Goal: Information Seeking & Learning: Find specific page/section

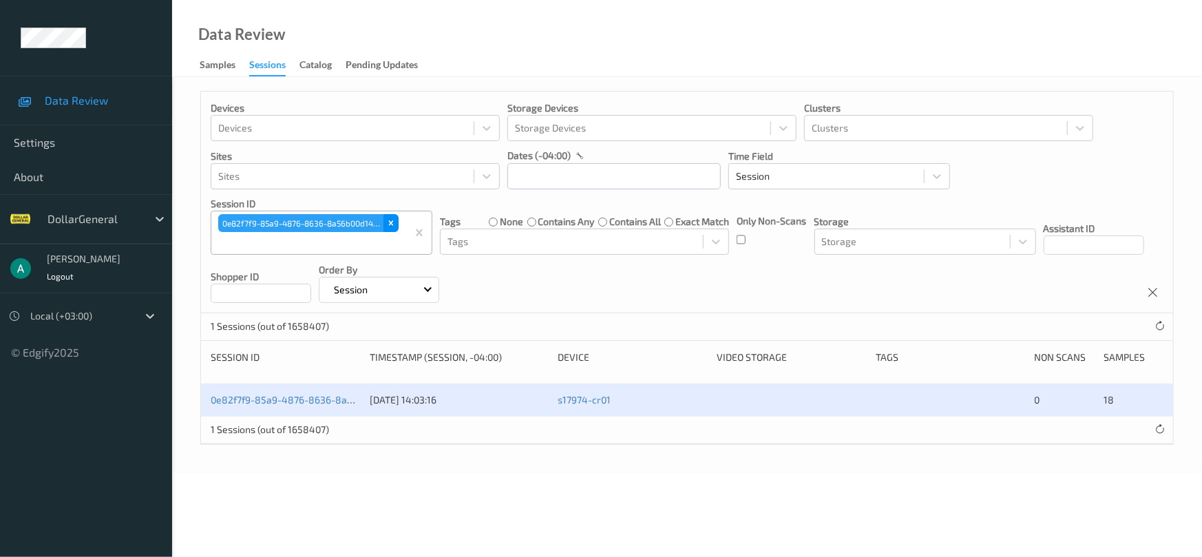
click at [392, 226] on icon "Remove 0e82f7f9-85a9-4876-8636-8a56b00d14df" at bounding box center [391, 223] width 10 height 10
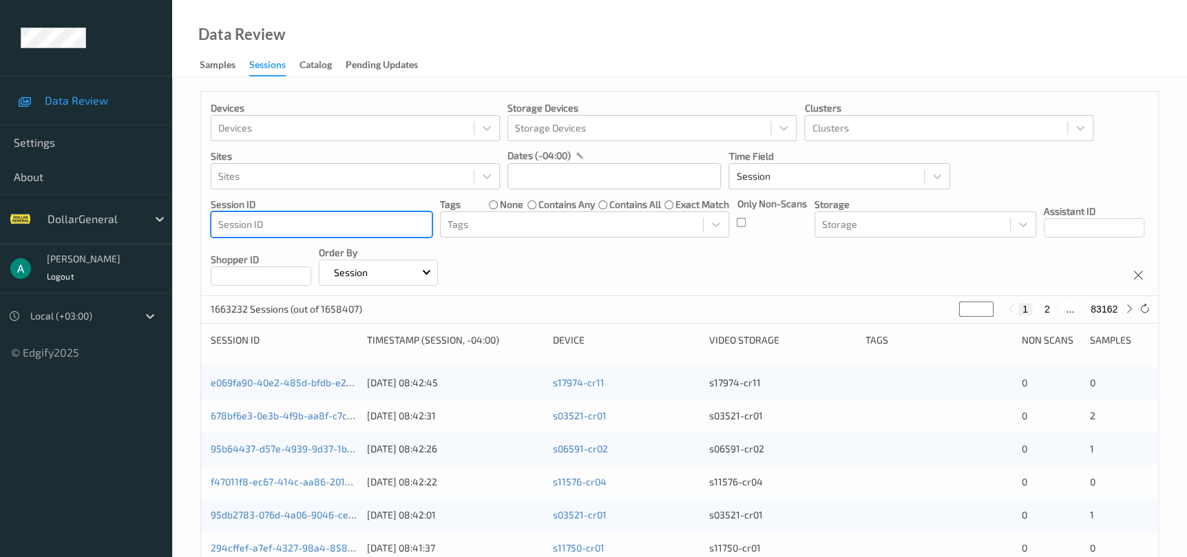
click at [365, 223] on div at bounding box center [321, 224] width 207 height 17
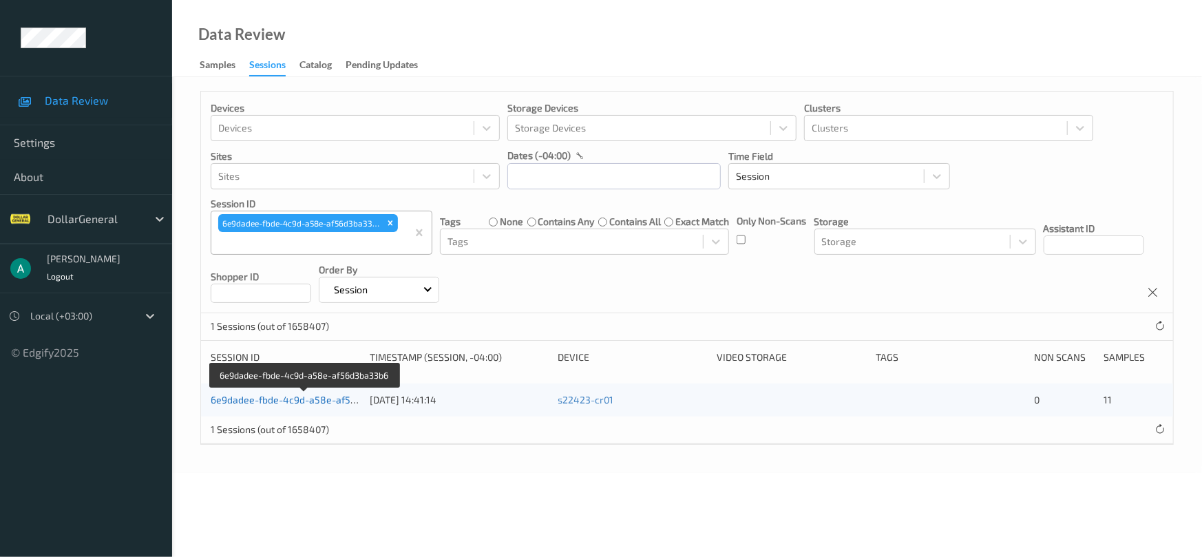
click at [302, 403] on link "6e9dadee-fbde-4c9d-a58e-af56d3ba33b6" at bounding box center [305, 400] width 189 height 12
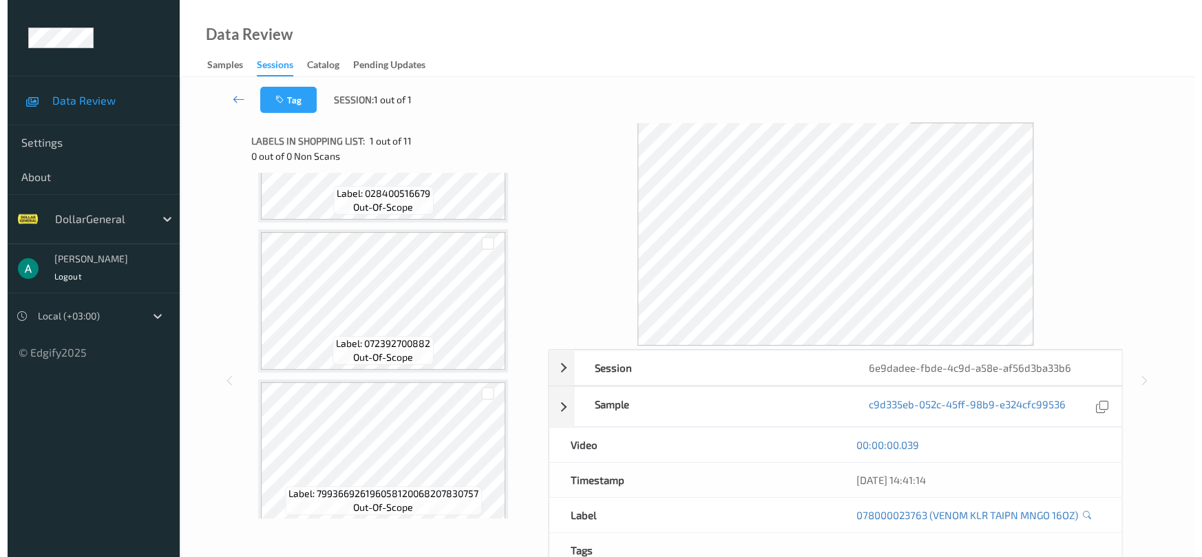
scroll to position [1306, 0]
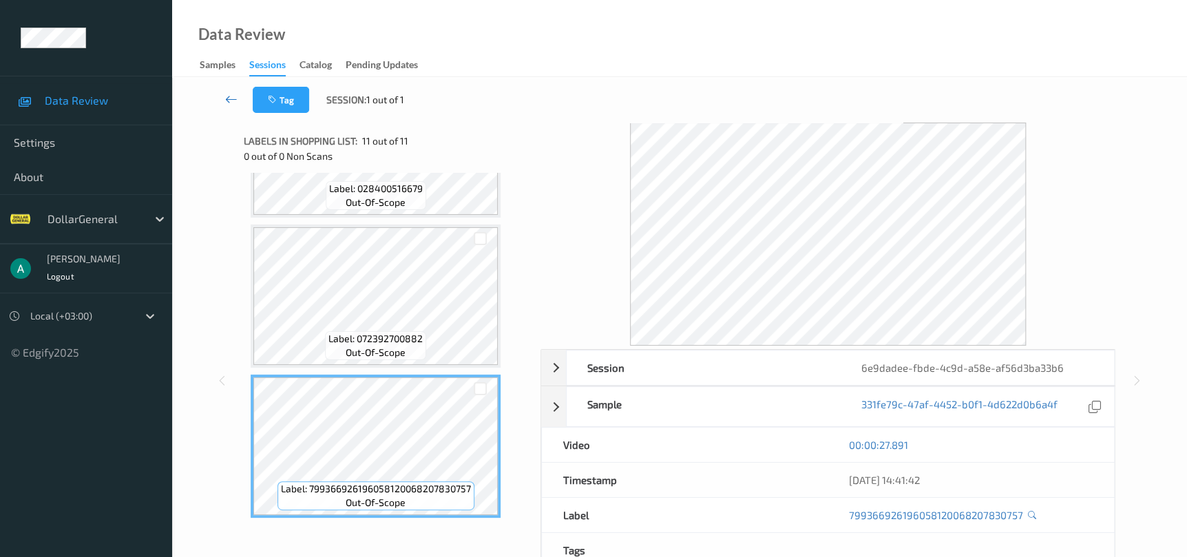
click at [227, 99] on icon at bounding box center [231, 99] width 12 height 14
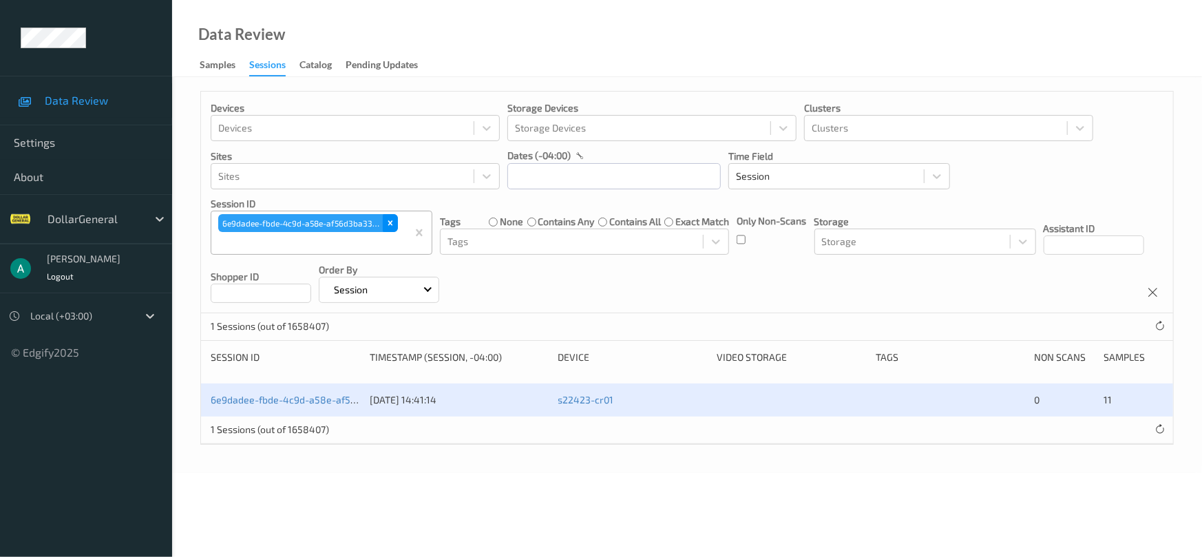
click at [390, 221] on icon "Remove 6e9dadee-fbde-4c9d-a58e-af56d3ba33b6" at bounding box center [391, 223] width 10 height 10
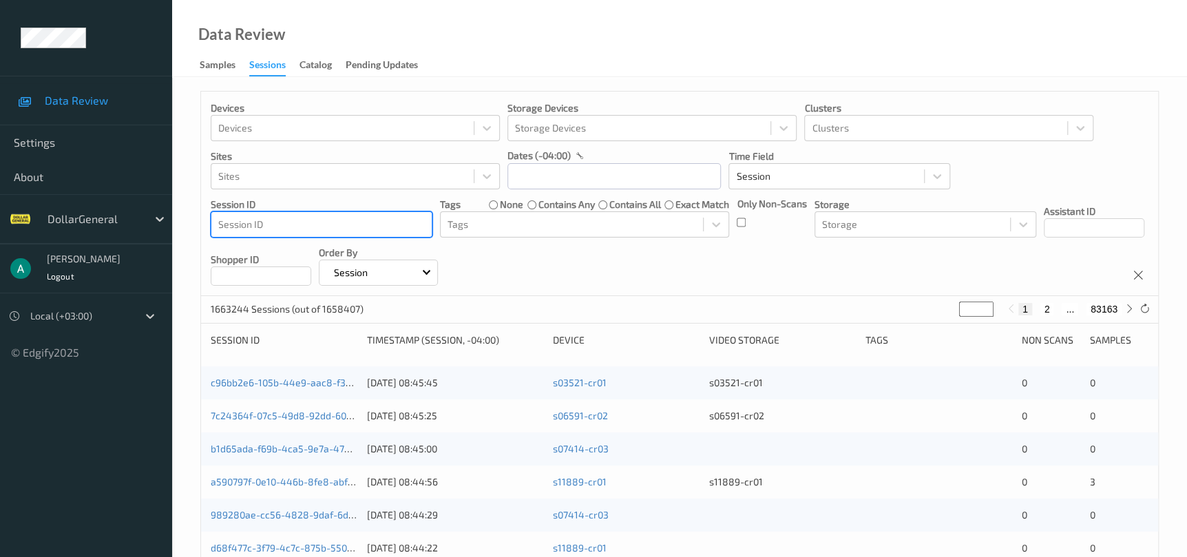
click at [338, 231] on div at bounding box center [321, 224] width 207 height 17
click at [336, 226] on div at bounding box center [321, 224] width 207 height 17
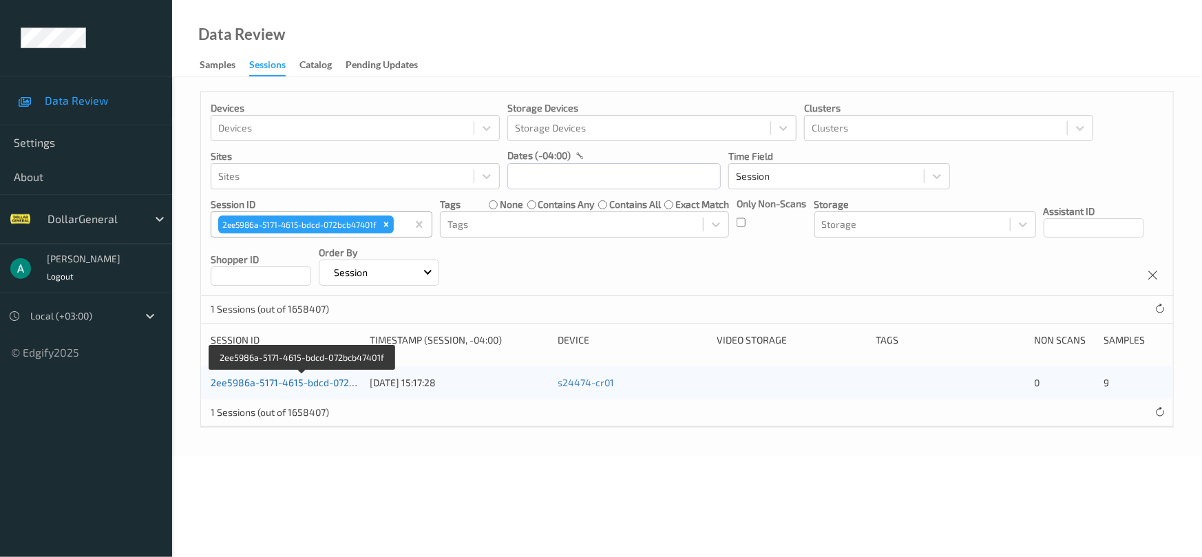
click at [280, 384] on link "2ee5986a-5171-4615-bdcd-072bcb47401f" at bounding box center [303, 383] width 185 height 12
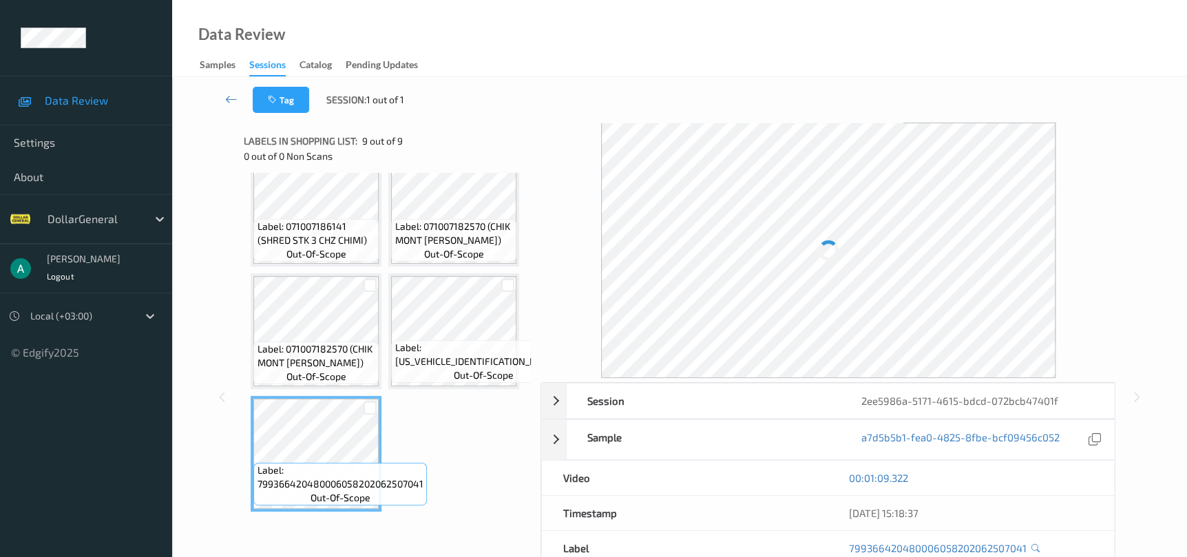
scroll to position [271, 0]
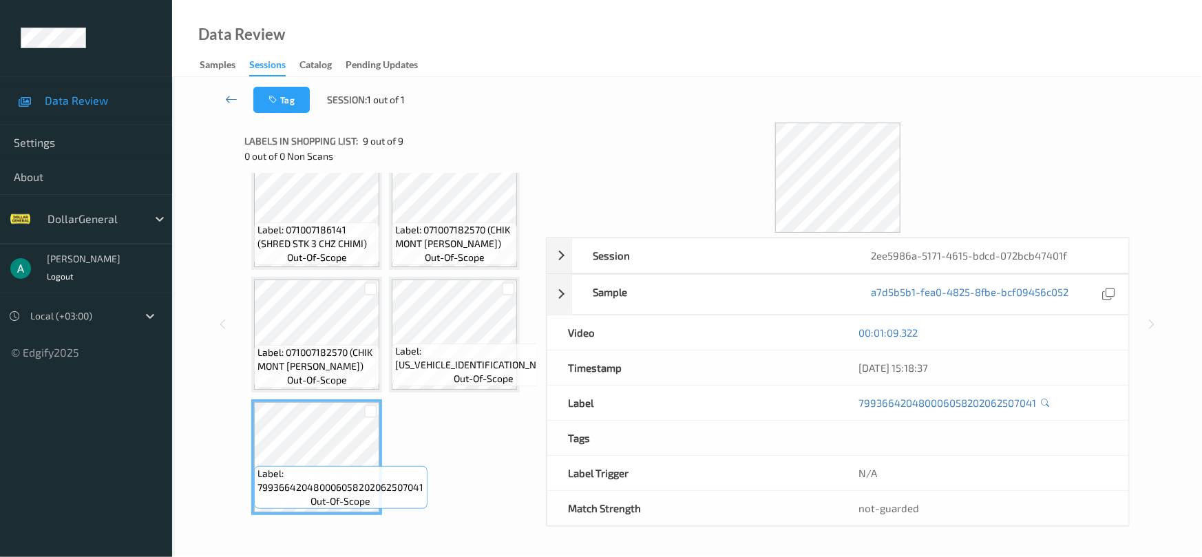
click at [667, 178] on div at bounding box center [838, 178] width 584 height 110
drag, startPoint x: 754, startPoint y: 182, endPoint x: 760, endPoint y: 187, distance: 7.4
click at [757, 184] on div at bounding box center [838, 178] width 584 height 110
click at [230, 93] on icon at bounding box center [232, 99] width 12 height 14
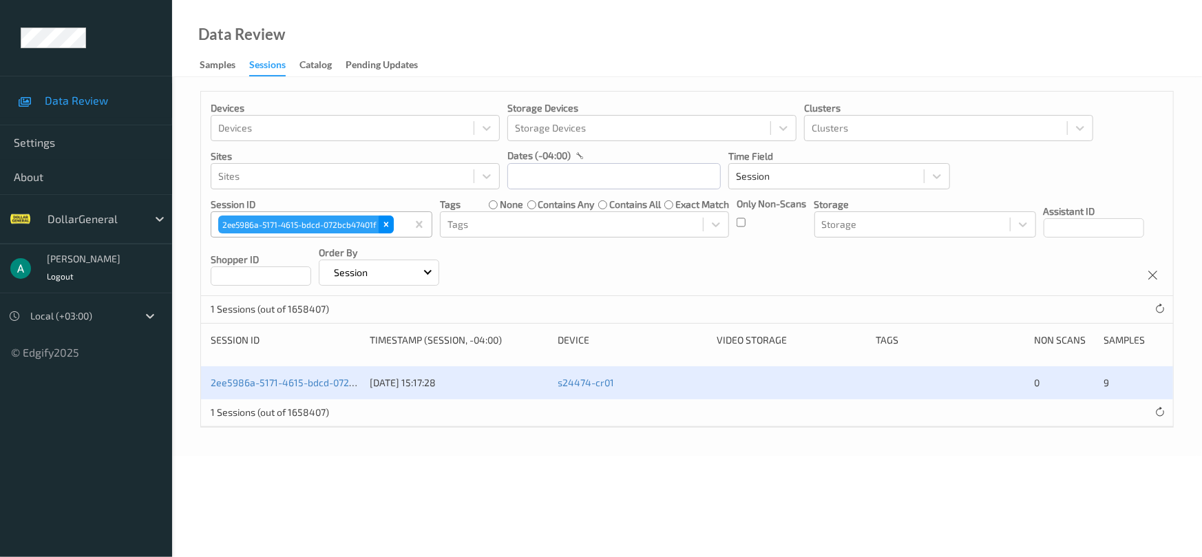
click at [384, 230] on div "Remove 2ee5986a-5171-4615-bdcd-072bcb47401f" at bounding box center [386, 225] width 15 height 18
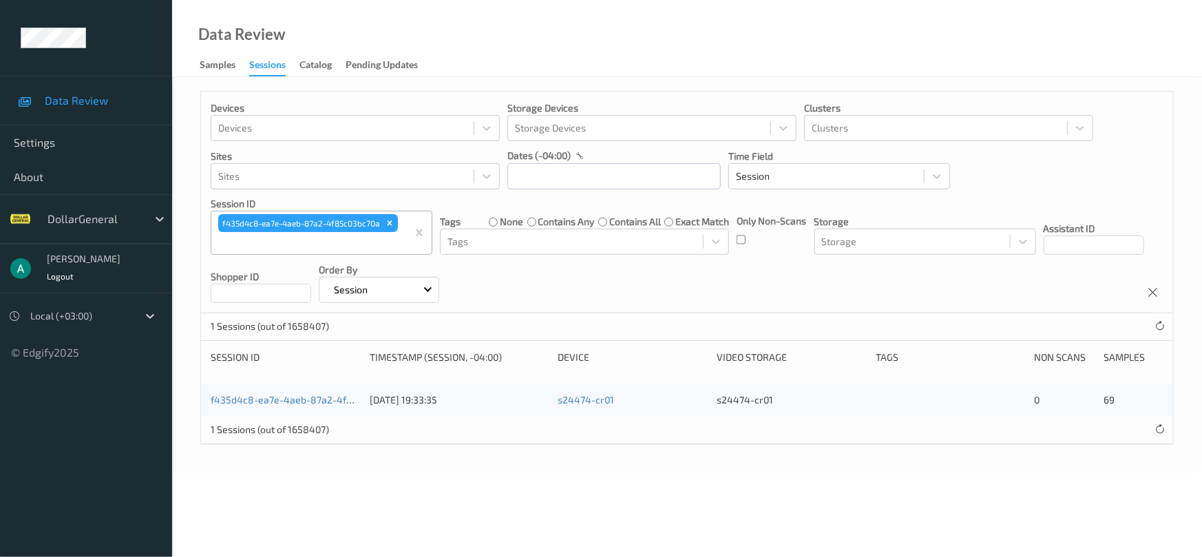
click at [291, 408] on div "f435d4c8-ea7e-4aeb-87a2-4f85c03bc70a [DATE] 19:33:35 s24474-cr01 s24474-cr01 0 …" at bounding box center [687, 400] width 972 height 33
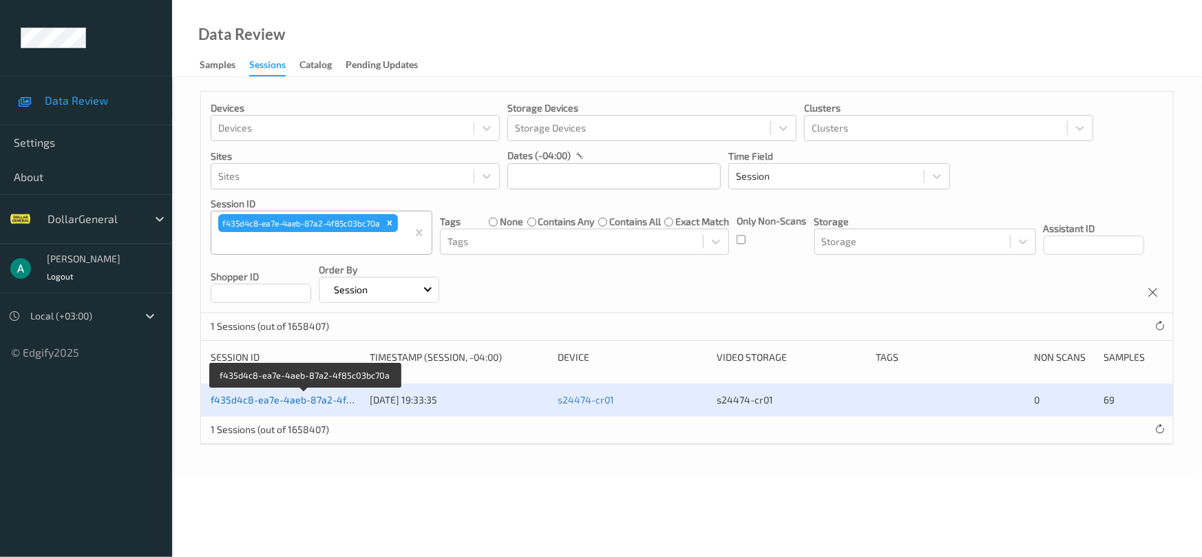
click at [295, 399] on link "f435d4c8-ea7e-4aeb-87a2-4f85c03bc70a" at bounding box center [305, 400] width 189 height 12
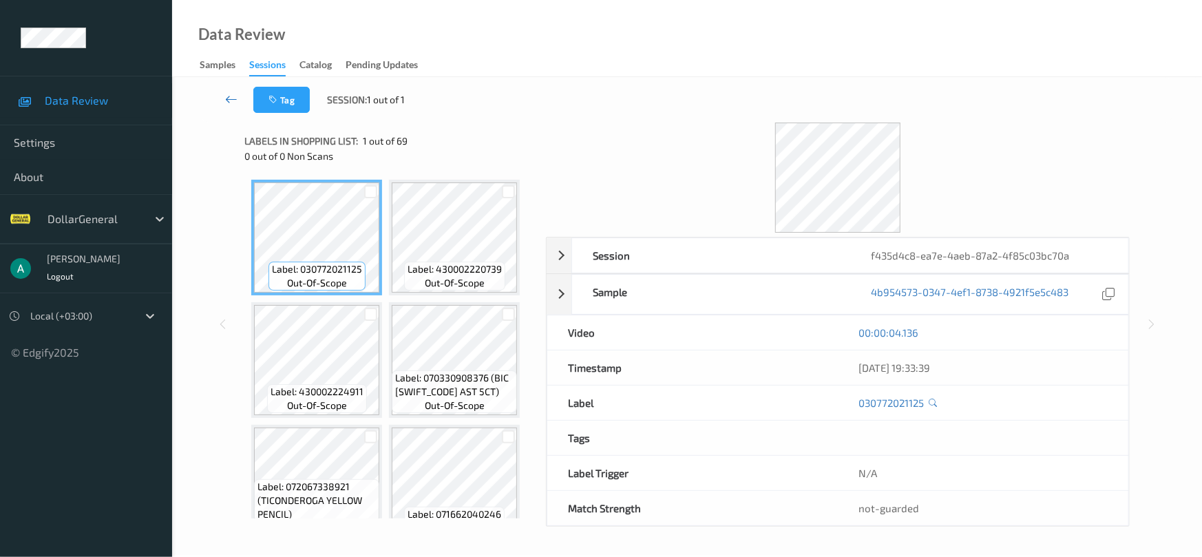
click at [235, 100] on icon at bounding box center [232, 99] width 12 height 14
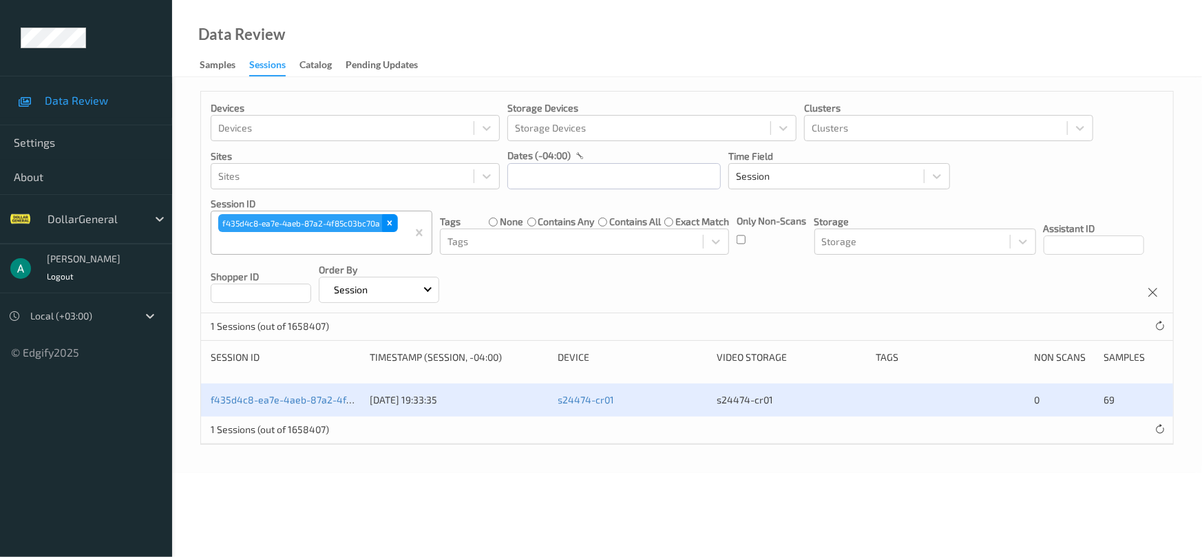
click at [397, 222] on div "Remove f435d4c8-ea7e-4aeb-87a2-4f85c03bc70a" at bounding box center [389, 223] width 15 height 18
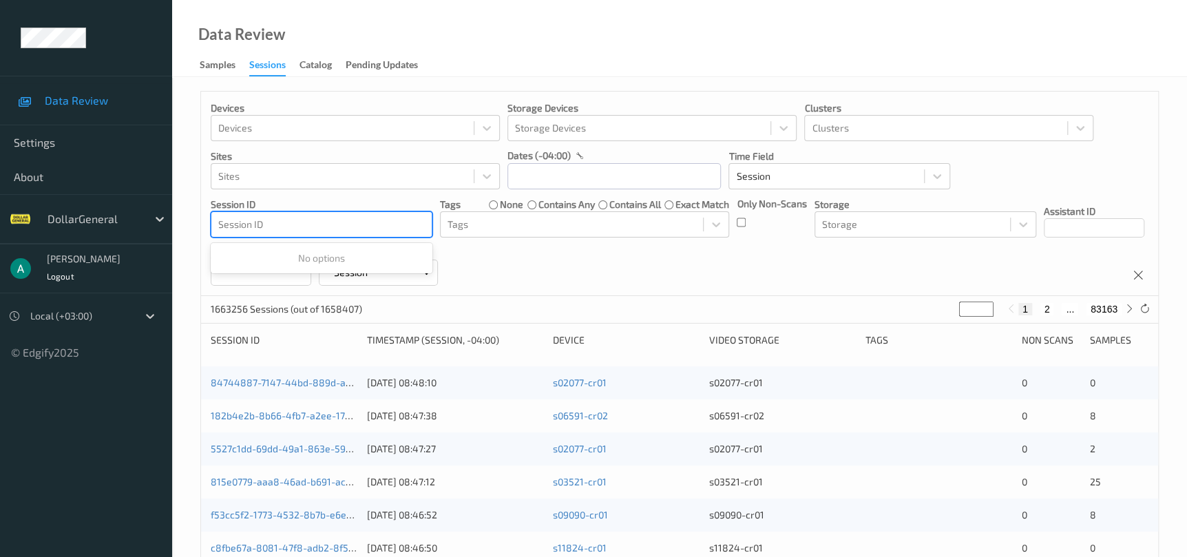
click at [397, 223] on div at bounding box center [321, 224] width 207 height 17
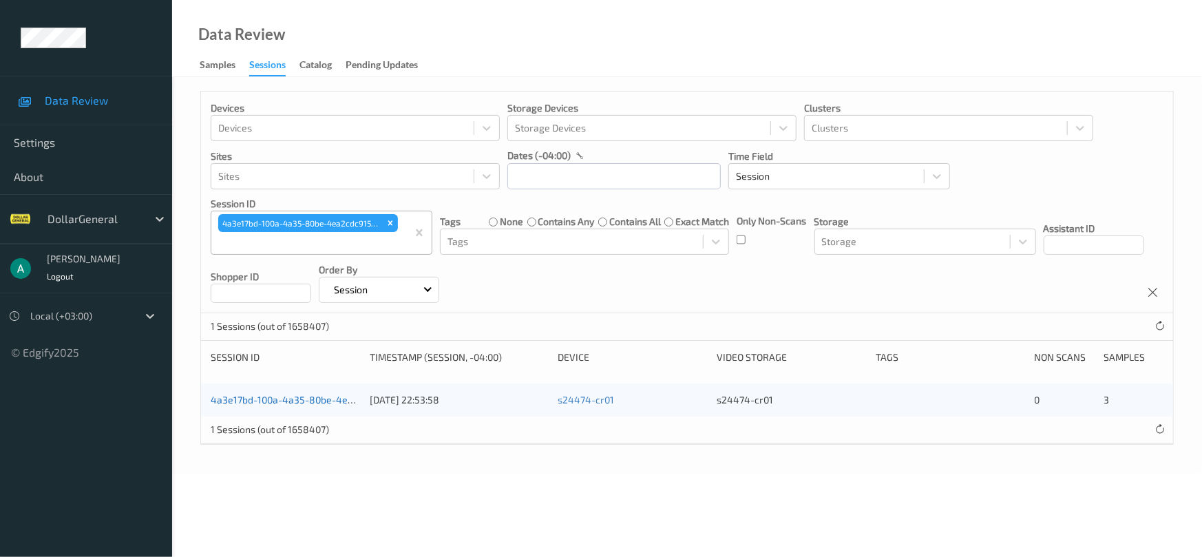
click at [328, 397] on link "4a3e17bd-100a-4a35-80be-4ea2cdc91500" at bounding box center [305, 400] width 189 height 12
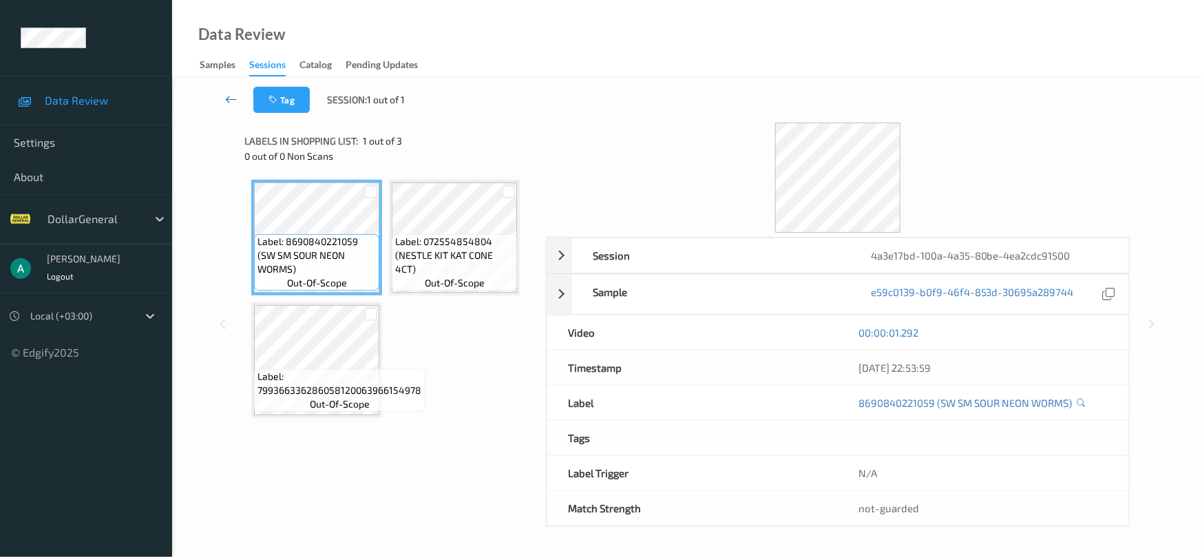
click at [237, 106] on icon at bounding box center [232, 99] width 12 height 14
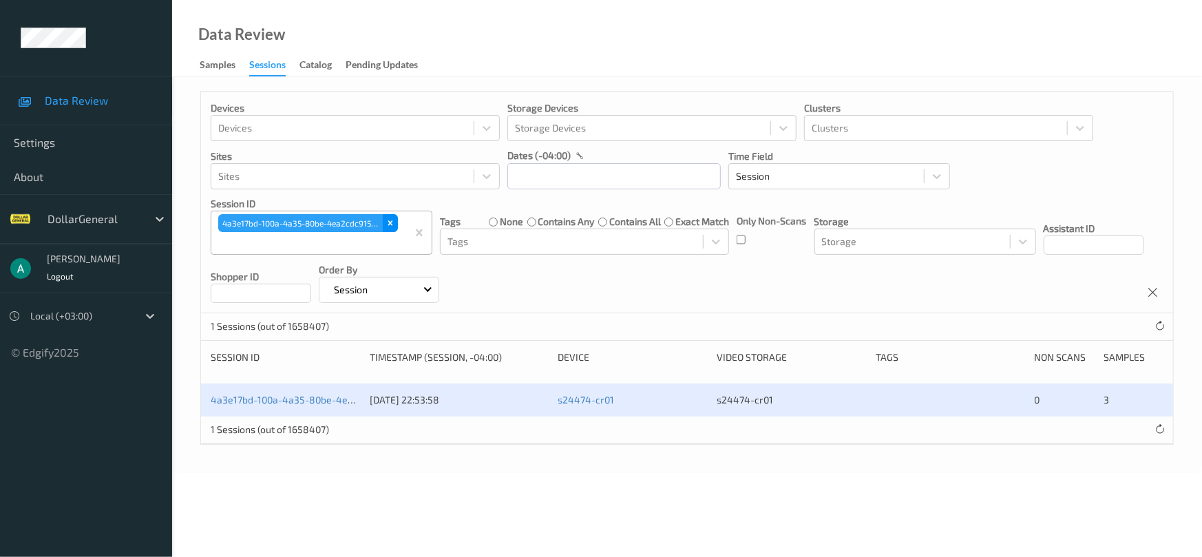
click at [391, 227] on icon "Remove 4a3e17bd-100a-4a35-80be-4ea2cdc91500" at bounding box center [391, 223] width 10 height 10
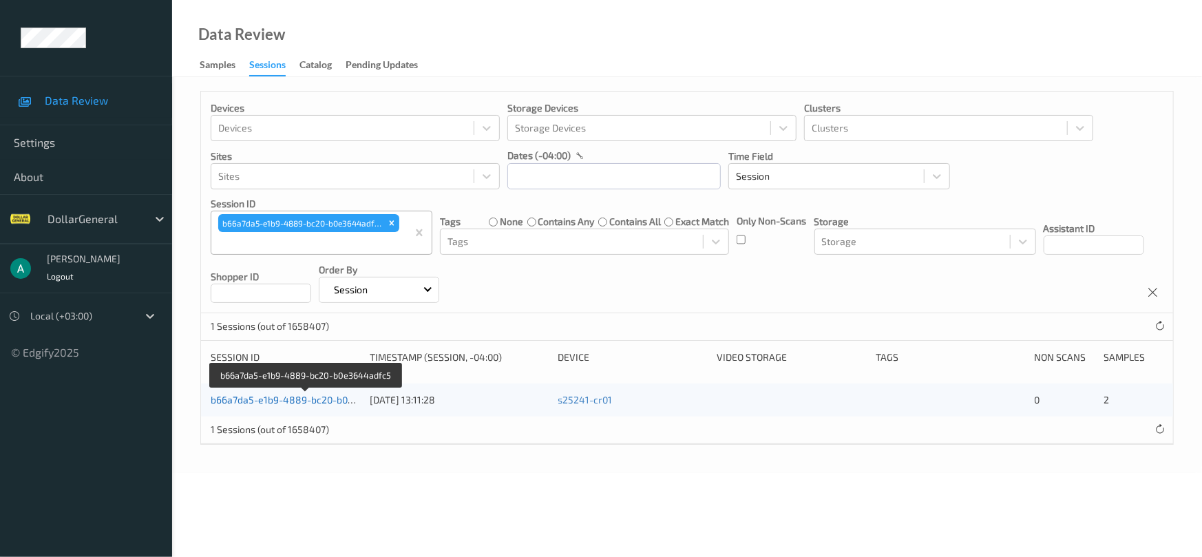
click at [317, 401] on link "b66a7da5-e1b9-4889-bc20-b0e3644adfc5" at bounding box center [306, 400] width 191 height 12
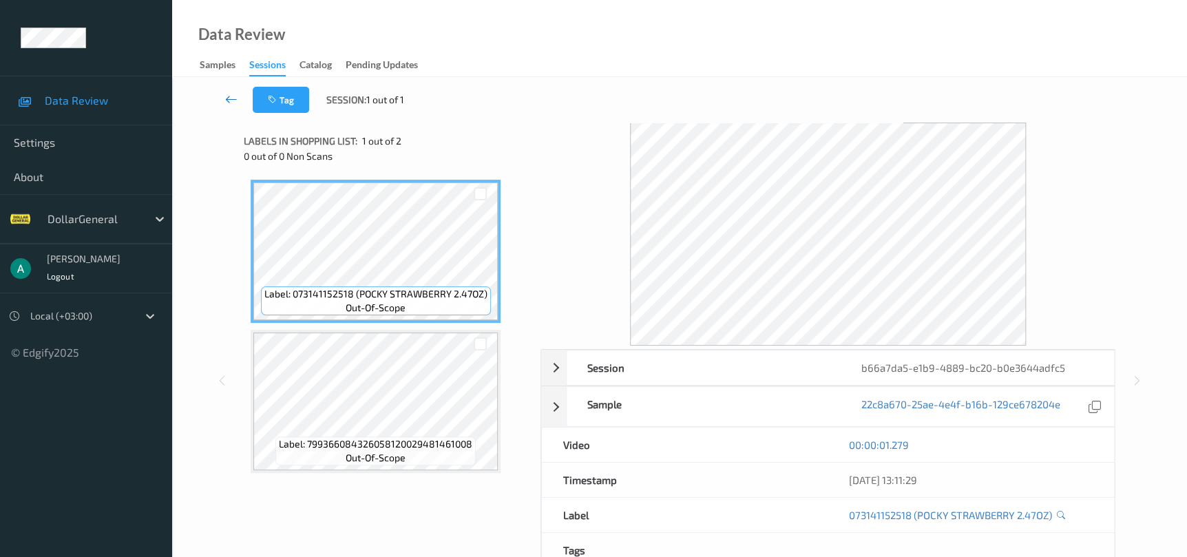
click at [230, 99] on icon at bounding box center [231, 99] width 12 height 14
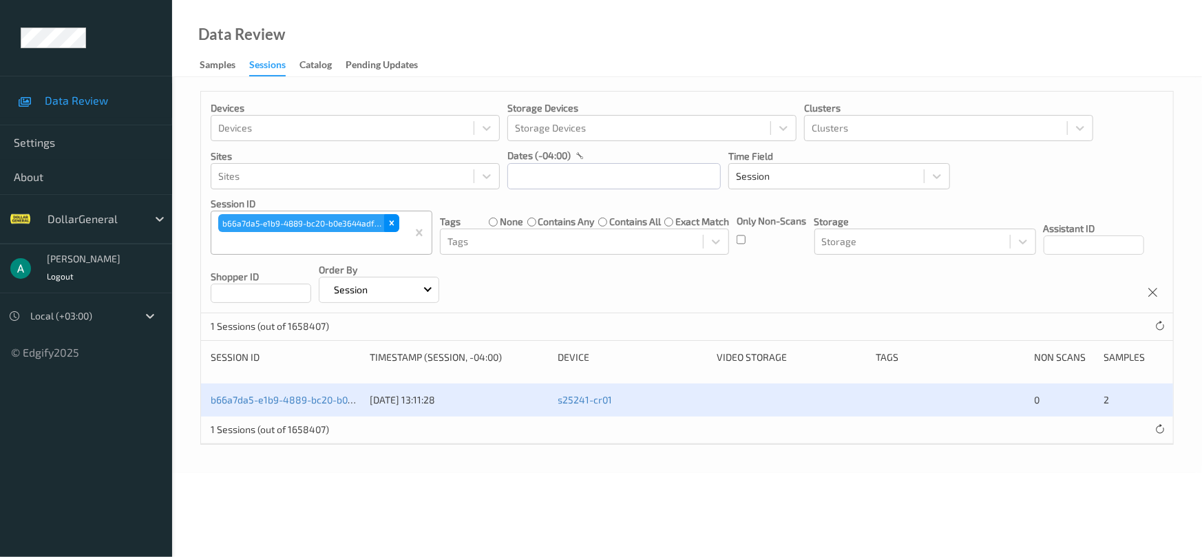
click at [387, 224] on icon "Remove b66a7da5-e1b9-4889-bc20-b0e3644adfc5" at bounding box center [392, 223] width 10 height 10
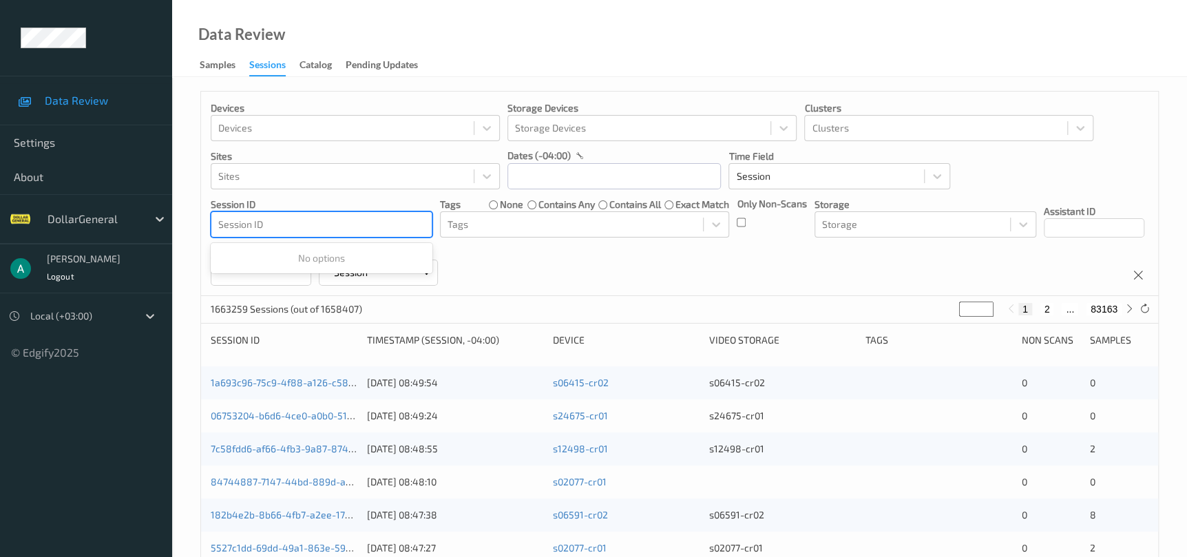
click at [383, 226] on div at bounding box center [321, 224] width 207 height 17
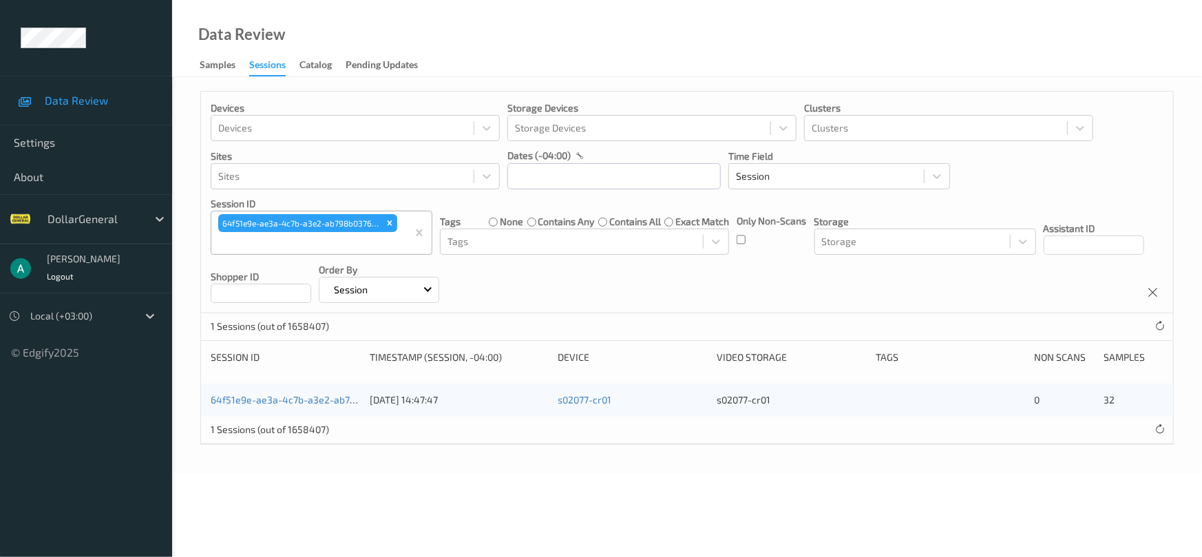
click at [288, 391] on div "64f51e9e-ae3a-4c7b-a3e2-ab798b037650 [DATE] 14:47:47 s02077-cr01 s02077-cr01 0 …" at bounding box center [687, 400] width 972 height 33
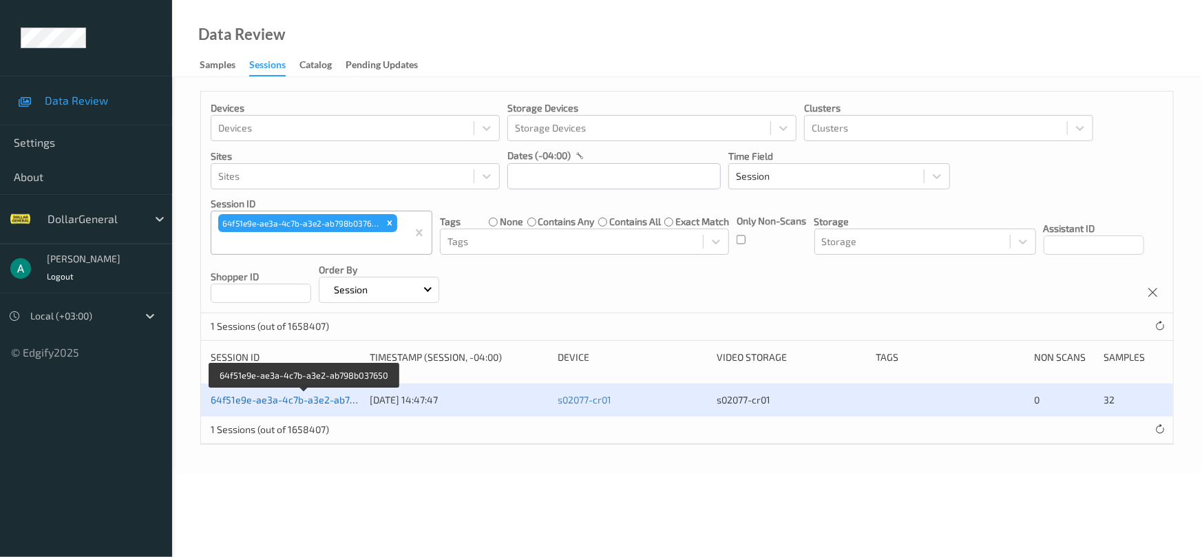
click at [289, 398] on link "64f51e9e-ae3a-4c7b-a3e2-ab798b037650" at bounding box center [305, 400] width 189 height 12
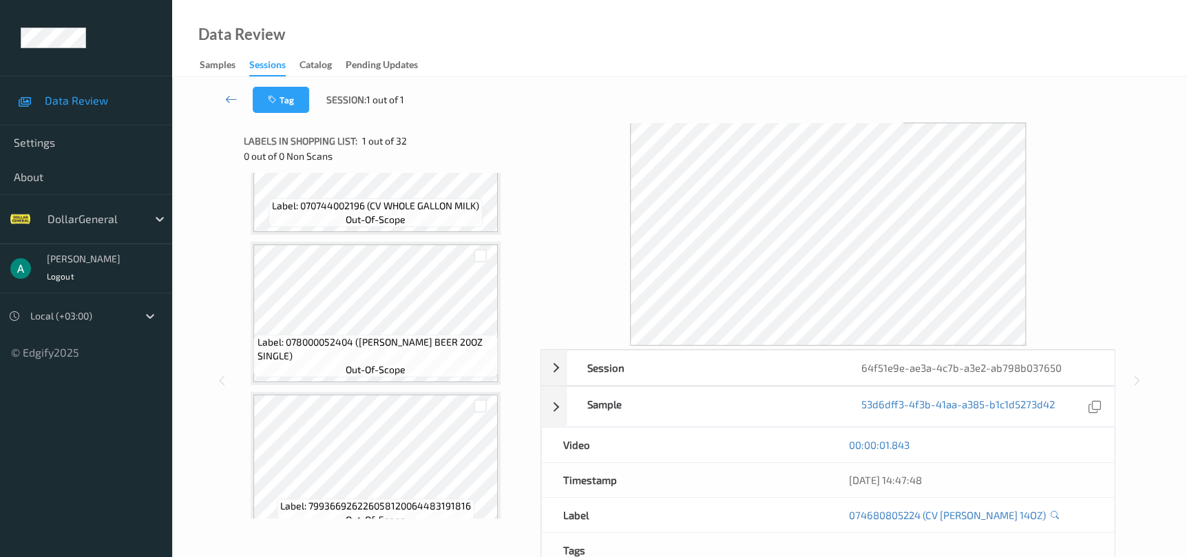
scroll to position [4448, 0]
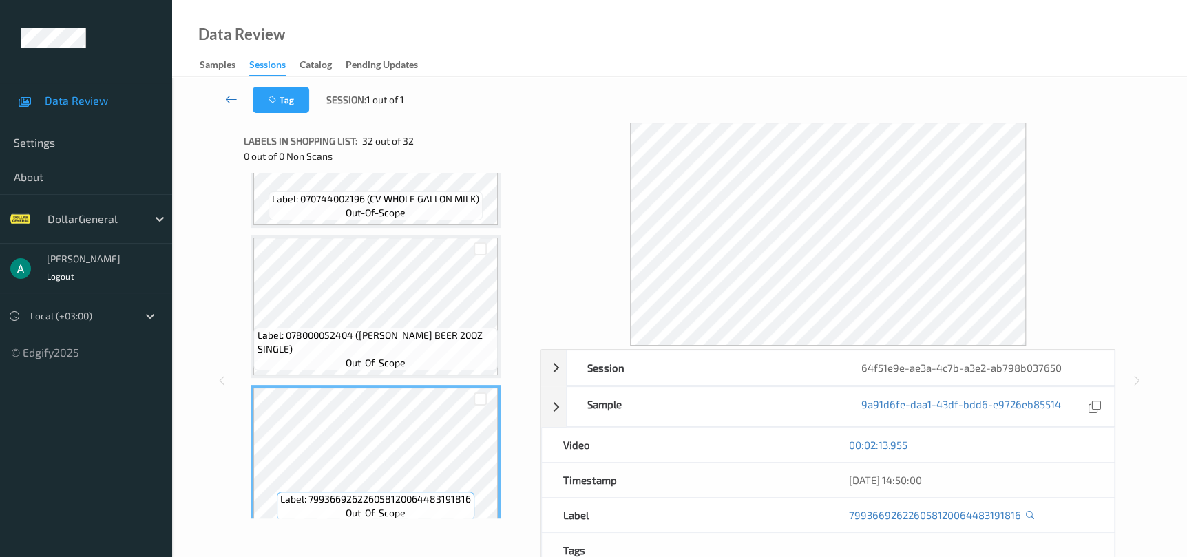
click at [231, 94] on icon at bounding box center [231, 99] width 12 height 14
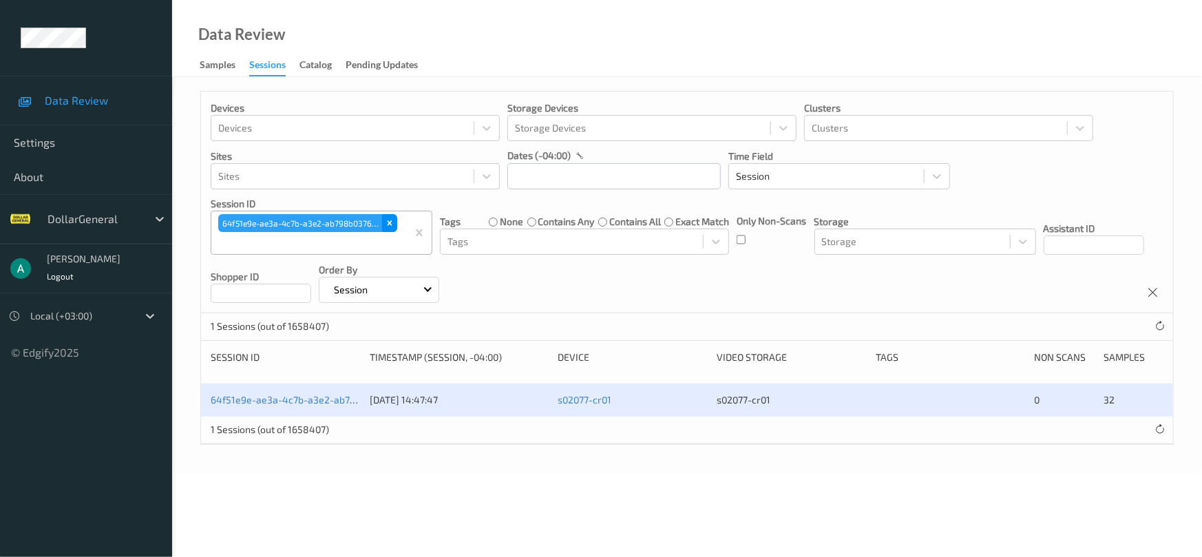
click at [394, 219] on icon "Remove 64f51e9e-ae3a-4c7b-a3e2-ab798b037650" at bounding box center [390, 223] width 10 height 10
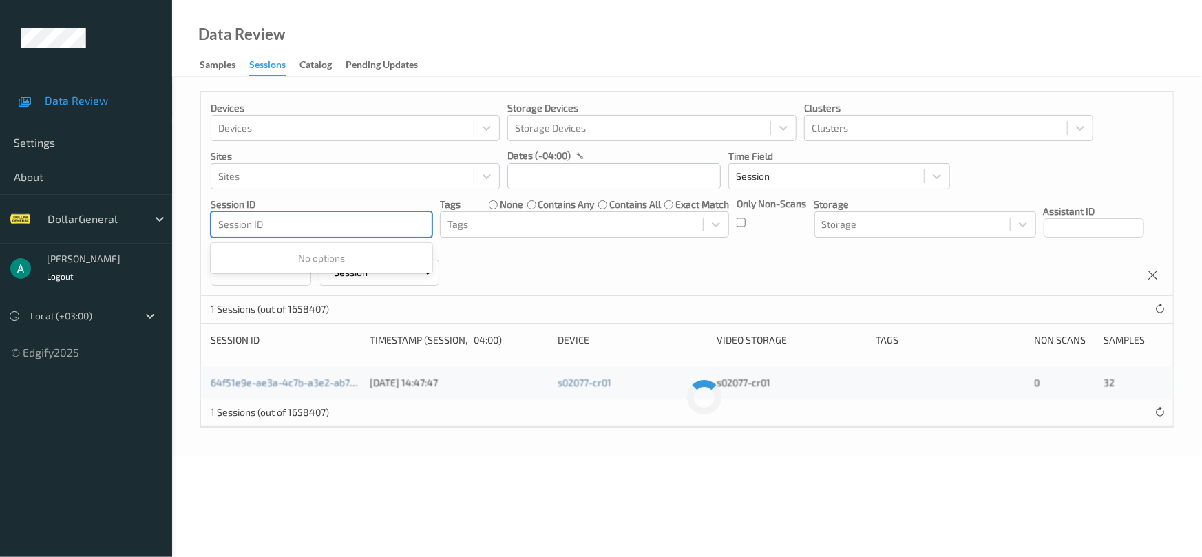
click at [373, 225] on div at bounding box center [321, 224] width 207 height 17
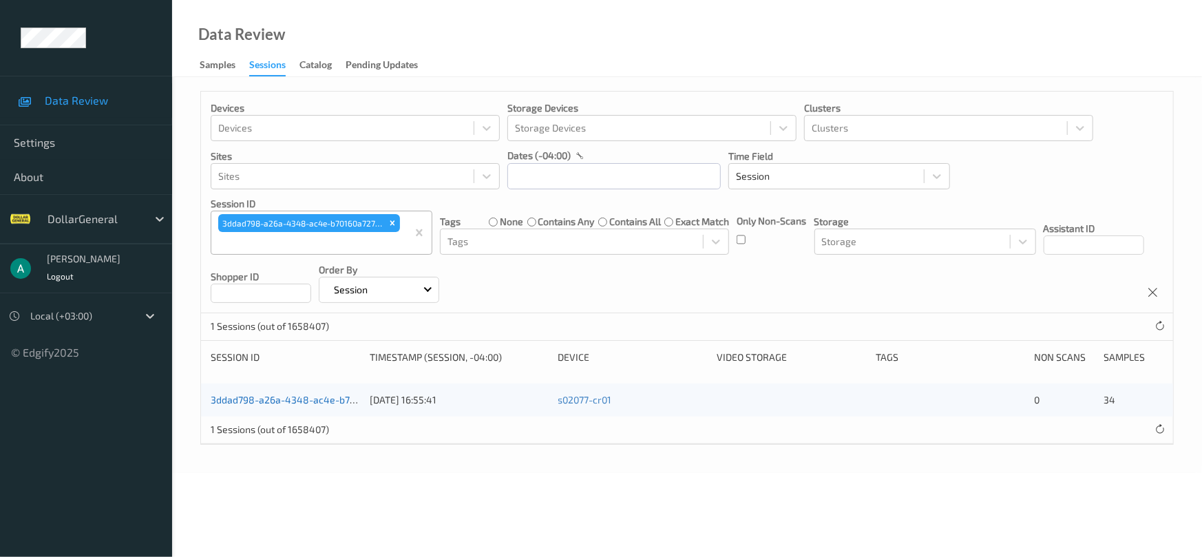
click at [286, 398] on link "3ddad798-a26a-4348-ac4e-b70160a72706" at bounding box center [306, 400] width 191 height 12
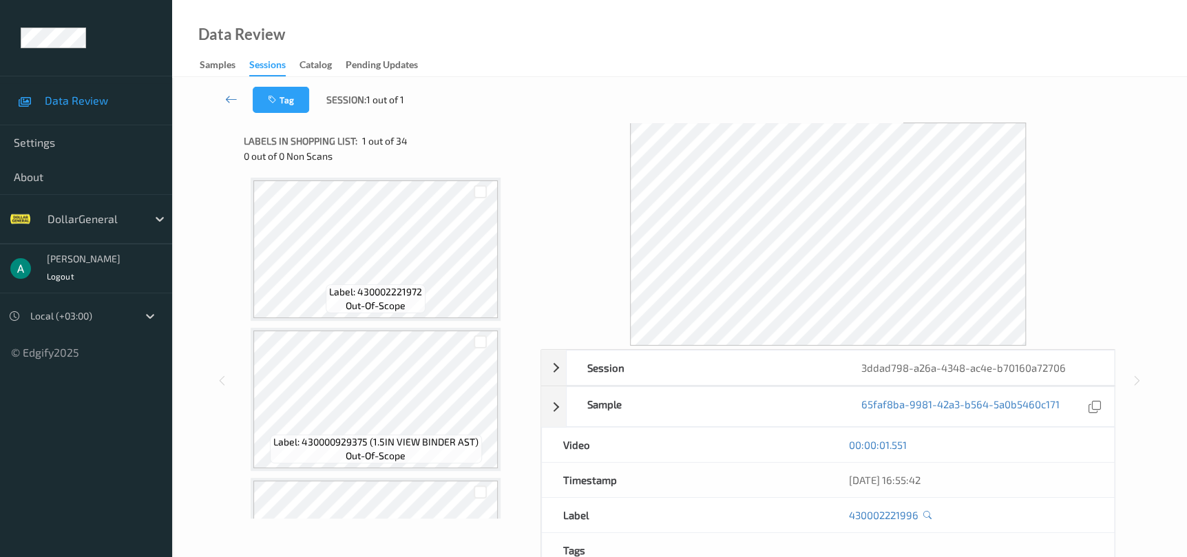
scroll to position [4747, 0]
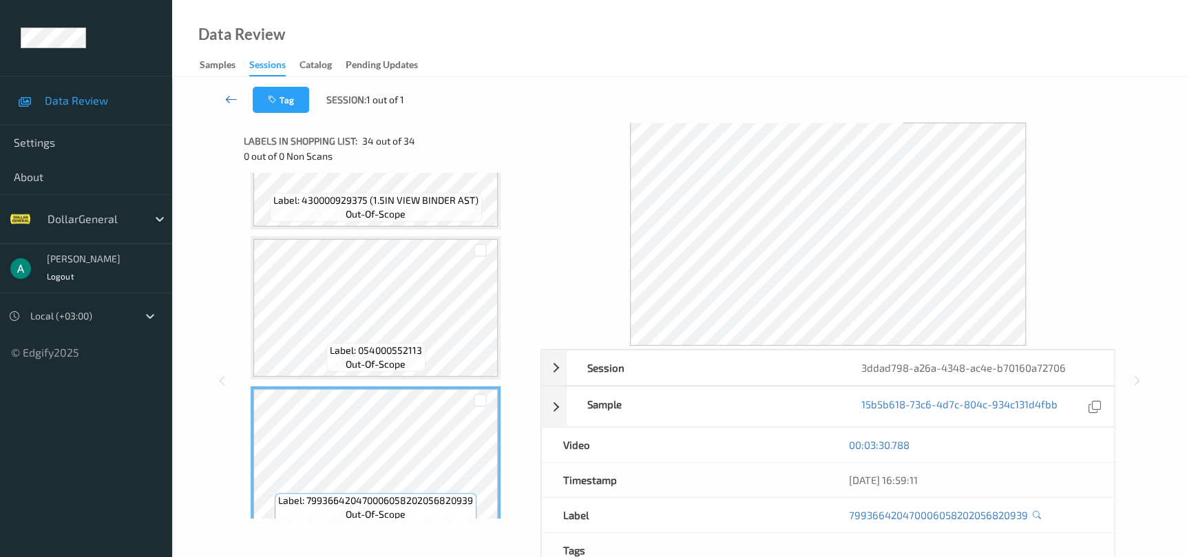
click at [235, 103] on icon at bounding box center [231, 99] width 12 height 14
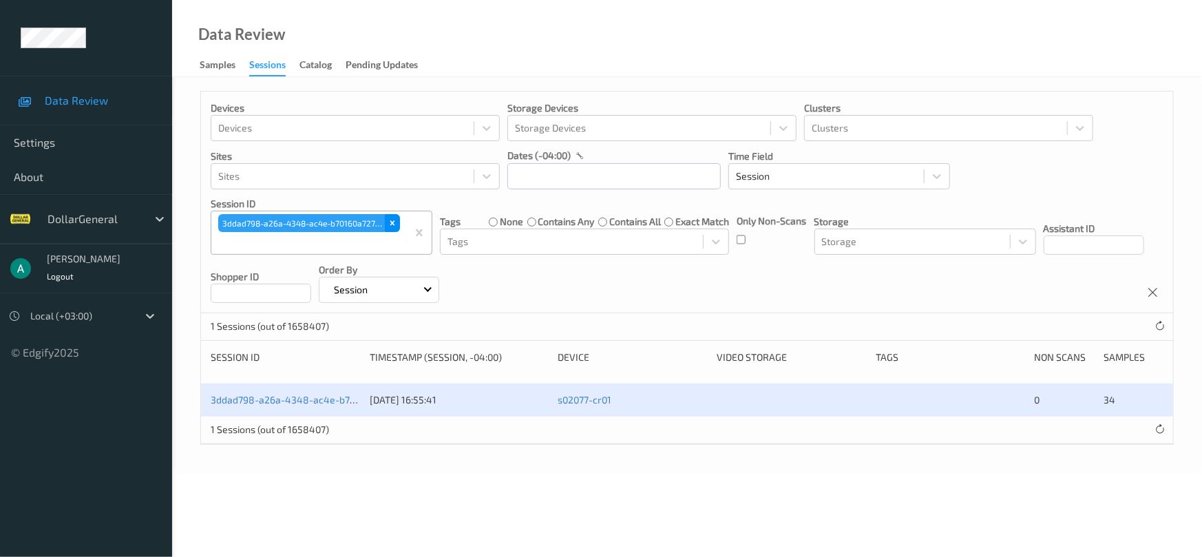
click at [389, 222] on icon "Remove 3ddad798-a26a-4348-ac4e-b70160a72706" at bounding box center [393, 223] width 10 height 10
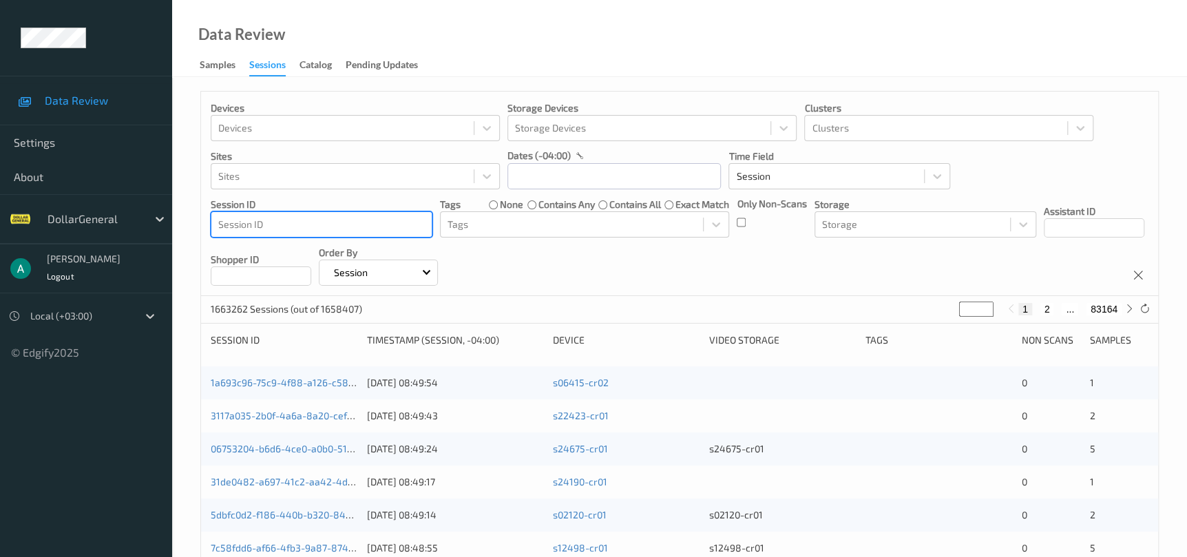
click at [379, 222] on div at bounding box center [321, 224] width 207 height 17
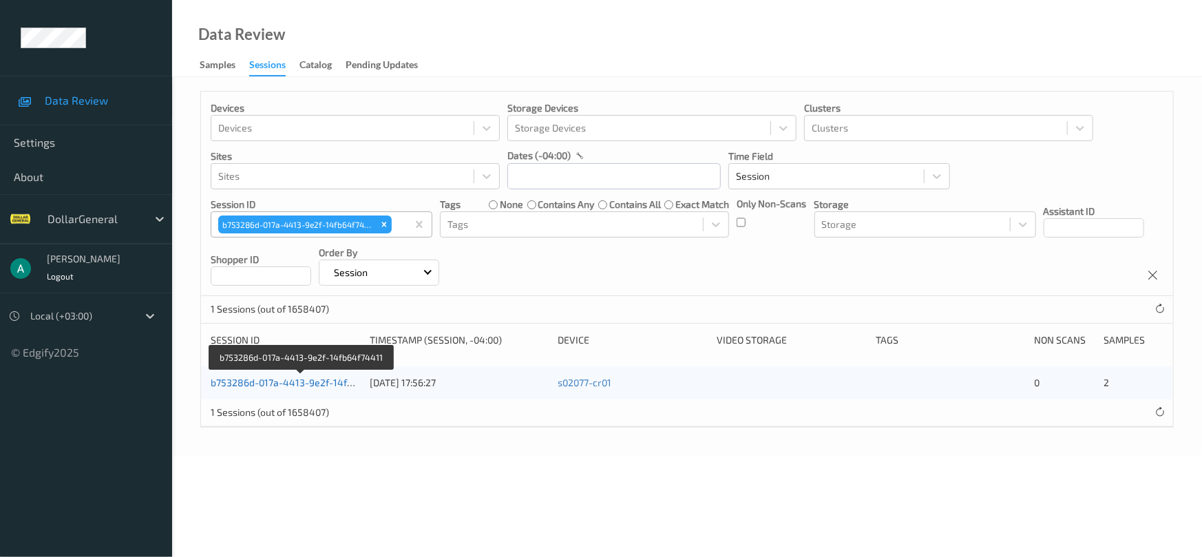
click at [309, 378] on link "b753286d-017a-4413-9e2f-14fb64f74411" at bounding box center [302, 383] width 182 height 12
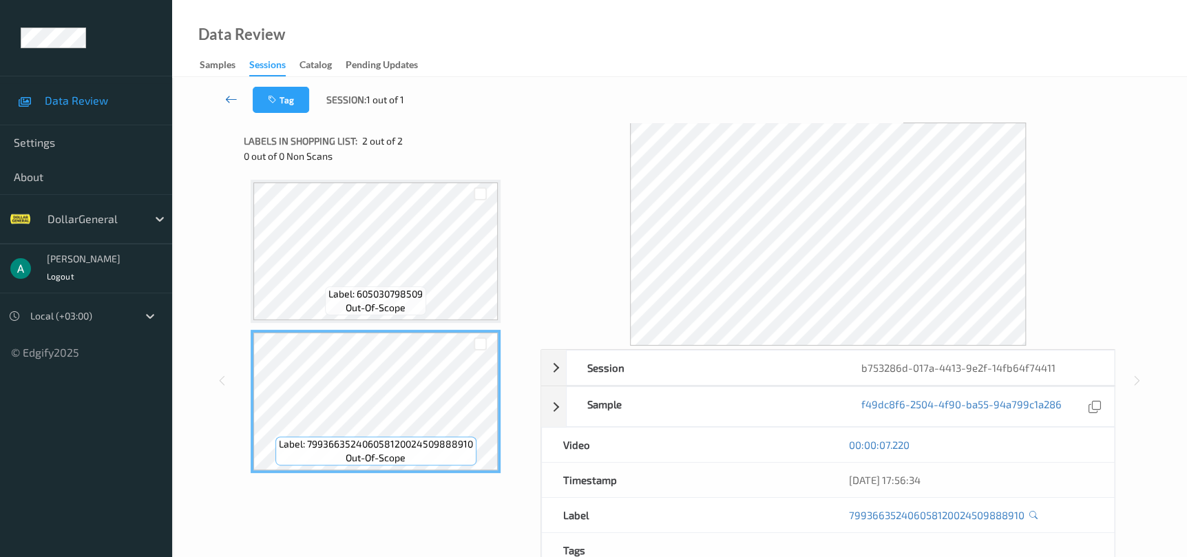
click at [236, 96] on icon at bounding box center [231, 99] width 12 height 14
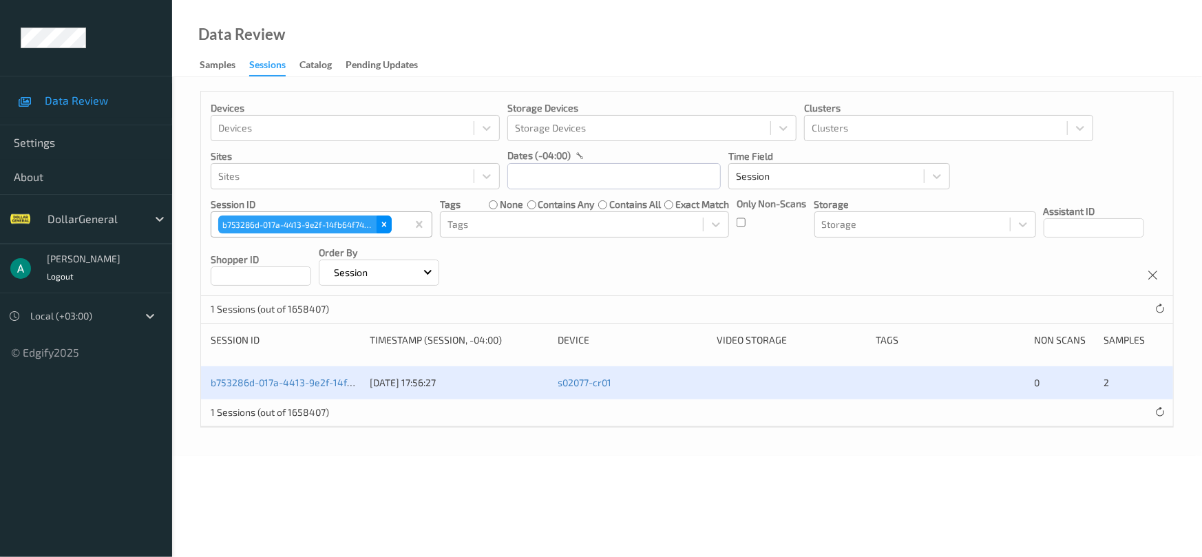
click at [384, 222] on icon "Remove b753286d-017a-4413-9e2f-14fb64f74411" at bounding box center [384, 225] width 10 height 10
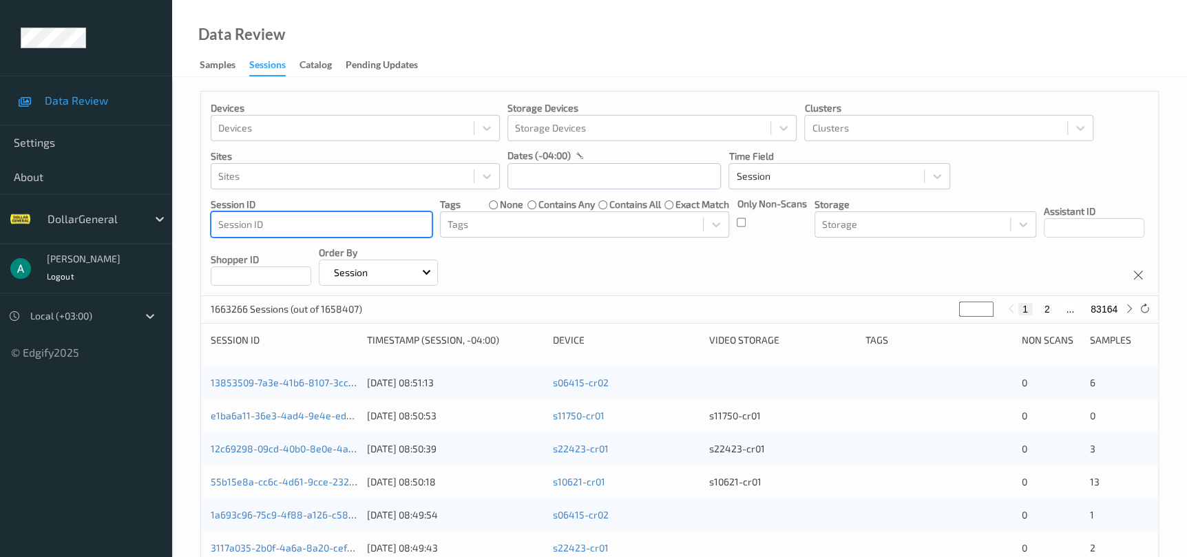
click at [382, 222] on div at bounding box center [321, 224] width 207 height 17
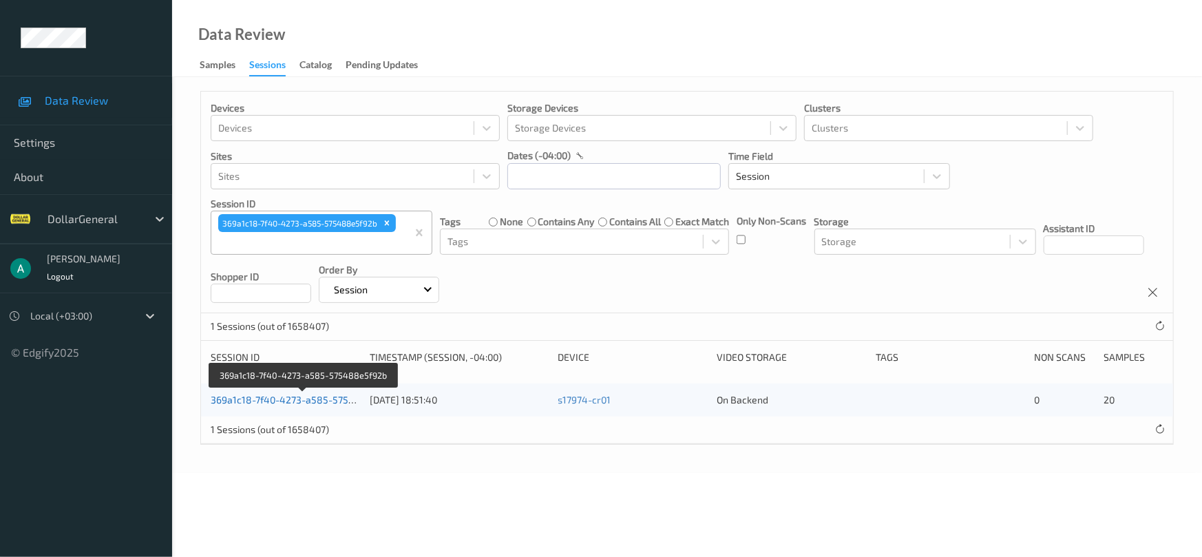
click at [309, 403] on link "369a1c18-7f40-4273-a585-575488e5f92b" at bounding box center [304, 400] width 187 height 12
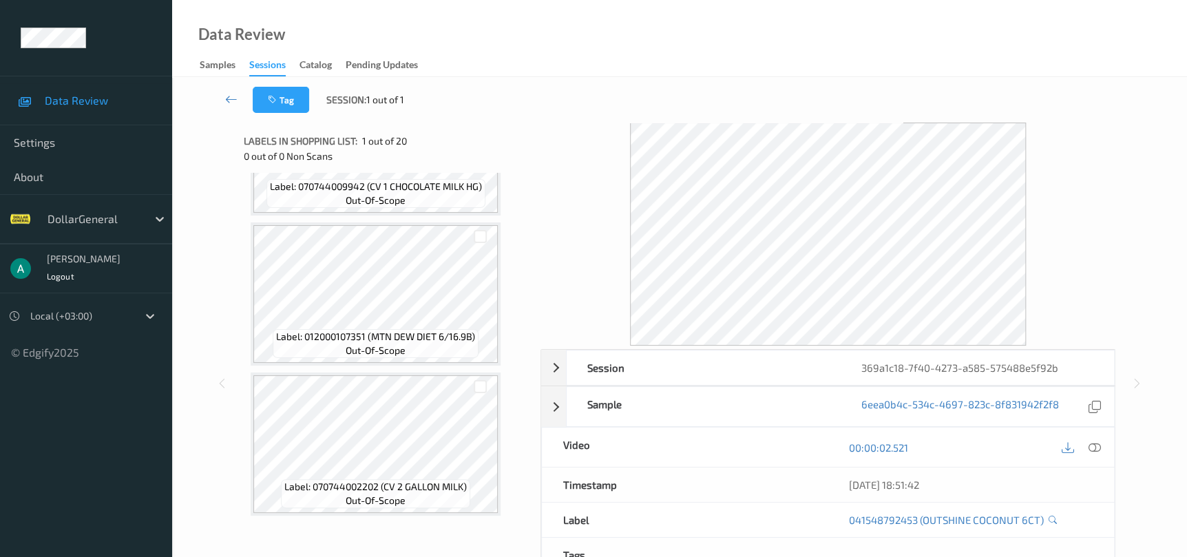
scroll to position [2652, 0]
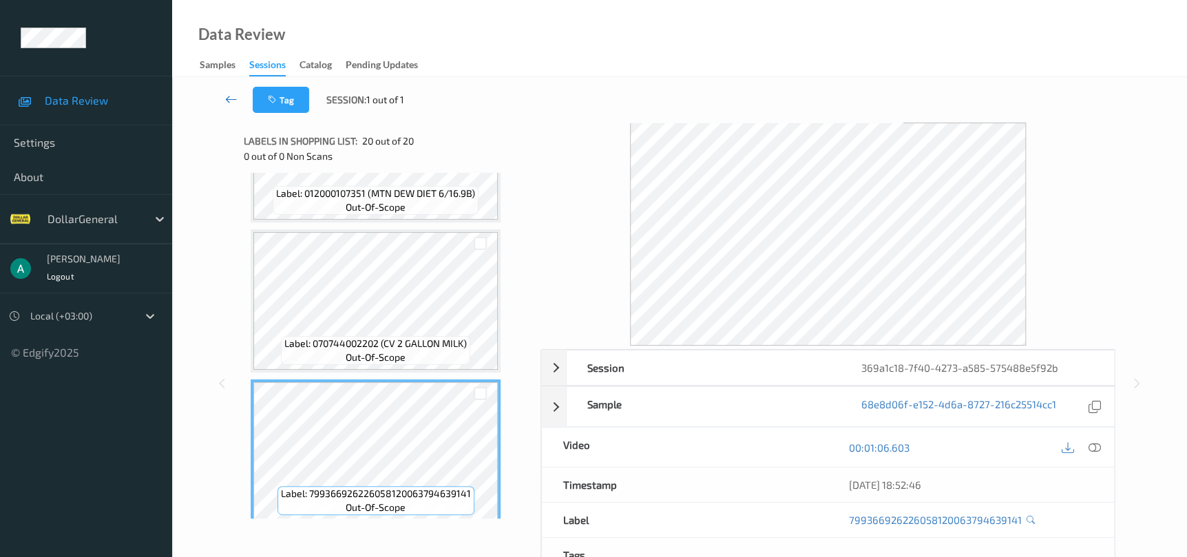
click at [235, 97] on icon at bounding box center [231, 99] width 12 height 14
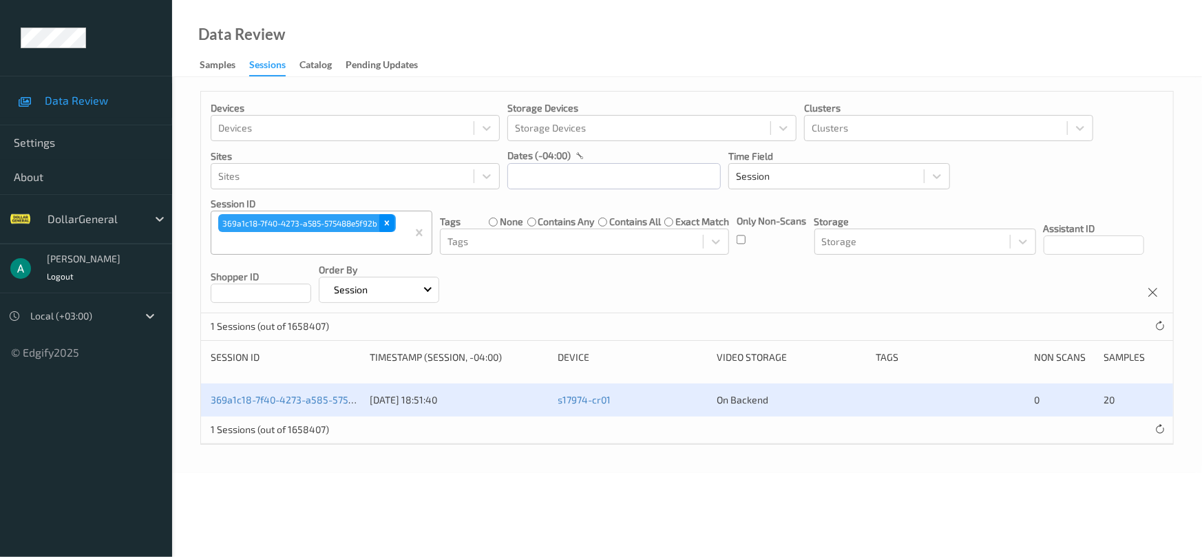
click at [393, 227] on div "Remove 369a1c18-7f40-4273-a585-575488e5f92b" at bounding box center [386, 223] width 15 height 18
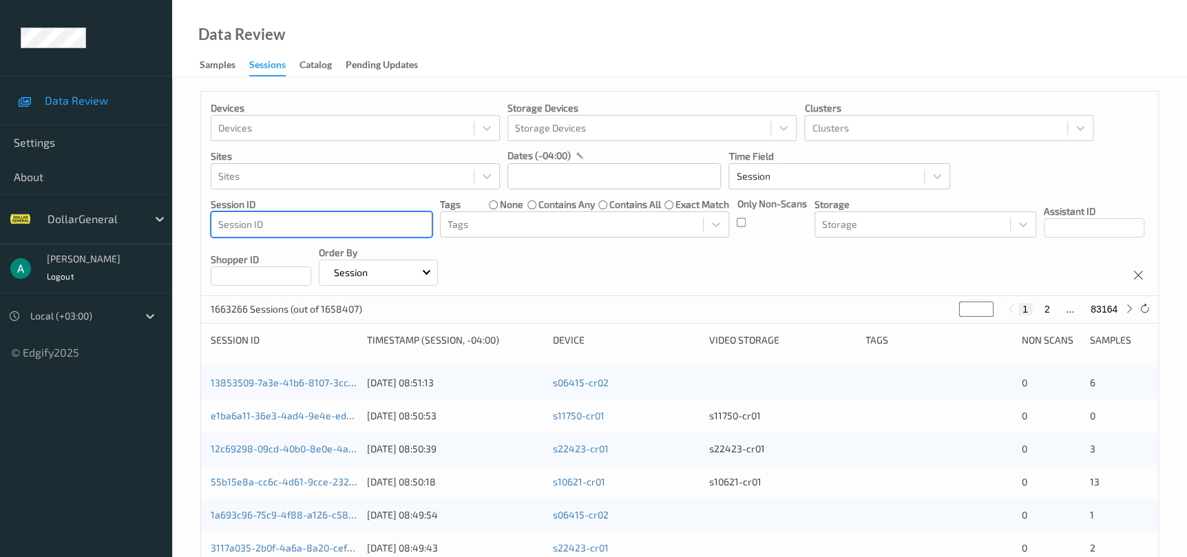
click at [388, 226] on div at bounding box center [321, 224] width 207 height 17
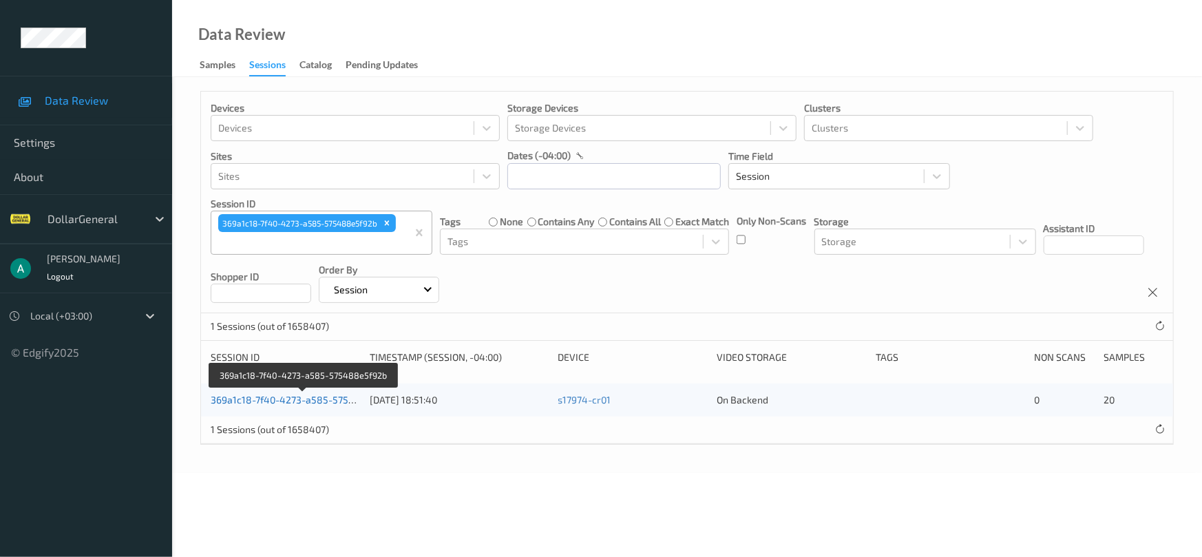
click at [309, 402] on link "369a1c18-7f40-4273-a585-575488e5f92b" at bounding box center [304, 400] width 187 height 12
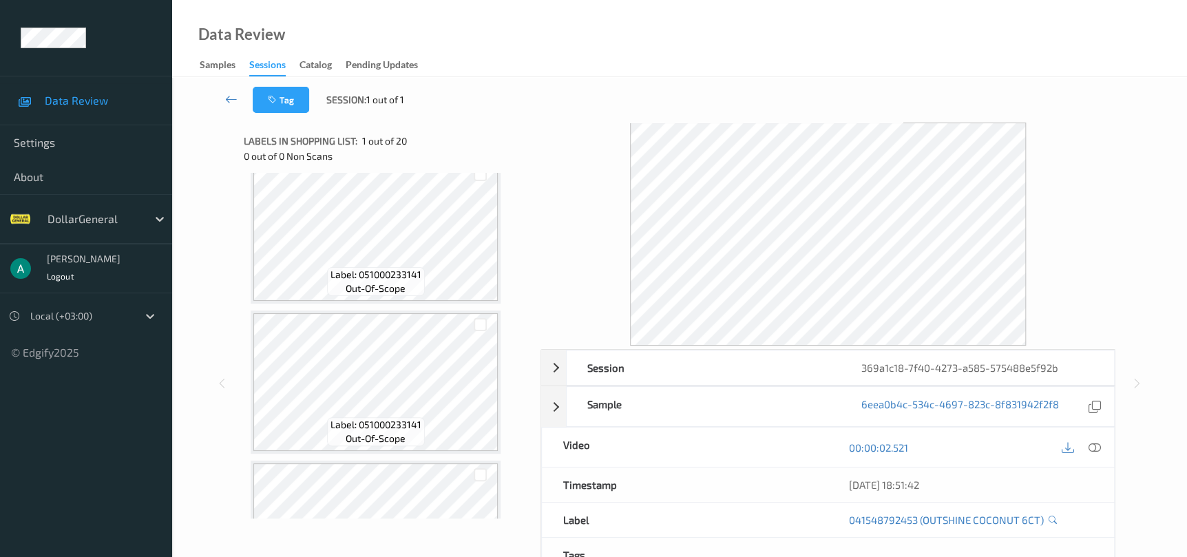
scroll to position [1239, 0]
click at [234, 103] on icon at bounding box center [231, 99] width 12 height 14
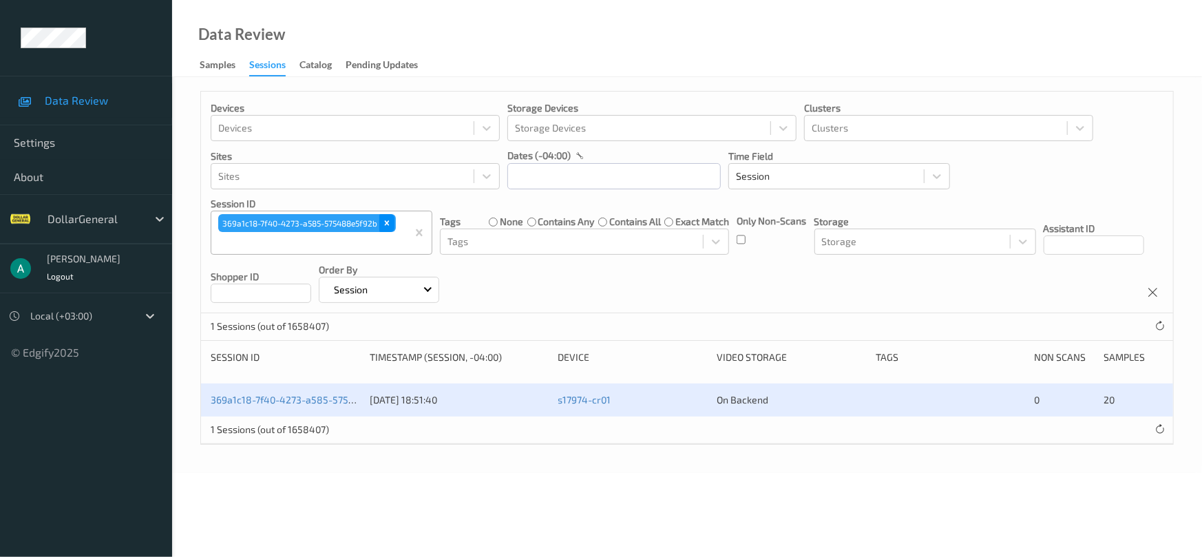
click at [386, 227] on icon "Remove 369a1c18-7f40-4273-a585-575488e5f92b" at bounding box center [387, 223] width 10 height 10
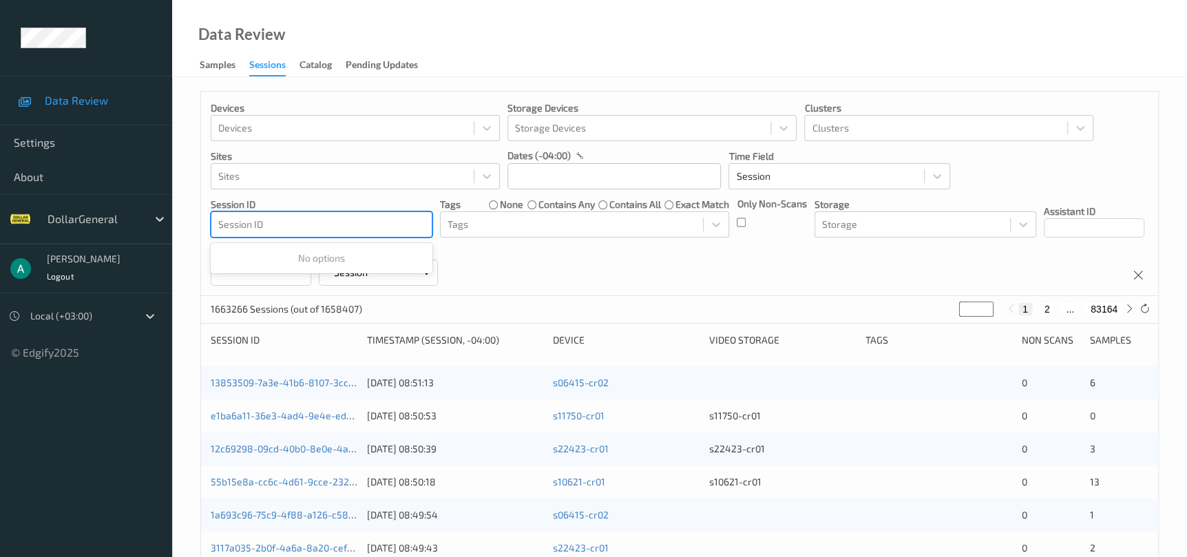
click at [391, 223] on div at bounding box center [321, 224] width 207 height 17
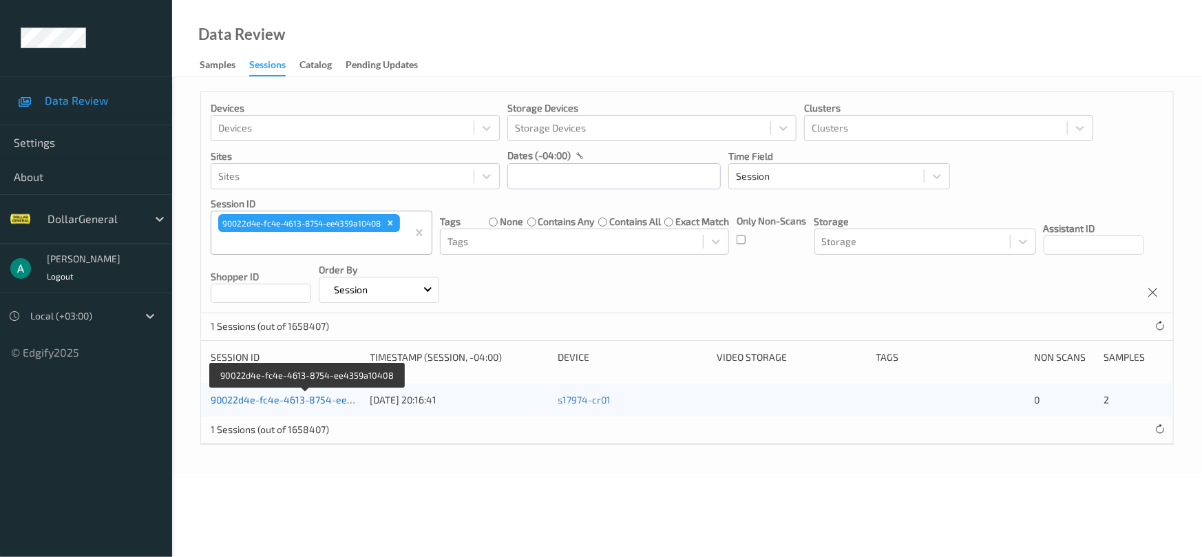
click at [331, 403] on link "90022d4e-fc4e-4613-8754-ee4359a10408" at bounding box center [307, 400] width 192 height 12
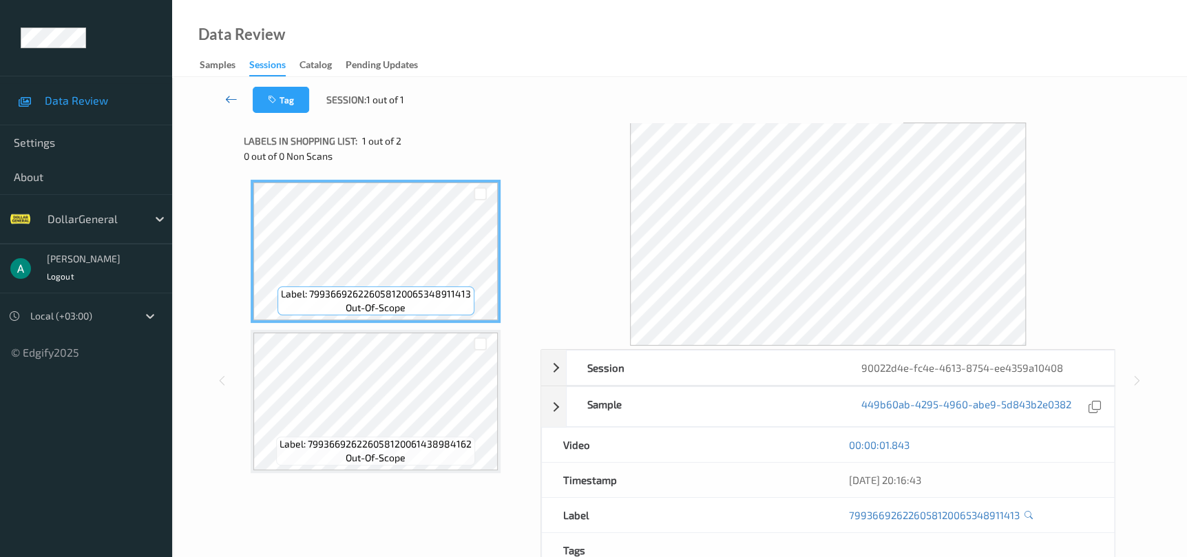
click at [240, 94] on link at bounding box center [231, 100] width 43 height 26
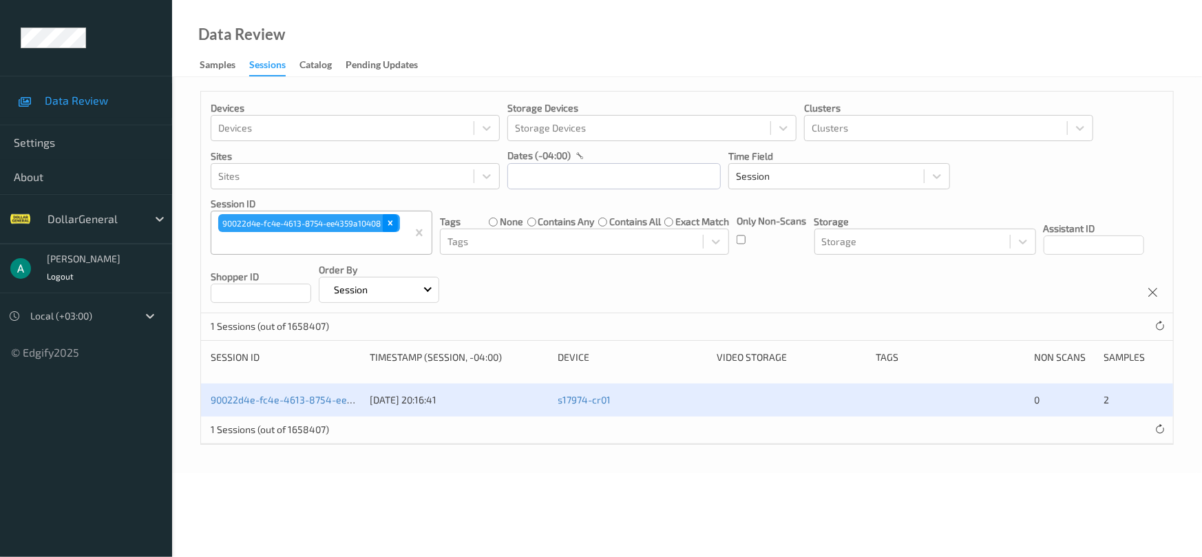
click at [393, 224] on icon "Remove 90022d4e-fc4e-4613-8754-ee4359a10408" at bounding box center [390, 223] width 5 height 5
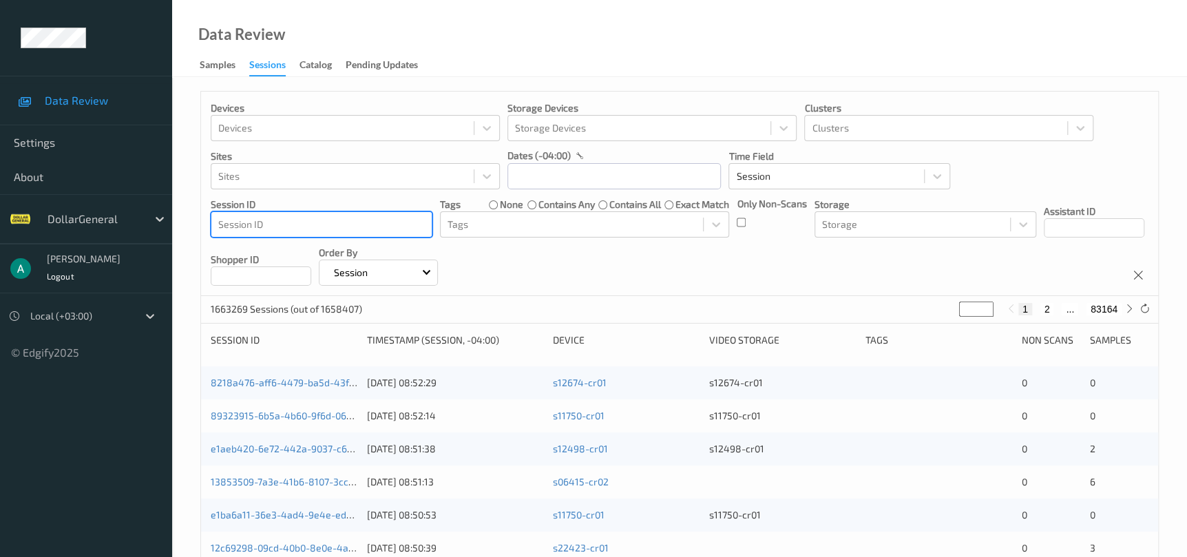
click at [362, 229] on div at bounding box center [321, 224] width 207 height 17
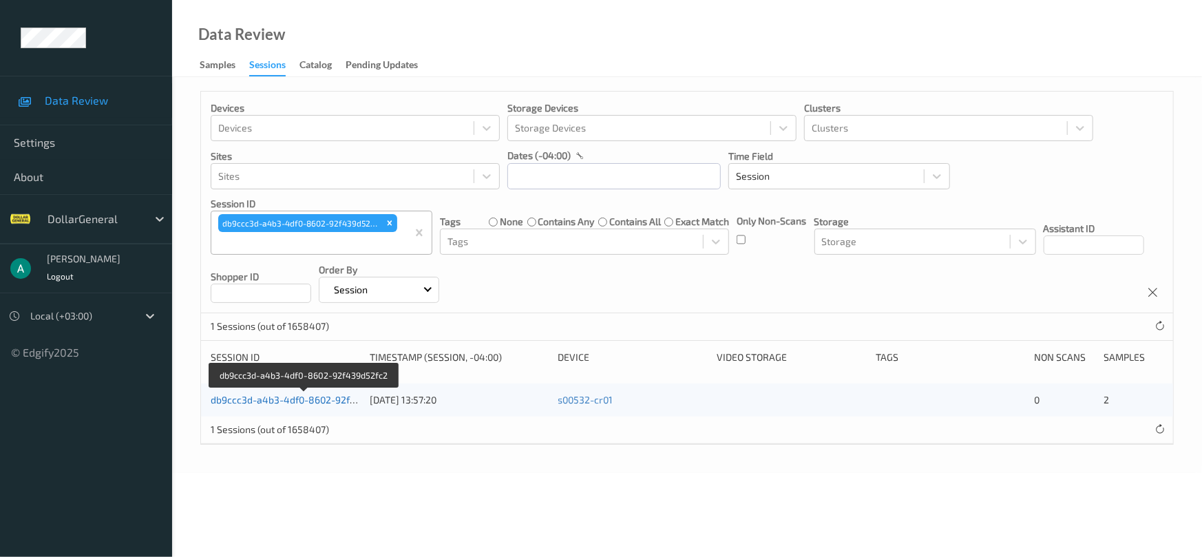
click at [293, 401] on link "db9ccc3d-a4b3-4df0-8602-92f439d52fc2" at bounding box center [304, 400] width 187 height 12
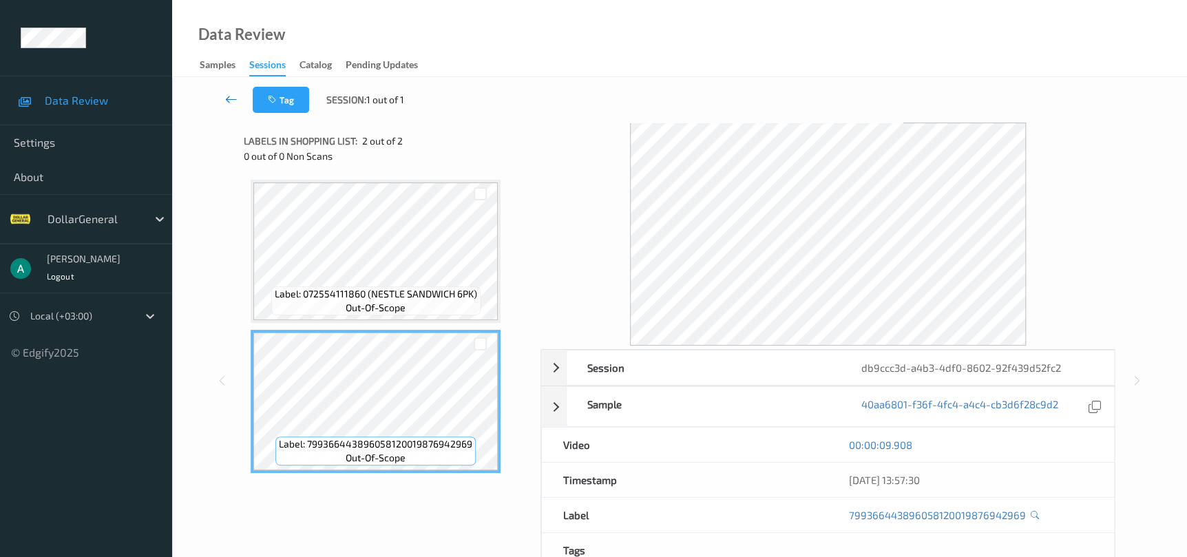
click at [239, 102] on link at bounding box center [231, 100] width 43 height 26
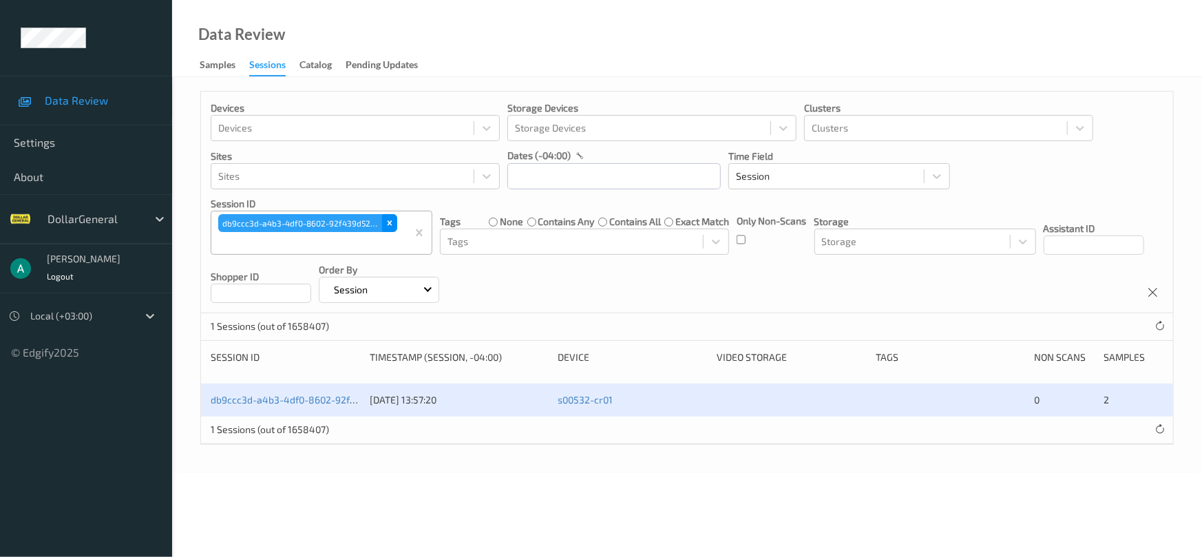
click at [386, 225] on icon "Remove db9ccc3d-a4b3-4df0-8602-92f439d52fc2" at bounding box center [390, 223] width 10 height 10
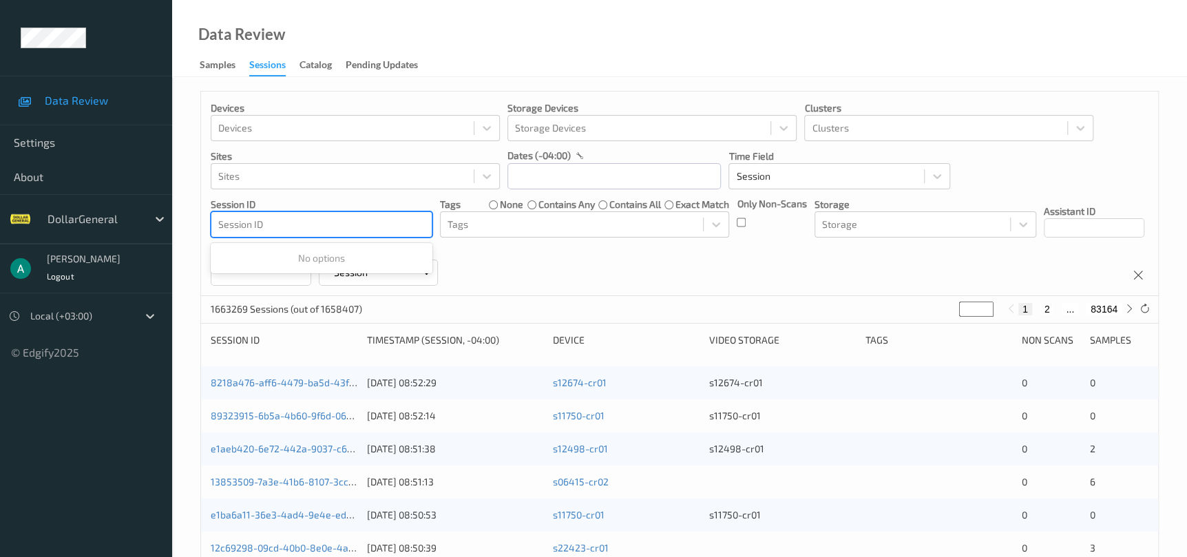
click at [386, 225] on div at bounding box center [321, 224] width 207 height 17
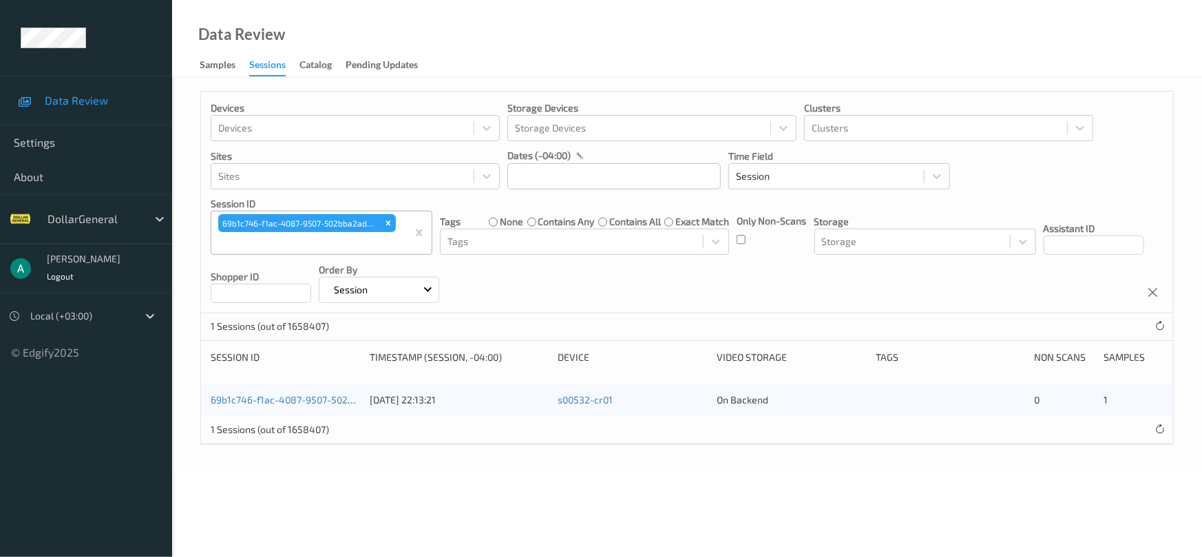
click at [330, 388] on div "69b1c746-f1ac-4087-9507-502bba2ad8d1 [DATE] 22:13:21 s00532-cr01 On Backend 0 1" at bounding box center [687, 400] width 972 height 33
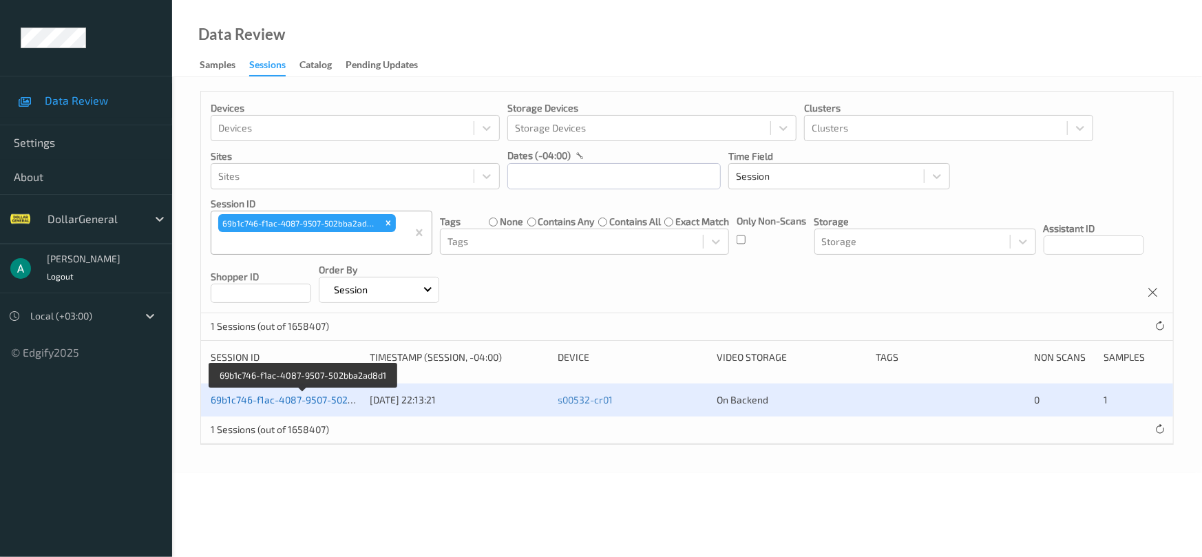
click at [330, 397] on link "69b1c746-f1ac-4087-9507-502bba2ad8d1" at bounding box center [304, 400] width 186 height 12
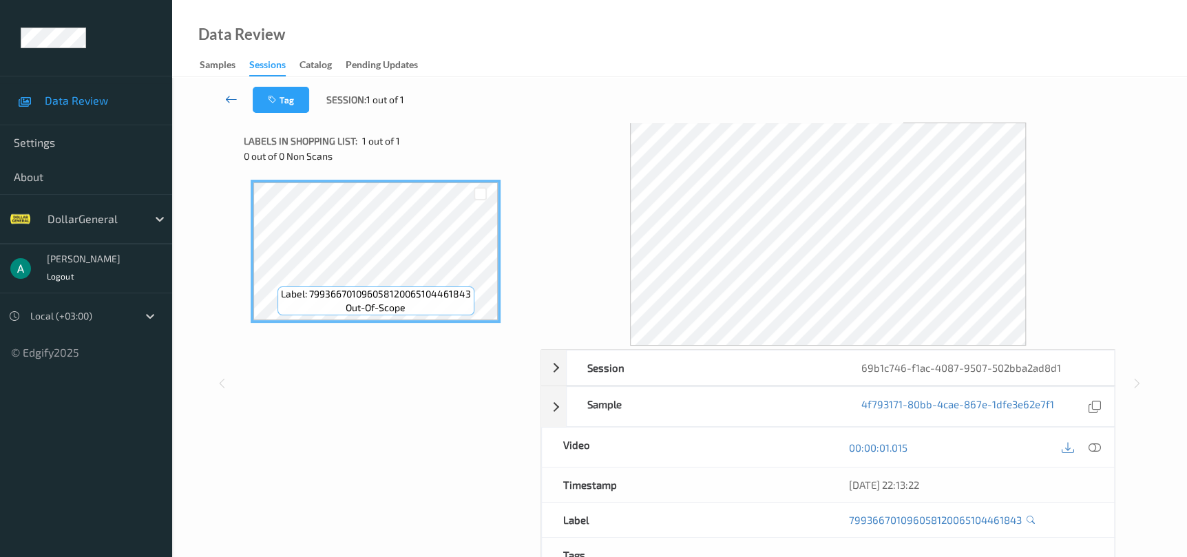
click at [235, 101] on icon at bounding box center [231, 99] width 12 height 14
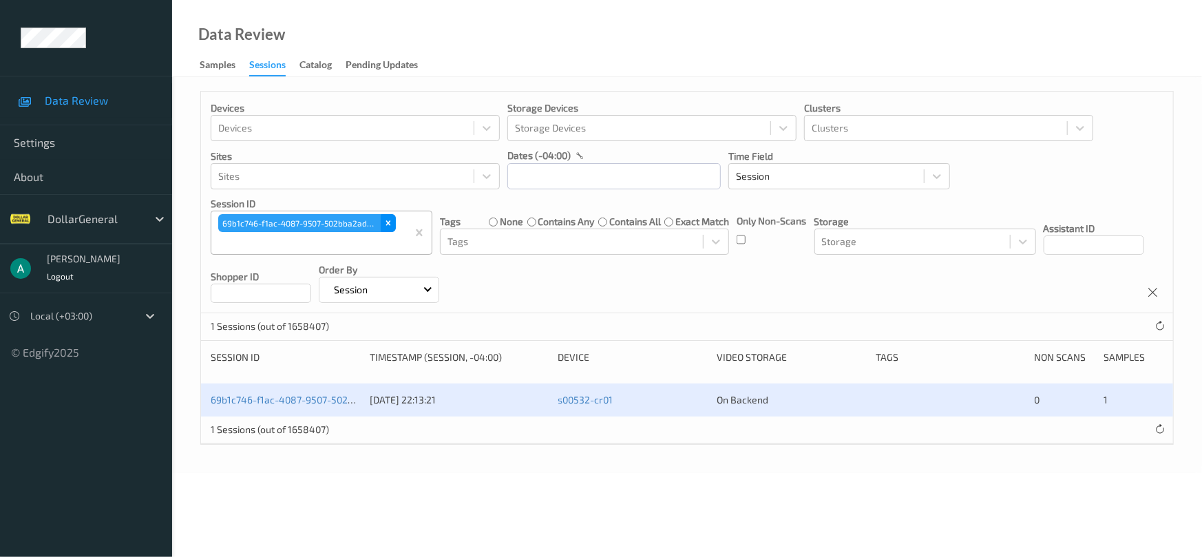
click at [384, 223] on icon "Remove 69b1c746-f1ac-4087-9507-502bba2ad8d1" at bounding box center [389, 223] width 10 height 10
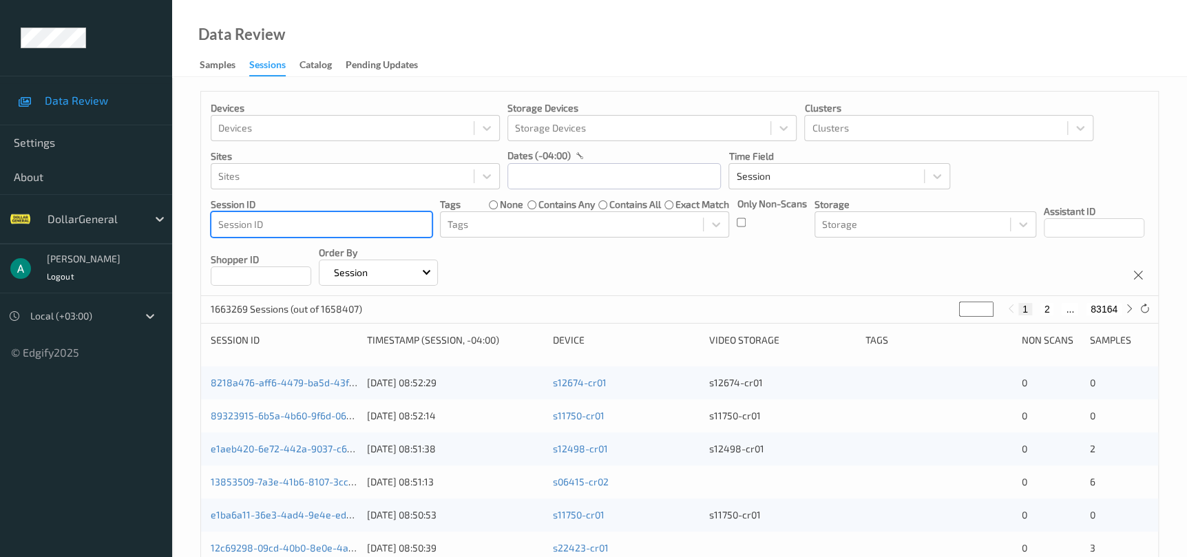
click at [381, 223] on div at bounding box center [321, 224] width 207 height 17
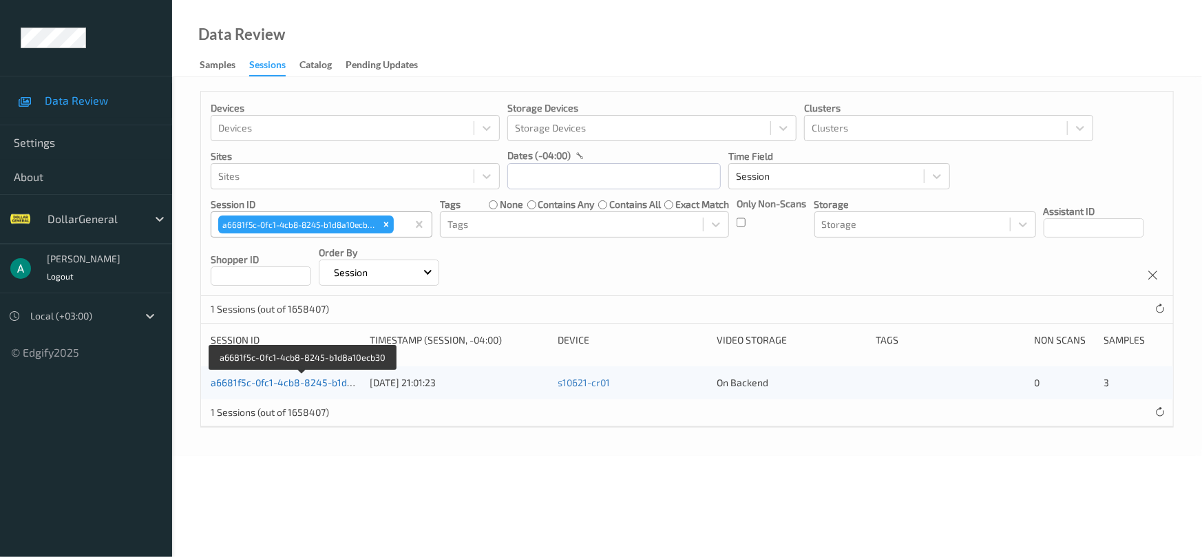
click at [283, 381] on link "a6681f5c-0fc1-4cb8-8245-b1d8a10ecb30" at bounding box center [303, 383] width 185 height 12
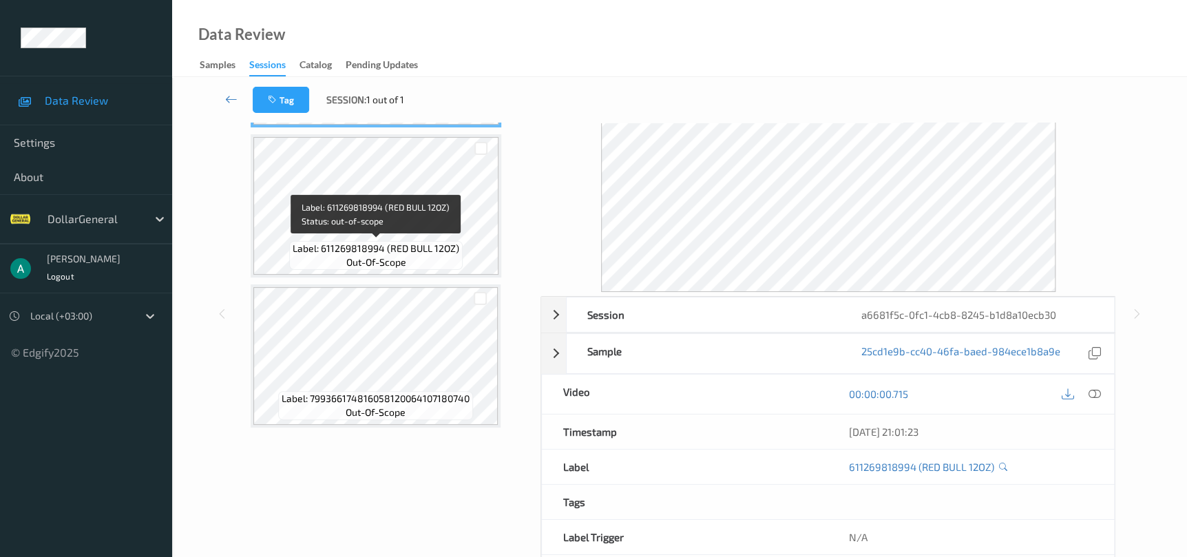
scroll to position [147, 0]
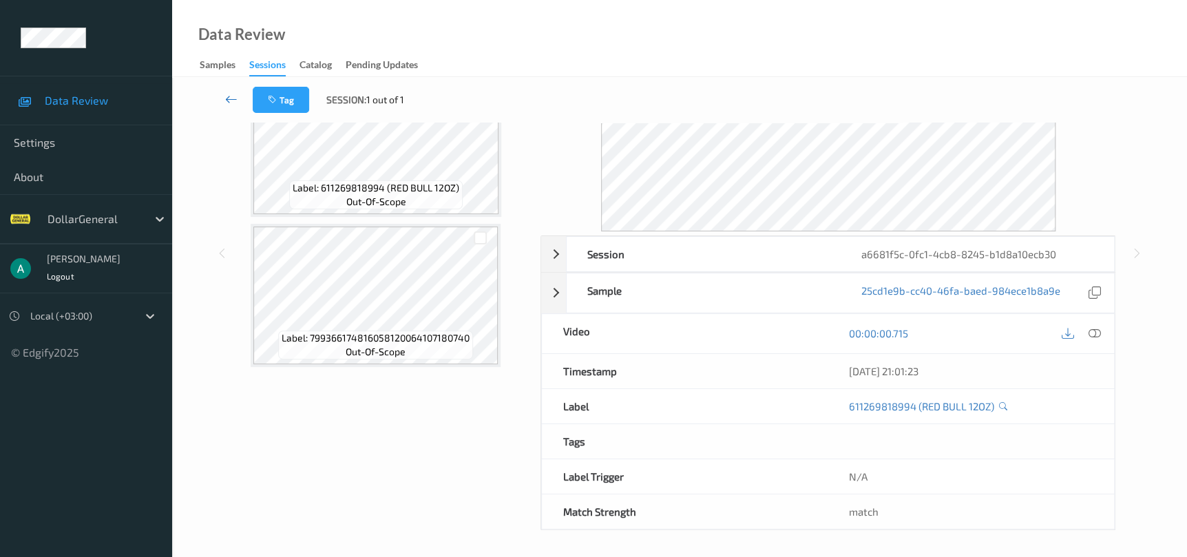
click at [240, 103] on link at bounding box center [231, 100] width 43 height 26
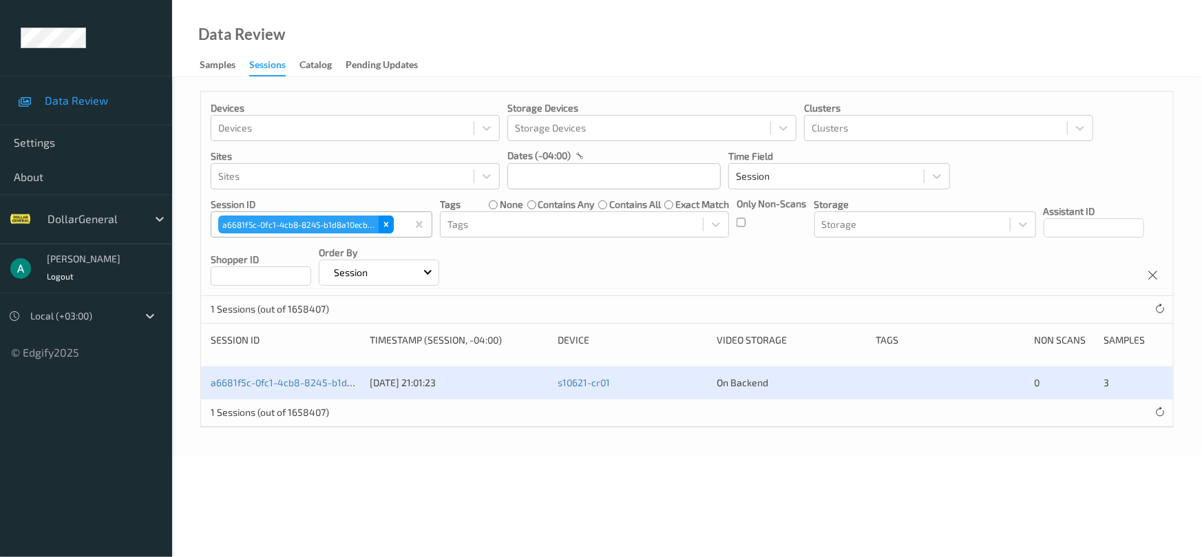
click at [392, 231] on div "Remove a6681f5c-0fc1-4cb8-8245-b1d8a10ecb30" at bounding box center [386, 225] width 15 height 18
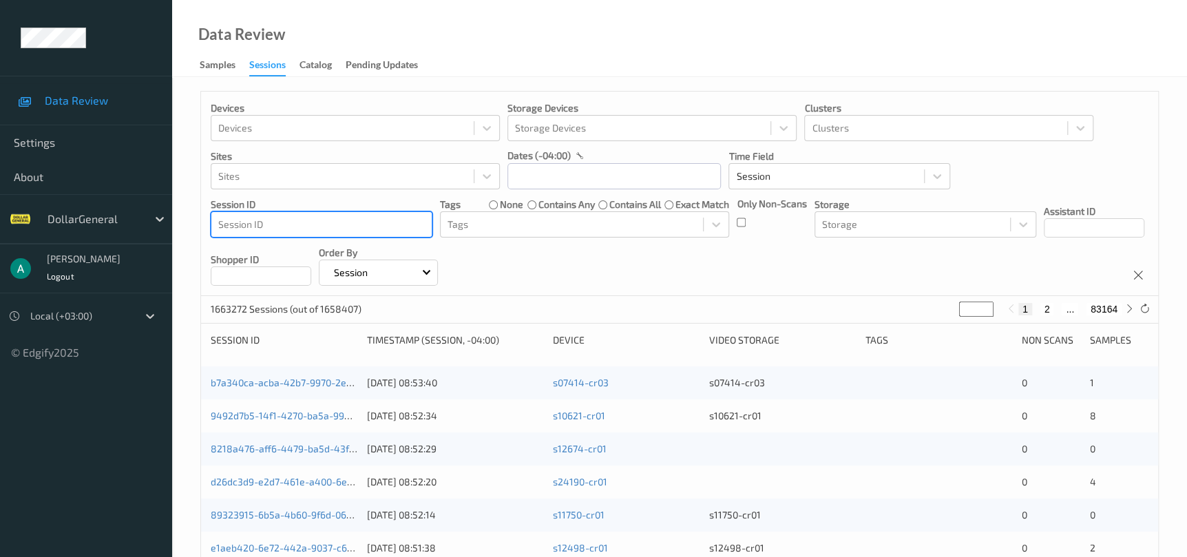
click at [388, 229] on div at bounding box center [321, 224] width 207 height 17
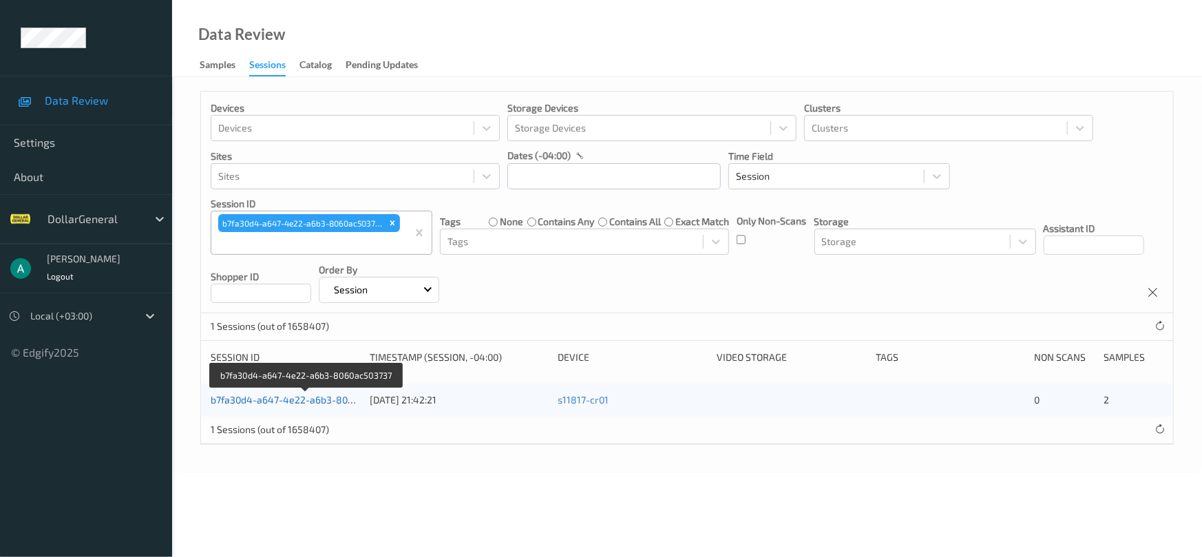
click at [318, 398] on link "b7fa30d4-a647-4e22-a6b3-8060ac503737" at bounding box center [306, 400] width 190 height 12
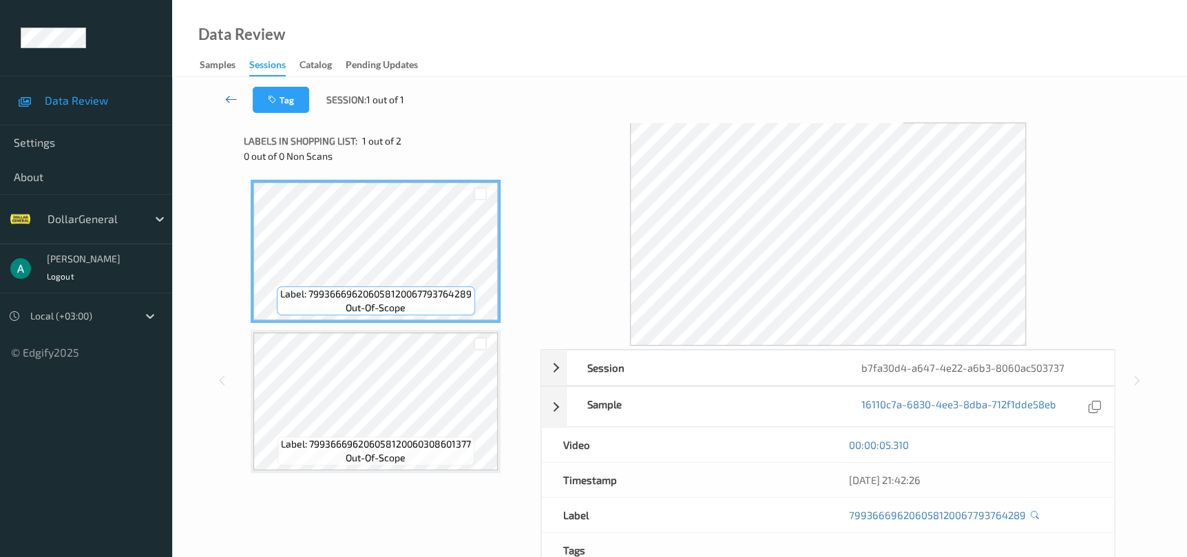
click at [227, 98] on icon at bounding box center [231, 99] width 12 height 14
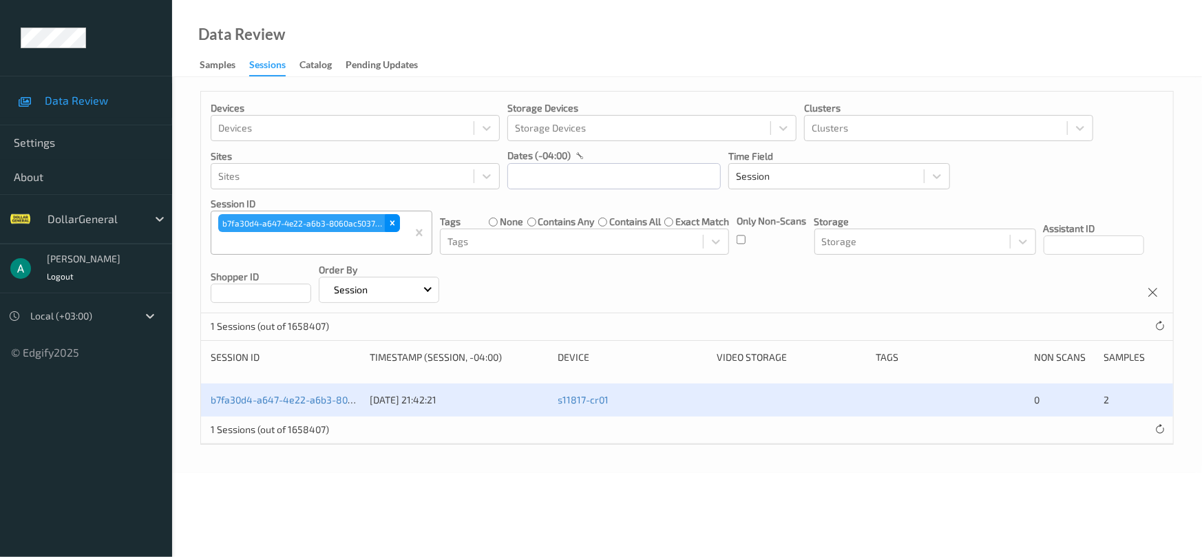
click at [387, 229] on div "Remove b7fa30d4-a647-4e22-a6b3-8060ac503737" at bounding box center [392, 223] width 15 height 18
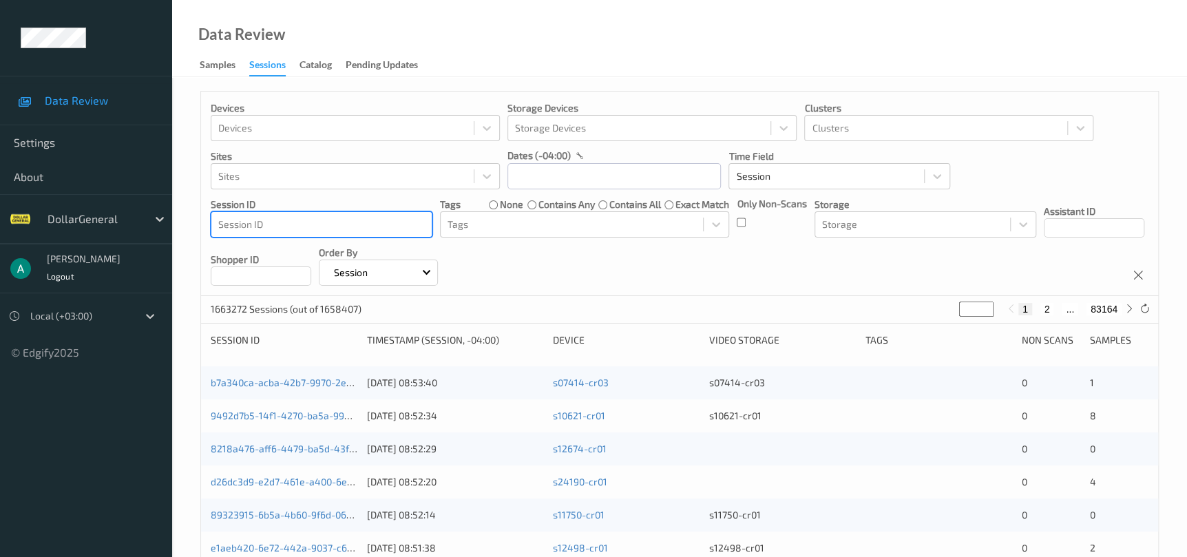
click at [364, 229] on div at bounding box center [321, 224] width 207 height 17
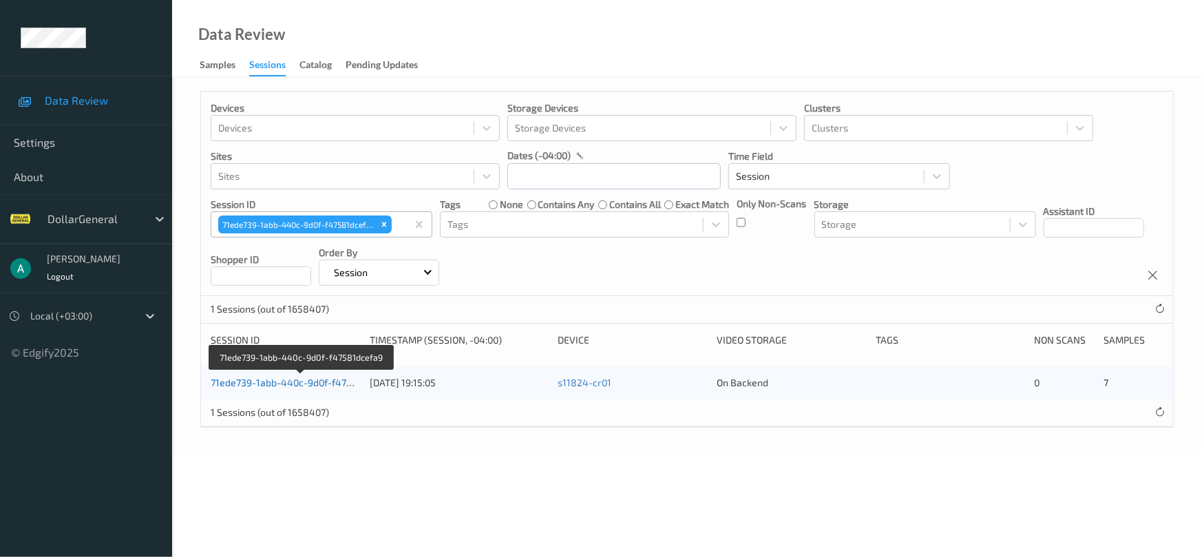
click at [280, 384] on link "71ede739-1abb-440c-9d0f-f47581dcefa9" at bounding box center [302, 383] width 182 height 12
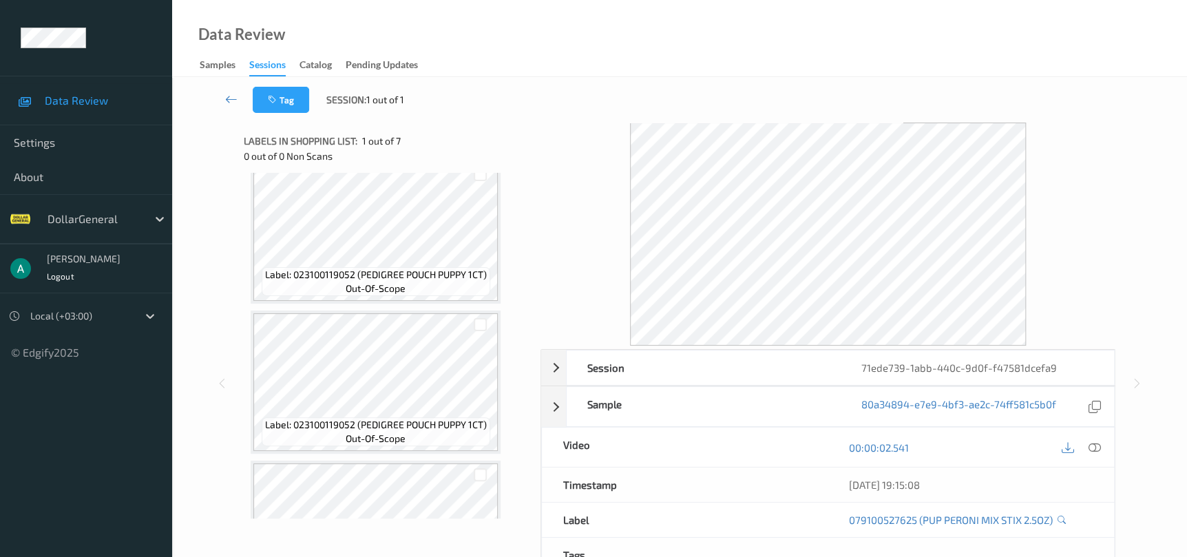
scroll to position [708, 0]
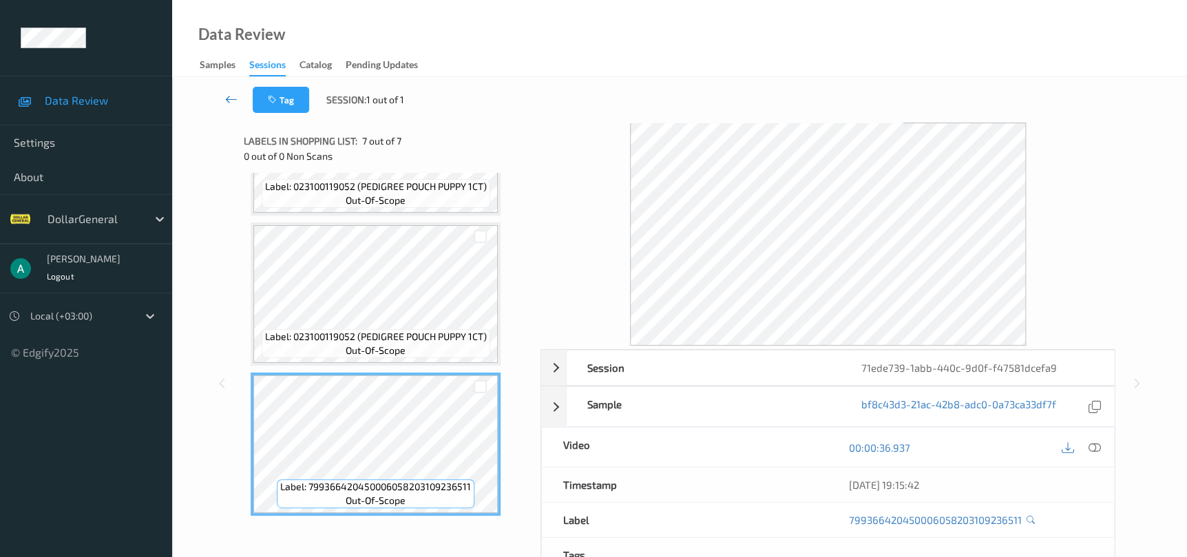
click at [230, 105] on icon at bounding box center [231, 99] width 12 height 14
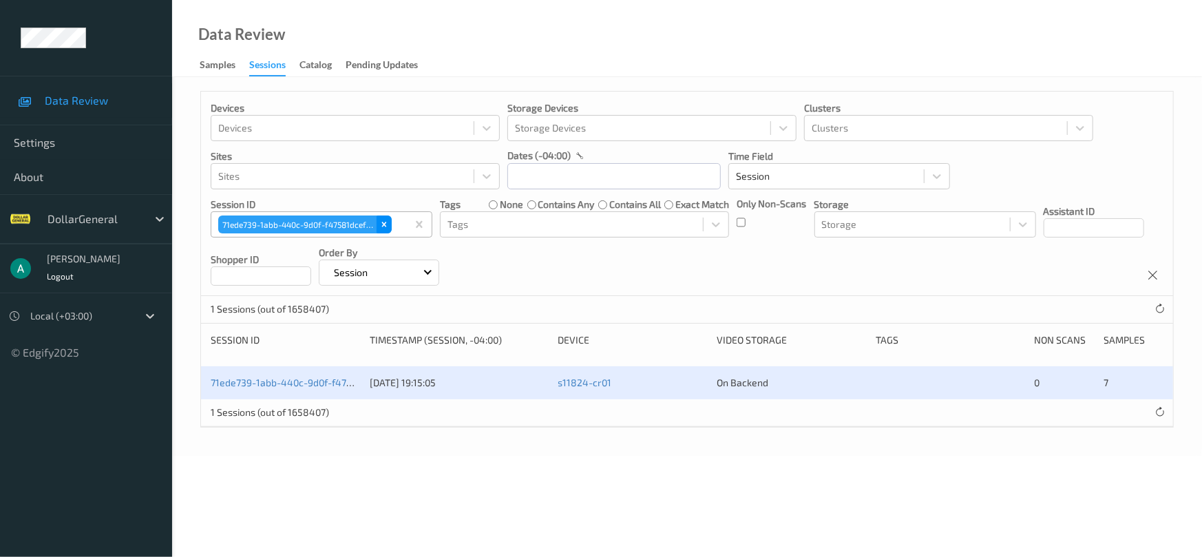
click at [387, 229] on div "Remove 71ede739-1abb-440c-9d0f-f47581dcefa9" at bounding box center [384, 225] width 15 height 18
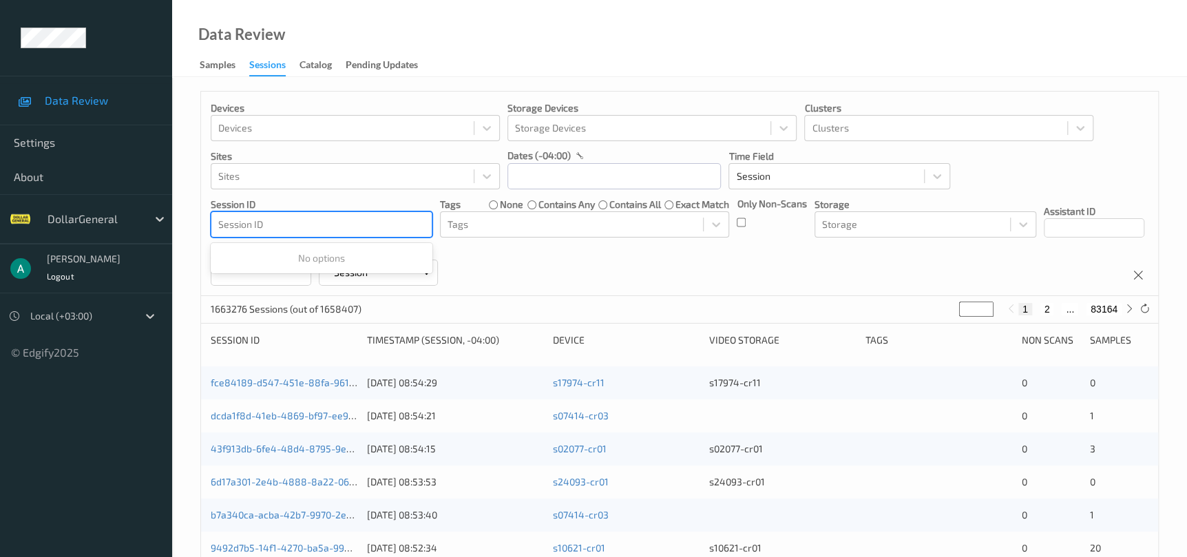
click at [368, 226] on div at bounding box center [321, 224] width 207 height 17
click at [368, 227] on div at bounding box center [321, 224] width 207 height 17
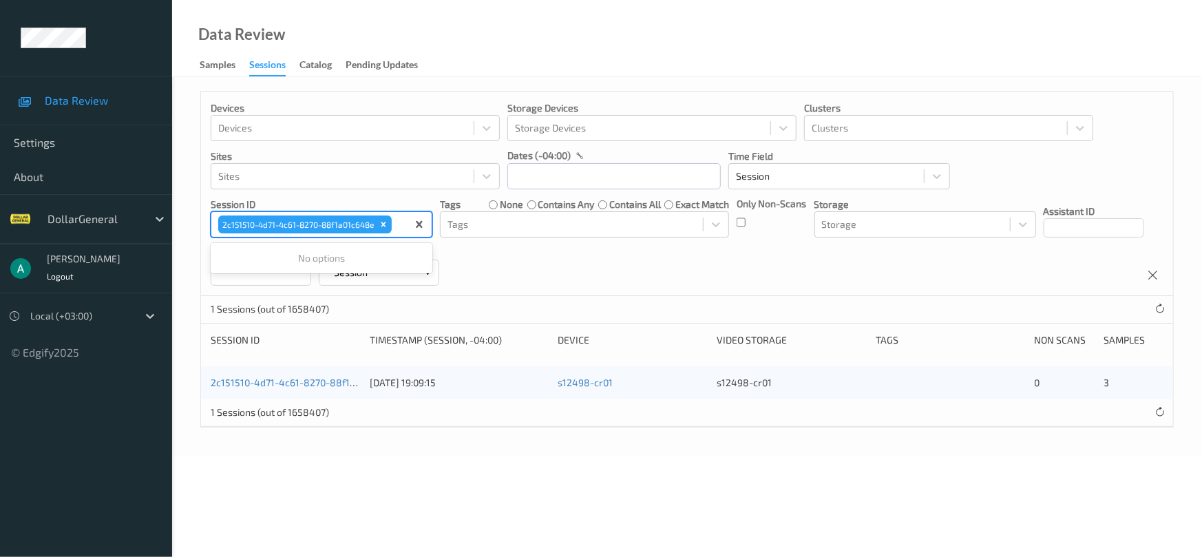
click at [300, 390] on div "2c151510-4d71-4c61-8270-88f1a01c648e [DATE] 19:09:15 s12498-cr01 s12498-cr01 0 3" at bounding box center [687, 382] width 972 height 33
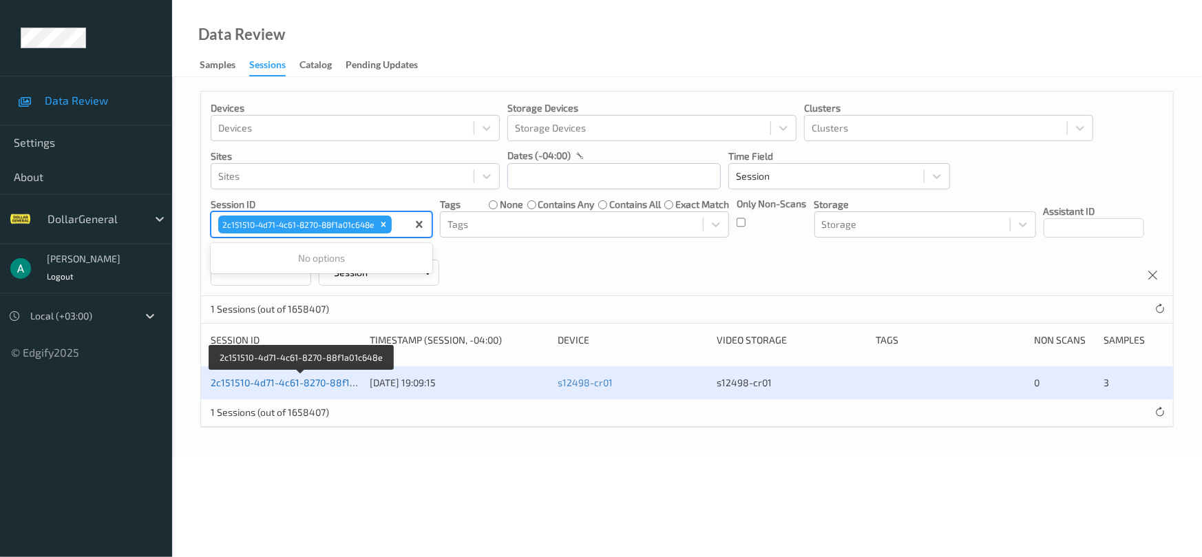
click at [300, 386] on link "2c151510-4d71-4c61-8270-88f1a01c648e" at bounding box center [302, 383] width 182 height 12
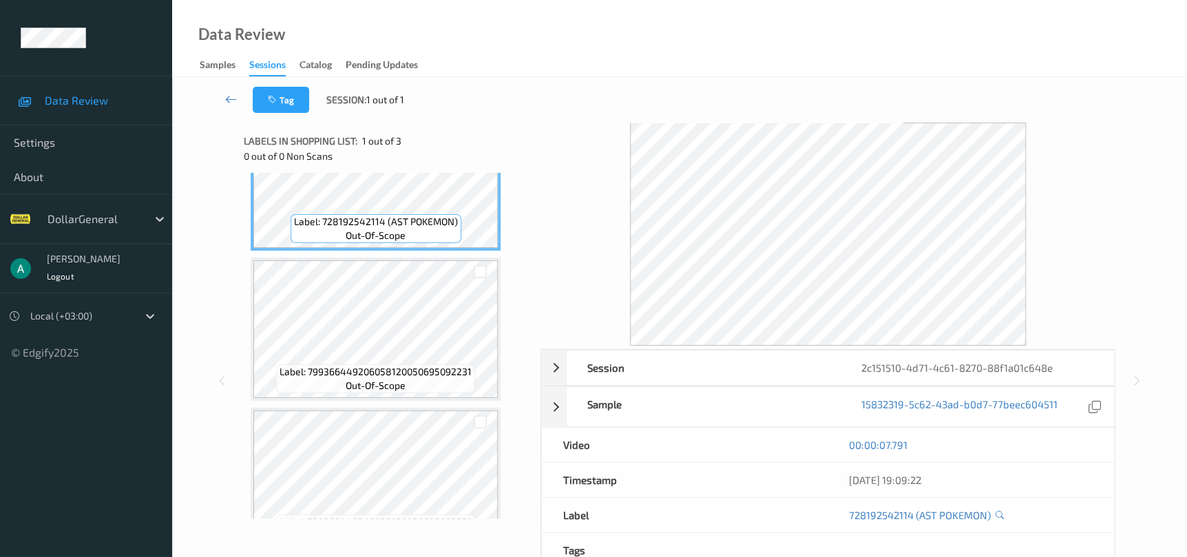
scroll to position [109, 0]
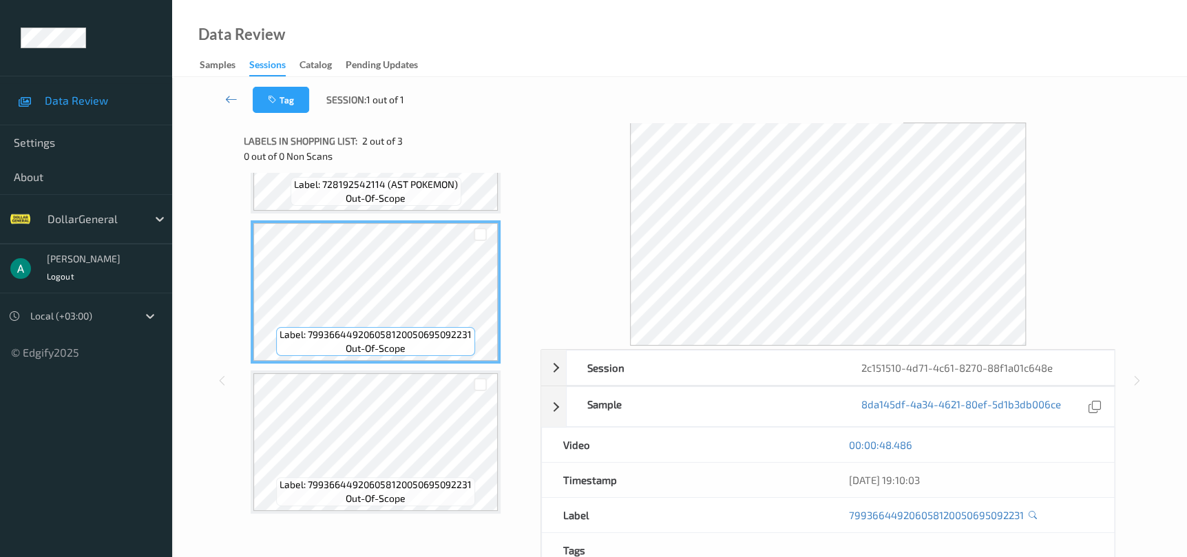
click at [415, 353] on div "Label: 799366449206058120050695092231 out-of-scope" at bounding box center [375, 341] width 199 height 29
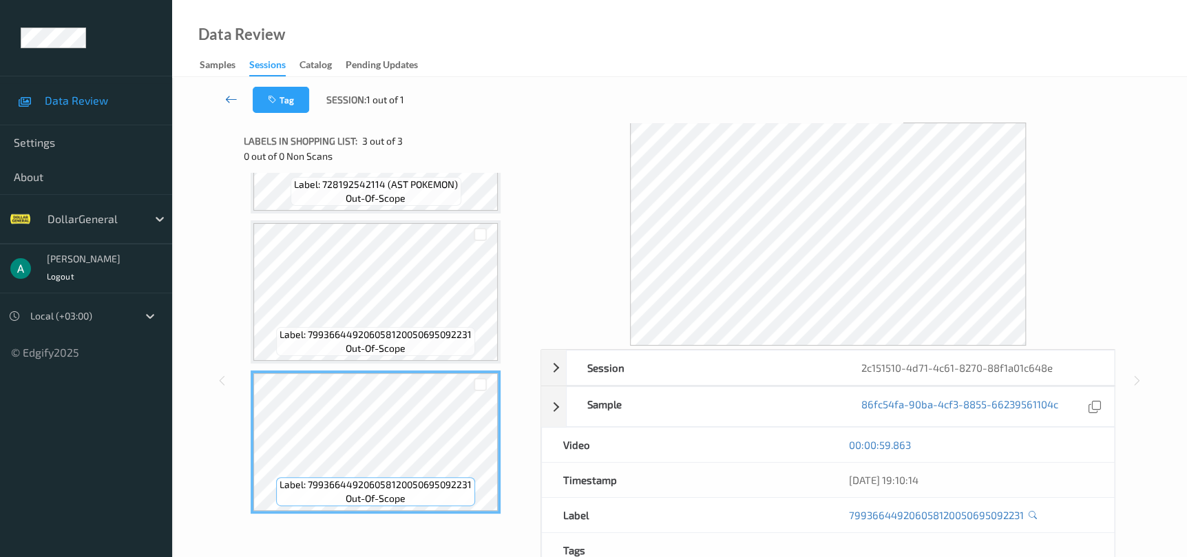
click at [235, 98] on icon at bounding box center [231, 99] width 12 height 14
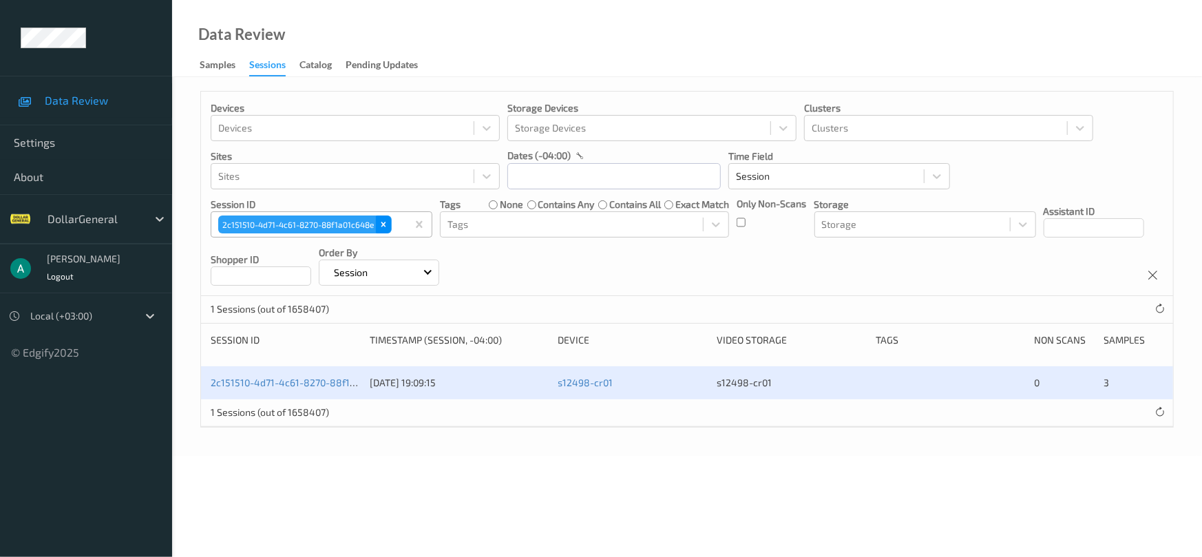
click at [378, 220] on div "Remove 2c151510-4d71-4c61-8270-88f1a01c648e" at bounding box center [383, 225] width 15 height 18
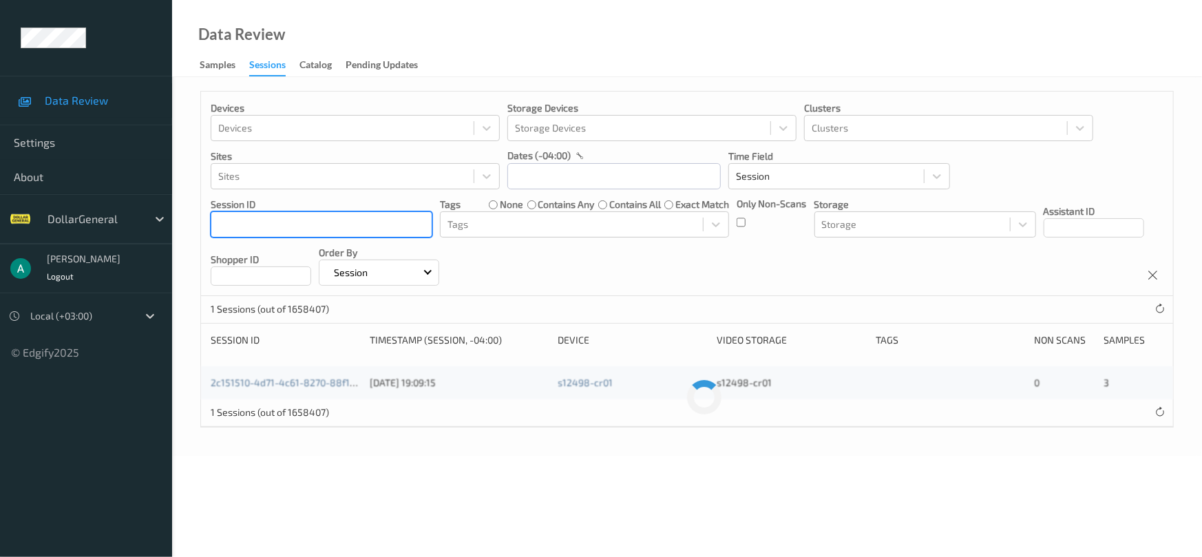
click at [375, 229] on div at bounding box center [321, 224] width 207 height 17
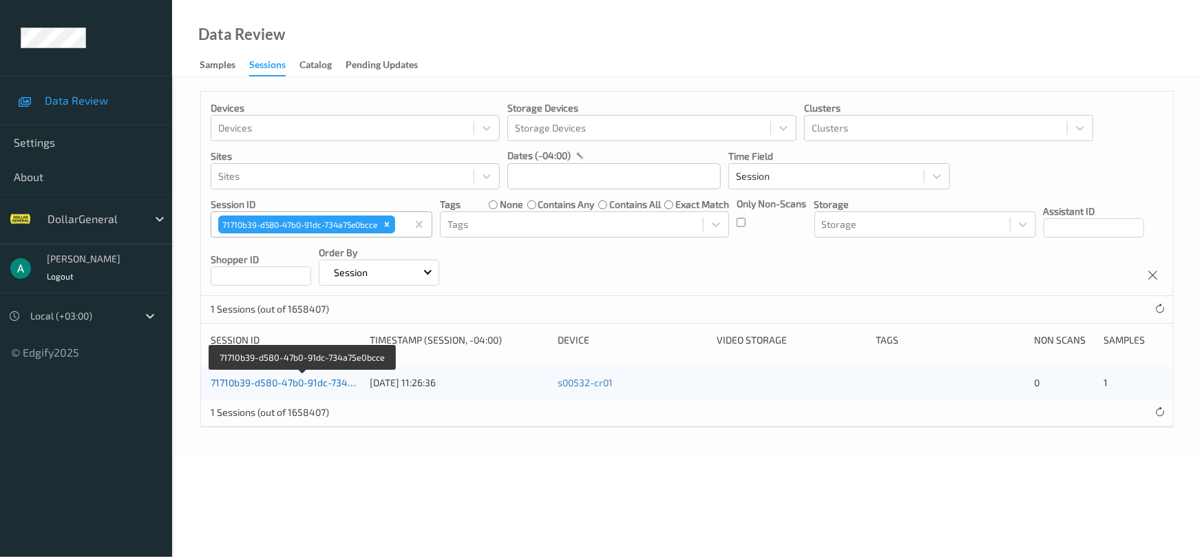
click at [330, 377] on link "71710b39-d580-47b0-91dc-734a75e0bcce" at bounding box center [303, 383] width 185 height 12
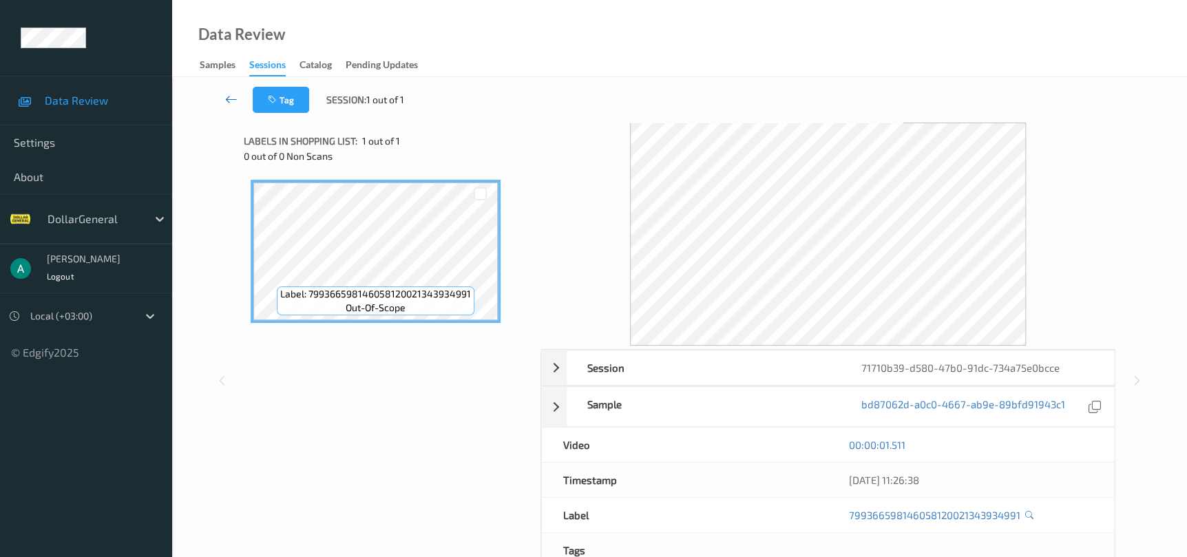
click at [235, 101] on icon at bounding box center [231, 99] width 12 height 14
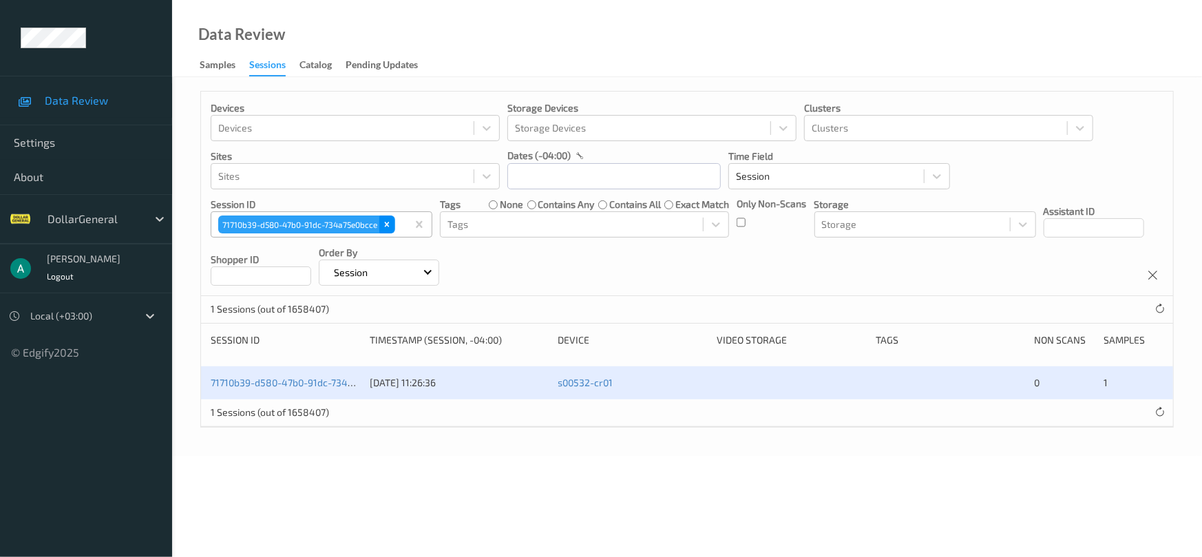
click at [388, 226] on icon "Remove 71710b39-d580-47b0-91dc-734a75e0bcce" at bounding box center [387, 224] width 5 height 5
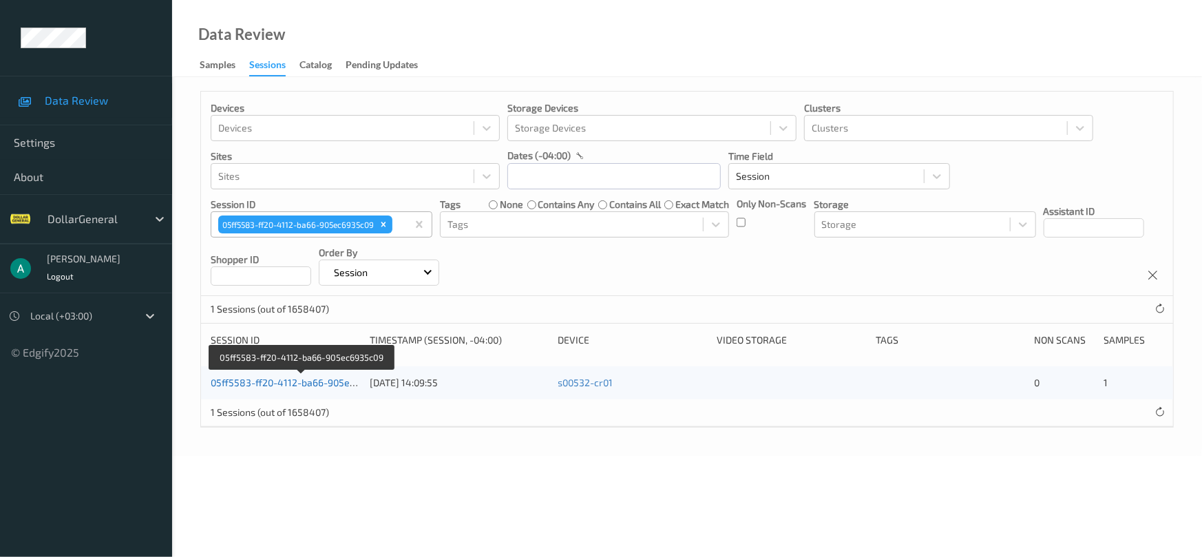
click at [295, 380] on link "05ff5583-ff20-4112-ba66-905ec6935c09" at bounding box center [302, 383] width 182 height 12
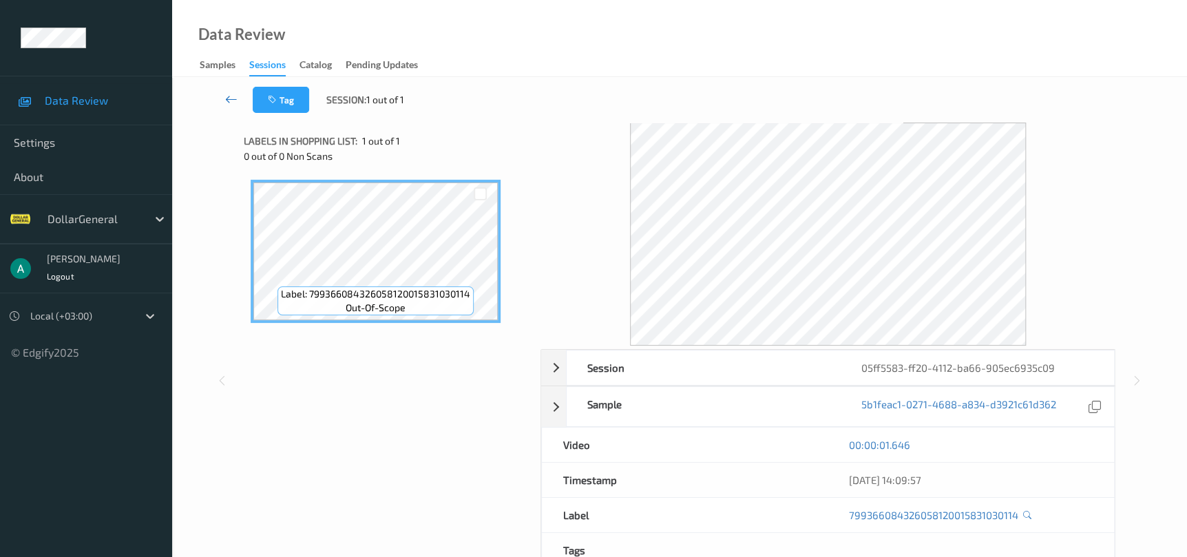
click at [234, 108] on link at bounding box center [231, 100] width 43 height 26
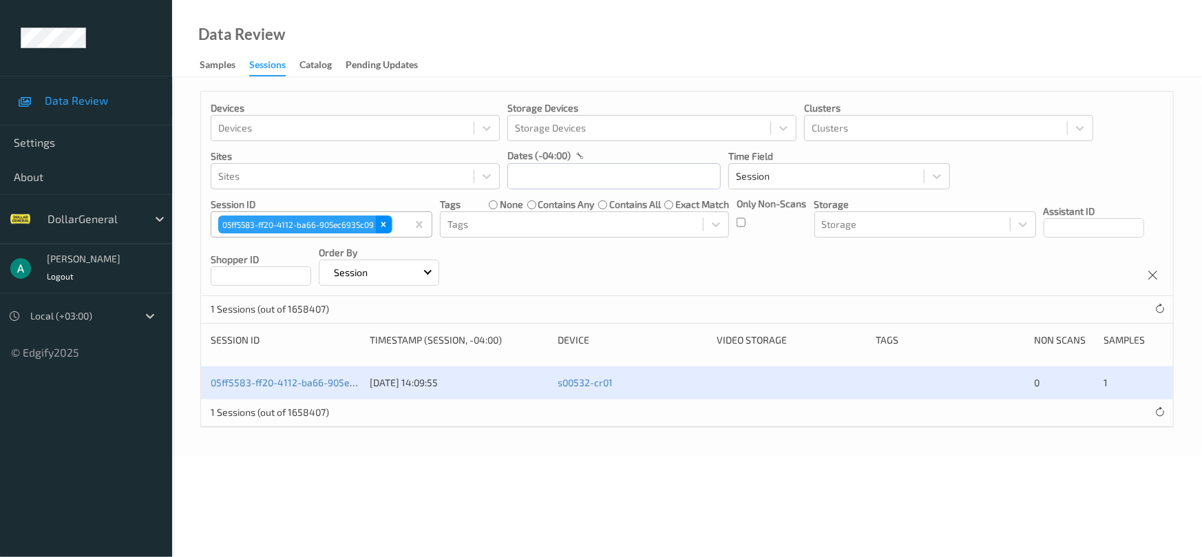
click at [386, 230] on div "Remove 05ff5583-ff20-4112-ba66-905ec6935c09" at bounding box center [383, 225] width 15 height 18
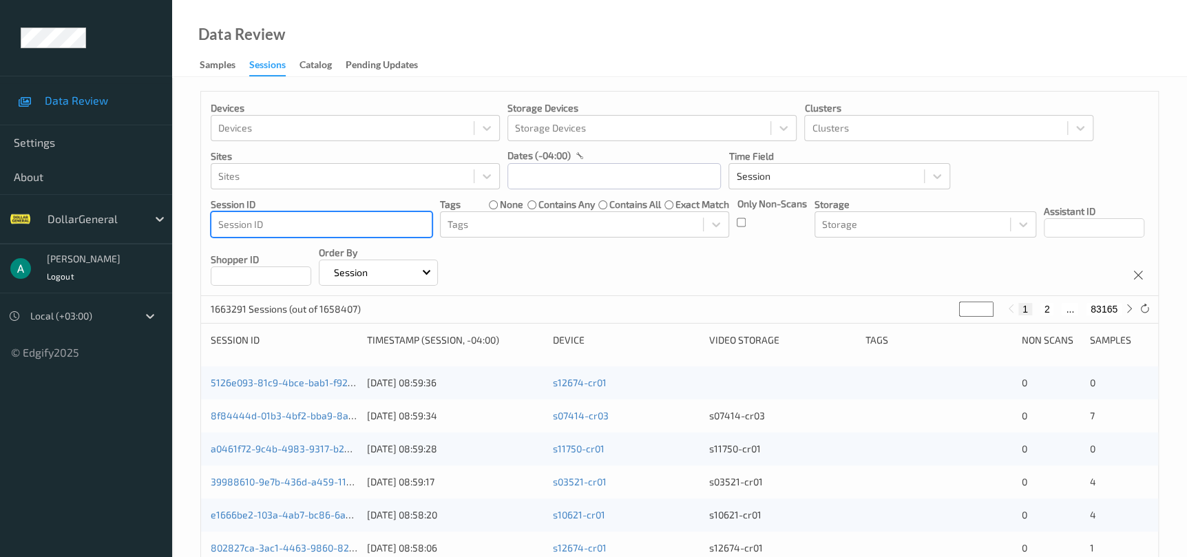
click at [355, 227] on div at bounding box center [321, 224] width 207 height 17
click at [353, 227] on div at bounding box center [321, 224] width 207 height 17
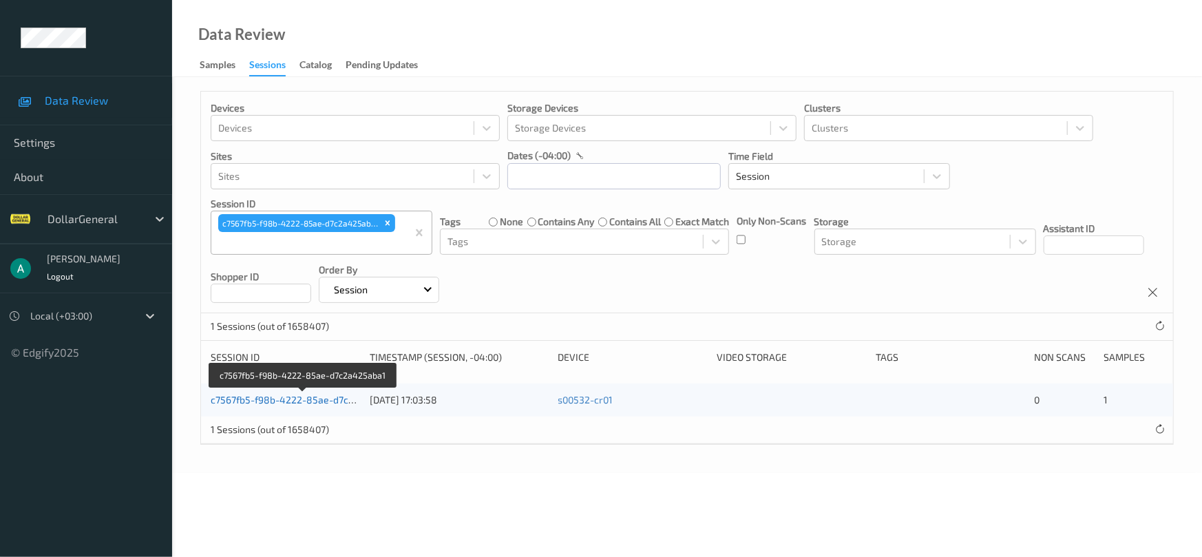
click at [329, 401] on link "c7567fb5-f98b-4222-85ae-d7c2a425aba1" at bounding box center [304, 400] width 187 height 12
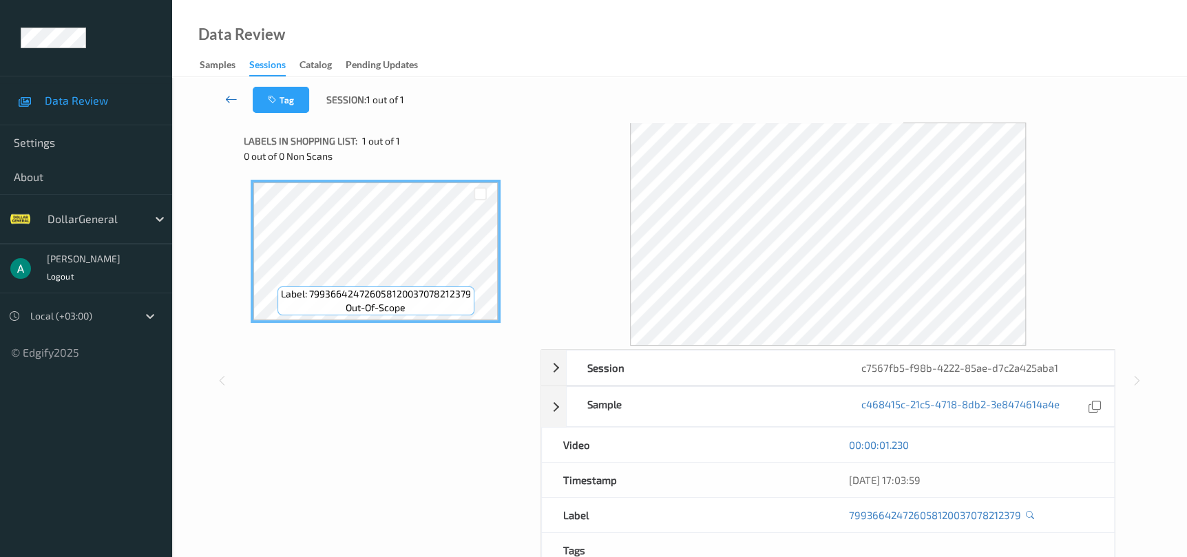
click at [220, 101] on link at bounding box center [231, 100] width 43 height 26
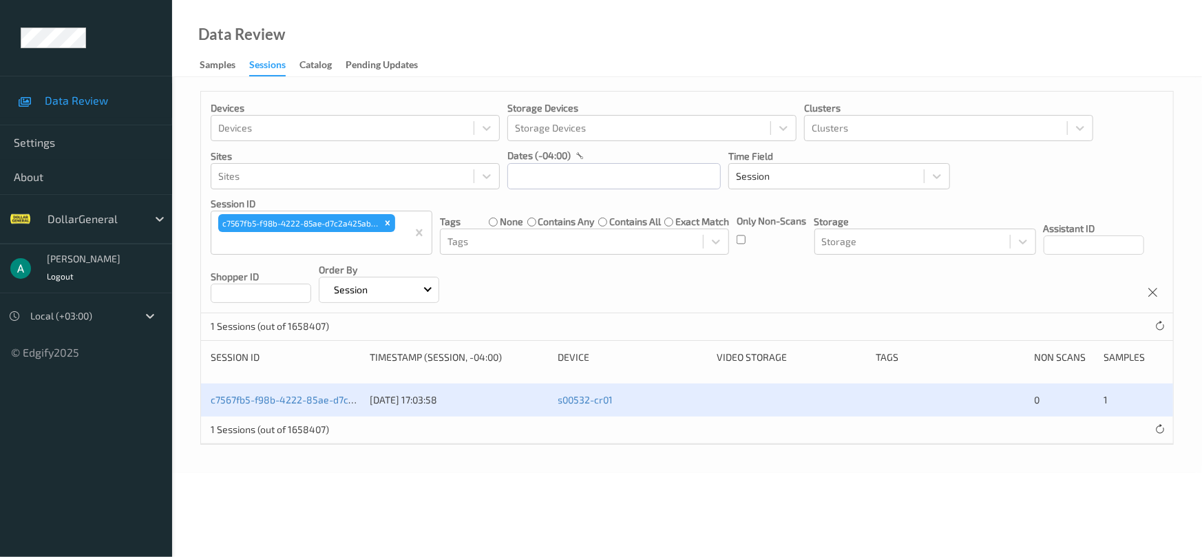
drag, startPoint x: 220, startPoint y: 101, endPoint x: 227, endPoint y: 103, distance: 7.4
click at [227, 103] on p "Devices" at bounding box center [355, 108] width 289 height 14
click at [385, 223] on icon "Remove c7567fb5-f98b-4222-85ae-d7c2a425aba1" at bounding box center [388, 223] width 10 height 10
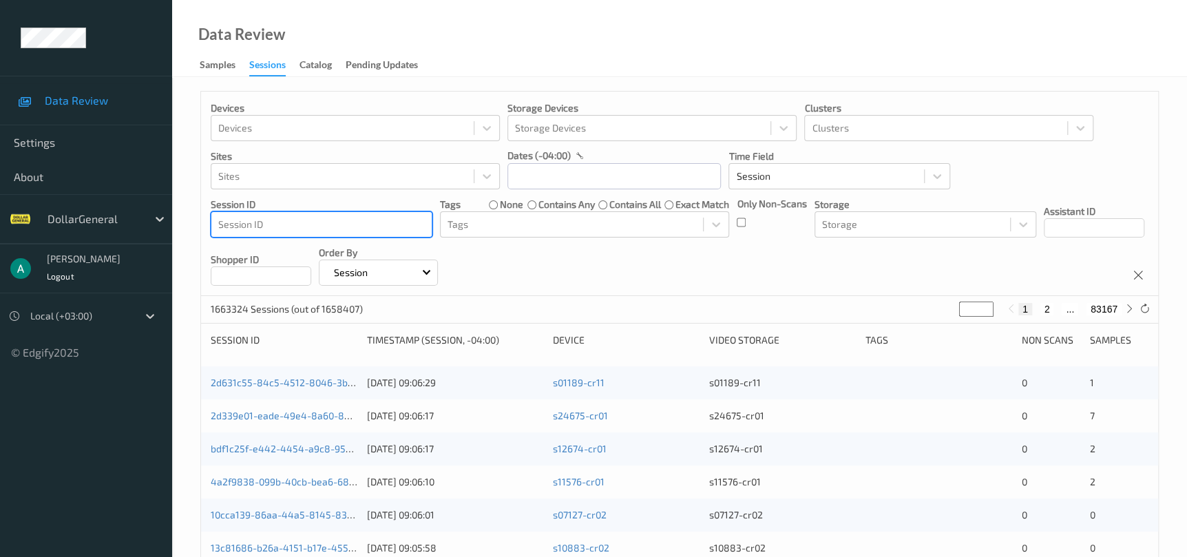
click at [358, 228] on div at bounding box center [321, 224] width 207 height 17
type input "V"
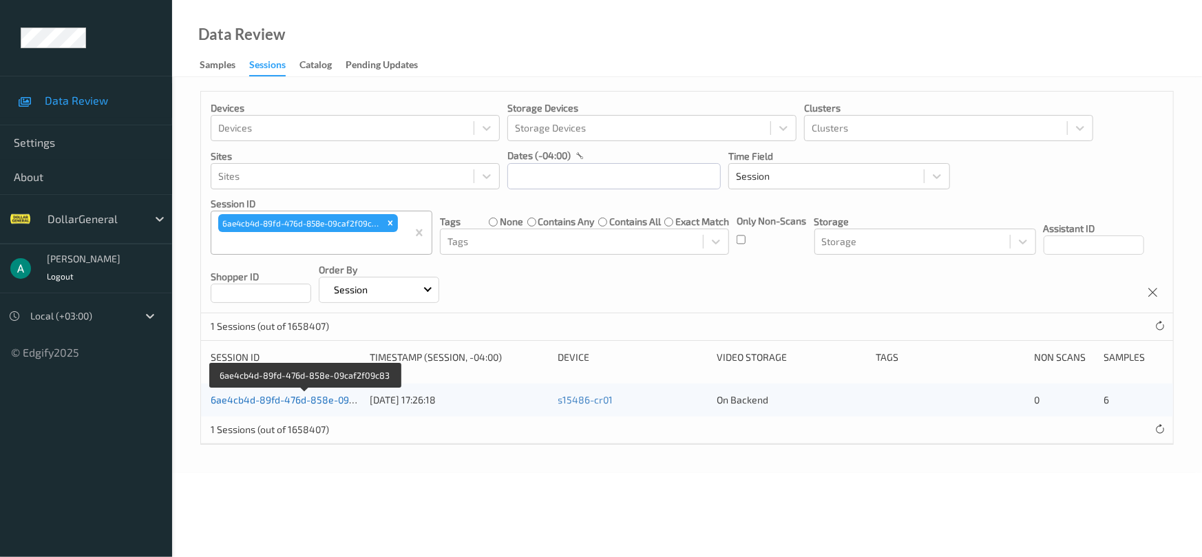
click at [282, 403] on link "6ae4cb4d-89fd-476d-858e-09caf2f09c83" at bounding box center [305, 400] width 189 height 12
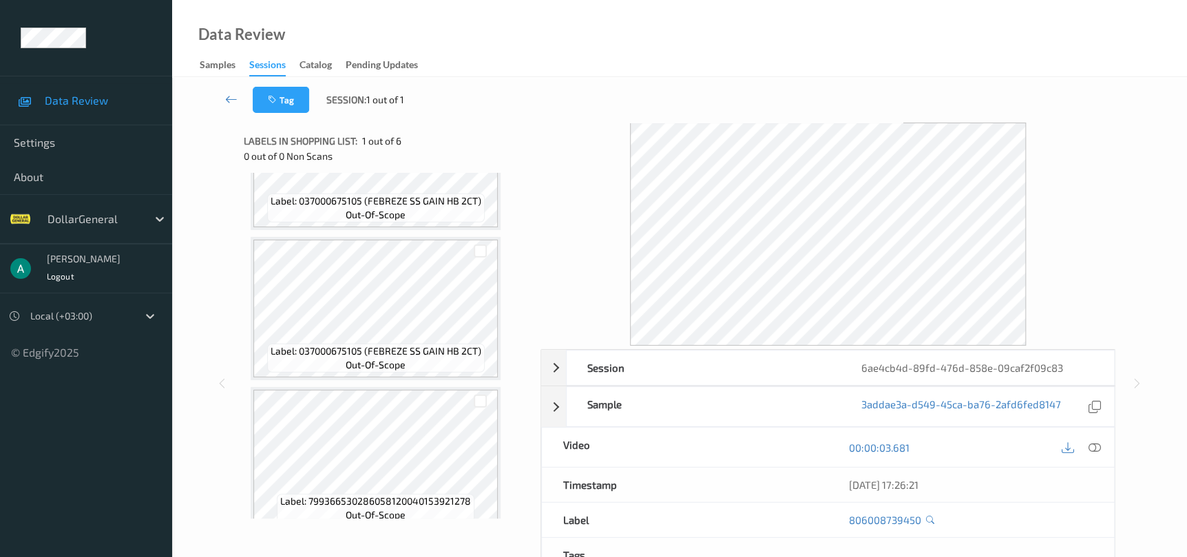
scroll to position [558, 0]
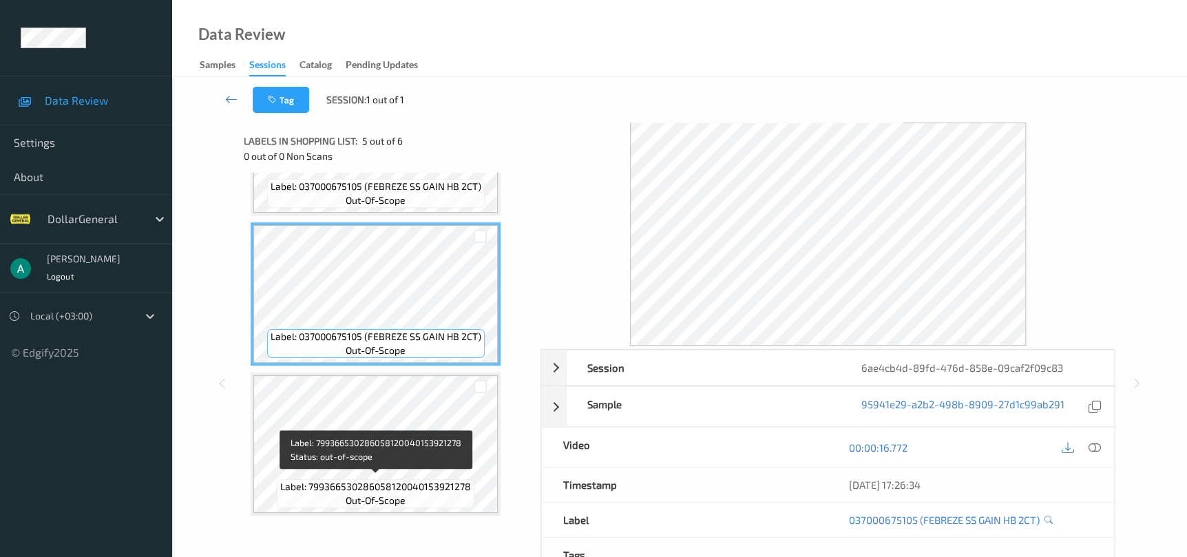
click at [460, 480] on span "Label: 799366530286058120040153921278" at bounding box center [375, 487] width 191 height 14
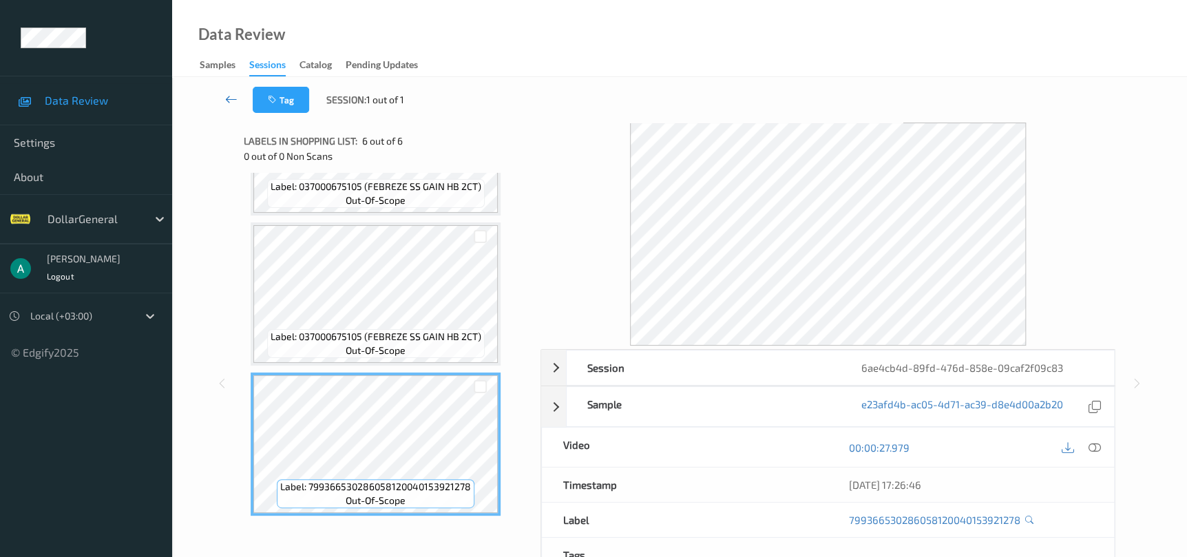
click at [237, 98] on icon at bounding box center [231, 99] width 12 height 14
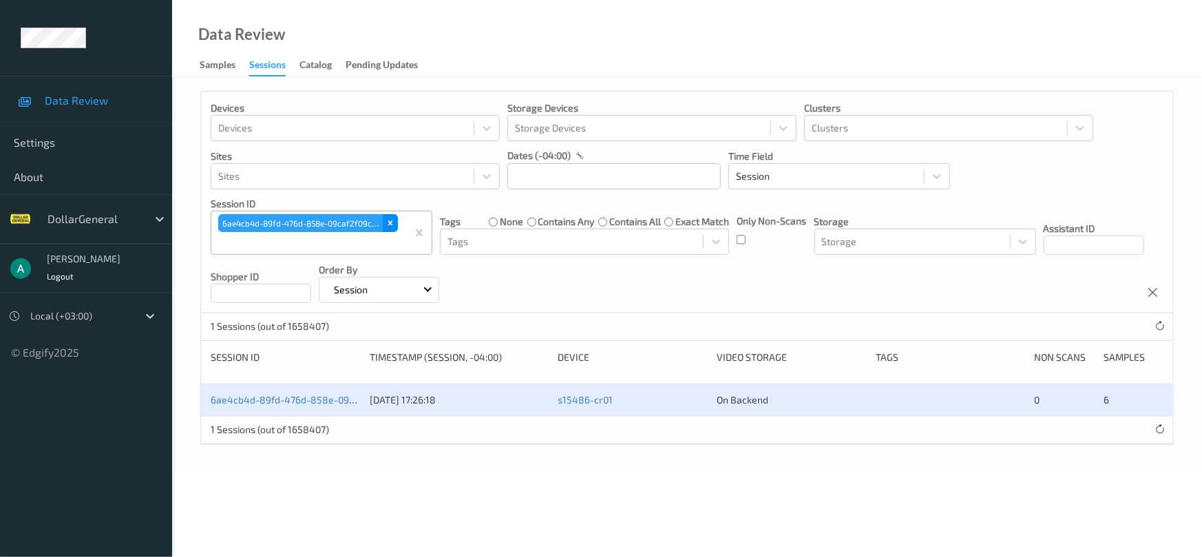
click at [392, 230] on div "Remove 6ae4cb4d-89fd-476d-858e-09caf2f09c83" at bounding box center [390, 223] width 15 height 18
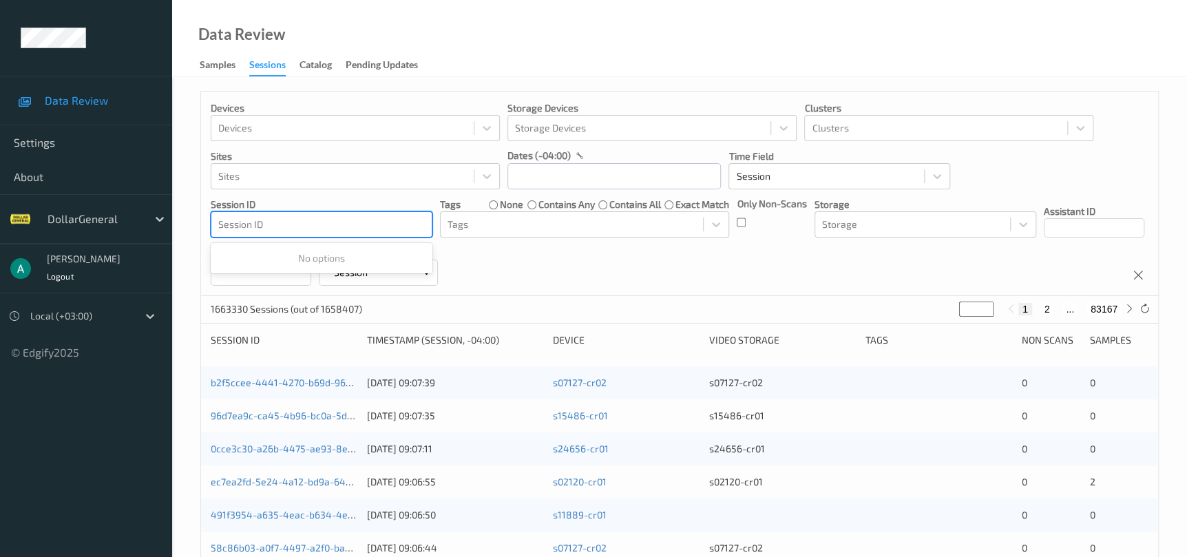
click at [352, 227] on div at bounding box center [321, 224] width 207 height 17
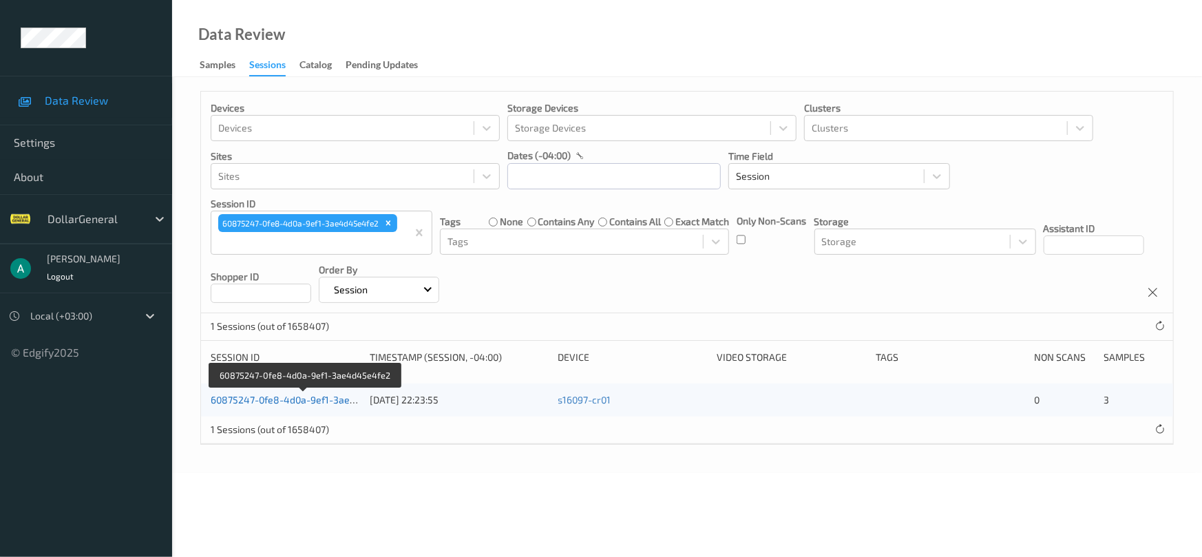
click at [277, 397] on link "60875247-0fe8-4d0a-9ef1-3ae4d45e4fe2" at bounding box center [305, 400] width 189 height 12
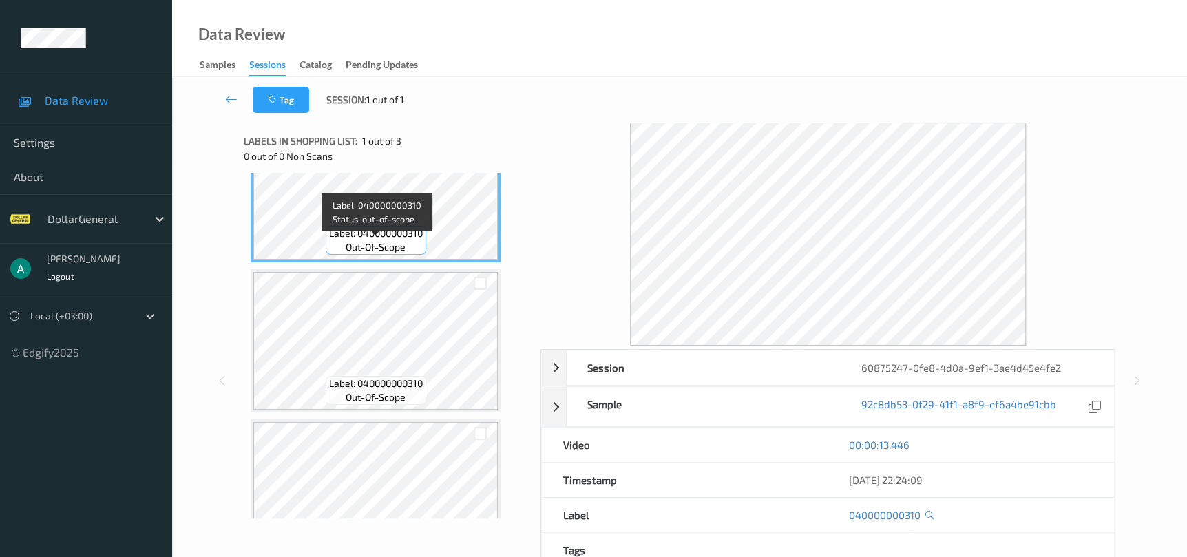
scroll to position [109, 0]
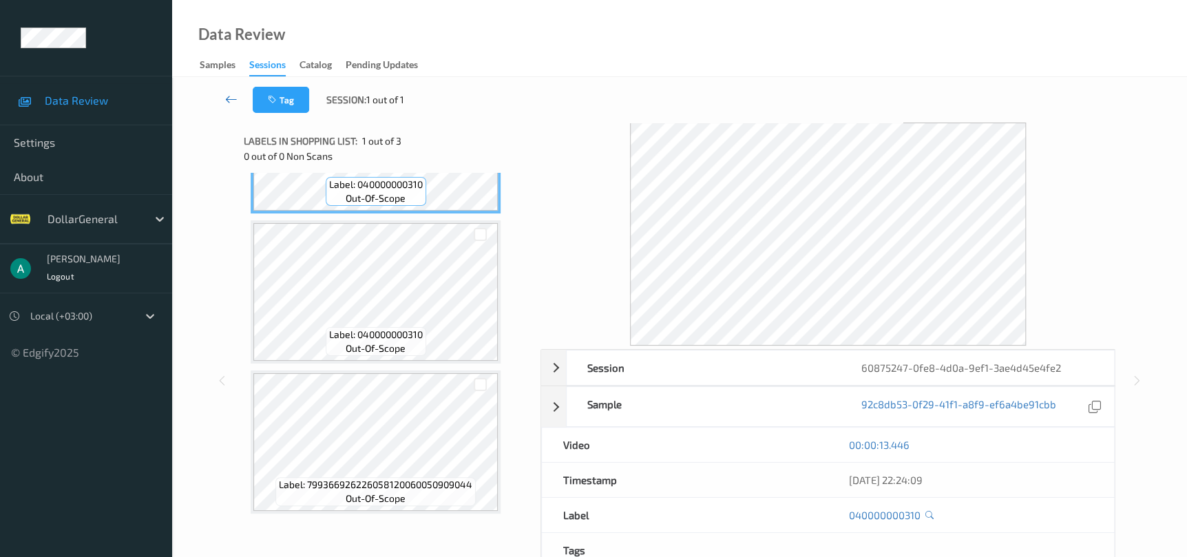
click at [229, 97] on icon at bounding box center [231, 99] width 12 height 14
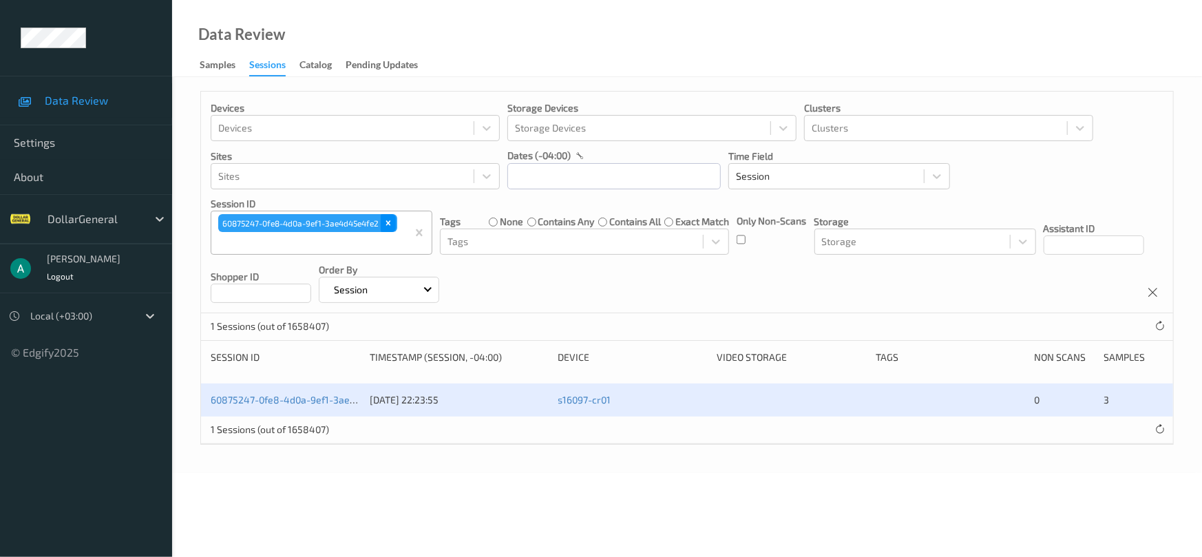
click at [389, 226] on icon "Remove 60875247-0fe8-4d0a-9ef1-3ae4d45e4fe2" at bounding box center [389, 223] width 10 height 10
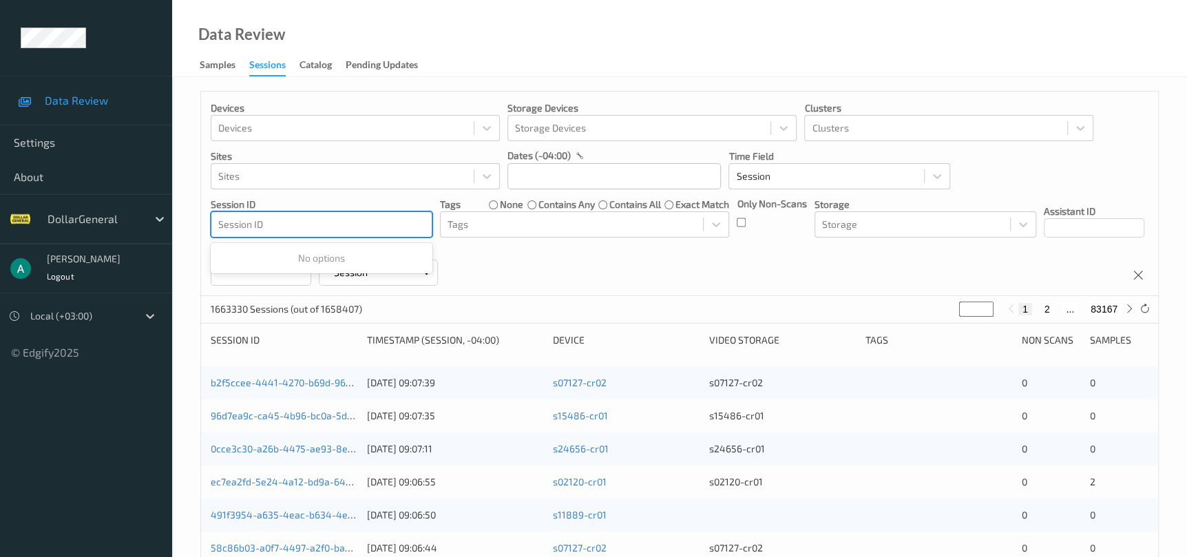
click at [375, 227] on div at bounding box center [321, 224] width 207 height 17
click at [370, 224] on div at bounding box center [321, 224] width 207 height 17
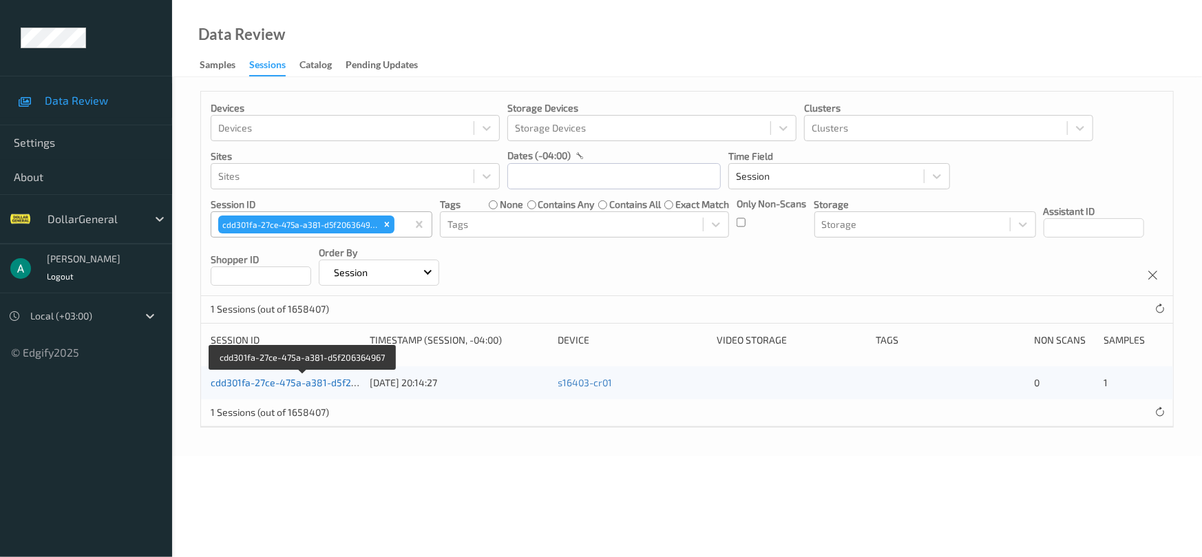
click at [297, 382] on link "cdd301fa-27ce-475a-a381-d5f206364967" at bounding box center [303, 383] width 185 height 12
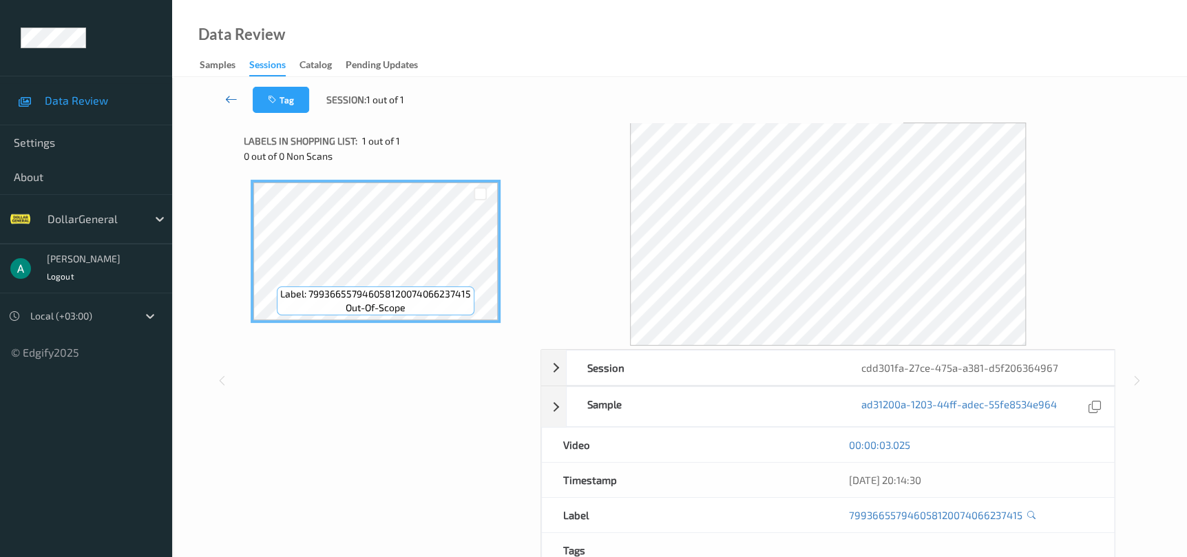
click at [231, 102] on icon at bounding box center [231, 99] width 12 height 14
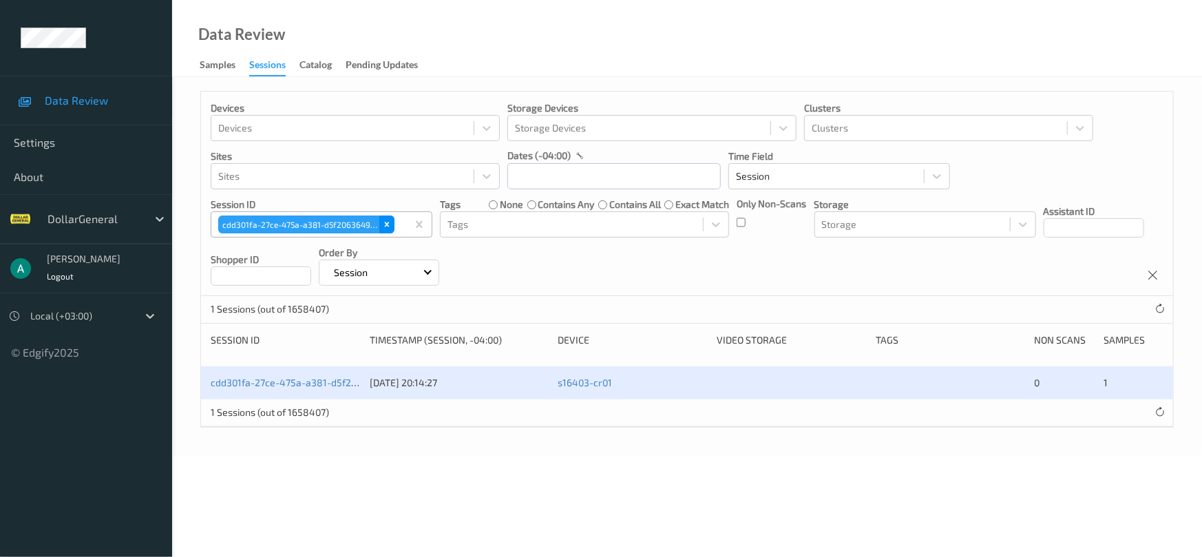
click at [388, 229] on div "Remove cdd301fa-27ce-475a-a381-d5f206364967" at bounding box center [386, 225] width 15 height 18
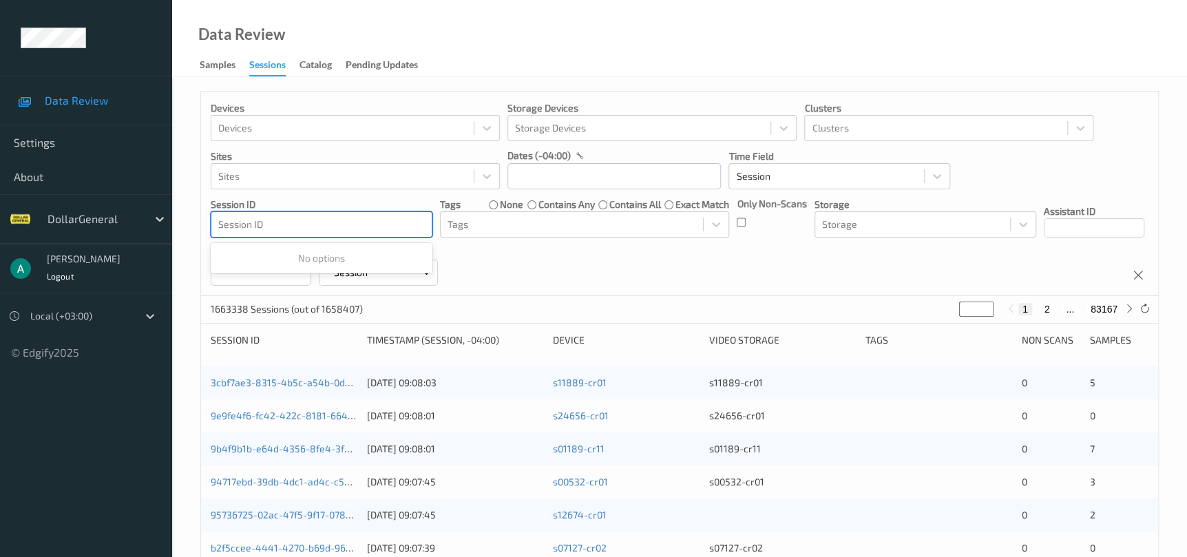
click at [352, 229] on div at bounding box center [321, 224] width 207 height 17
click at [350, 228] on div at bounding box center [321, 224] width 207 height 17
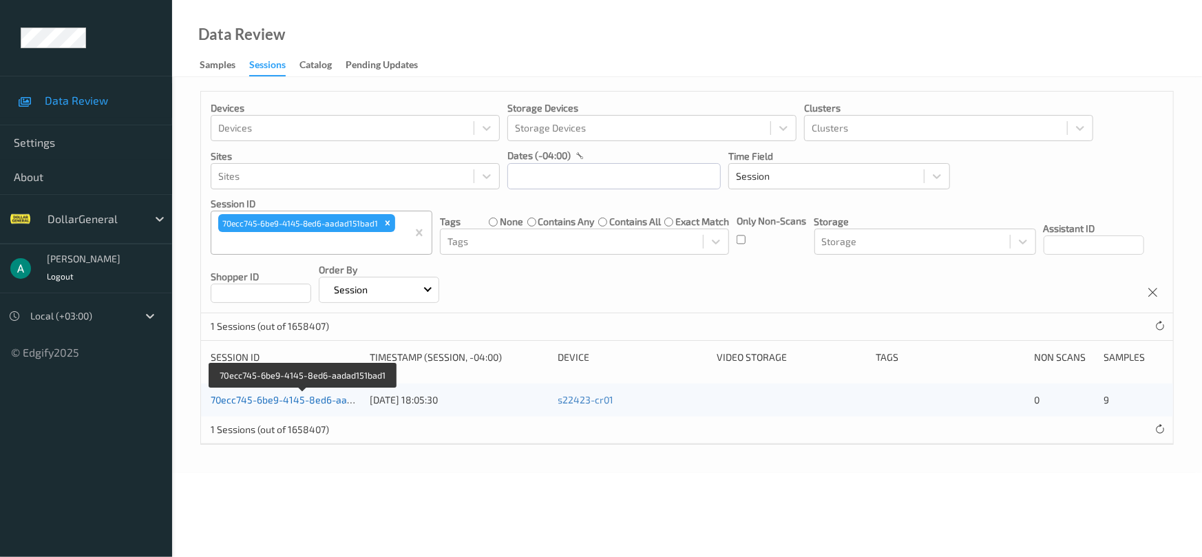
click at [249, 394] on link "70ecc745-6be9-4145-8ed6-aadad151bad1" at bounding box center [304, 400] width 187 height 12
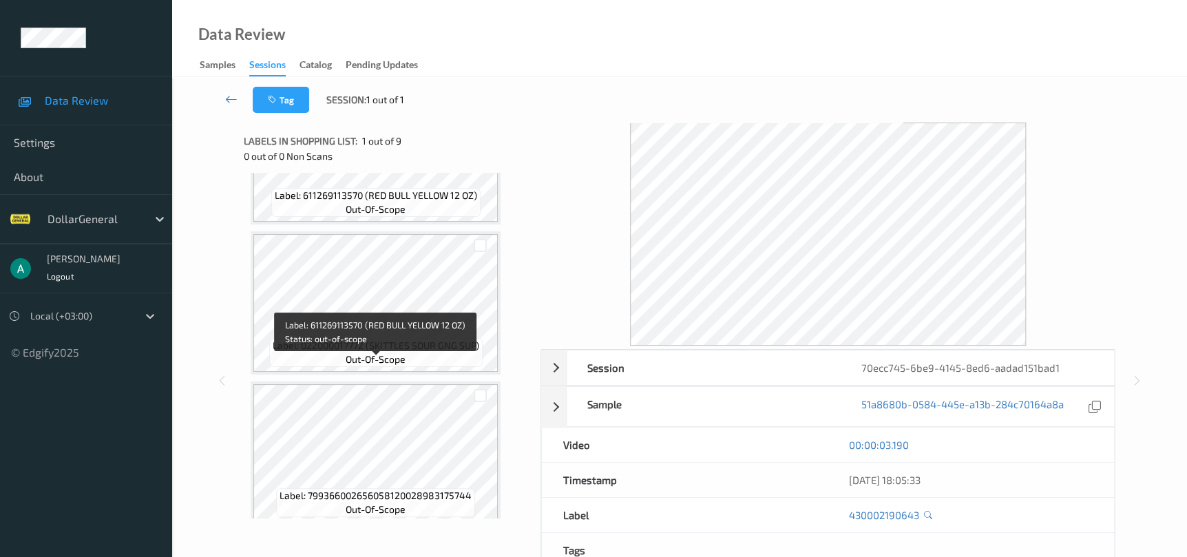
scroll to position [1007, 0]
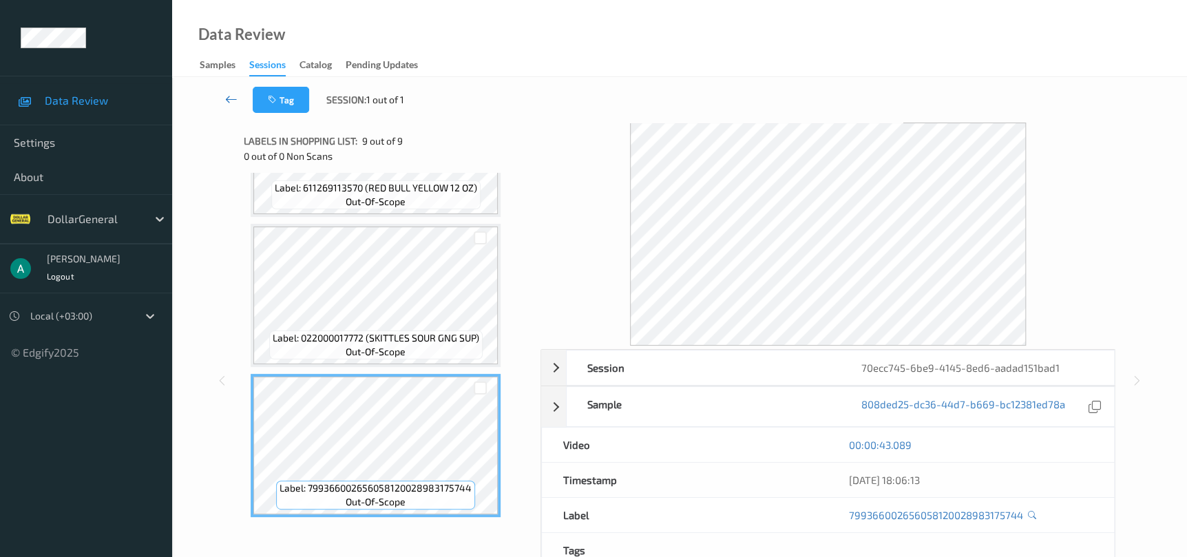
click at [238, 94] on link at bounding box center [231, 100] width 43 height 26
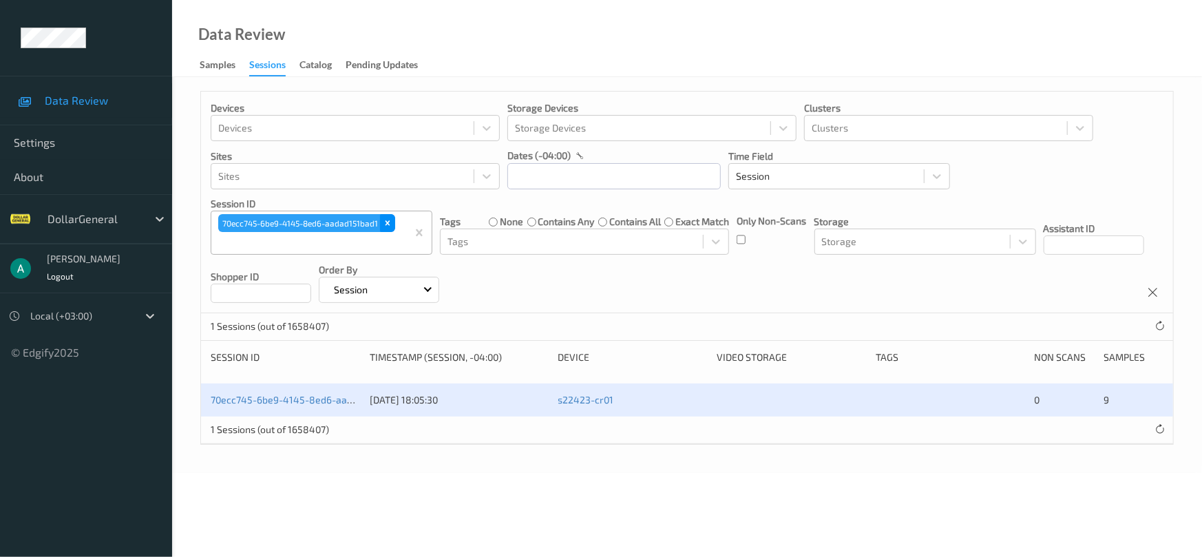
click at [395, 230] on div "70ecc745-6be9-4145-8ed6-aadad151bad1" at bounding box center [307, 223] width 180 height 21
click at [375, 223] on div "70ecc745-6be9-4145-8ed6-aadad151bad1" at bounding box center [299, 223] width 162 height 18
click at [387, 226] on icon "Remove 70ecc745-6be9-4145-8ed6-aadad151bad1" at bounding box center [388, 223] width 10 height 10
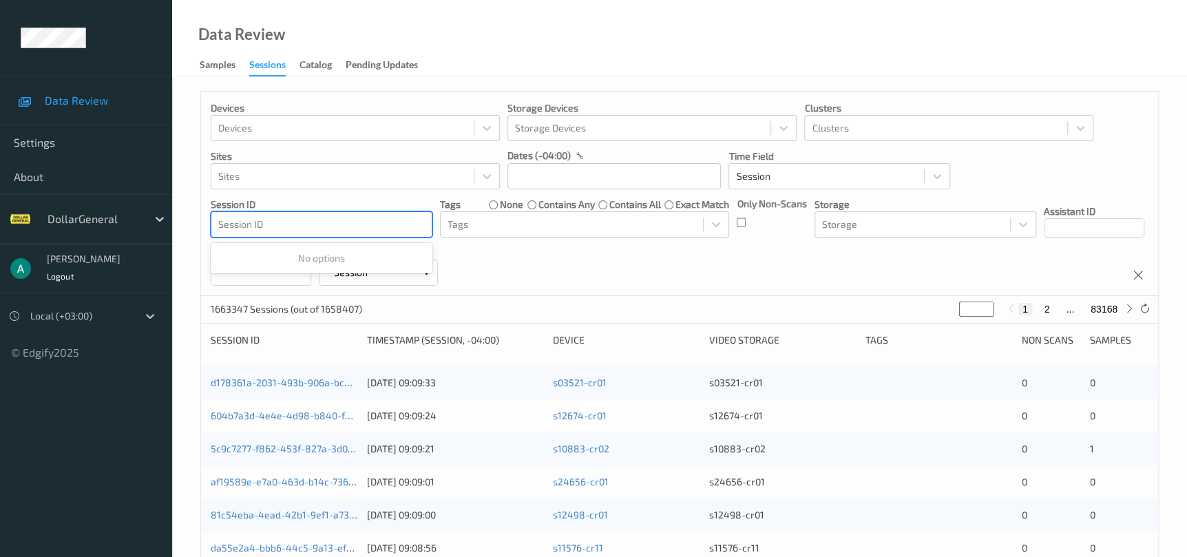
click at [379, 224] on div at bounding box center [321, 224] width 207 height 17
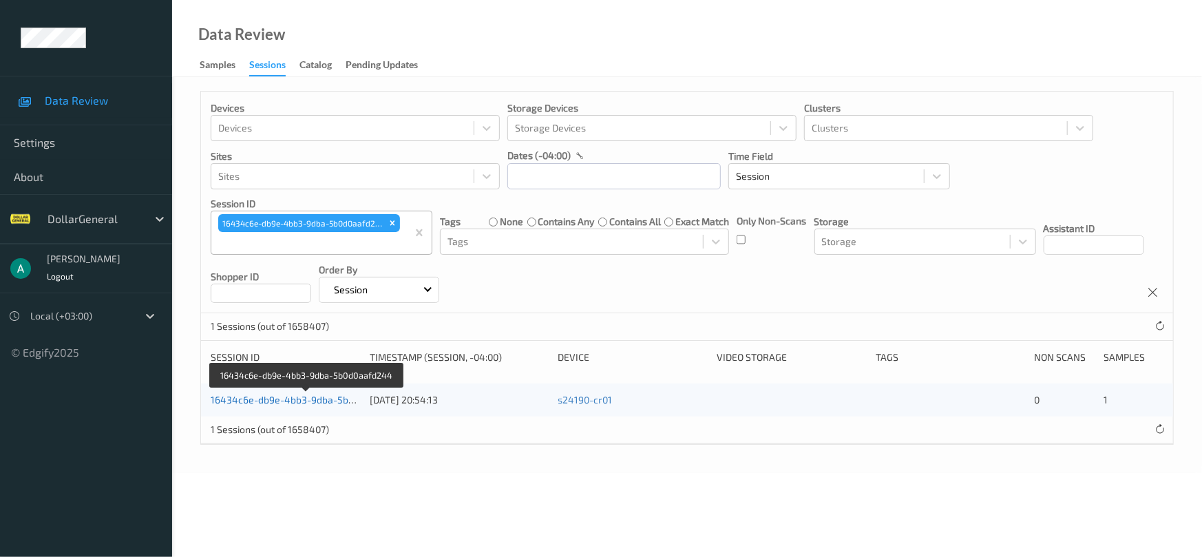
click at [291, 401] on link "16434c6e-db9e-4bb3-9dba-5b0d0aafd244" at bounding box center [307, 400] width 192 height 12
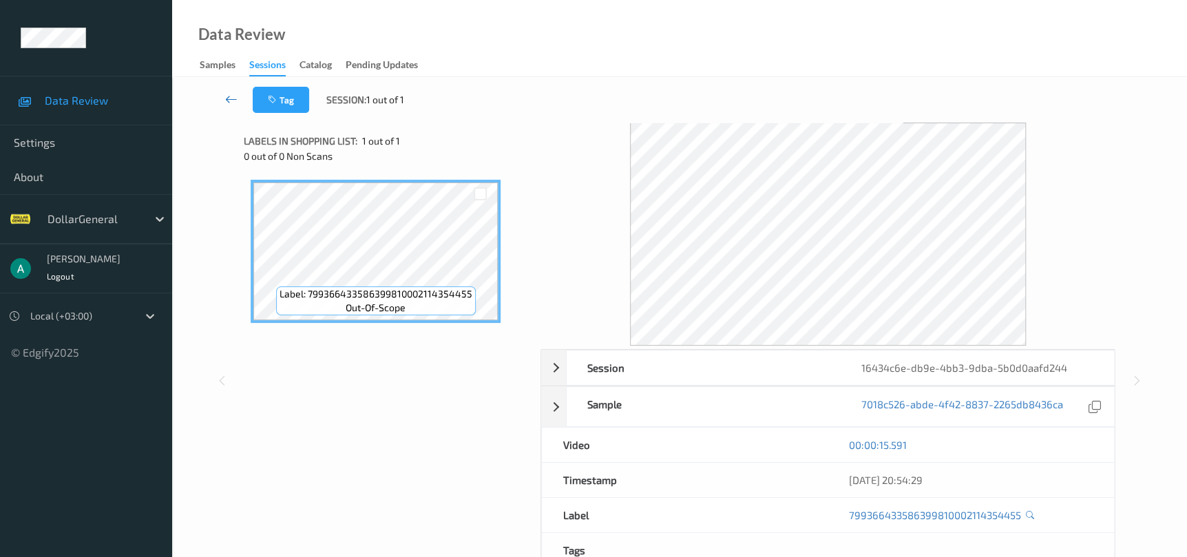
click at [231, 99] on icon at bounding box center [231, 99] width 12 height 14
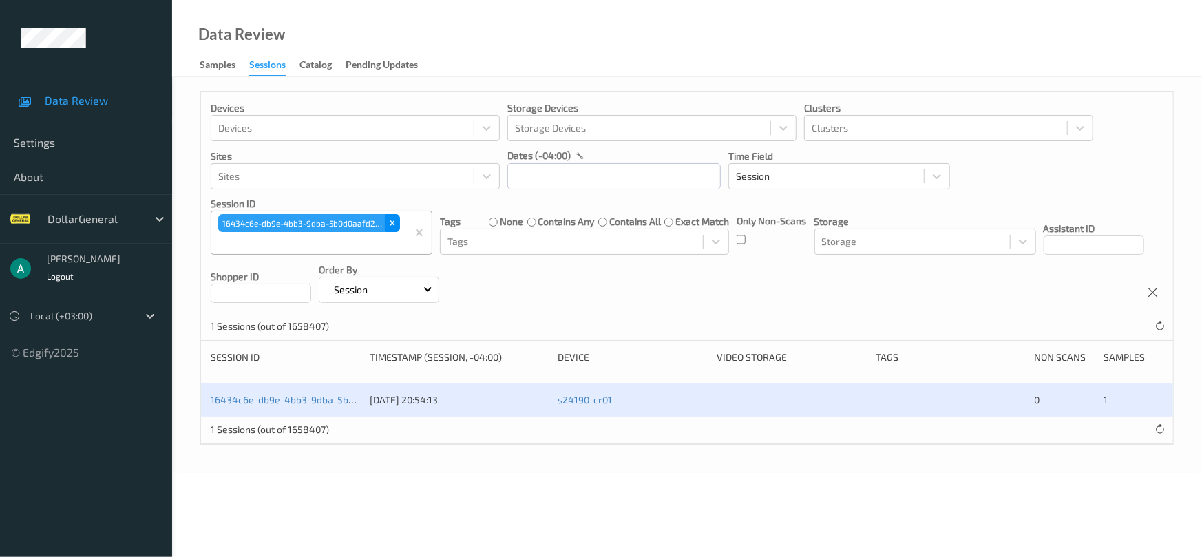
click at [388, 223] on icon "Remove 16434c6e-db9e-4bb3-9dba-5b0d0aafd244" at bounding box center [393, 223] width 10 height 10
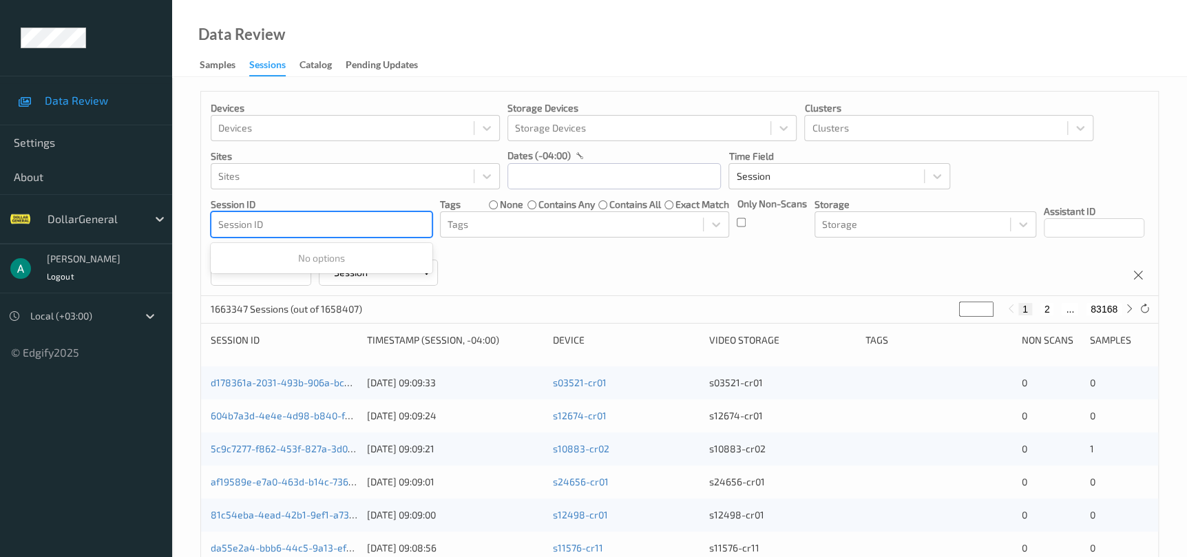
click at [369, 222] on div at bounding box center [321, 224] width 207 height 17
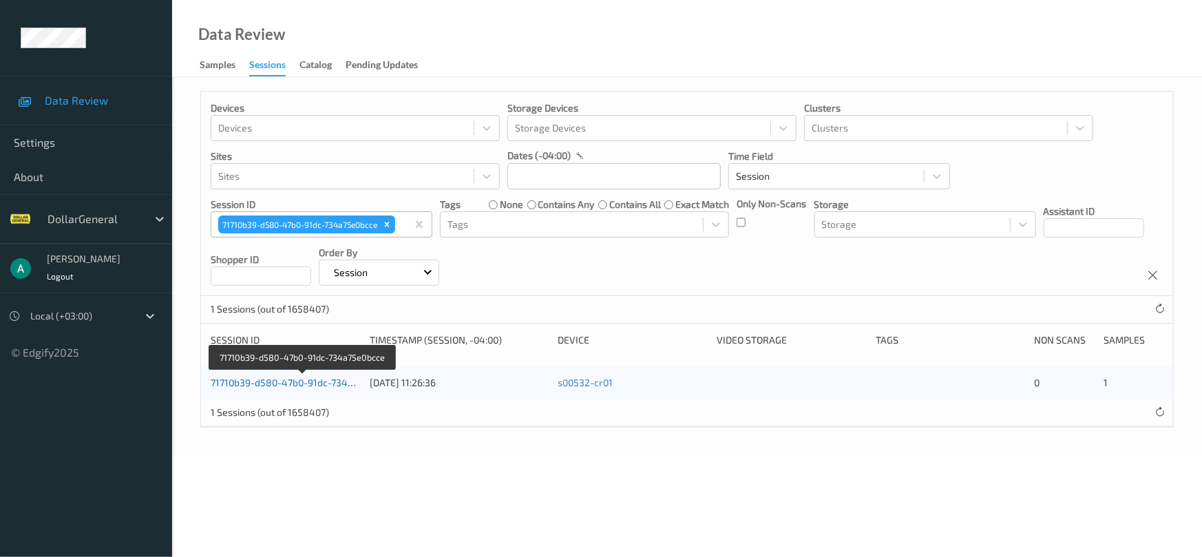
click at [283, 381] on link "71710b39-d580-47b0-91dc-734a75e0bcce" at bounding box center [303, 383] width 185 height 12
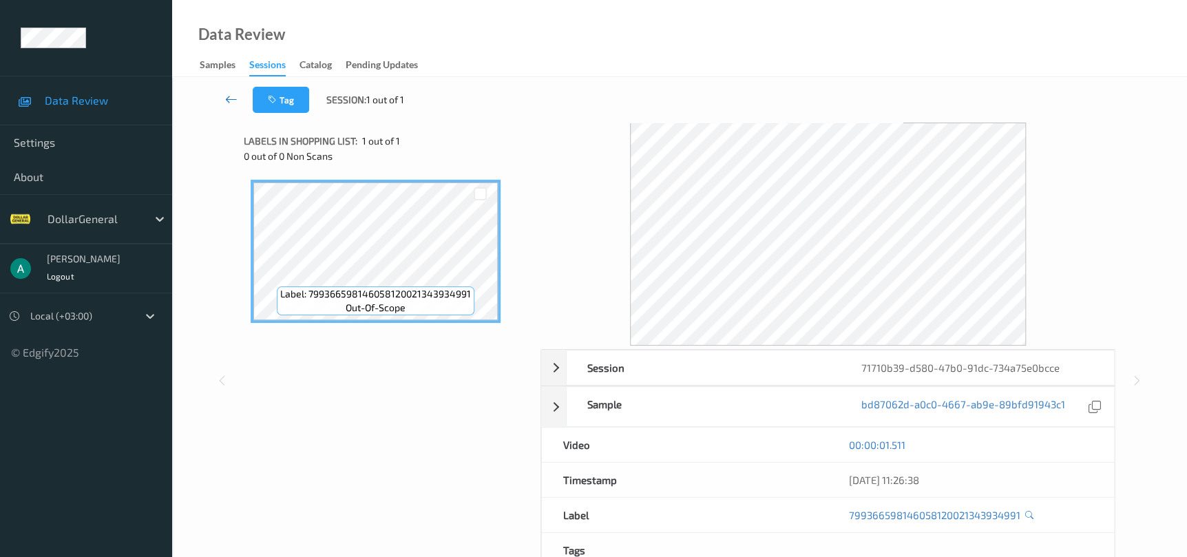
click at [229, 101] on icon at bounding box center [231, 99] width 12 height 14
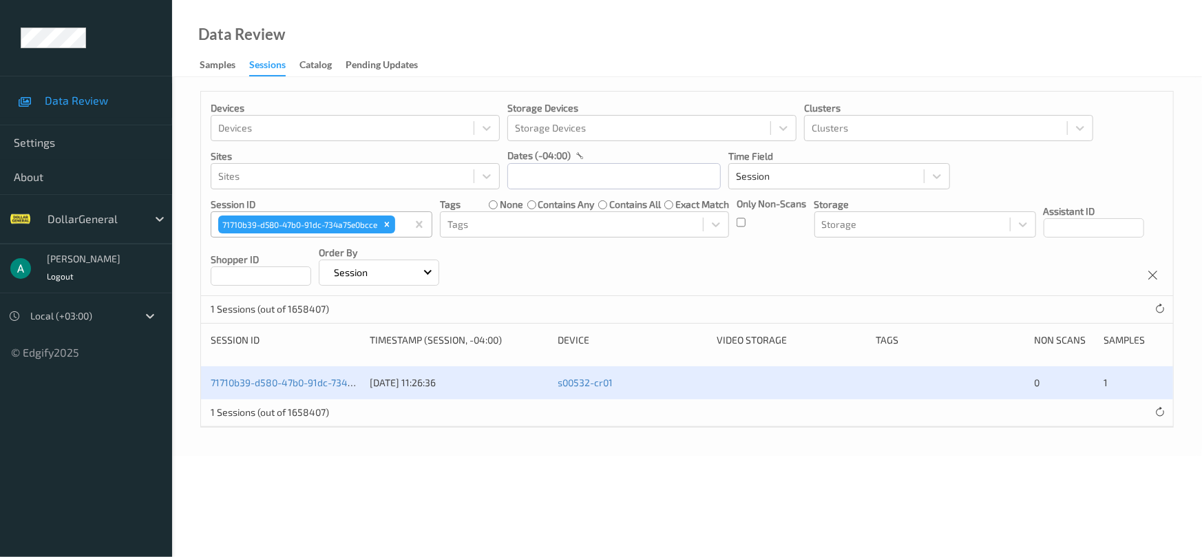
click at [396, 227] on div "71710b39-d580-47b0-91dc-734a75e0bcce" at bounding box center [307, 224] width 180 height 21
click at [387, 227] on icon "Remove 71710b39-d580-47b0-91dc-734a75e0bcce" at bounding box center [387, 225] width 10 height 10
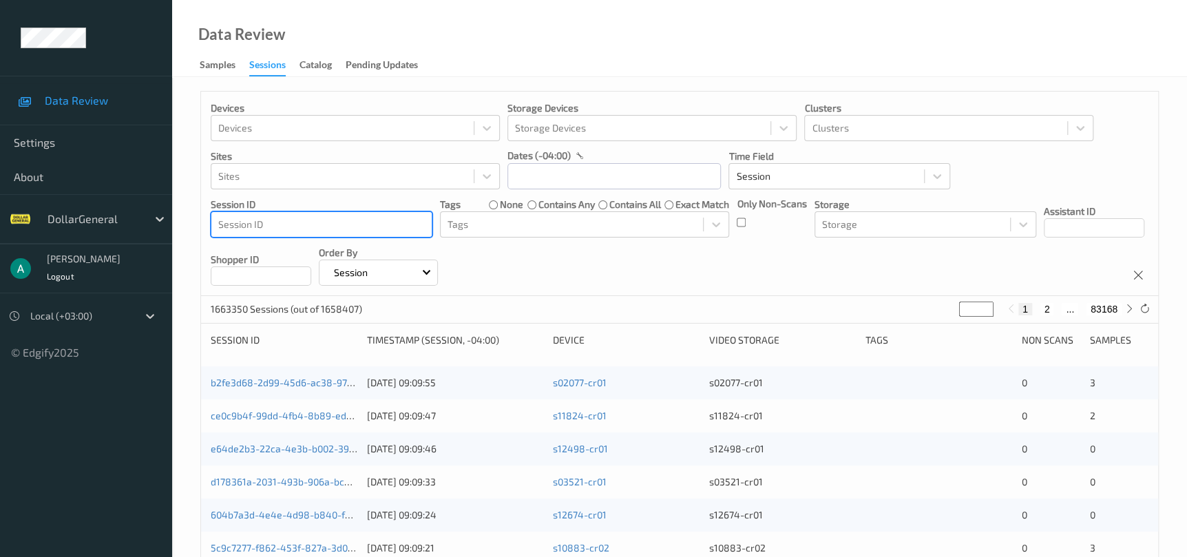
click at [381, 227] on div at bounding box center [321, 224] width 207 height 17
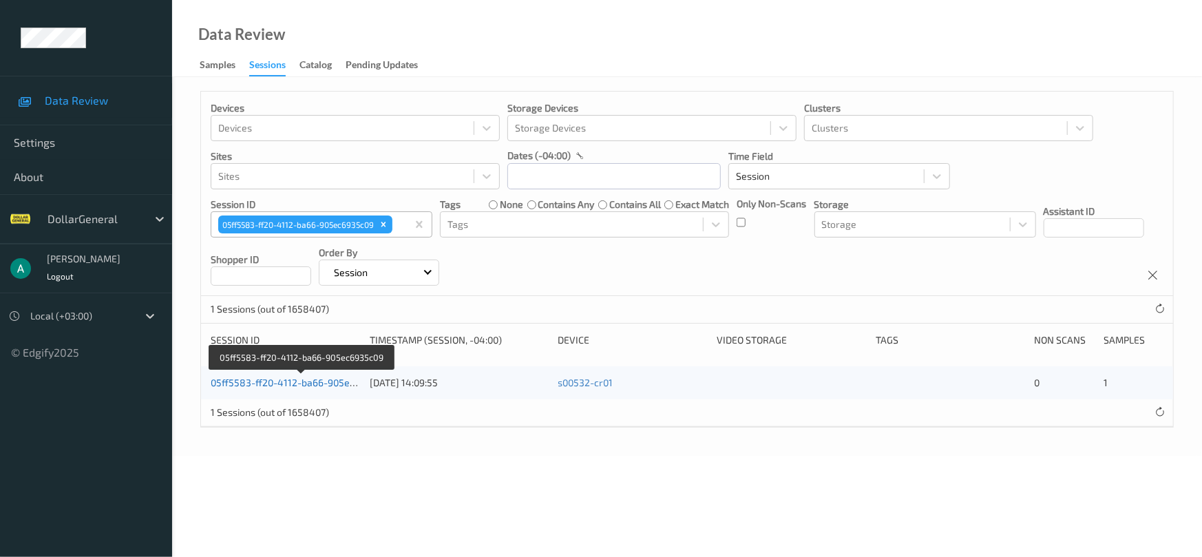
click at [283, 387] on link "05ff5583-ff20-4112-ba66-905ec6935c09" at bounding box center [302, 383] width 182 height 12
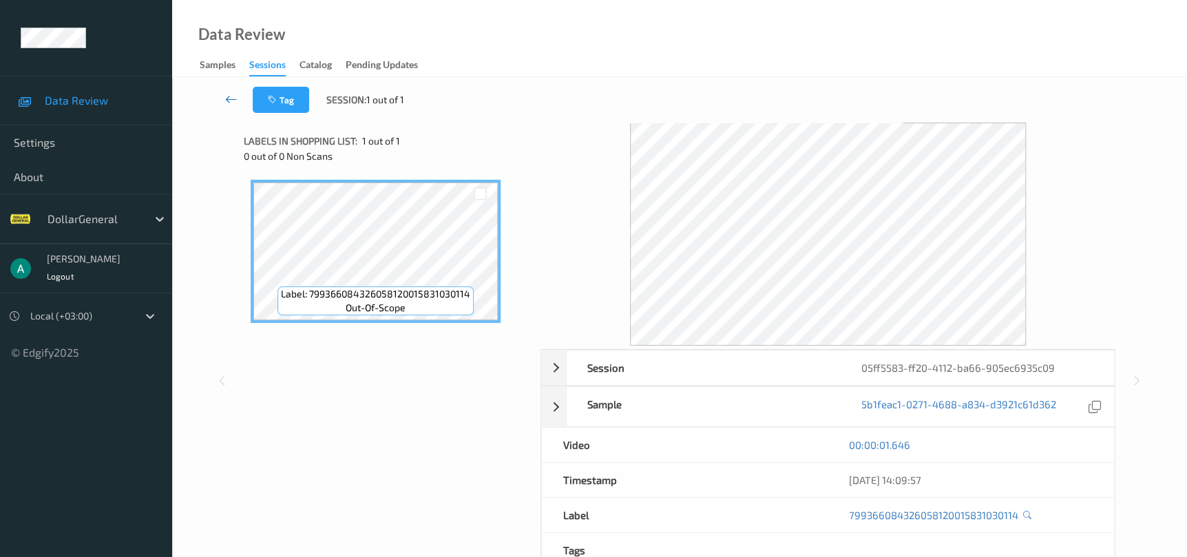
click at [237, 98] on icon at bounding box center [231, 99] width 12 height 14
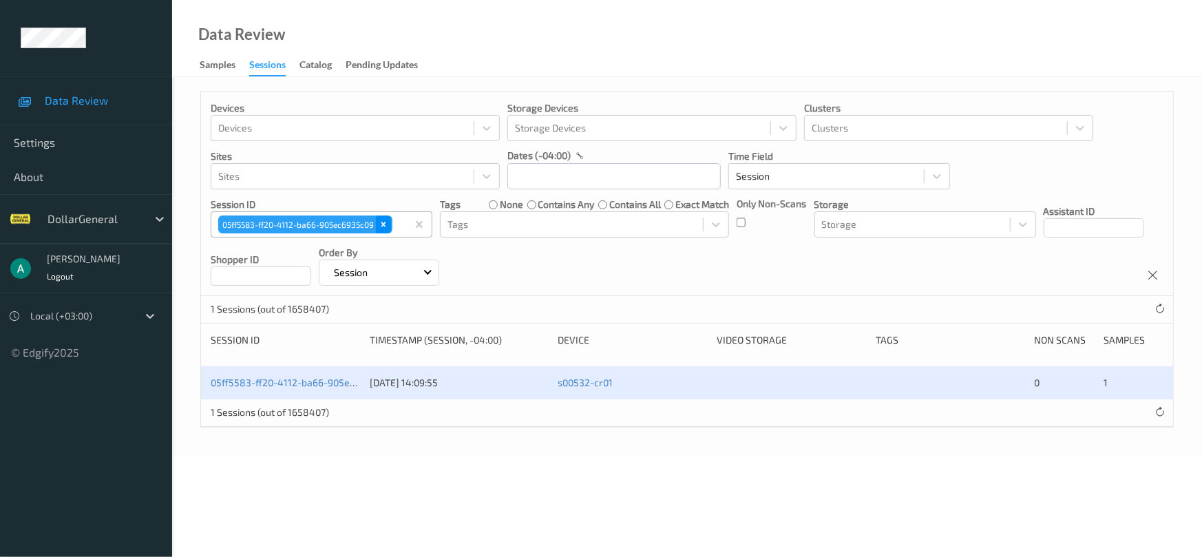
click at [385, 228] on icon "Remove 05ff5583-ff20-4112-ba66-905ec6935c09" at bounding box center [384, 225] width 10 height 10
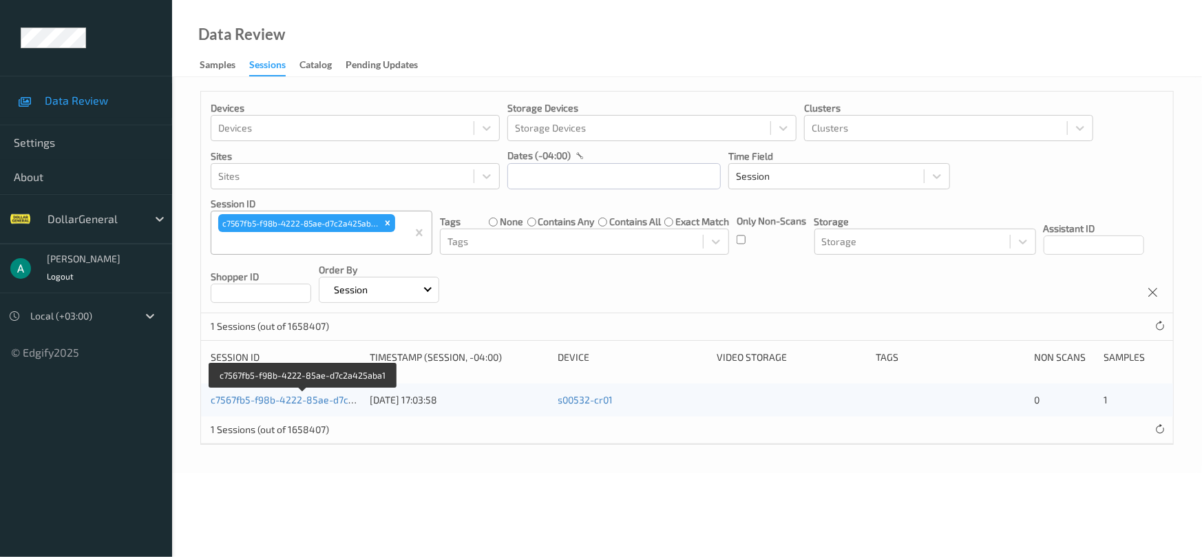
click at [309, 391] on div "c7567fb5-f98b-4222-85ae-d7c2a425aba1 [DATE] 17:03:58 s00532-cr01 0 1" at bounding box center [687, 400] width 972 height 33
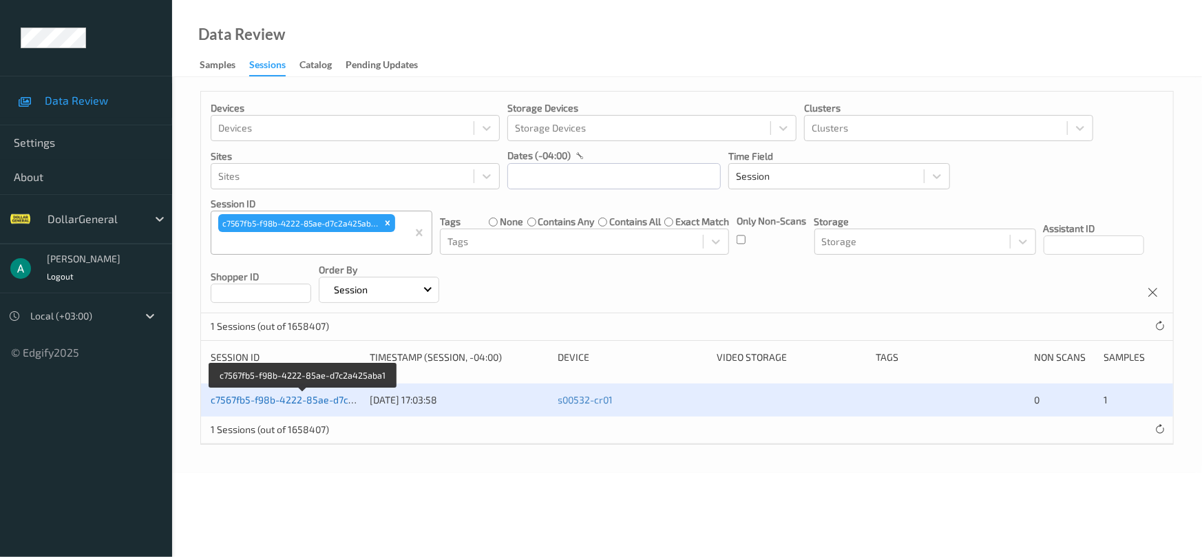
click at [311, 397] on link "c7567fb5-f98b-4222-85ae-d7c2a425aba1" at bounding box center [304, 400] width 187 height 12
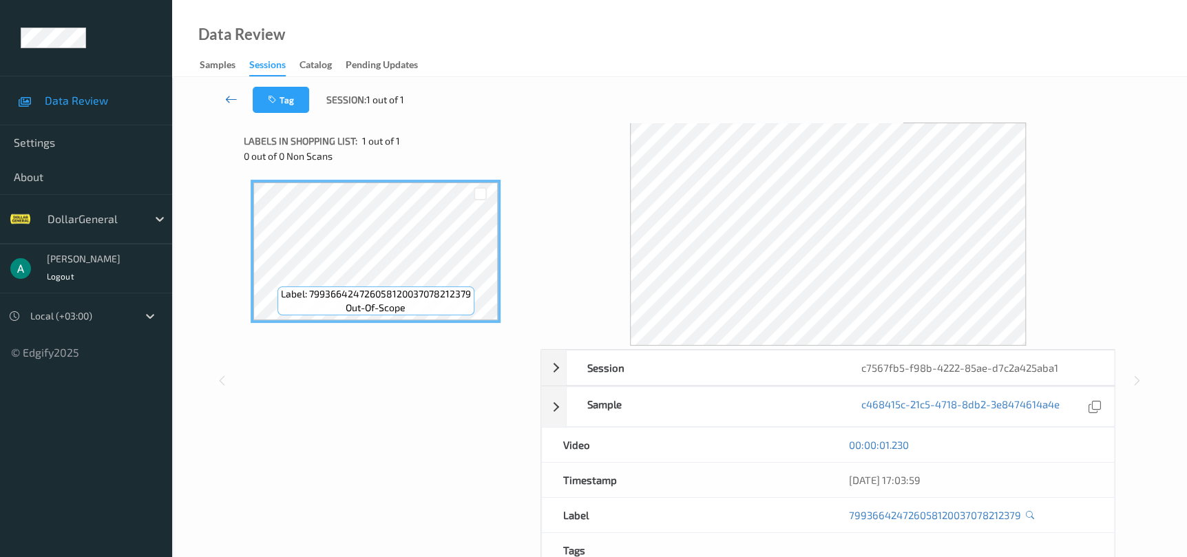
click at [229, 96] on icon at bounding box center [231, 99] width 12 height 14
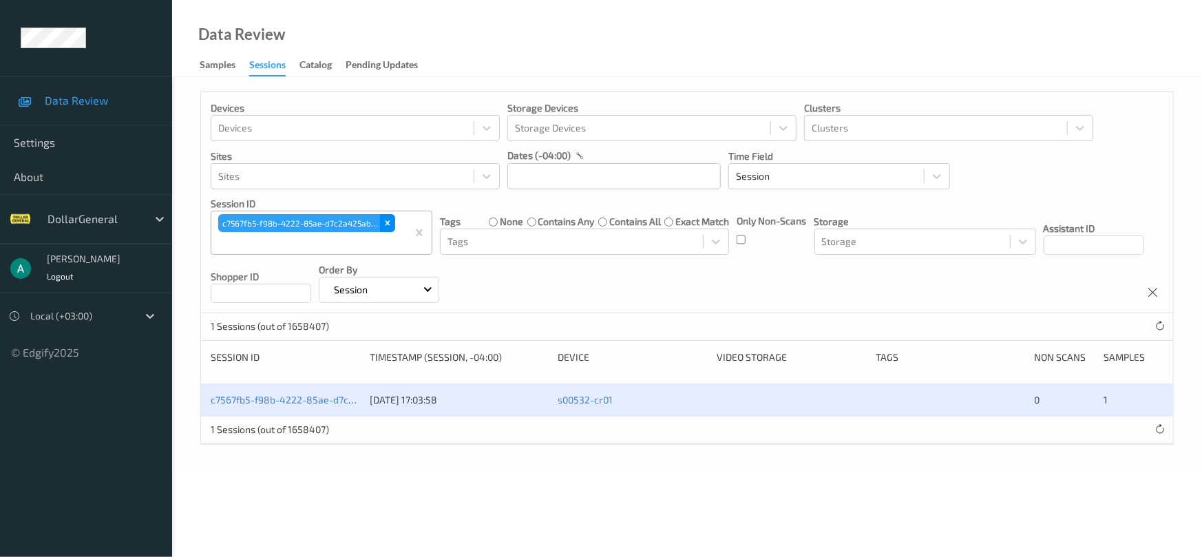
click at [391, 223] on div "Remove c7567fb5-f98b-4222-85ae-d7c2a425aba1" at bounding box center [387, 223] width 15 height 18
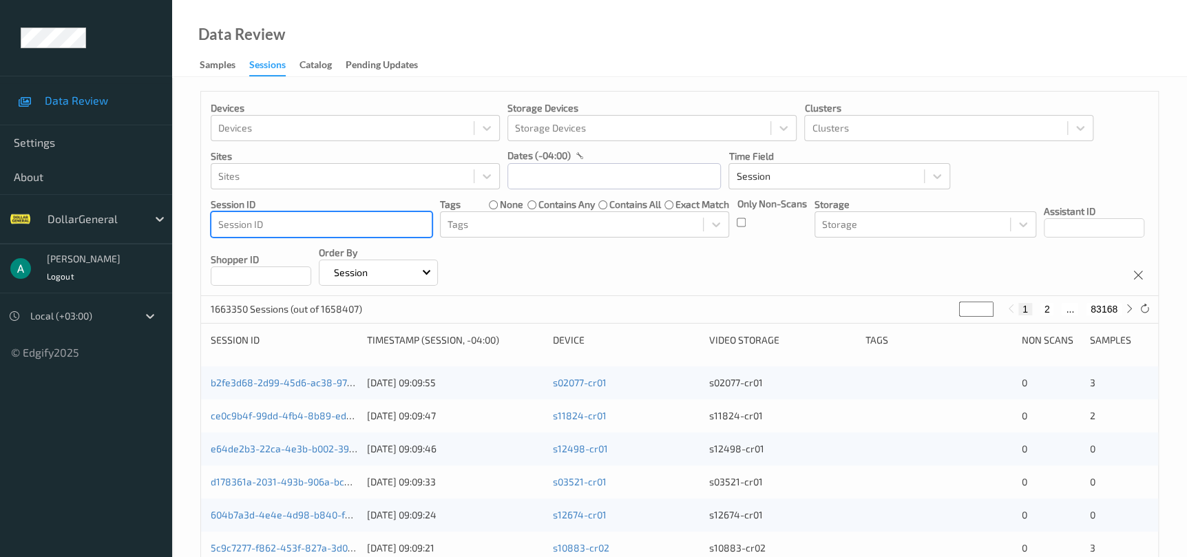
click at [378, 226] on div at bounding box center [321, 224] width 207 height 17
click at [373, 228] on div at bounding box center [321, 224] width 207 height 17
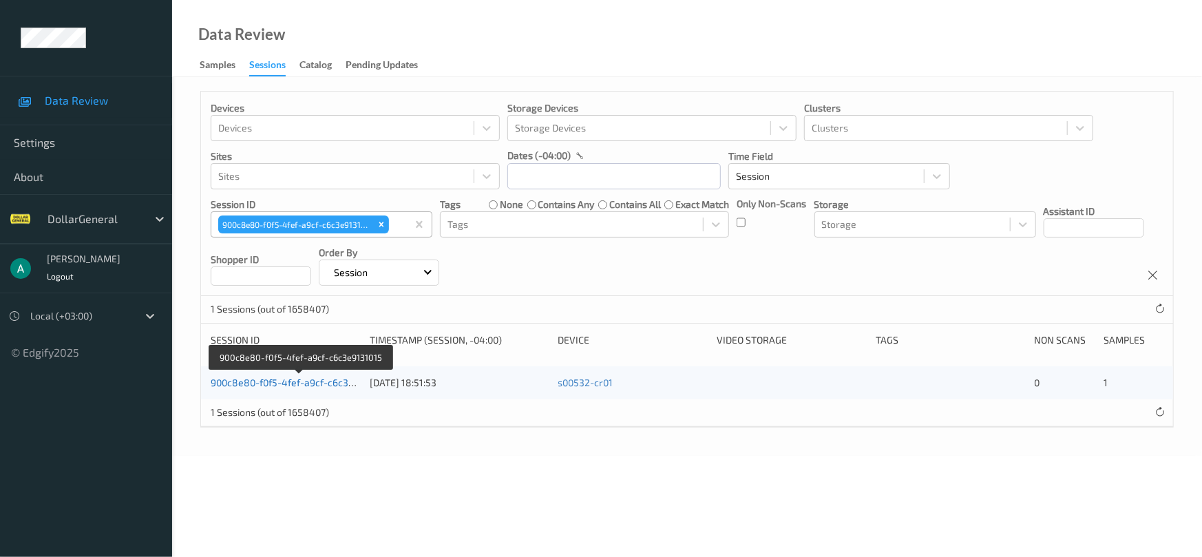
click at [307, 381] on link "900c8e80-f0f5-4fef-a9cf-c6c3e9131015" at bounding box center [300, 383] width 178 height 12
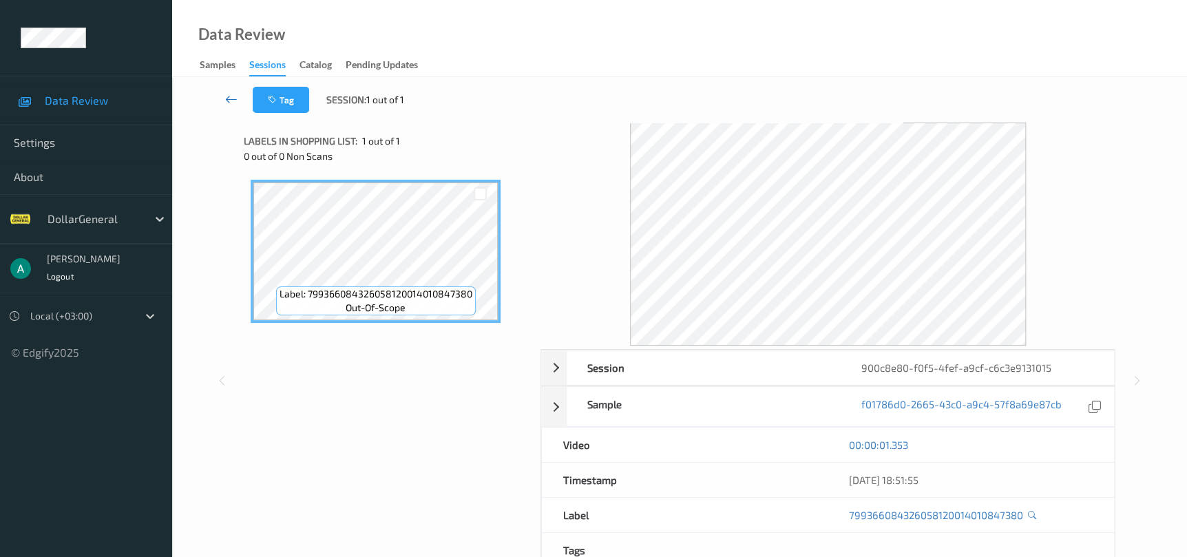
click at [235, 94] on icon at bounding box center [231, 99] width 12 height 14
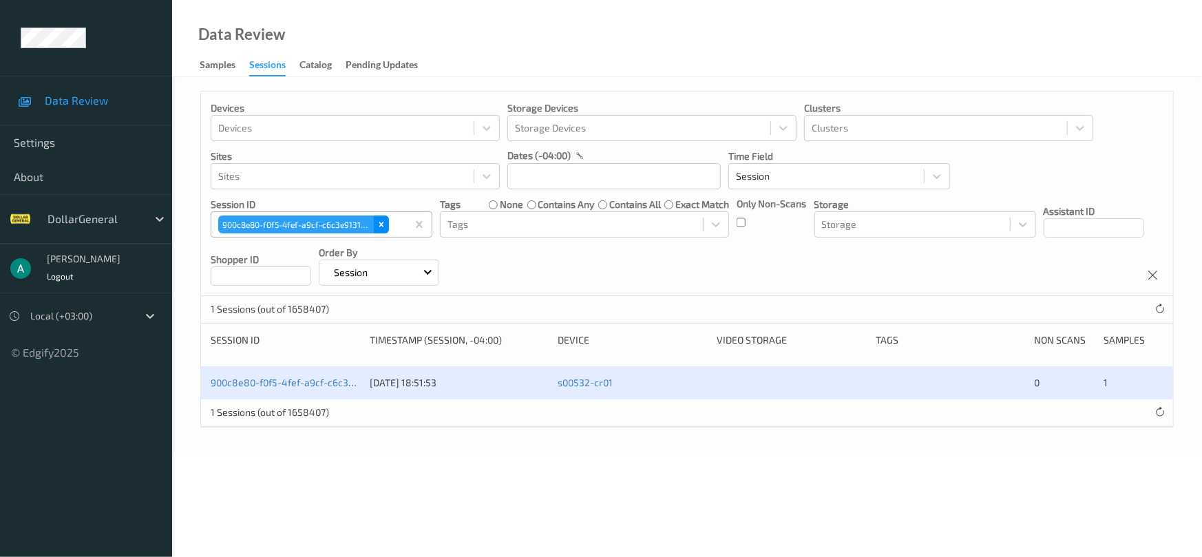
click at [381, 230] on div "Remove 900c8e80-f0f5-4fef-a9cf-c6c3e9131015" at bounding box center [381, 225] width 15 height 18
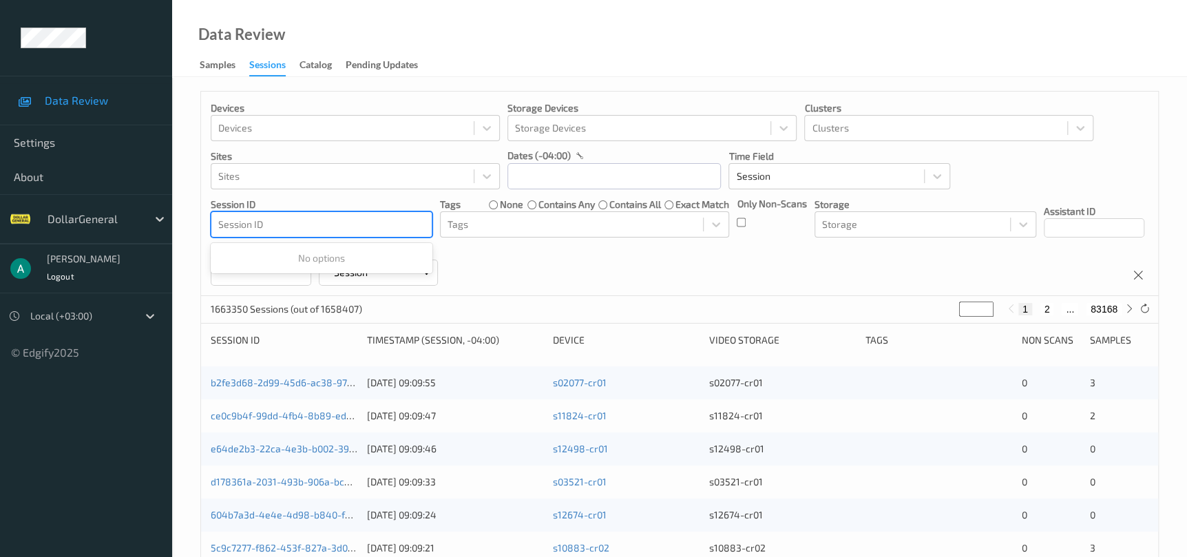
click at [371, 225] on div at bounding box center [321, 224] width 207 height 17
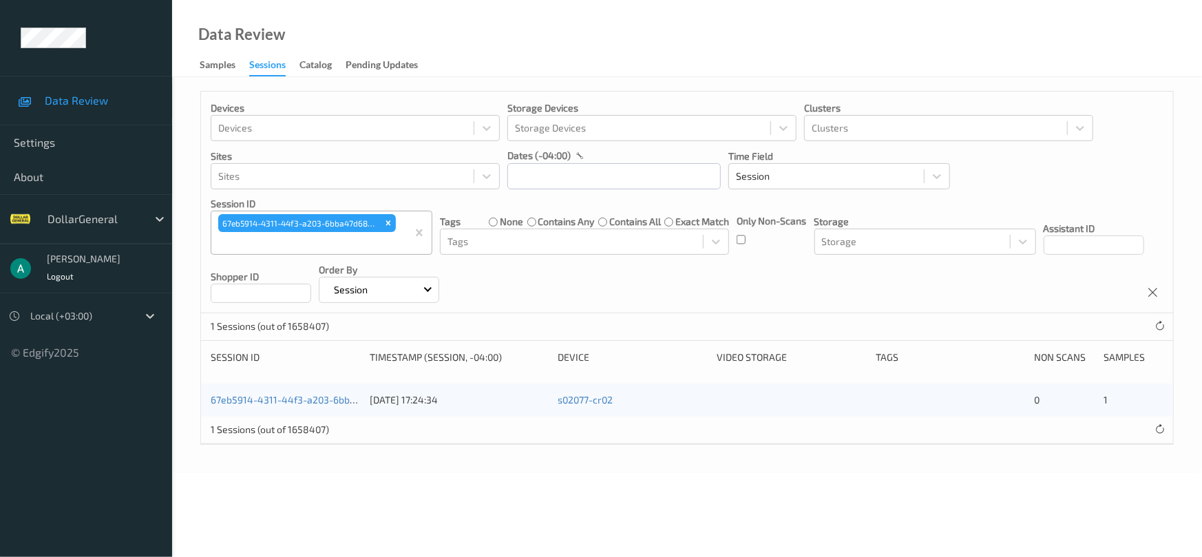
click at [313, 393] on div "67eb5914-4311-44f3-a203-6bba47d68cfa" at bounding box center [285, 400] width 149 height 14
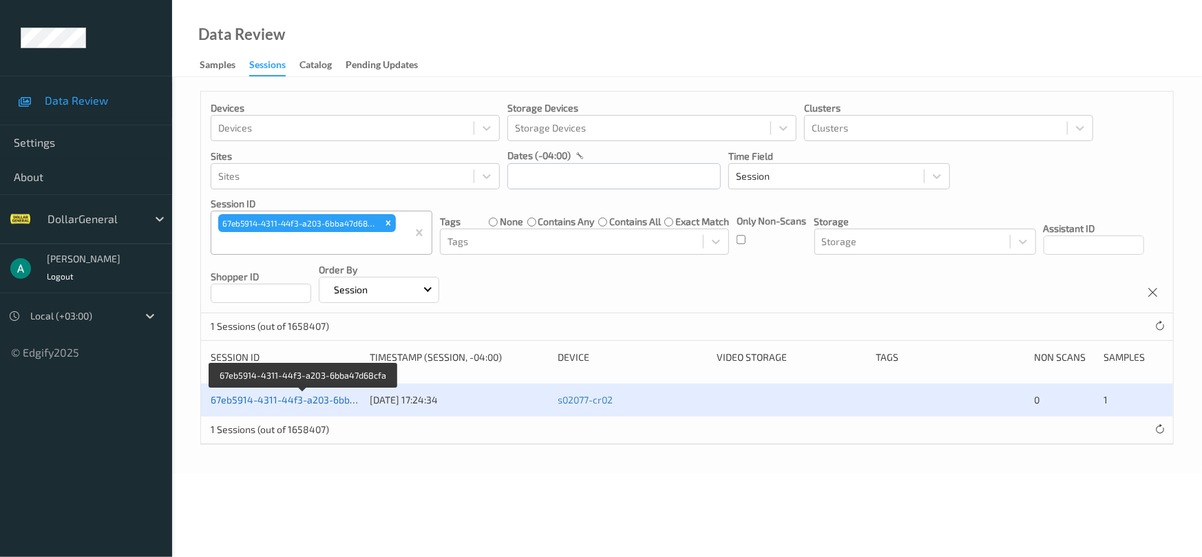
click at [317, 399] on link "67eb5914-4311-44f3-a203-6bba47d68cfa" at bounding box center [304, 400] width 187 height 12
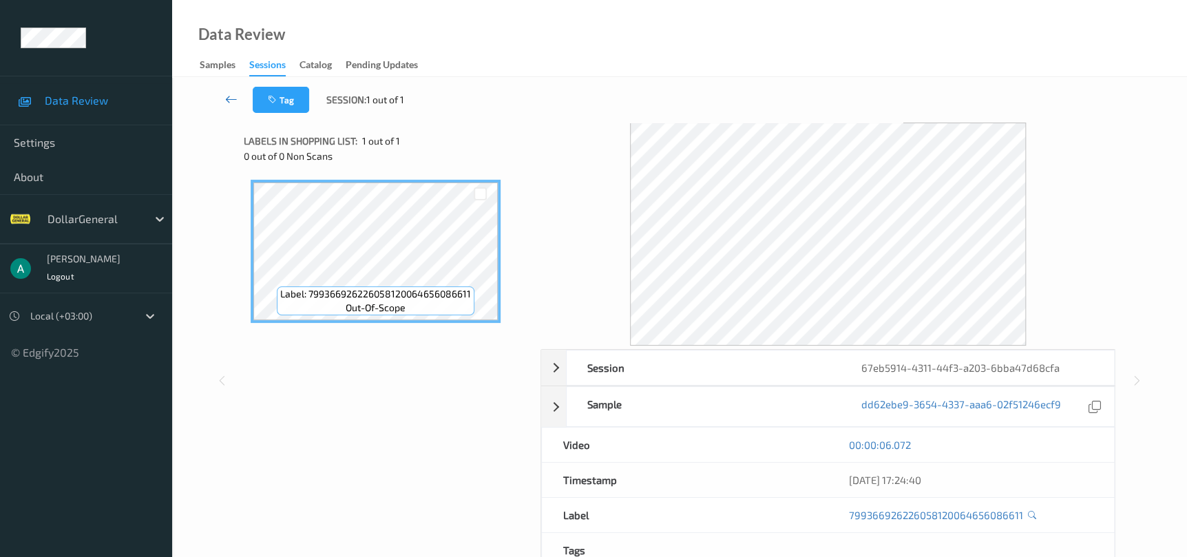
click at [239, 99] on link at bounding box center [231, 100] width 43 height 26
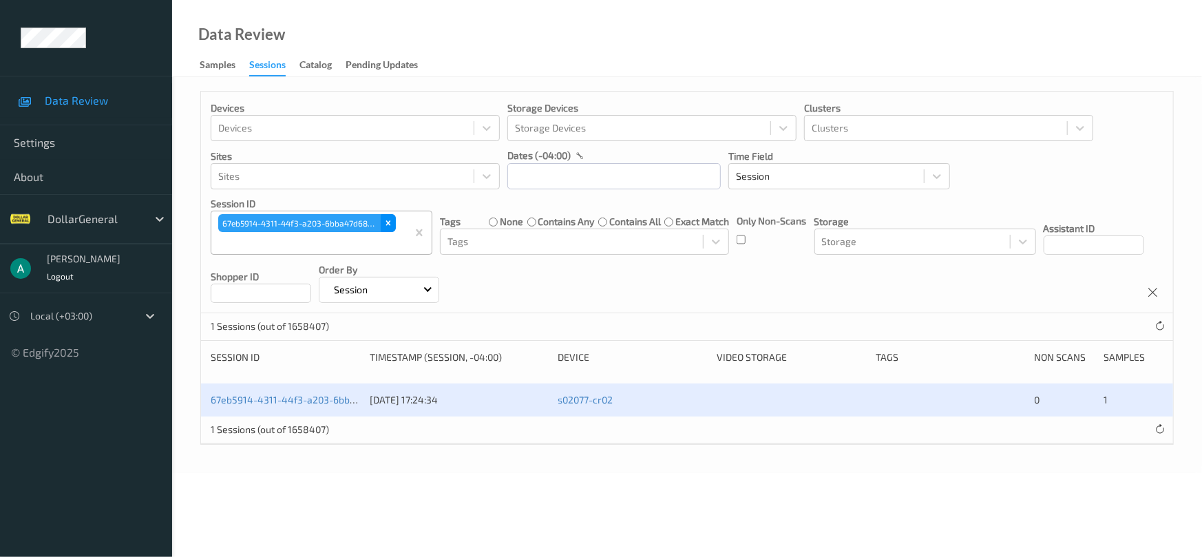
click at [390, 224] on icon "Remove 67eb5914-4311-44f3-a203-6bba47d68cfa" at bounding box center [388, 223] width 5 height 5
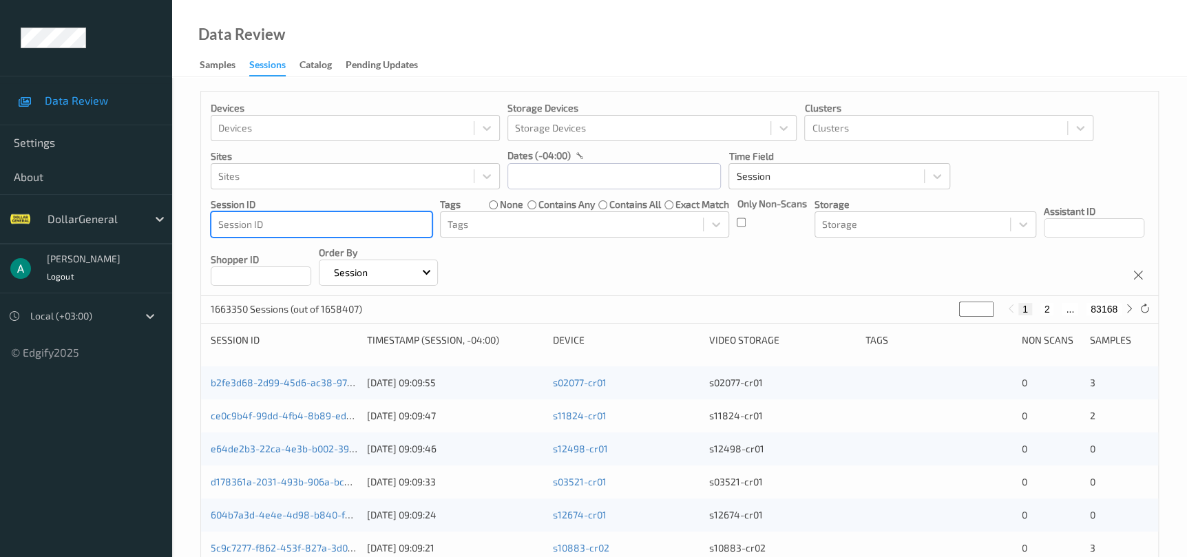
click at [372, 229] on div at bounding box center [321, 224] width 207 height 17
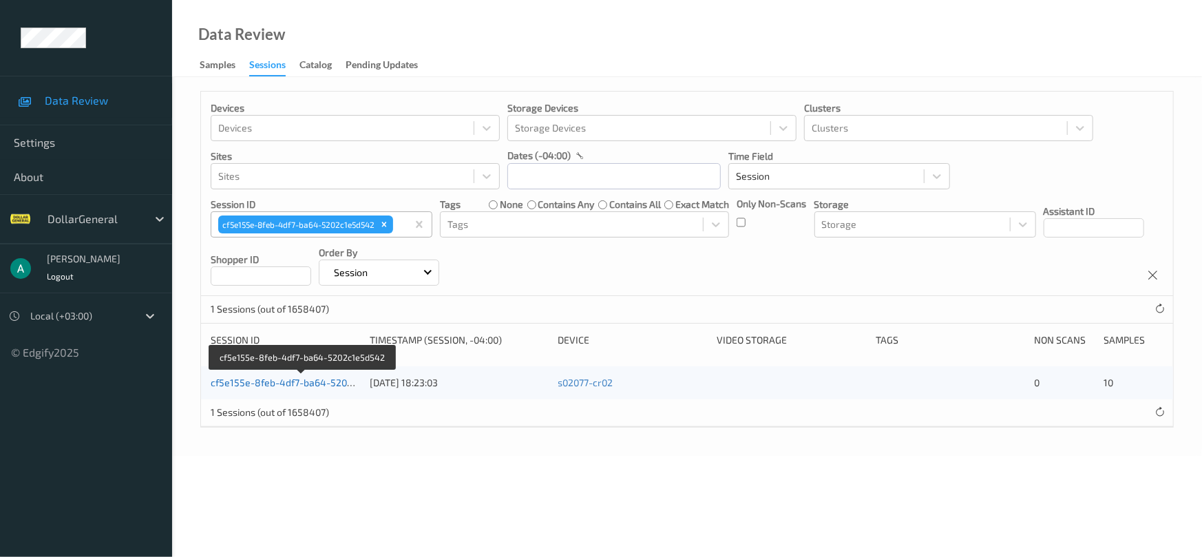
click at [317, 384] on link "cf5e155e-8feb-4df7-ba64-5202c1e5d542" at bounding box center [303, 383] width 185 height 12
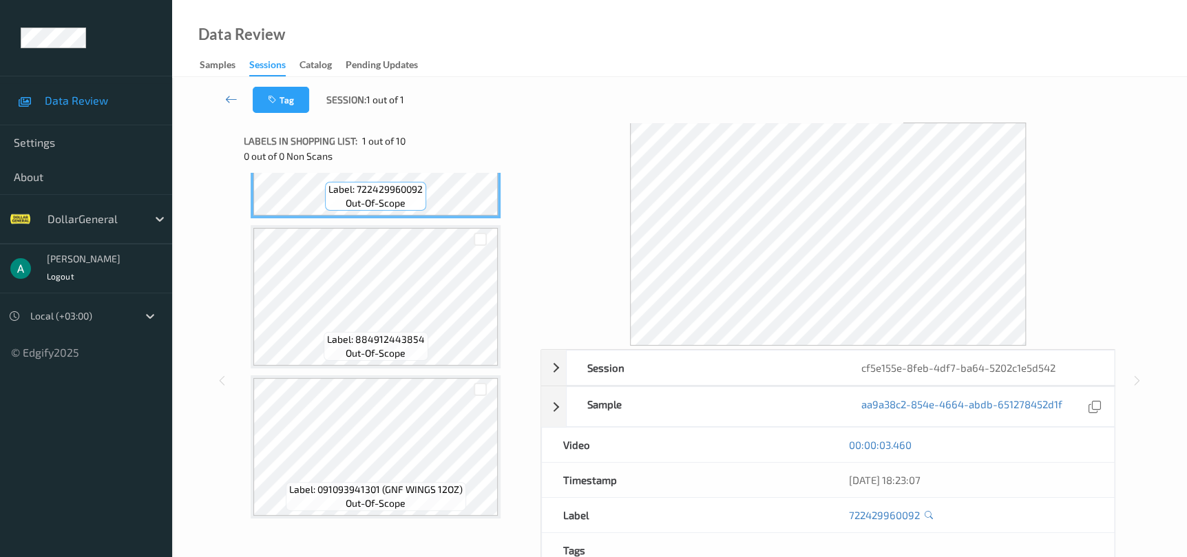
scroll to position [207, 0]
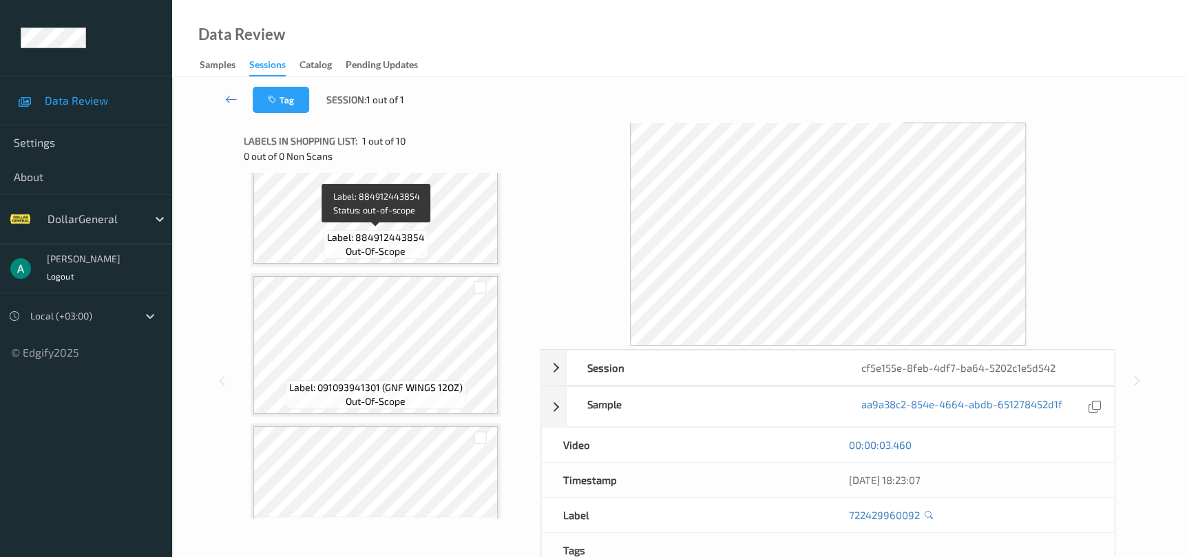
click at [394, 247] on span "out-of-scope" at bounding box center [376, 251] width 60 height 14
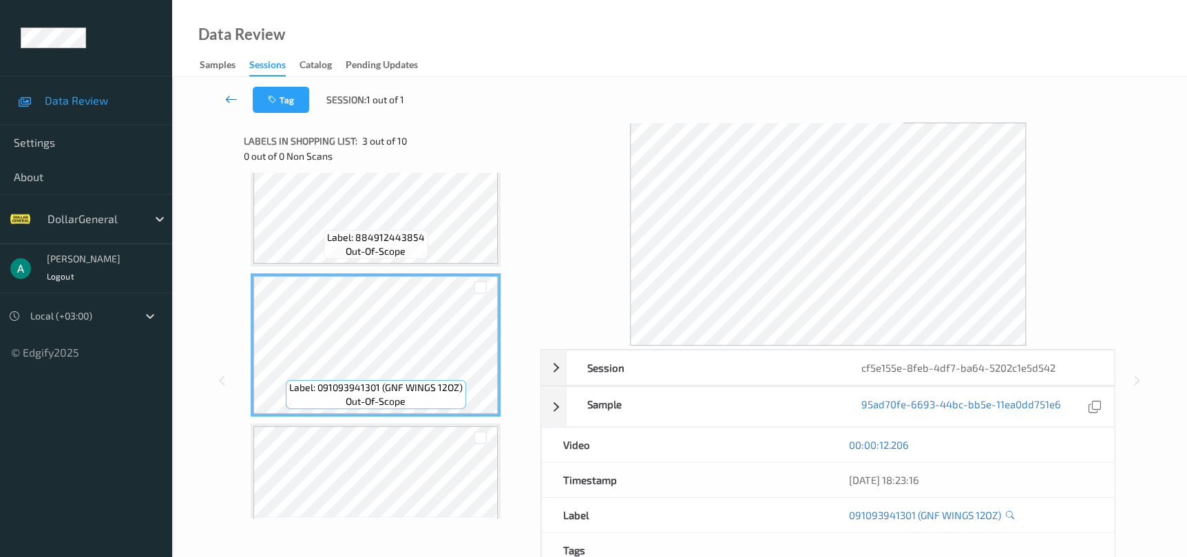
click at [238, 91] on link at bounding box center [231, 100] width 43 height 26
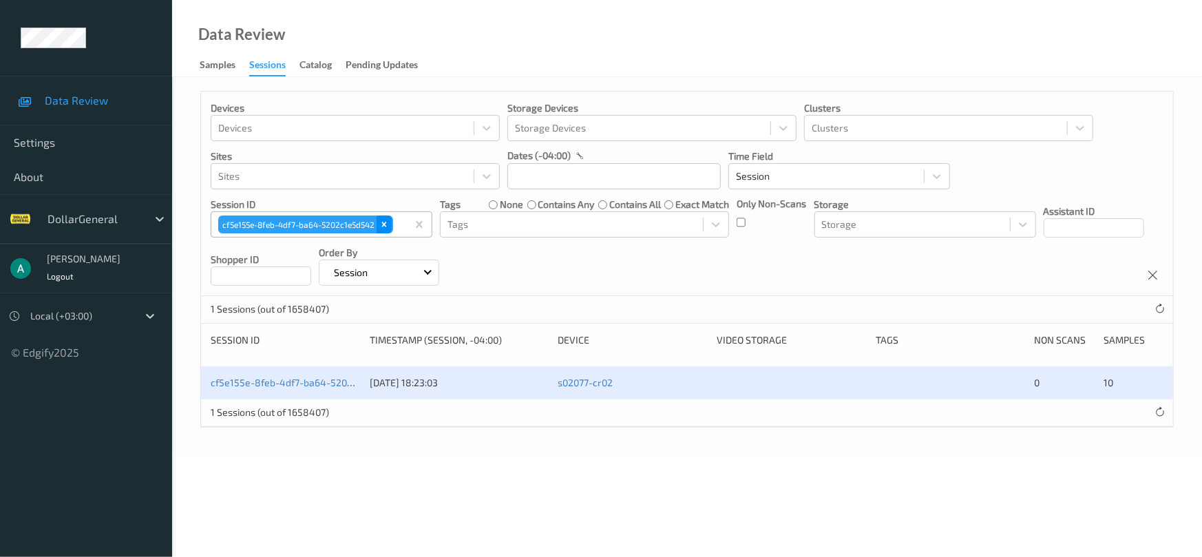
click at [384, 232] on div "Remove cf5e155e-8feb-4df7-ba64-5202c1e5d542" at bounding box center [384, 225] width 15 height 18
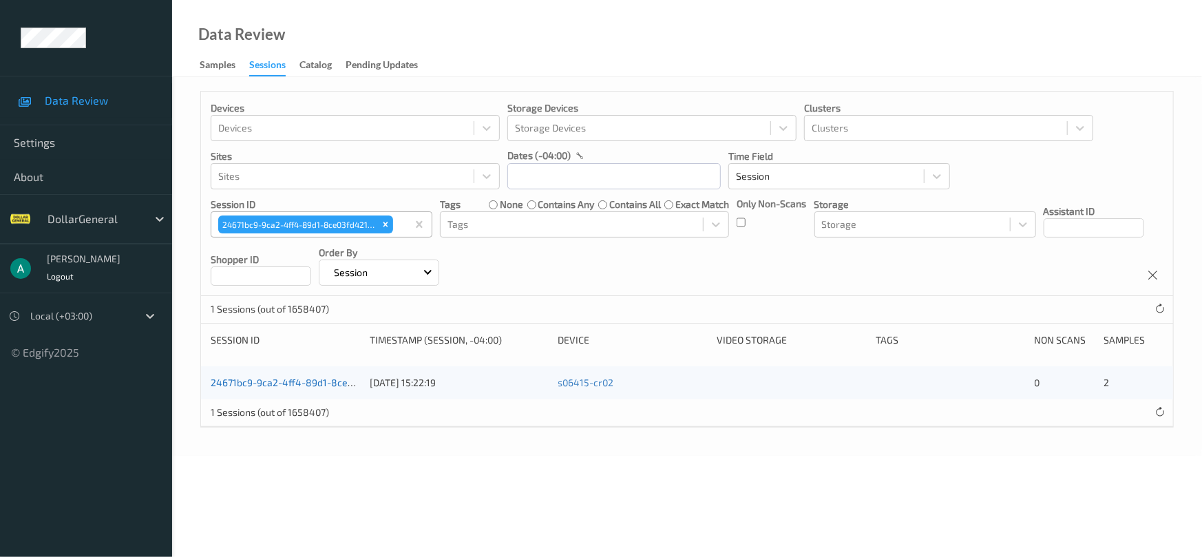
click at [331, 381] on link "24671bc9-9ca2-4ff4-89d1-8ce03fd42153" at bounding box center [303, 383] width 184 height 12
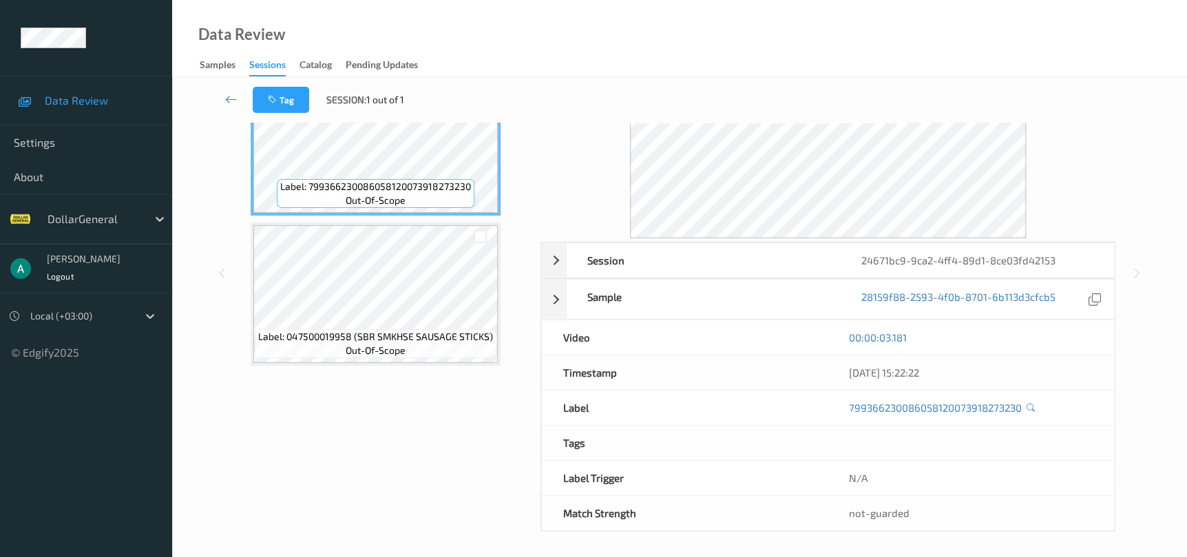
scroll to position [109, 0]
click at [232, 98] on icon at bounding box center [231, 99] width 12 height 14
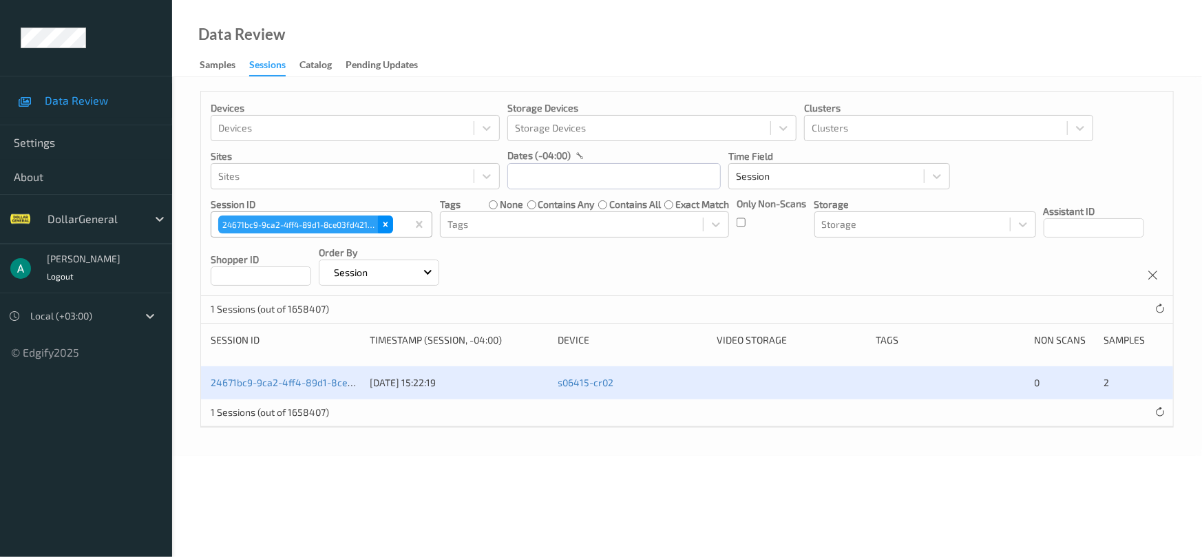
click at [386, 222] on icon "Remove 24671bc9-9ca2-4ff4-89d1-8ce03fd42153" at bounding box center [386, 225] width 10 height 10
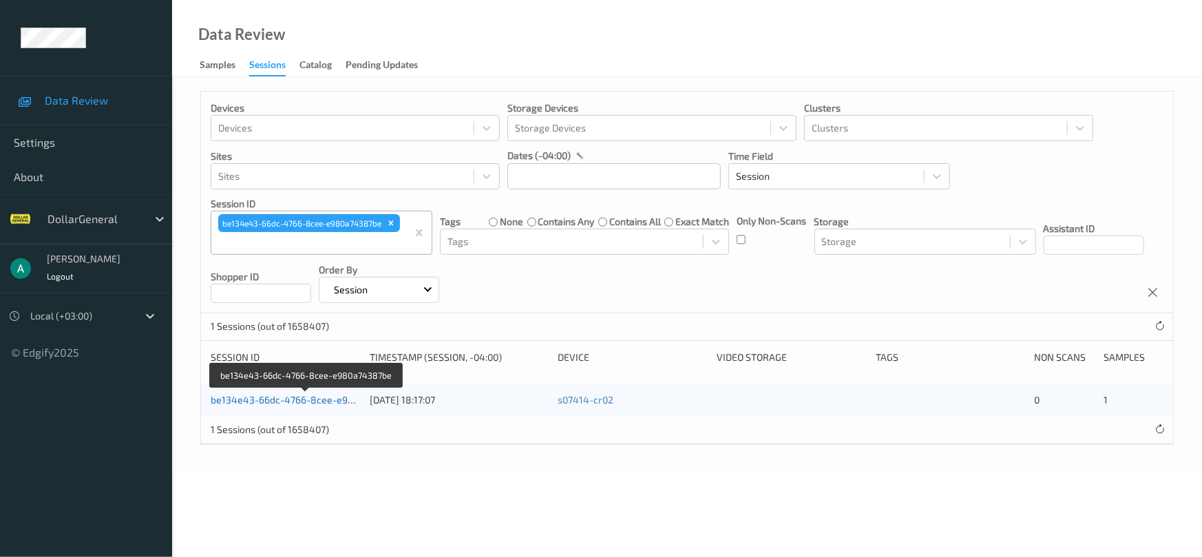
click at [291, 399] on link "be134e43-66dc-4766-8cee-e980a74387be" at bounding box center [307, 400] width 193 height 12
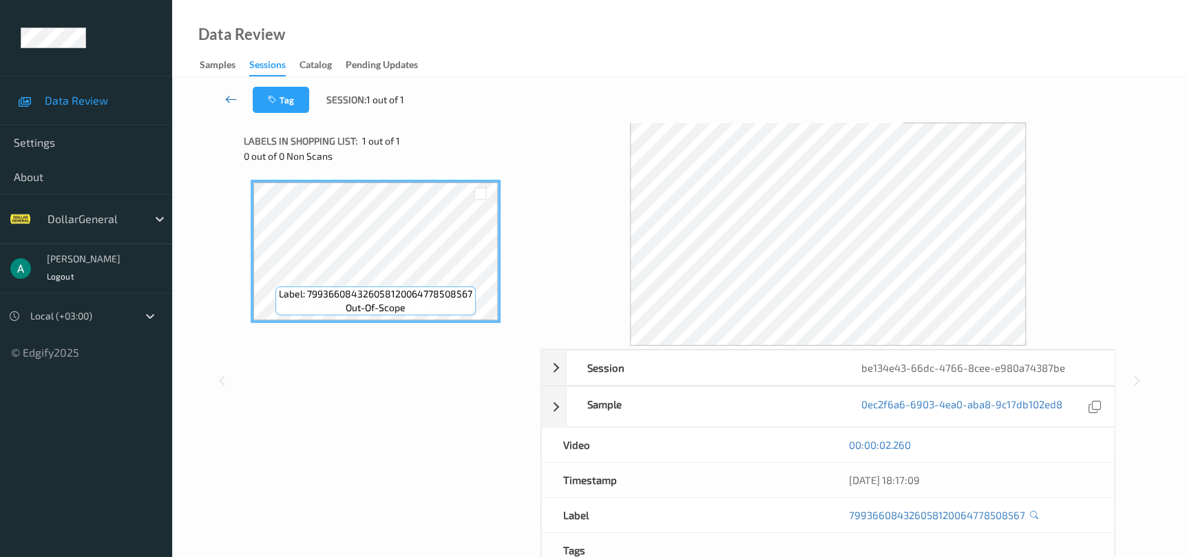
click at [238, 99] on link at bounding box center [231, 100] width 43 height 26
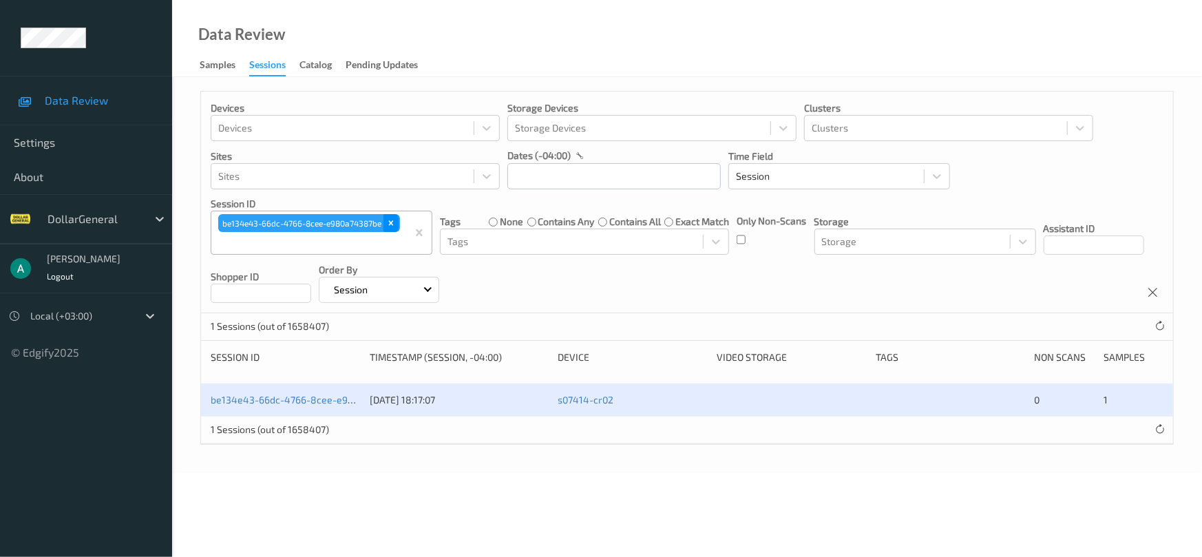
click at [393, 231] on div "Remove be134e43-66dc-4766-8cee-e980a74387be" at bounding box center [391, 223] width 15 height 18
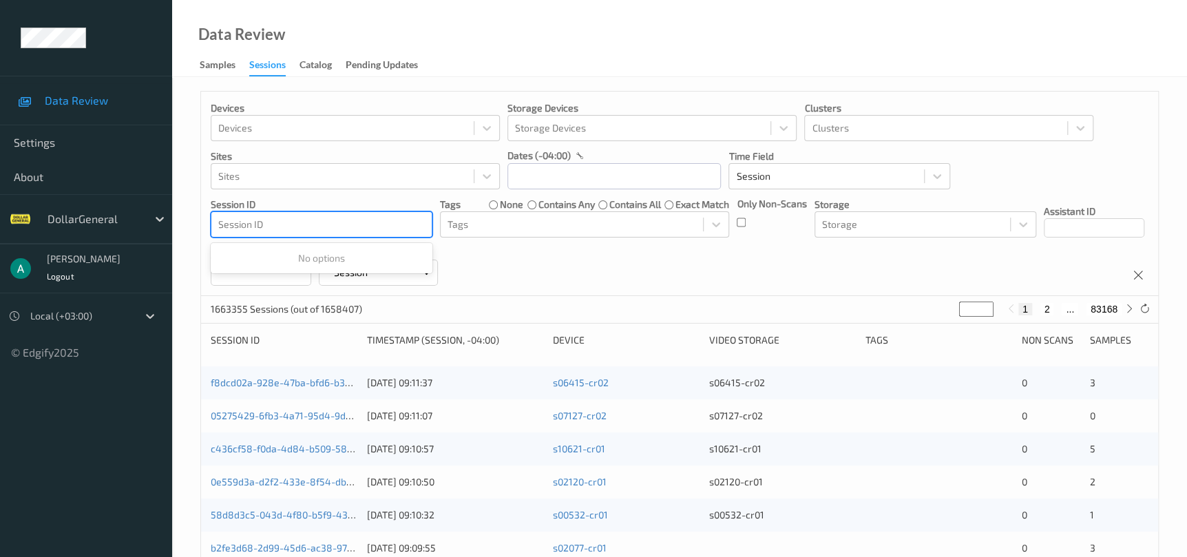
click at [377, 231] on div at bounding box center [321, 224] width 207 height 17
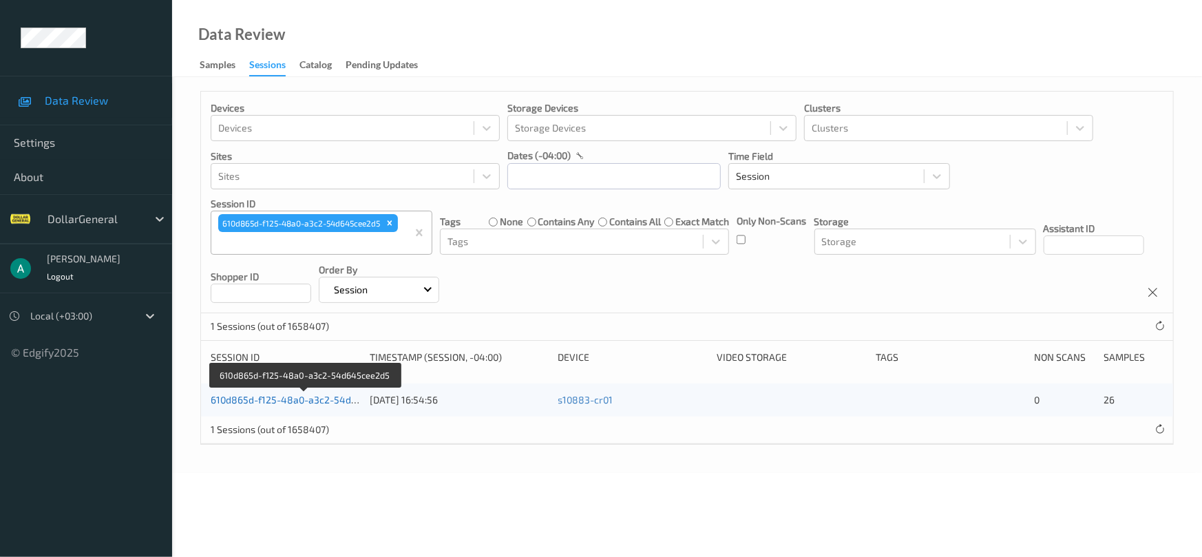
click at [302, 402] on link "610d865d-f125-48a0-a3c2-54d645cee2d5" at bounding box center [306, 400] width 190 height 12
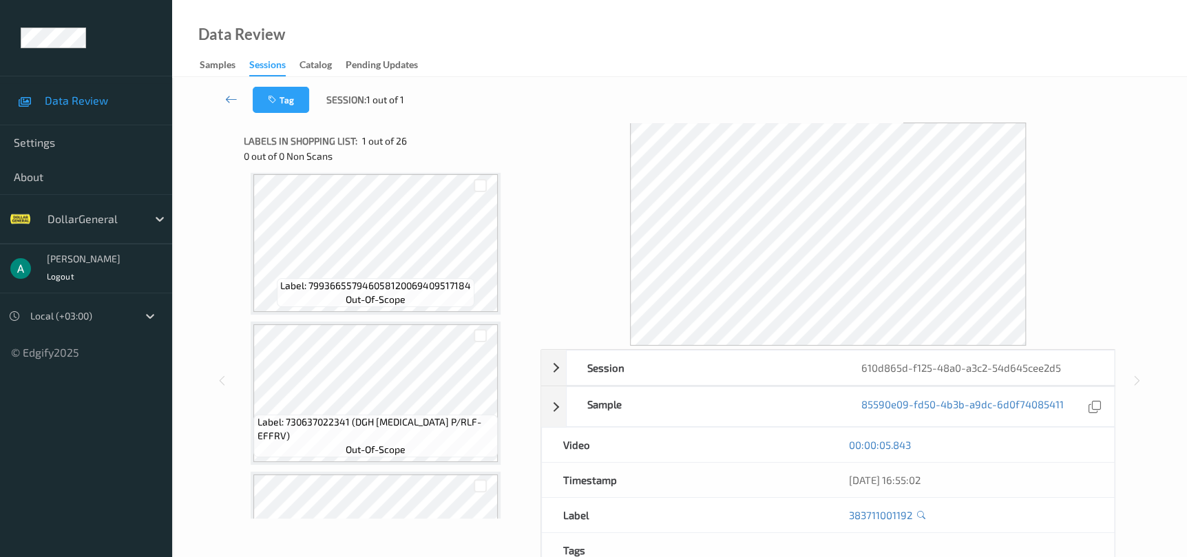
scroll to position [1239, 0]
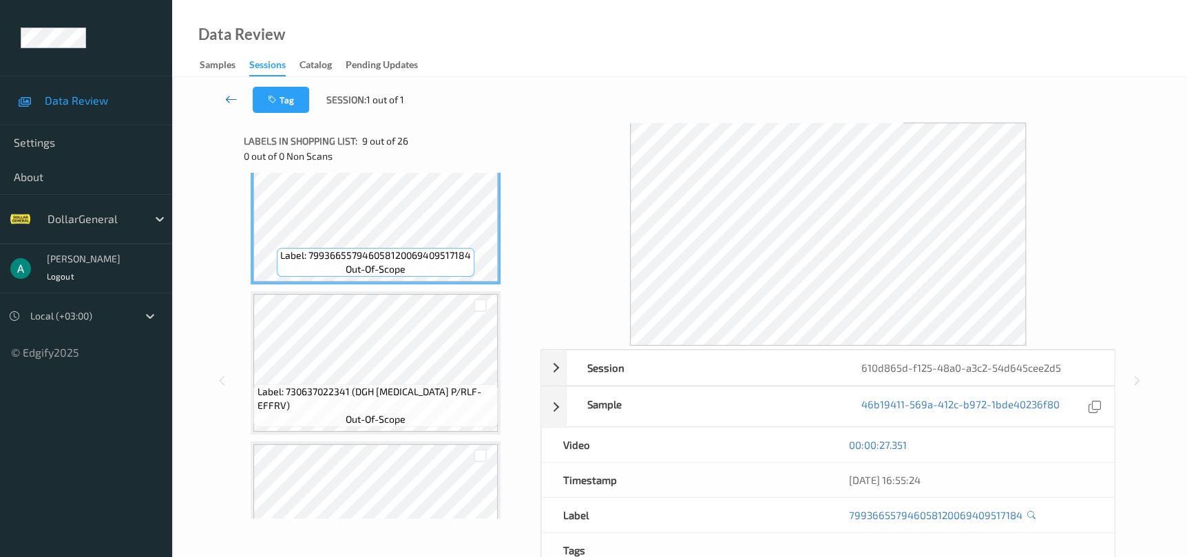
click at [240, 100] on link at bounding box center [231, 100] width 43 height 26
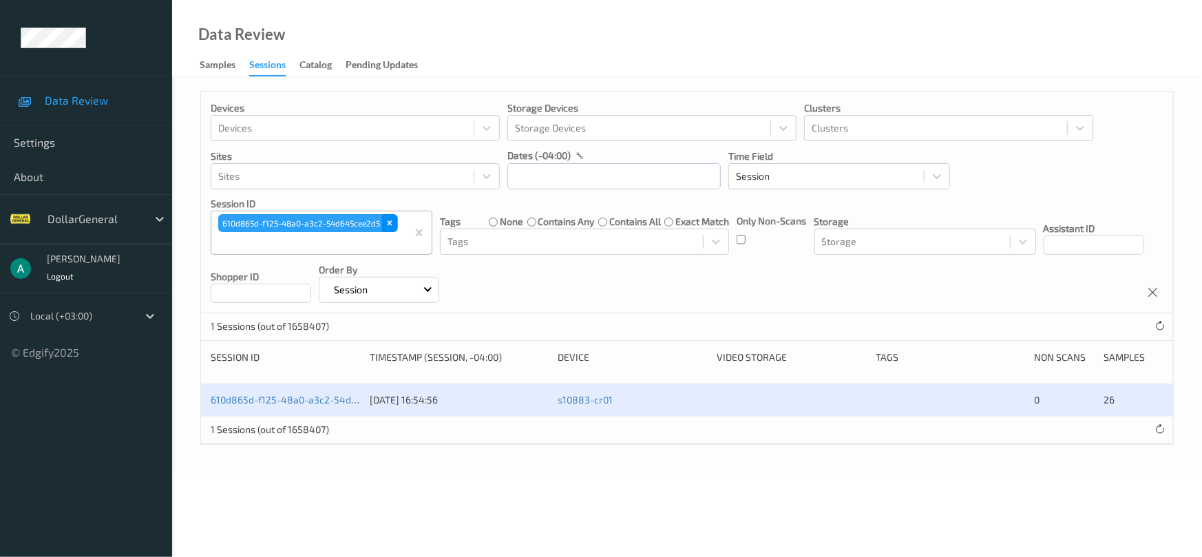
click at [386, 220] on icon "Remove 610d865d-f125-48a0-a3c2-54d645cee2d5" at bounding box center [390, 223] width 10 height 10
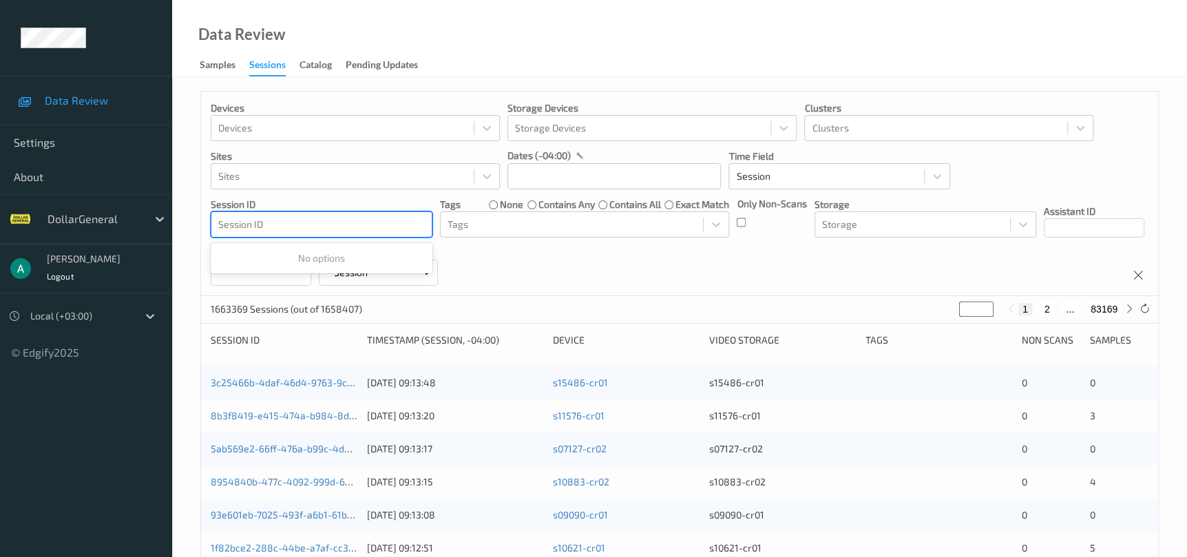
click at [378, 225] on div at bounding box center [321, 224] width 207 height 17
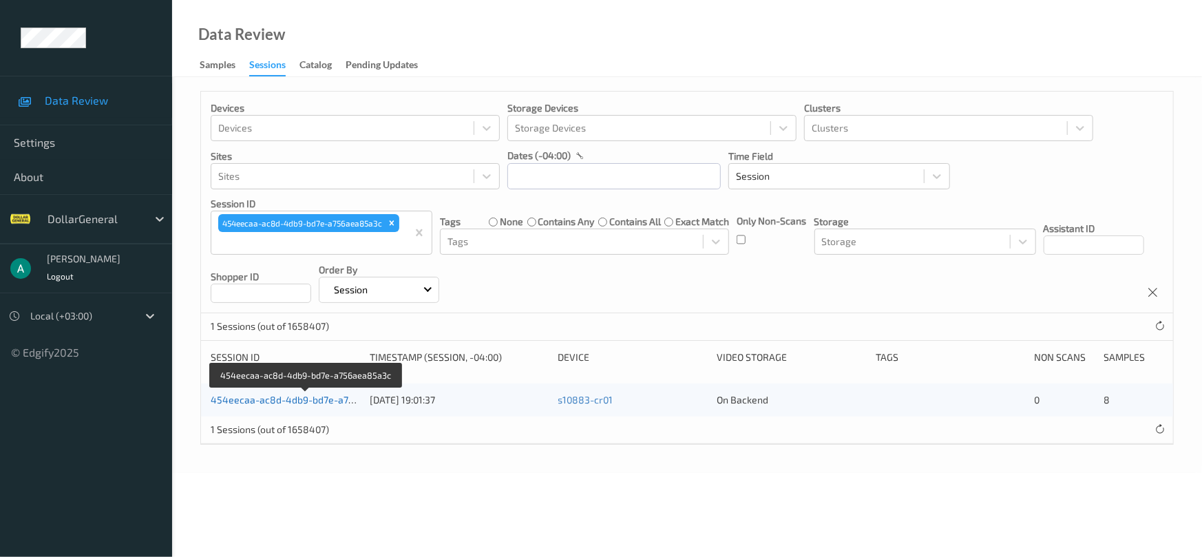
click at [289, 402] on link "454eecaa-ac8d-4db9-bd7e-a756aea85a3c" at bounding box center [307, 400] width 193 height 12
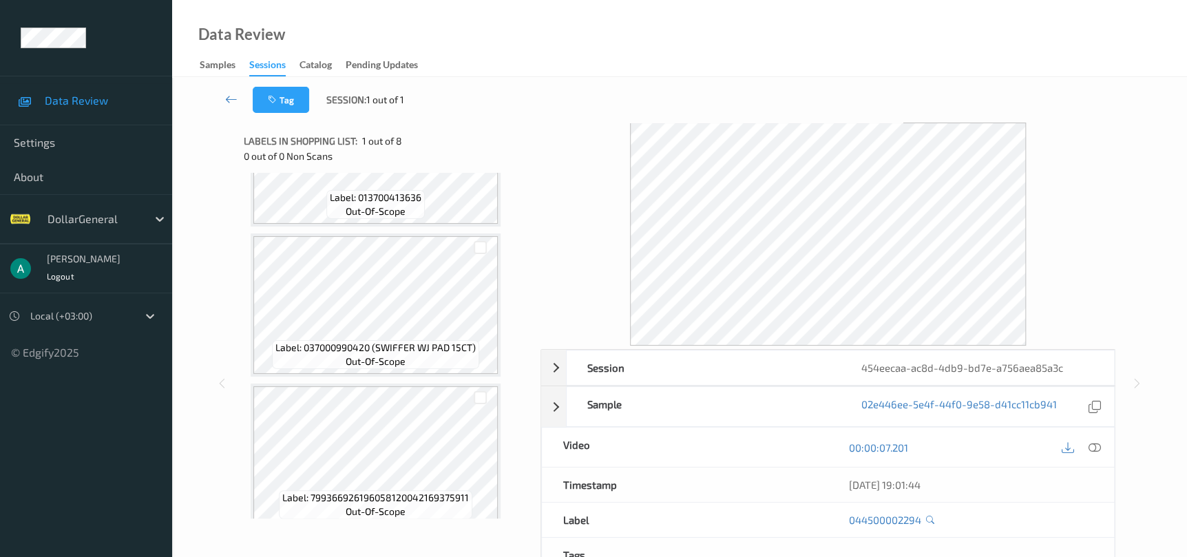
scroll to position [857, 0]
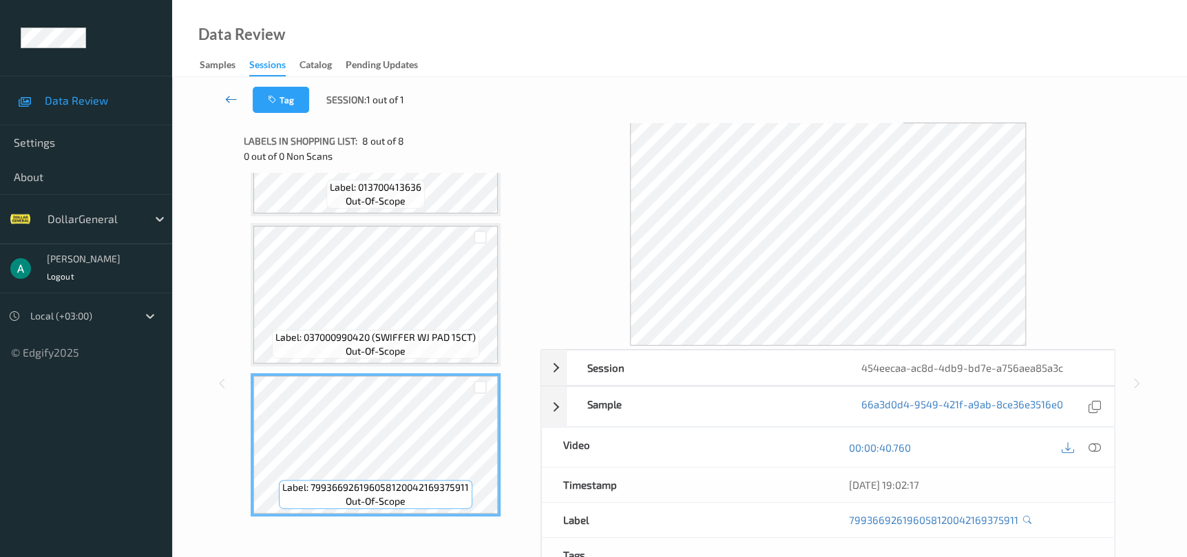
click at [239, 95] on link at bounding box center [231, 100] width 43 height 26
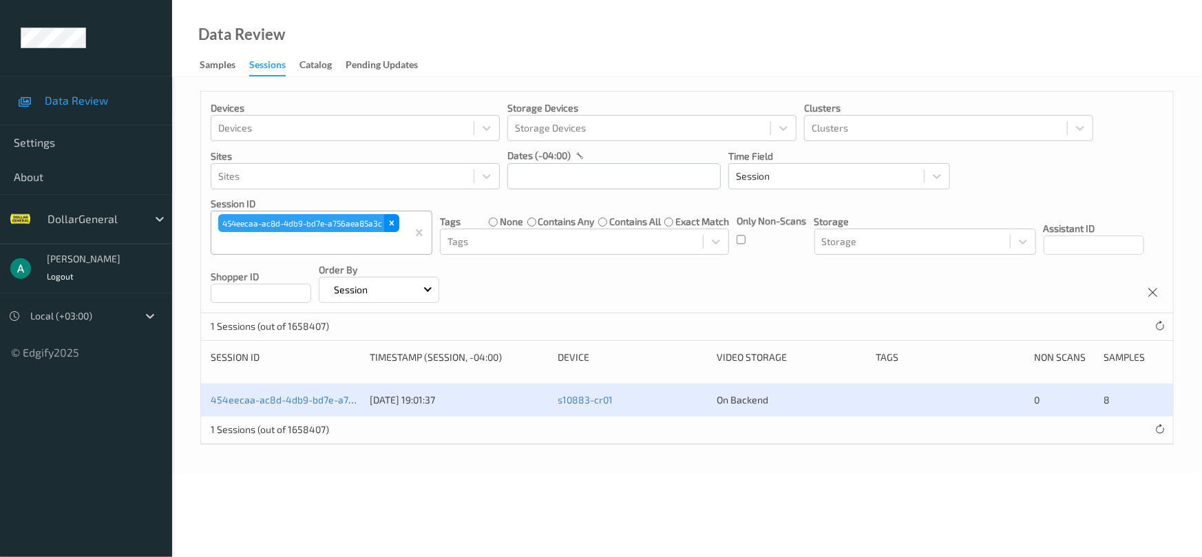
click at [394, 221] on icon "Remove 454eecaa-ac8d-4db9-bd7e-a756aea85a3c" at bounding box center [392, 223] width 10 height 10
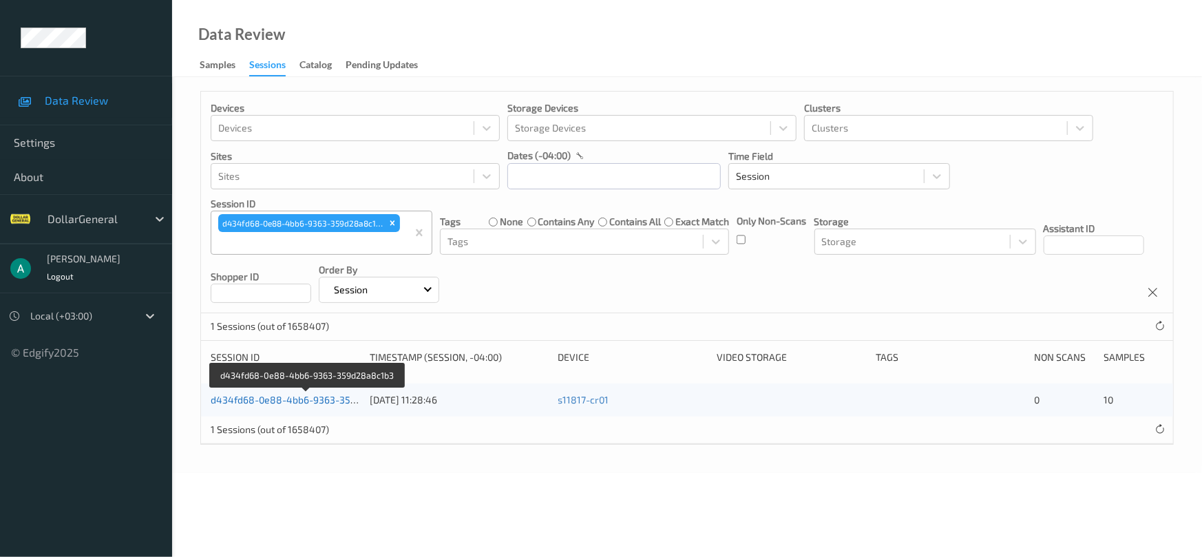
click at [294, 399] on link "d434fd68-0e88-4bb6-9363-359d28a8c1b3" at bounding box center [308, 400] width 194 height 12
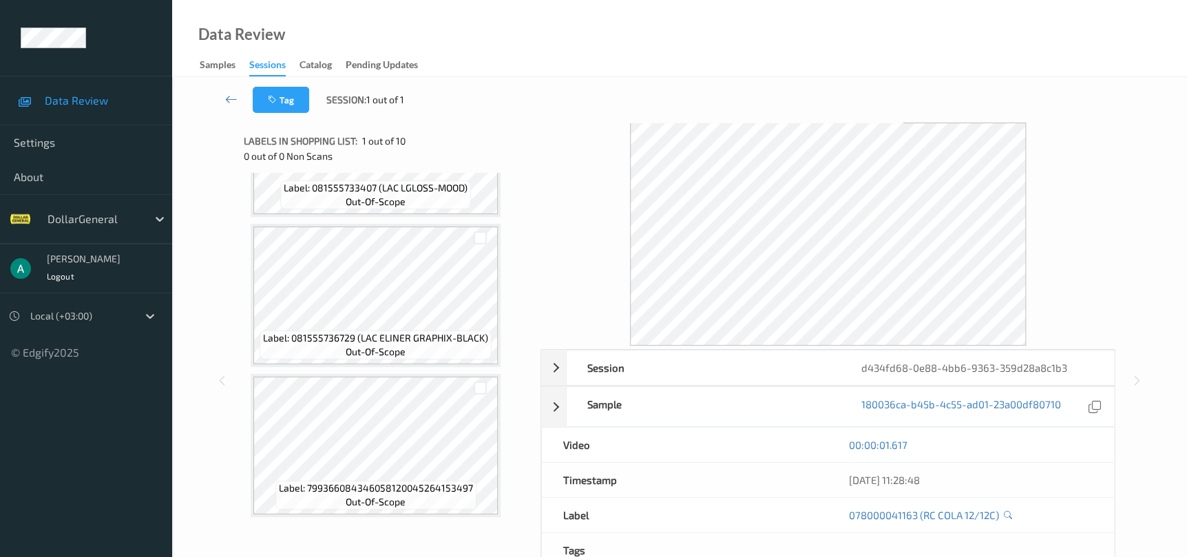
scroll to position [103, 0]
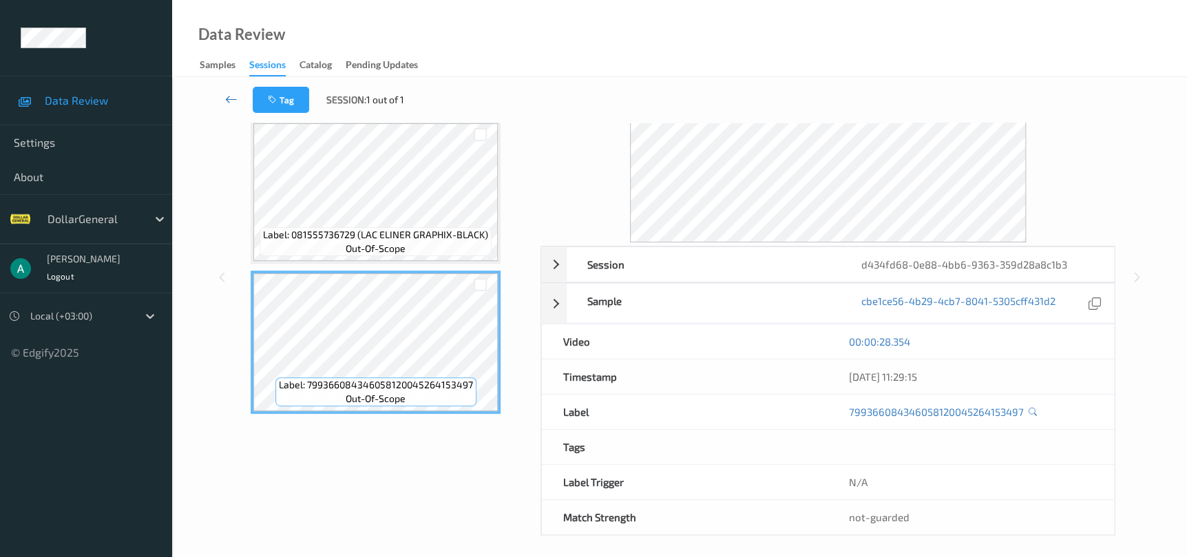
click at [230, 97] on icon at bounding box center [231, 99] width 12 height 14
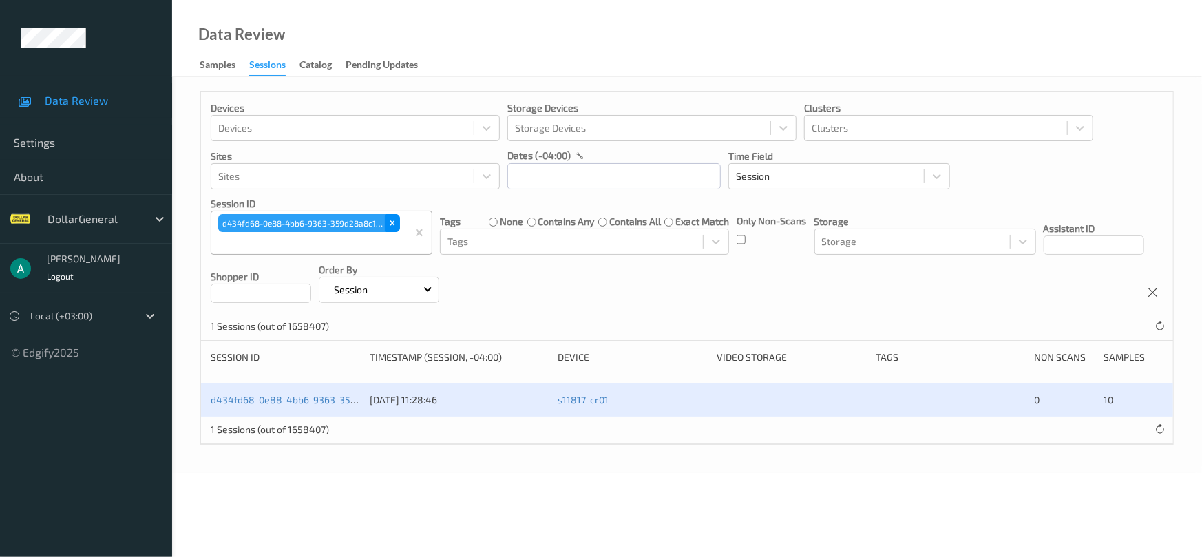
click at [391, 229] on div "Remove d434fd68-0e88-4bb6-9363-359d28a8c1b3" at bounding box center [392, 223] width 15 height 18
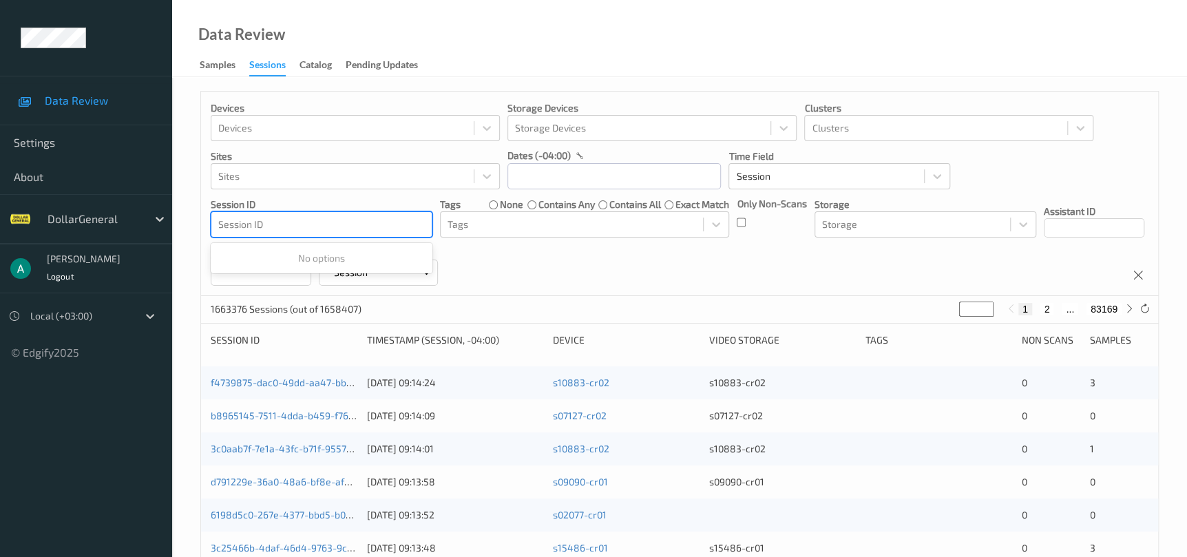
click at [371, 228] on div at bounding box center [321, 224] width 207 height 17
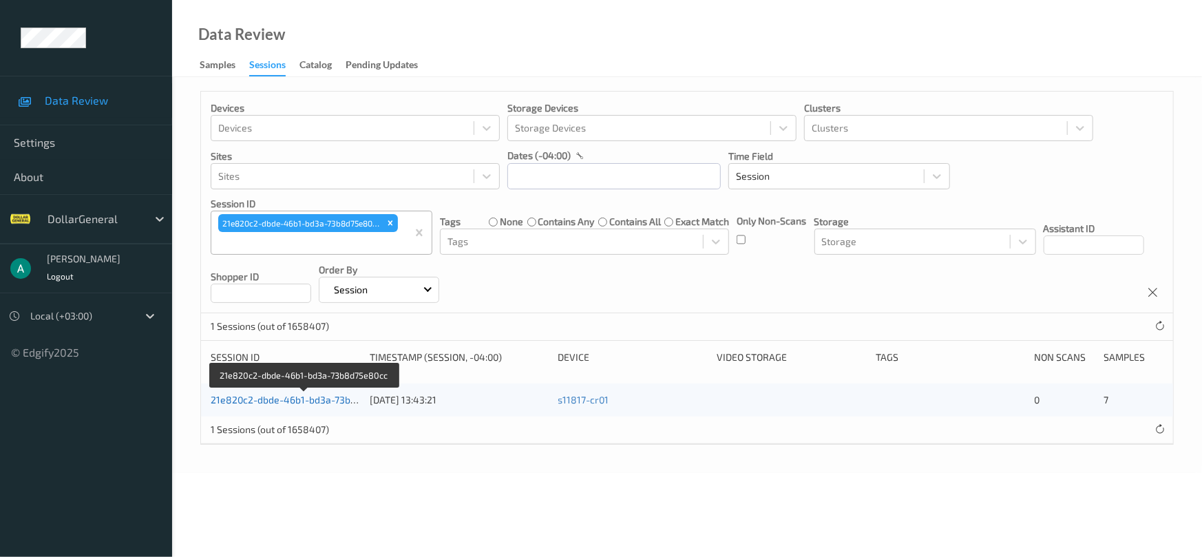
click at [264, 402] on link "21e820c2-dbde-46b1-bd3a-73b8d75e80cc" at bounding box center [305, 400] width 189 height 12
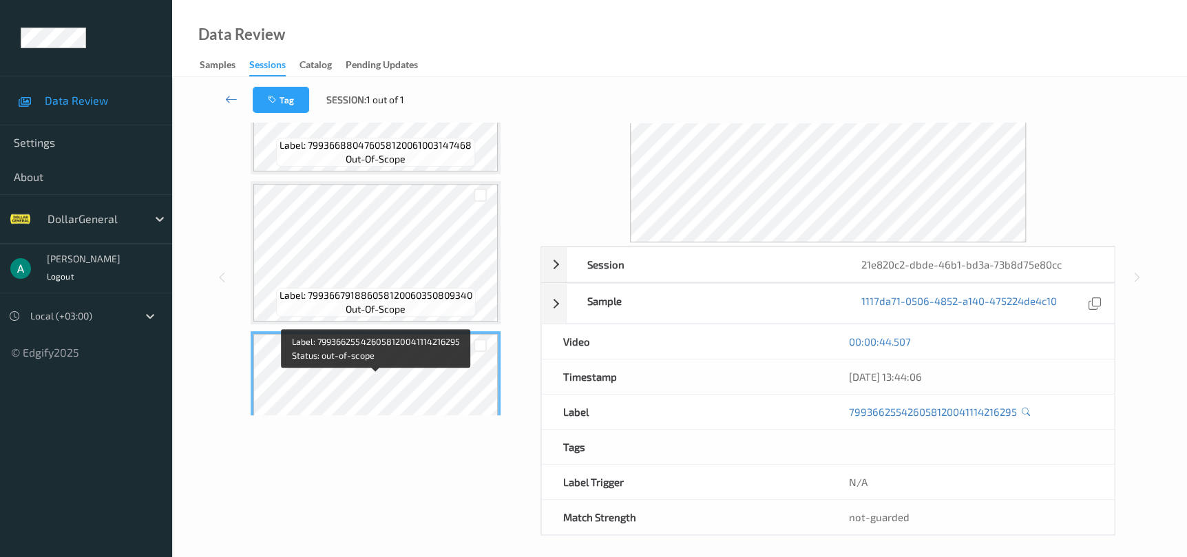
scroll to position [605, 0]
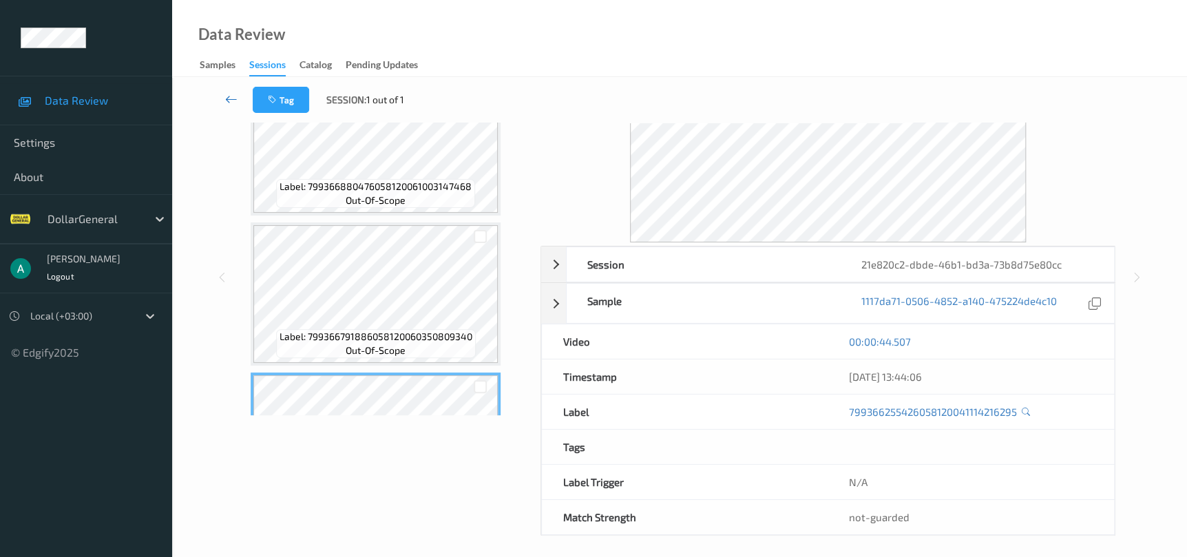
click at [234, 98] on icon at bounding box center [231, 99] width 12 height 14
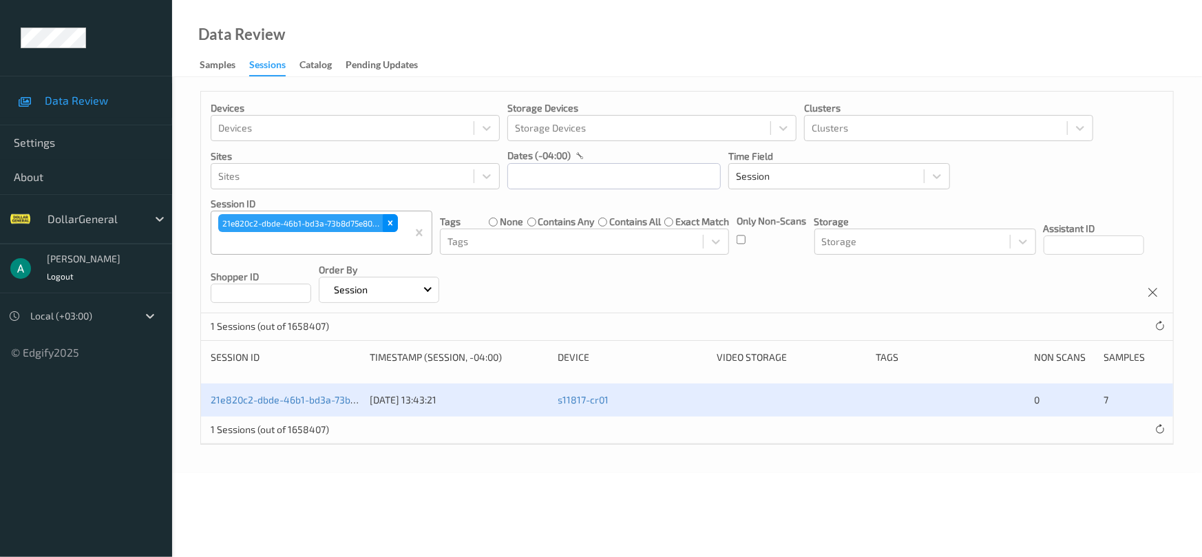
click at [390, 223] on icon "Remove 21e820c2-dbde-46b1-bd3a-73b8d75e80cc" at bounding box center [390, 223] width 5 height 5
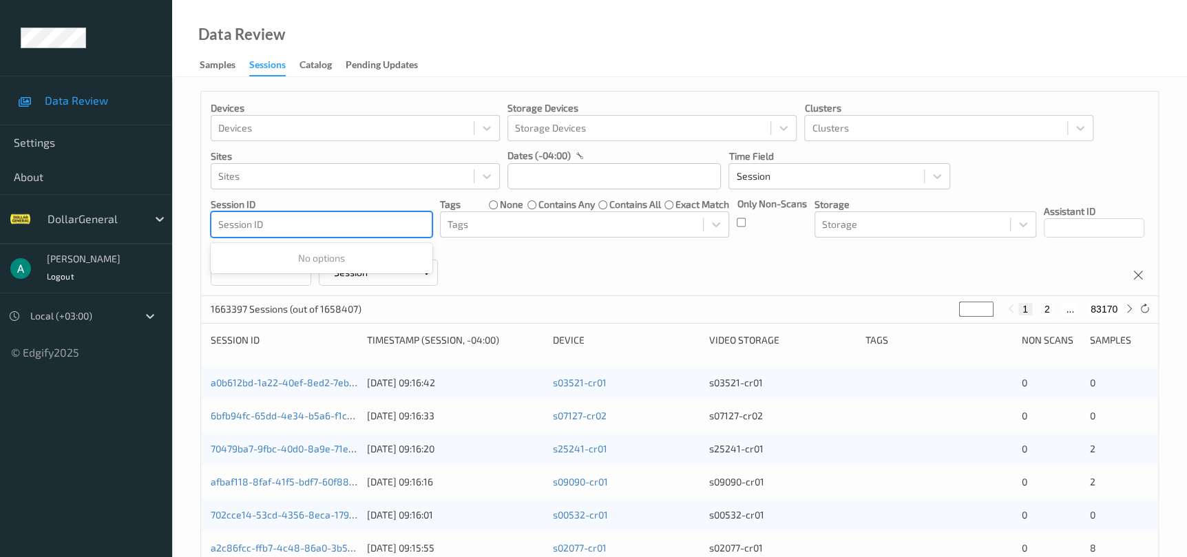
click at [379, 223] on div at bounding box center [321, 224] width 207 height 17
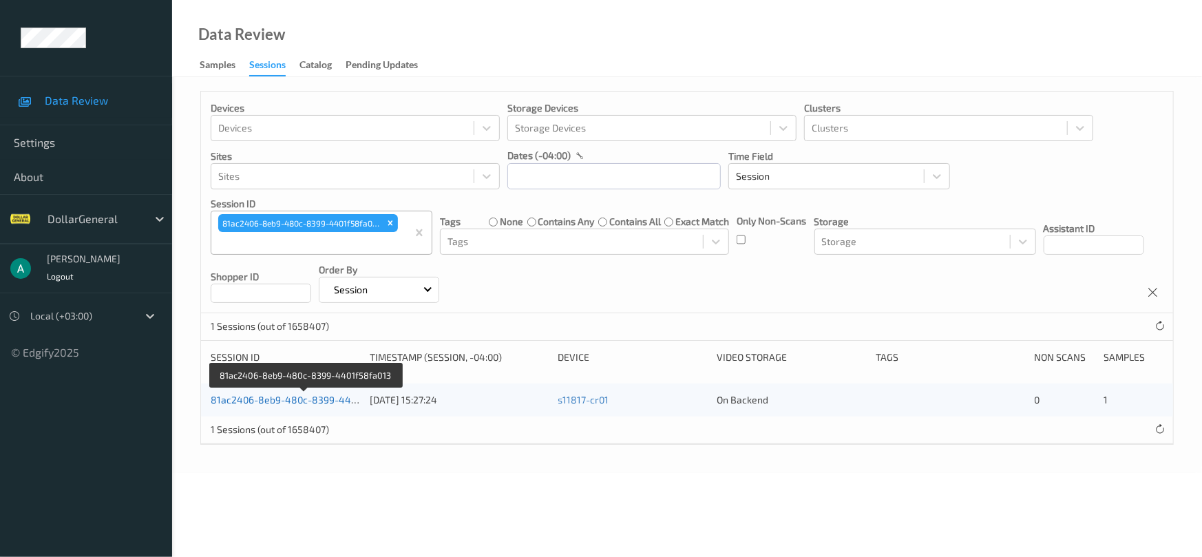
click at [260, 402] on link "81ac2406-8eb9-480c-8399-4401f58fa013" at bounding box center [305, 400] width 189 height 12
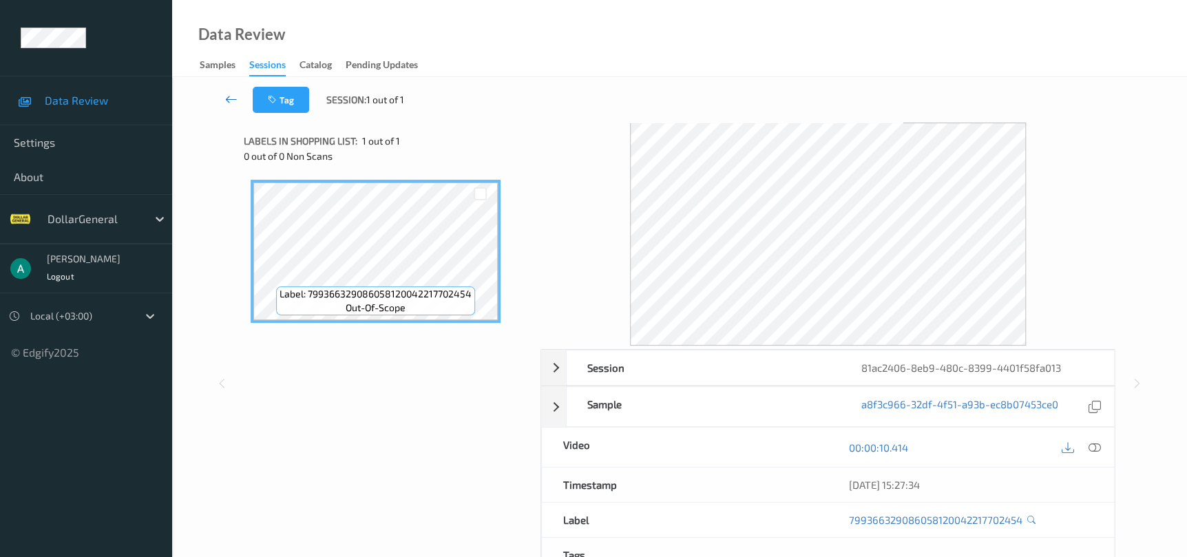
click at [234, 103] on icon at bounding box center [231, 99] width 12 height 14
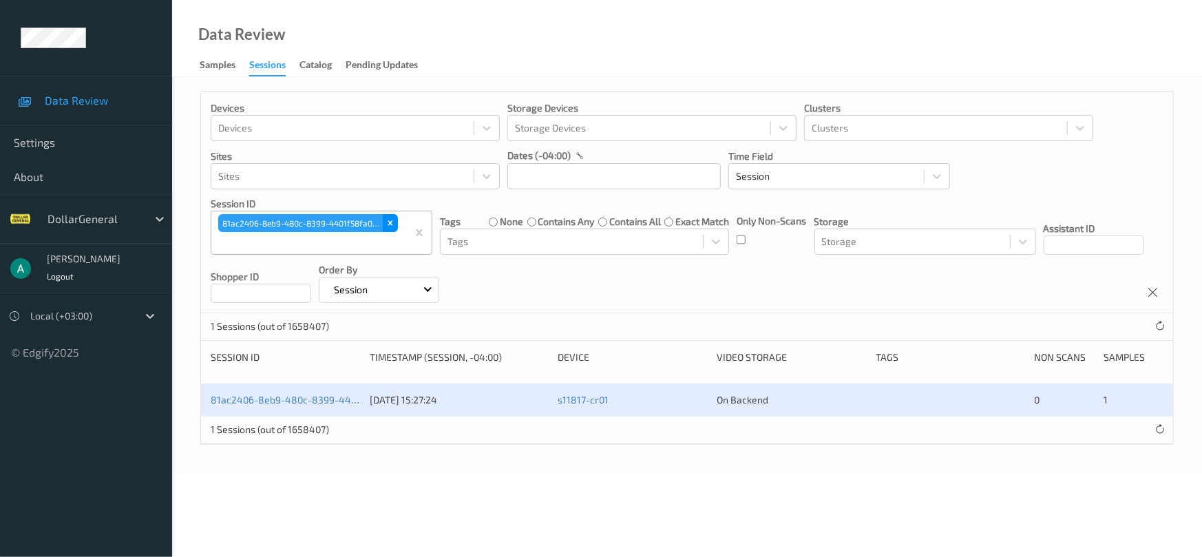
click at [389, 230] on div "Remove 81ac2406-8eb9-480c-8399-4401f58fa013" at bounding box center [390, 223] width 15 height 18
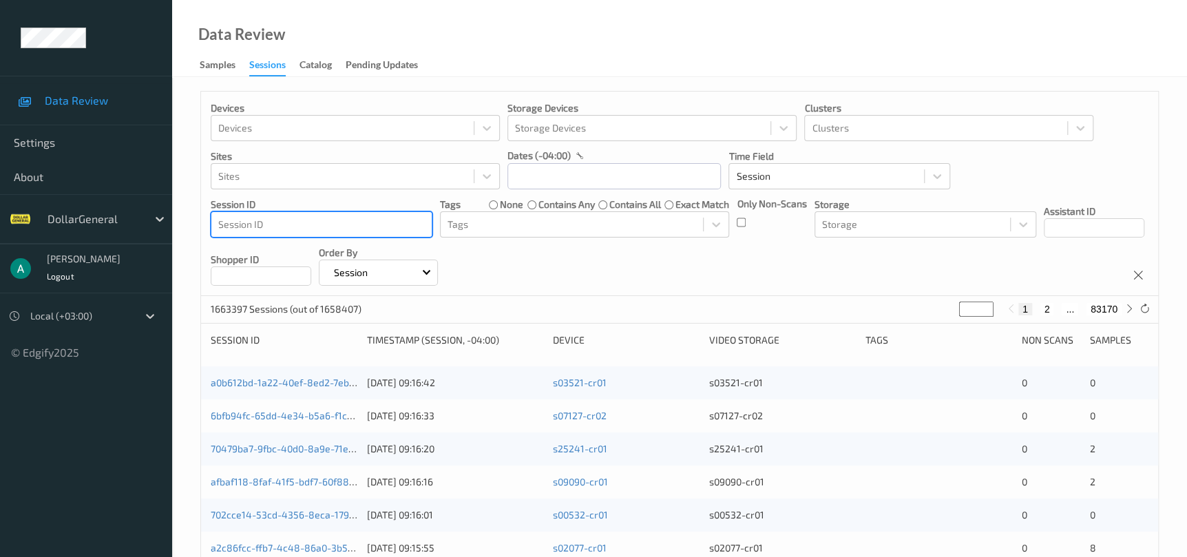
click at [357, 225] on div at bounding box center [321, 224] width 207 height 17
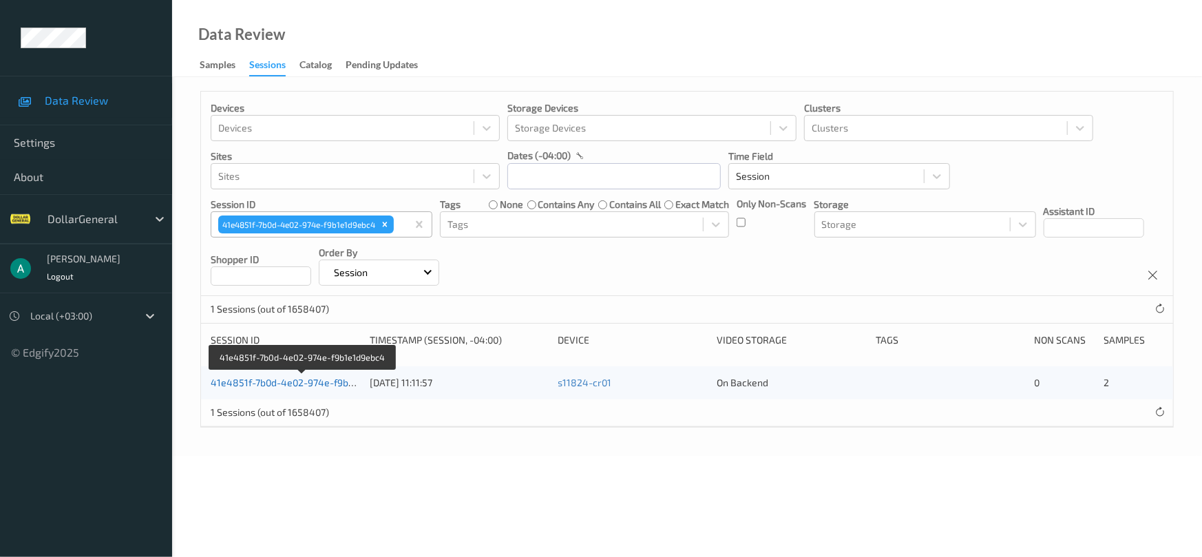
click at [252, 380] on link "41e4851f-7b0d-4e02-974e-f9b1e1d9ebc4" at bounding box center [303, 383] width 185 height 12
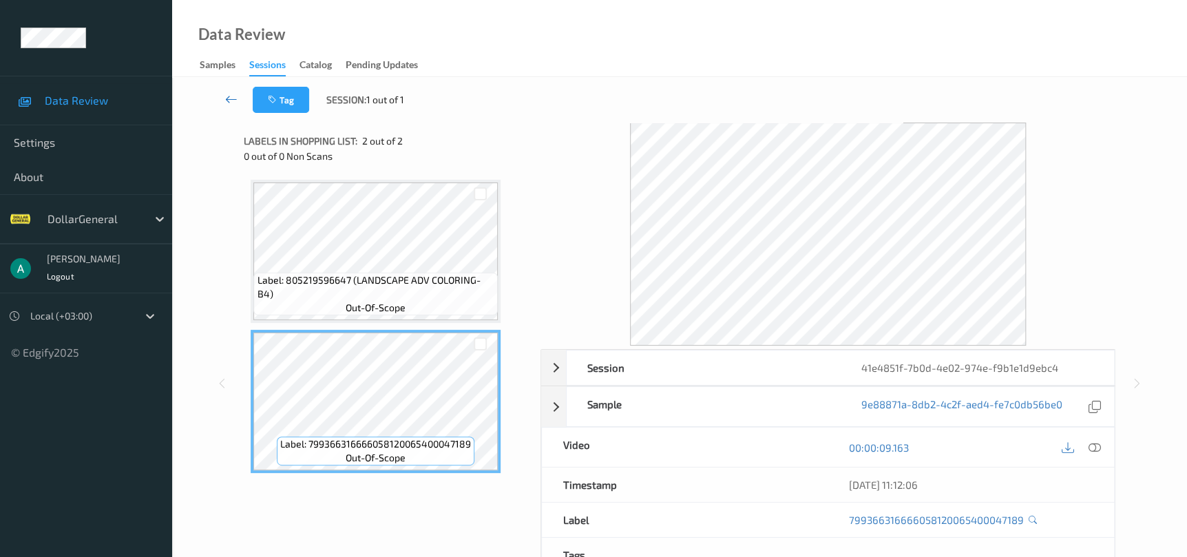
click at [234, 106] on link at bounding box center [231, 100] width 43 height 26
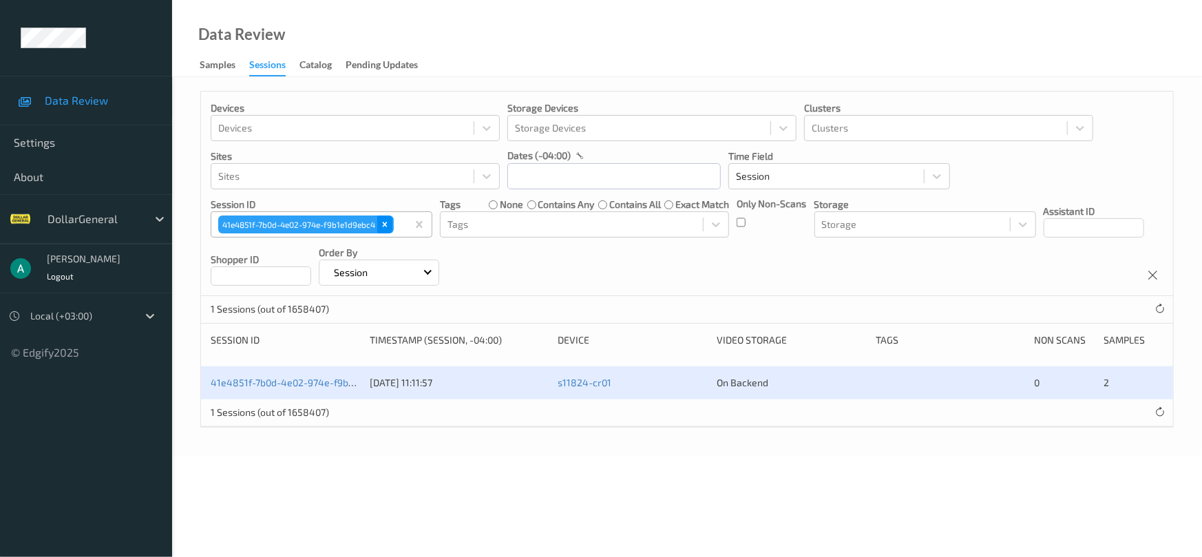
click at [392, 227] on div "Remove 41e4851f-7b0d-4e02-974e-f9b1e1d9ebc4" at bounding box center [384, 225] width 15 height 18
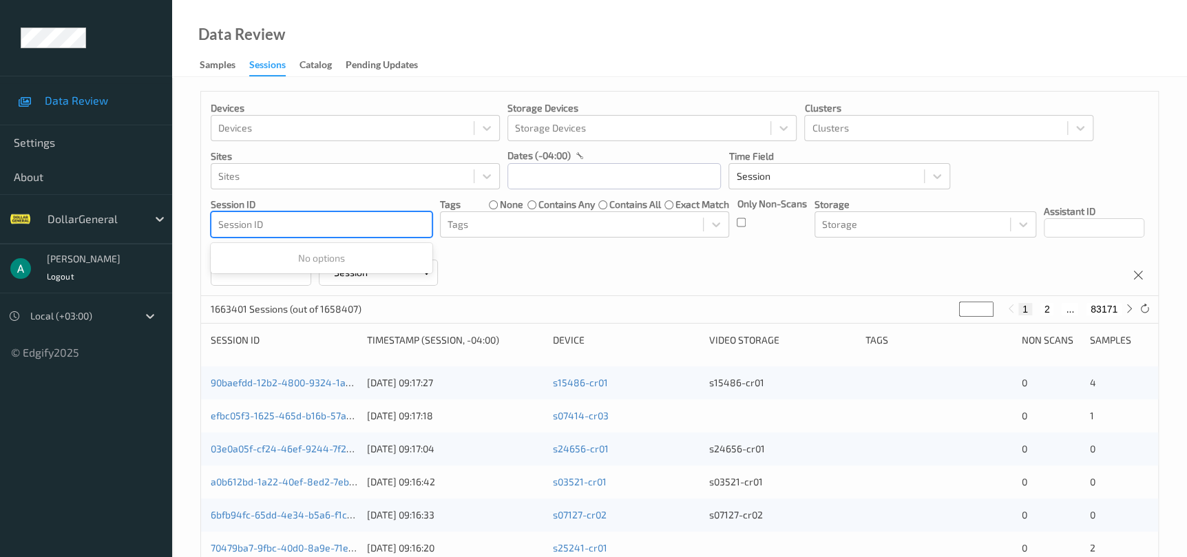
click at [373, 222] on div at bounding box center [321, 224] width 207 height 17
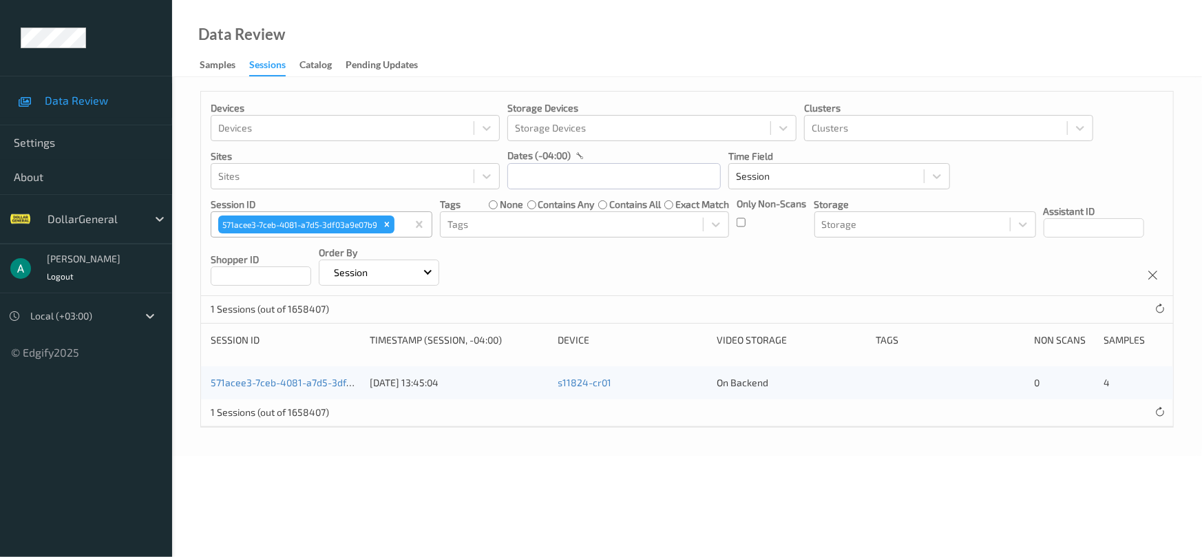
click at [298, 390] on div "571acee3-7ceb-4081-a7d5-3df03a9e07b9 [DATE] 13:45:04 s11824-cr01 On Backend 0 4" at bounding box center [687, 382] width 972 height 33
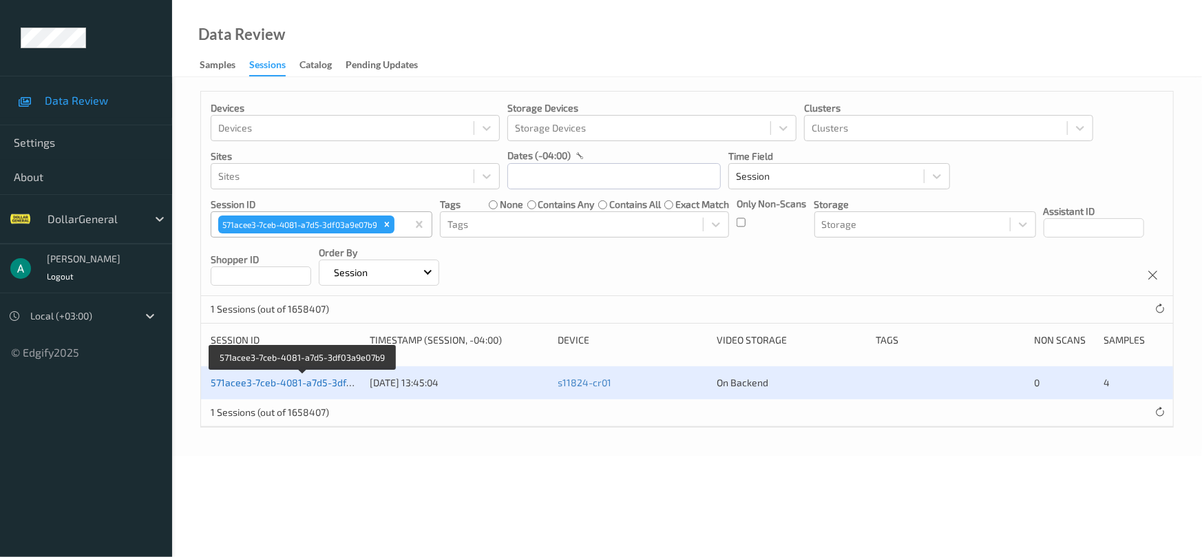
click at [305, 380] on link "571acee3-7ceb-4081-a7d5-3df03a9e07b9" at bounding box center [303, 383] width 185 height 12
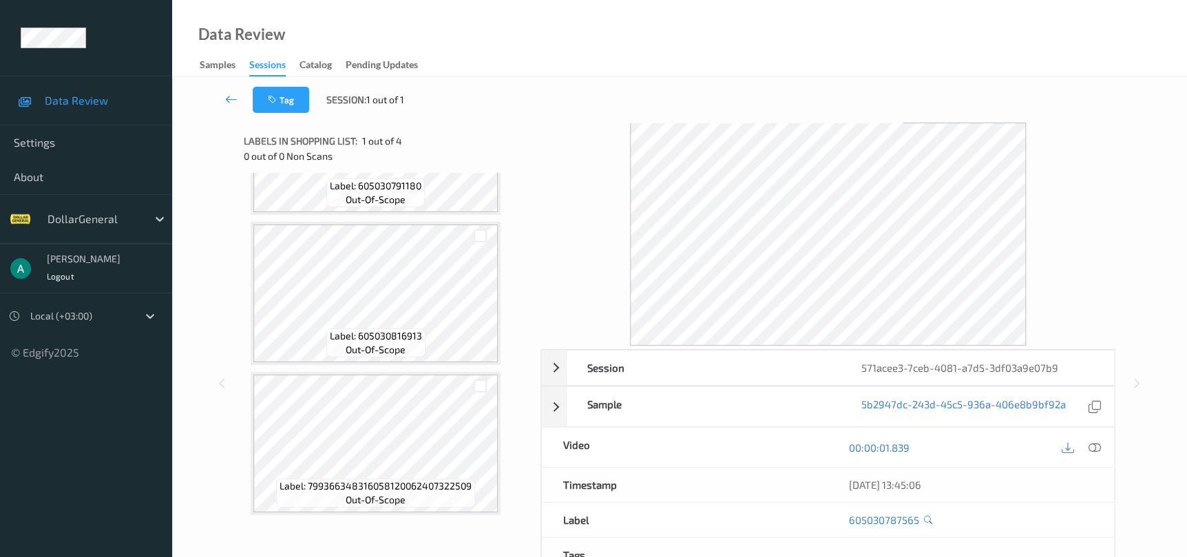
scroll to position [259, 0]
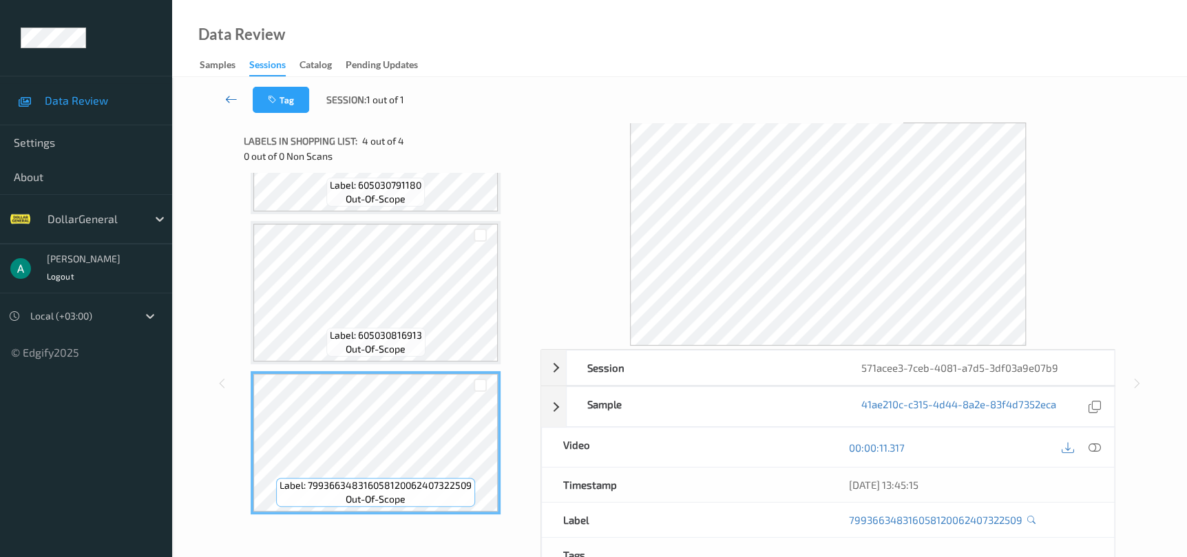
click at [238, 106] on link at bounding box center [231, 100] width 43 height 26
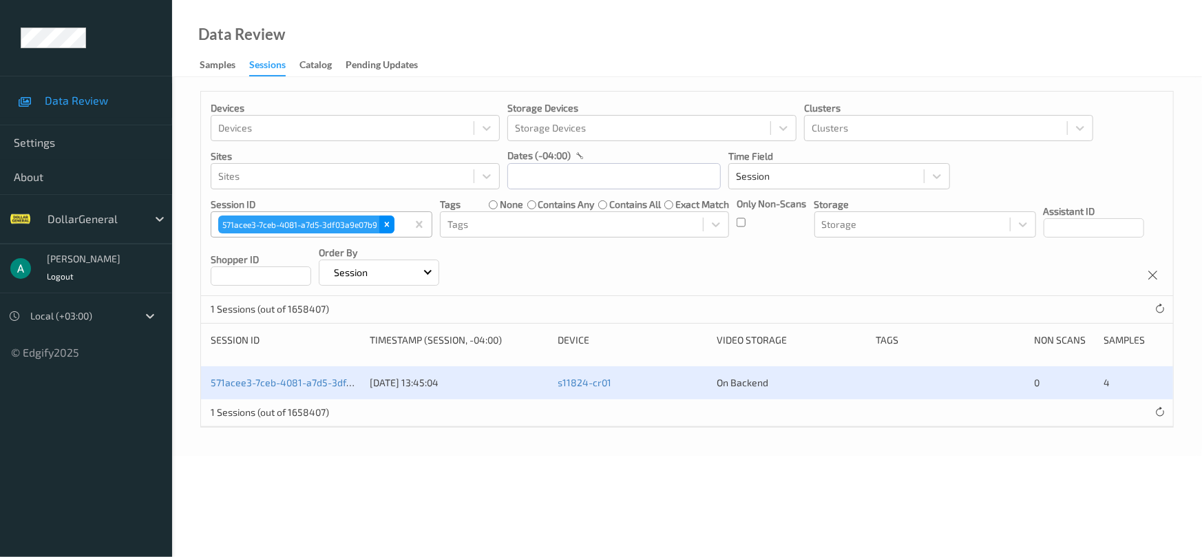
click at [388, 225] on icon "Remove 571acee3-7ceb-4081-a7d5-3df03a9e07b9" at bounding box center [387, 224] width 5 height 5
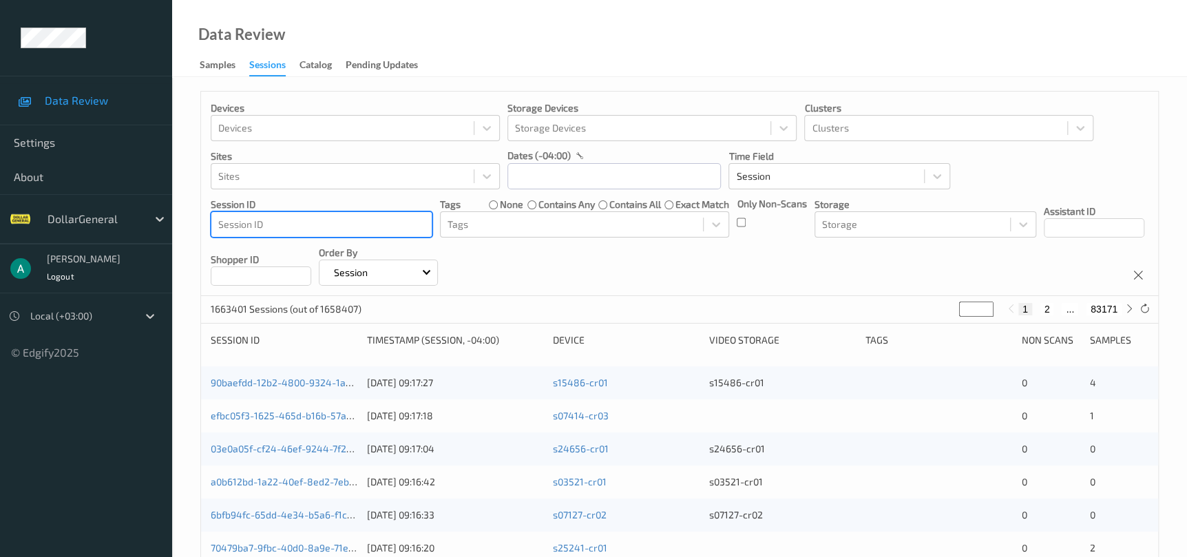
click at [386, 225] on div at bounding box center [321, 224] width 207 height 17
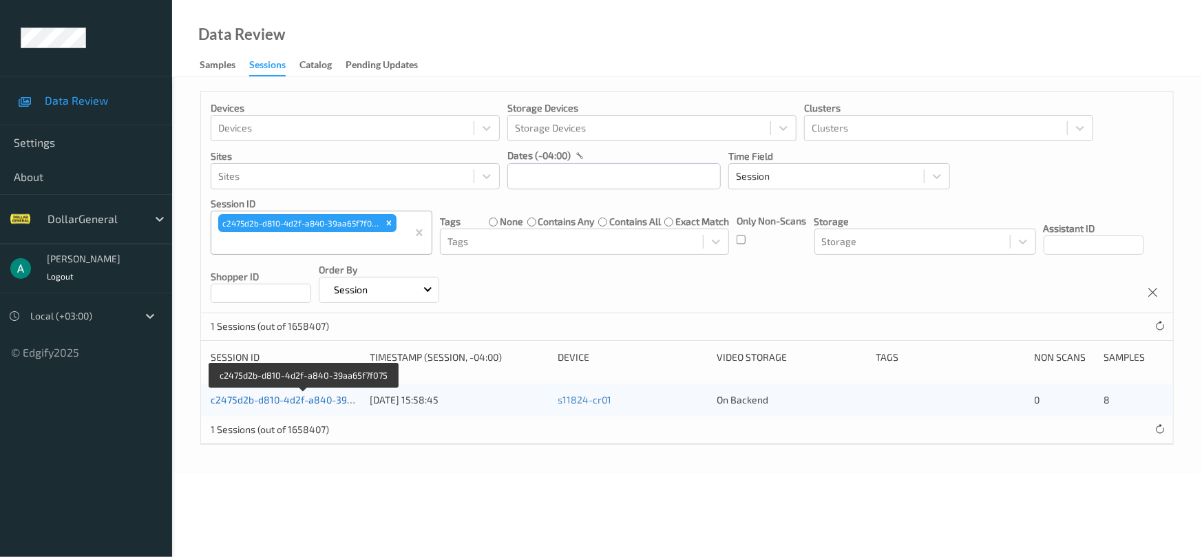
click at [323, 401] on link "c2475d2b-d810-4d2f-a840-39aa65f7f075" at bounding box center [304, 400] width 186 height 12
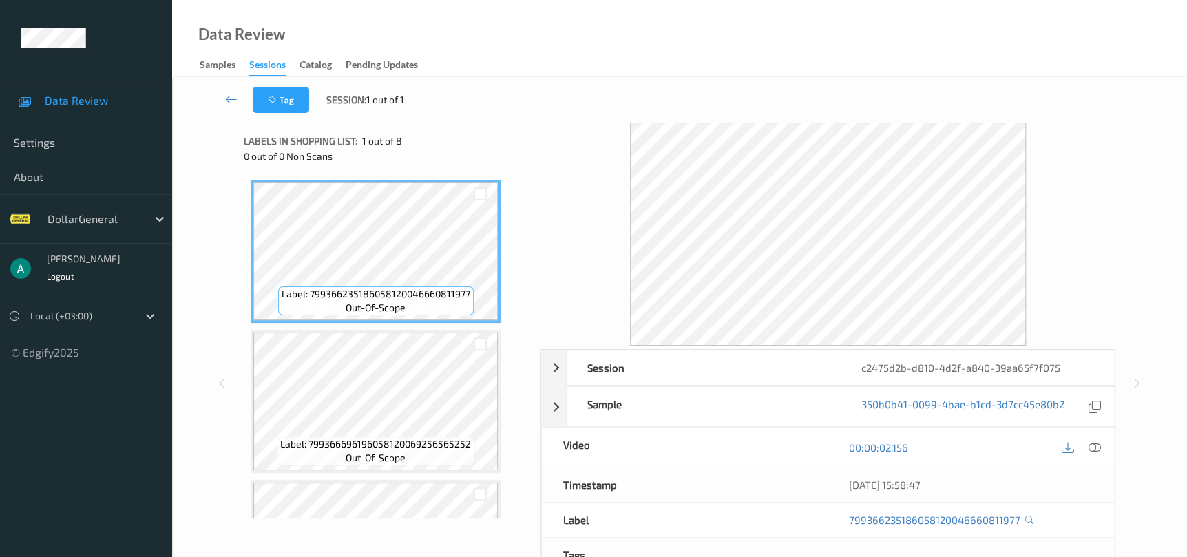
click at [233, 84] on div "Tag Session: 1 out of 1" at bounding box center [679, 99] width 959 height 45
click at [235, 96] on icon at bounding box center [231, 99] width 12 height 14
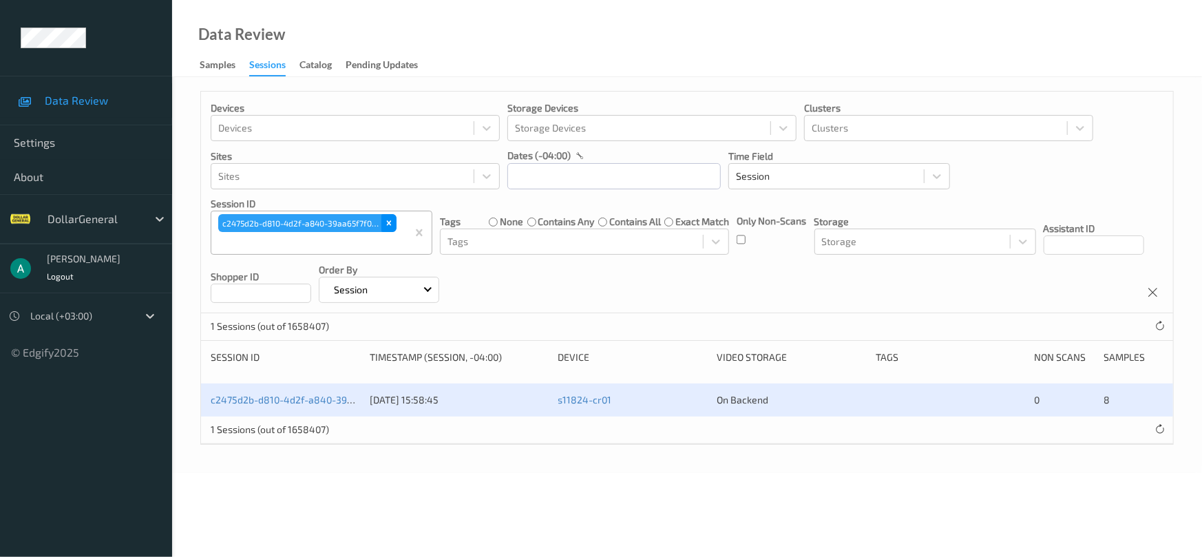
click at [385, 222] on icon "Remove c2475d2b-d810-4d2f-a840-39aa65f7f075" at bounding box center [389, 223] width 10 height 10
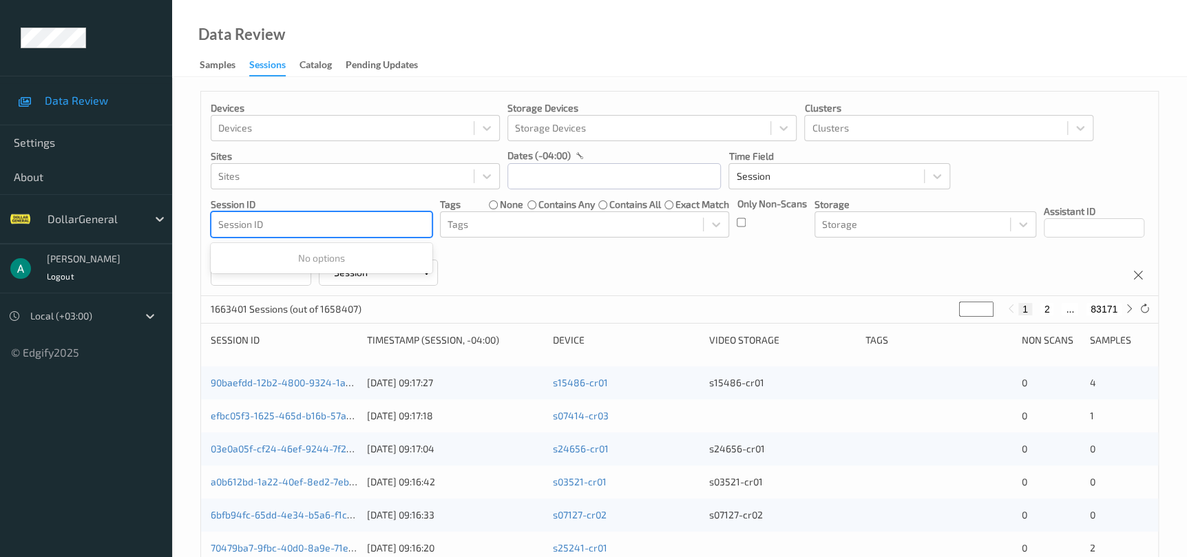
click at [352, 227] on div at bounding box center [321, 224] width 207 height 17
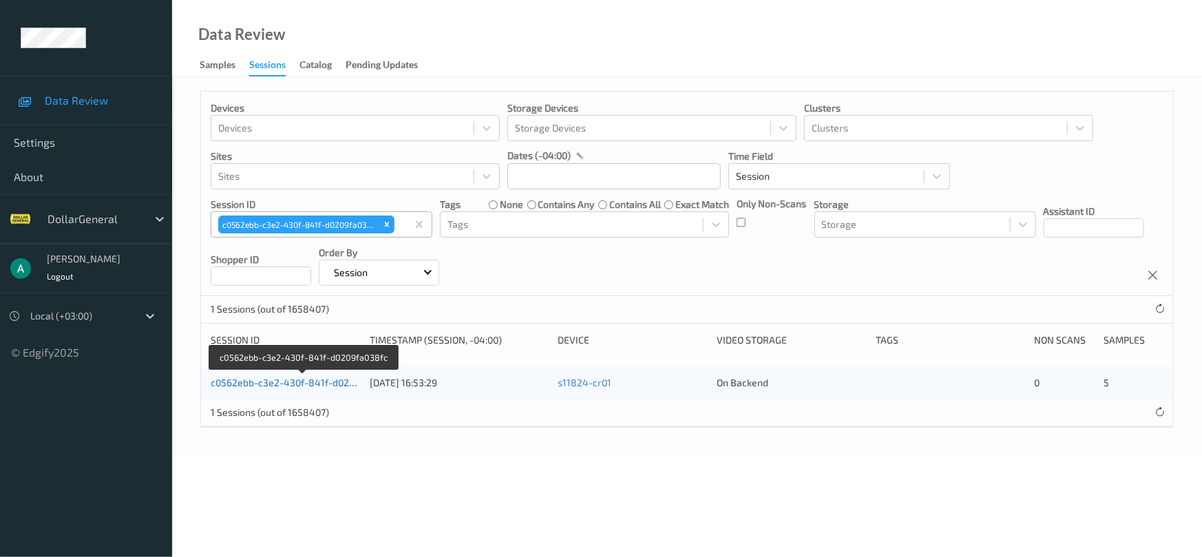
click at [323, 386] on link "c0562ebb-c3e2-430f-841f-d0209fa038fc" at bounding box center [303, 383] width 184 height 12
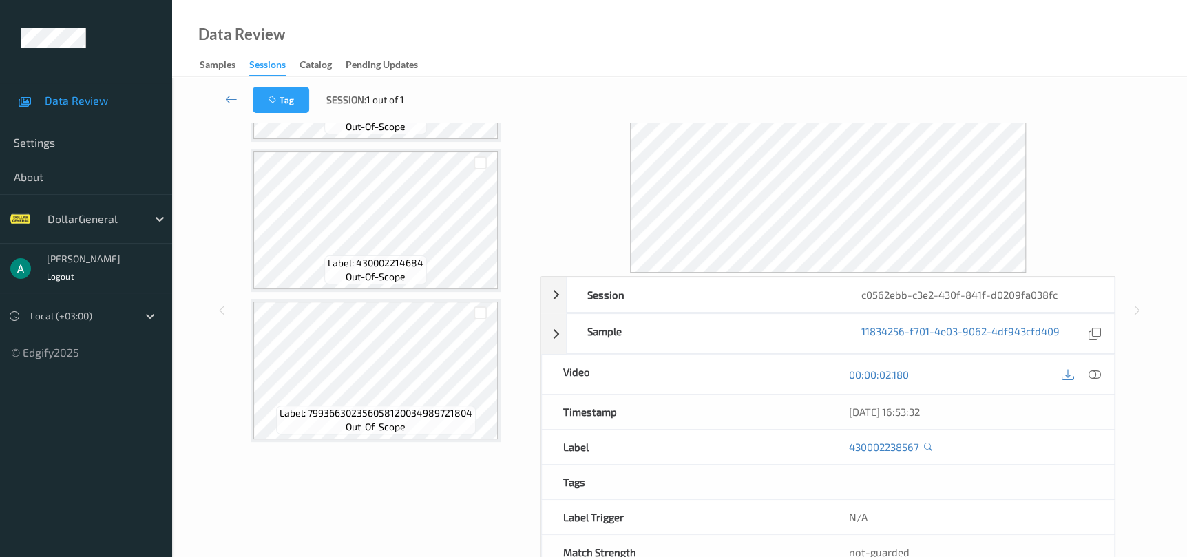
scroll to position [103, 0]
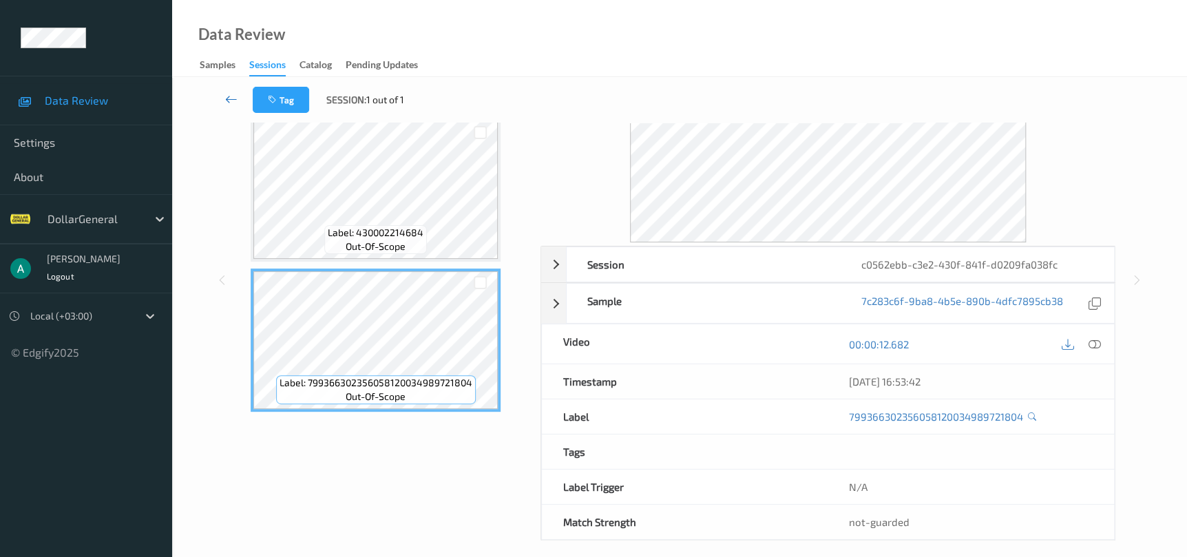
click at [235, 96] on icon at bounding box center [231, 99] width 12 height 14
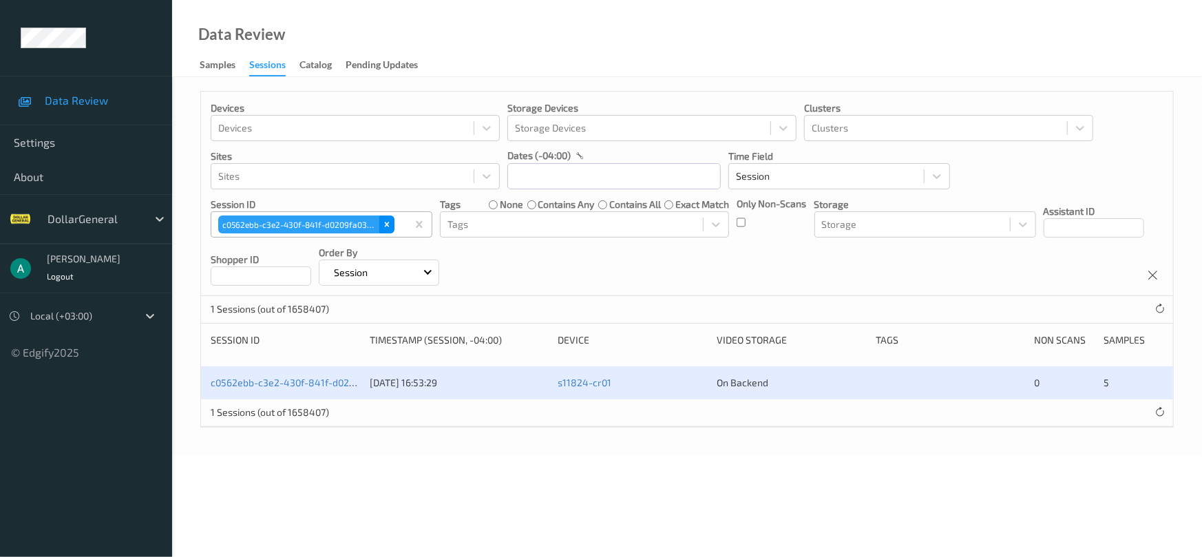
click at [389, 218] on div "Remove c0562ebb-c3e2-430f-841f-d0209fa038fc" at bounding box center [386, 225] width 15 height 18
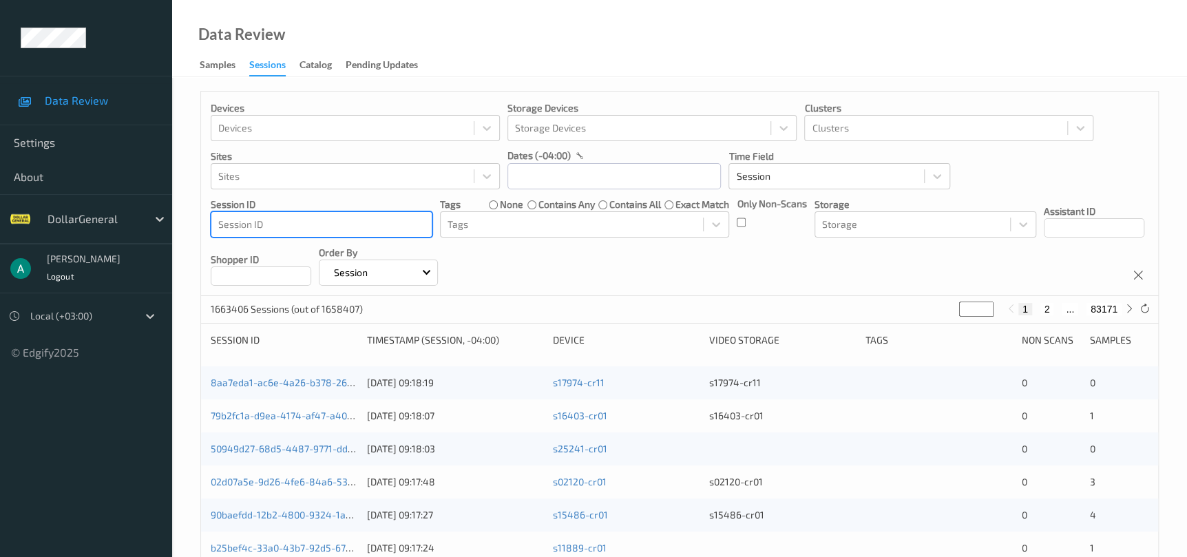
click at [389, 219] on div at bounding box center [321, 224] width 207 height 17
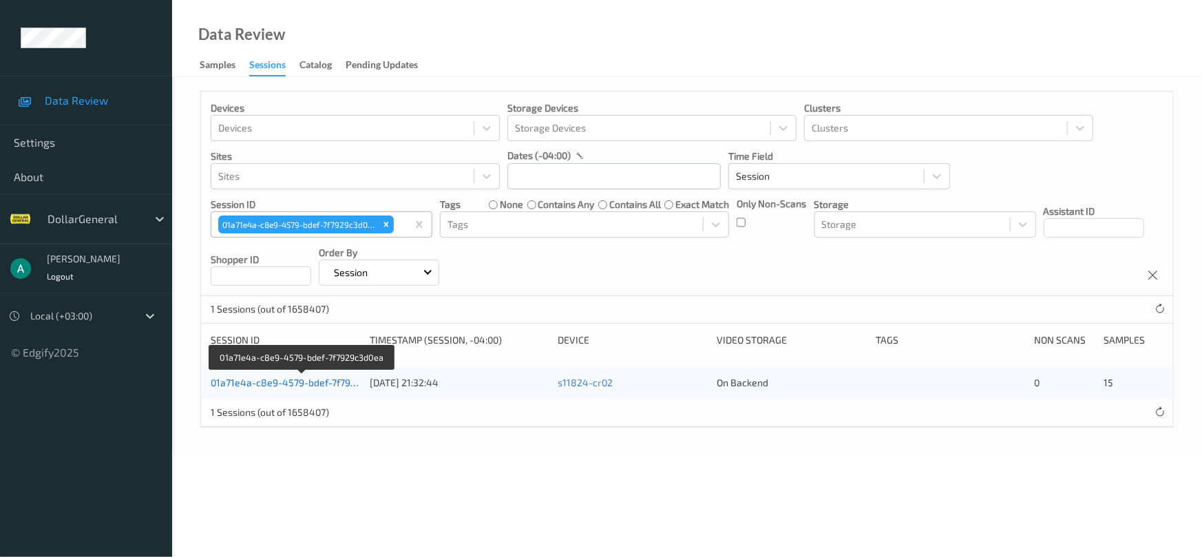
click at [336, 382] on link "01a71e4a-c8e9-4579-bdef-7f7929c3d0ea" at bounding box center [302, 383] width 183 height 12
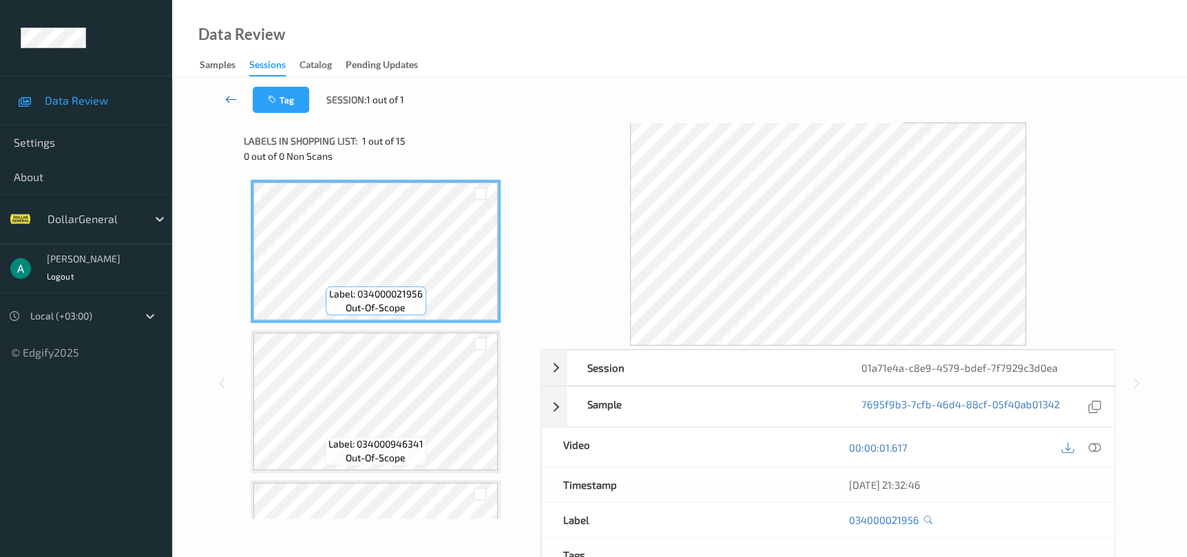
click at [235, 105] on icon at bounding box center [231, 99] width 12 height 14
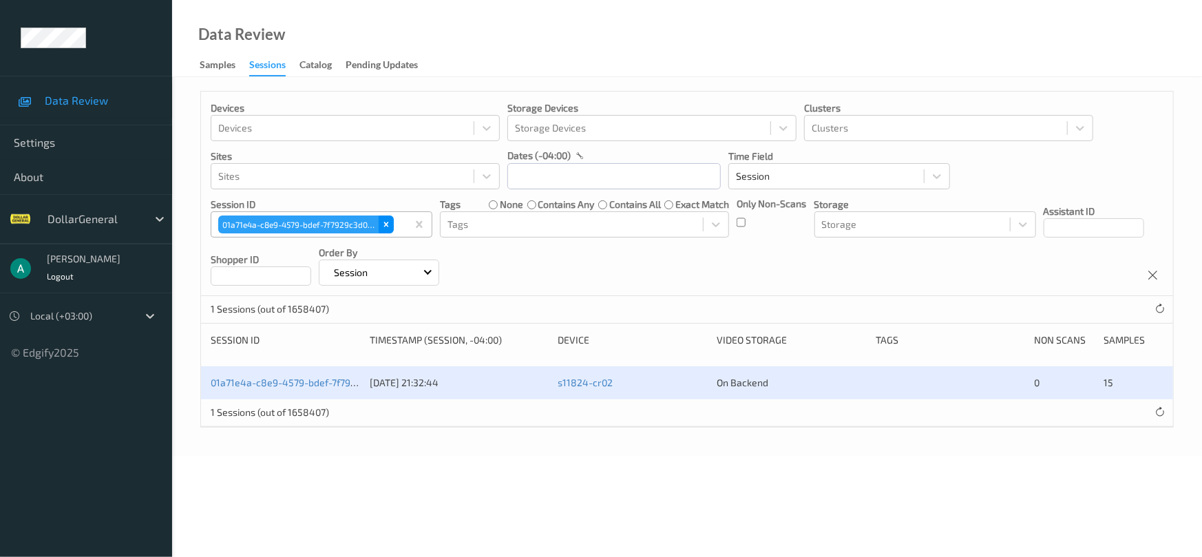
click at [390, 229] on div "Remove 01a71e4a-c8e9-4579-bdef-7f7929c3d0ea" at bounding box center [386, 225] width 15 height 18
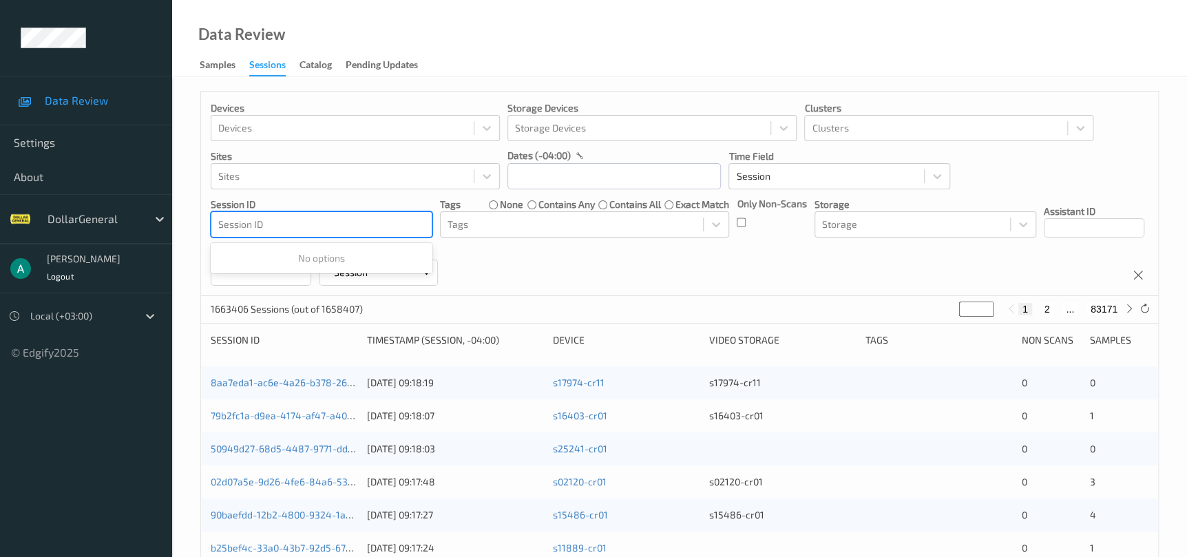
click at [390, 231] on div at bounding box center [321, 224] width 207 height 17
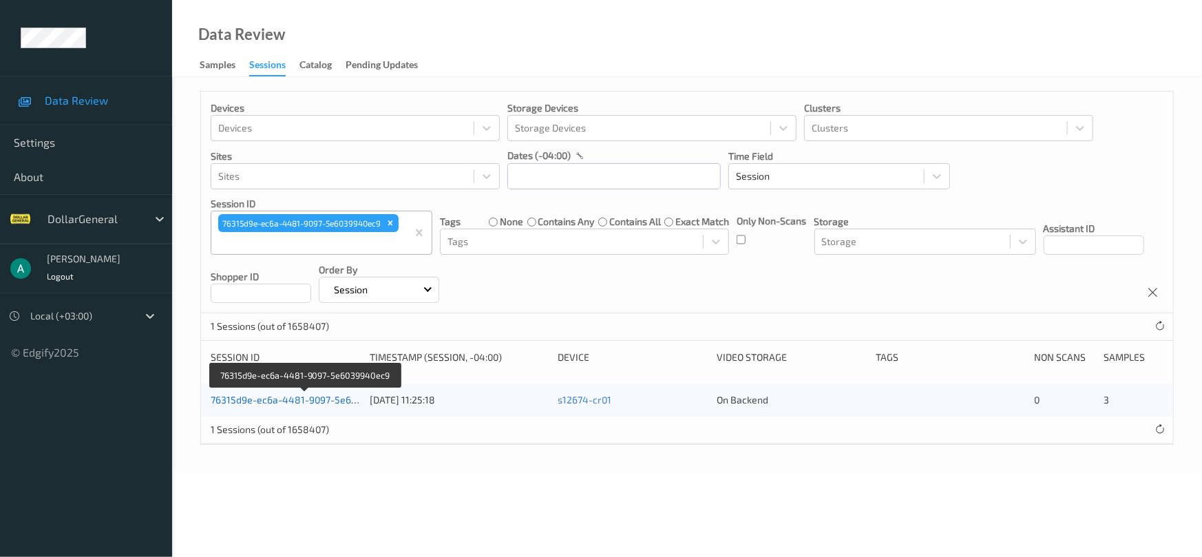
click at [335, 395] on link "76315d9e-ec6a-4481-9097-5e6039940ec9" at bounding box center [306, 400] width 190 height 12
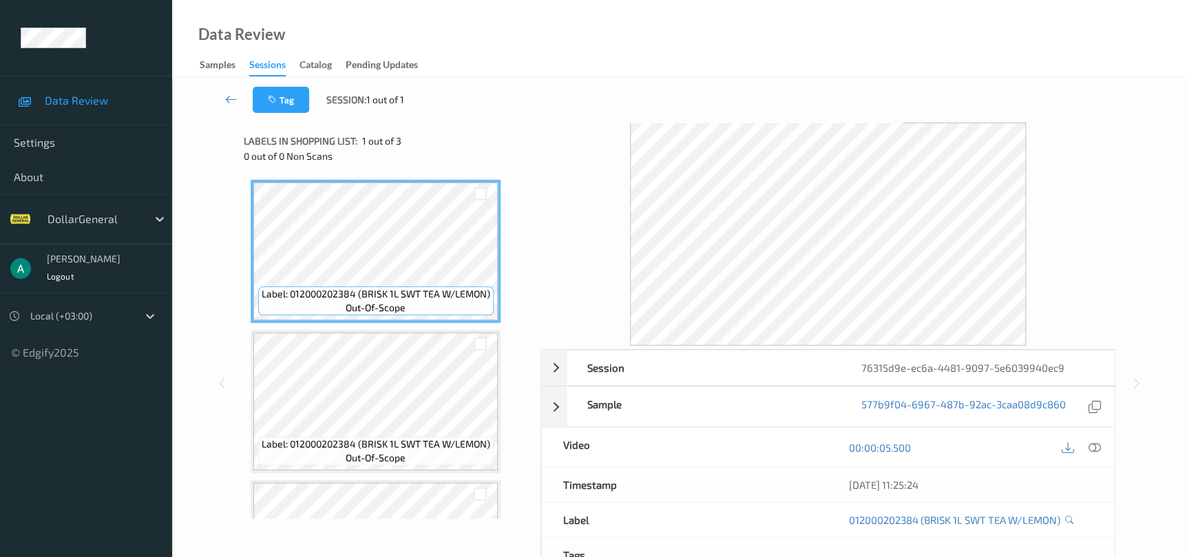
scroll to position [109, 0]
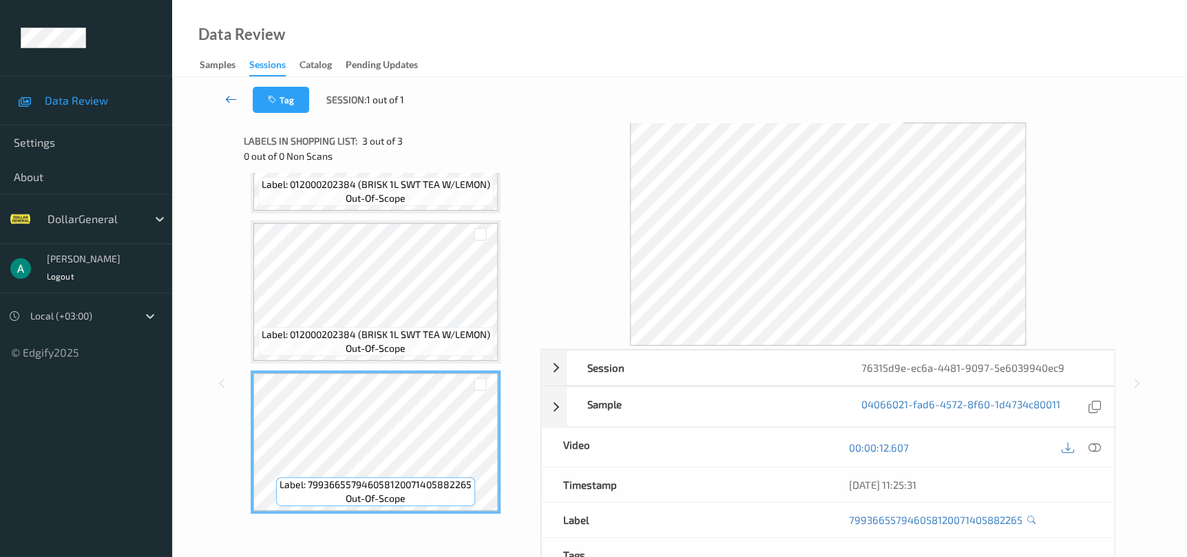
click at [231, 98] on icon at bounding box center [231, 99] width 12 height 14
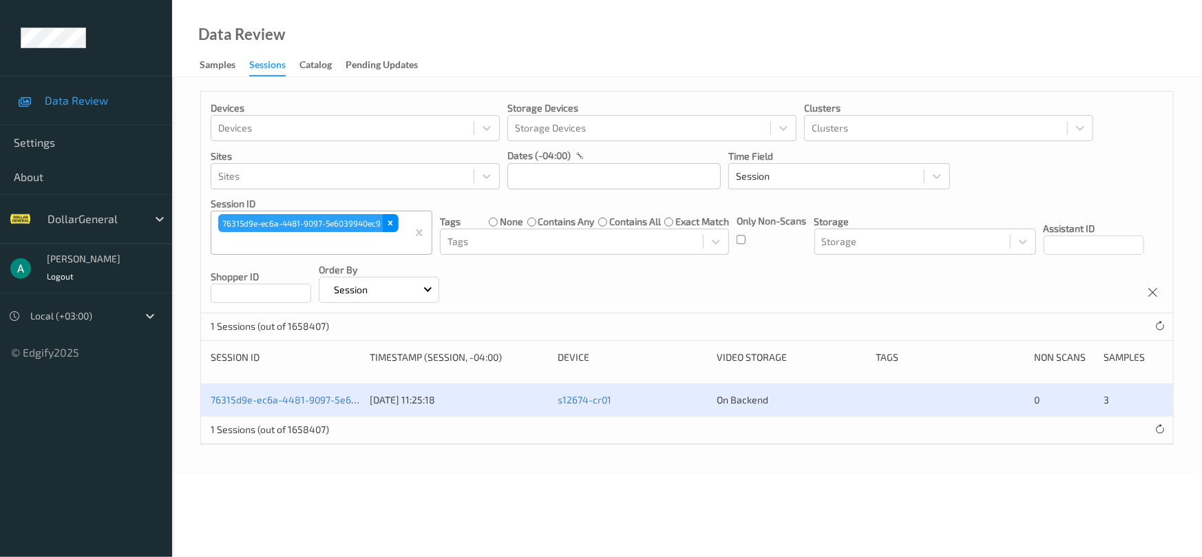
click at [392, 229] on div "Remove 76315d9e-ec6a-4481-9097-5e6039940ec9" at bounding box center [390, 223] width 15 height 18
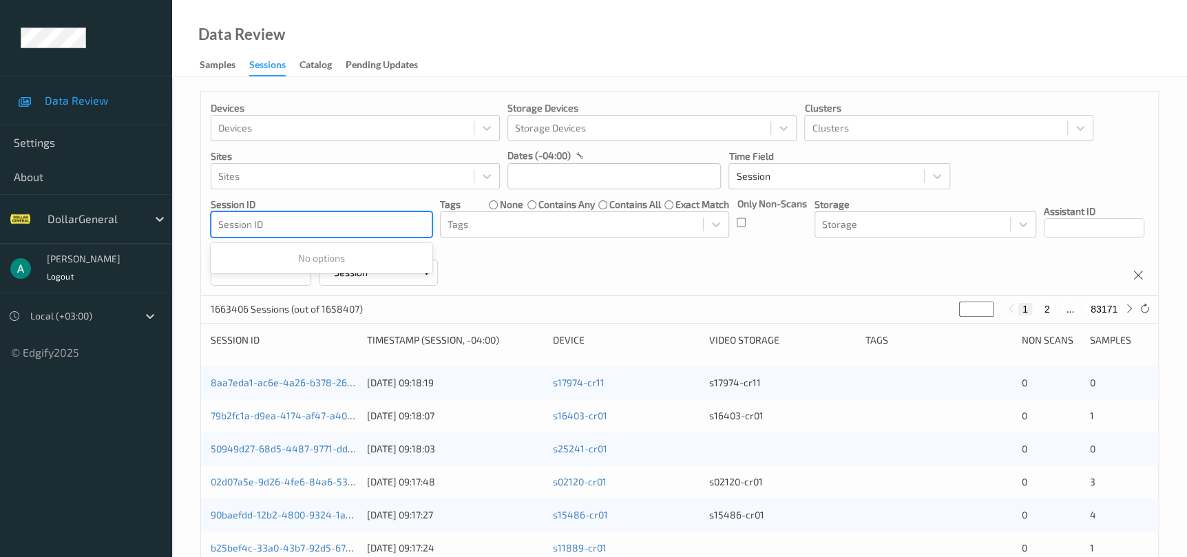
click at [388, 227] on div at bounding box center [321, 224] width 207 height 17
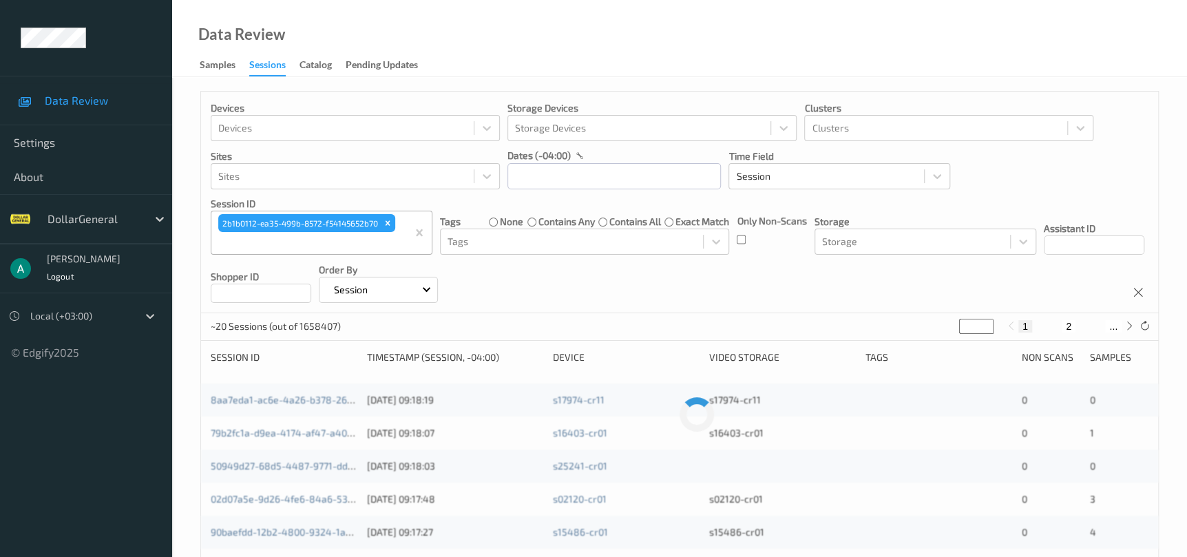
click at [388, 226] on icon "Remove 2b1b0112-ea35-499b-8572-f54145652b70" at bounding box center [388, 223] width 10 height 10
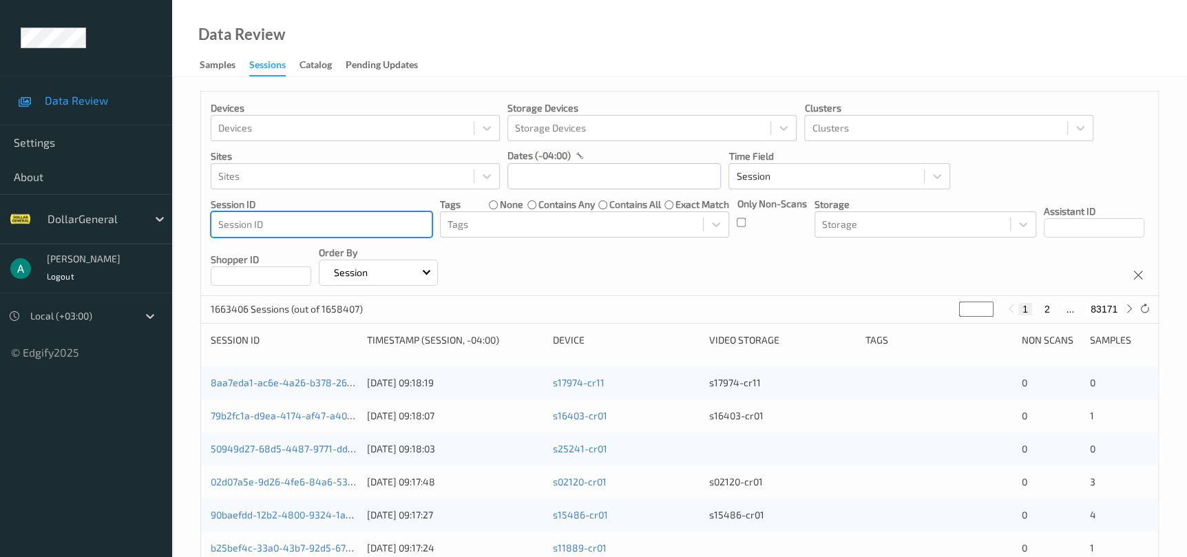
click at [388, 226] on div at bounding box center [321, 224] width 207 height 17
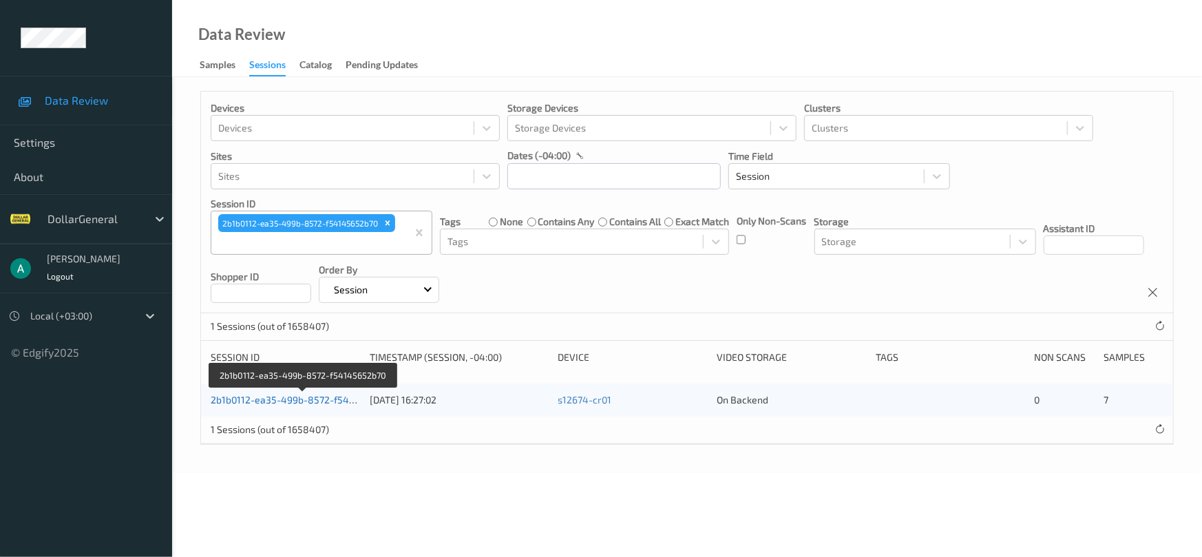
click at [271, 402] on link "2b1b0112-ea35-499b-8572-f54145652b70" at bounding box center [304, 400] width 187 height 12
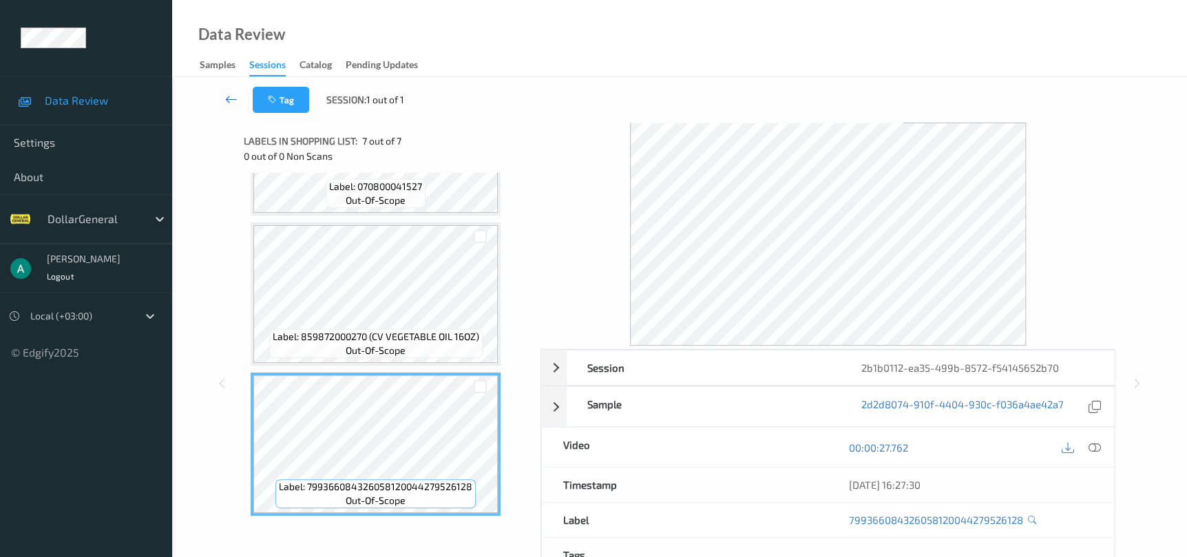
click at [227, 97] on icon at bounding box center [231, 99] width 12 height 14
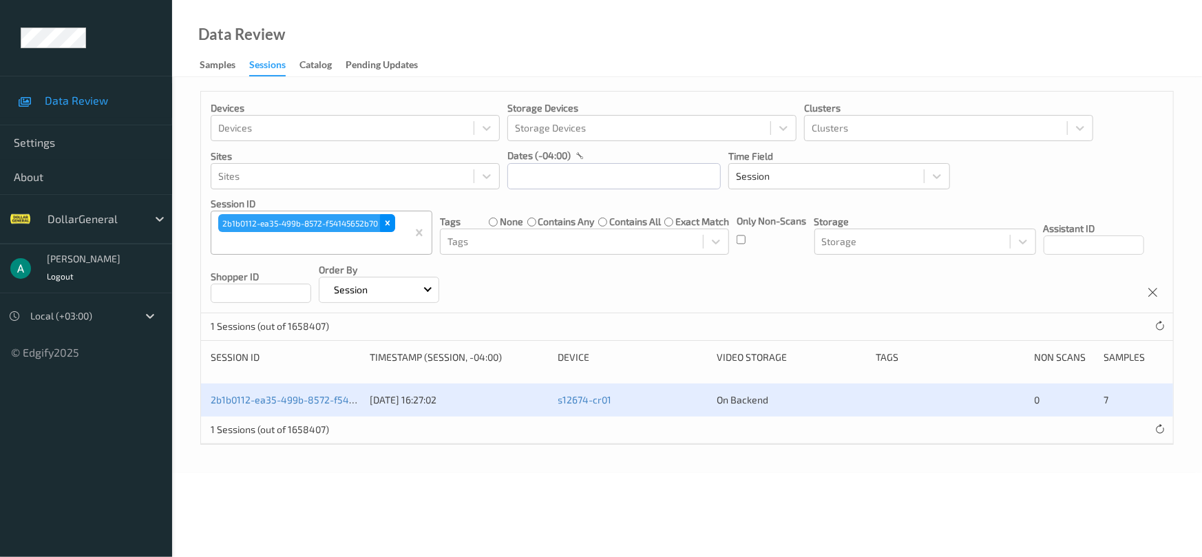
click at [386, 225] on icon "Remove 2b1b0112-ea35-499b-8572-f54145652b70" at bounding box center [388, 223] width 5 height 5
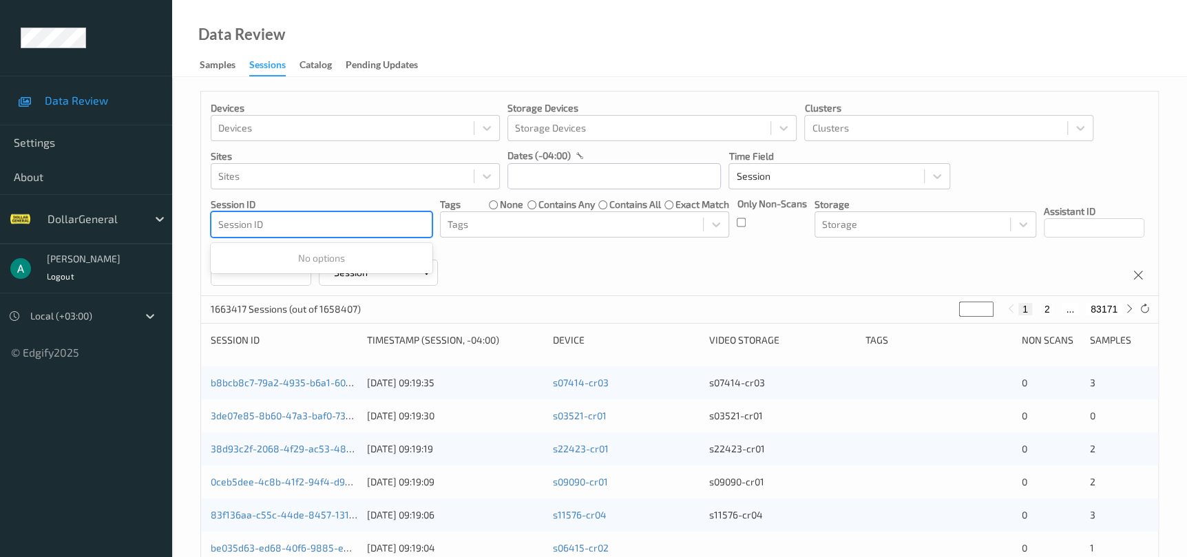
click at [370, 229] on div at bounding box center [321, 224] width 207 height 17
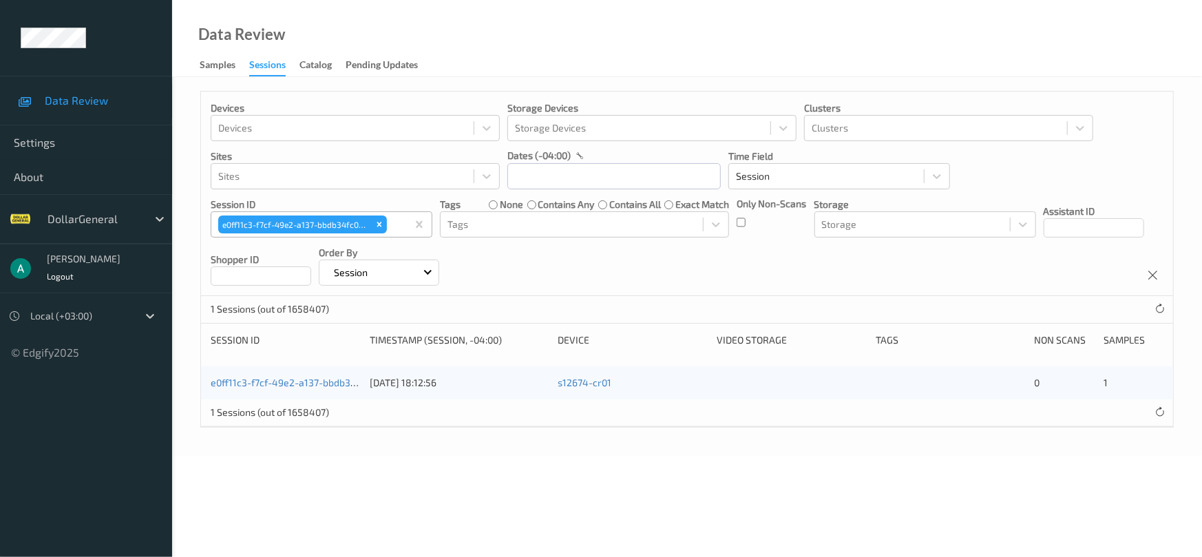
click at [265, 394] on div "e0ff11c3-f7cf-49e2-a137-bbdb34fc0c72 [DATE] 18:12:56 s12674-cr01 0 1" at bounding box center [687, 382] width 972 height 33
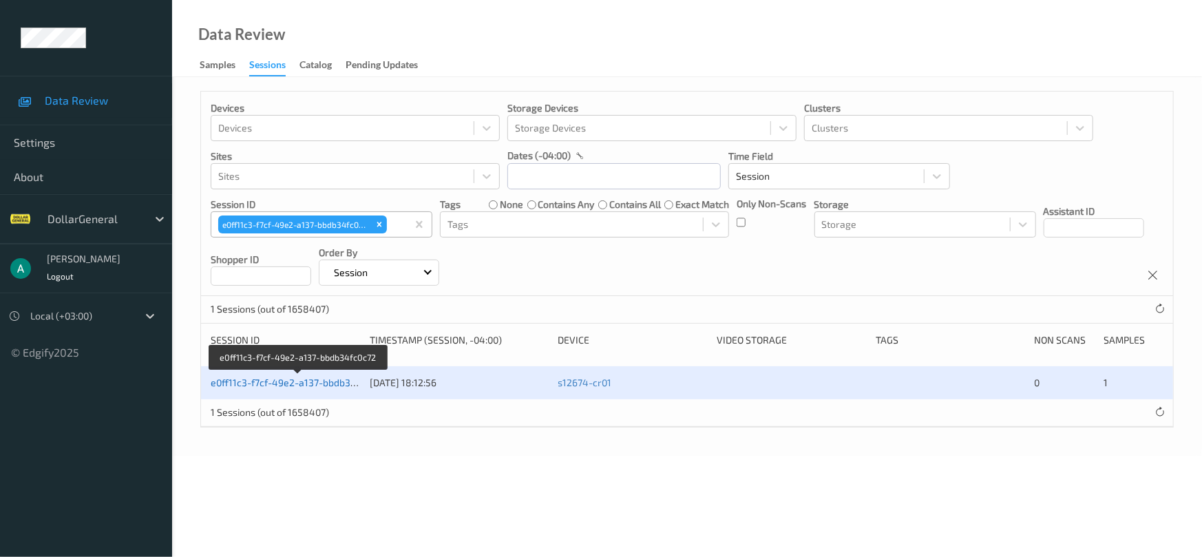
click at [269, 379] on link "e0ff11c3-f7cf-49e2-a137-bbdb34fc0c72" at bounding box center [298, 383] width 175 height 12
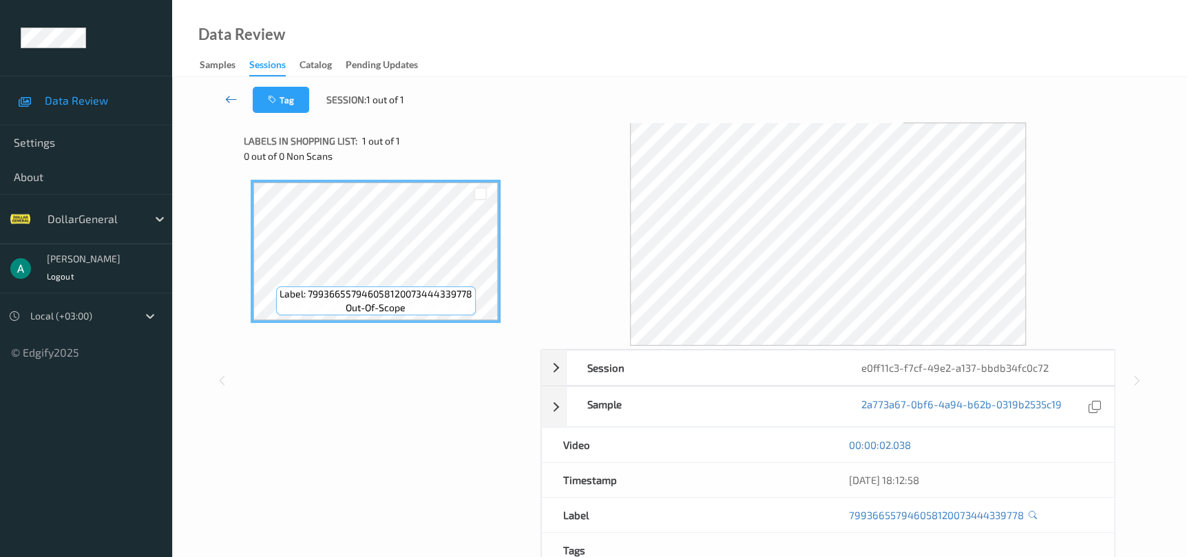
click at [235, 106] on icon at bounding box center [231, 99] width 12 height 14
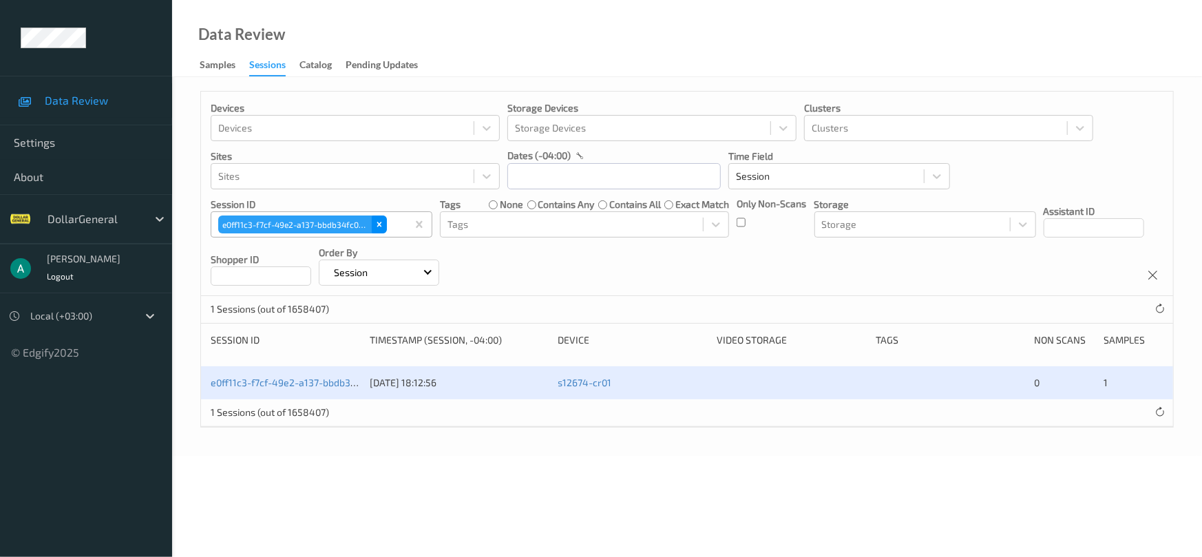
click at [375, 220] on icon "Remove e0ff11c3-f7cf-49e2-a137-bbdb34fc0c72" at bounding box center [380, 225] width 10 height 10
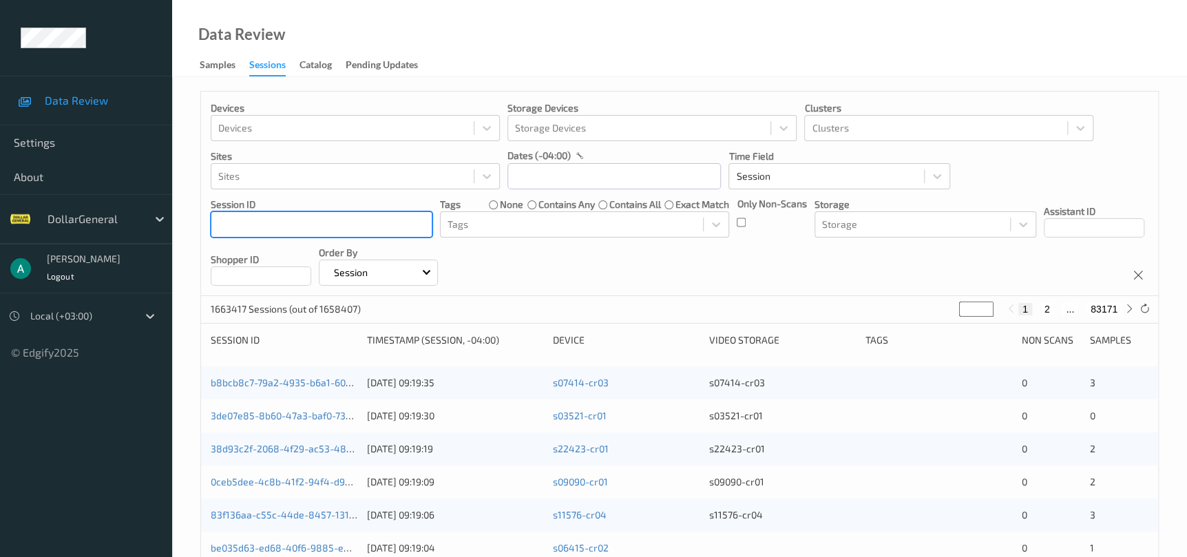
click at [375, 219] on div at bounding box center [321, 224] width 207 height 17
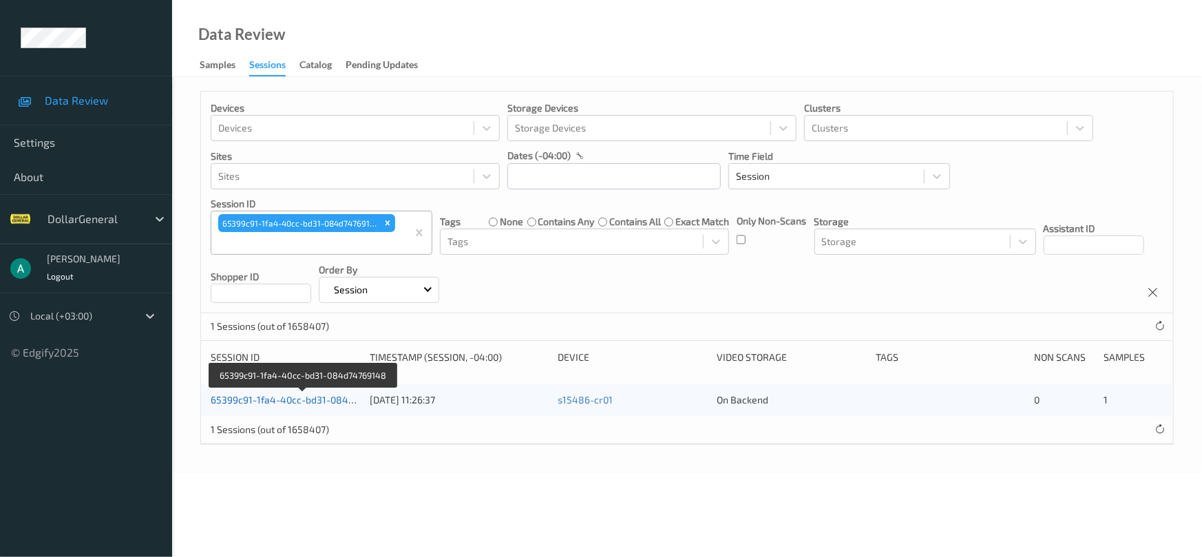
click at [269, 398] on link "65399c91-1fa4-40cc-bd31-084d74769148" at bounding box center [304, 400] width 187 height 12
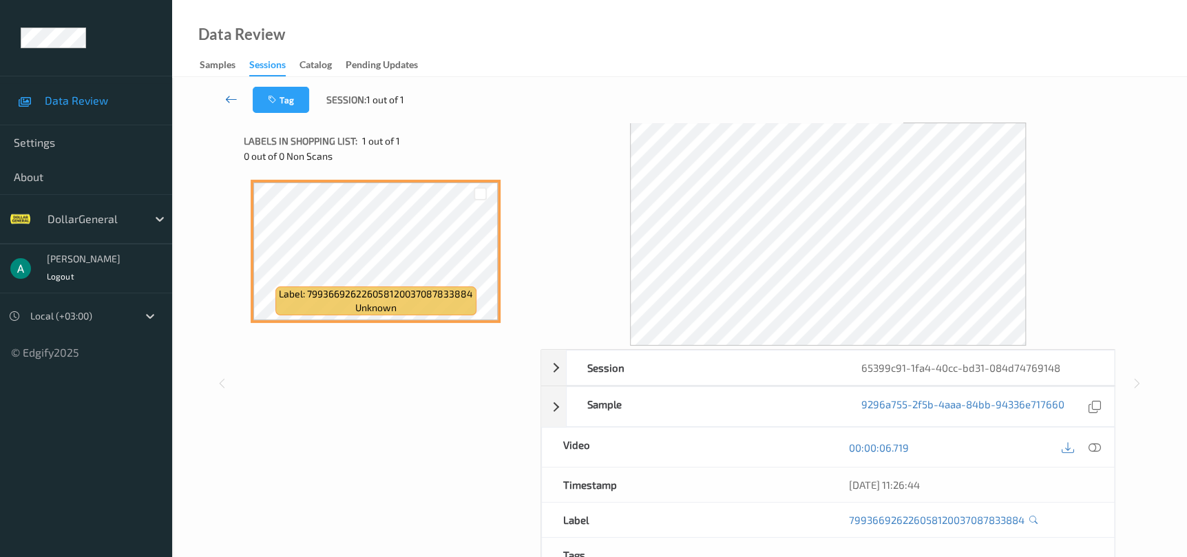
click at [236, 99] on icon at bounding box center [231, 99] width 12 height 14
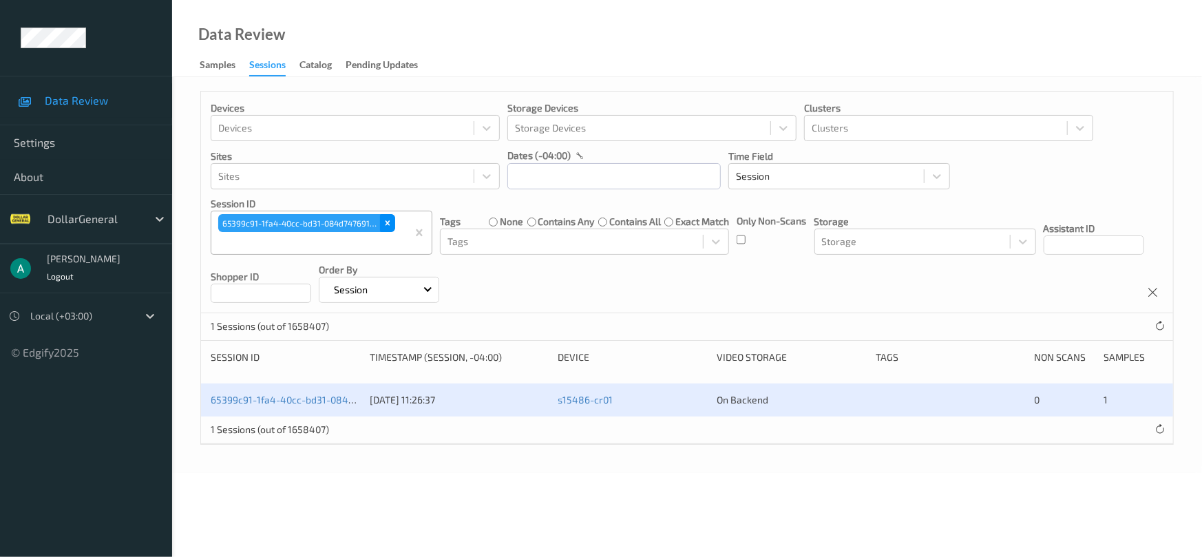
click at [388, 226] on icon "Remove 65399c91-1fa4-40cc-bd31-084d74769148" at bounding box center [388, 223] width 10 height 10
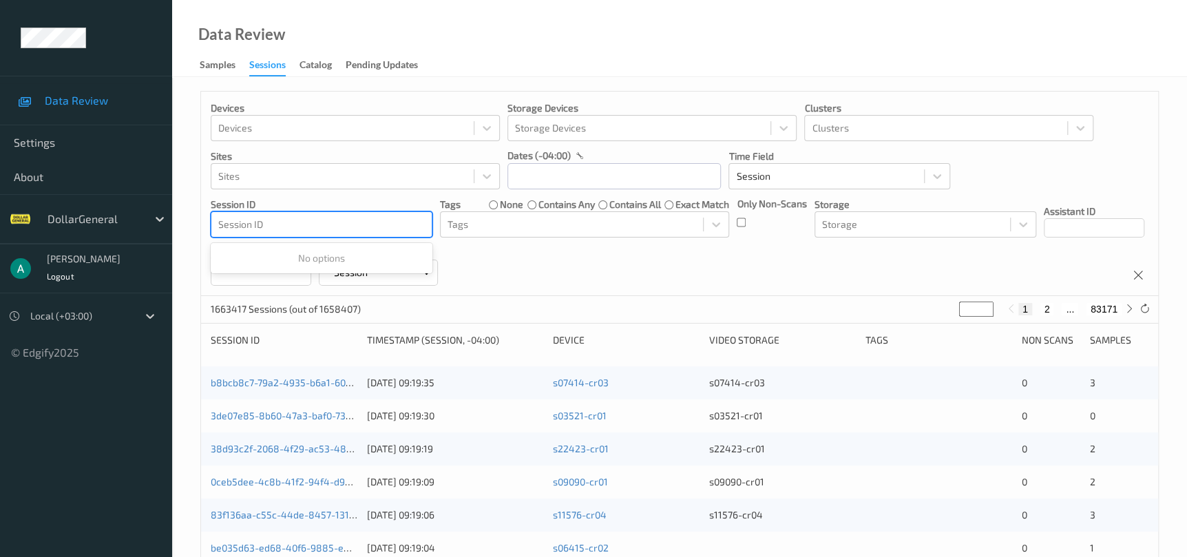
click at [370, 226] on div at bounding box center [321, 224] width 207 height 17
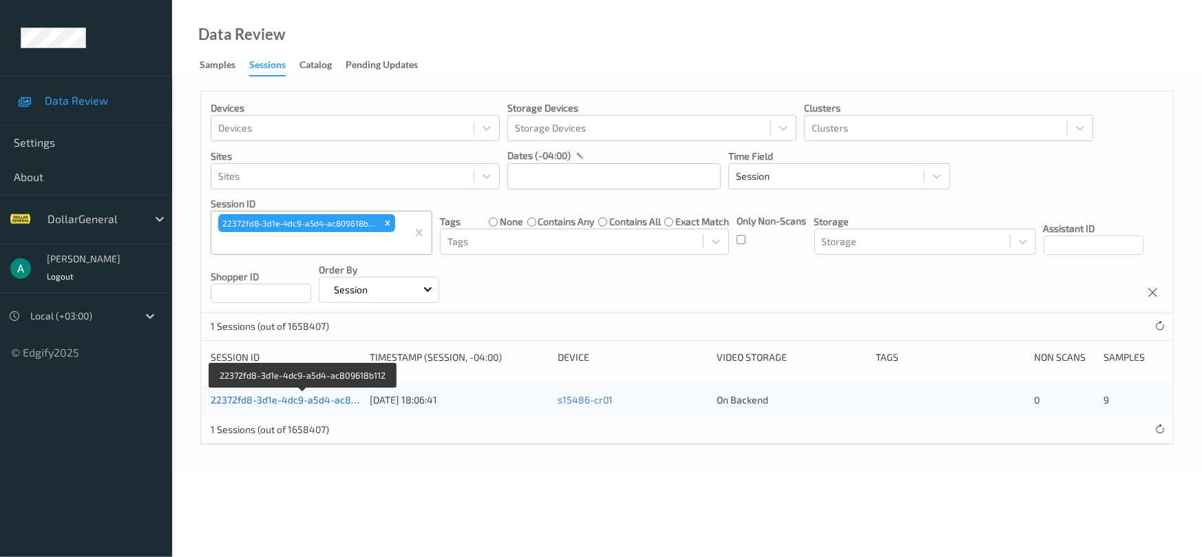
click at [305, 399] on link "22372fd8-3d1e-4dc9-a5d4-ac809618b112" at bounding box center [304, 400] width 187 height 12
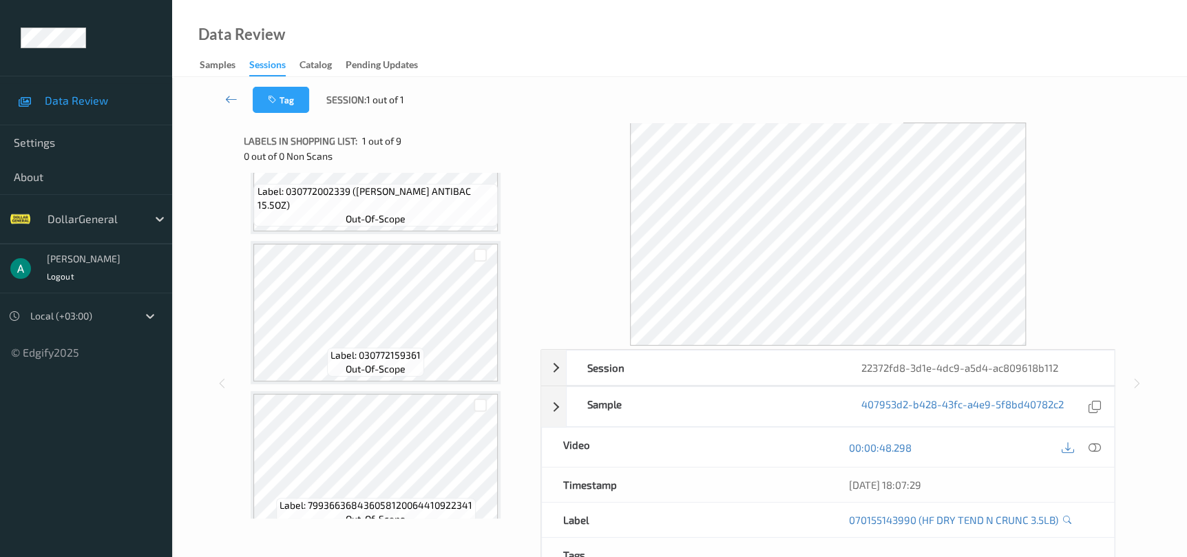
scroll to position [1007, 0]
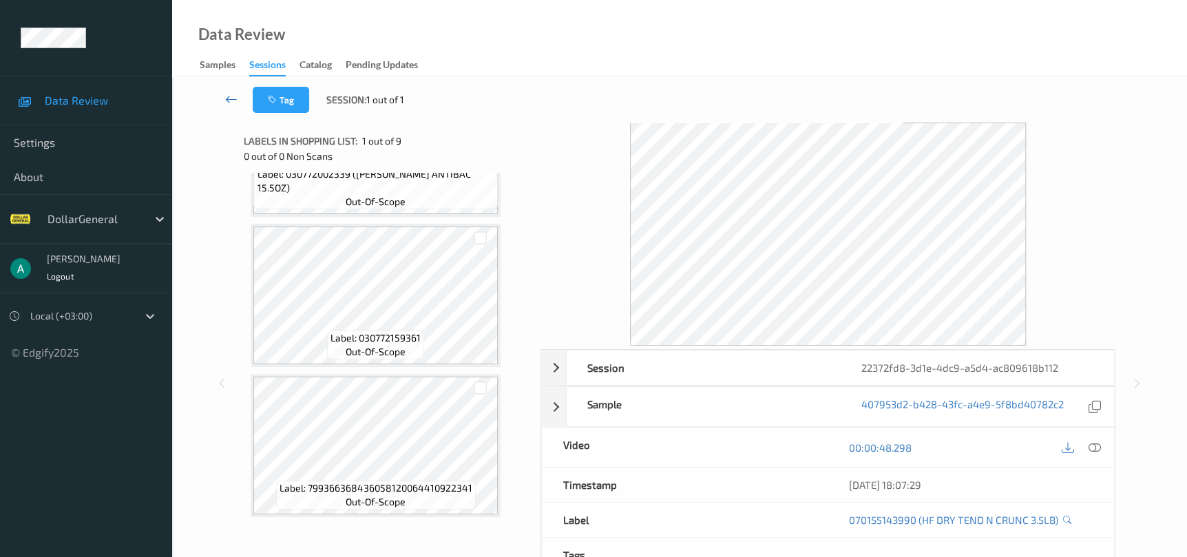
click at [238, 92] on link at bounding box center [231, 100] width 43 height 26
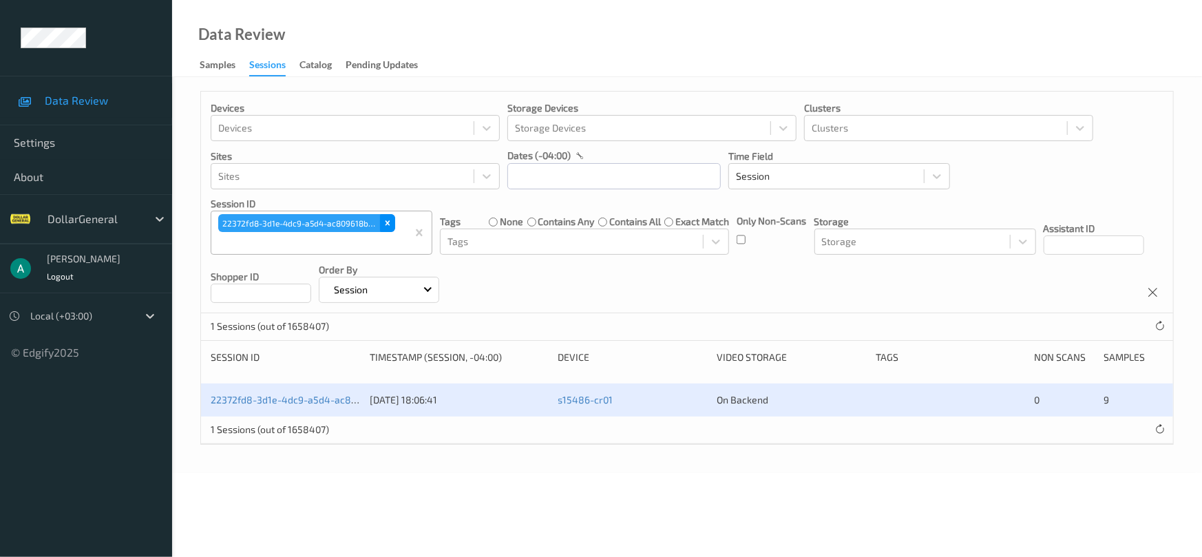
click at [391, 224] on icon "Remove 22372fd8-3d1e-4dc9-a5d4-ac809618b112" at bounding box center [388, 223] width 10 height 10
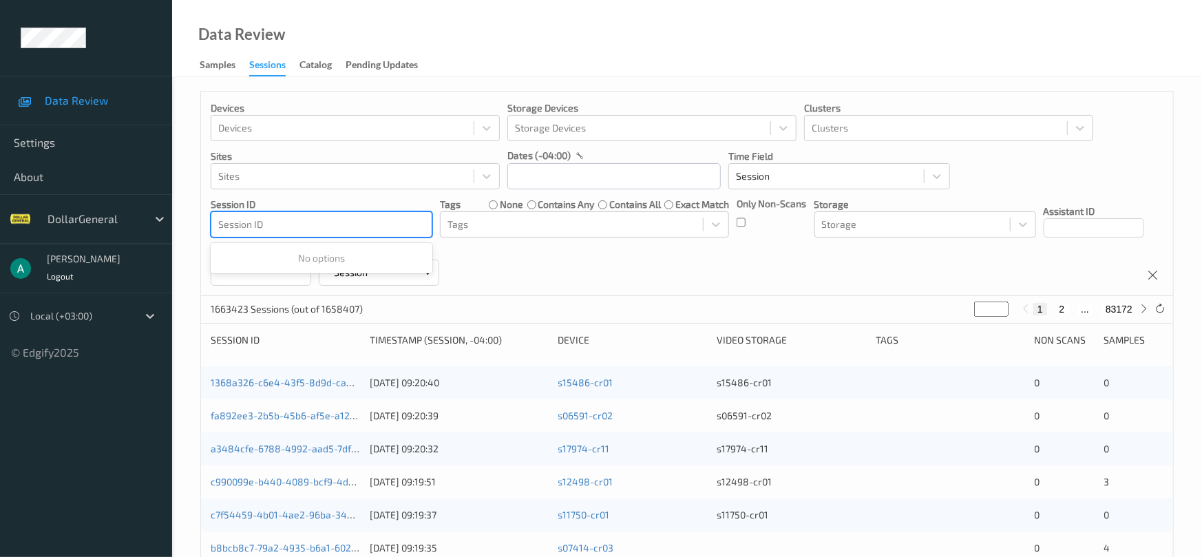
click at [383, 224] on div at bounding box center [321, 224] width 207 height 17
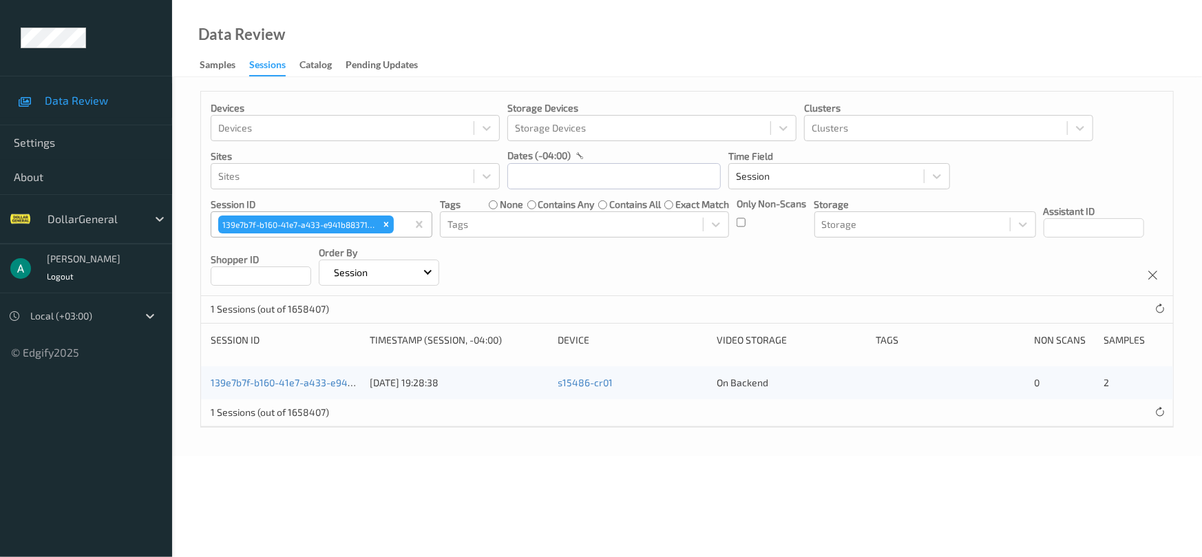
click at [333, 388] on div "139e7b7f-b160-41e7-a433-e941b8837104 [DATE] 19:28:38 s15486-cr01 On Backend 0 2" at bounding box center [687, 382] width 972 height 33
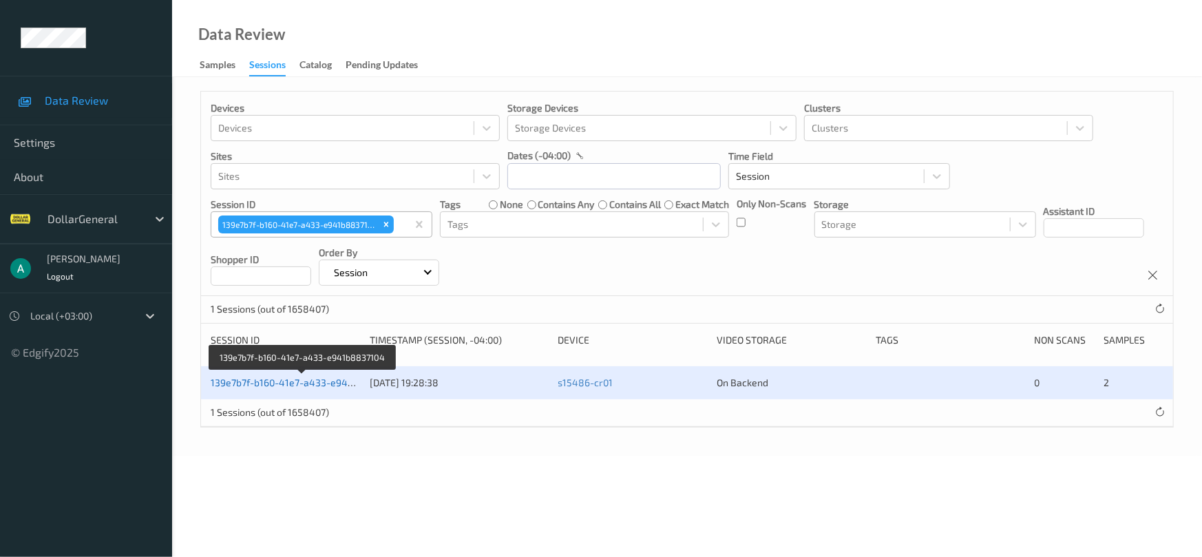
click at [333, 385] on link "139e7b7f-b160-41e7-a433-e941b8837104" at bounding box center [303, 383] width 185 height 12
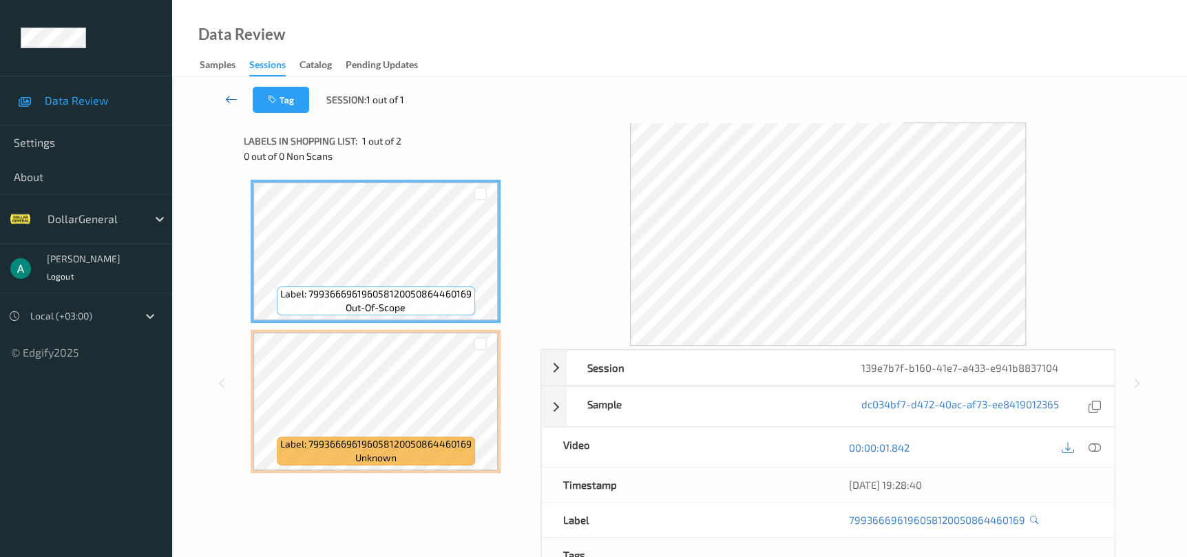
click at [237, 103] on icon at bounding box center [231, 99] width 12 height 14
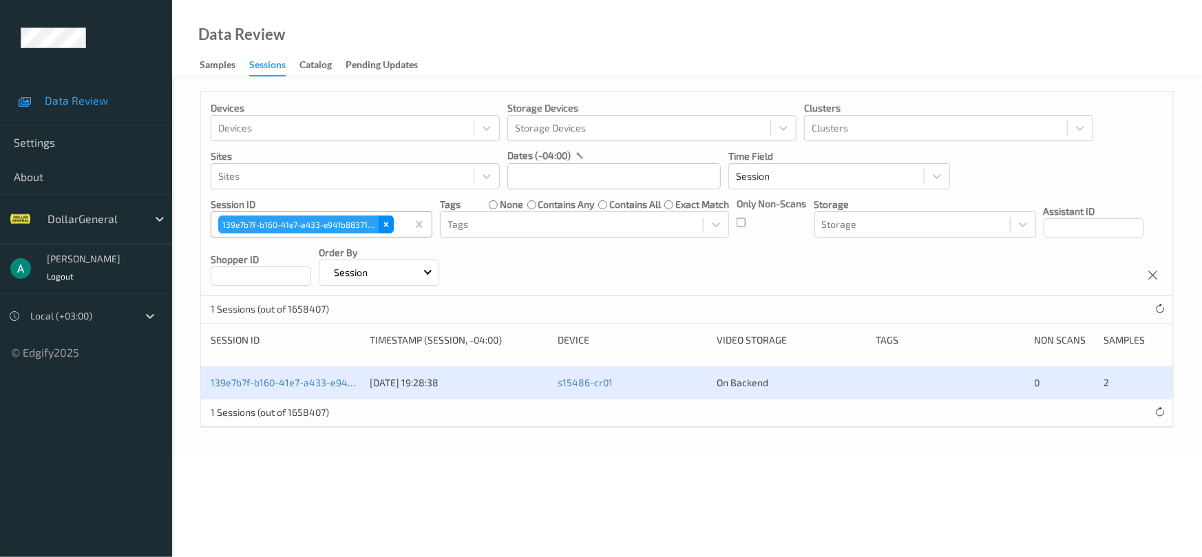
click at [386, 223] on icon "Remove 139e7b7f-b160-41e7-a433-e941b8837104" at bounding box center [386, 224] width 5 height 5
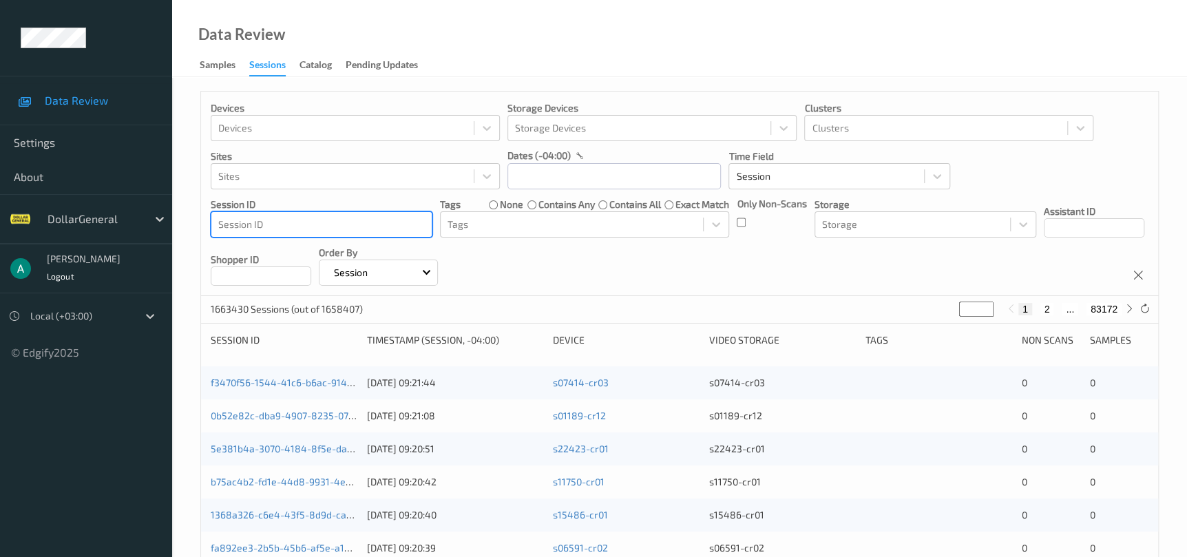
click at [384, 224] on div at bounding box center [321, 224] width 207 height 17
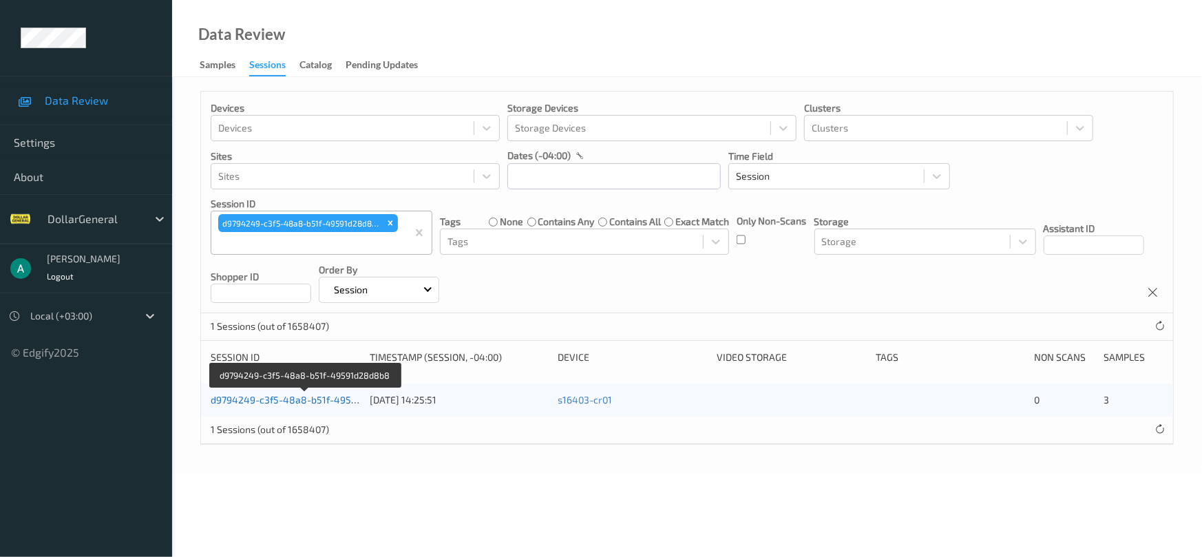
click at [311, 397] on link "d9794249-c3f5-48a8-b51f-49591d28d8b8" at bounding box center [306, 400] width 191 height 12
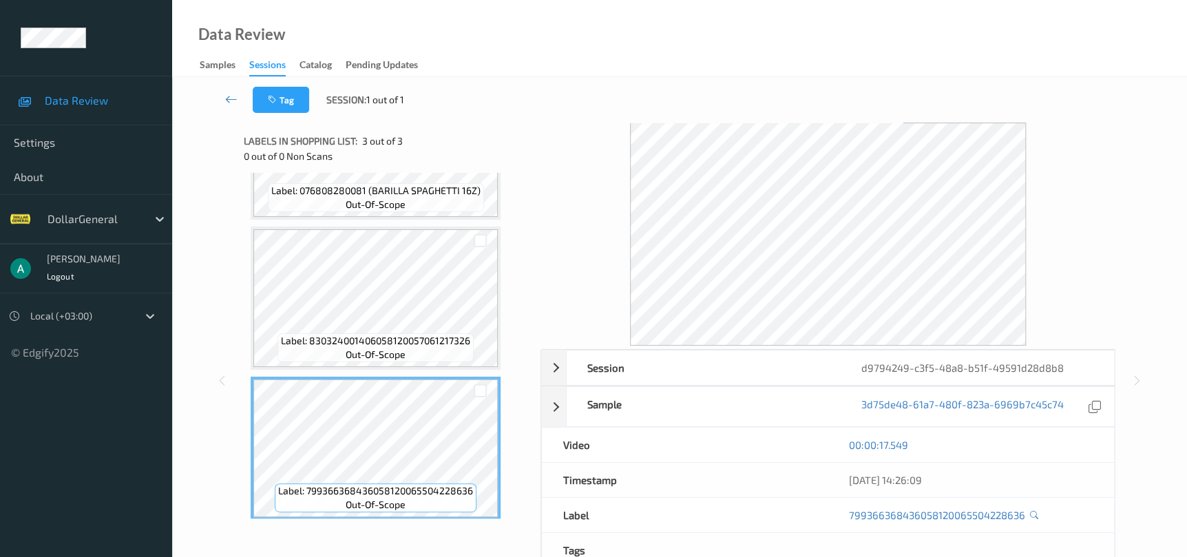
scroll to position [109, 0]
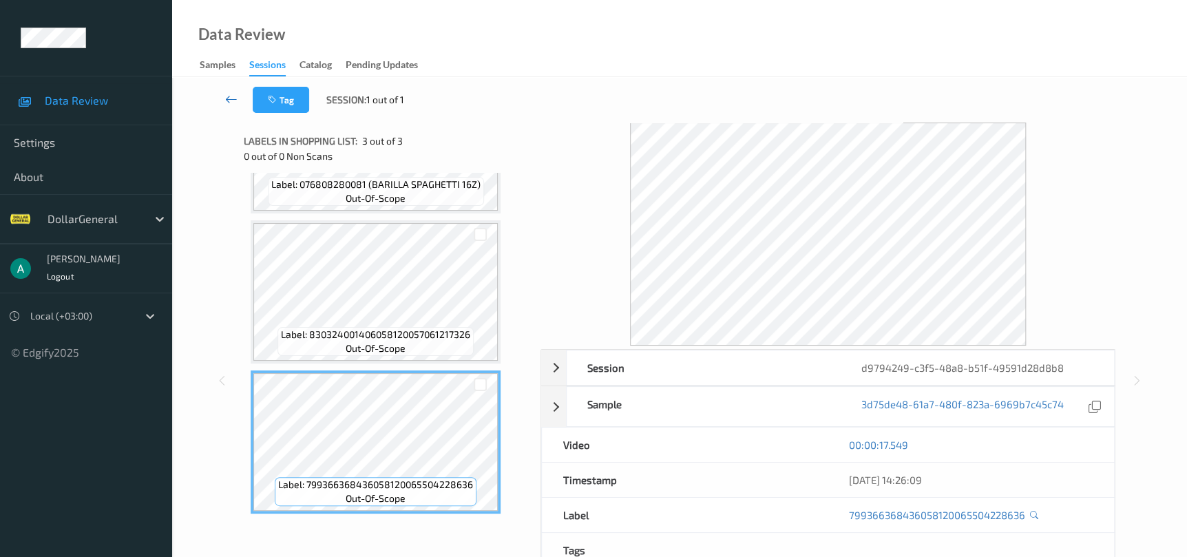
click at [231, 101] on icon at bounding box center [231, 99] width 12 height 14
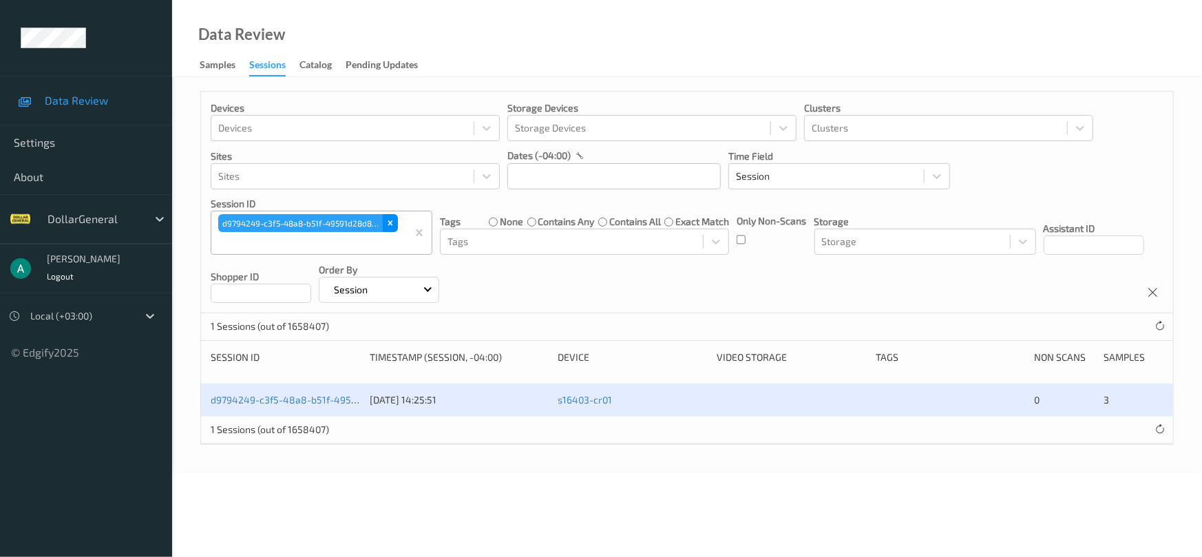
click at [392, 224] on icon "Remove d9794249-c3f5-48a8-b51f-49591d28d8b8" at bounding box center [390, 223] width 5 height 5
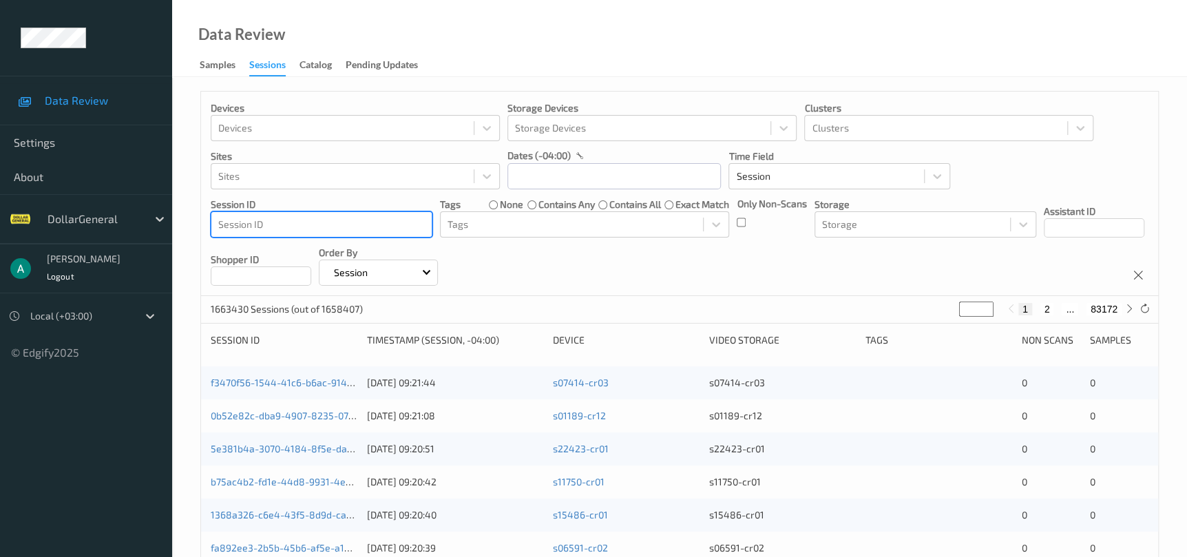
click at [378, 224] on div at bounding box center [321, 224] width 207 height 17
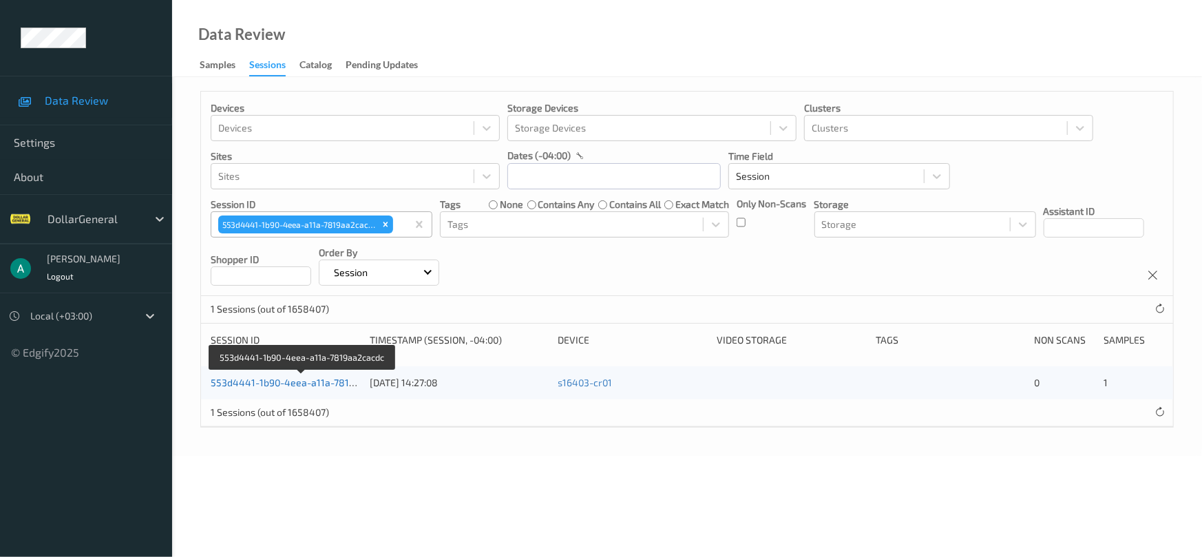
click at [306, 377] on link "553d4441-1b90-4eea-a11a-7819aa2cacdc" at bounding box center [304, 383] width 186 height 12
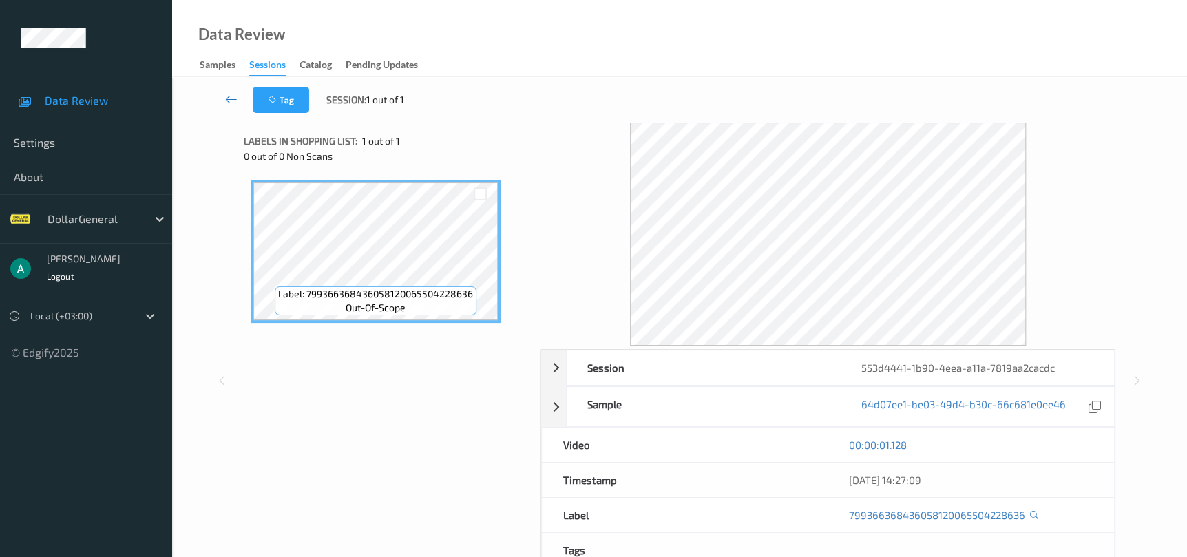
click at [234, 96] on icon at bounding box center [231, 99] width 12 height 14
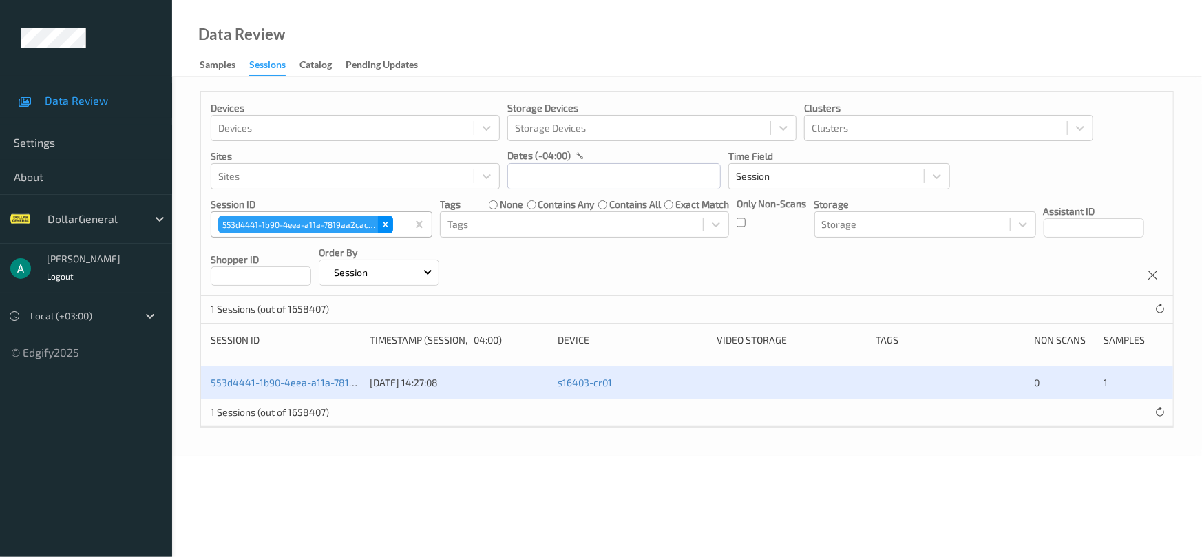
click at [387, 226] on icon "Remove 553d4441-1b90-4eea-a11a-7819aa2cacdc" at bounding box center [386, 224] width 5 height 5
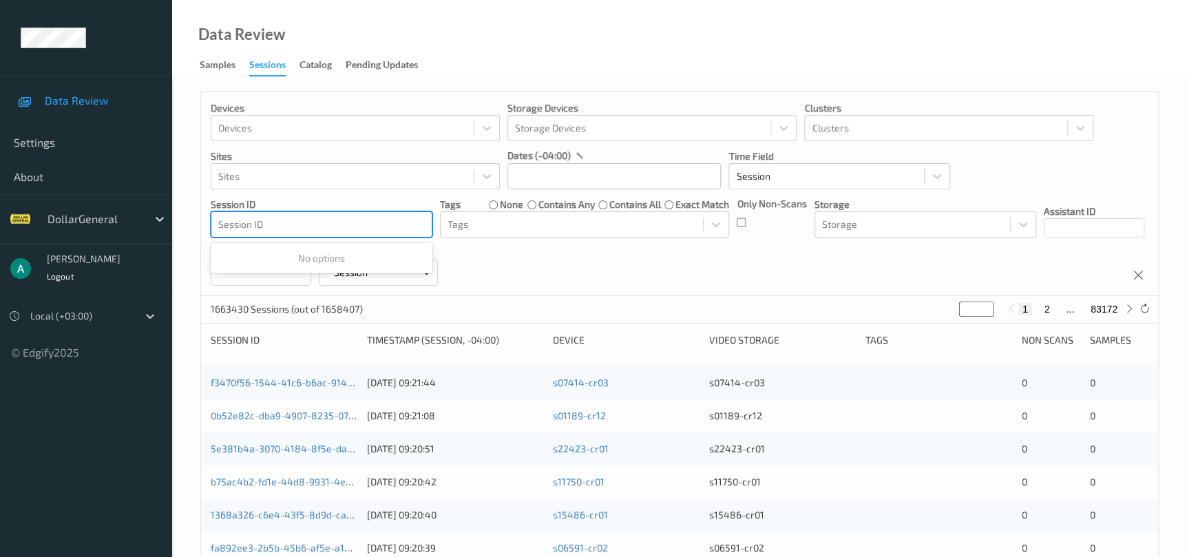
click at [387, 226] on div at bounding box center [321, 224] width 207 height 17
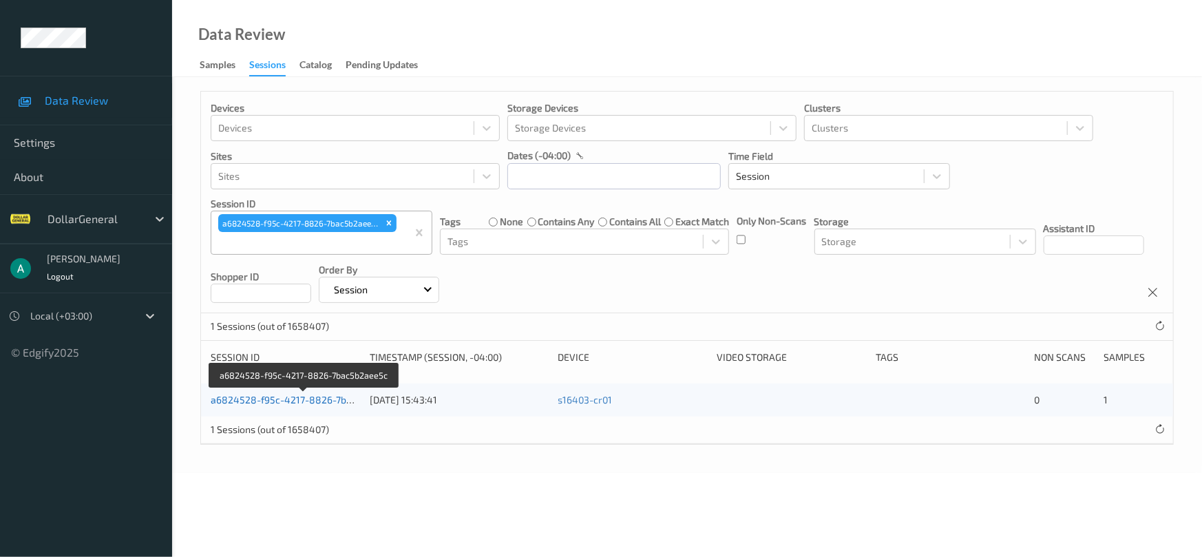
click at [313, 396] on link "a6824528-f95c-4217-8826-7bac5b2aee5c" at bounding box center [305, 400] width 189 height 12
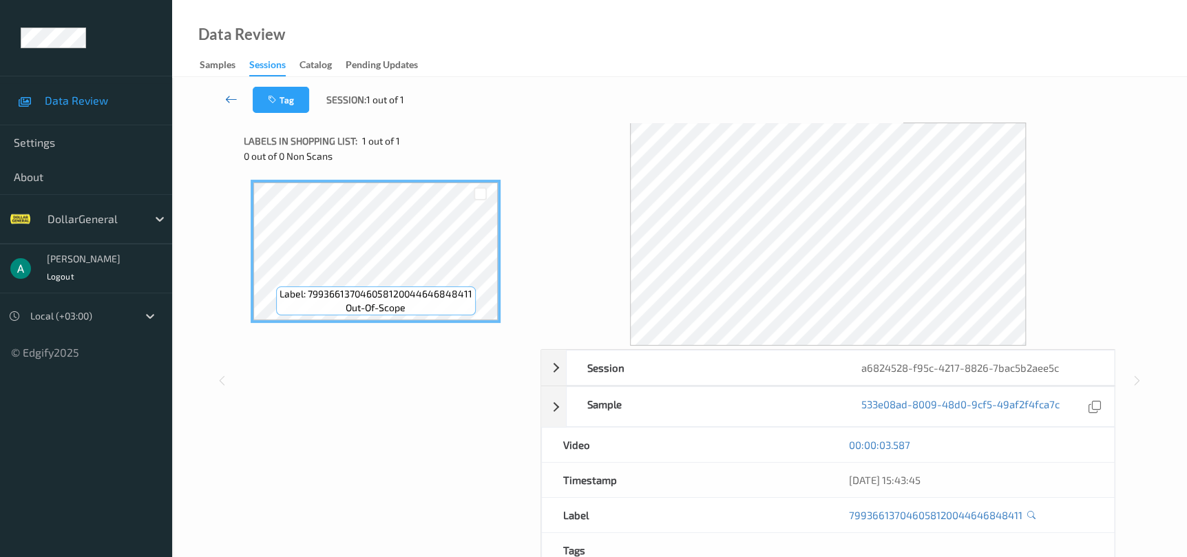
click at [229, 95] on icon at bounding box center [231, 99] width 12 height 14
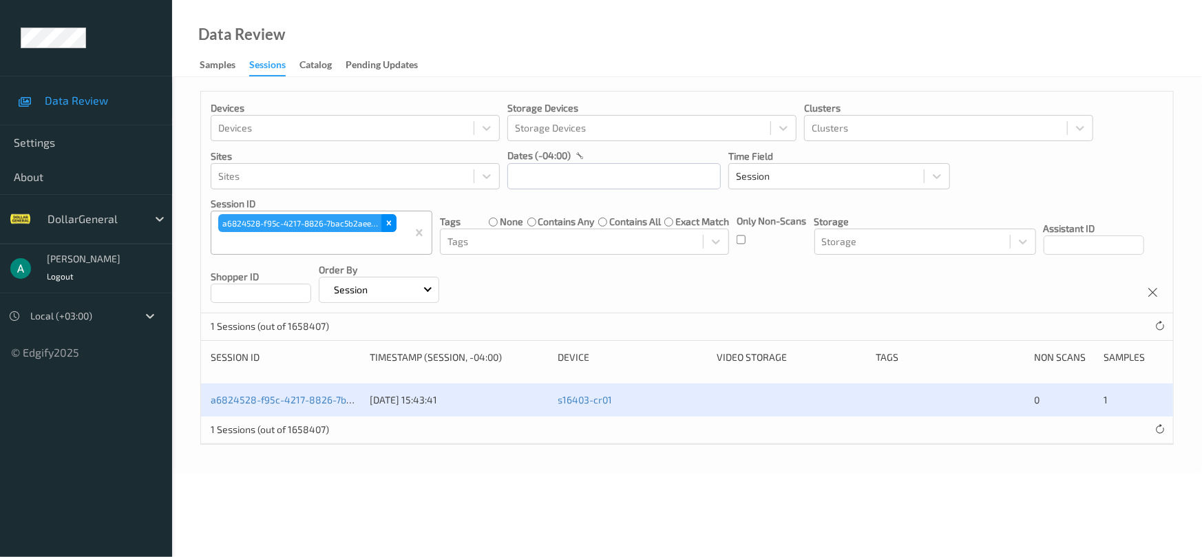
click at [392, 227] on icon "Remove a6824528-f95c-4217-8826-7bac5b2aee5c" at bounding box center [389, 223] width 10 height 10
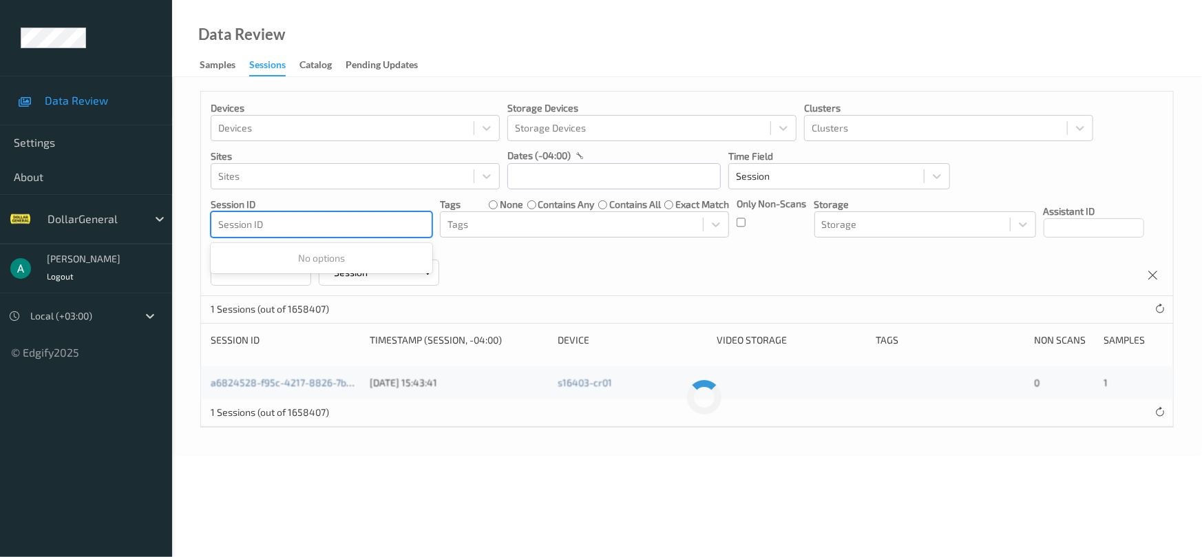
click at [374, 222] on div at bounding box center [321, 224] width 207 height 17
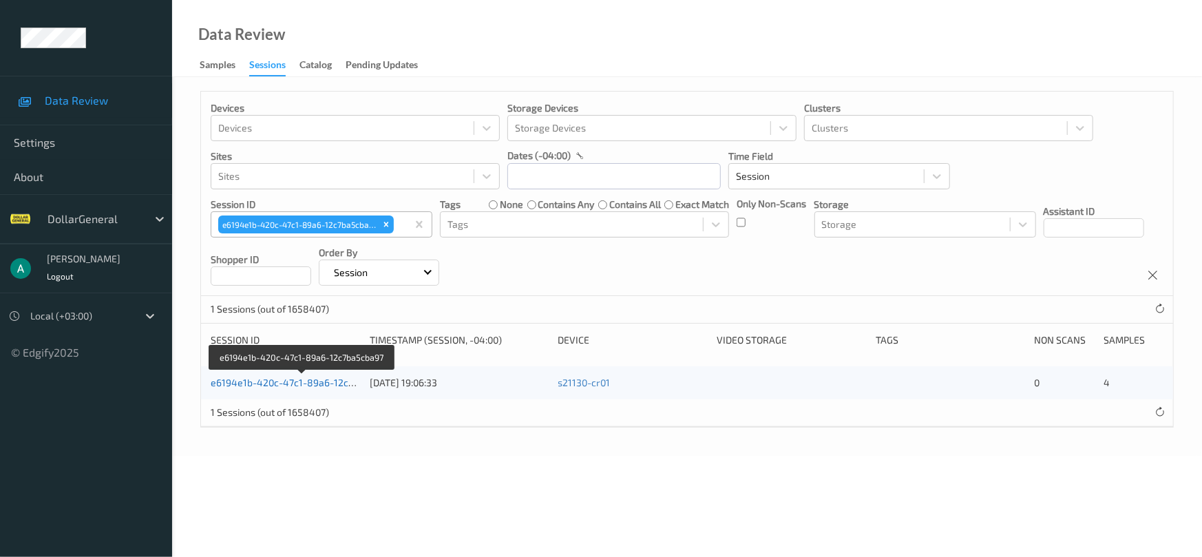
click at [328, 381] on link "e6194e1b-420c-47c1-89a6-12c7ba5cba97" at bounding box center [303, 383] width 185 height 12
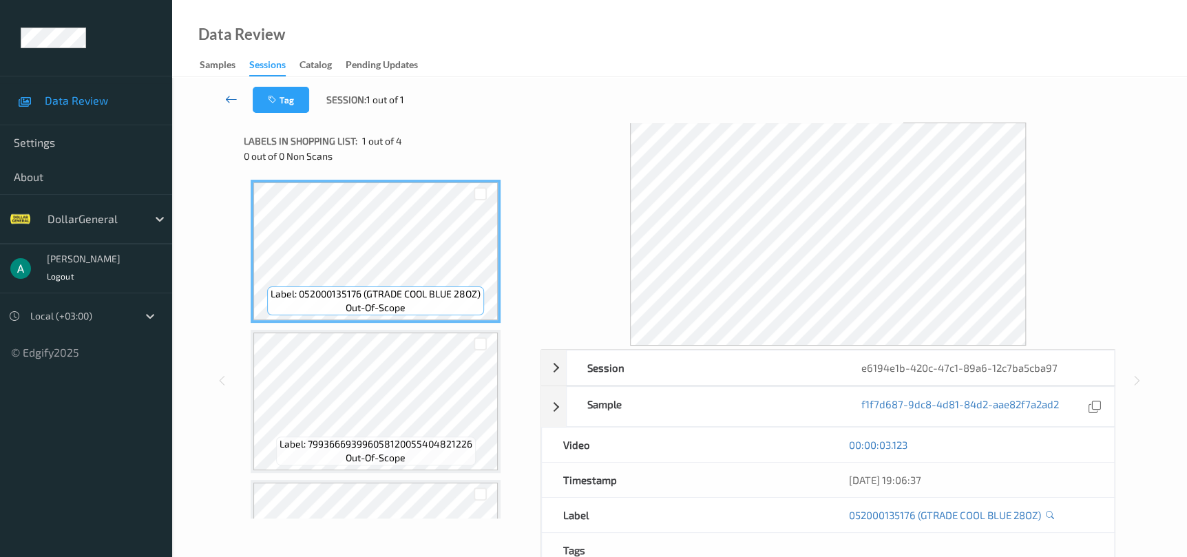
click at [227, 101] on icon at bounding box center [231, 99] width 12 height 14
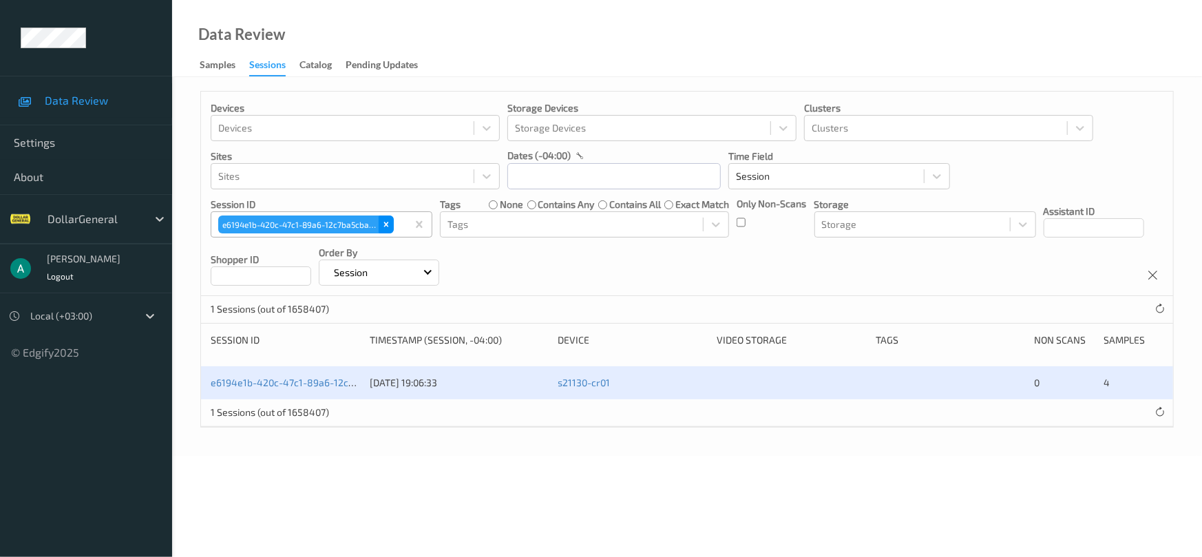
click at [381, 227] on icon "Remove e6194e1b-420c-47c1-89a6-12c7ba5cba97" at bounding box center [386, 225] width 10 height 10
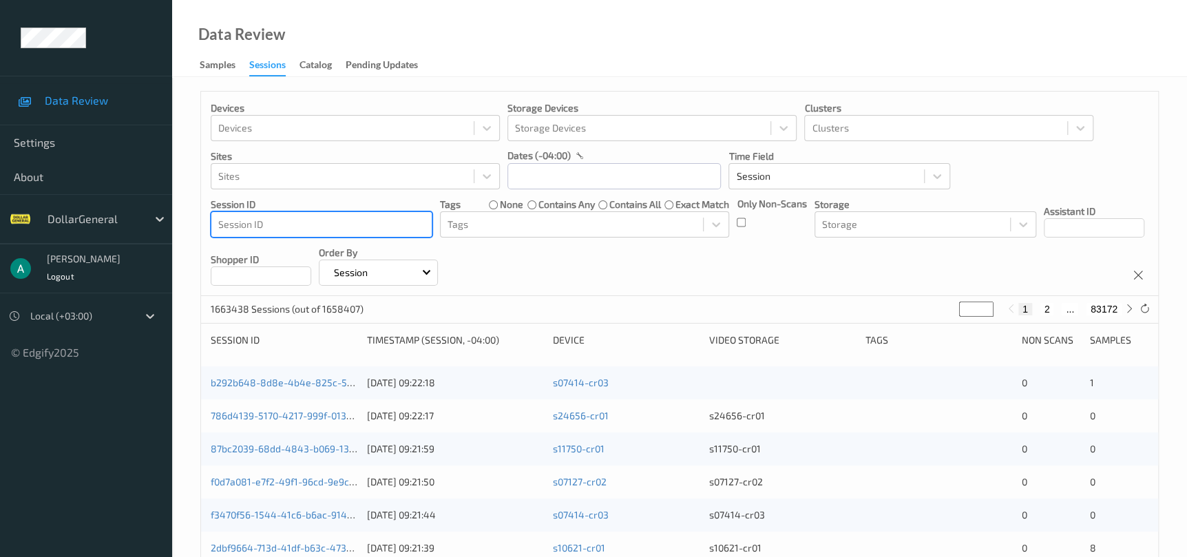
click at [381, 227] on div at bounding box center [321, 224] width 207 height 17
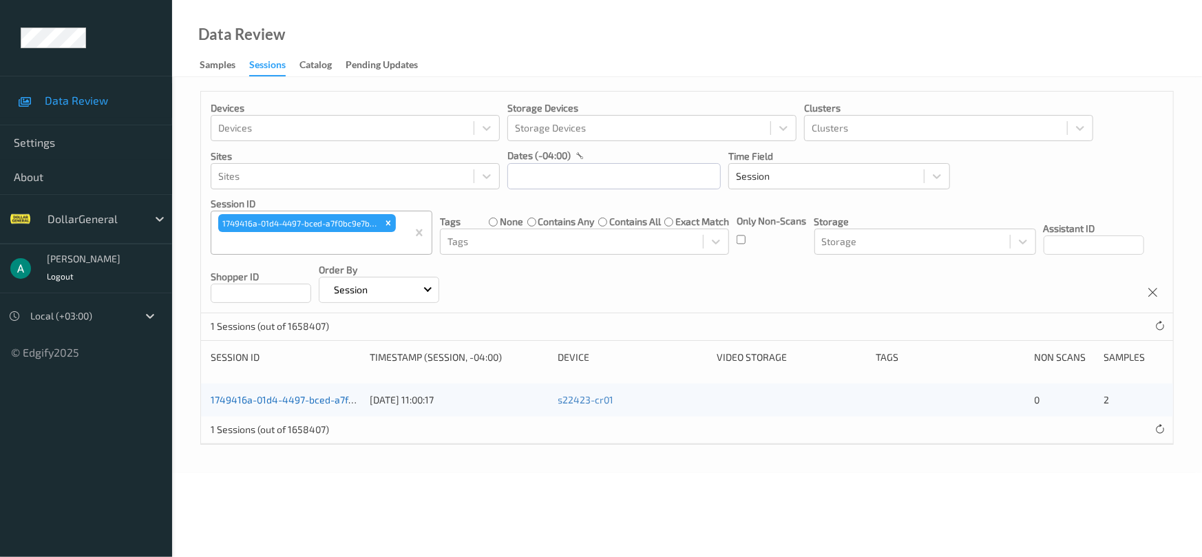
click at [330, 394] on link "1749416a-01d4-4497-bced-a7f0bc9e7b8c" at bounding box center [304, 400] width 186 height 12
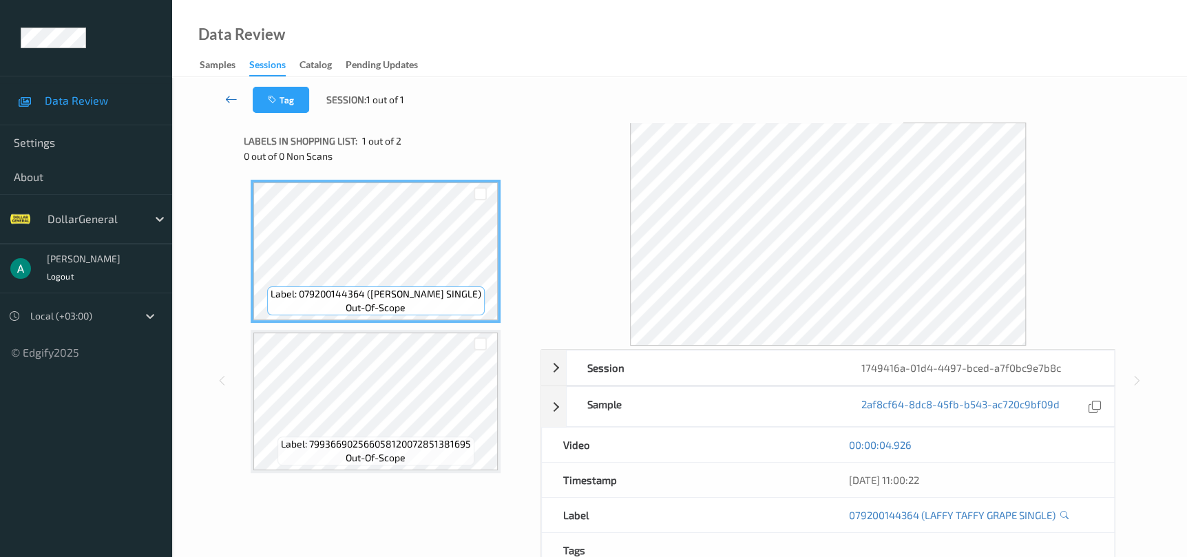
click at [235, 101] on icon at bounding box center [231, 99] width 12 height 14
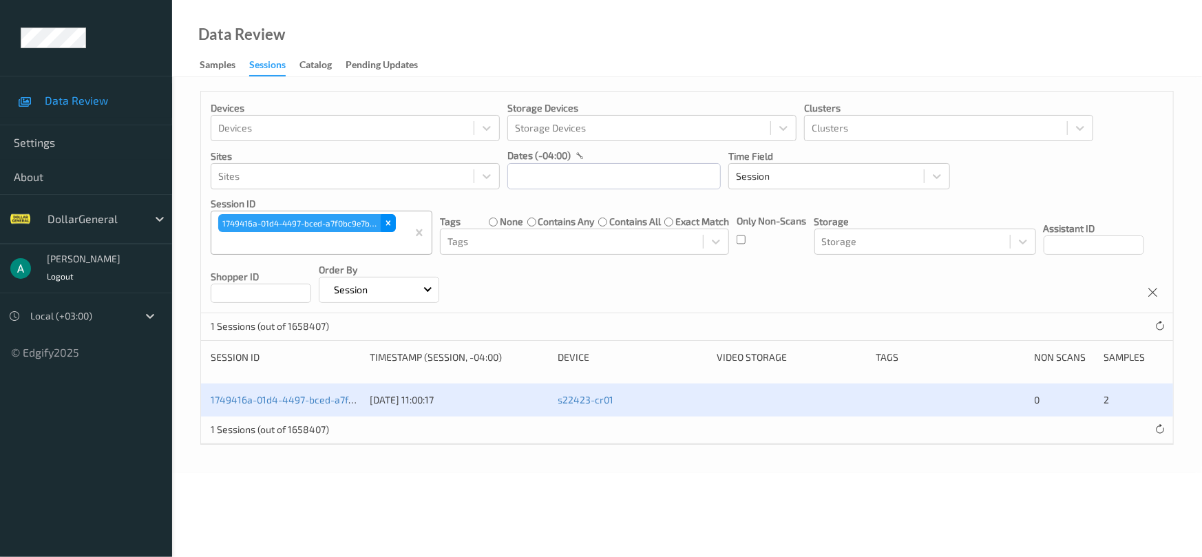
click at [390, 214] on div "Remove 1749416a-01d4-4497-bced-a7f0bc9e7b8c" at bounding box center [388, 223] width 15 height 18
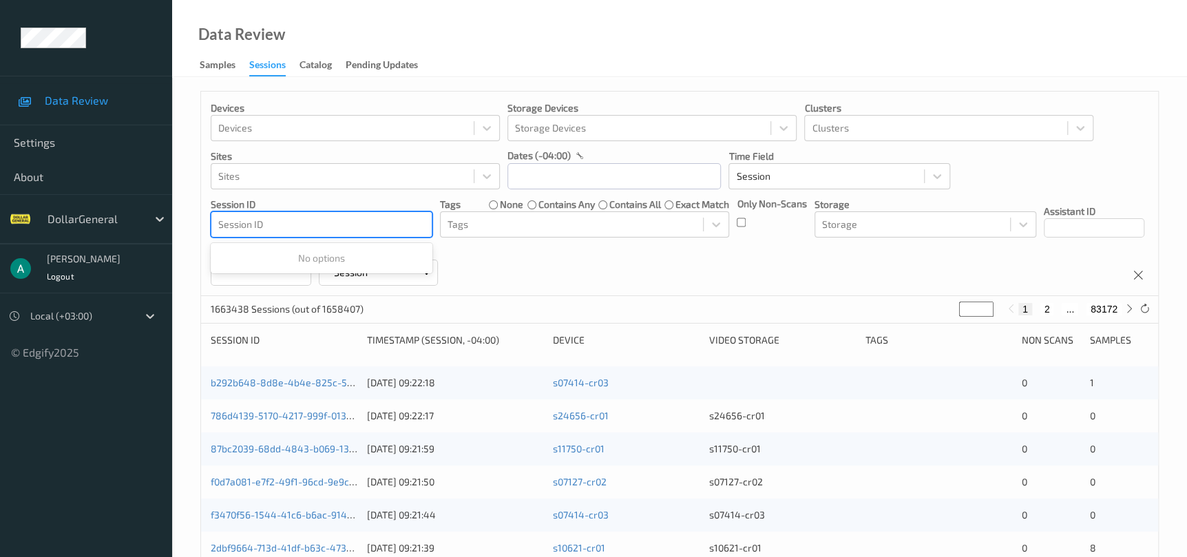
click at [375, 223] on div at bounding box center [321, 224] width 207 height 17
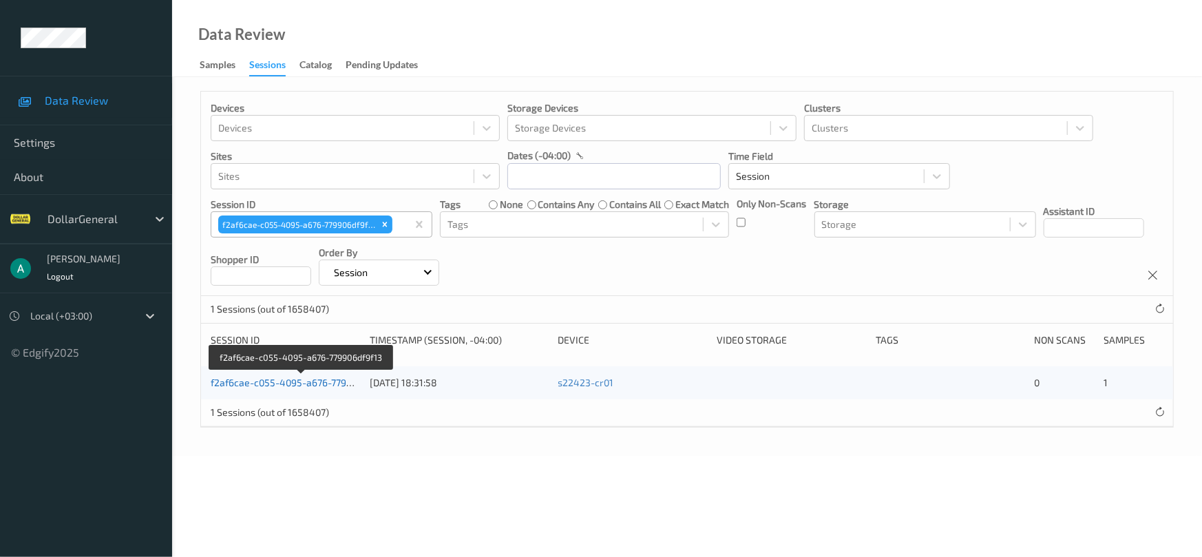
click at [291, 386] on link "f2af6cae-c055-4095-a676-779906df9f13" at bounding box center [301, 383] width 180 height 12
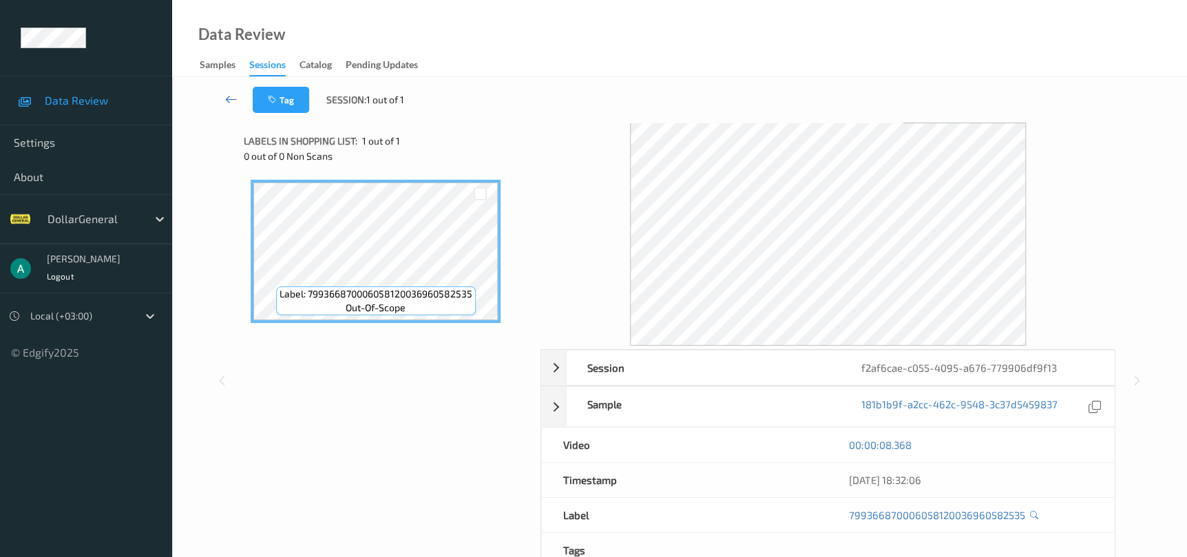
click at [227, 99] on icon at bounding box center [231, 99] width 12 height 14
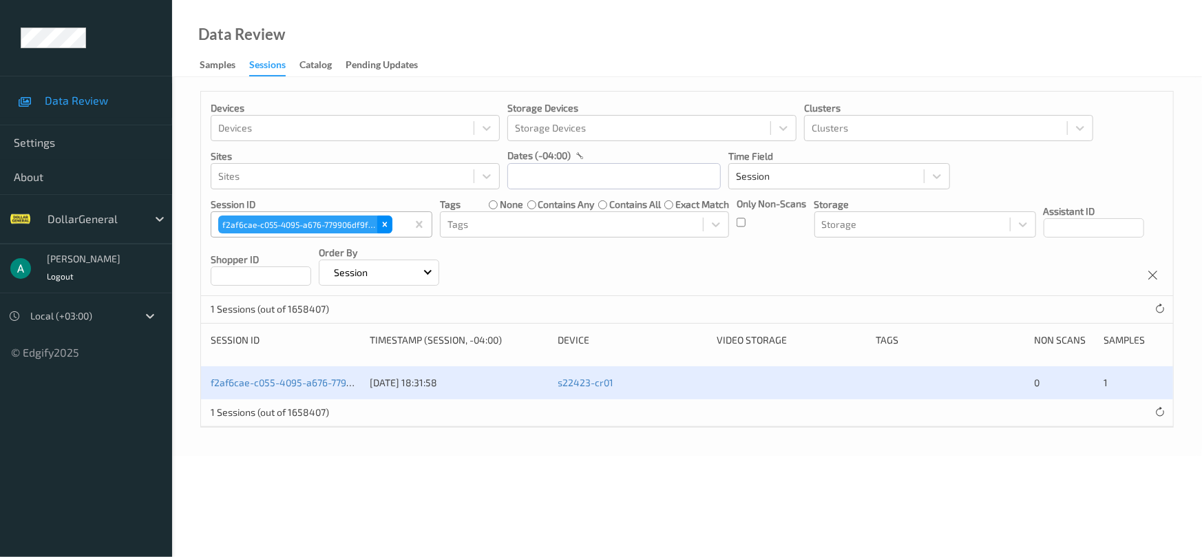
click at [384, 227] on icon "Remove f2af6cae-c055-4095-a676-779906df9f13" at bounding box center [385, 225] width 10 height 10
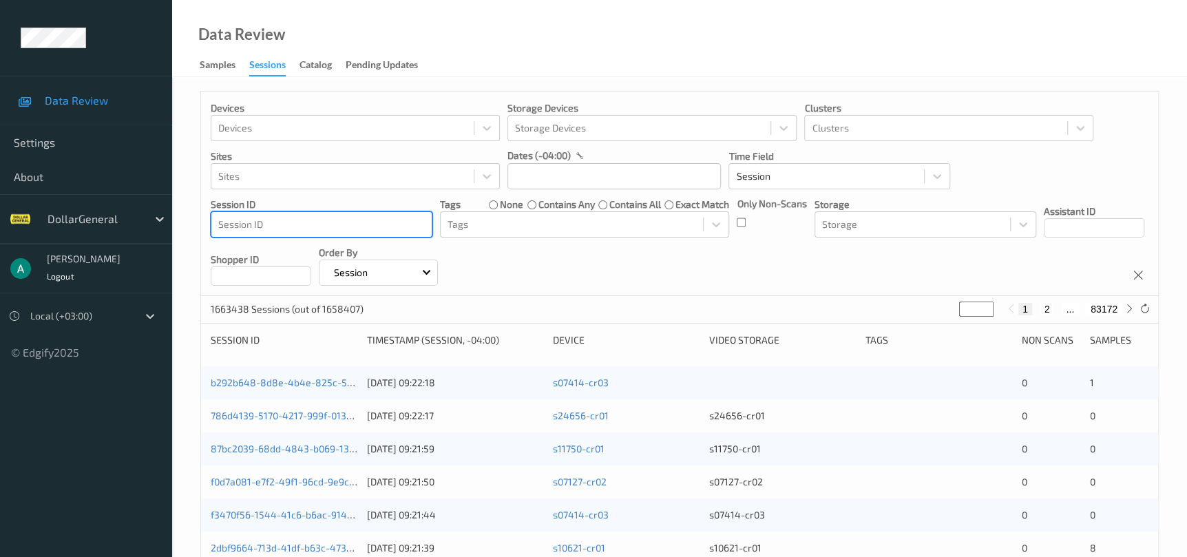
click at [358, 222] on div at bounding box center [321, 224] width 207 height 17
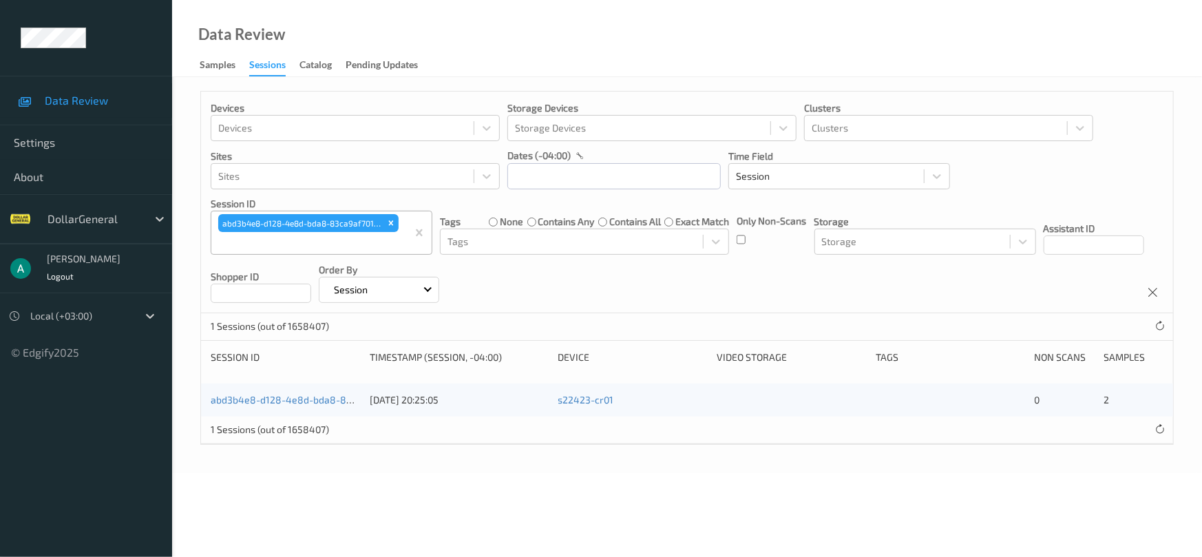
click at [326, 393] on div "abd3b4e8-d128-4e8d-bda8-83ca9af701a7" at bounding box center [285, 400] width 149 height 14
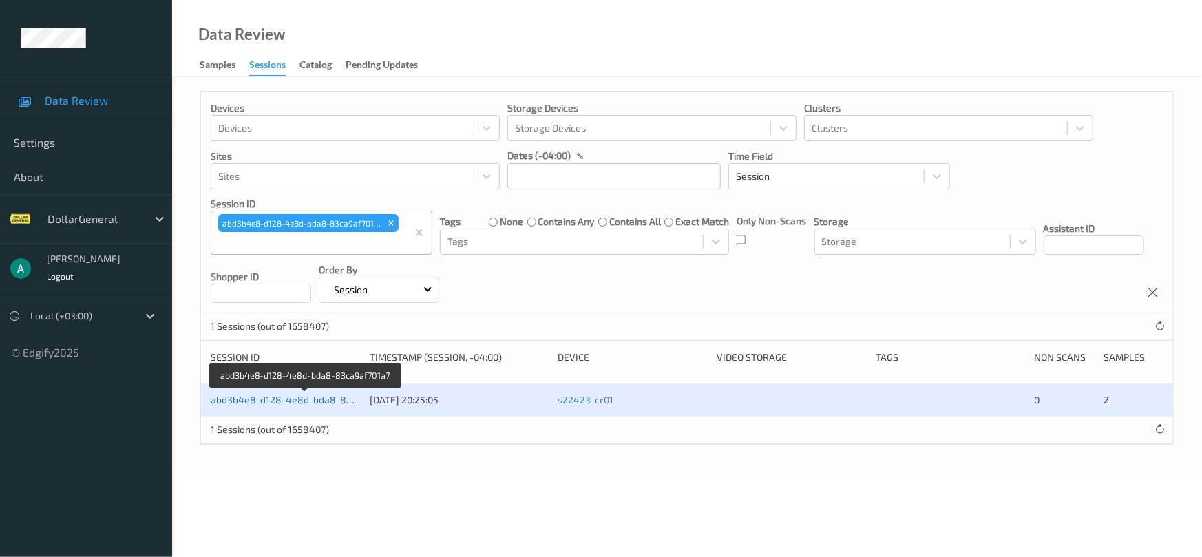
click at [330, 401] on link "abd3b4e8-d128-4e8d-bda8-83ca9af701a7" at bounding box center [306, 400] width 191 height 12
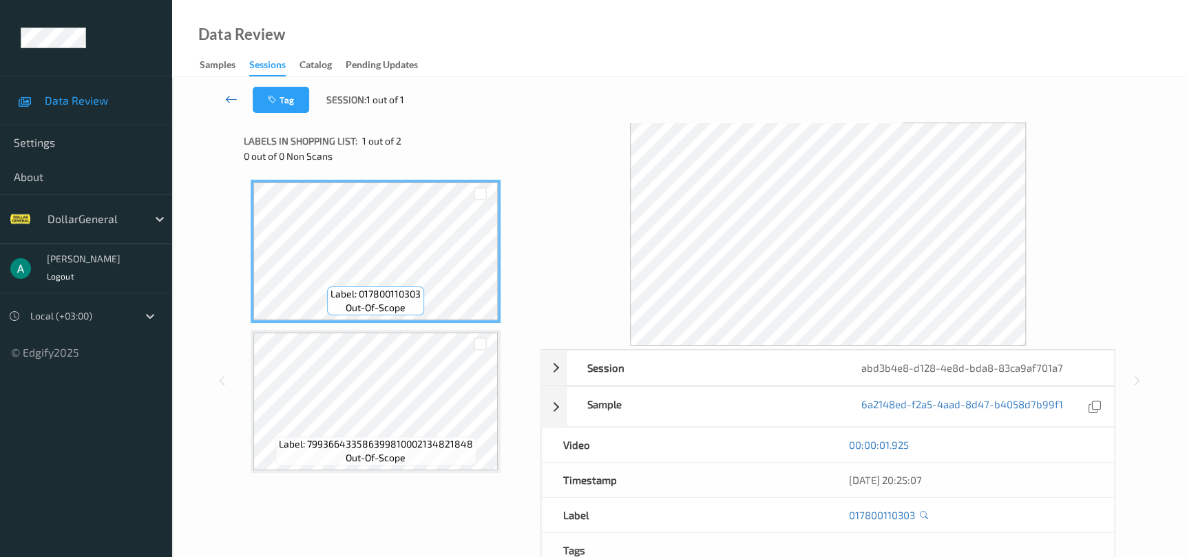
click at [234, 101] on icon at bounding box center [231, 99] width 12 height 14
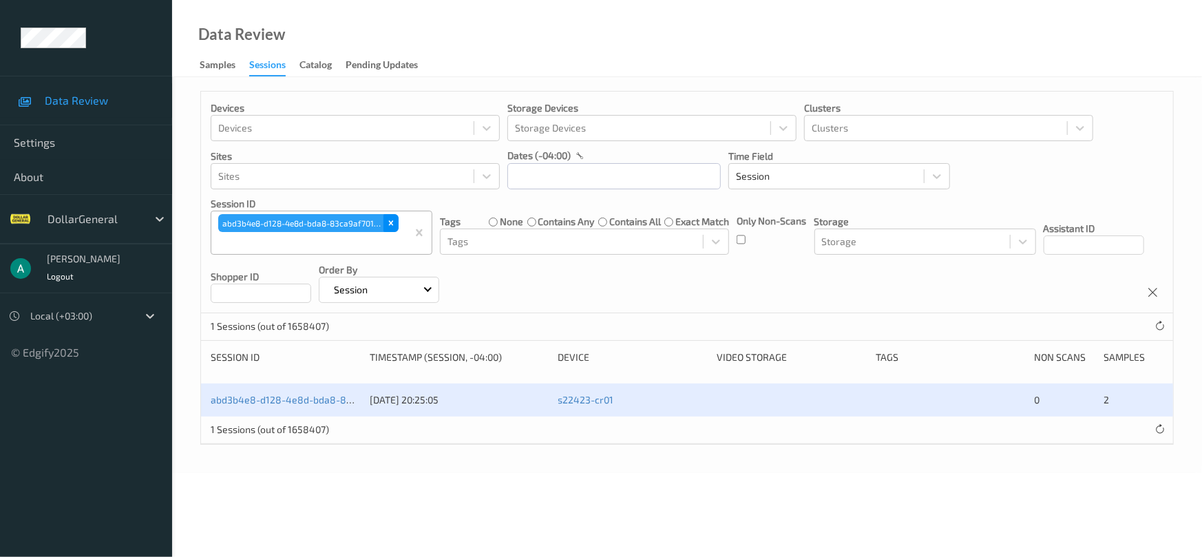
click at [395, 228] on div "Remove abd3b4e8-d128-4e8d-bda8-83ca9af701a7" at bounding box center [391, 223] width 15 height 18
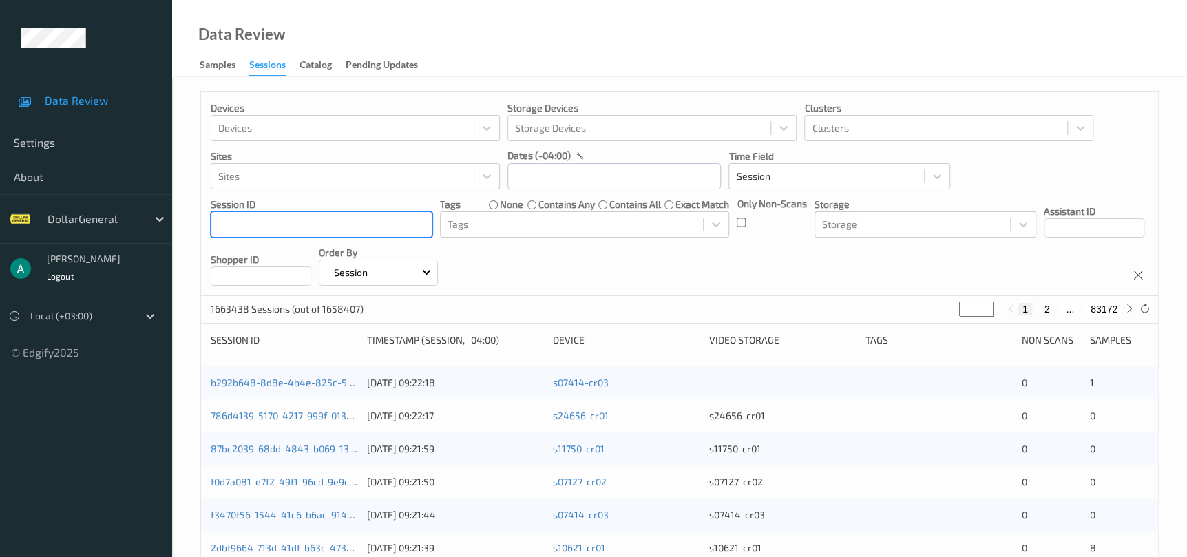
click at [381, 223] on div at bounding box center [321, 224] width 207 height 17
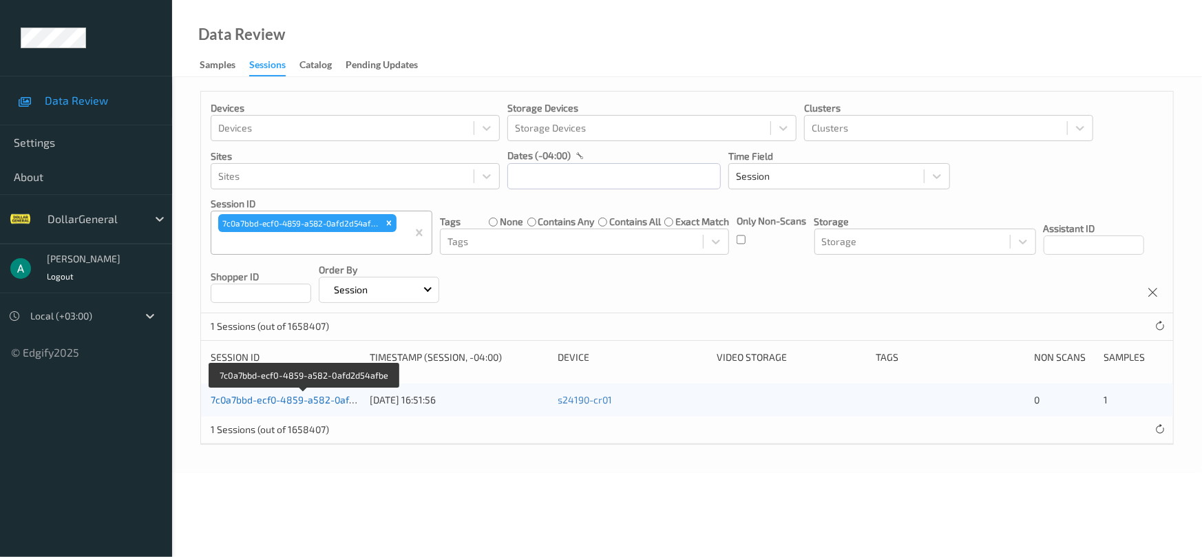
click at [317, 403] on link "7c0a7bbd-ecf0-4859-a582-0afd2d54afbe" at bounding box center [304, 400] width 187 height 12
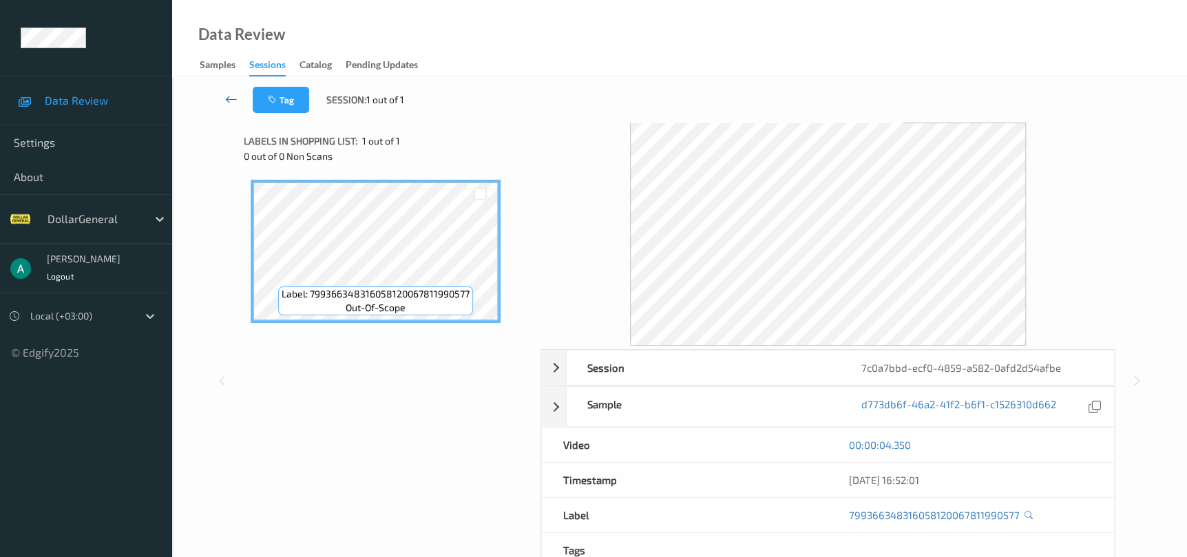
click at [234, 96] on icon at bounding box center [231, 99] width 12 height 14
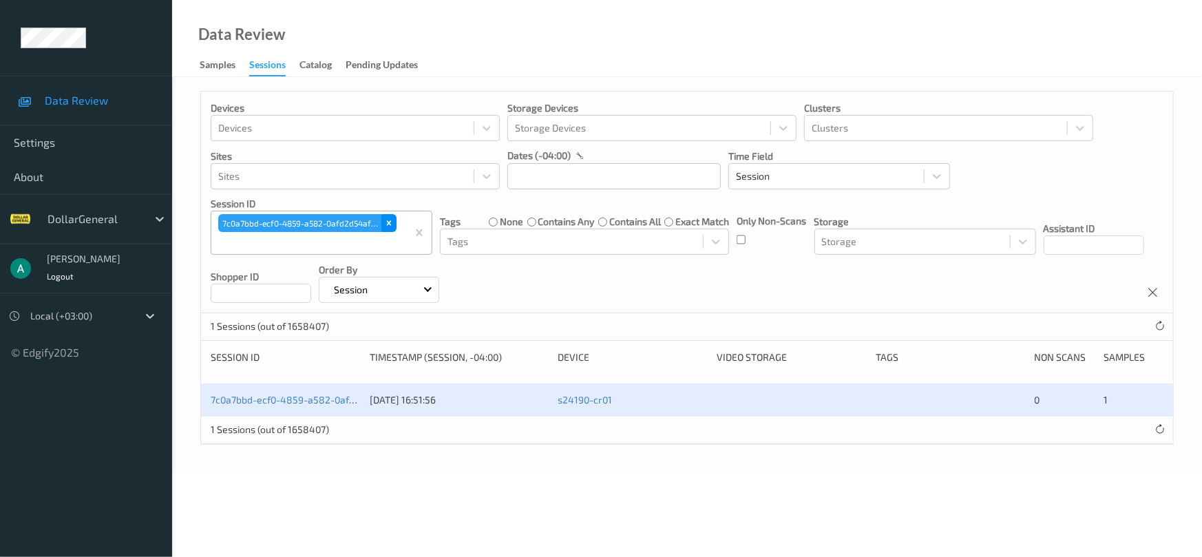
click at [391, 222] on icon "Remove 7c0a7bbd-ecf0-4859-a582-0afd2d54afbe" at bounding box center [389, 223] width 10 height 10
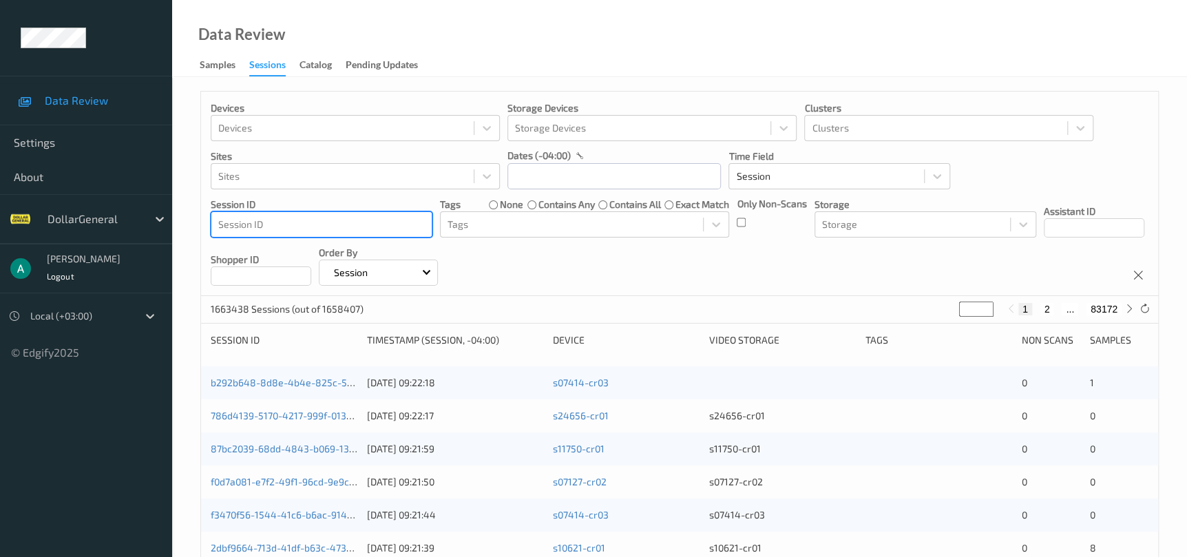
click at [385, 220] on div at bounding box center [321, 224] width 207 height 17
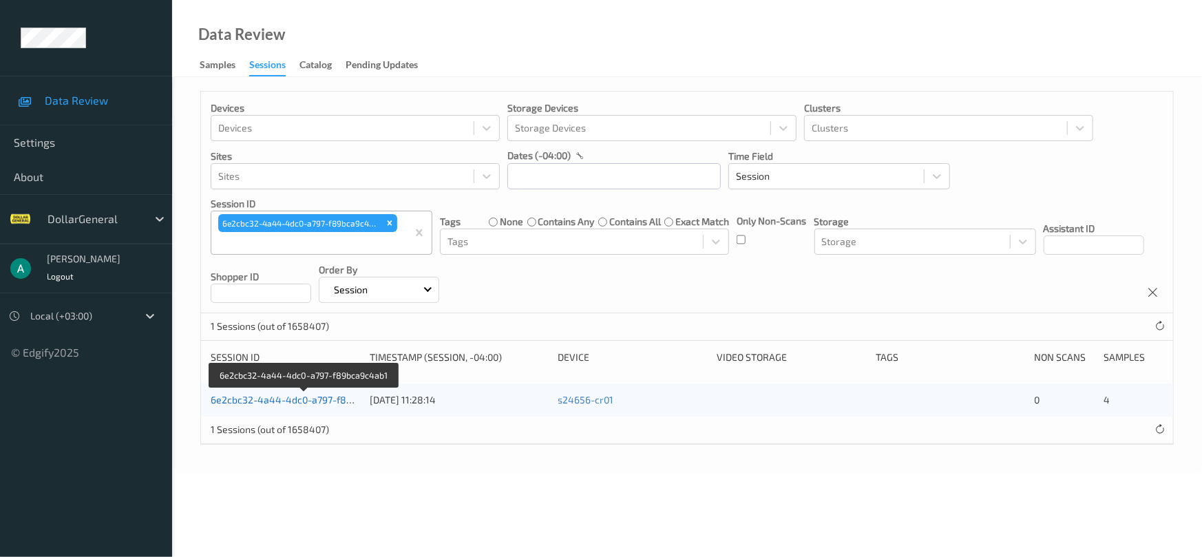
click at [283, 395] on link "6e2cbc32-4a44-4dc0-a797-f89bca9c4ab1" at bounding box center [305, 400] width 189 height 12
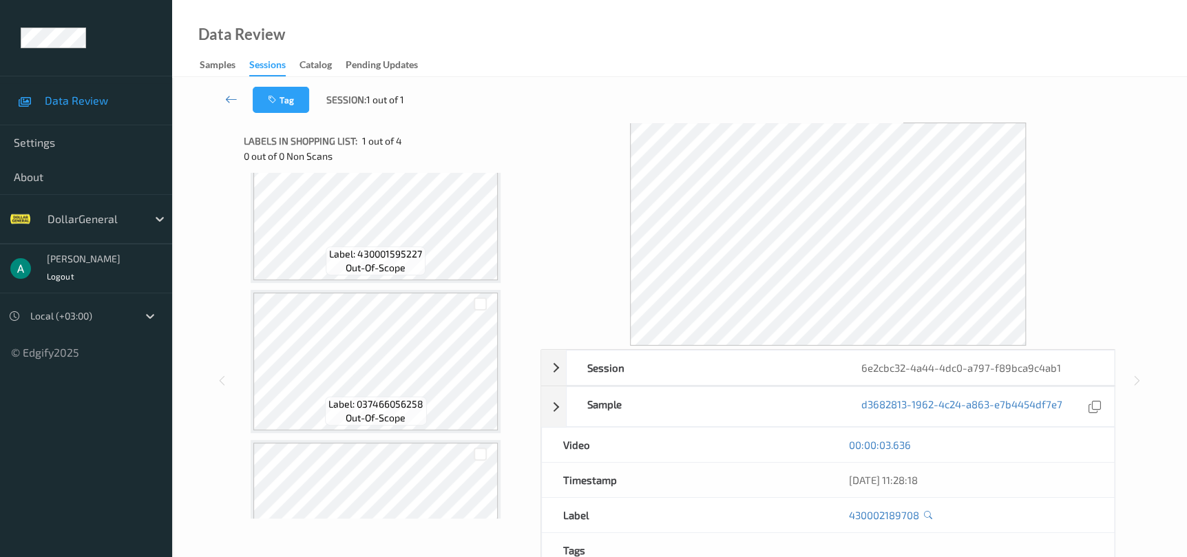
scroll to position [207, 0]
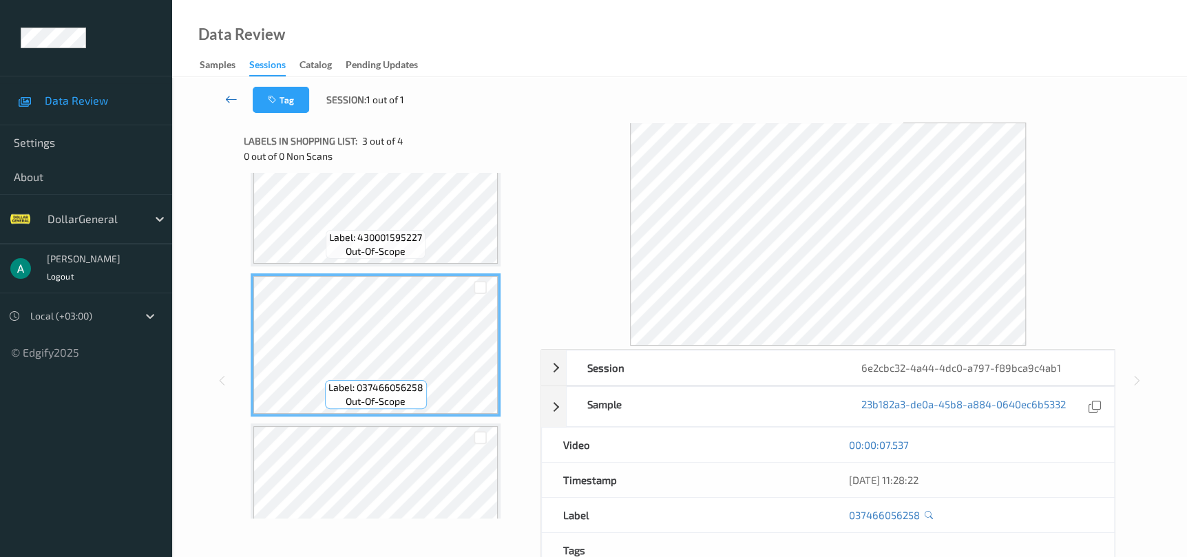
click at [235, 98] on icon at bounding box center [231, 99] width 12 height 14
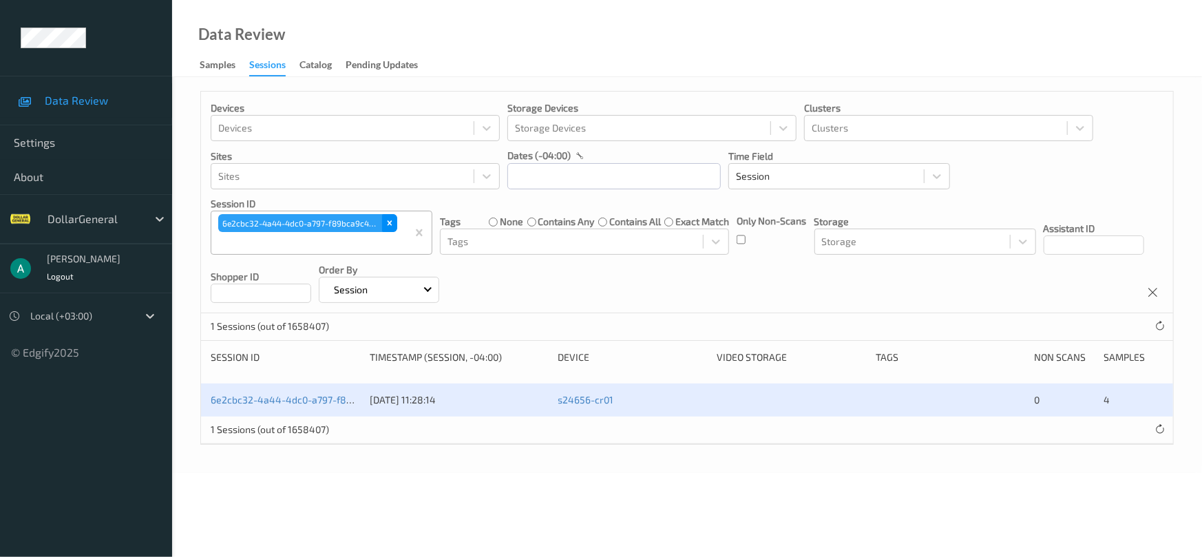
click at [388, 225] on icon "Remove 6e2cbc32-4a44-4dc0-a797-f89bca9c4ab1" at bounding box center [390, 223] width 10 height 10
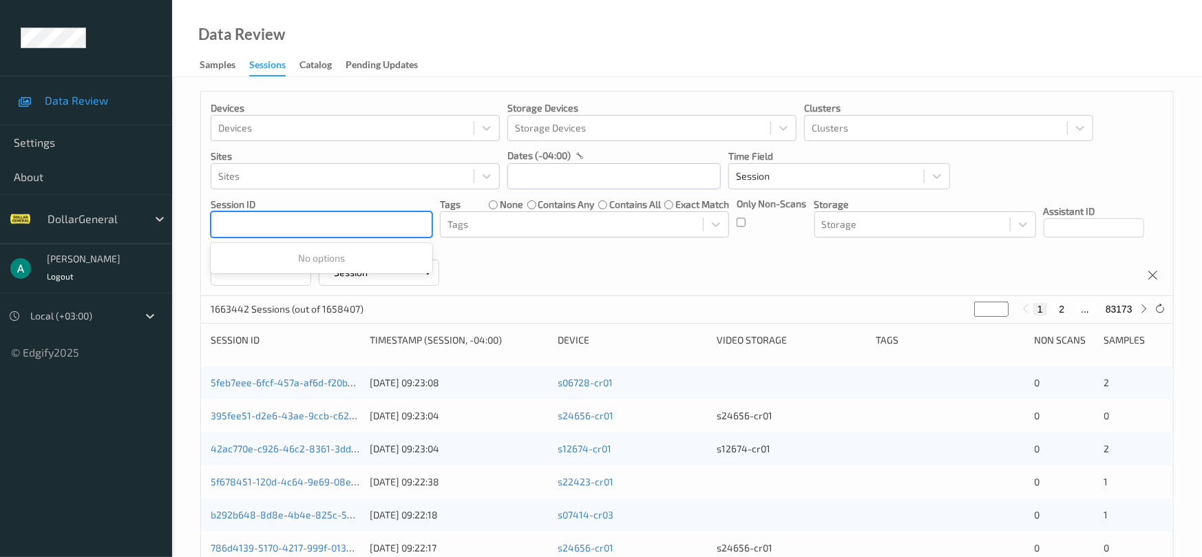
click at [388, 225] on div at bounding box center [321, 224] width 207 height 17
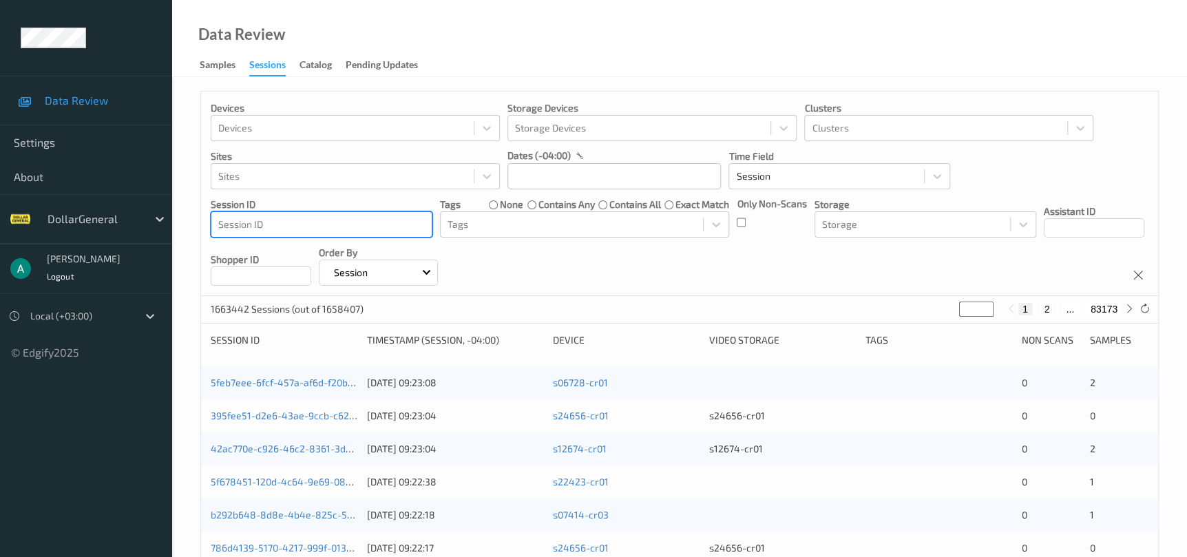
click at [386, 225] on div at bounding box center [321, 224] width 207 height 17
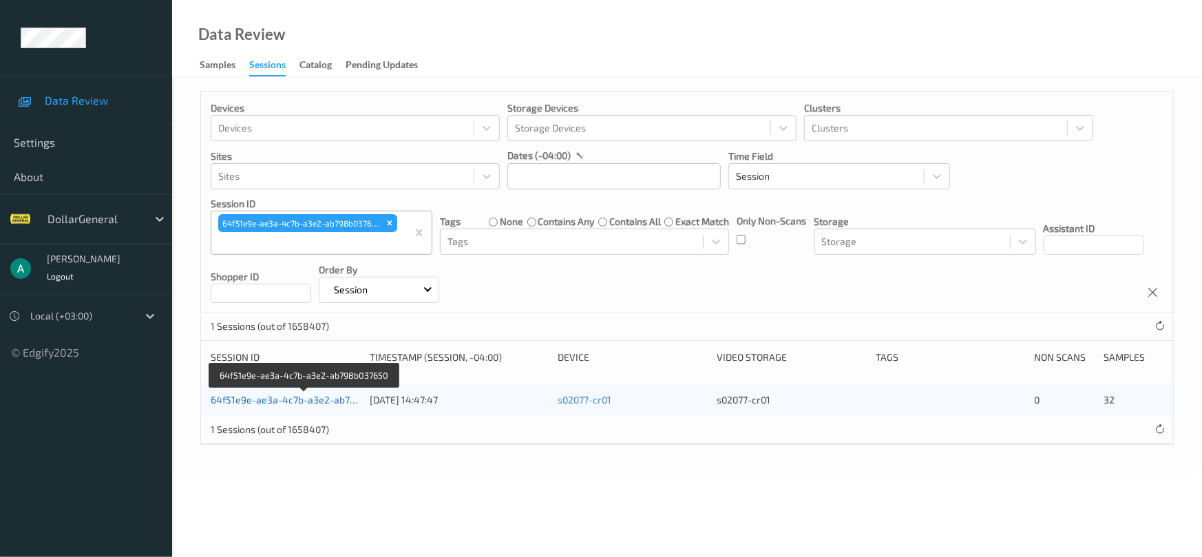
click at [322, 402] on link "64f51e9e-ae3a-4c7b-a3e2-ab798b037650" at bounding box center [305, 400] width 189 height 12
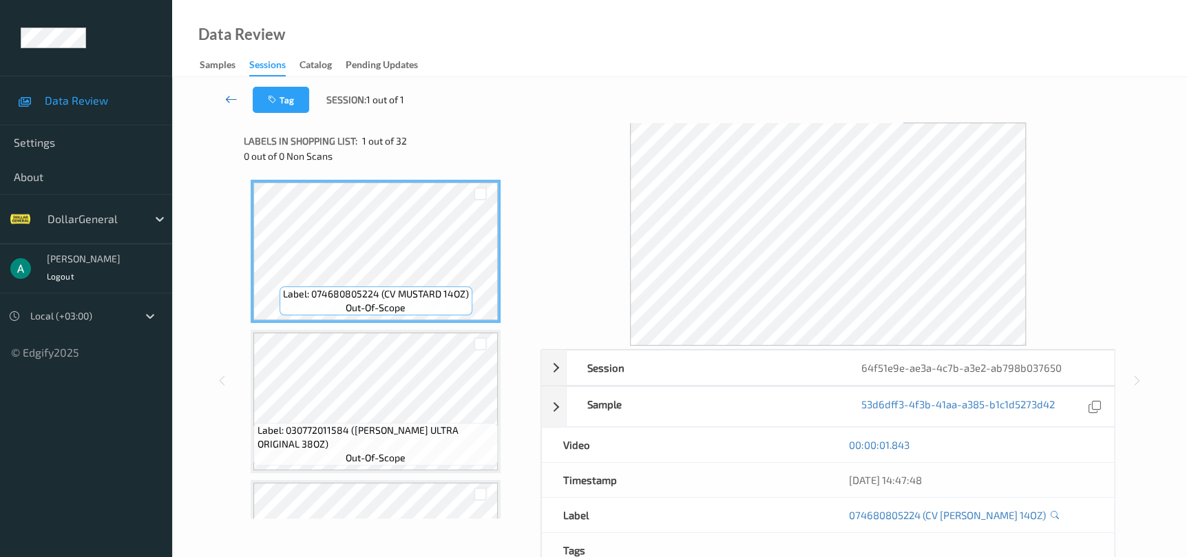
click at [227, 98] on icon at bounding box center [231, 99] width 12 height 14
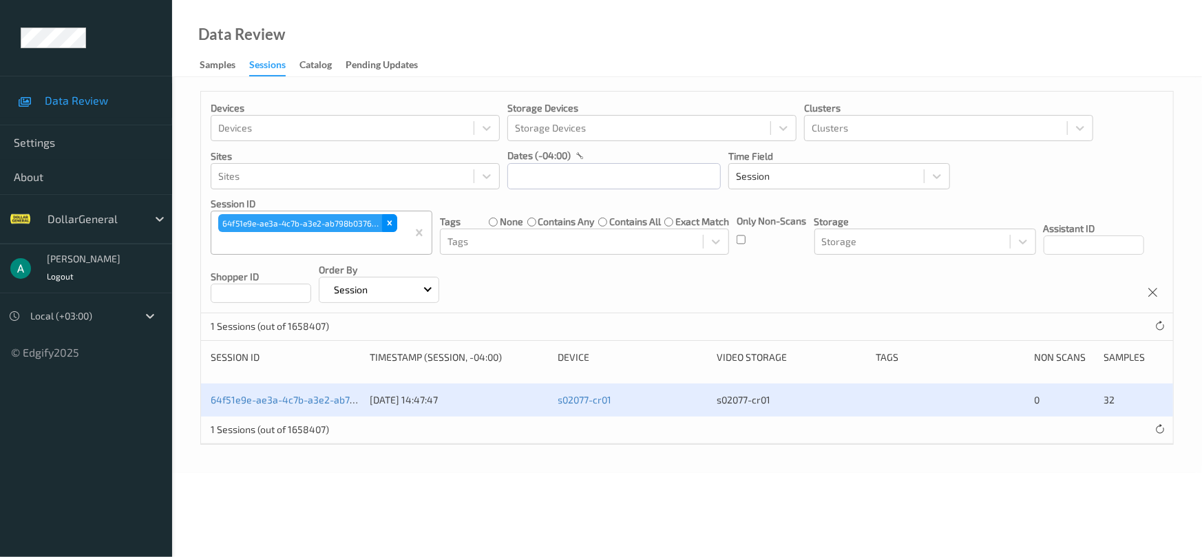
click at [396, 229] on div "Remove 64f51e9e-ae3a-4c7b-a3e2-ab798b037650" at bounding box center [389, 223] width 15 height 18
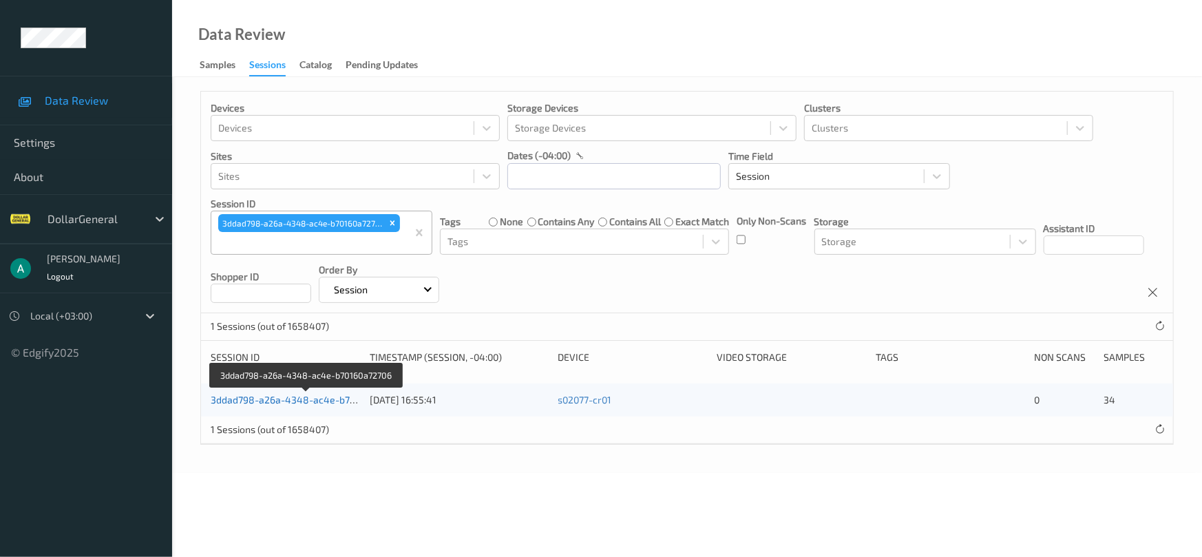
click at [300, 397] on link "3ddad798-a26a-4348-ac4e-b70160a72706" at bounding box center [306, 400] width 191 height 12
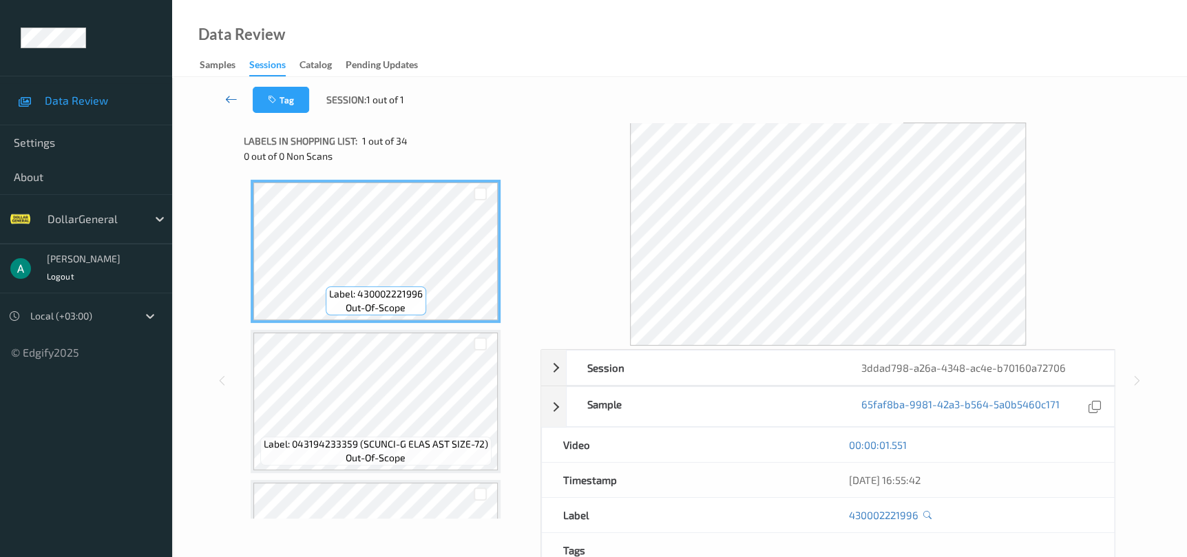
click at [234, 96] on icon at bounding box center [231, 99] width 12 height 14
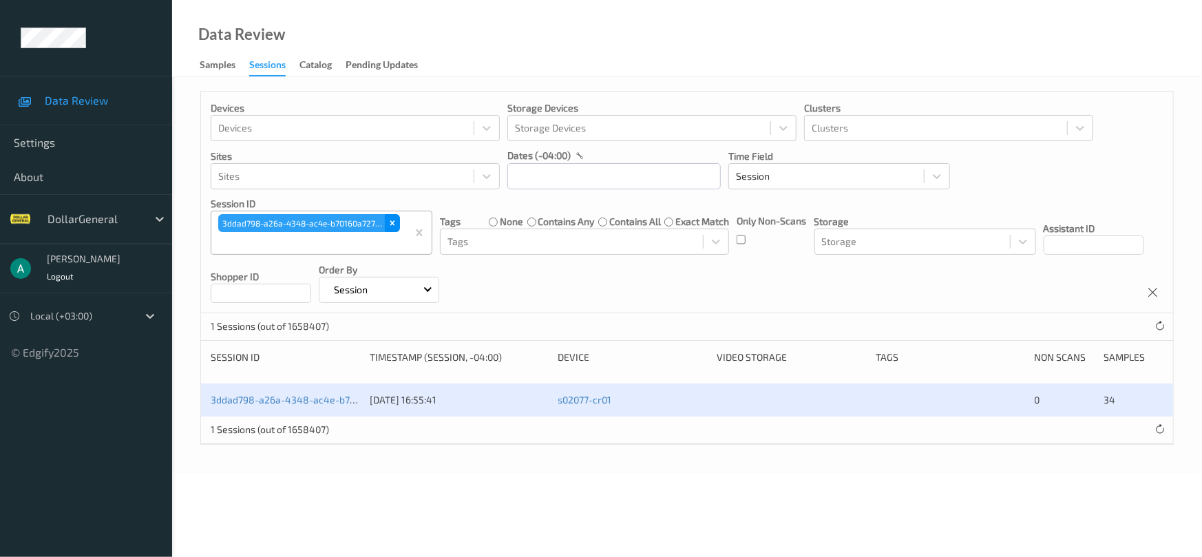
click at [395, 224] on icon "Remove 3ddad798-a26a-4348-ac4e-b70160a72706" at bounding box center [393, 223] width 10 height 10
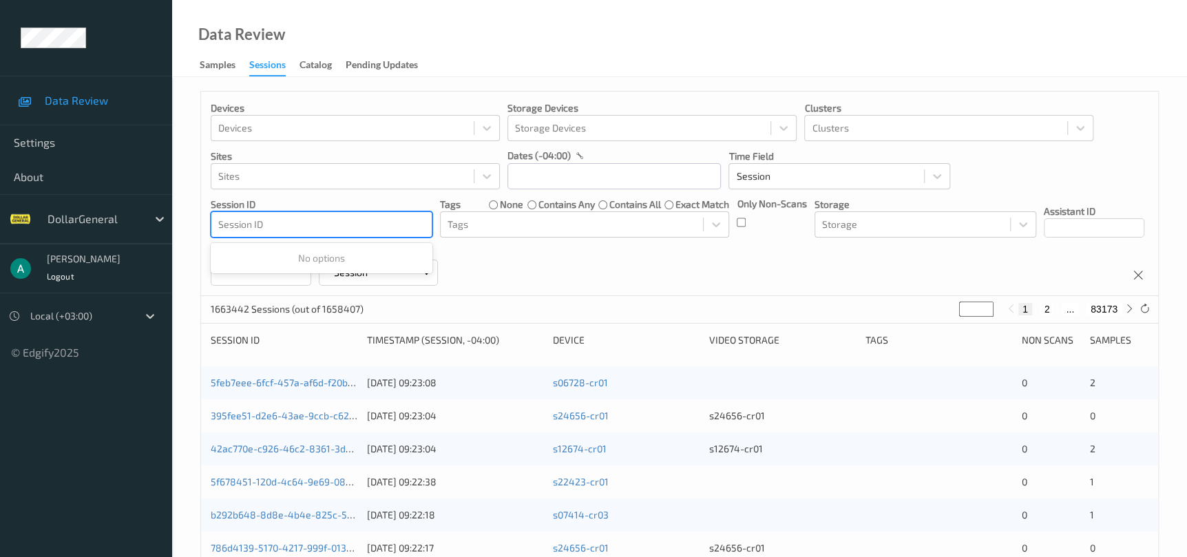
click at [373, 230] on div at bounding box center [321, 224] width 207 height 17
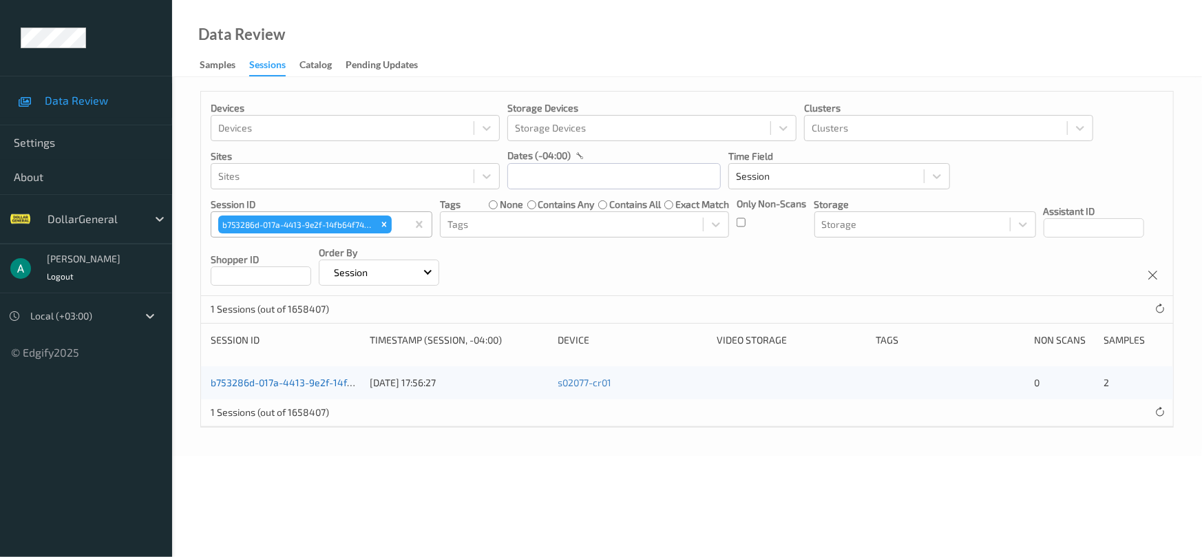
click at [322, 381] on link "b753286d-017a-4413-9e2f-14fb64f74411" at bounding box center [302, 383] width 182 height 12
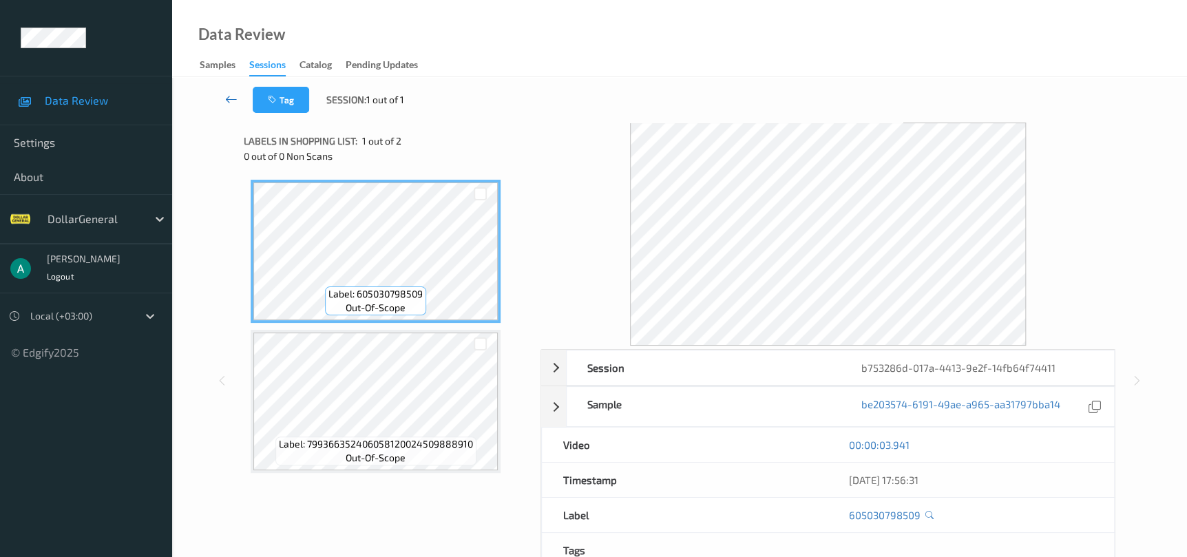
click at [231, 103] on icon at bounding box center [231, 99] width 12 height 14
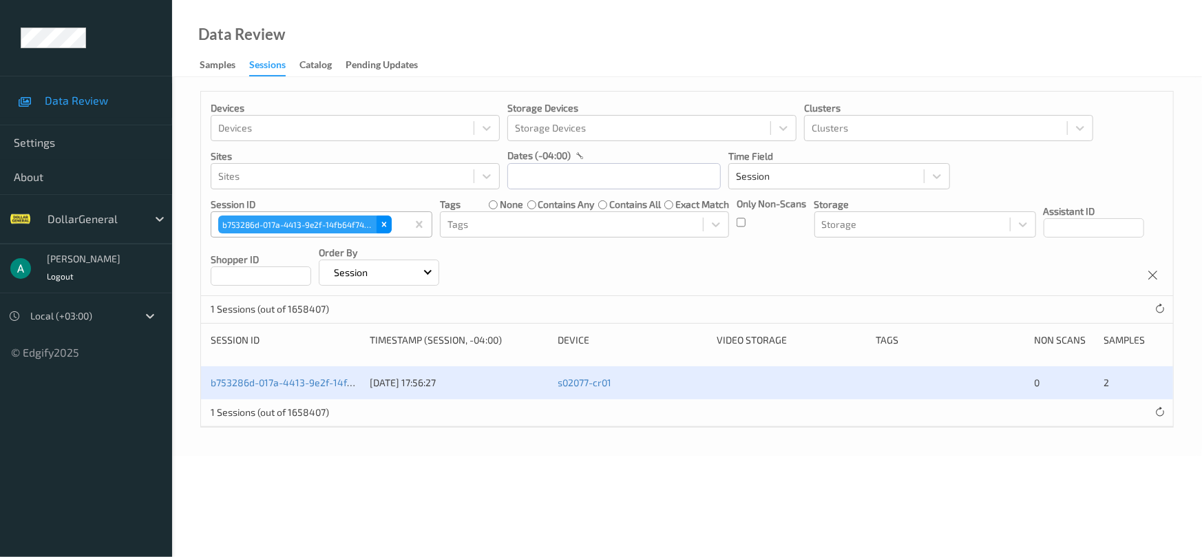
click at [386, 222] on icon "Remove b753286d-017a-4413-9e2f-14fb64f74411" at bounding box center [384, 225] width 10 height 10
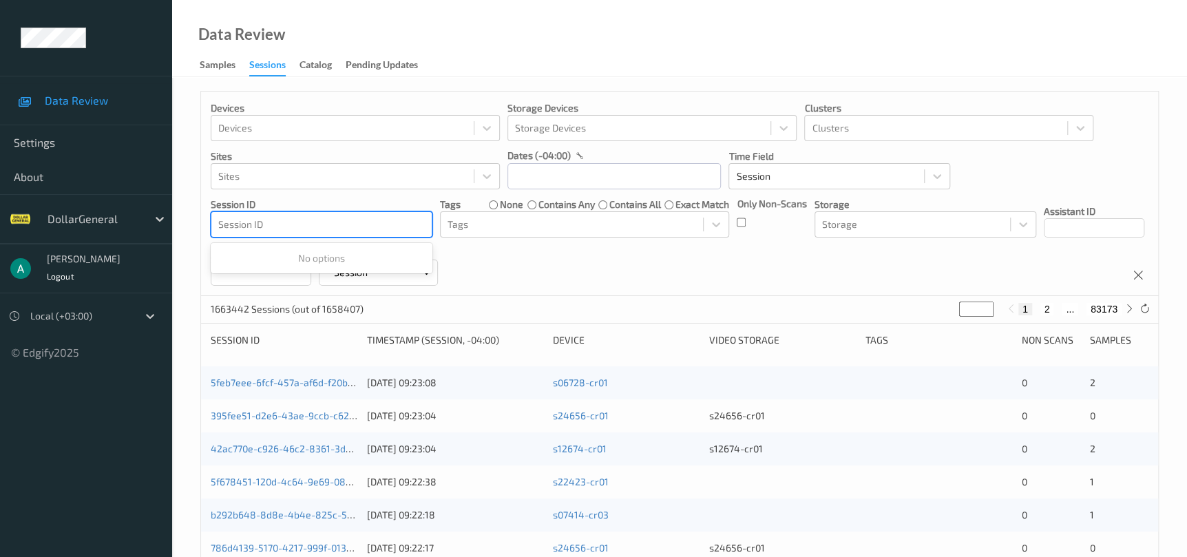
click at [385, 222] on div at bounding box center [321, 224] width 207 height 17
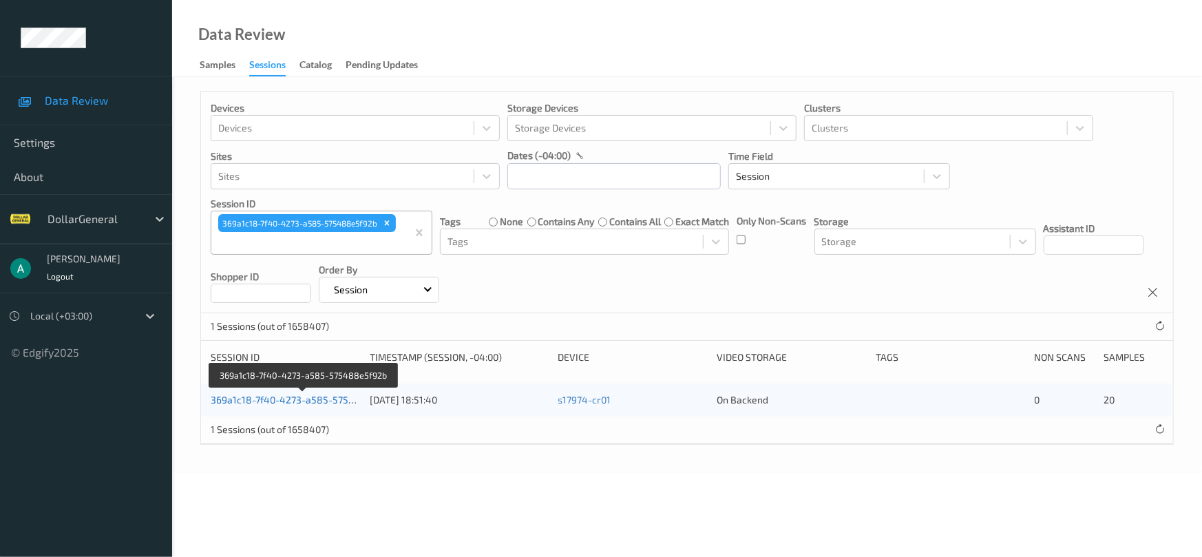
click at [328, 401] on link "369a1c18-7f40-4273-a585-575488e5f92b" at bounding box center [304, 400] width 187 height 12
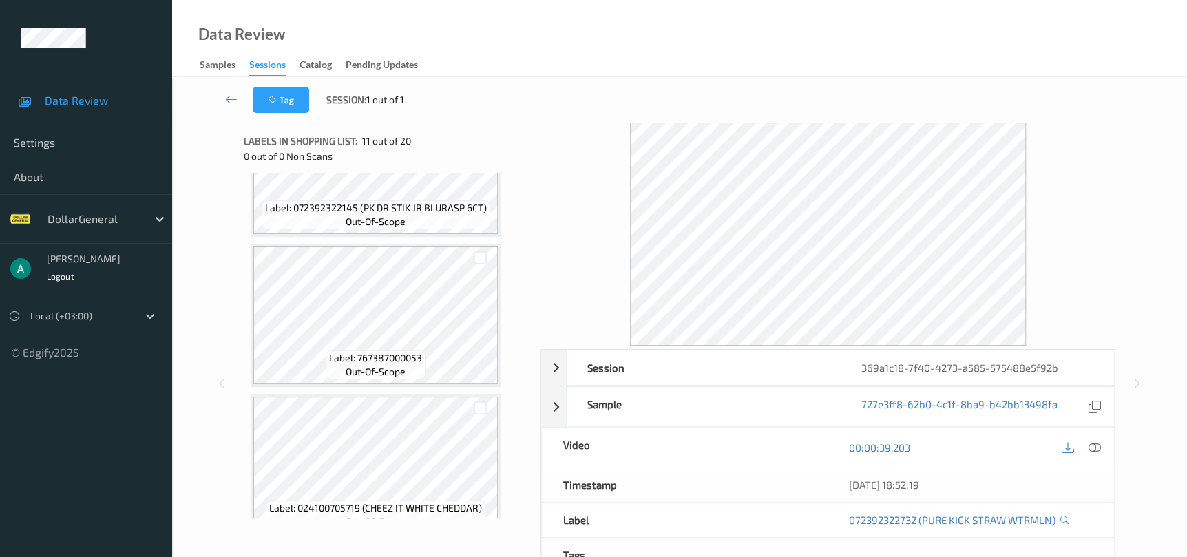
scroll to position [2066, 0]
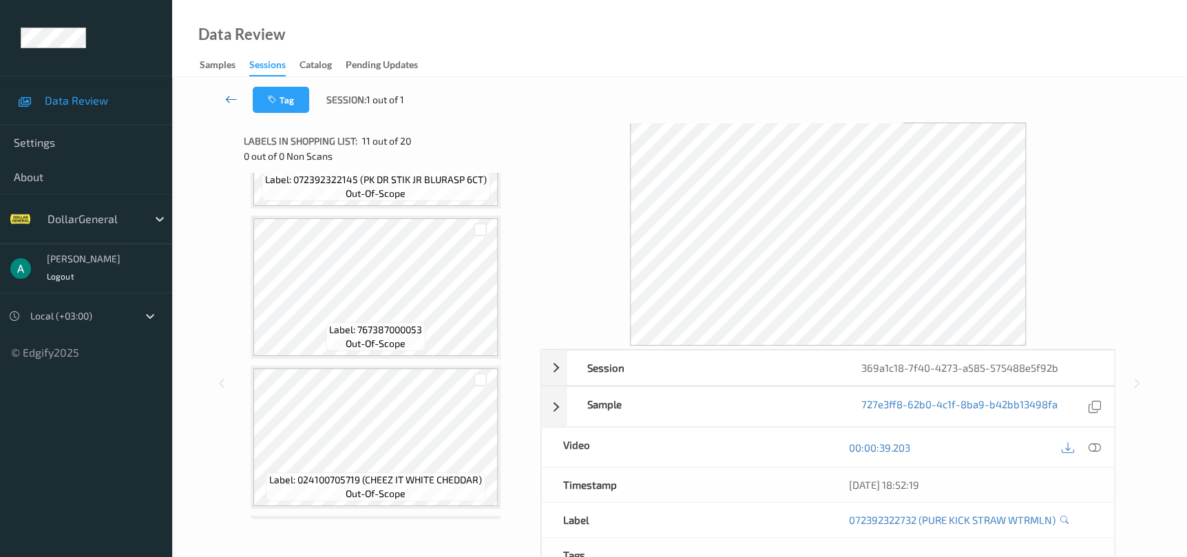
click at [230, 100] on icon at bounding box center [231, 99] width 12 height 14
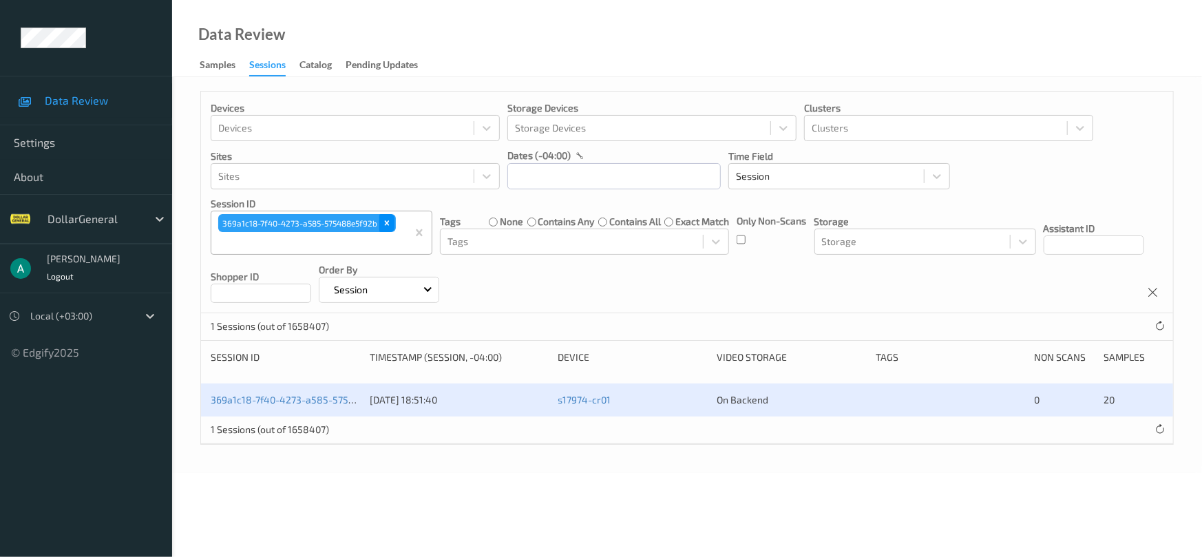
click at [384, 222] on icon "Remove 369a1c18-7f40-4273-a585-575488e5f92b" at bounding box center [387, 223] width 10 height 10
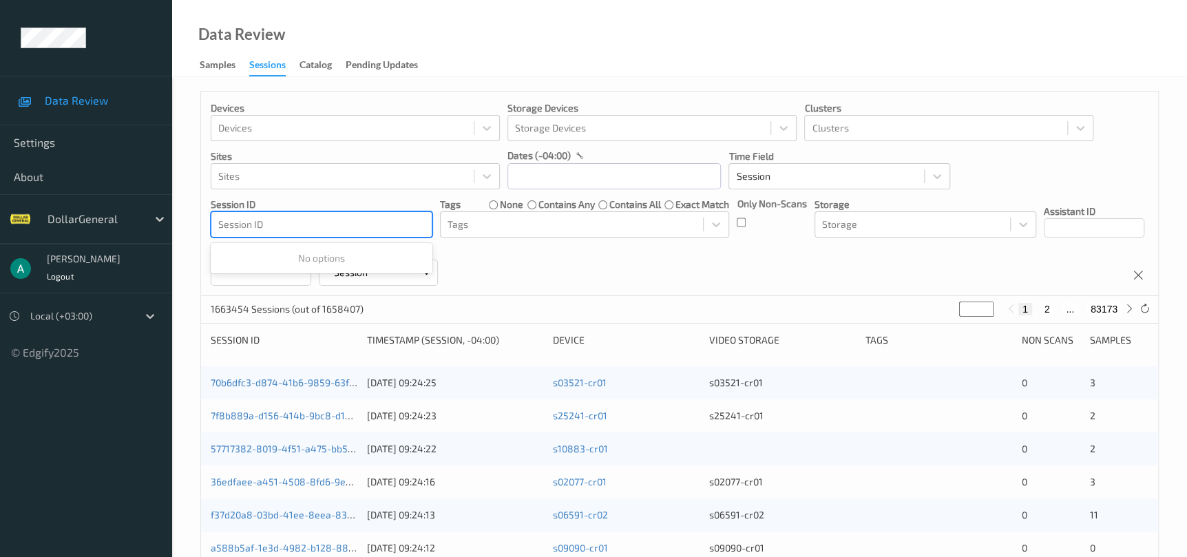
click at [326, 230] on div at bounding box center [321, 224] width 207 height 17
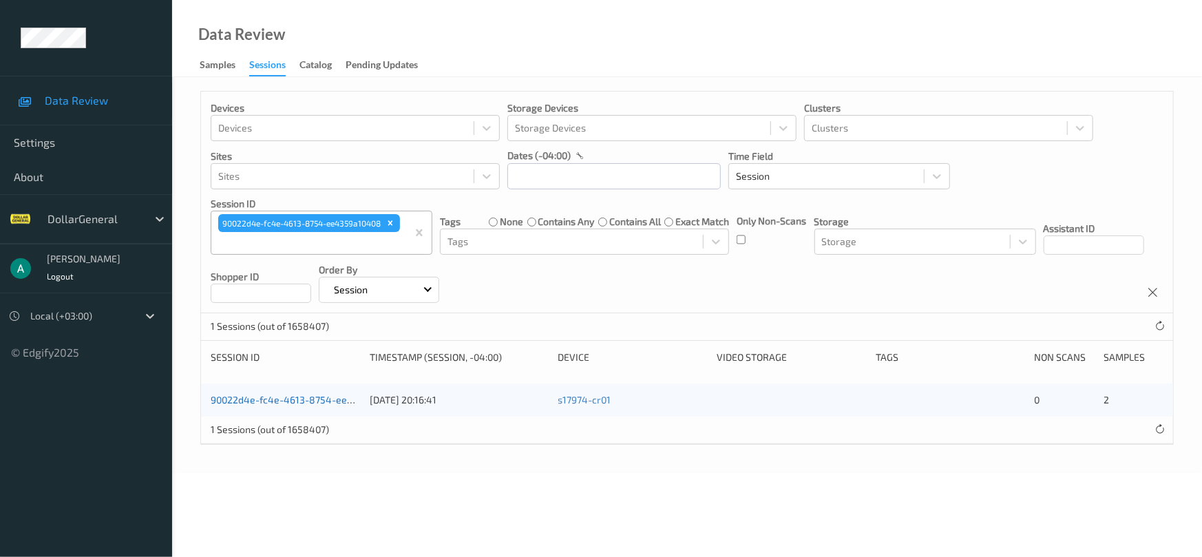
click at [315, 395] on link "90022d4e-fc4e-4613-8754-ee4359a10408" at bounding box center [307, 400] width 192 height 12
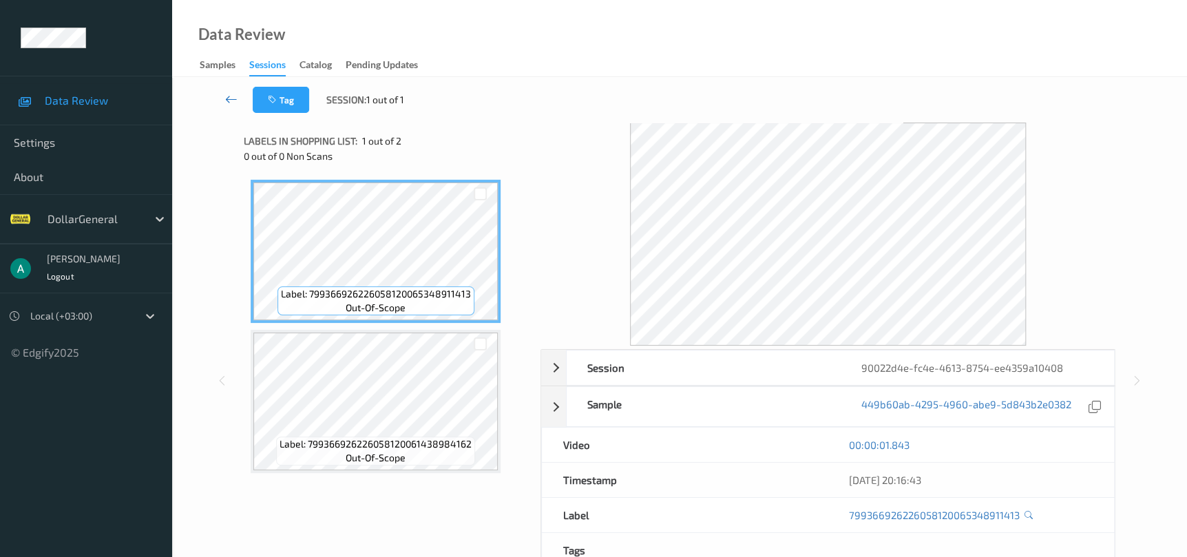
click at [228, 90] on link at bounding box center [231, 100] width 43 height 26
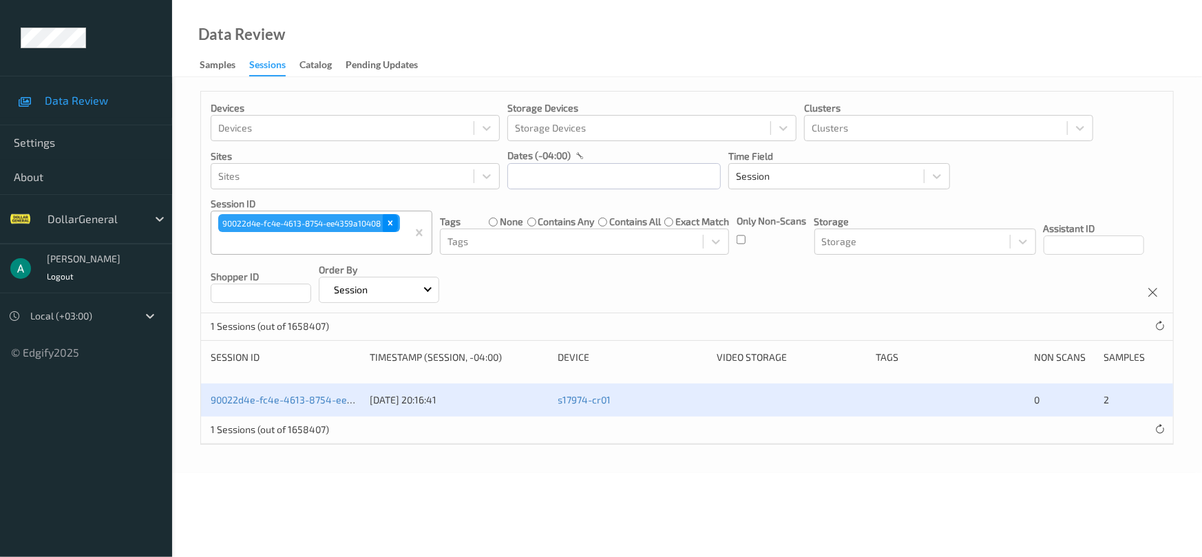
click at [398, 222] on div "Remove 90022d4e-fc4e-4613-8754-ee4359a10408" at bounding box center [390, 223] width 15 height 18
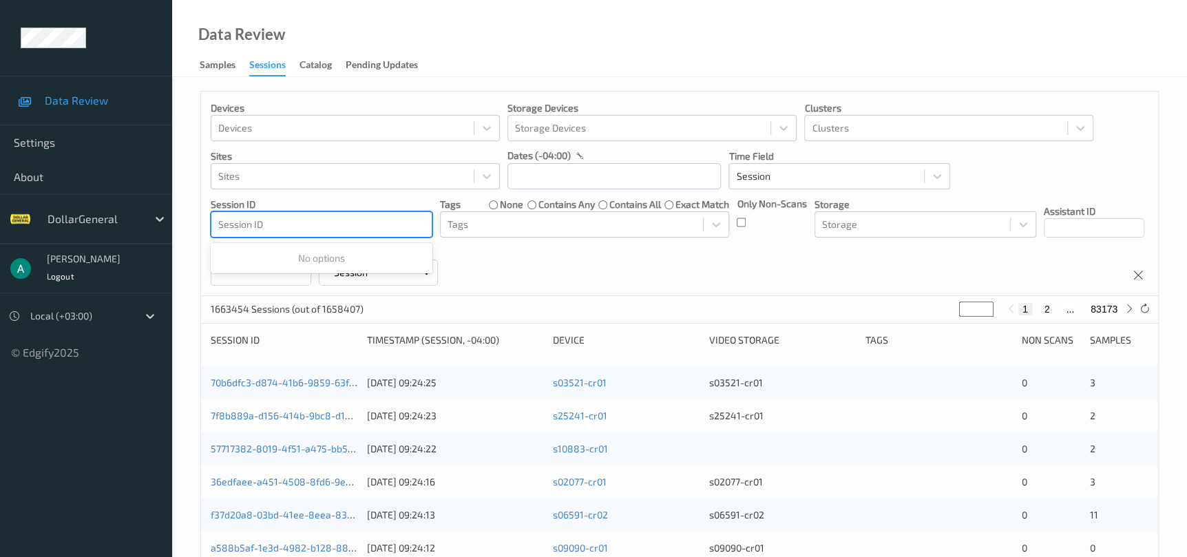
click at [382, 240] on div "Devices Devices Storage Devices Storage Devices Clusters Clusters Sites Sites d…" at bounding box center [679, 194] width 957 height 205
click at [382, 225] on div at bounding box center [321, 224] width 207 height 17
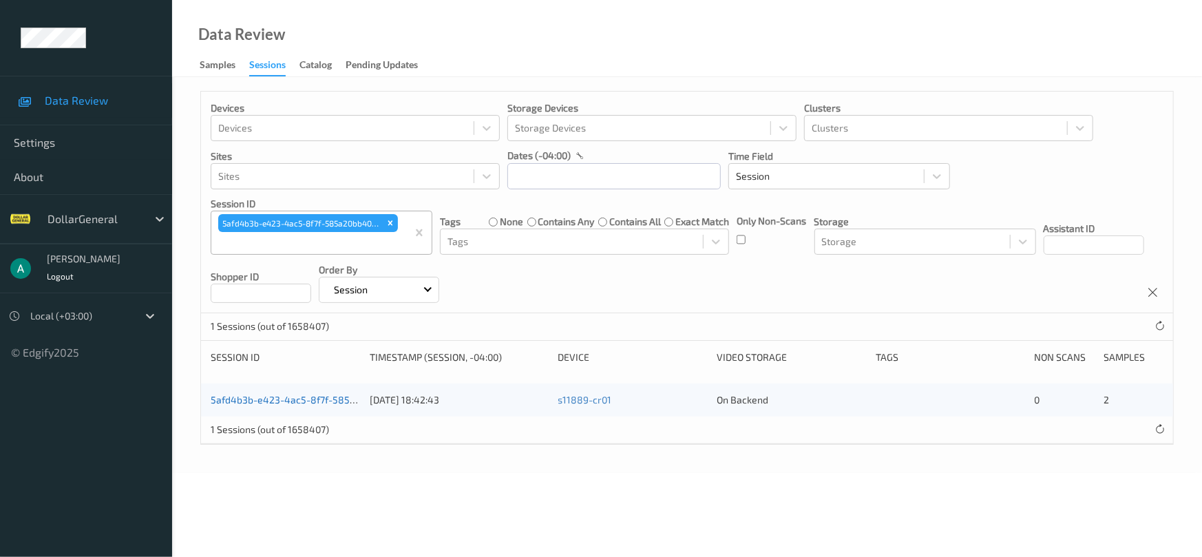
click at [325, 401] on link "5afd4b3b-e423-4ac5-8f7f-585a20bb403a" at bounding box center [305, 400] width 189 height 12
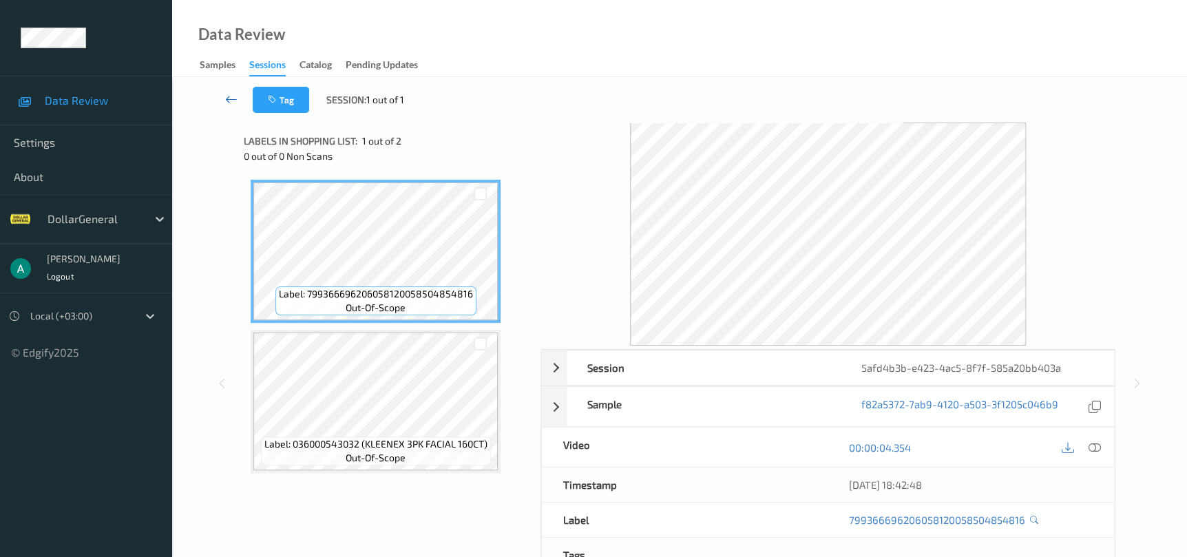
click at [236, 90] on link at bounding box center [231, 100] width 43 height 26
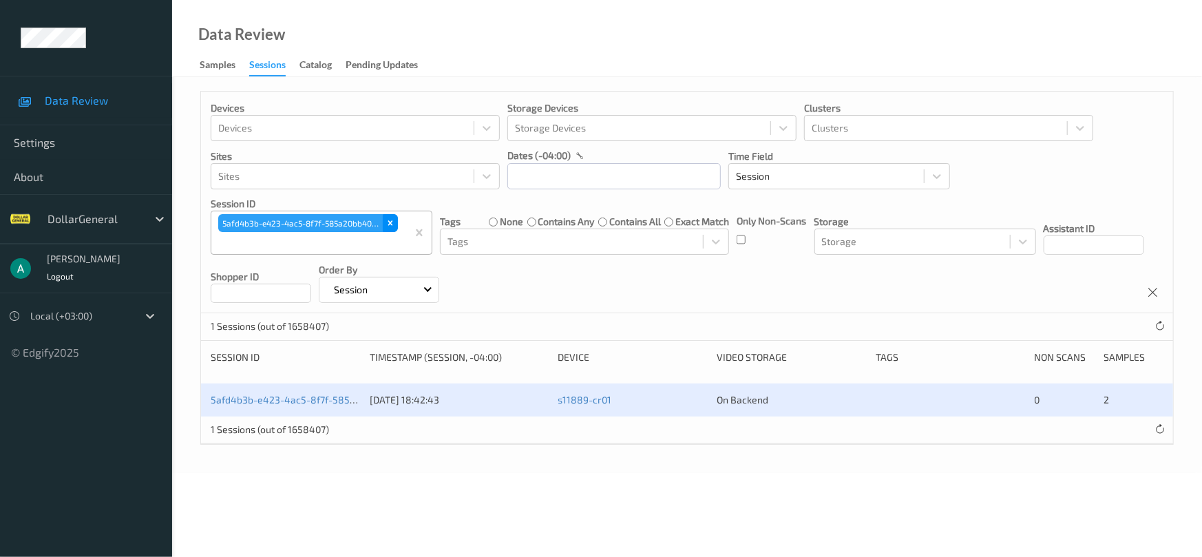
click at [391, 223] on icon "Remove 5afd4b3b-e423-4ac5-8f7f-585a20bb403a" at bounding box center [390, 223] width 5 height 5
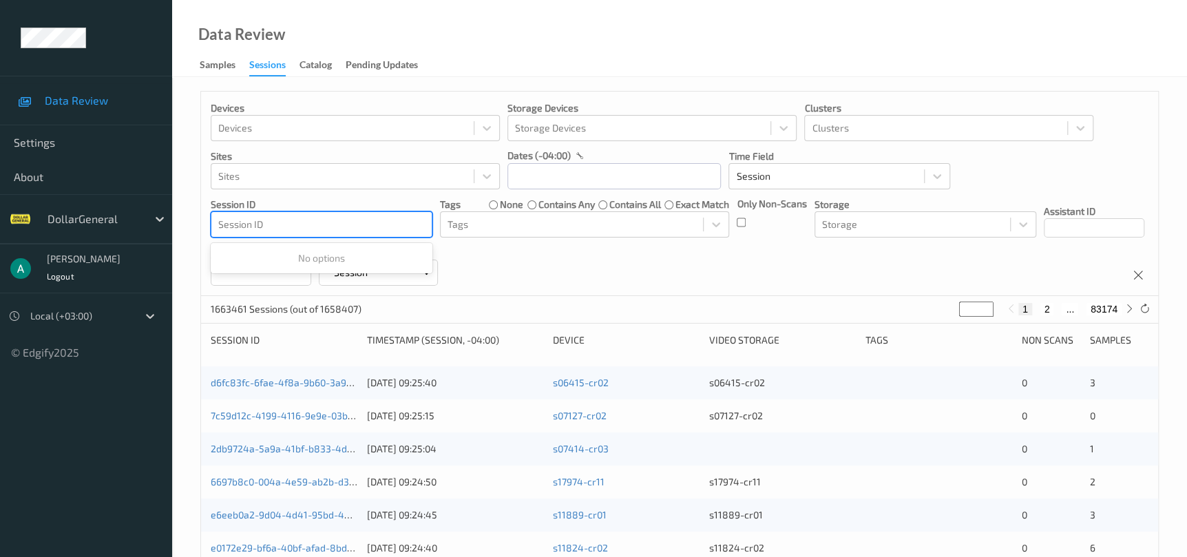
click at [391, 224] on div at bounding box center [321, 224] width 207 height 17
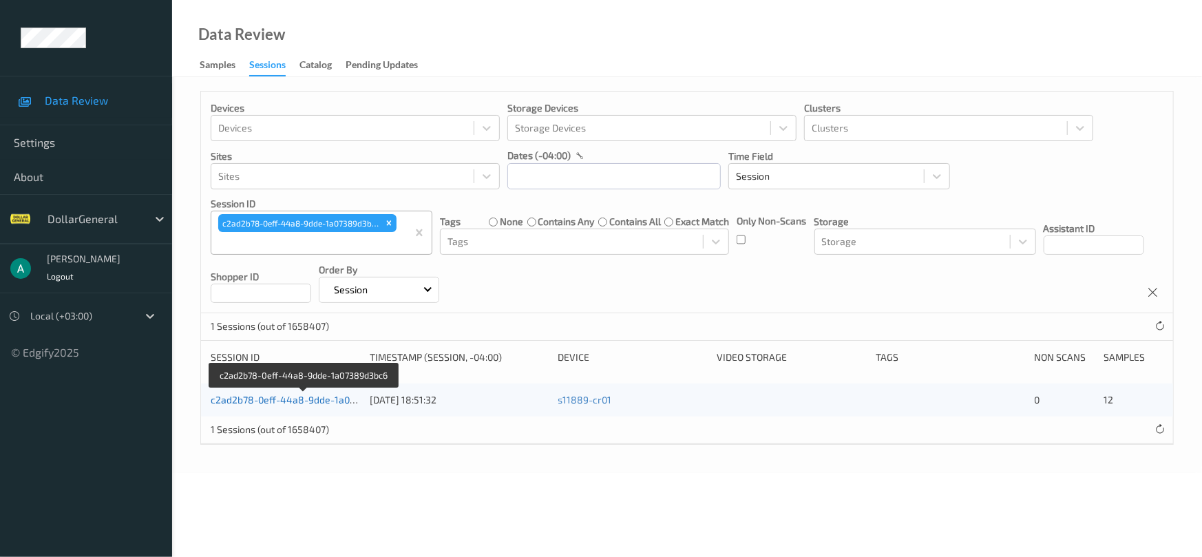
click at [320, 395] on link "c2ad2b78-0eff-44a8-9dde-1a07389d3bc6" at bounding box center [305, 400] width 188 height 12
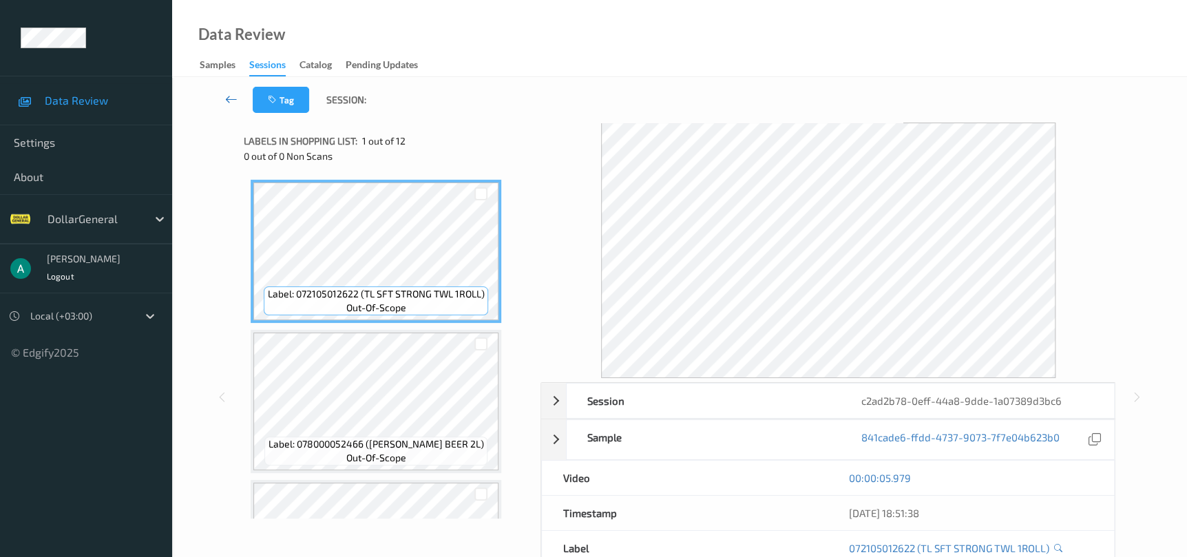
click at [231, 96] on icon at bounding box center [231, 99] width 12 height 14
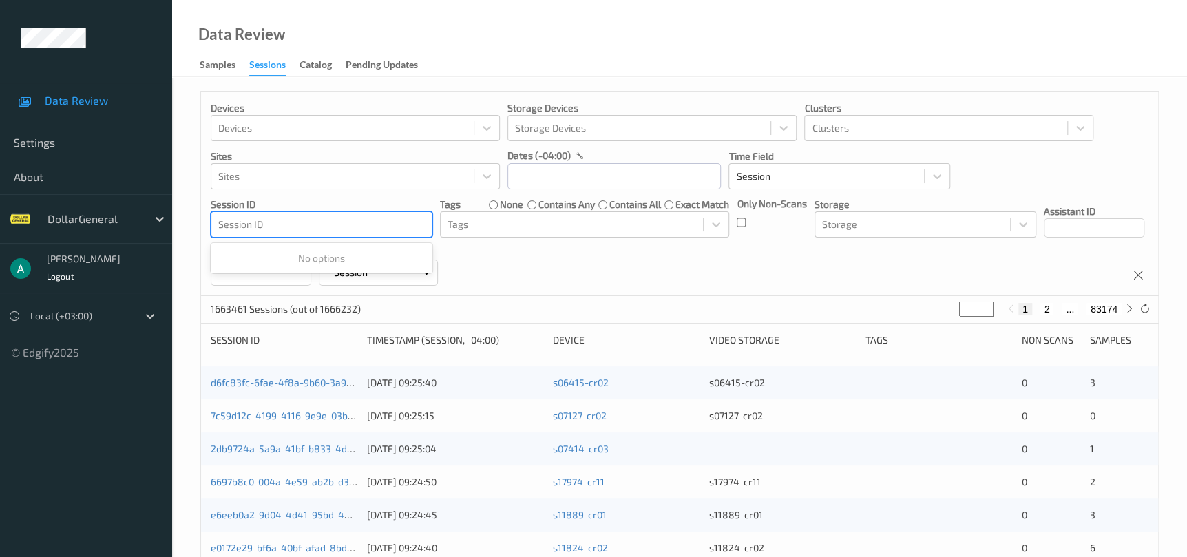
click at [379, 221] on div at bounding box center [321, 224] width 207 height 17
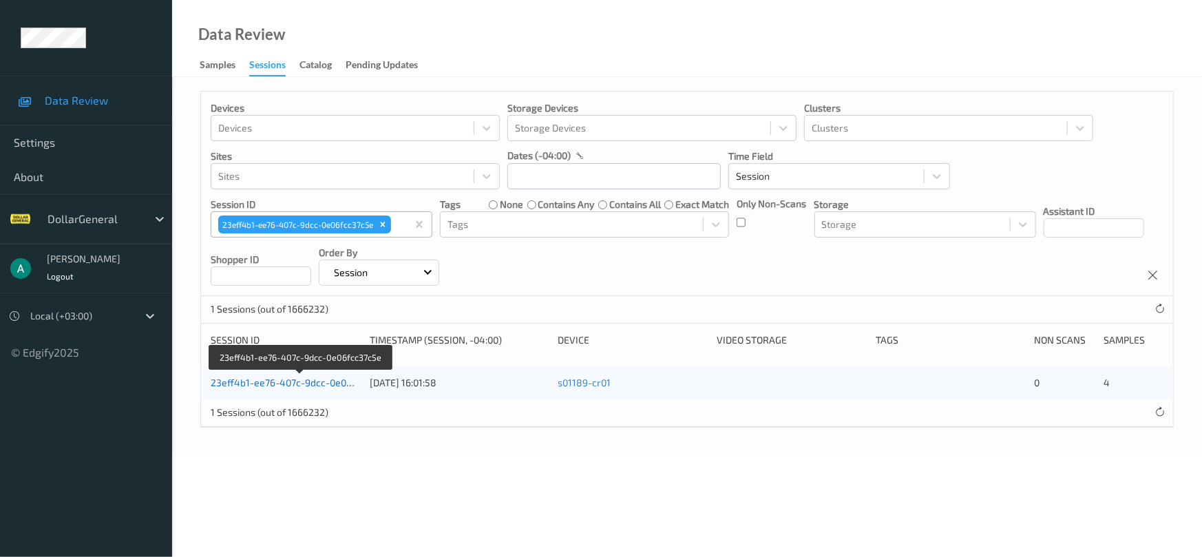
click at [291, 384] on link "23eff4b1-ee76-407c-9dcc-0e06fcc37c5e" at bounding box center [301, 383] width 180 height 12
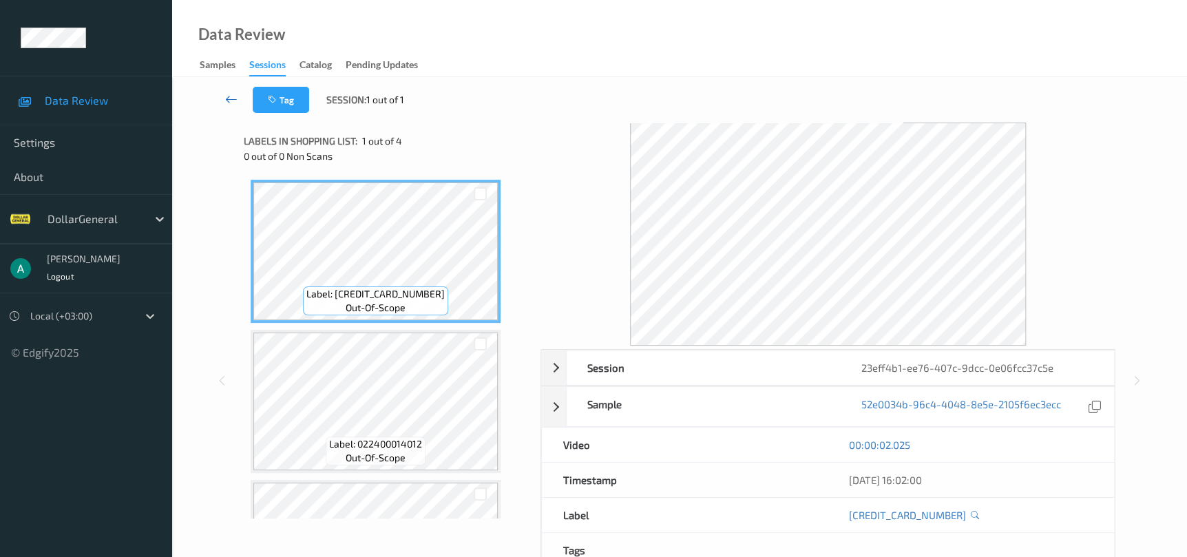
click at [231, 105] on icon at bounding box center [231, 99] width 12 height 14
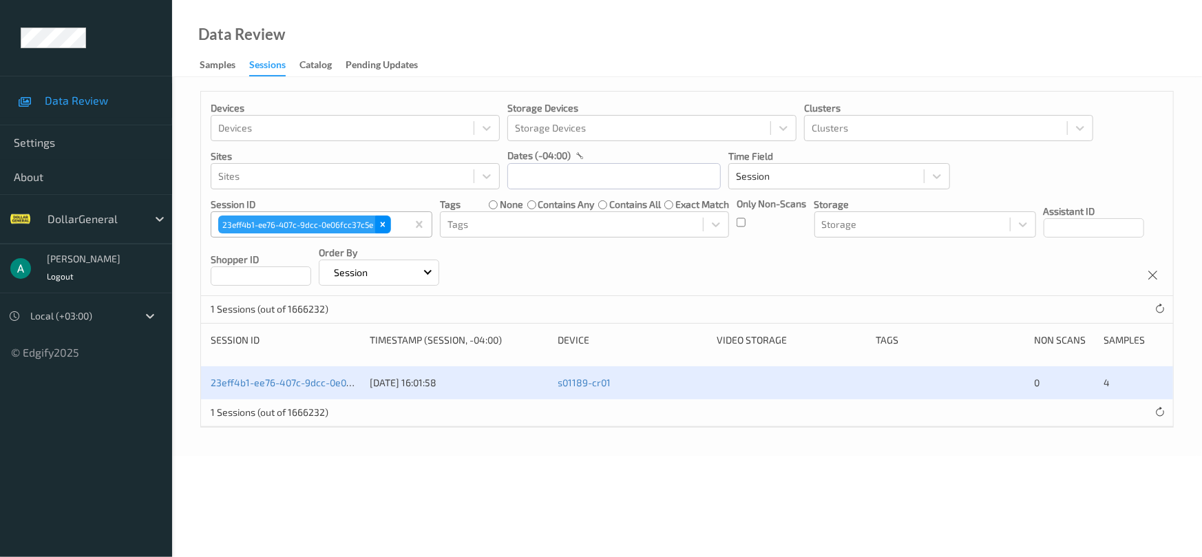
click at [386, 229] on icon "Remove 23eff4b1-ee76-407c-9dcc-0e06fcc37c5e" at bounding box center [383, 225] width 10 height 10
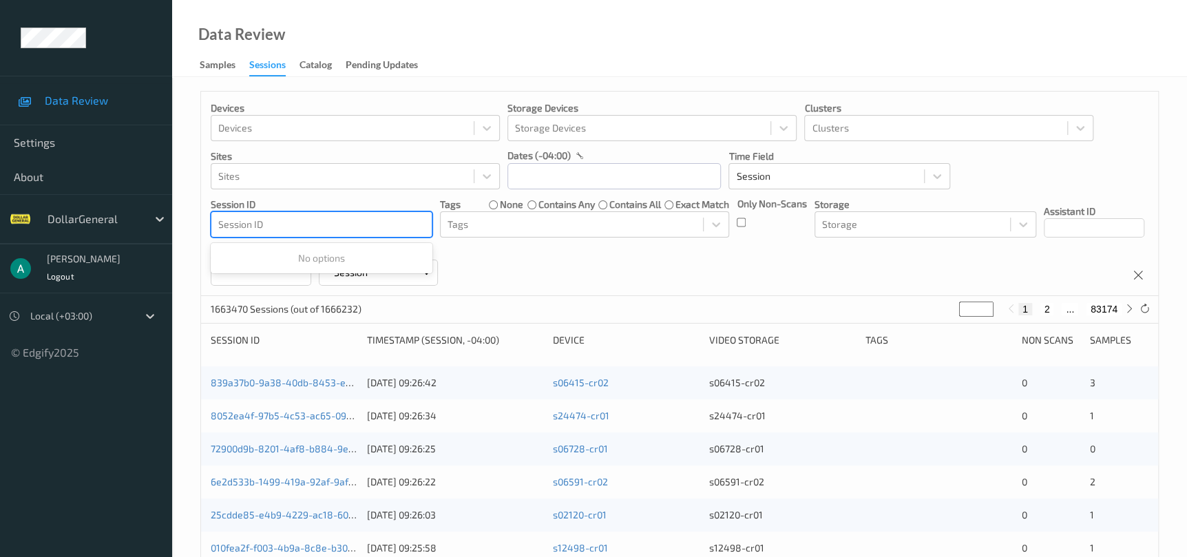
click at [306, 220] on div at bounding box center [321, 224] width 207 height 17
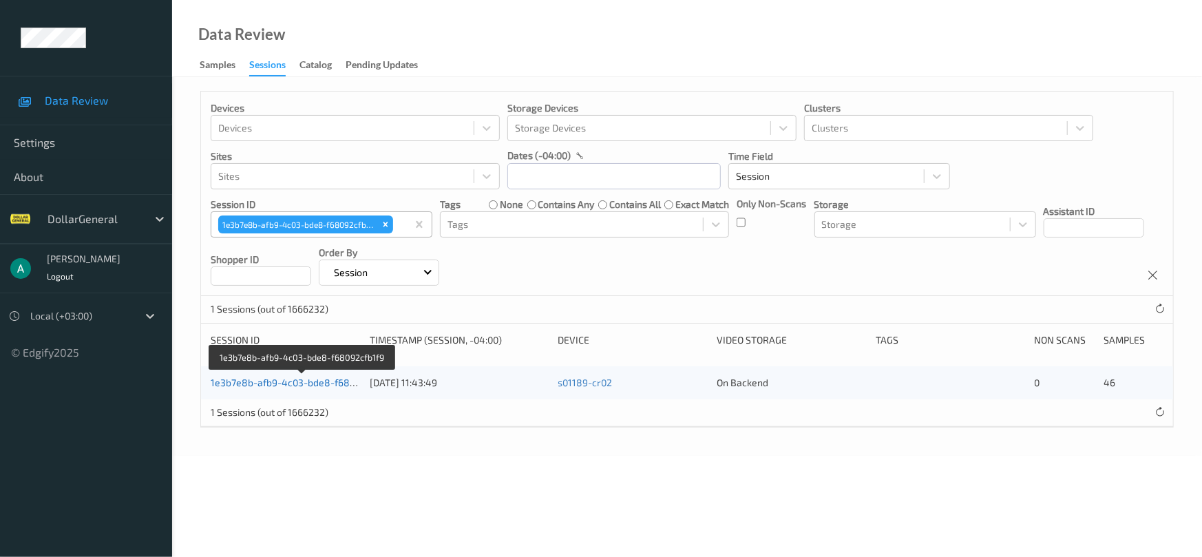
click at [305, 382] on link "1e3b7e8b-afb9-4c03-bde8-f68092cfb1f9" at bounding box center [302, 383] width 182 height 12
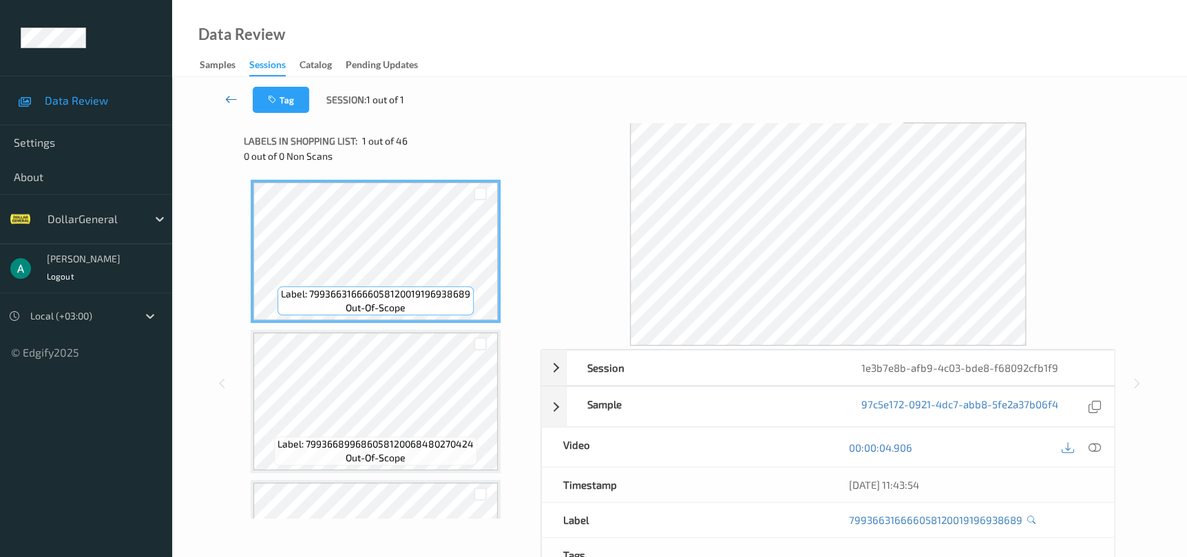
click at [235, 98] on icon at bounding box center [231, 99] width 12 height 14
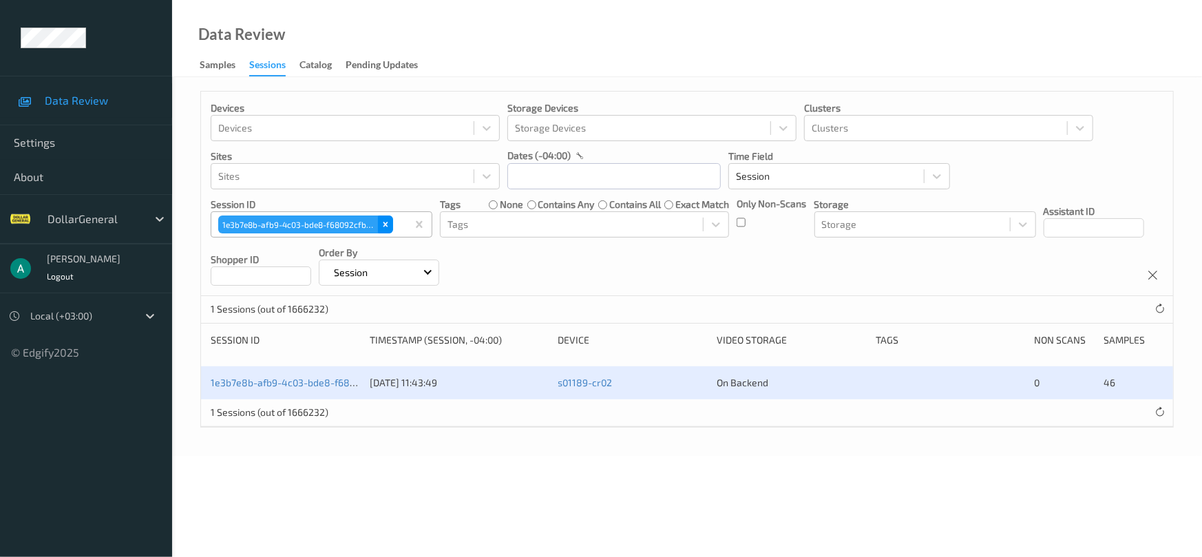
click at [382, 227] on icon "Remove 1e3b7e8b-afb9-4c03-bde8-f68092cfb1f9" at bounding box center [386, 225] width 10 height 10
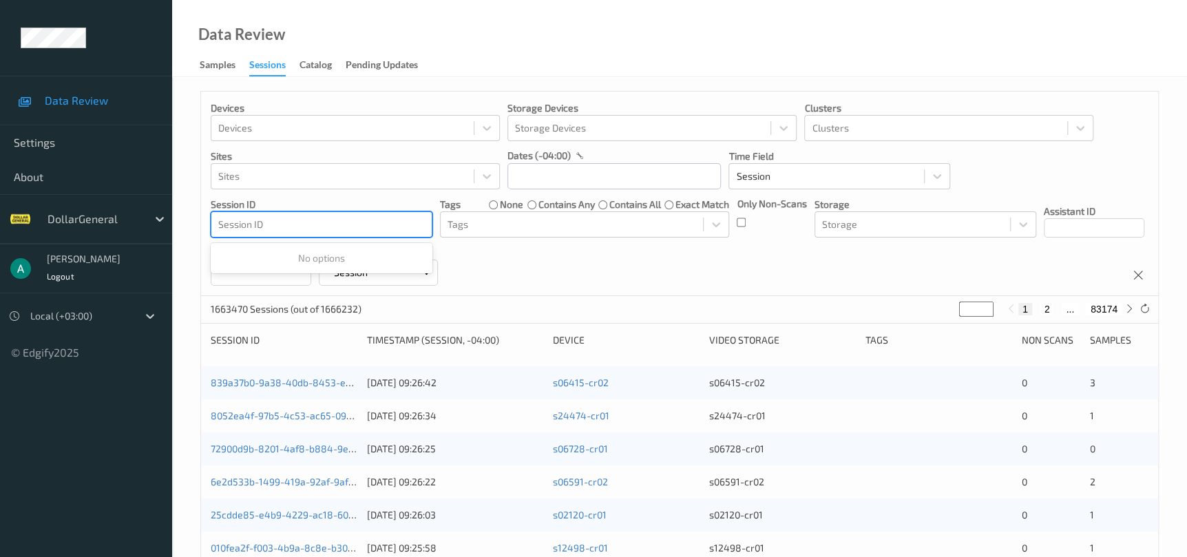
click at [323, 229] on div at bounding box center [321, 224] width 207 height 17
click at [321, 227] on div at bounding box center [321, 224] width 207 height 17
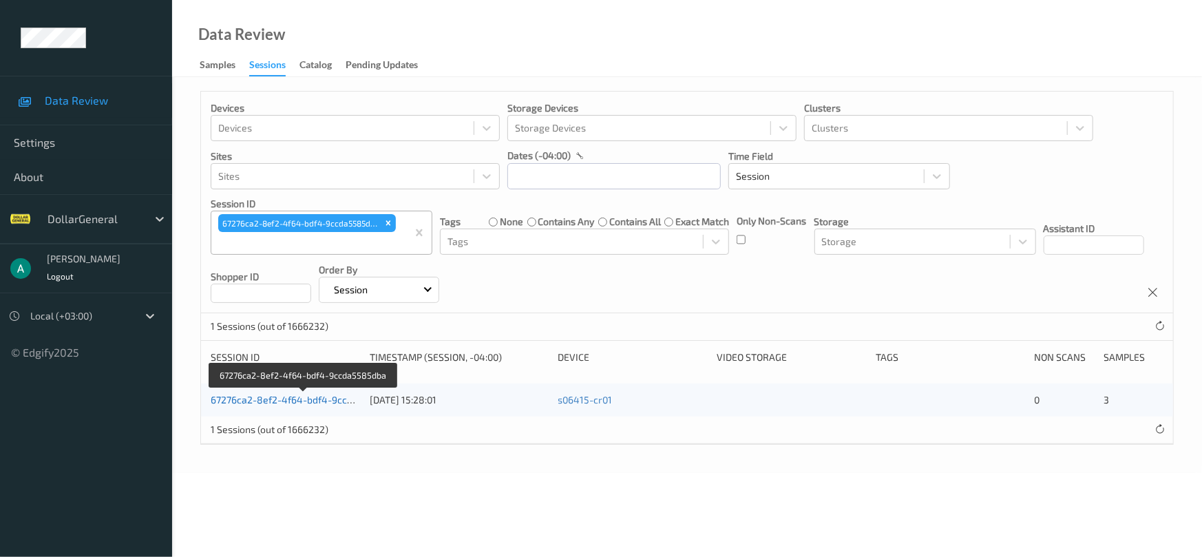
click at [296, 397] on link "67276ca2-8ef2-4f64-bdf4-9ccda5585dba" at bounding box center [304, 400] width 187 height 12
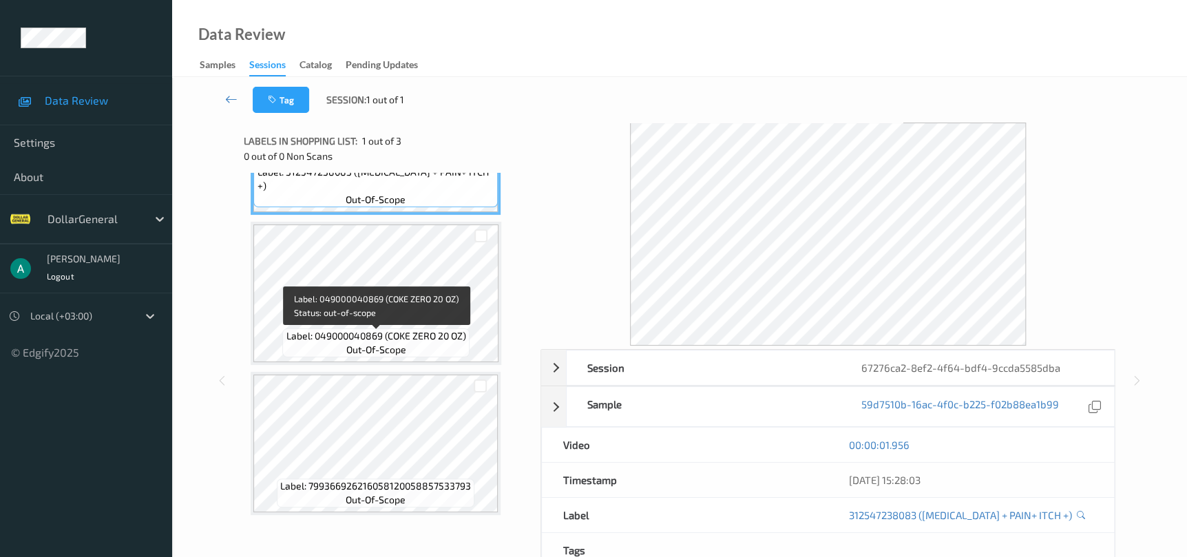
scroll to position [109, 0]
click at [416, 370] on div "Label: 799366926216058120058857533793 out-of-scope" at bounding box center [376, 441] width 250 height 143
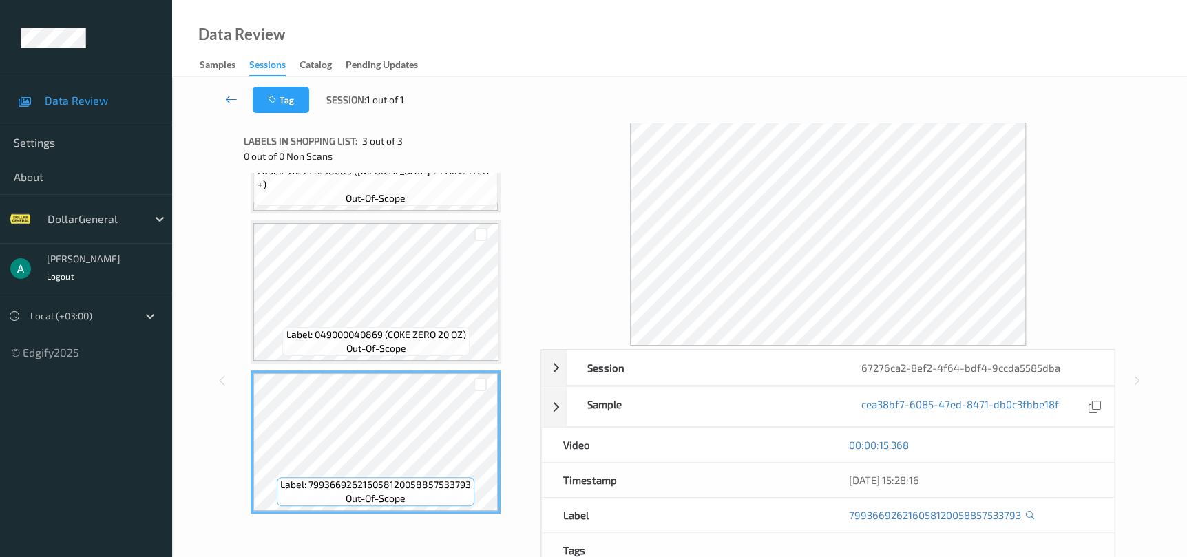
click at [236, 92] on icon at bounding box center [231, 99] width 12 height 14
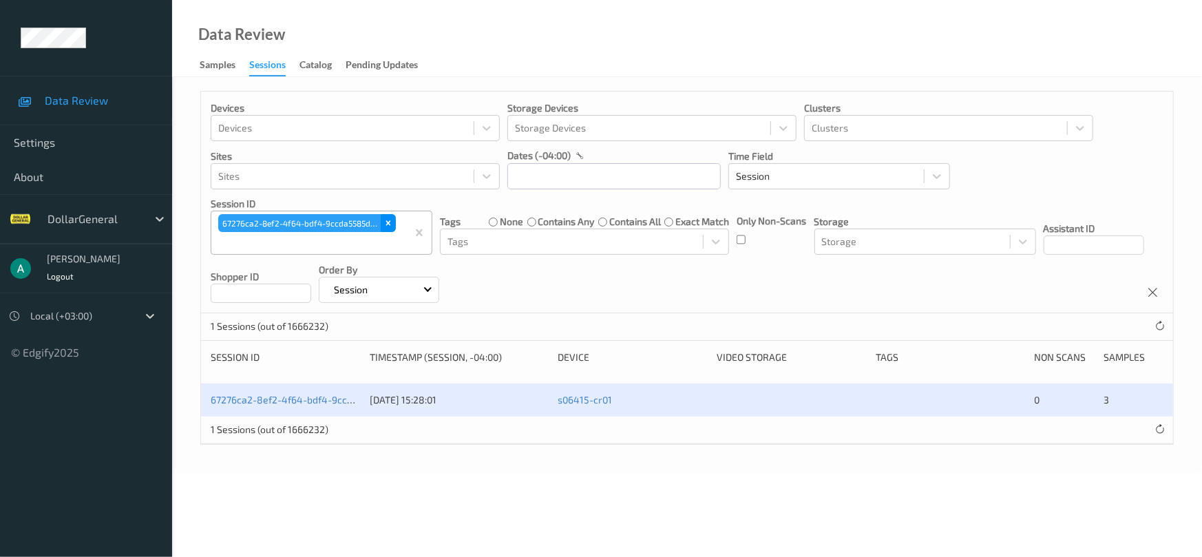
click at [386, 229] on div "Remove 67276ca2-8ef2-4f64-bdf4-9ccda5585dba" at bounding box center [388, 223] width 15 height 18
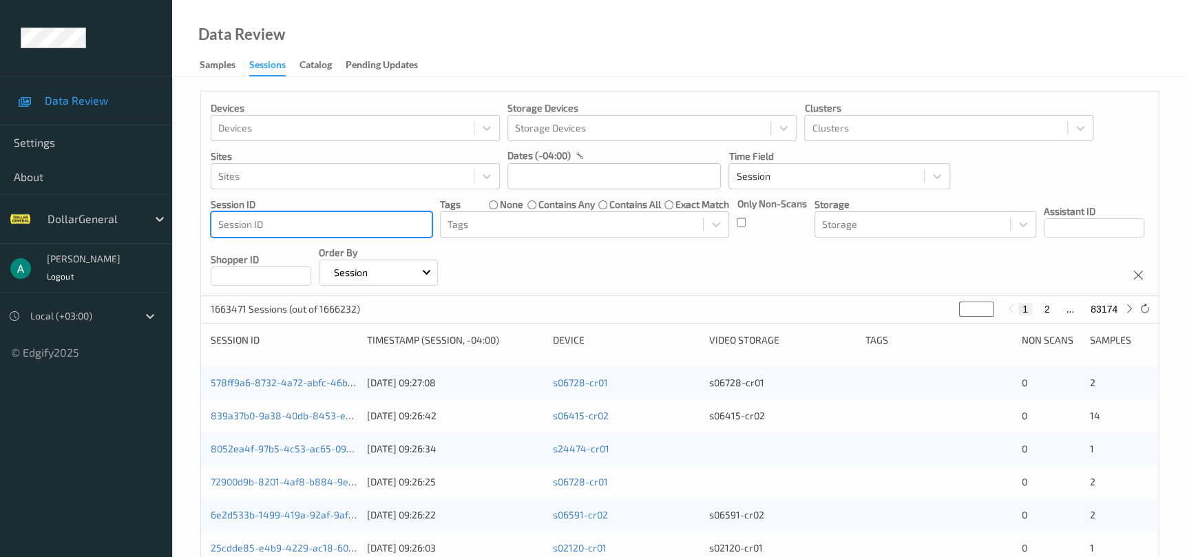
click at [373, 226] on div at bounding box center [321, 224] width 207 height 17
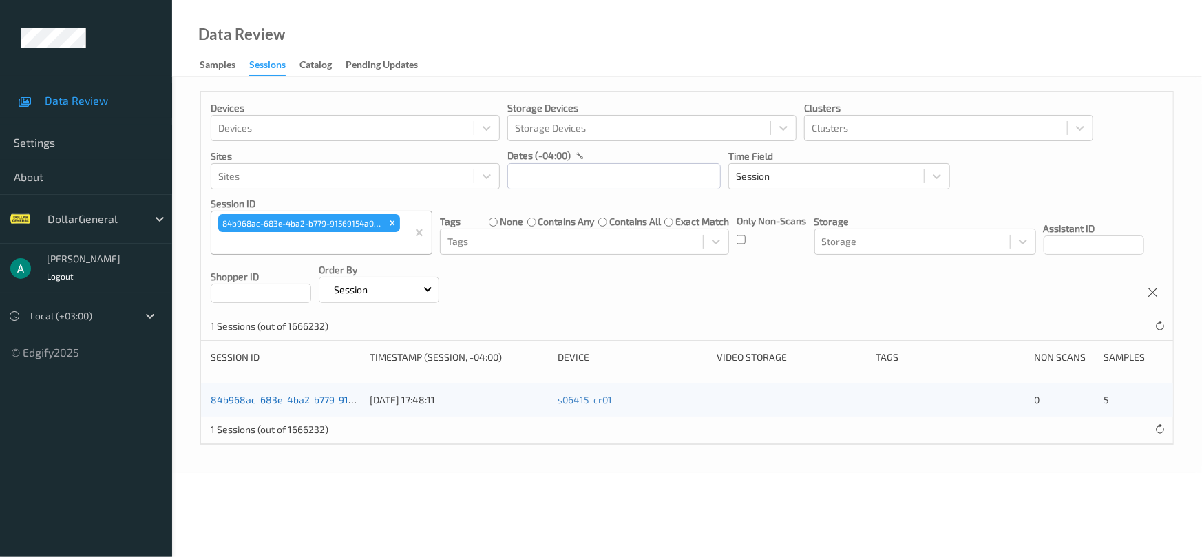
click at [275, 402] on link "84b968ac-683e-4ba2-b779-91569154a034" at bounding box center [307, 400] width 193 height 12
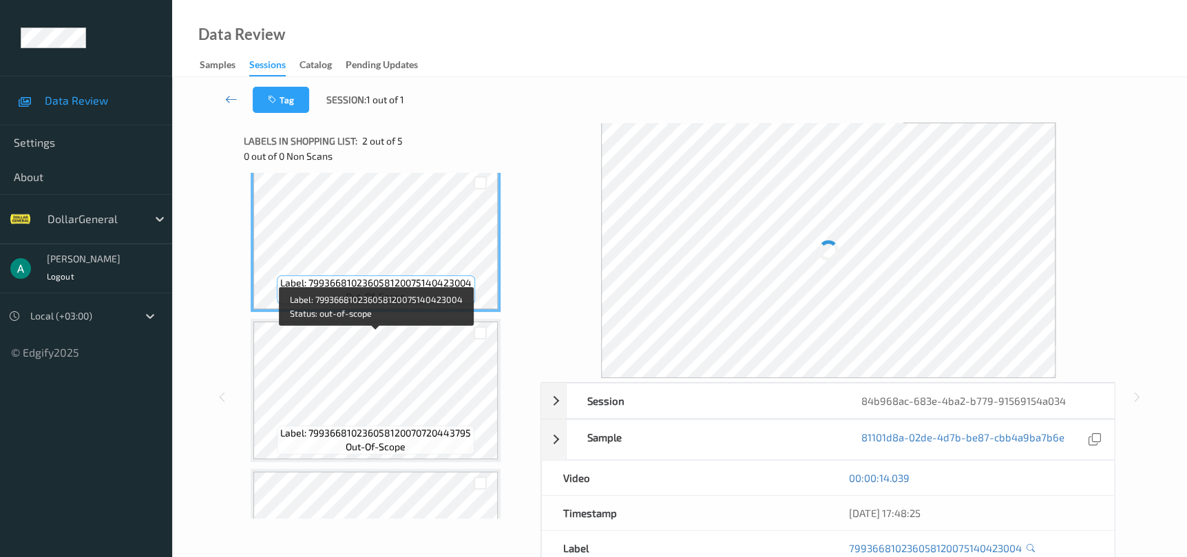
scroll to position [207, 0]
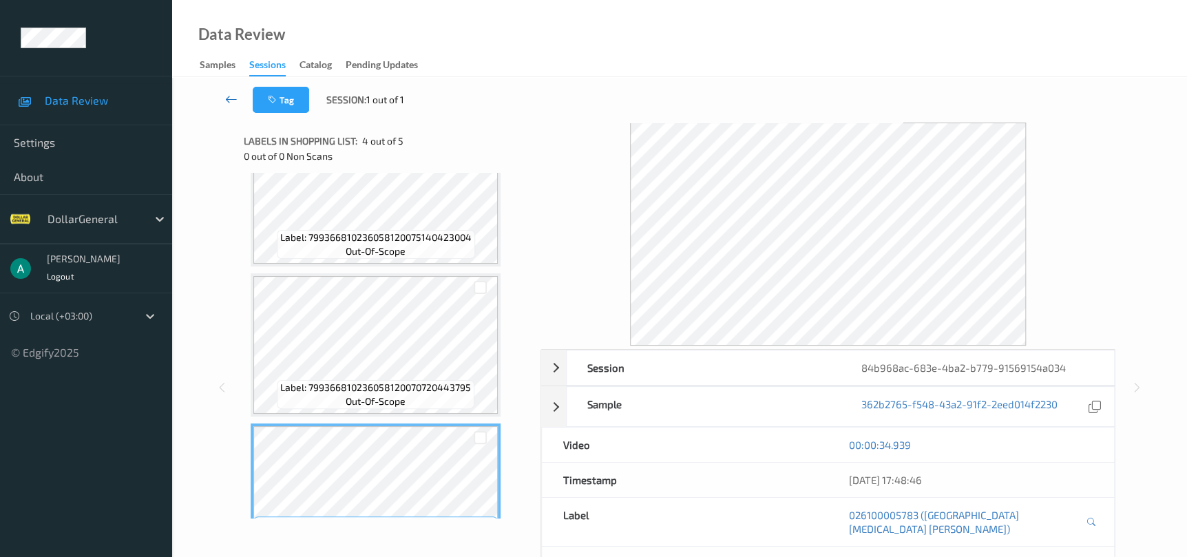
click at [229, 96] on icon at bounding box center [231, 99] width 12 height 14
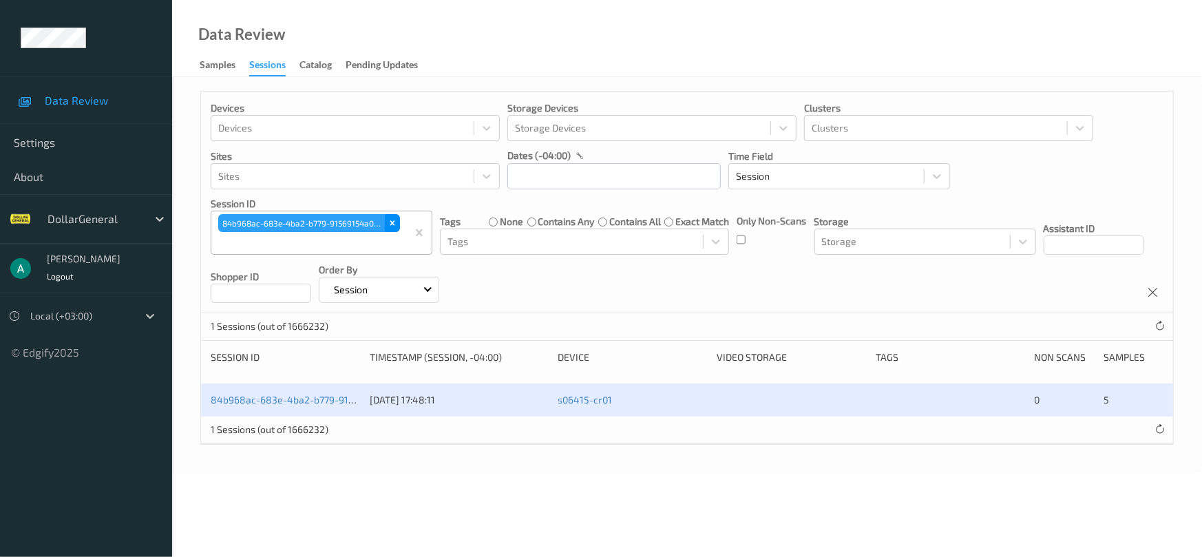
click at [388, 227] on icon "Remove 84b968ac-683e-4ba2-b779-91569154a034" at bounding box center [393, 223] width 10 height 10
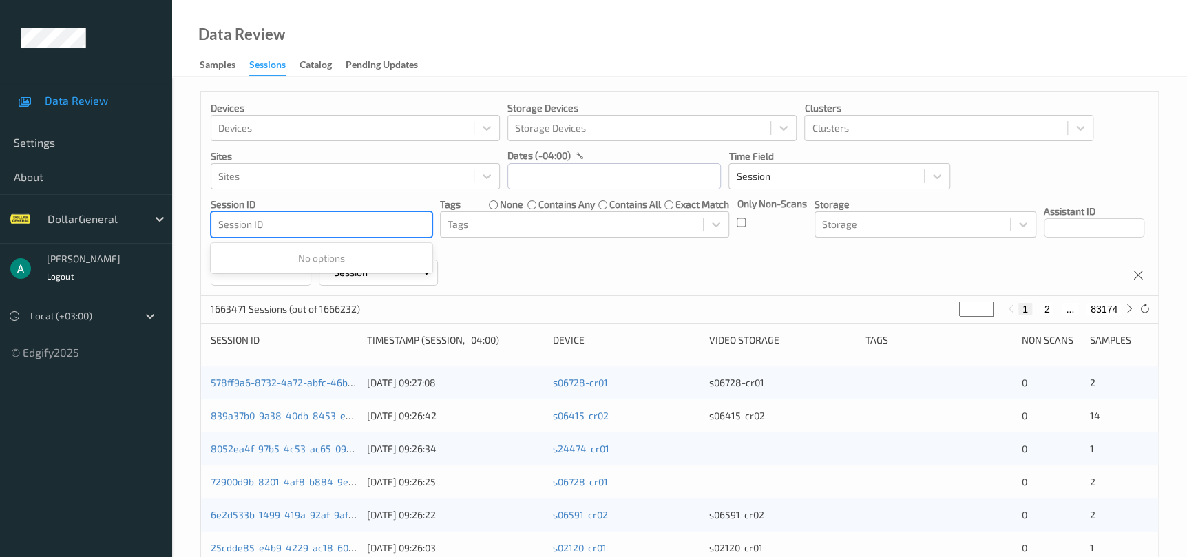
click at [366, 226] on div at bounding box center [321, 224] width 207 height 17
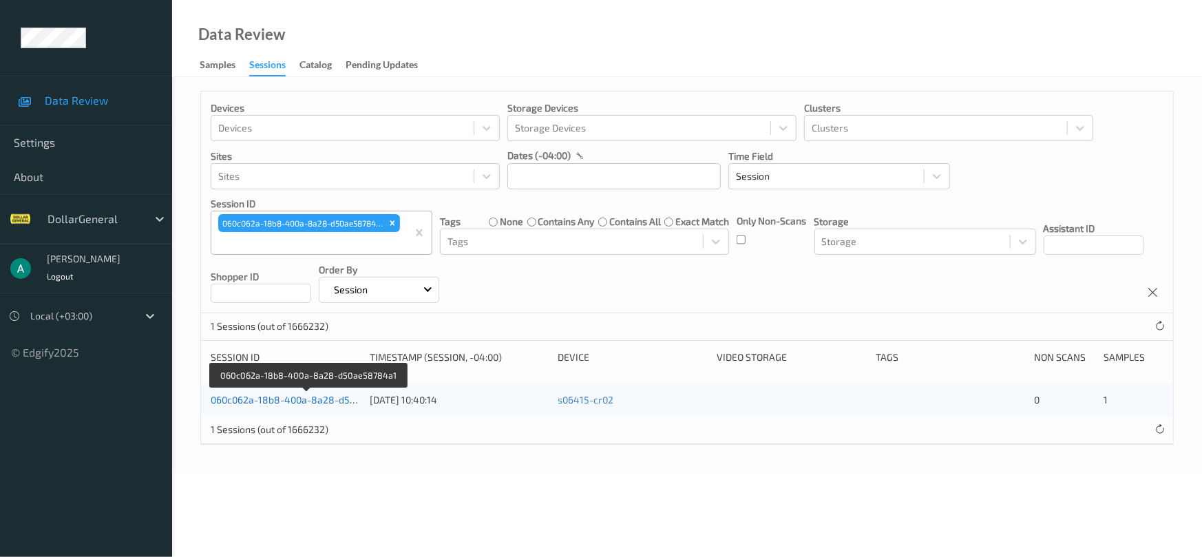
click at [282, 404] on link "060c062a-18b8-400a-8a28-d50ae58784a1" at bounding box center [308, 400] width 194 height 12
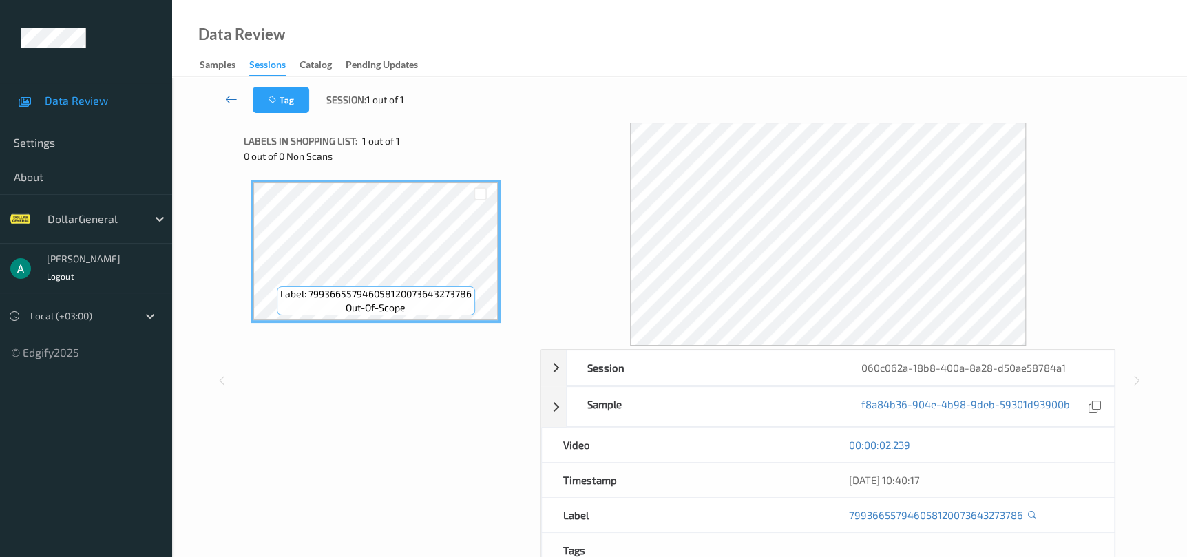
click at [239, 103] on link at bounding box center [231, 100] width 43 height 26
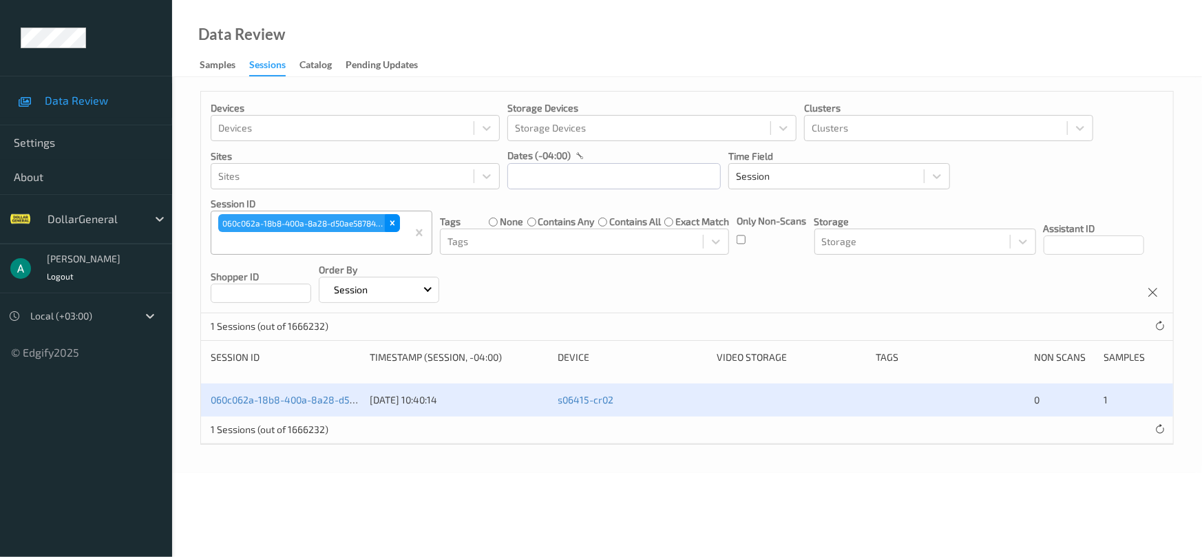
click at [386, 224] on div "Remove 060c062a-18b8-400a-8a28-d50ae58784a1" at bounding box center [392, 223] width 15 height 18
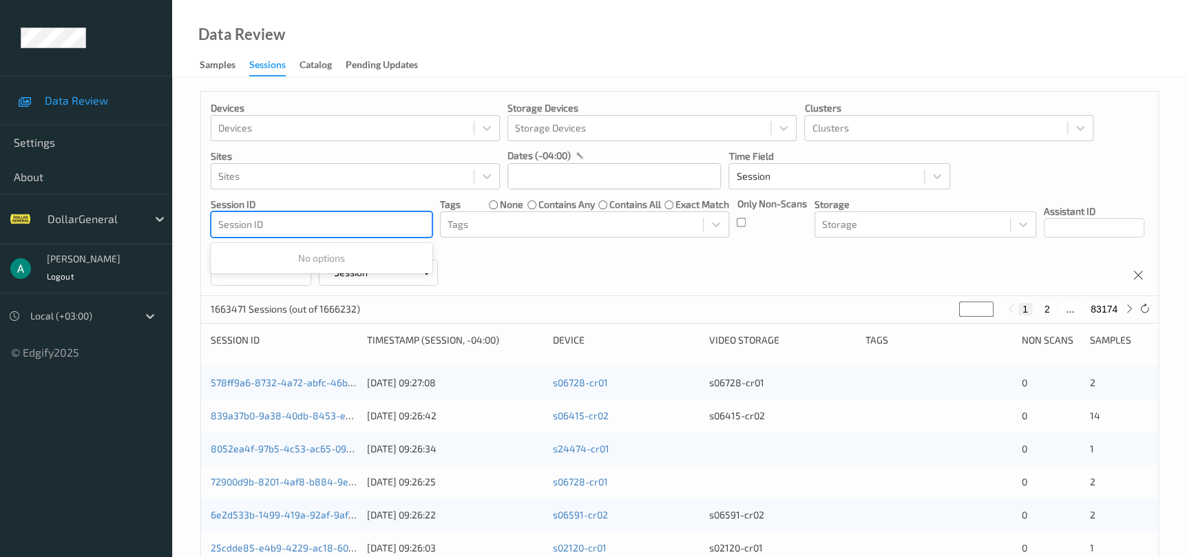
click at [365, 224] on div at bounding box center [321, 224] width 207 height 17
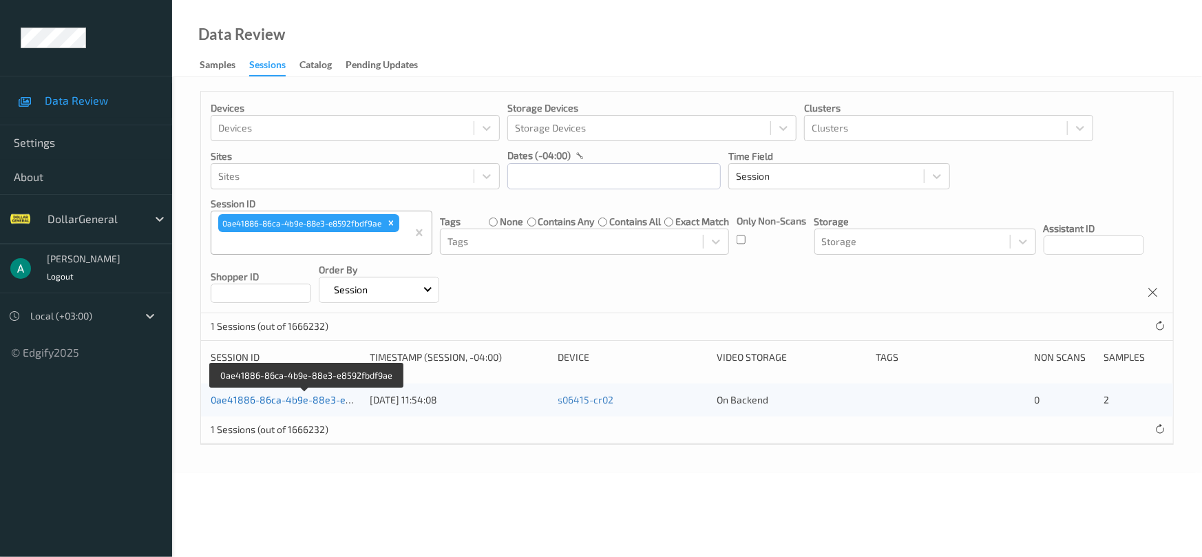
click at [276, 402] on link "0ae41886-86ca-4b9e-88e3-e8592fbdf9ae" at bounding box center [307, 400] width 192 height 12
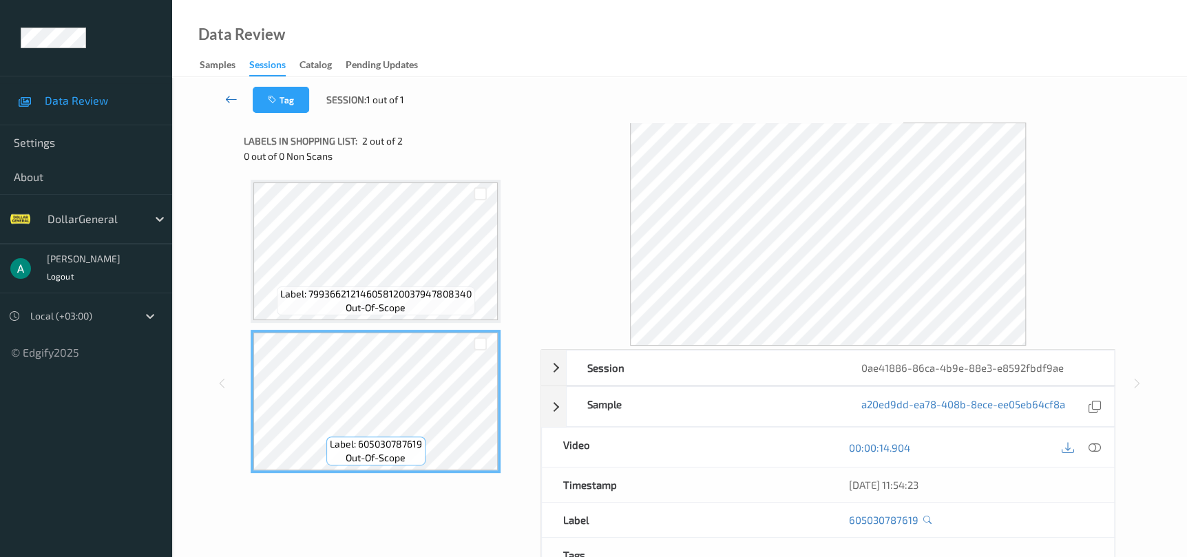
click at [230, 101] on icon at bounding box center [231, 99] width 12 height 14
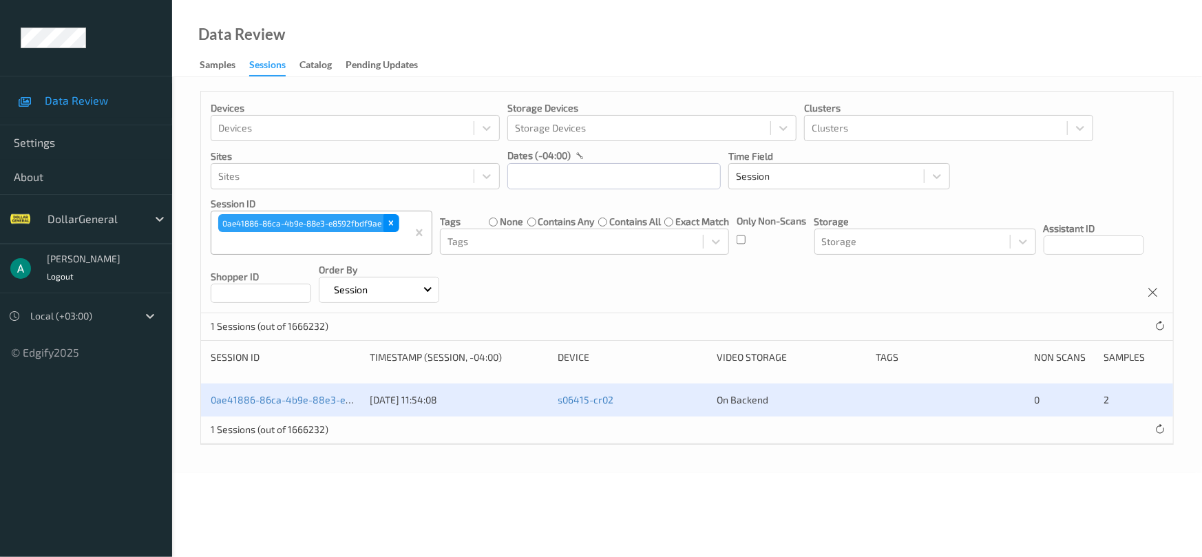
click at [388, 224] on icon "Remove 0ae41886-86ca-4b9e-88e3-e8592fbdf9ae" at bounding box center [391, 223] width 10 height 10
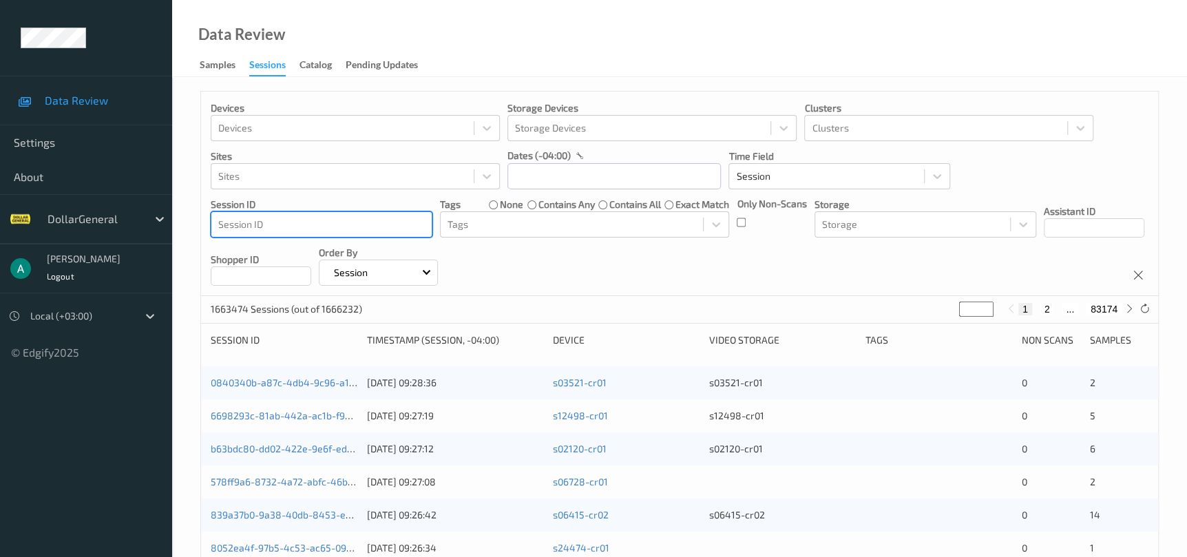
click at [368, 224] on div at bounding box center [321, 224] width 207 height 17
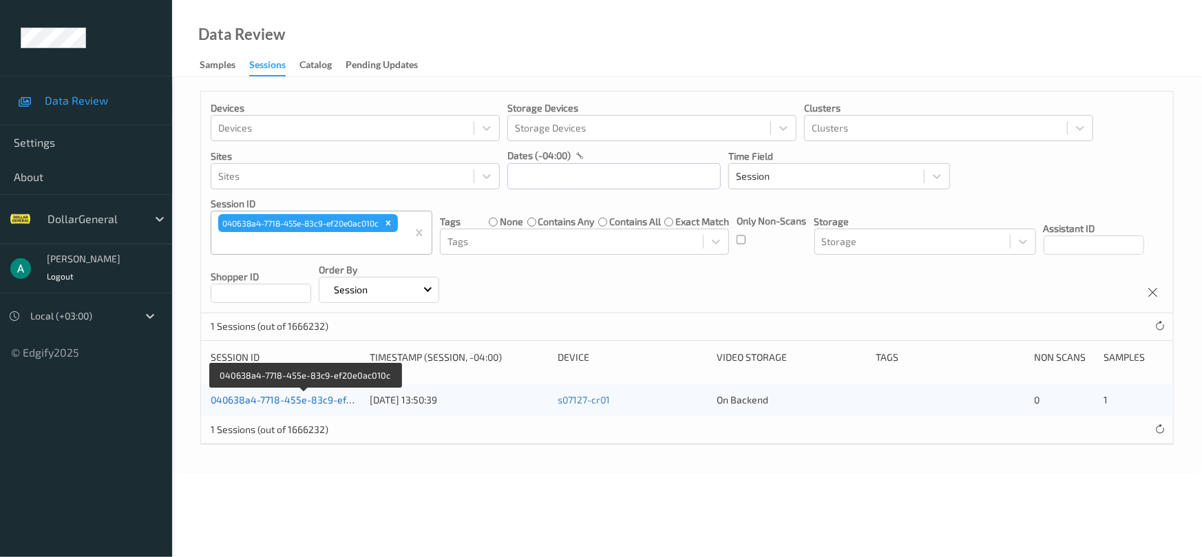
click at [265, 400] on link "040638a4-7718-455e-83c9-ef20e0ac010c" at bounding box center [305, 400] width 188 height 12
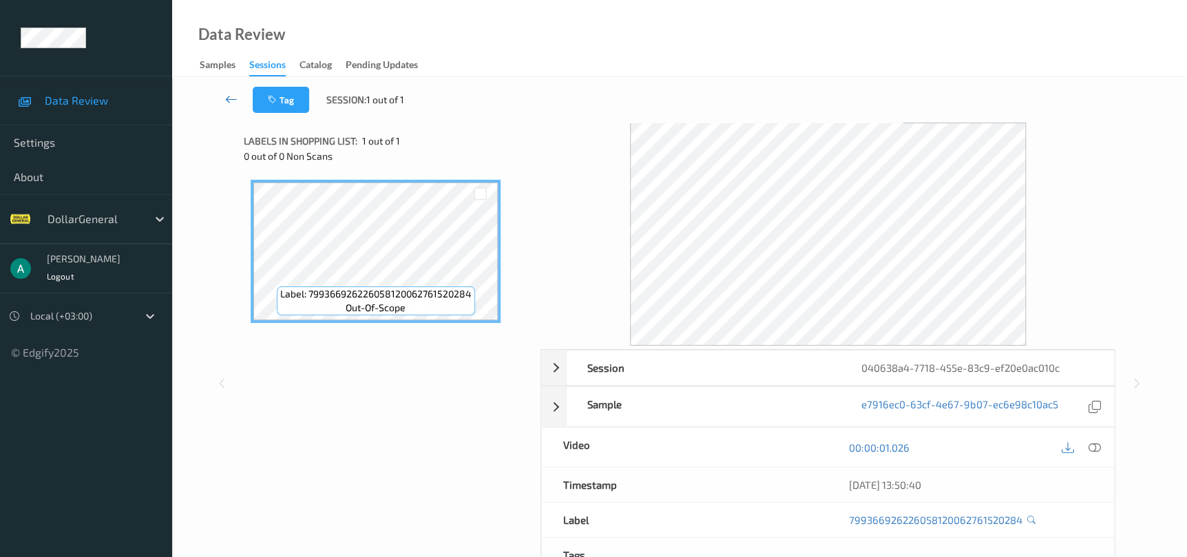
click at [241, 94] on link at bounding box center [231, 100] width 43 height 26
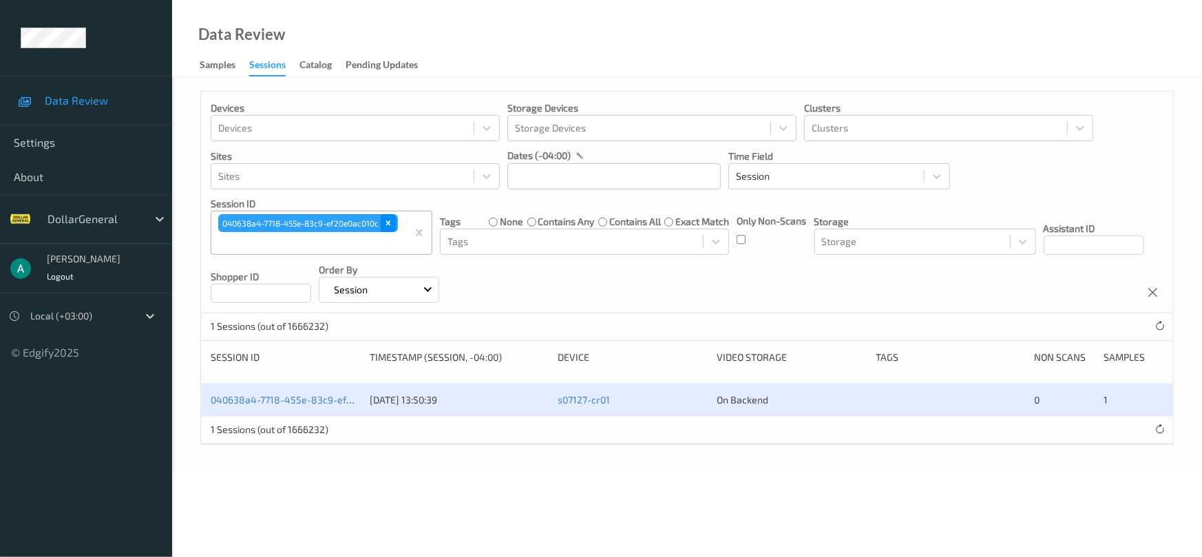
click at [395, 223] on div "Remove 040638a4-7718-455e-83c9-ef20e0ac010c" at bounding box center [388, 223] width 15 height 18
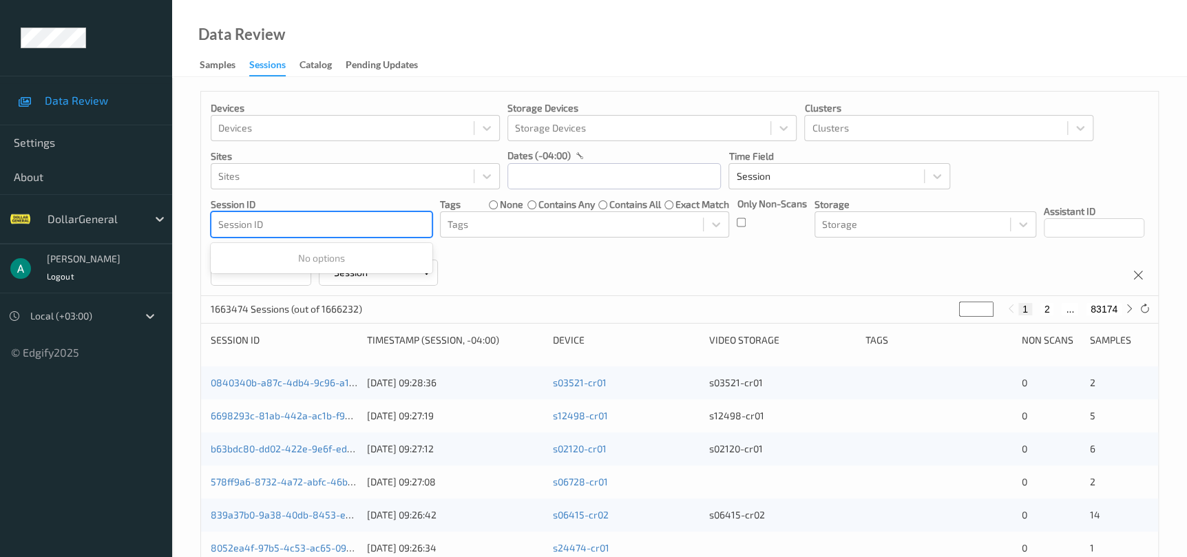
click at [391, 223] on div at bounding box center [321, 224] width 207 height 17
click at [390, 223] on div at bounding box center [321, 224] width 207 height 17
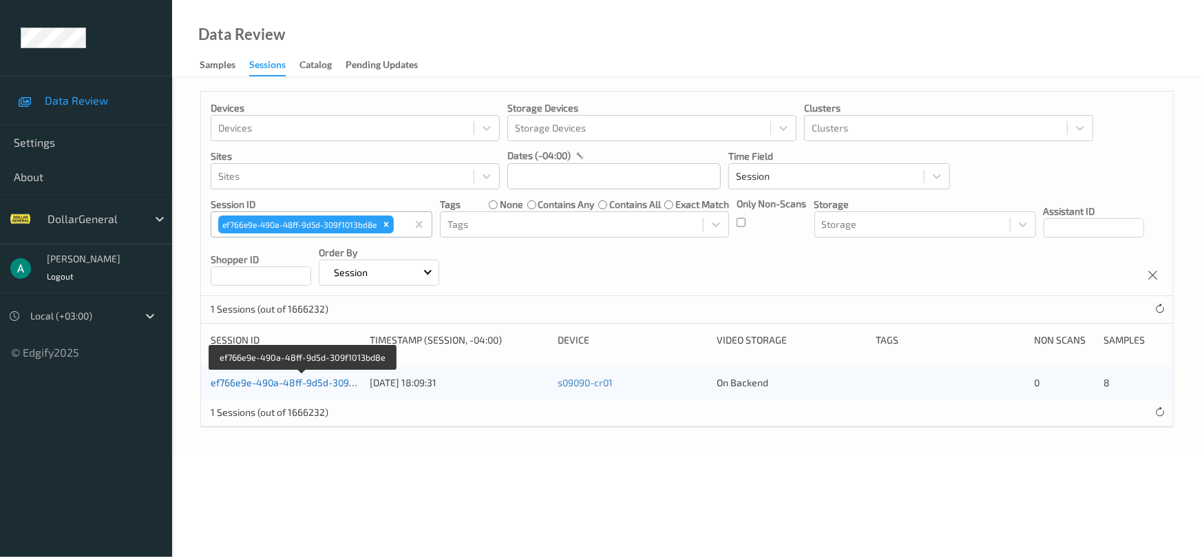
click at [330, 382] on link "ef766e9e-490a-48ff-9d5d-309f1013bd8e" at bounding box center [303, 383] width 184 height 12
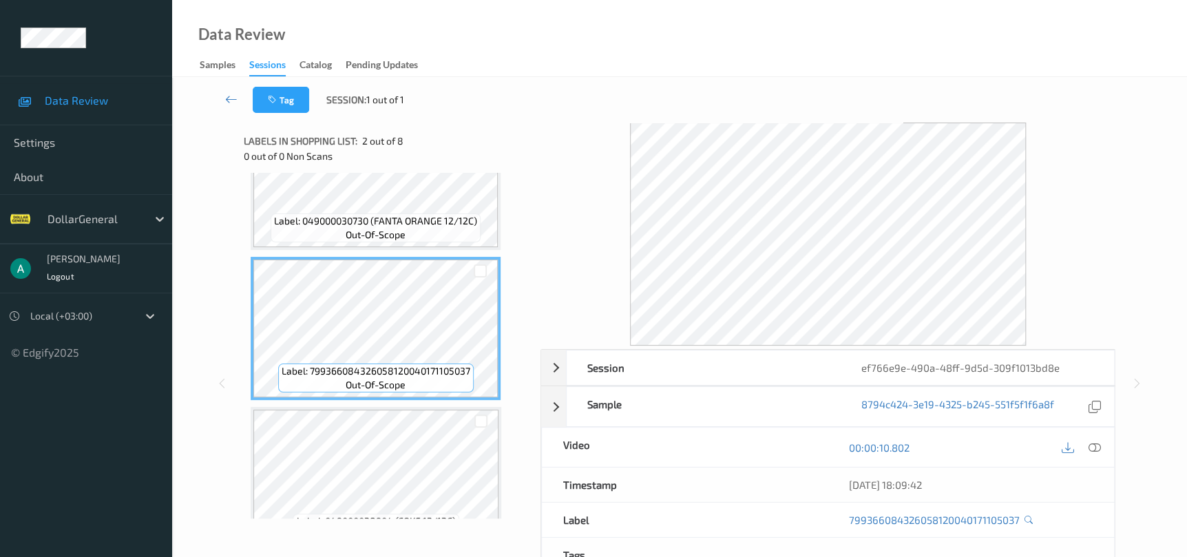
scroll to position [103, 0]
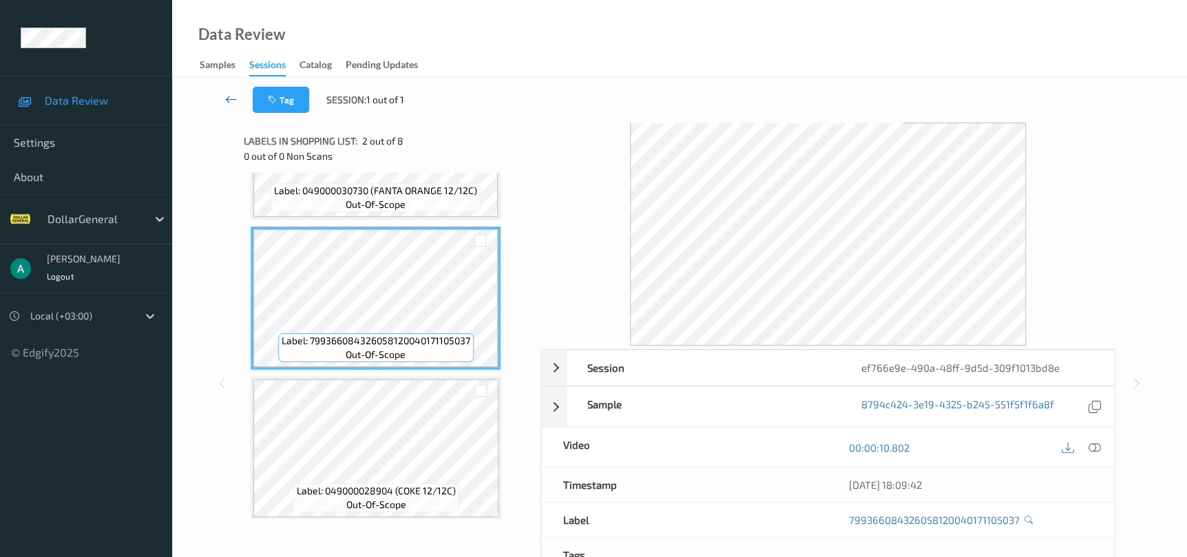
click at [233, 107] on link at bounding box center [231, 100] width 43 height 26
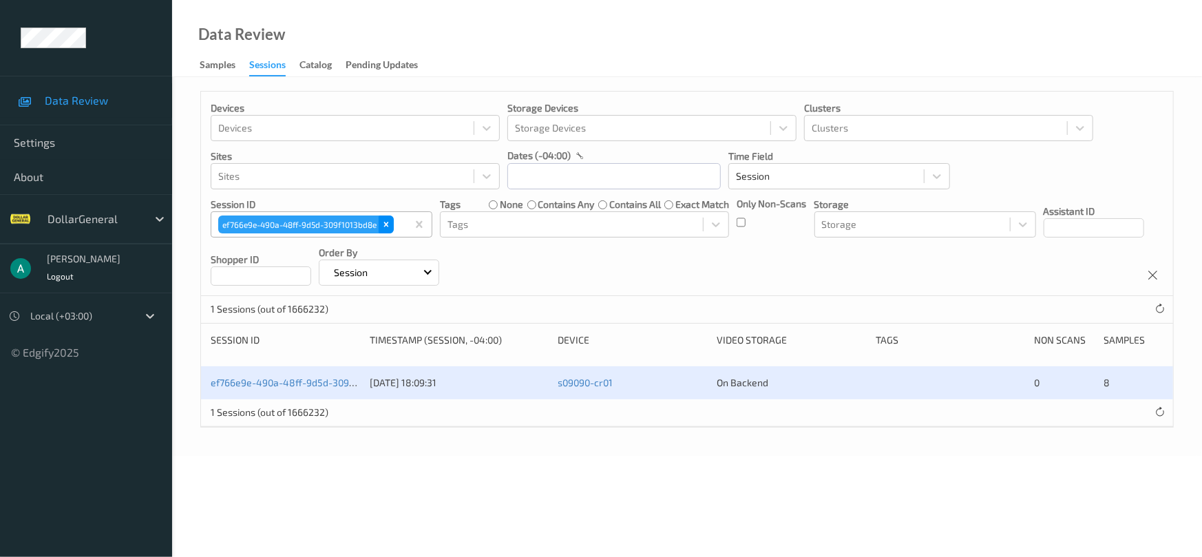
click at [389, 221] on icon "Remove ef766e9e-490a-48ff-9d5d-309f1013bd8e" at bounding box center [386, 225] width 10 height 10
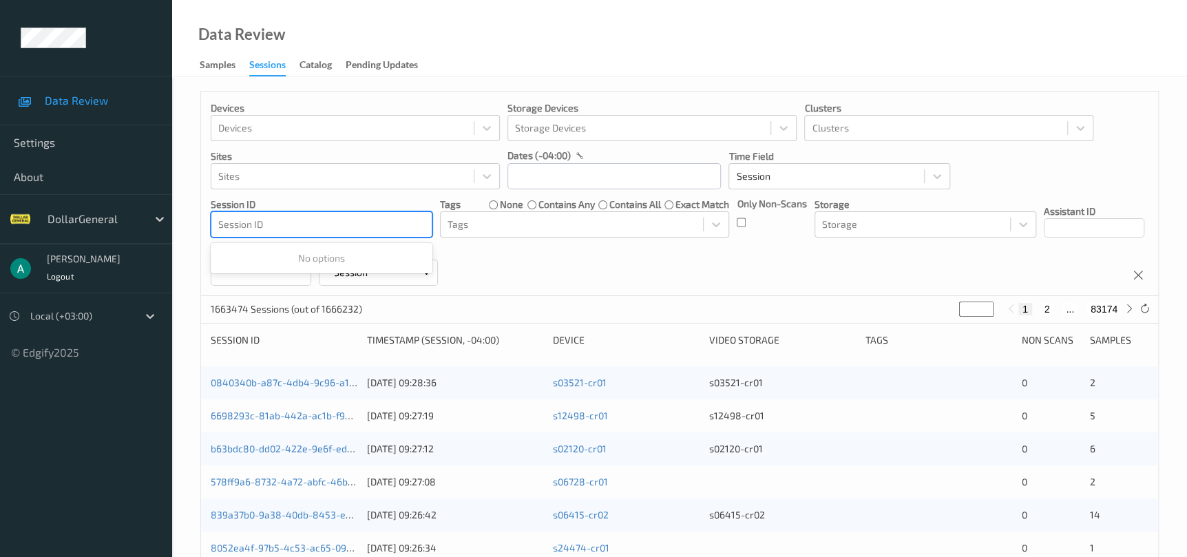
click at [380, 222] on div at bounding box center [321, 224] width 207 height 17
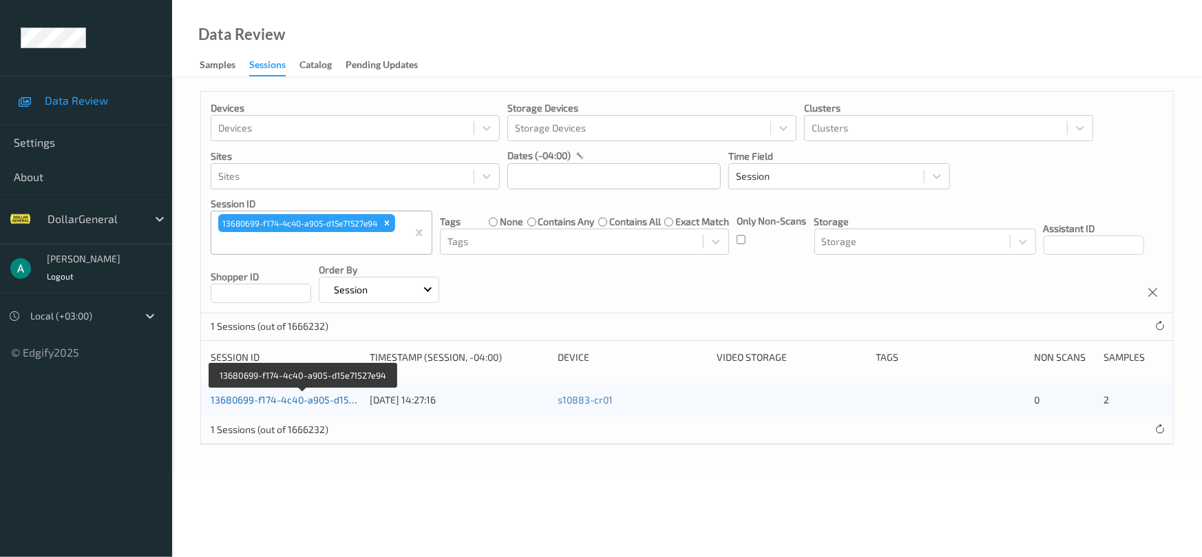
click at [329, 402] on link "13680699-f174-4c40-a905-d15e71527e94" at bounding box center [304, 400] width 186 height 12
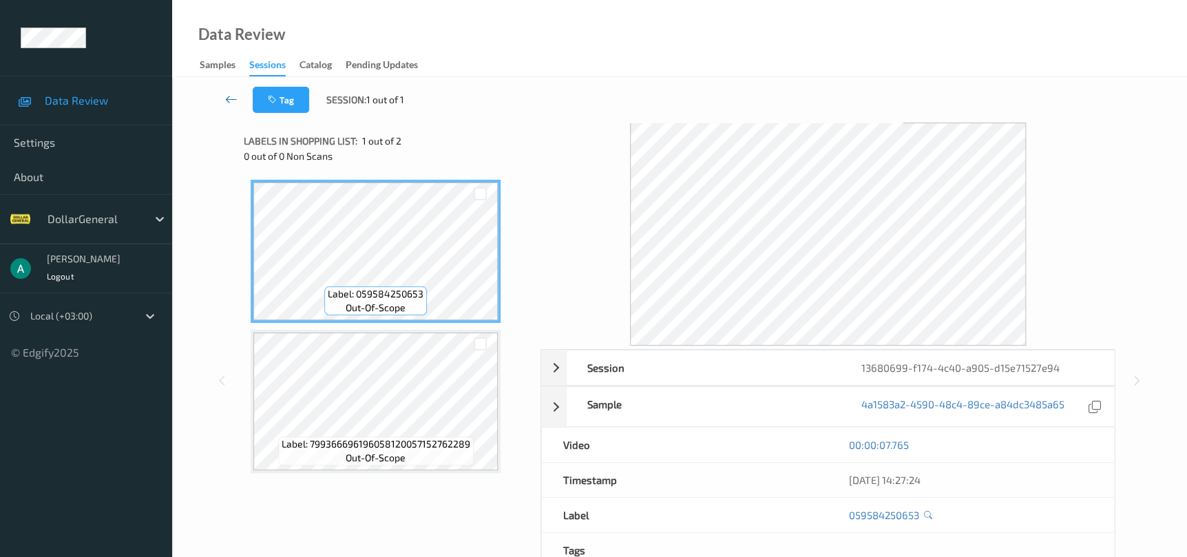
click at [234, 98] on icon at bounding box center [231, 99] width 12 height 14
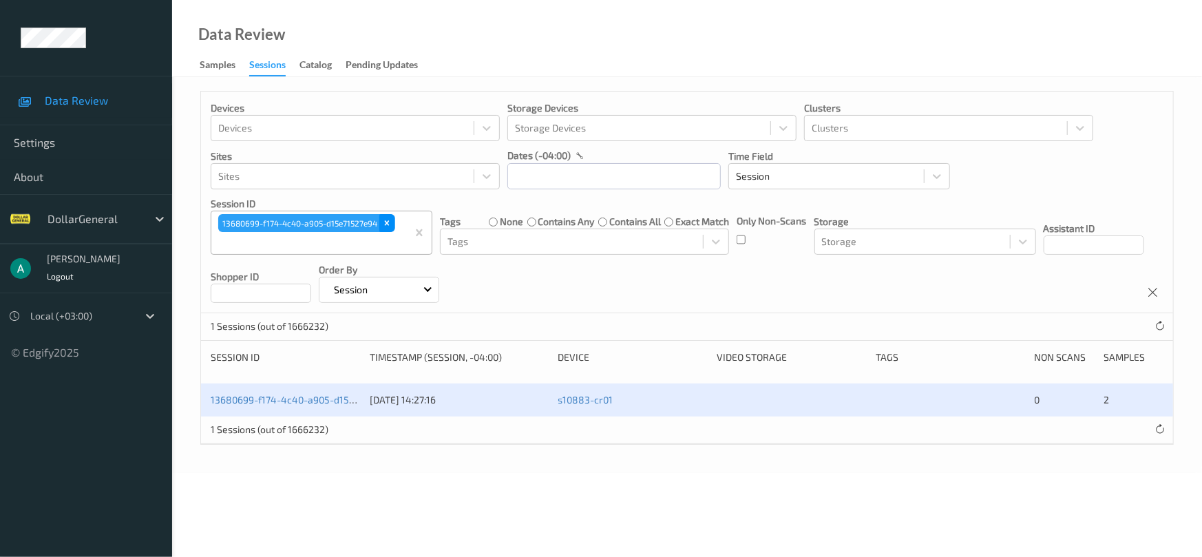
click at [382, 219] on icon "Remove 13680699-f174-4c40-a905-d15e71527e94" at bounding box center [387, 223] width 10 height 10
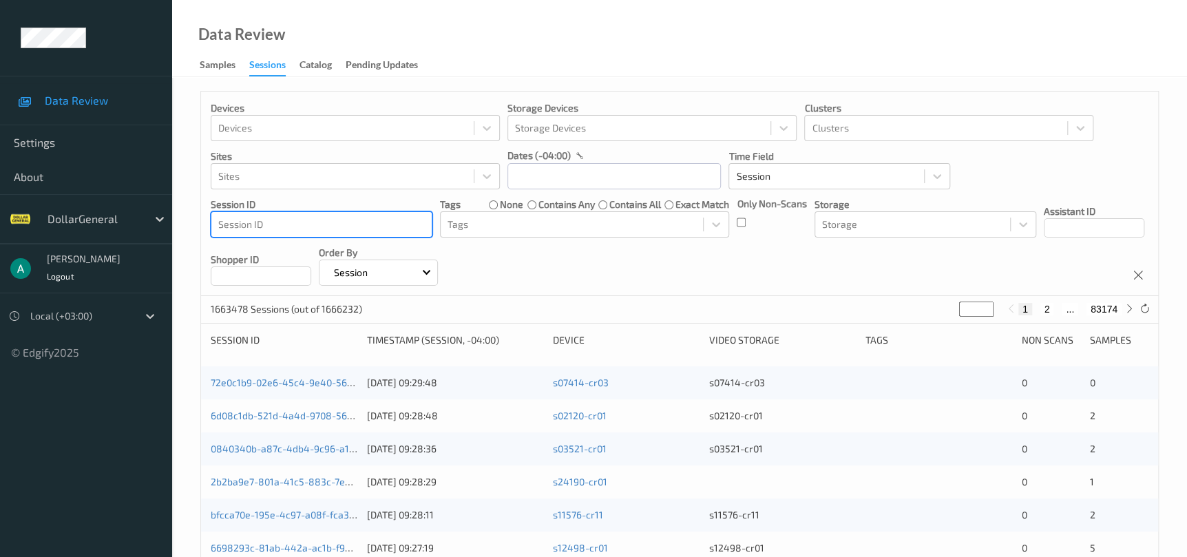
click at [382, 219] on div at bounding box center [321, 224] width 207 height 17
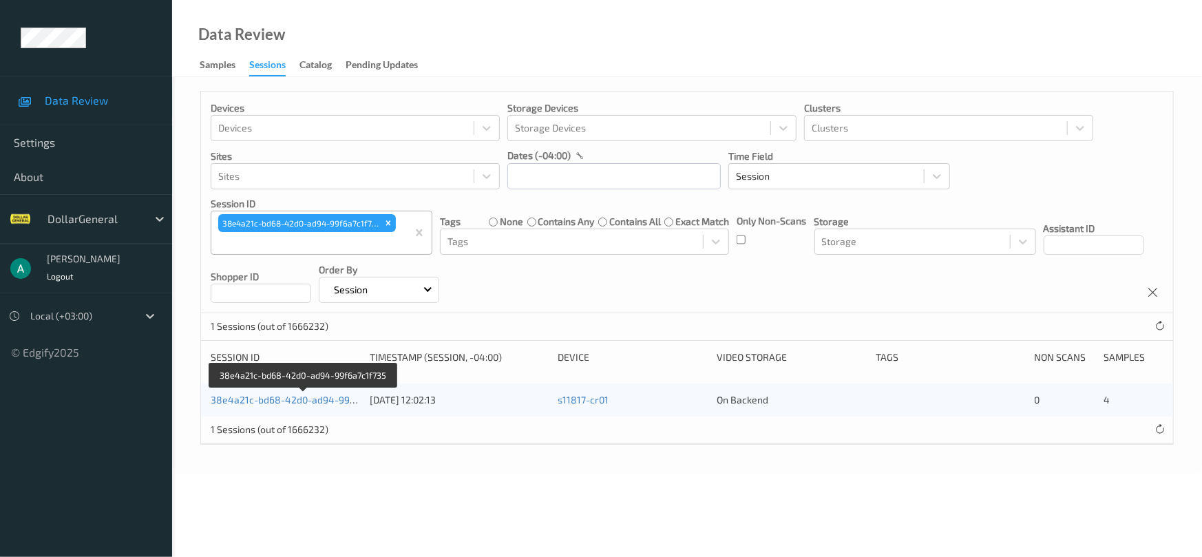
click at [309, 410] on div "38e4a21c-bd68-42d0-ad94-99f6a7c1f735 27/07/2025 12:02:13 s11817-cr01 On Backend…" at bounding box center [687, 400] width 972 height 33
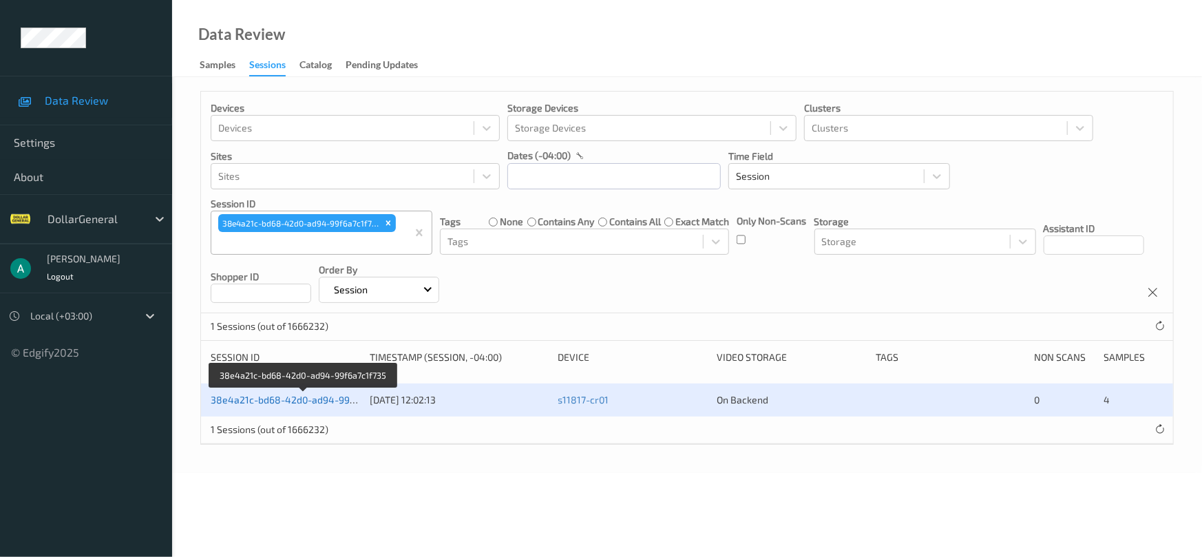
click at [310, 404] on link "38e4a21c-bd68-42d0-ad94-99f6a7c1f735" at bounding box center [304, 400] width 187 height 12
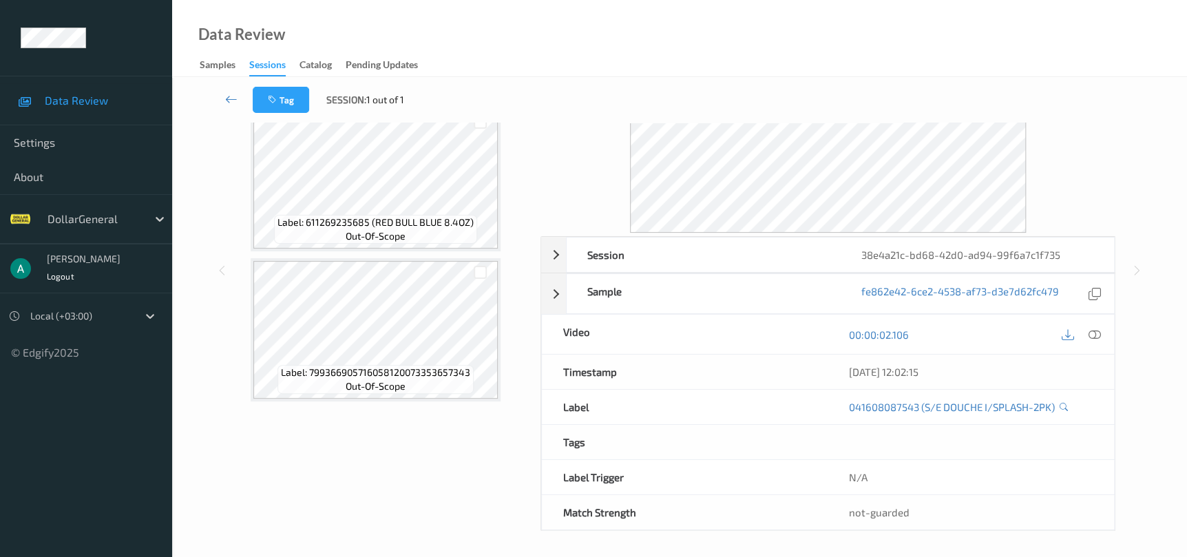
scroll to position [114, 0]
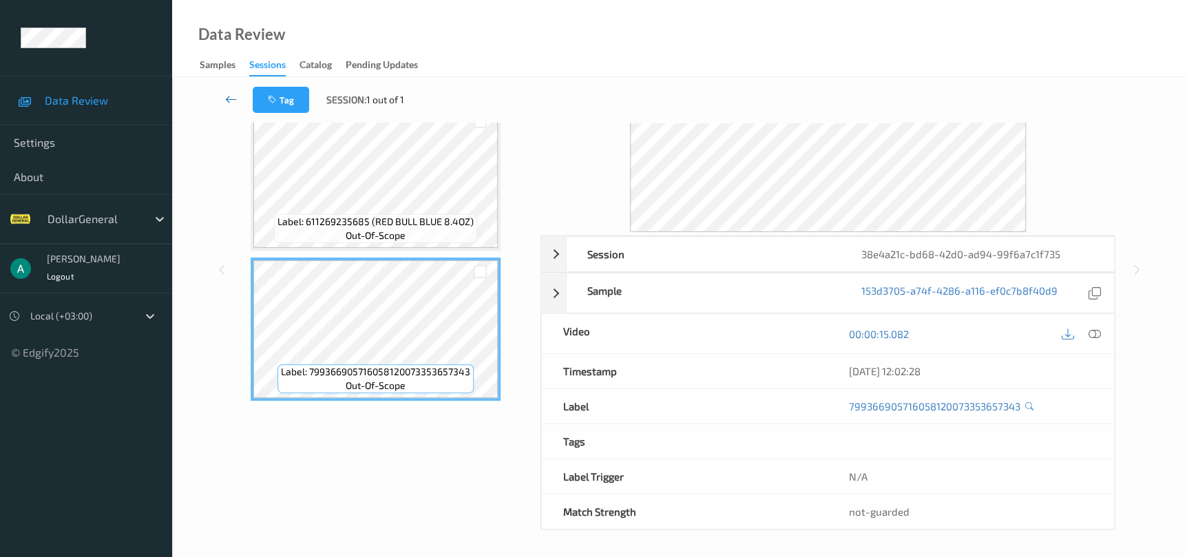
click at [231, 99] on icon at bounding box center [231, 99] width 12 height 14
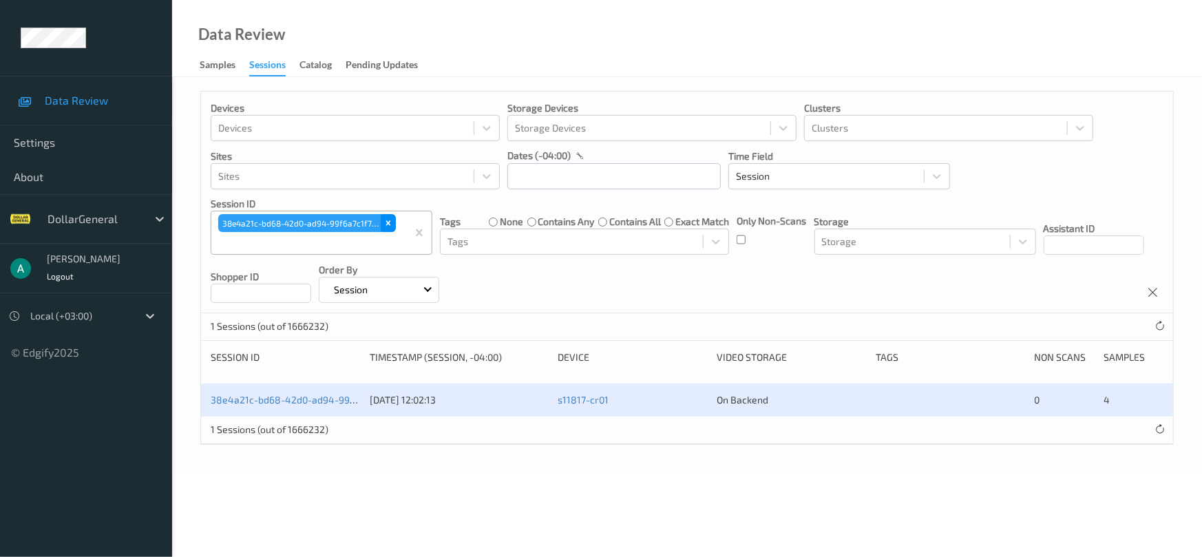
click at [396, 229] on div "38e4a21c-bd68-42d0-ad94-99f6a7c1f735" at bounding box center [307, 223] width 180 height 21
click at [384, 223] on icon "Remove 38e4a21c-bd68-42d0-ad94-99f6a7c1f735" at bounding box center [389, 223] width 10 height 10
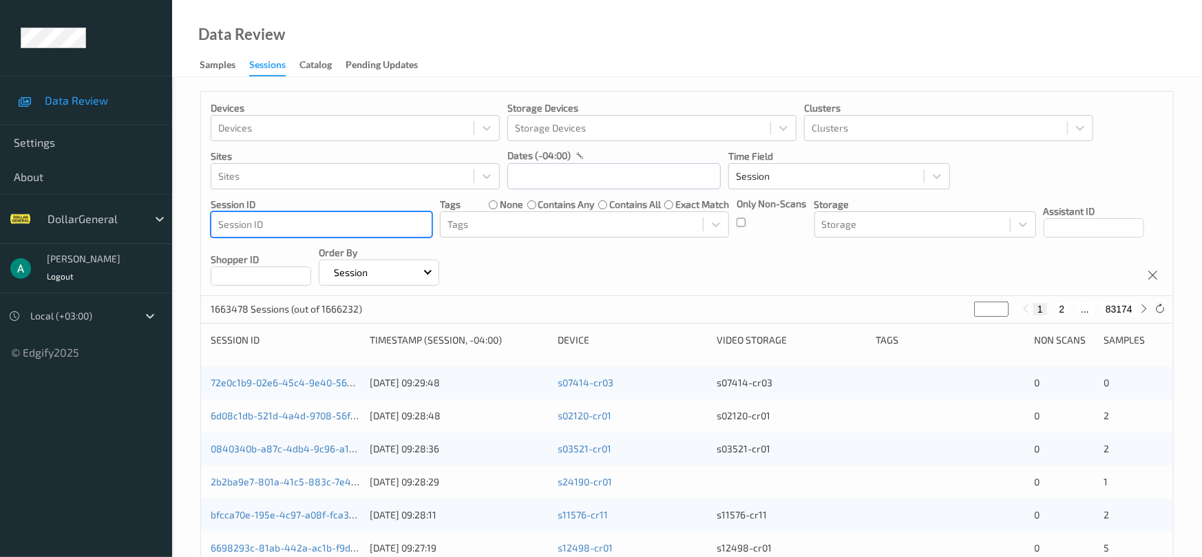
click at [384, 223] on div at bounding box center [321, 224] width 207 height 17
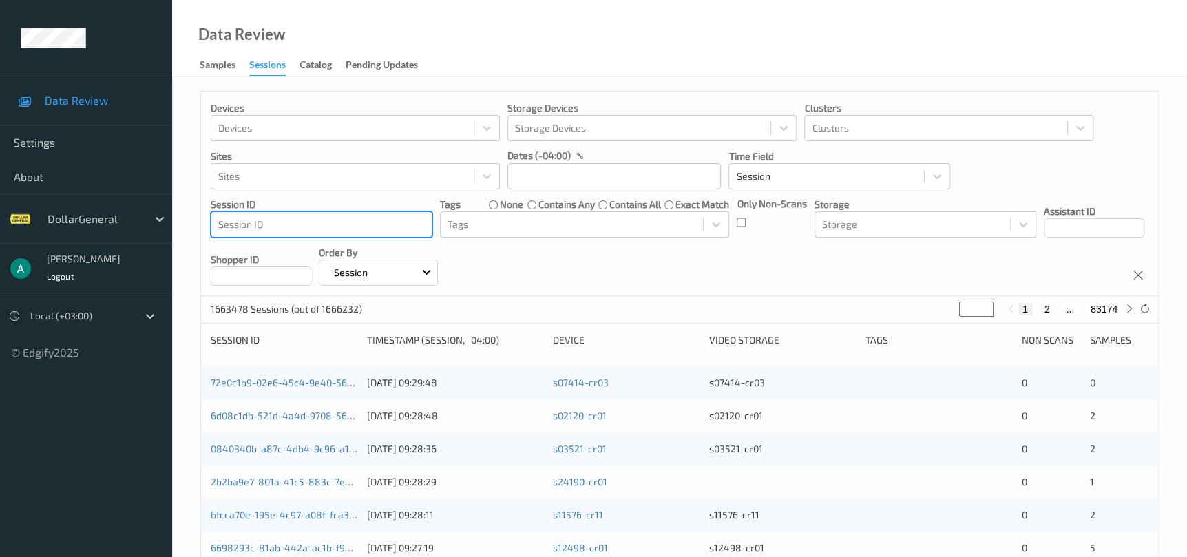
click at [384, 223] on div at bounding box center [321, 224] width 207 height 17
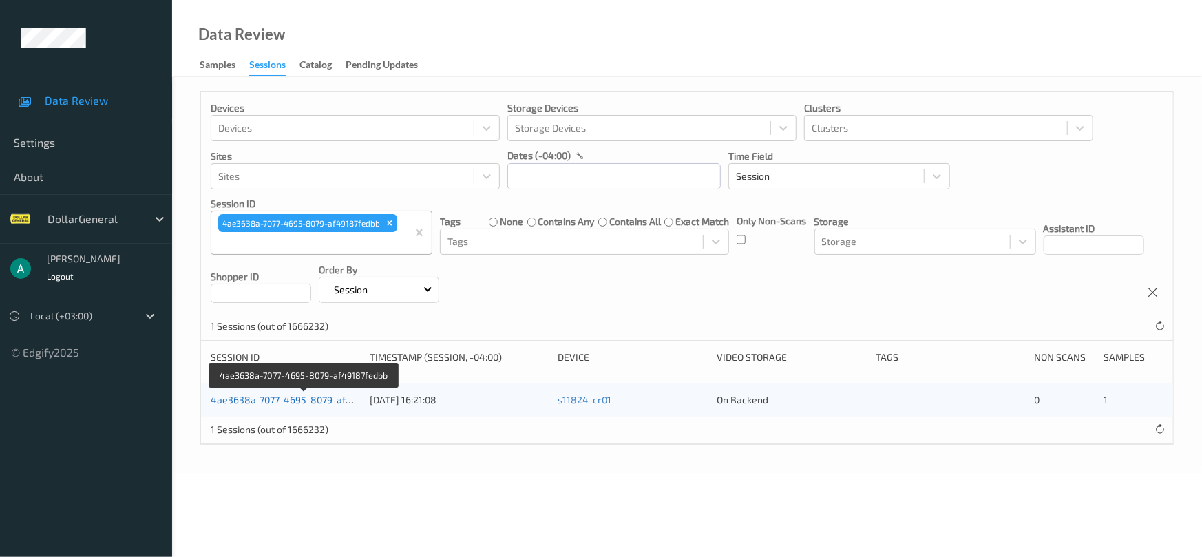
click at [287, 404] on link "4ae3638a-7077-4695-8079-af49187fedbb" at bounding box center [304, 400] width 187 height 12
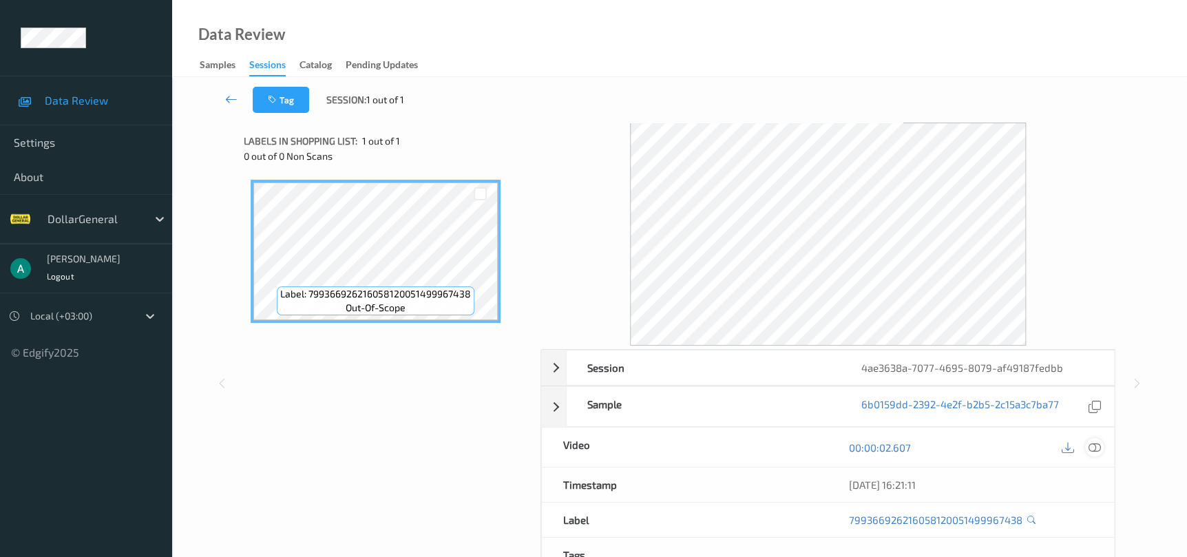
click at [1093, 445] on icon at bounding box center [1094, 447] width 12 height 12
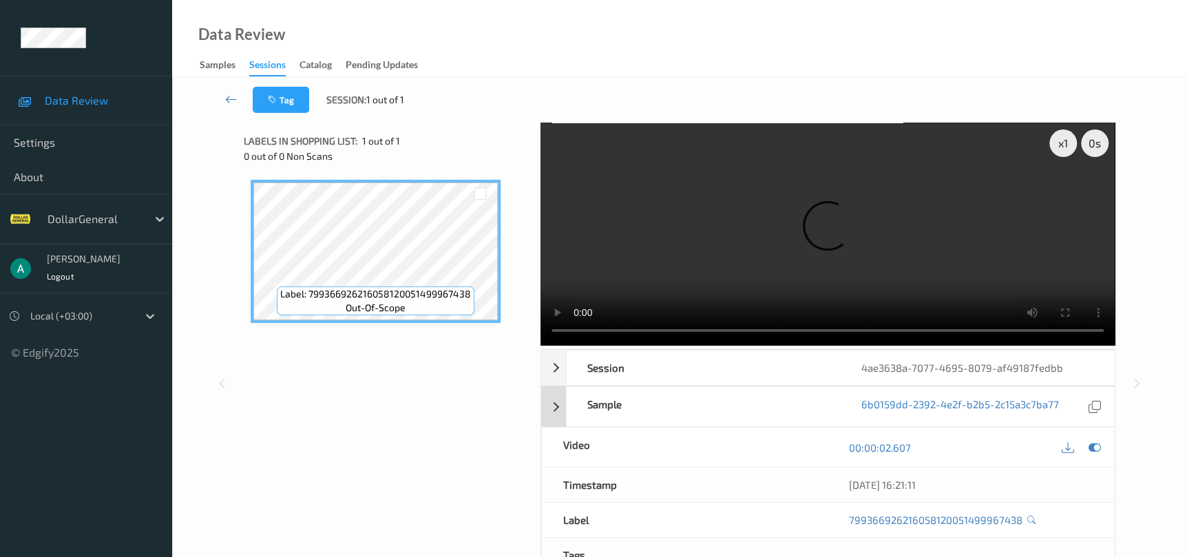
click at [1097, 450] on icon at bounding box center [1094, 447] width 12 height 12
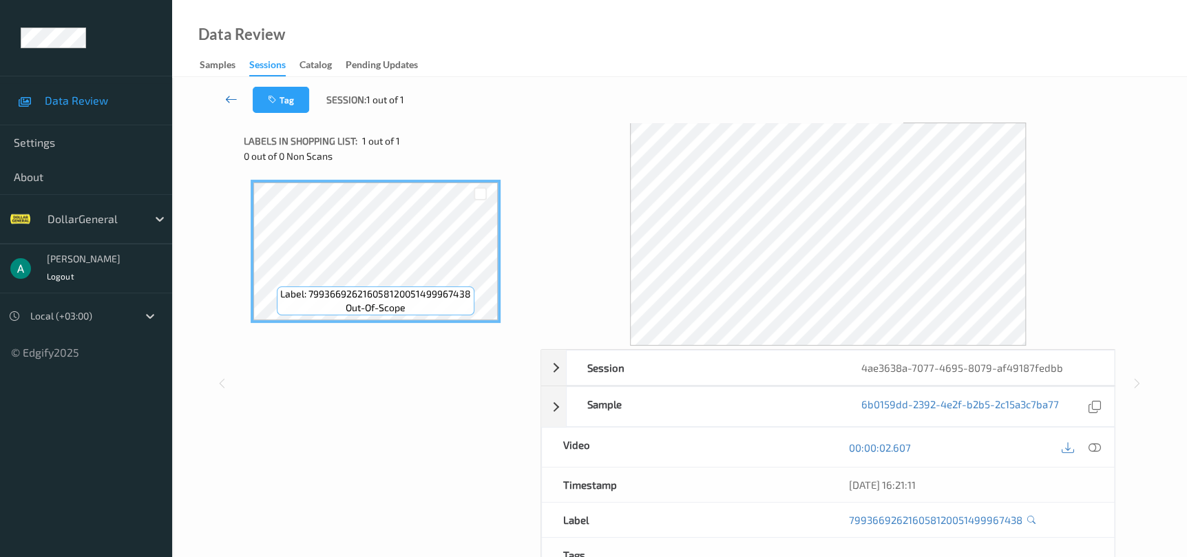
click at [233, 99] on icon at bounding box center [231, 99] width 12 height 14
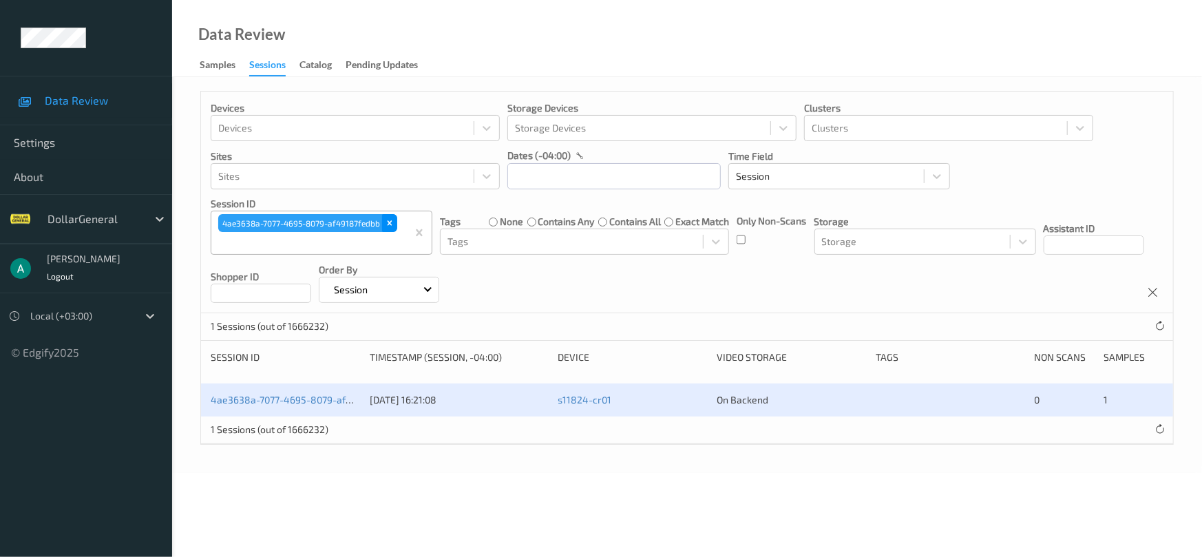
click at [387, 223] on icon "Remove 4ae3638a-7077-4695-8079-af49187fedbb" at bounding box center [390, 223] width 10 height 10
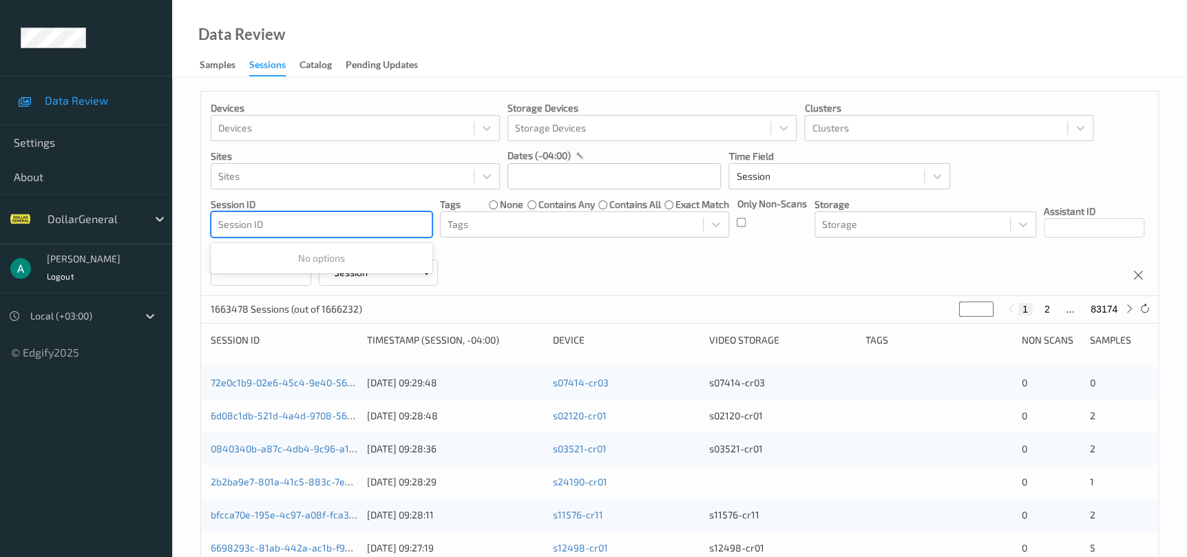
click at [381, 223] on div at bounding box center [321, 224] width 207 height 17
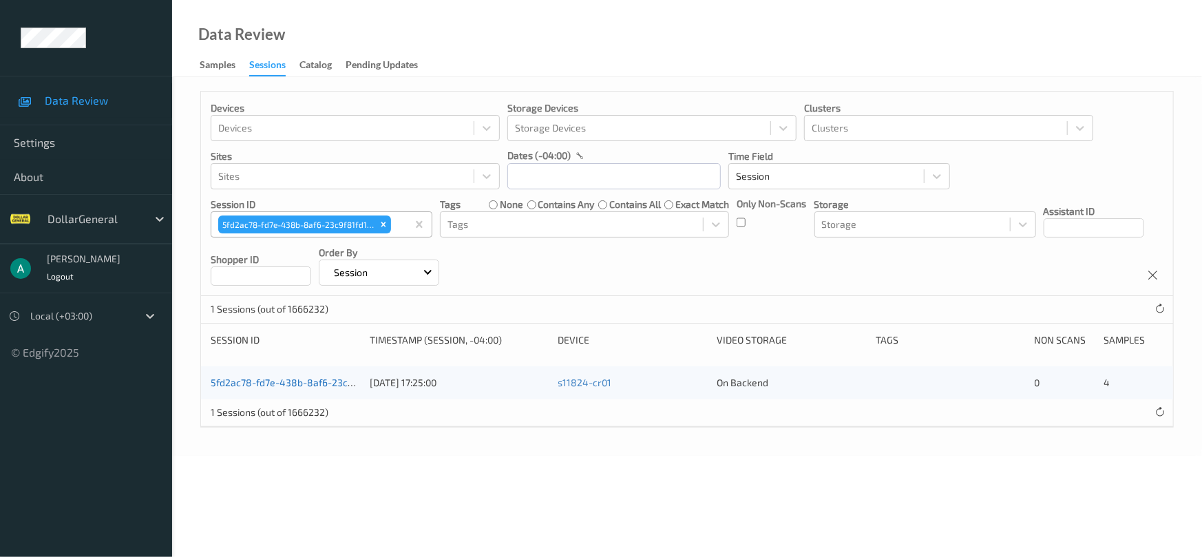
click at [317, 384] on link "5fd2ac78-fd7e-438b-8af6-23c9f81fd1d9" at bounding box center [301, 383] width 180 height 12
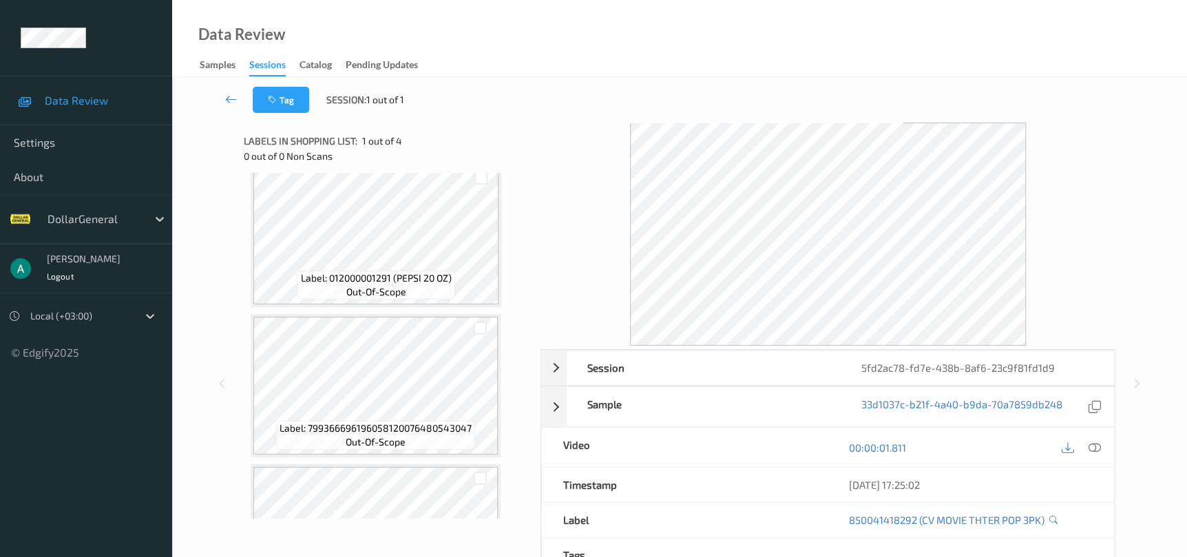
scroll to position [207, 0]
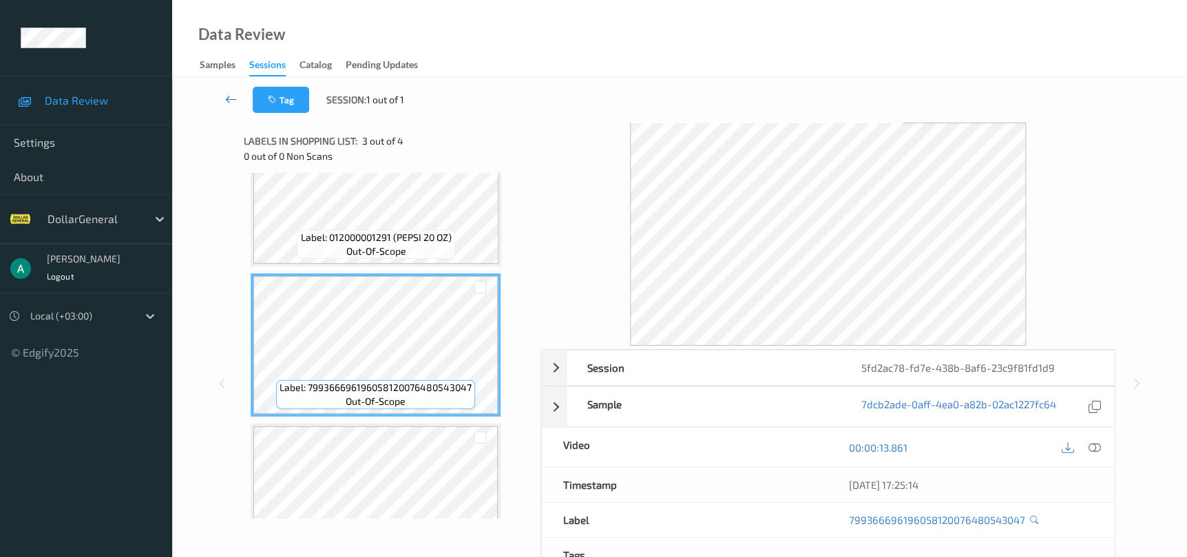
click at [235, 100] on icon at bounding box center [231, 99] width 12 height 14
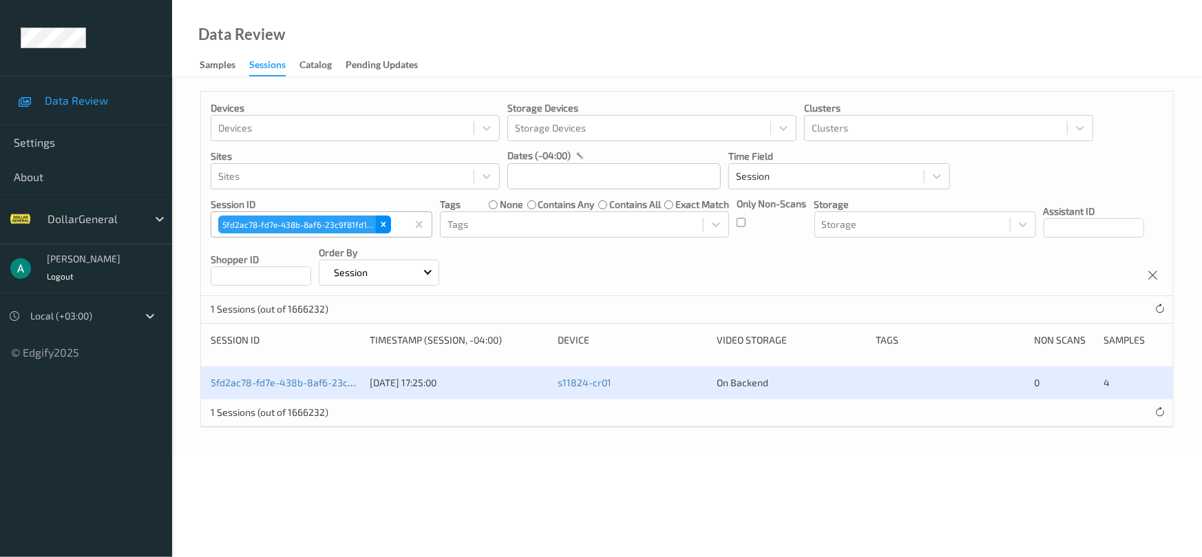
click at [387, 226] on icon "Remove 5fd2ac78-fd7e-438b-8af6-23c9f81fd1d9" at bounding box center [384, 225] width 10 height 10
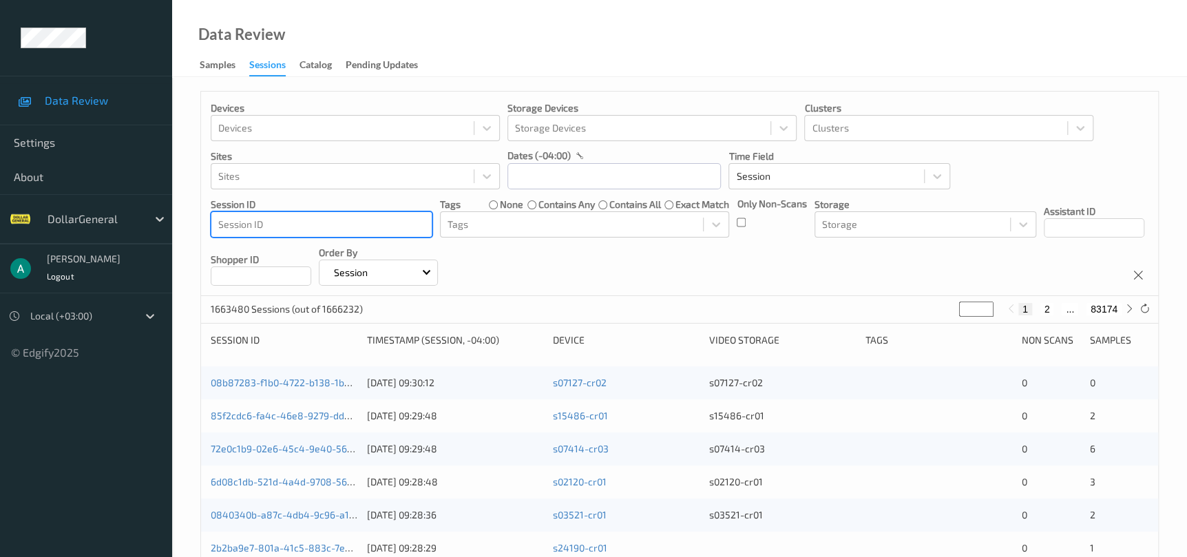
click at [377, 229] on div at bounding box center [321, 224] width 207 height 17
click at [375, 229] on div at bounding box center [321, 224] width 207 height 17
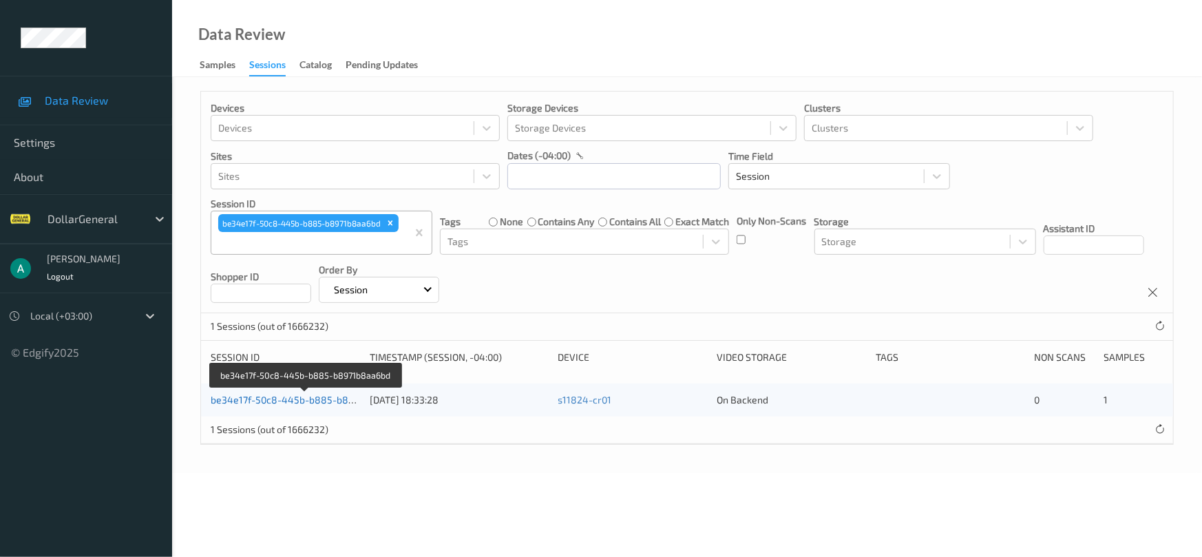
click at [303, 401] on link "be34e17f-50c8-445b-b885-b8971b8aa6bd" at bounding box center [306, 400] width 191 height 12
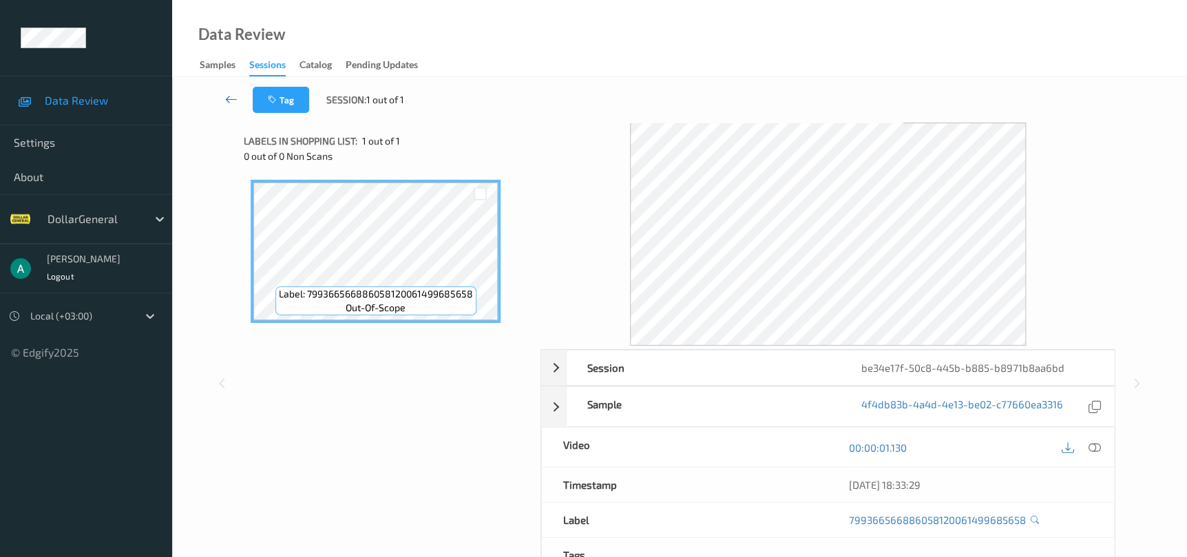
click at [235, 92] on icon at bounding box center [231, 99] width 12 height 14
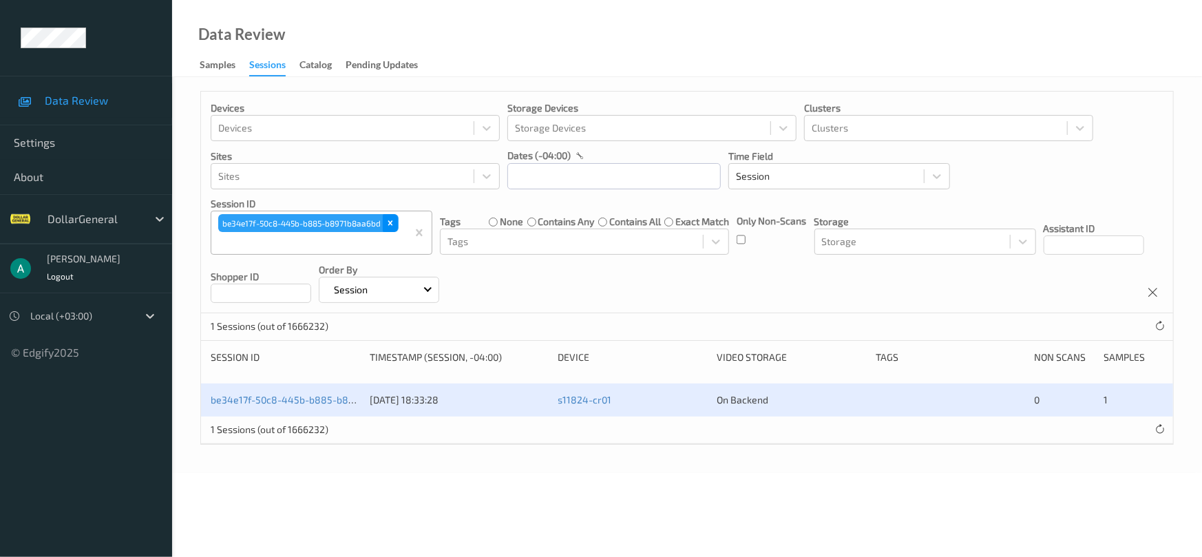
click at [391, 223] on icon "Remove be34e17f-50c8-445b-b885-b8971b8aa6bd" at bounding box center [390, 223] width 5 height 5
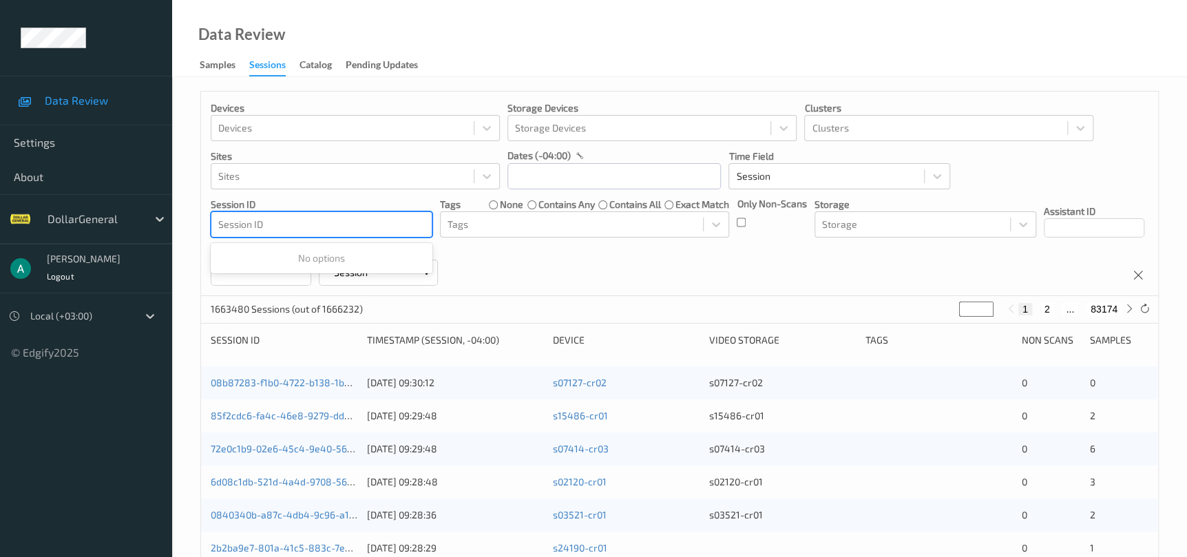
click at [365, 223] on div at bounding box center [321, 224] width 207 height 17
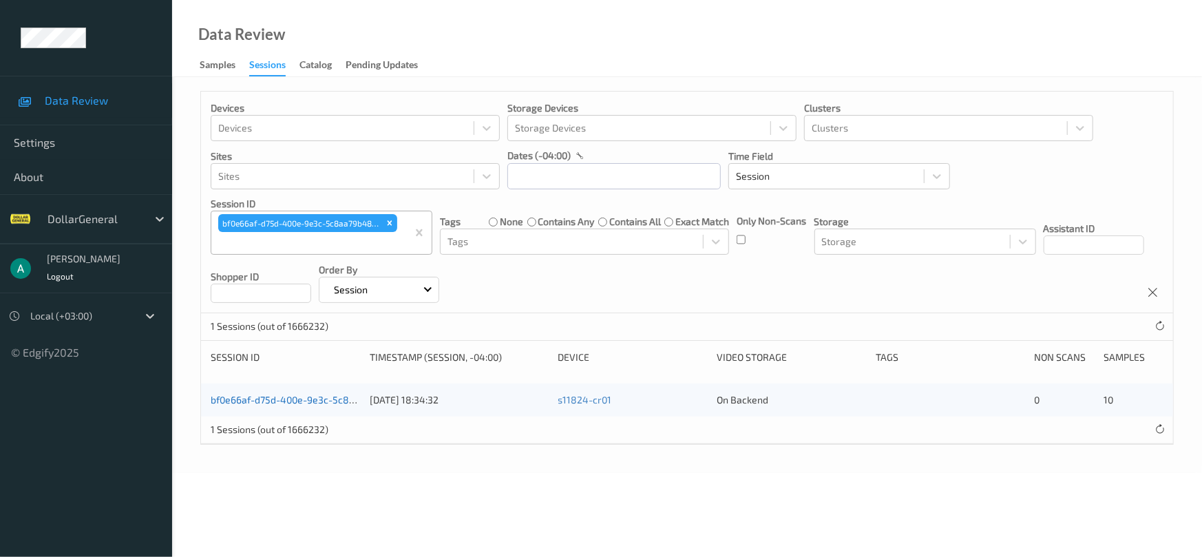
click at [297, 404] on link "bf0e66af-d75d-400e-9e3c-5c8aa79b486c" at bounding box center [305, 400] width 188 height 12
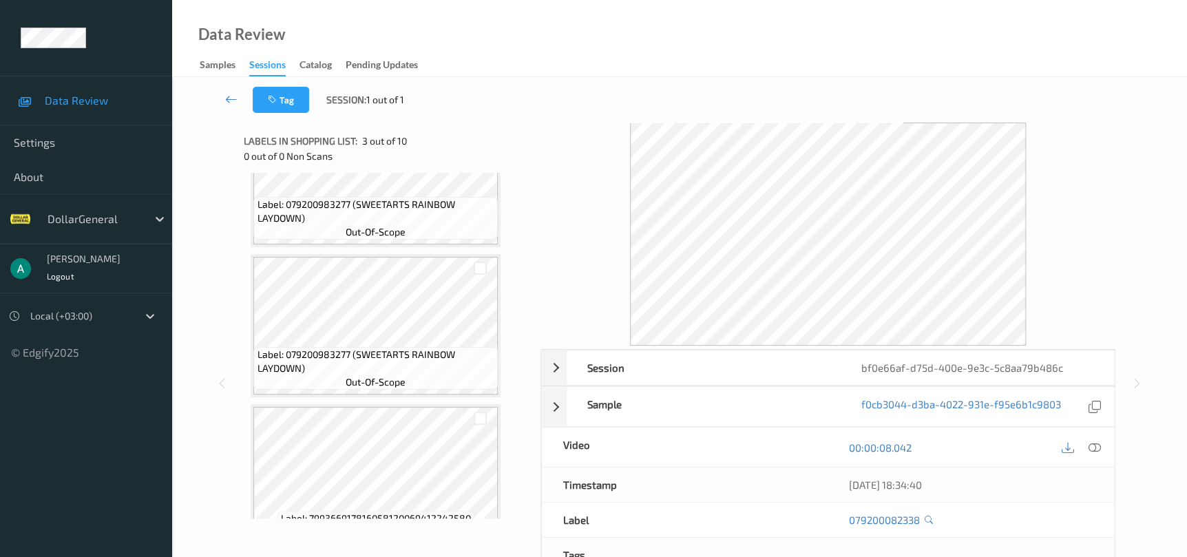
scroll to position [1157, 0]
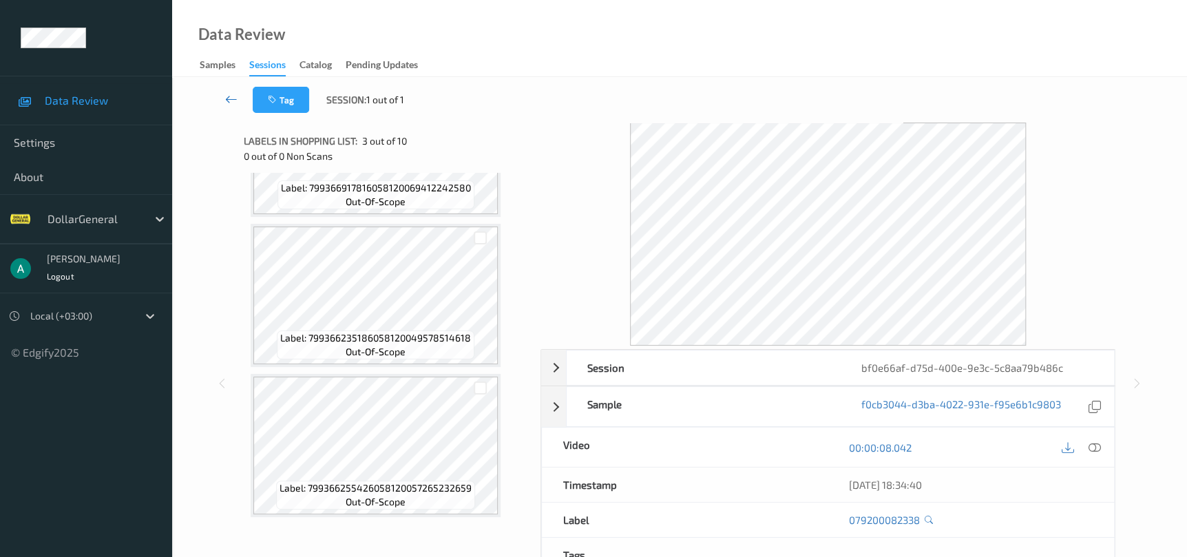
click at [225, 102] on icon at bounding box center [231, 99] width 12 height 14
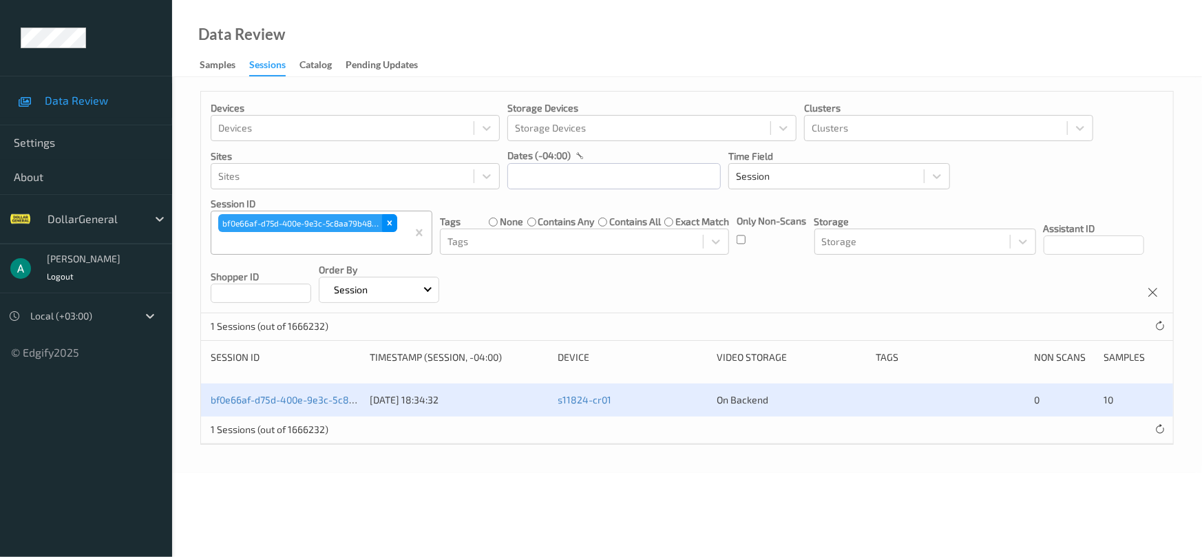
click at [392, 220] on icon "Remove bf0e66af-d75d-400e-9e3c-5c8aa79b486c" at bounding box center [390, 223] width 10 height 10
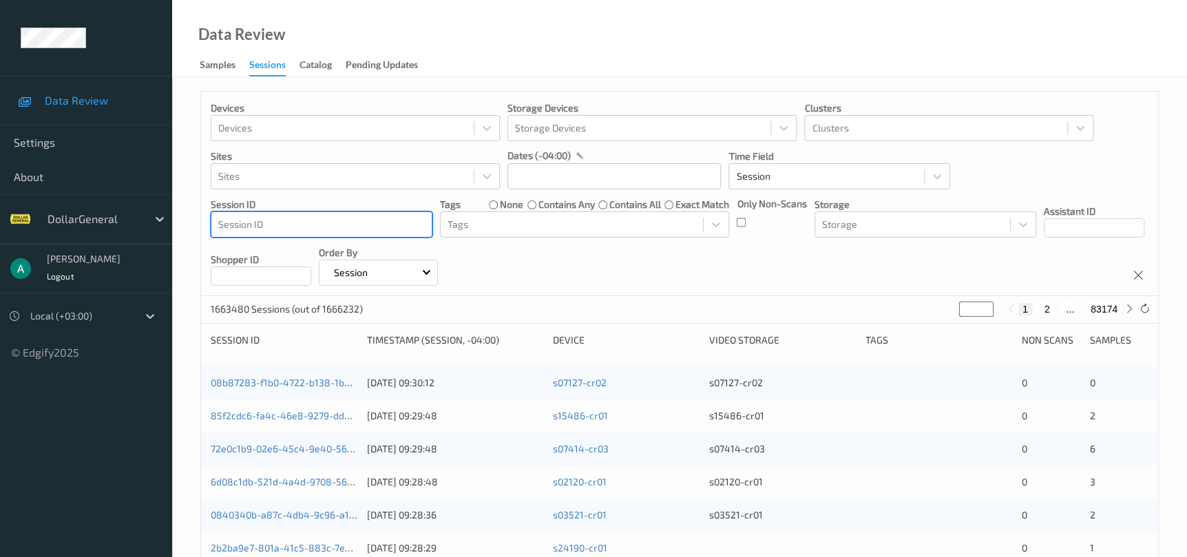
click at [391, 222] on div at bounding box center [321, 224] width 207 height 17
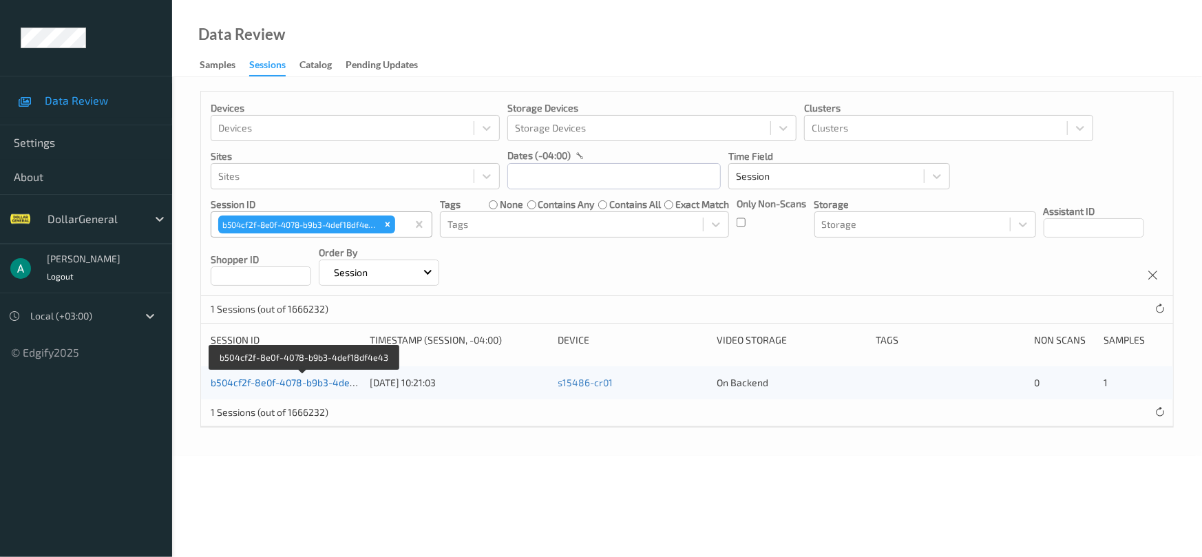
click at [273, 379] on link "b504cf2f-8e0f-4078-b9b3-4def18df4e43" at bounding box center [303, 383] width 185 height 12
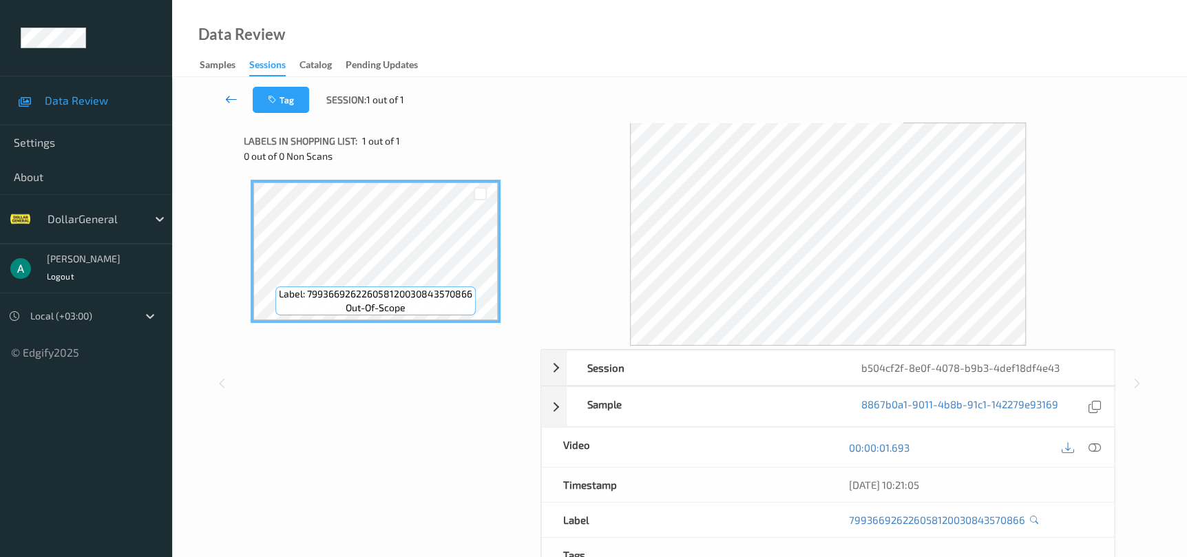
click at [232, 96] on icon at bounding box center [231, 99] width 12 height 14
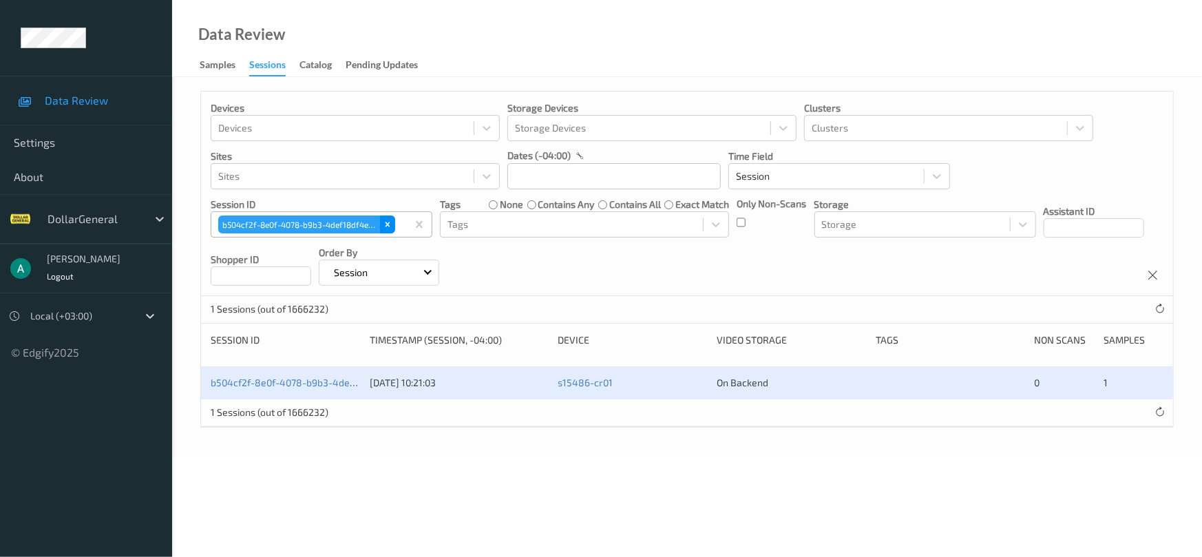
click at [392, 227] on icon "Remove b504cf2f-8e0f-4078-b9b3-4def18df4e43" at bounding box center [388, 225] width 10 height 10
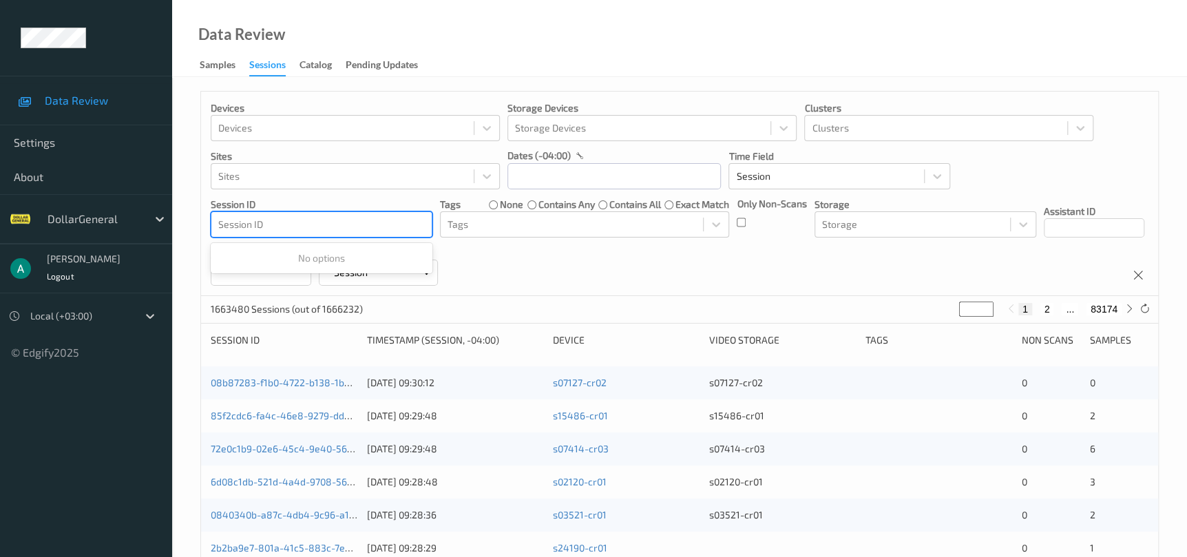
click at [350, 224] on div at bounding box center [321, 224] width 207 height 17
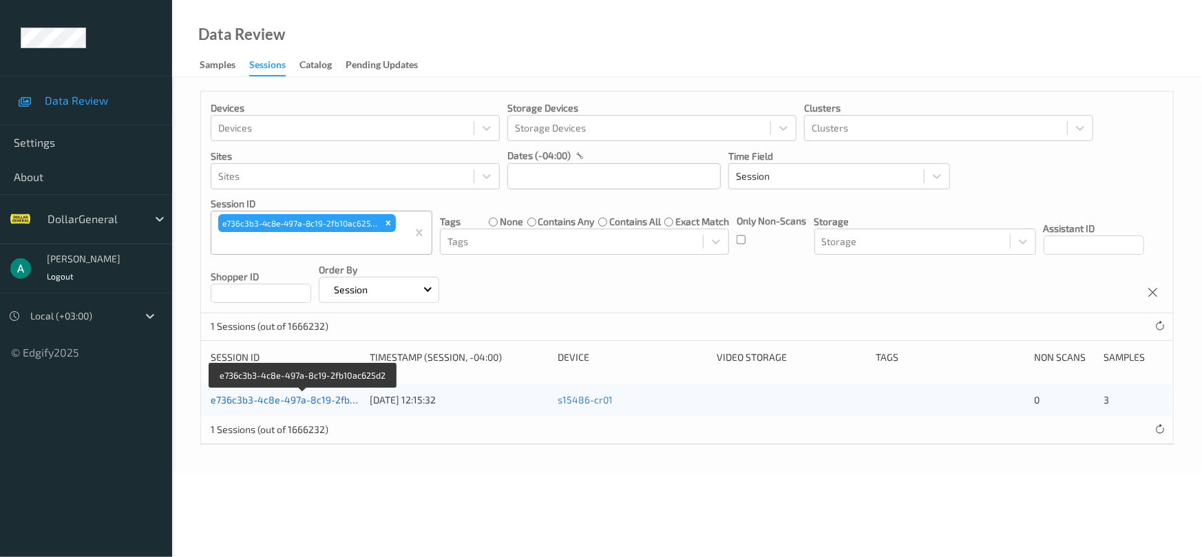
click at [299, 403] on link "e736c3b3-4c8e-497a-8c19-2fb10ac625d2" at bounding box center [304, 400] width 187 height 12
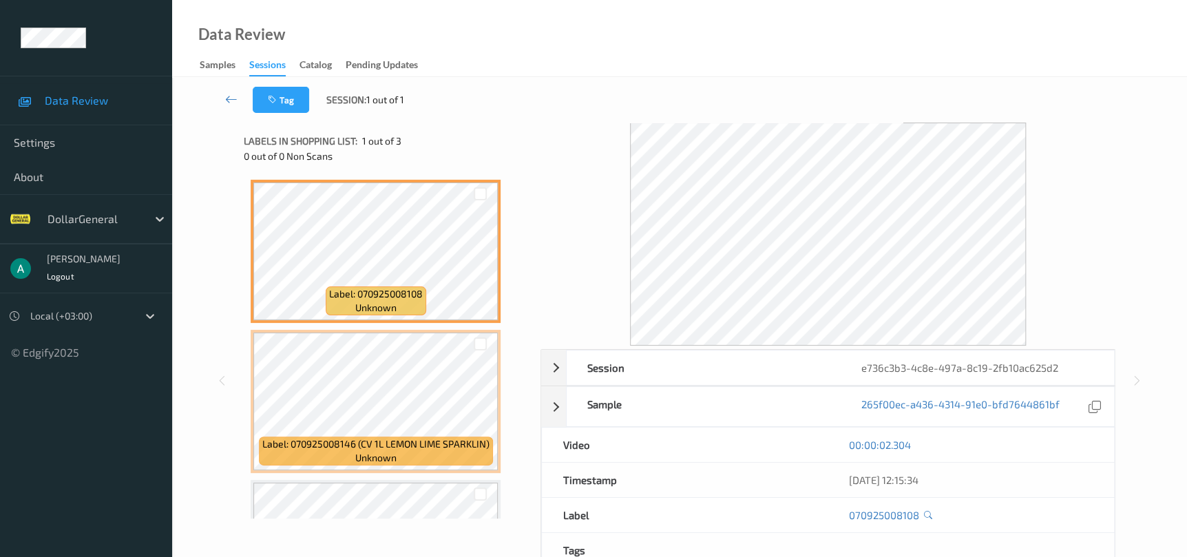
scroll to position [109, 0]
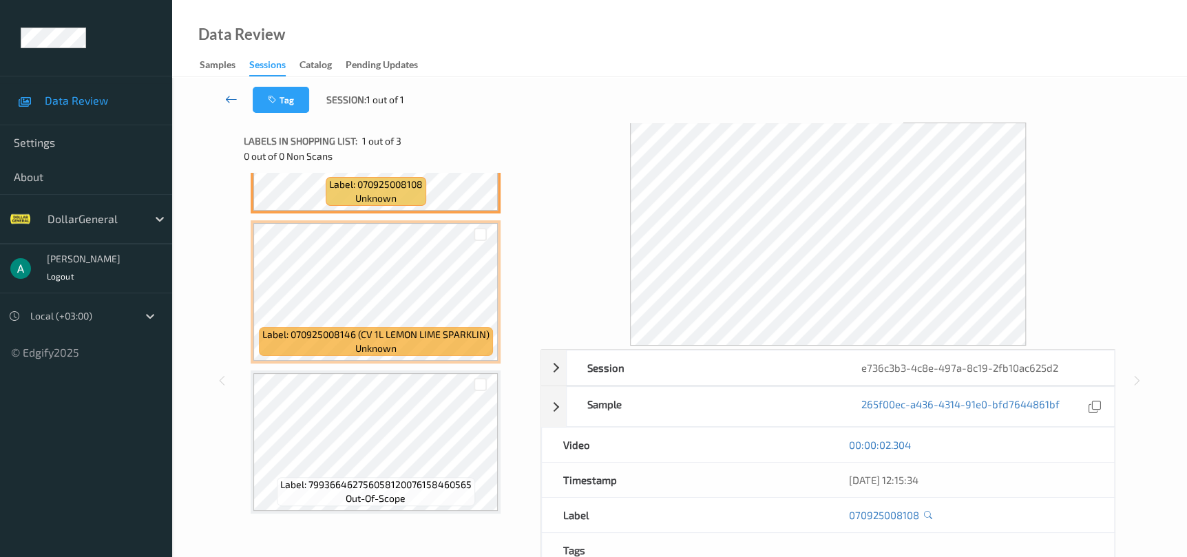
click at [233, 92] on link at bounding box center [231, 100] width 43 height 26
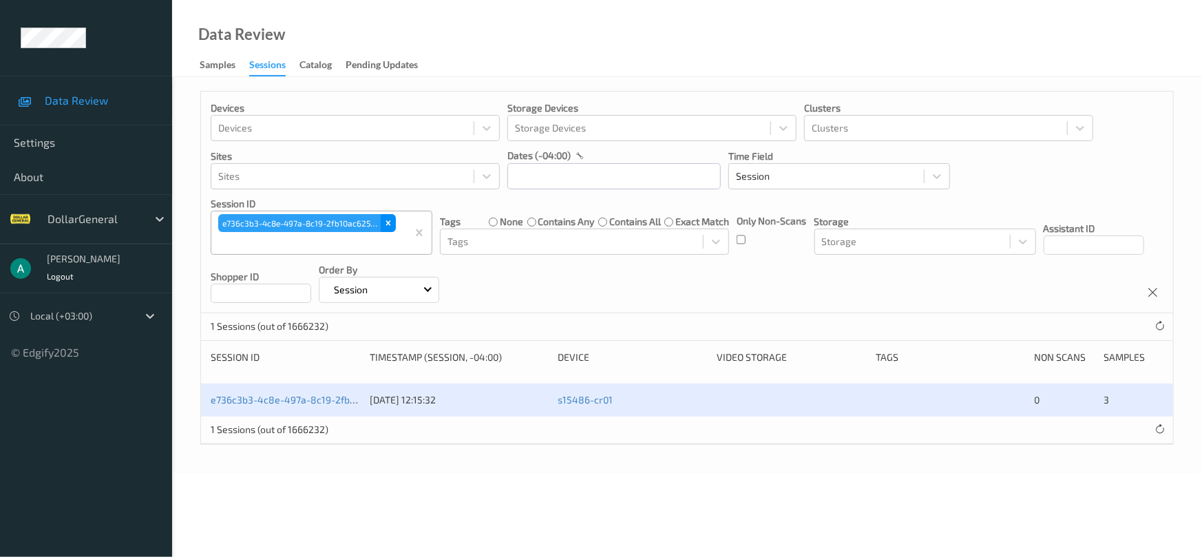
click at [395, 223] on div "Remove e736c3b3-4c8e-497a-8c19-2fb10ac625d2" at bounding box center [388, 223] width 15 height 18
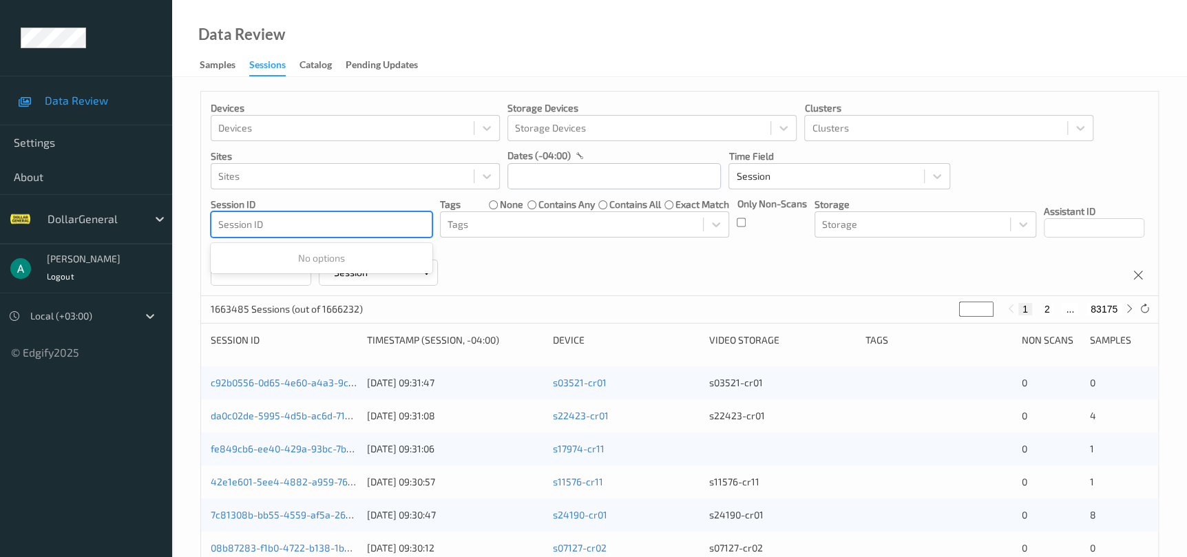
drag, startPoint x: 384, startPoint y: 230, endPoint x: 417, endPoint y: 222, distance: 34.1
click at [417, 222] on div at bounding box center [321, 224] width 207 height 17
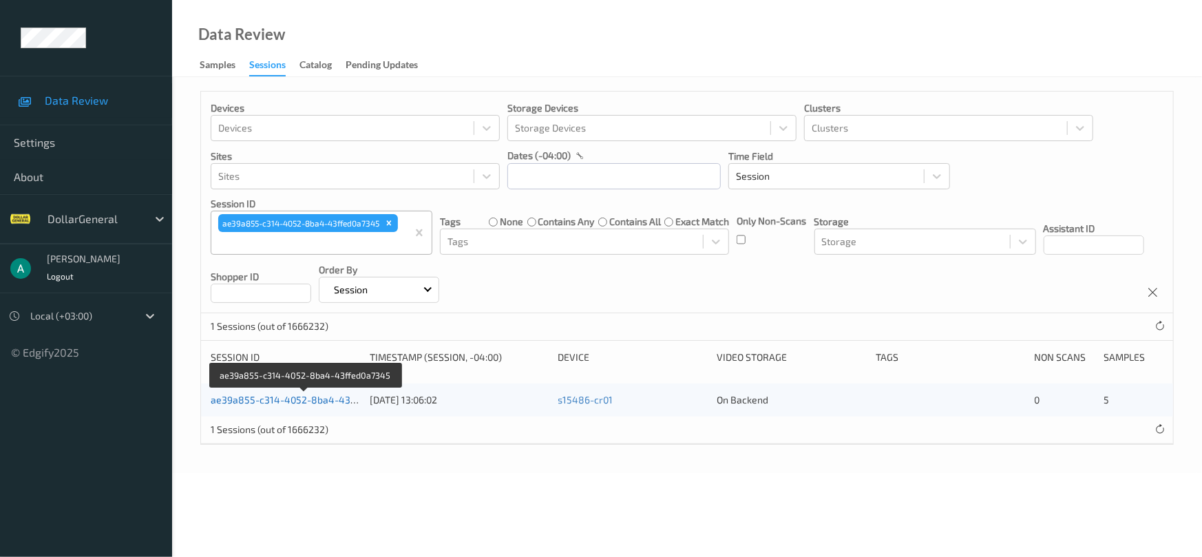
click at [297, 395] on link "ae39a855-c314-4052-8ba4-43ffed0a7345" at bounding box center [306, 400] width 191 height 12
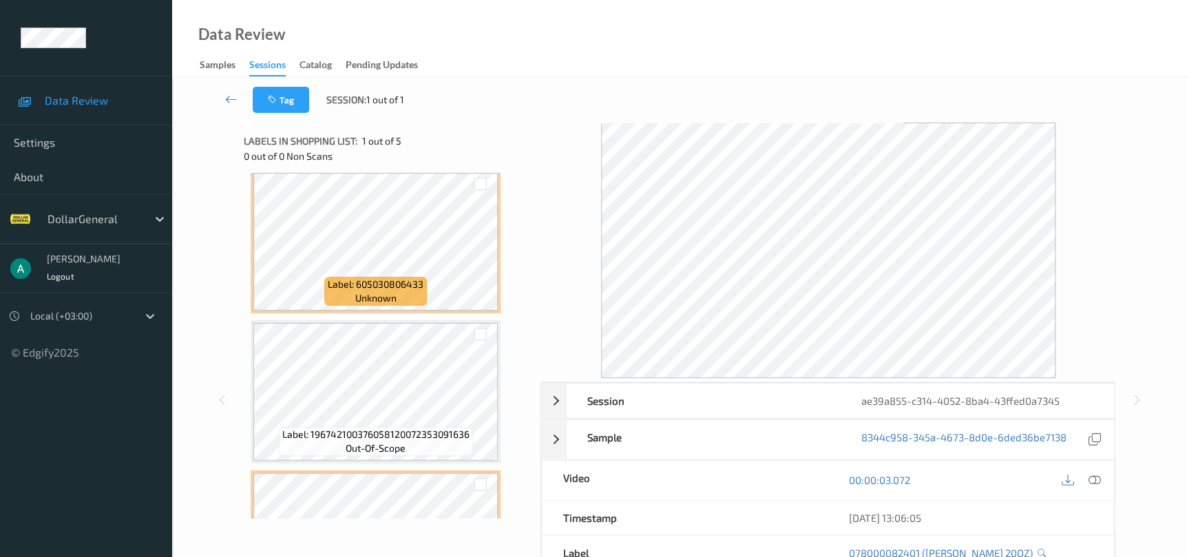
scroll to position [408, 0]
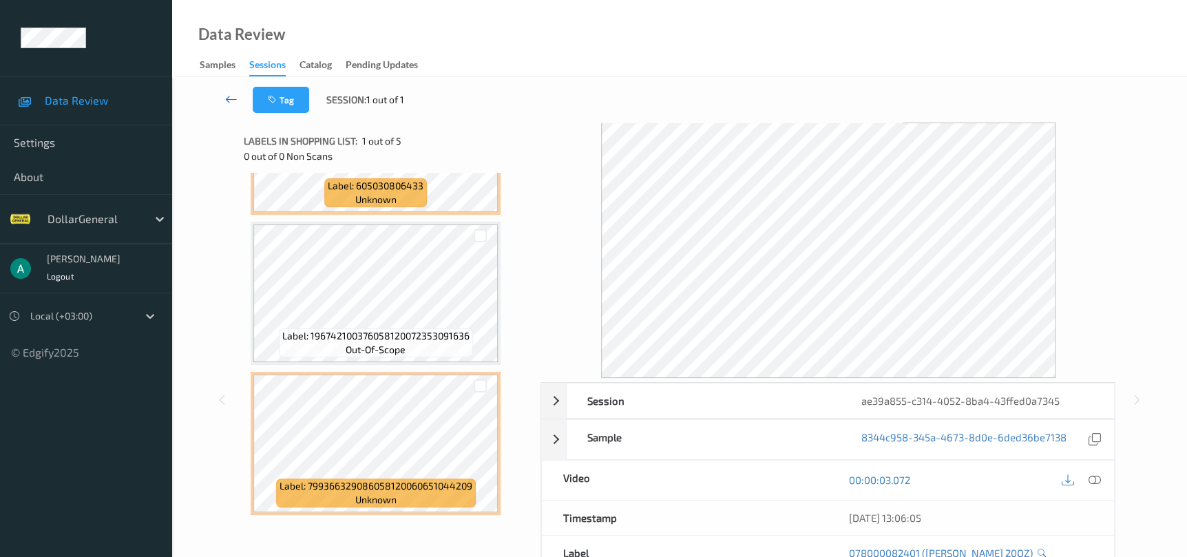
click at [236, 97] on icon at bounding box center [231, 99] width 12 height 14
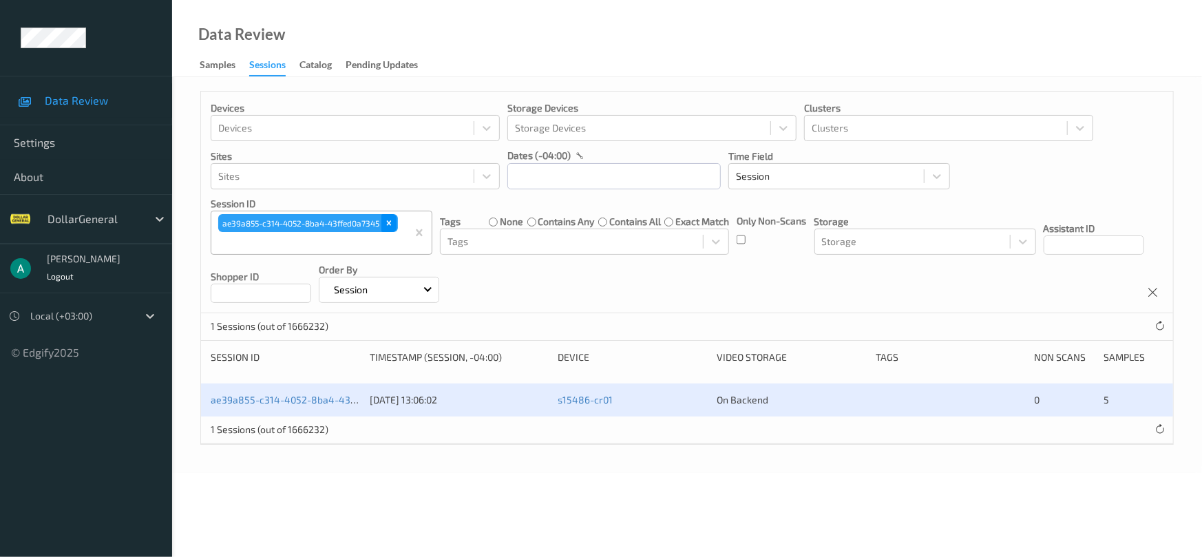
click at [393, 219] on icon "Remove ae39a855-c314-4052-8ba4-43ffed0a7345" at bounding box center [389, 223] width 10 height 10
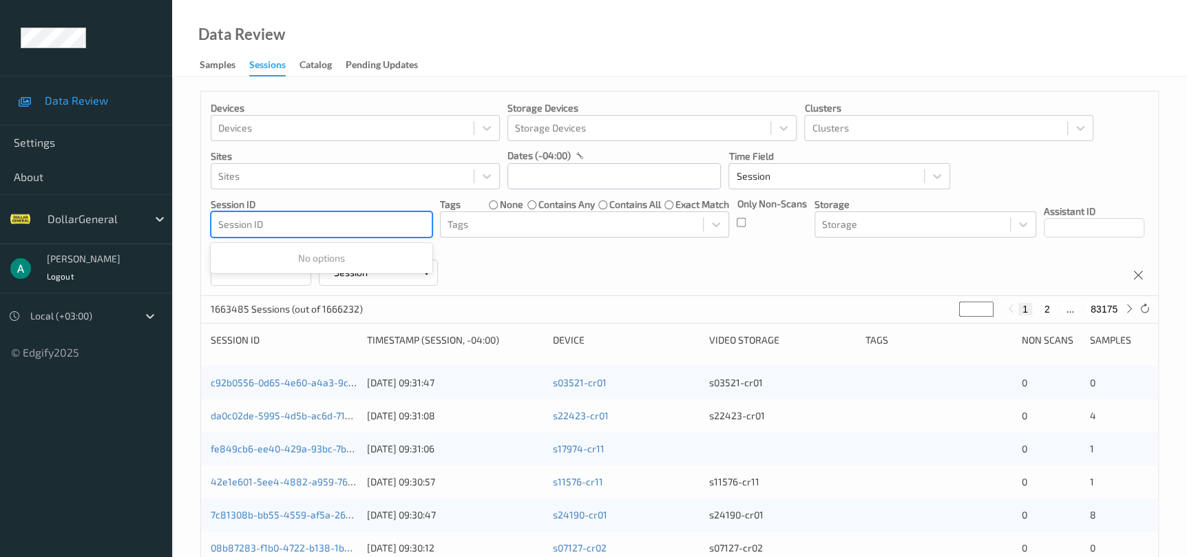
click at [370, 229] on div at bounding box center [321, 224] width 207 height 17
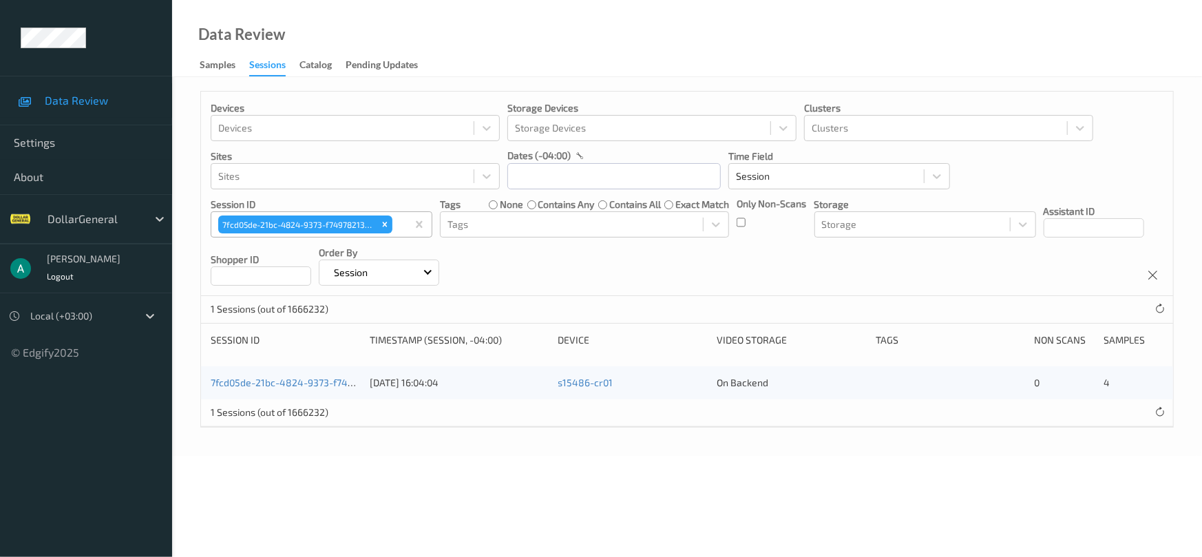
click at [300, 391] on div "7fcd05de-21bc-4824-9373-f74978213fd1 27/07/2025 16:04:04 s15486-cr01 On Backend…" at bounding box center [687, 382] width 972 height 33
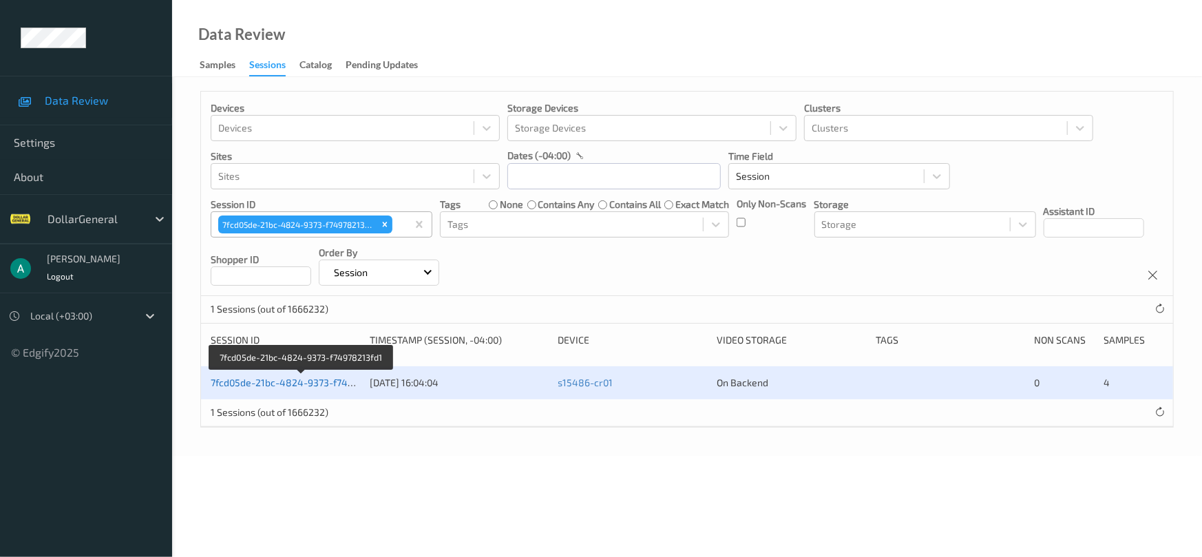
click at [301, 380] on link "7fcd05de-21bc-4824-9373-f74978213fd1" at bounding box center [302, 383] width 182 height 12
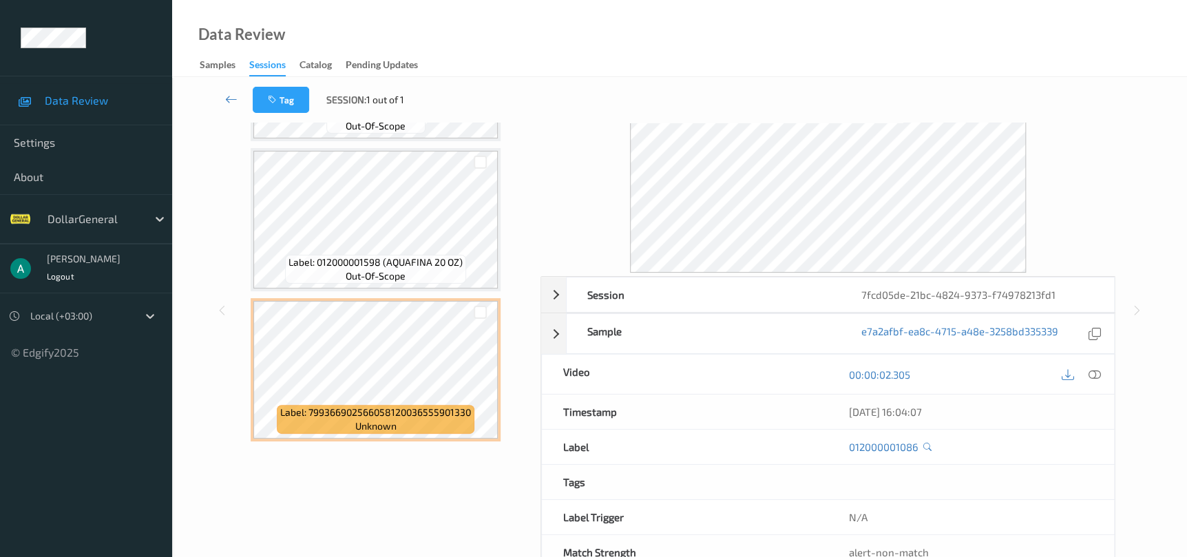
scroll to position [103, 0]
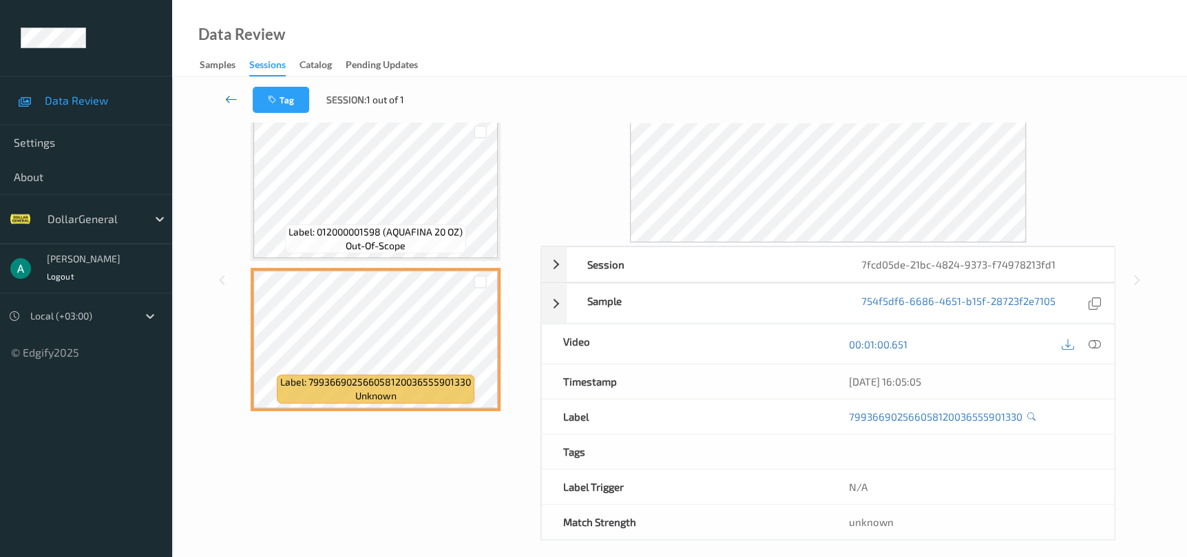
click at [234, 104] on icon at bounding box center [231, 99] width 12 height 14
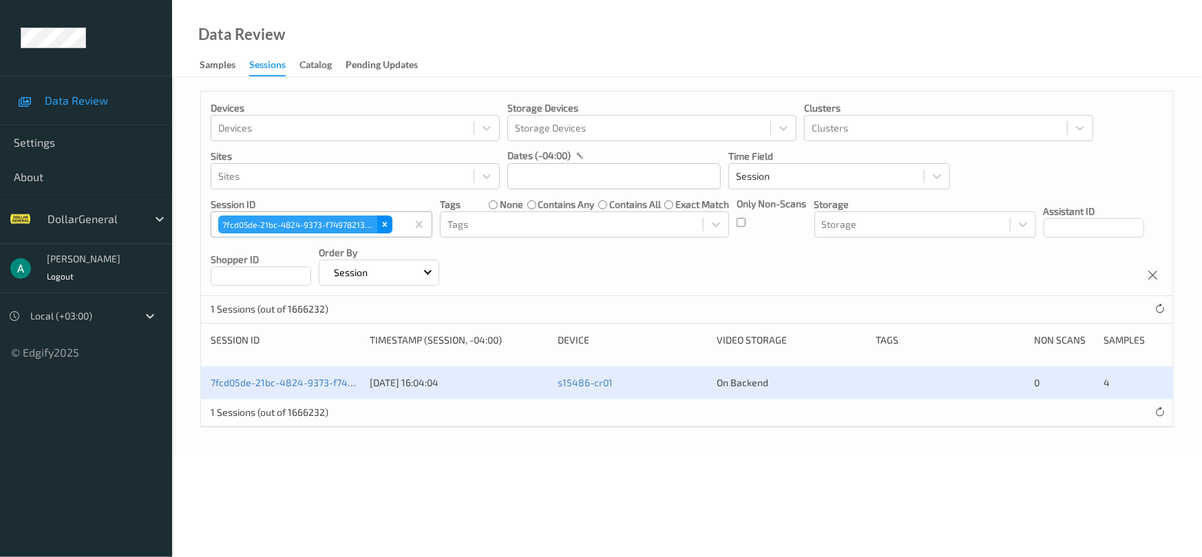
click at [388, 229] on div "Remove 7fcd05de-21bc-4824-9373-f74978213fd1" at bounding box center [384, 225] width 15 height 18
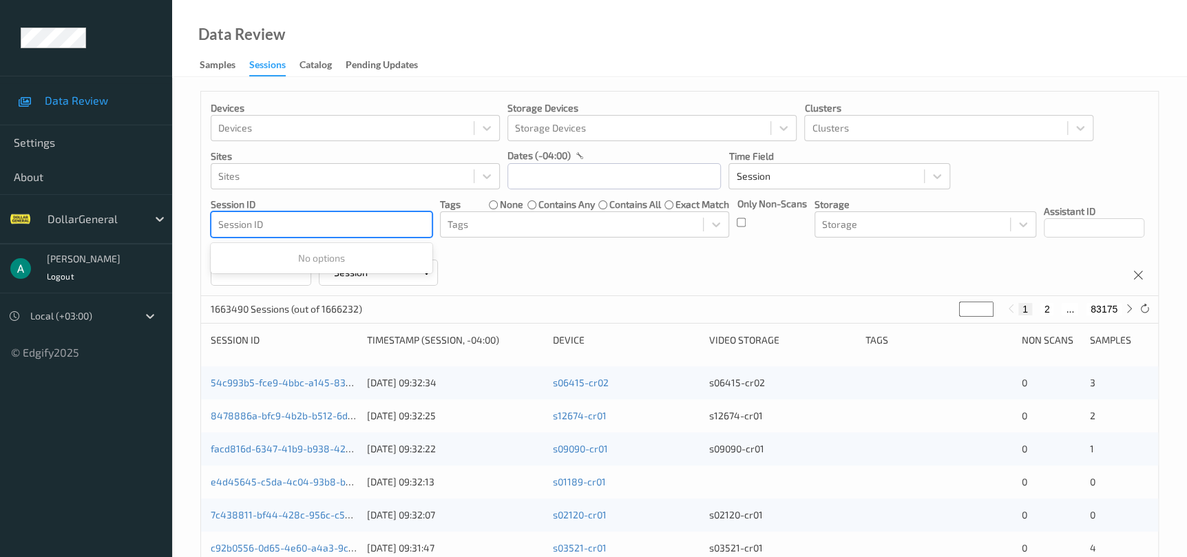
click at [384, 225] on div at bounding box center [321, 224] width 207 height 17
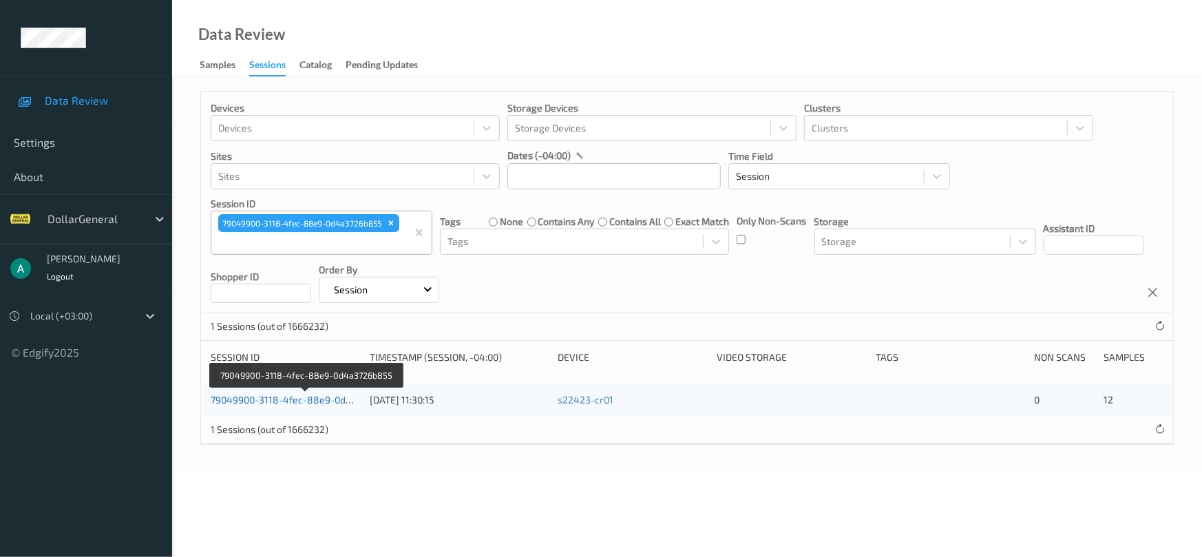
click at [313, 398] on link "79049900-3118-4fec-88e9-0d4a3726b855" at bounding box center [306, 400] width 191 height 12
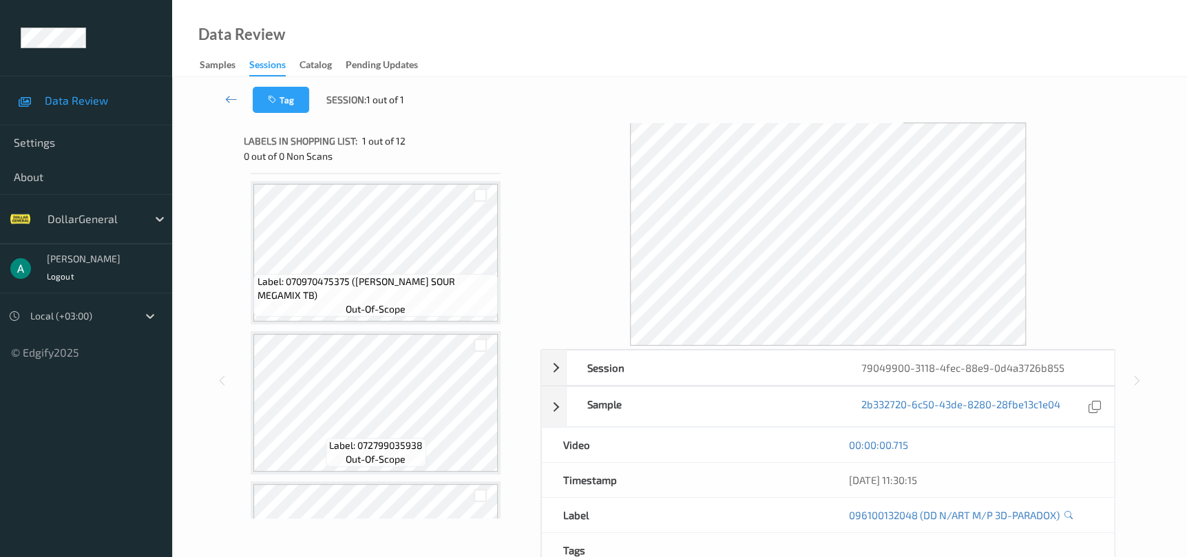
scroll to position [930, 0]
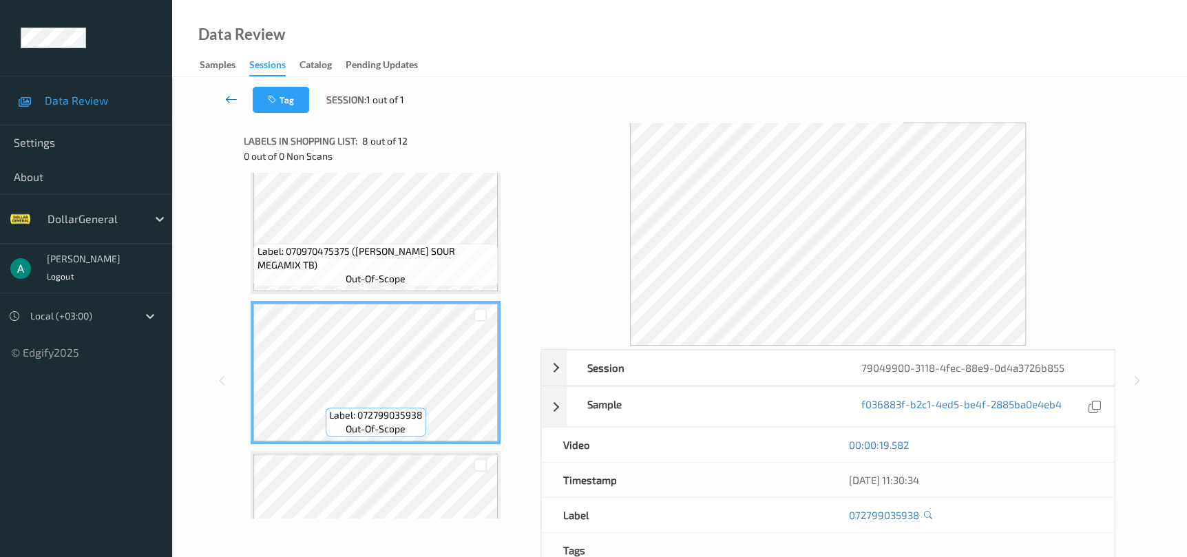
click at [240, 99] on link at bounding box center [231, 100] width 43 height 26
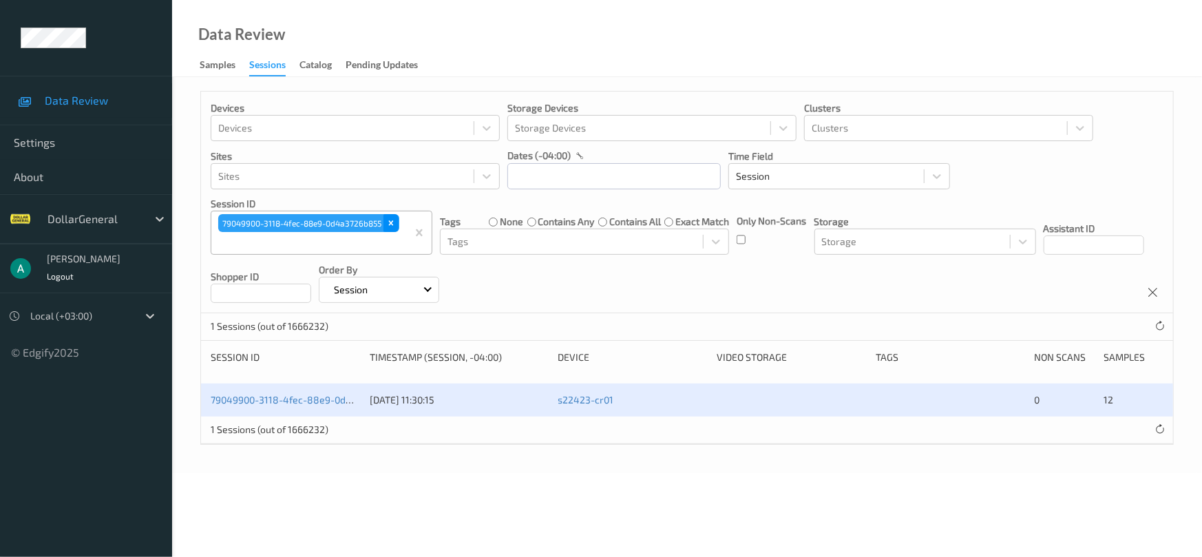
click at [392, 221] on icon "Remove 79049900-3118-4fec-88e9-0d4a3726b855" at bounding box center [391, 223] width 5 height 5
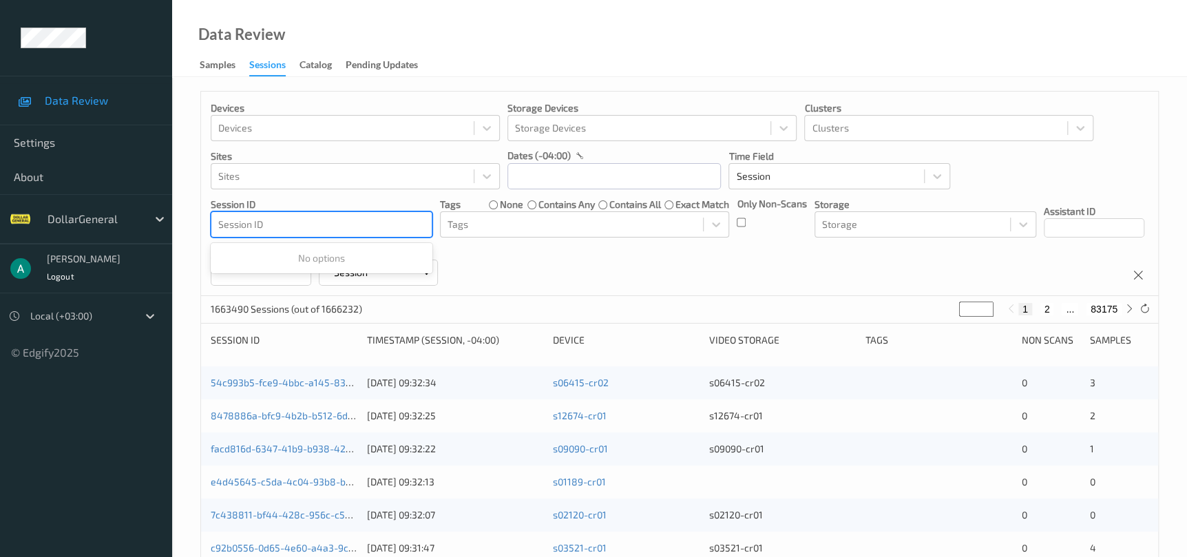
click at [377, 229] on div at bounding box center [321, 224] width 207 height 17
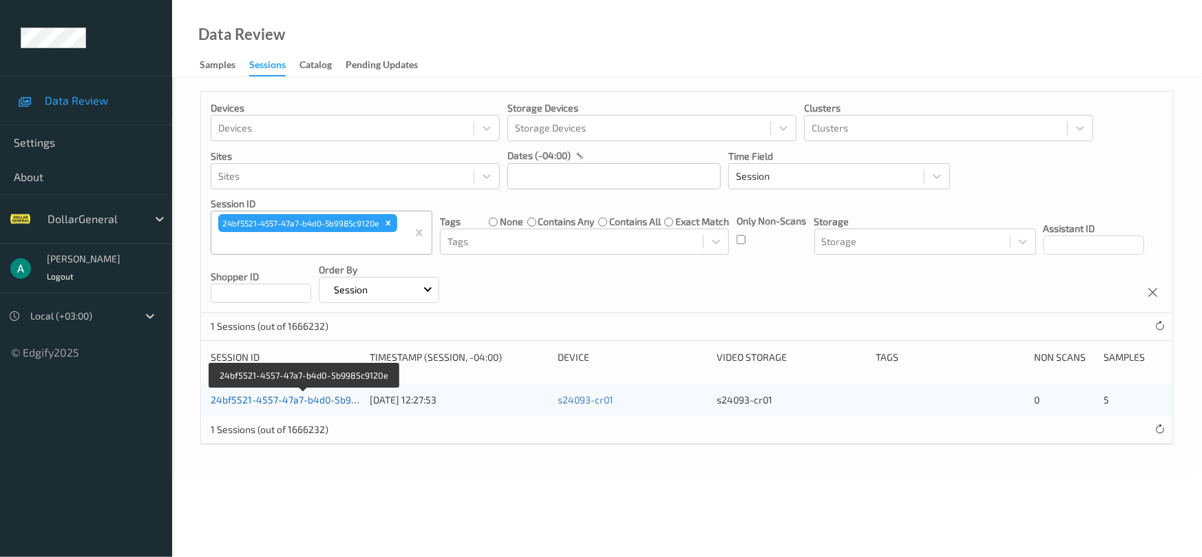
click at [285, 399] on link "24bf5521-4557-47a7-b4d0-5b9985c9120e" at bounding box center [305, 400] width 189 height 12
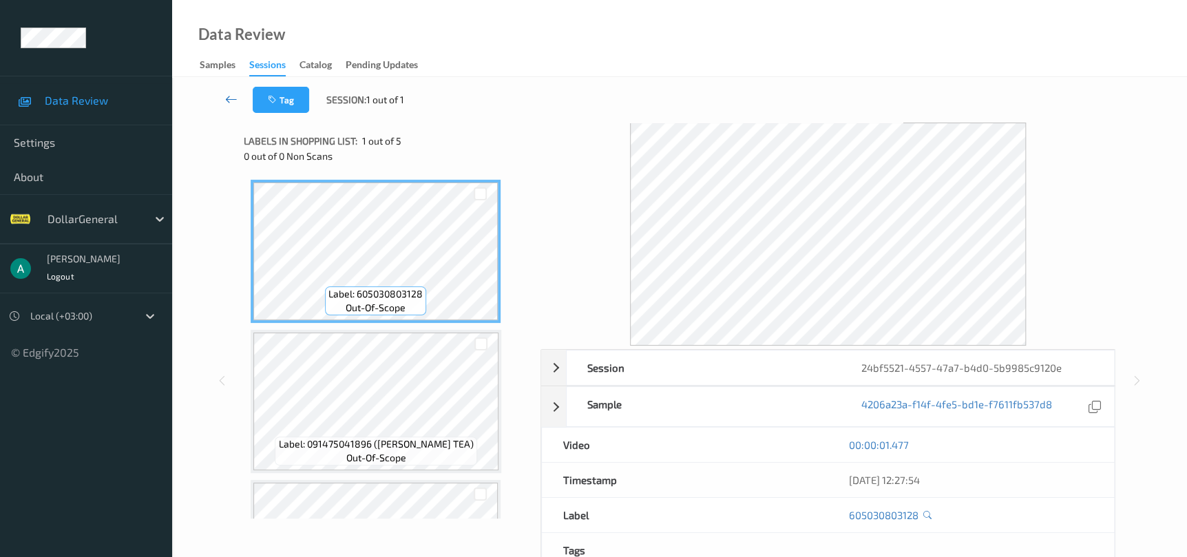
click at [235, 100] on icon at bounding box center [231, 99] width 12 height 14
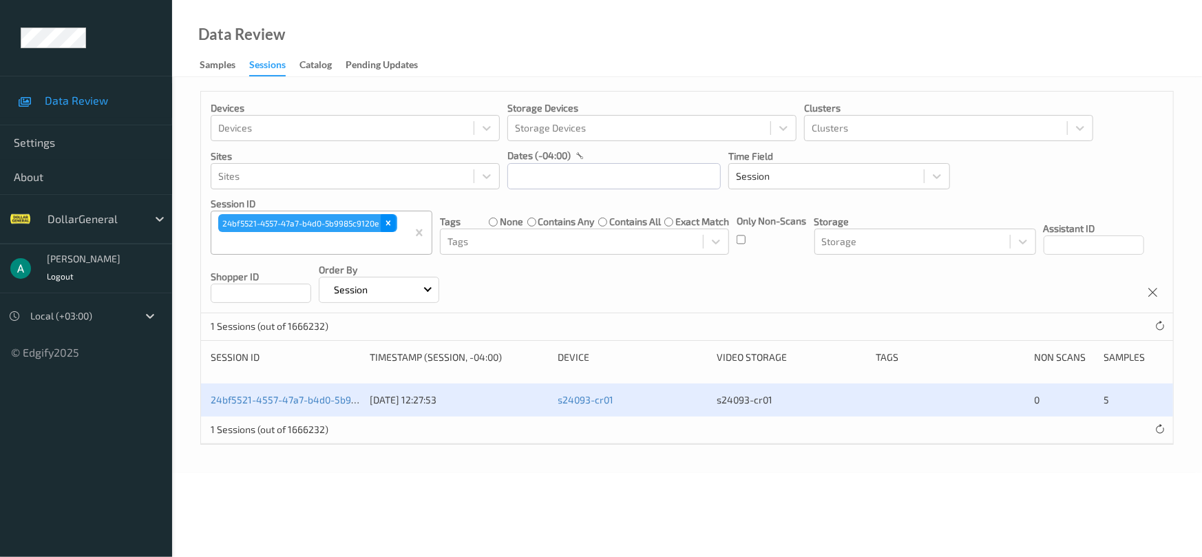
click at [390, 222] on icon "Remove 24bf5521-4557-47a7-b4d0-5b9985c9120e" at bounding box center [388, 223] width 5 height 5
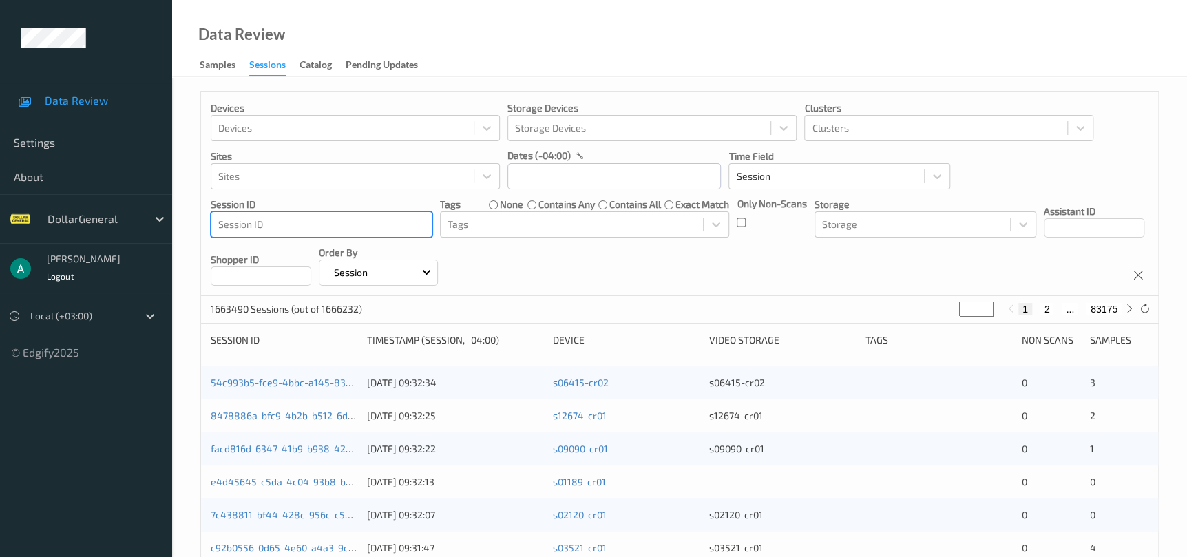
click at [363, 230] on div at bounding box center [321, 224] width 207 height 17
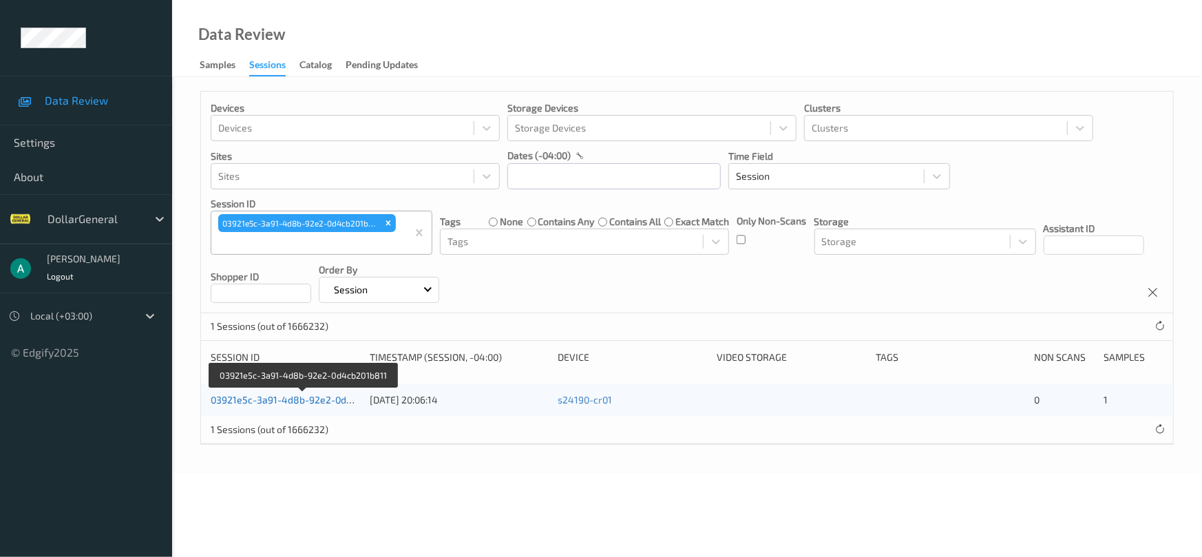
click at [317, 397] on link "03921e5c-3a91-4d8b-92e2-0d4cb201b811" at bounding box center [304, 400] width 187 height 12
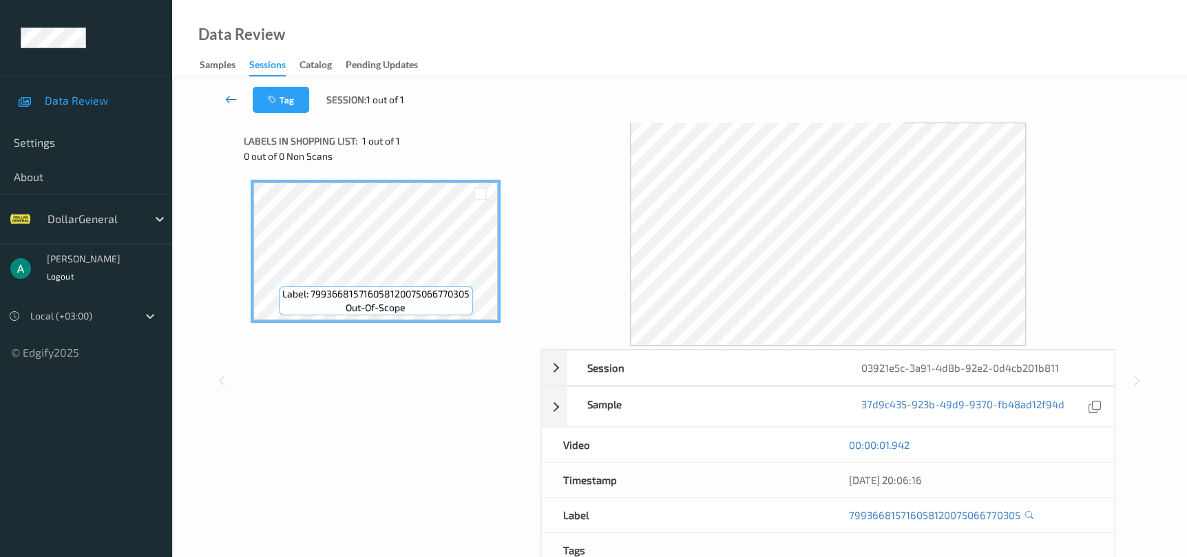
click at [229, 104] on icon at bounding box center [231, 99] width 12 height 14
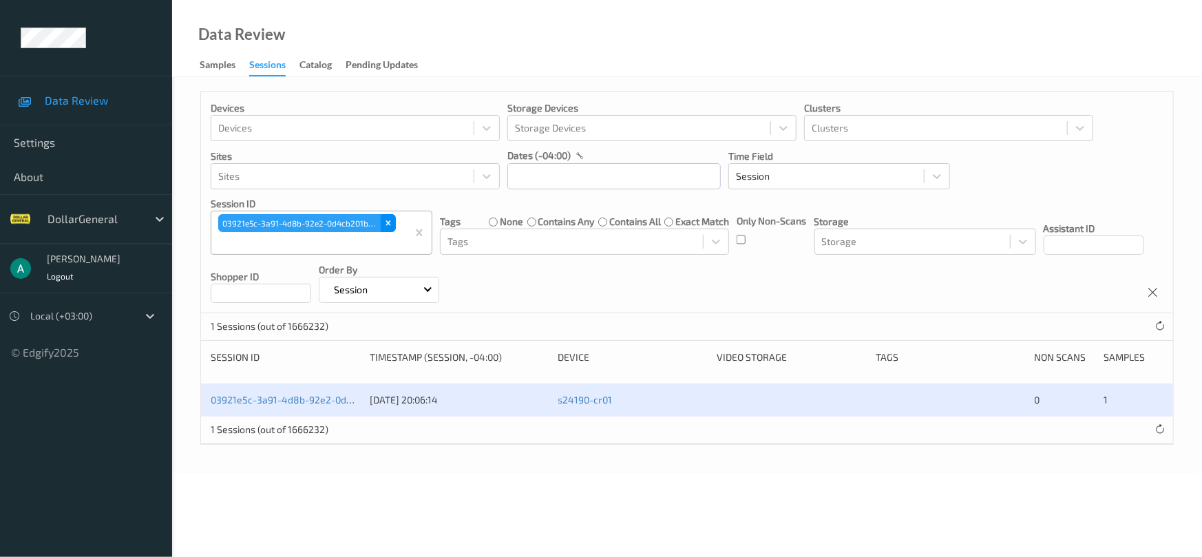
click at [388, 224] on icon "Remove 03921e5c-3a91-4d8b-92e2-0d4cb201b811" at bounding box center [389, 223] width 10 height 10
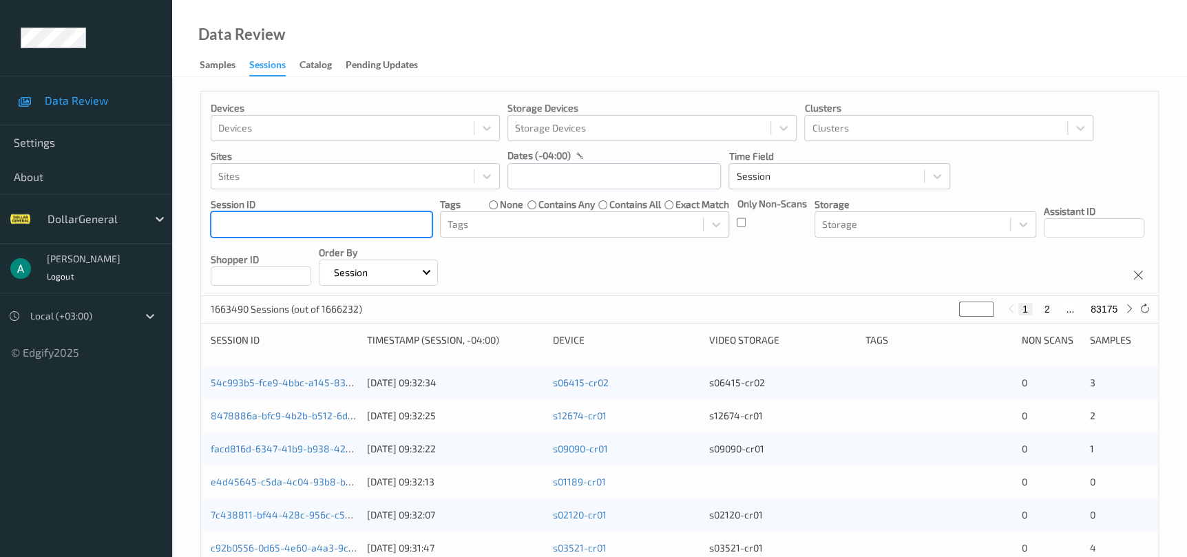
click at [362, 227] on div at bounding box center [321, 224] width 207 height 17
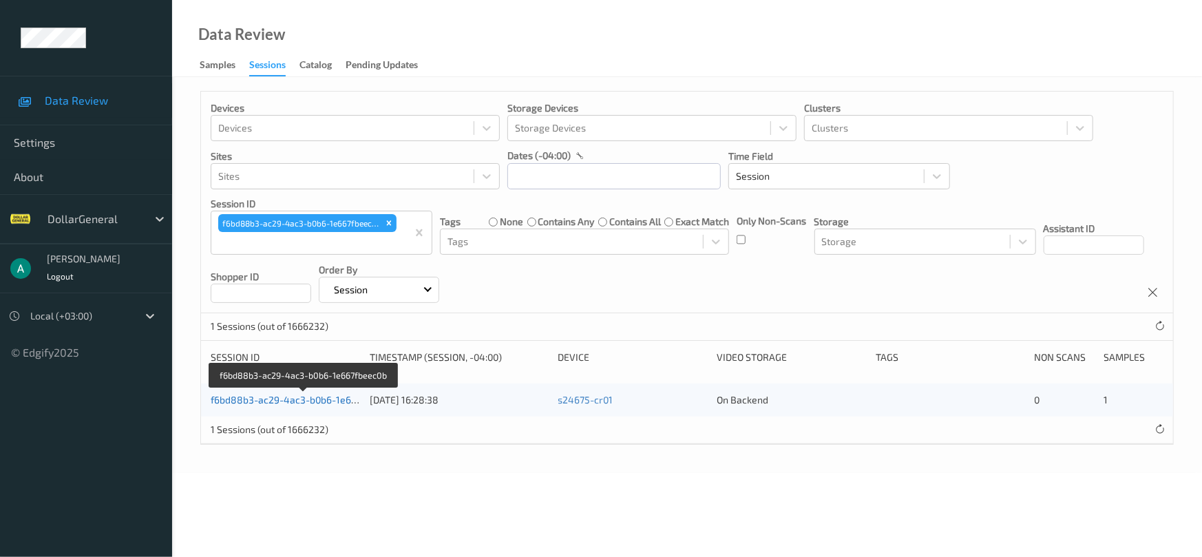
click at [301, 403] on link "f6bd88b3-ac29-4ac3-b0b6-1e667fbeec0b" at bounding box center [304, 400] width 187 height 12
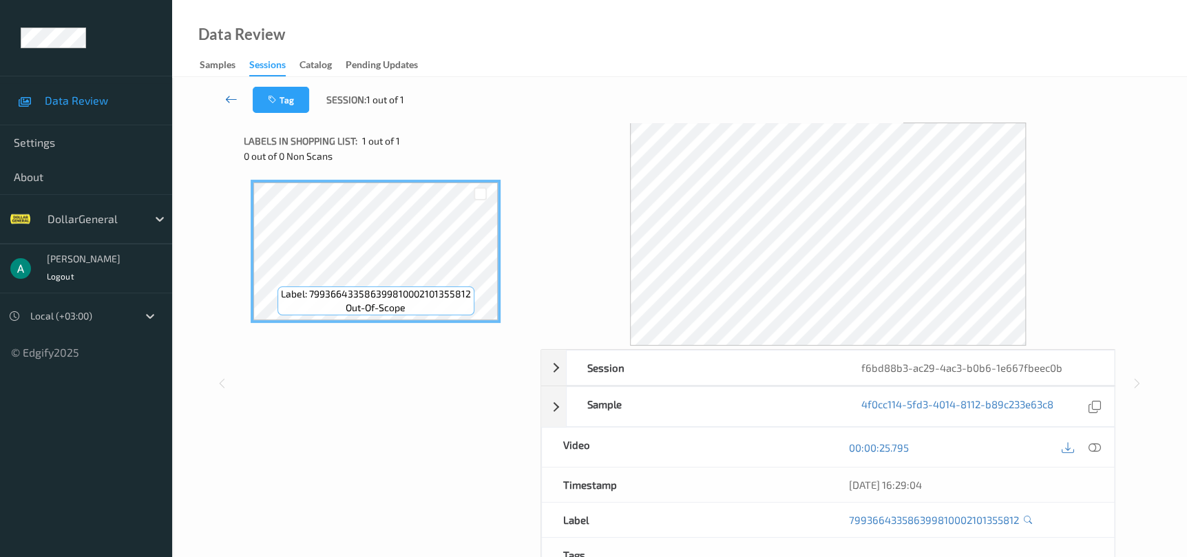
click at [237, 103] on icon at bounding box center [231, 99] width 12 height 14
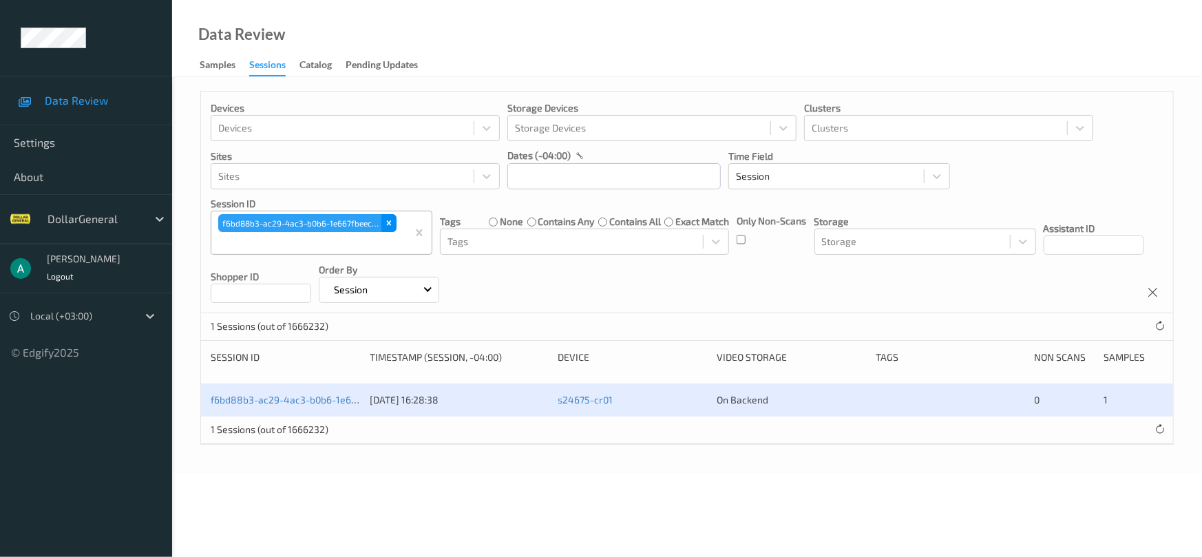
click at [395, 226] on div "Remove f6bd88b3-ac29-4ac3-b0b6-1e667fbeec0b" at bounding box center [388, 223] width 15 height 18
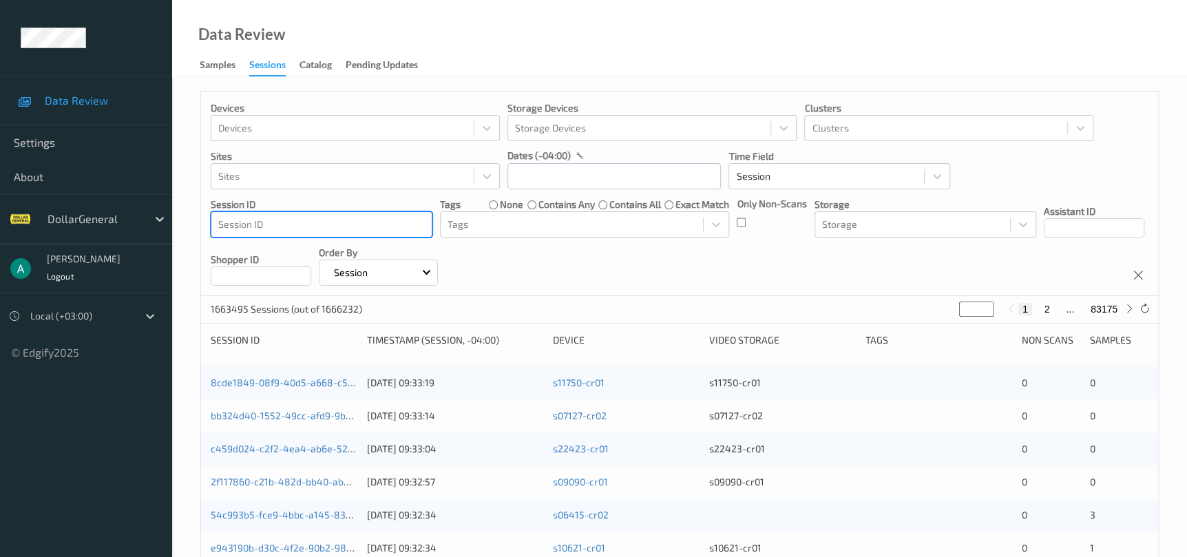
click at [372, 221] on div at bounding box center [321, 224] width 207 height 17
click at [371, 221] on div at bounding box center [321, 224] width 207 height 17
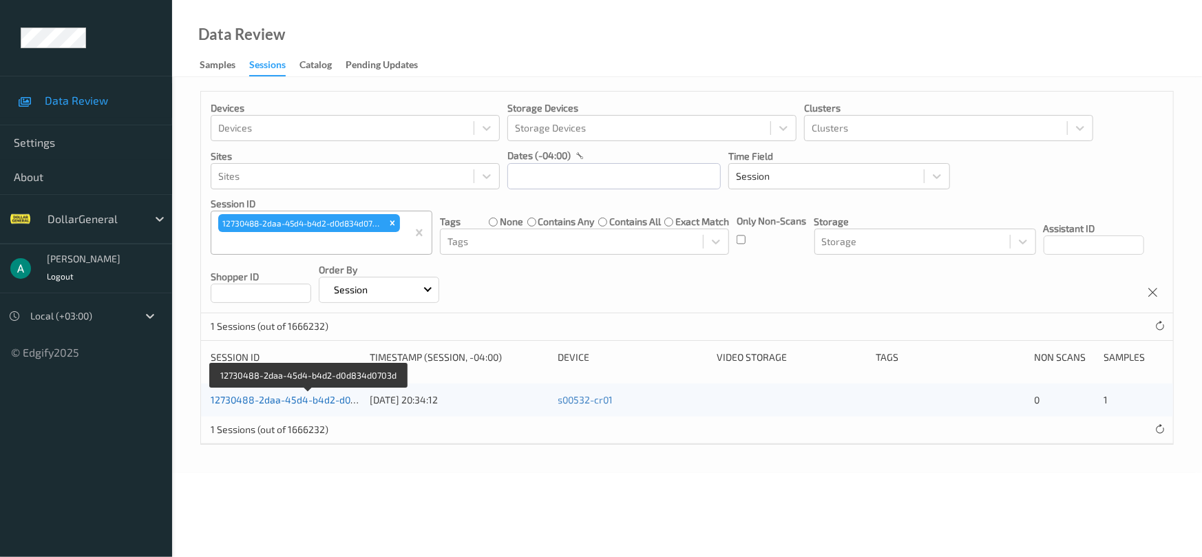
click at [293, 403] on link "12730488-2daa-45d4-b4d2-d0d834d0703d" at bounding box center [309, 400] width 196 height 12
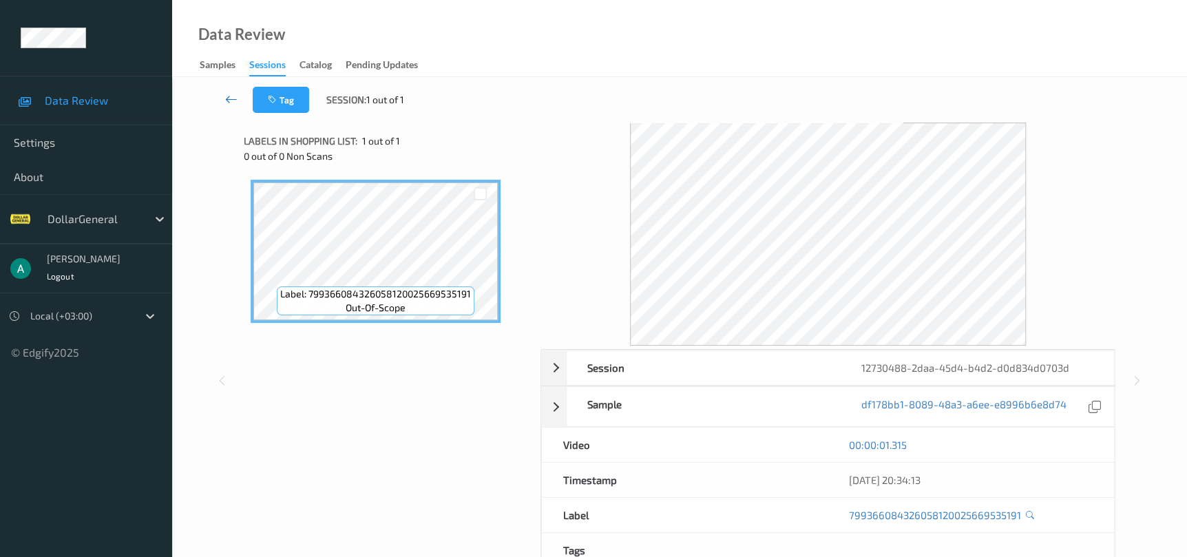
click at [225, 97] on icon at bounding box center [231, 99] width 12 height 14
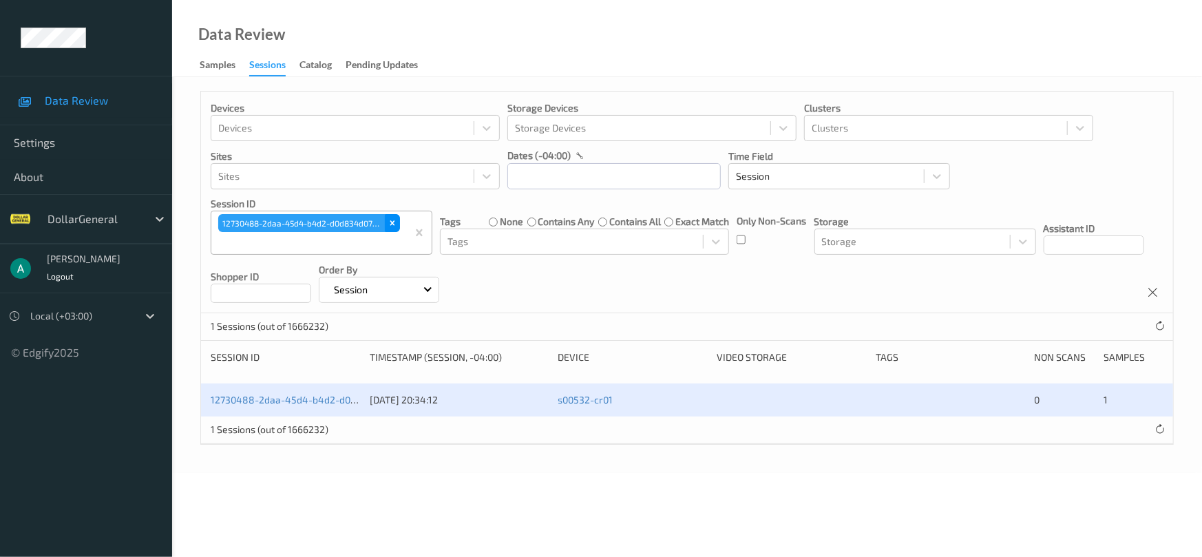
click at [395, 220] on icon "Remove 12730488-2daa-45d4-b4d2-d0d834d0703d" at bounding box center [393, 223] width 10 height 10
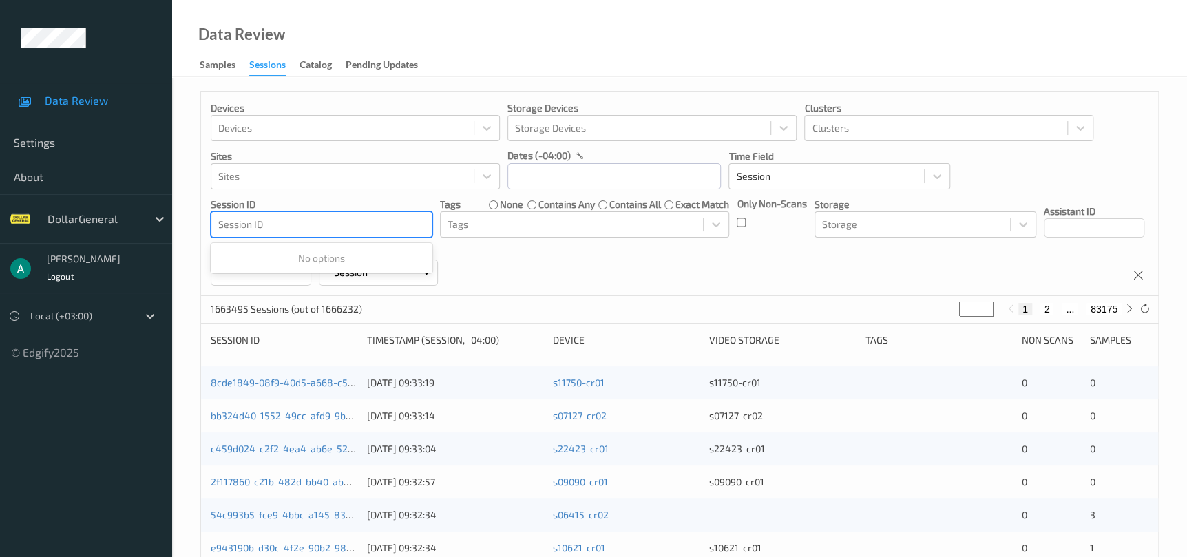
click at [377, 226] on div at bounding box center [321, 224] width 207 height 17
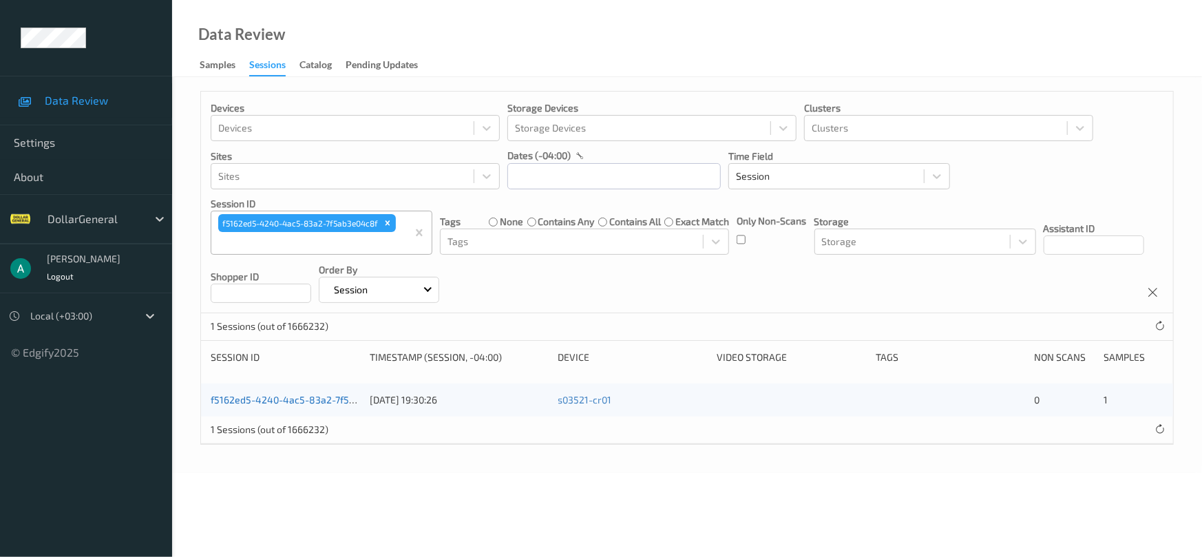
click at [266, 402] on link "f5162ed5-4240-4ac5-83a2-7f5ab3e04c8f" at bounding box center [304, 400] width 187 height 12
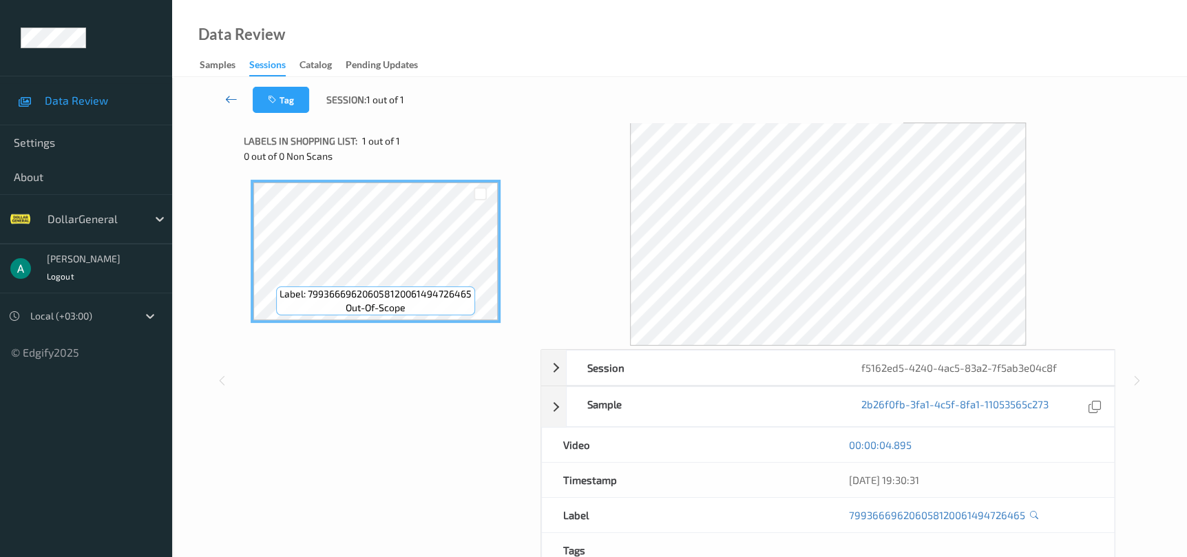
click at [235, 99] on icon at bounding box center [231, 99] width 12 height 14
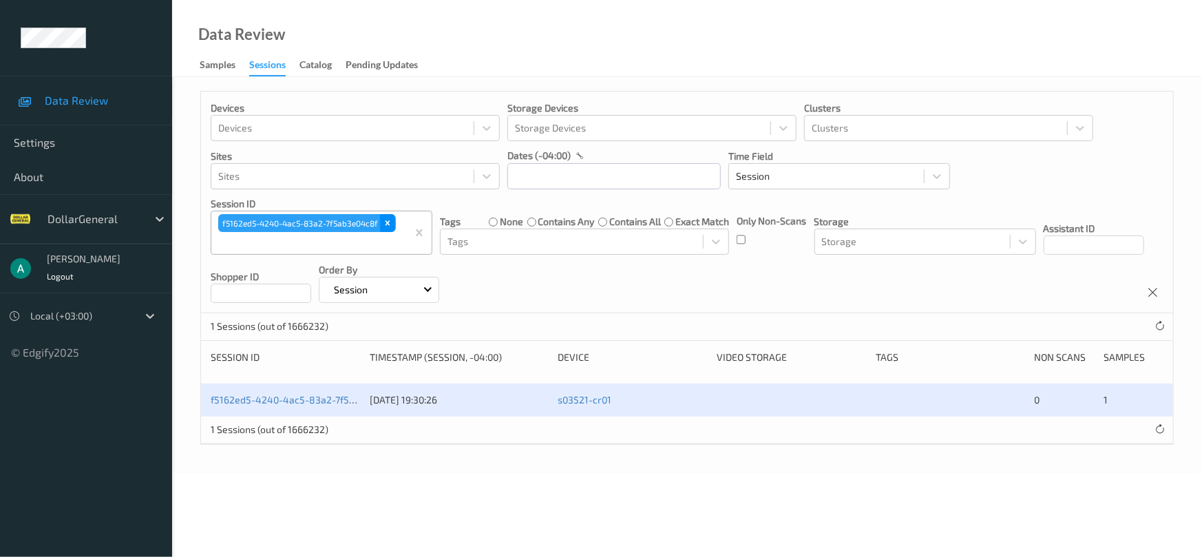
click at [392, 227] on icon "Remove f5162ed5-4240-4ac5-83a2-7f5ab3e04c8f" at bounding box center [388, 223] width 10 height 10
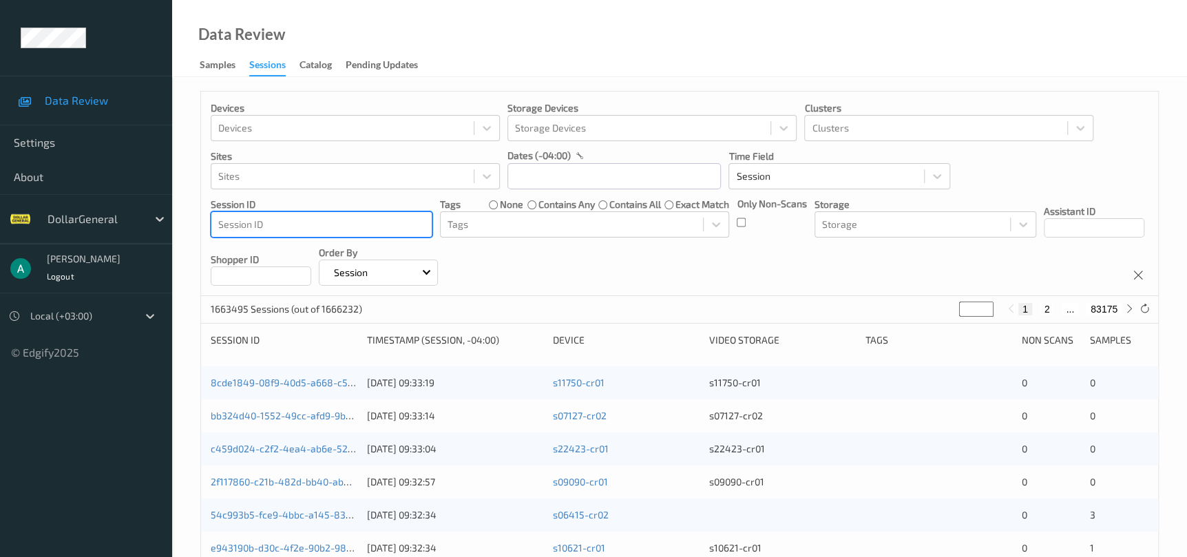
click at [368, 222] on div at bounding box center [321, 224] width 207 height 17
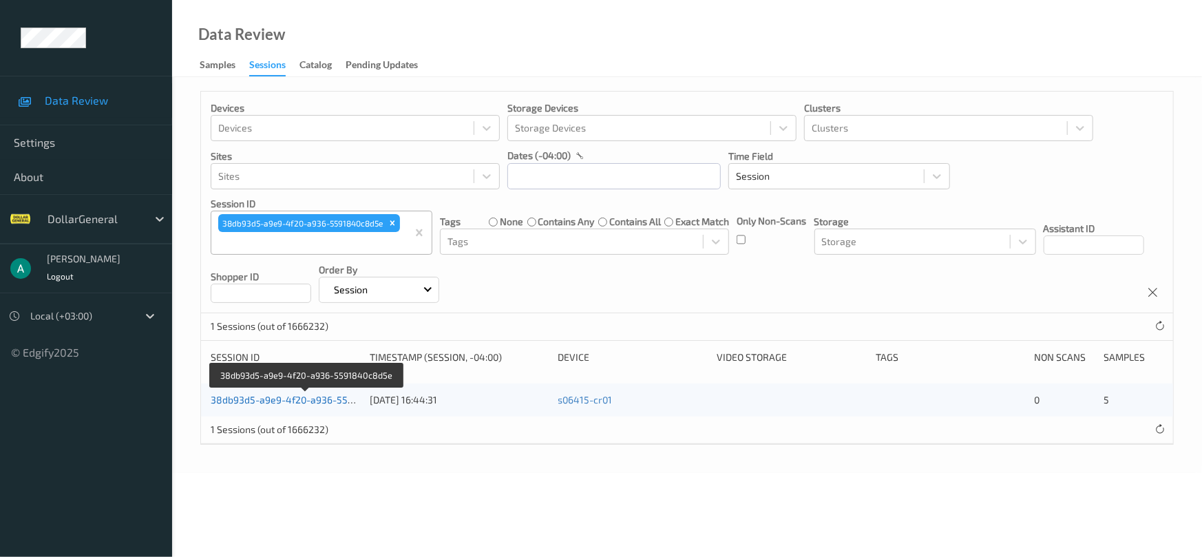
click at [290, 395] on link "38db93d5-a9e9-4f20-a936-5591840c8d5e" at bounding box center [307, 400] width 192 height 12
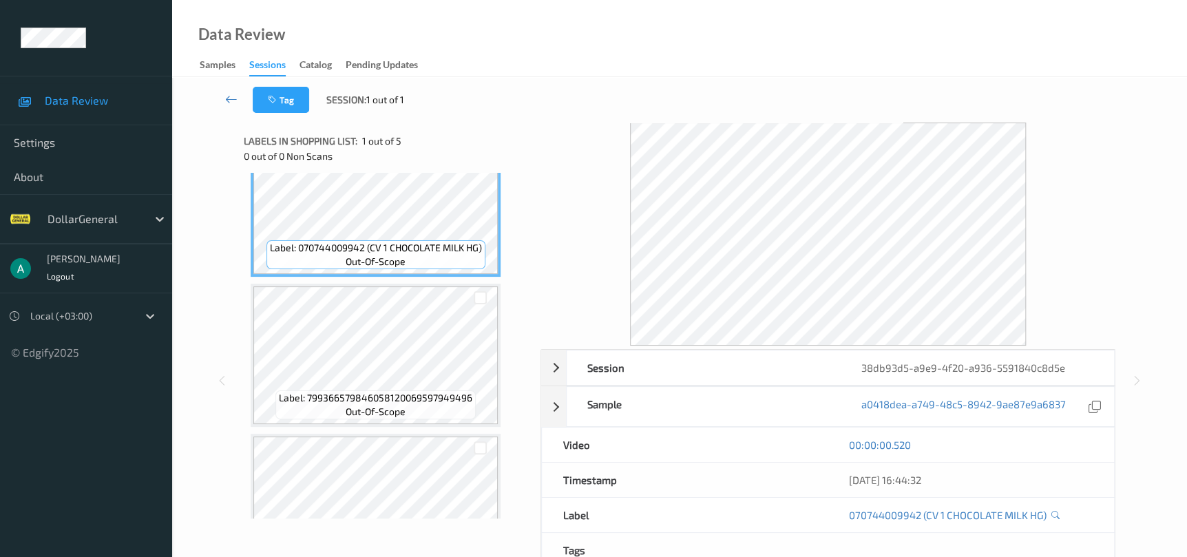
scroll to position [103, 0]
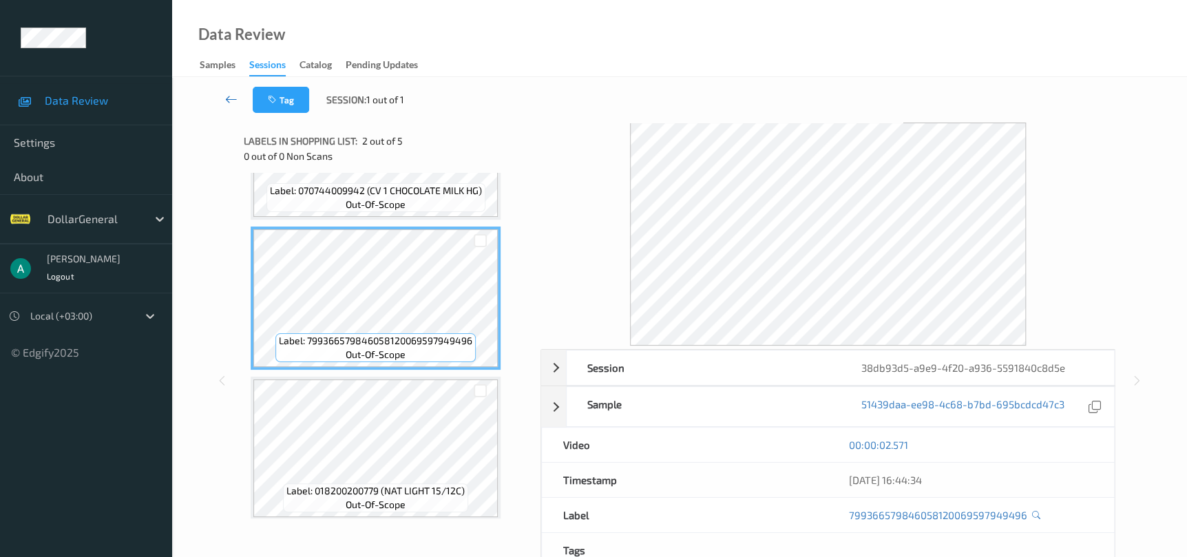
click at [239, 95] on link at bounding box center [231, 100] width 43 height 26
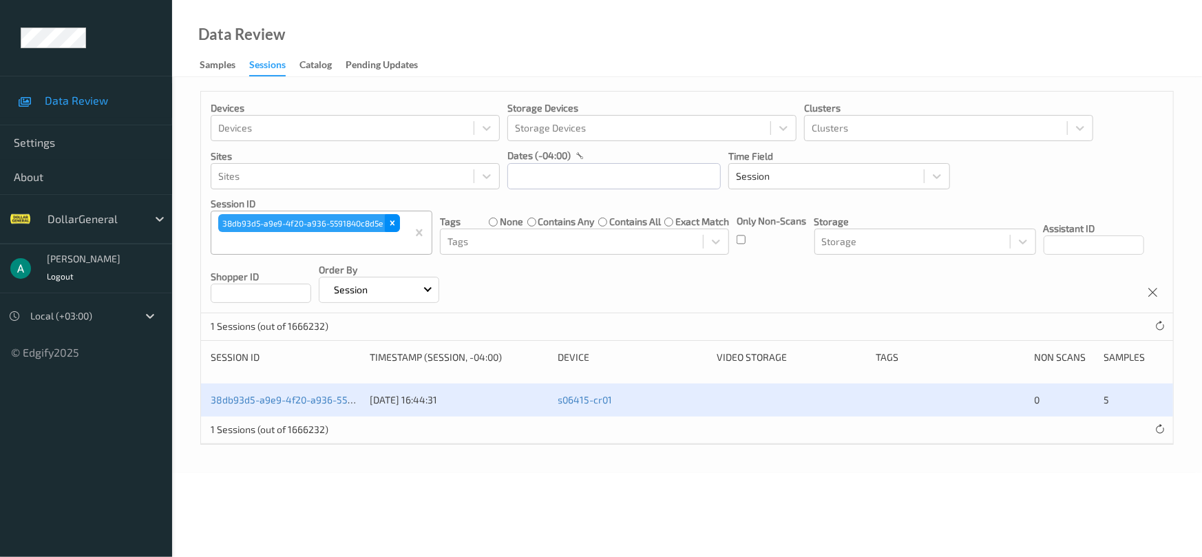
click at [395, 222] on icon "Remove 38db93d5-a9e9-4f20-a936-5591840c8d5e" at bounding box center [393, 223] width 10 height 10
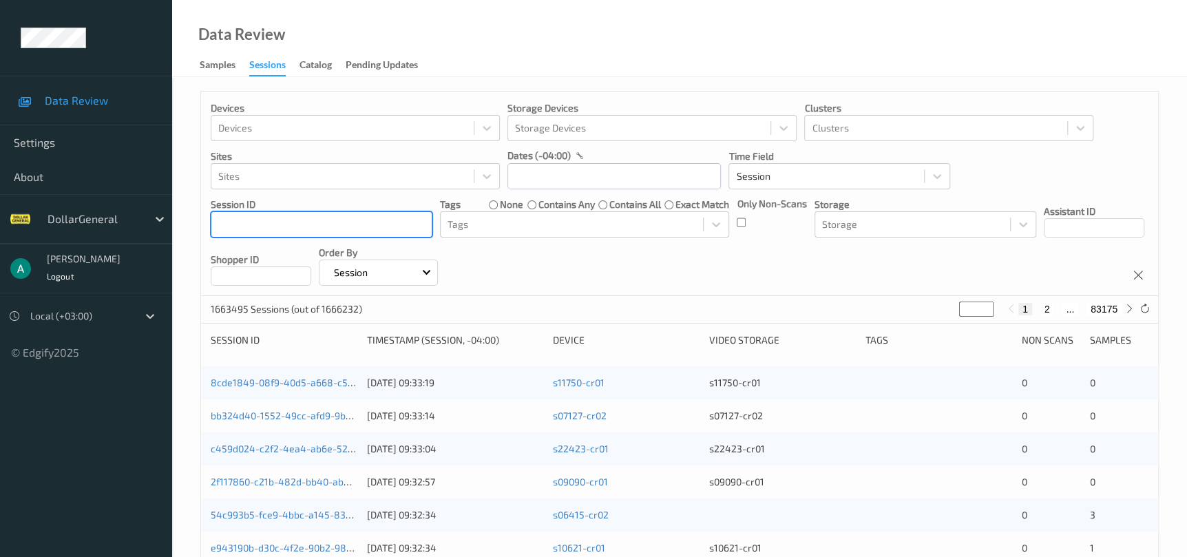
click at [339, 210] on p "Session ID" at bounding box center [322, 205] width 222 height 14
click at [340, 217] on div at bounding box center [321, 224] width 207 height 17
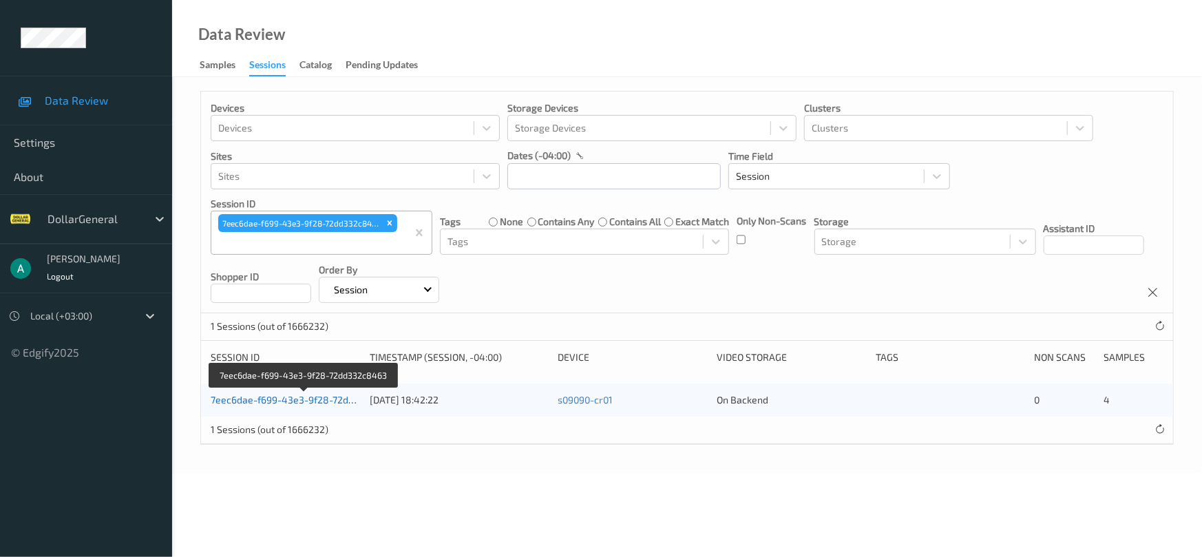
click at [297, 395] on link "7eec6dae-f699-43e3-9f28-72dd332c8463" at bounding box center [305, 400] width 188 height 12
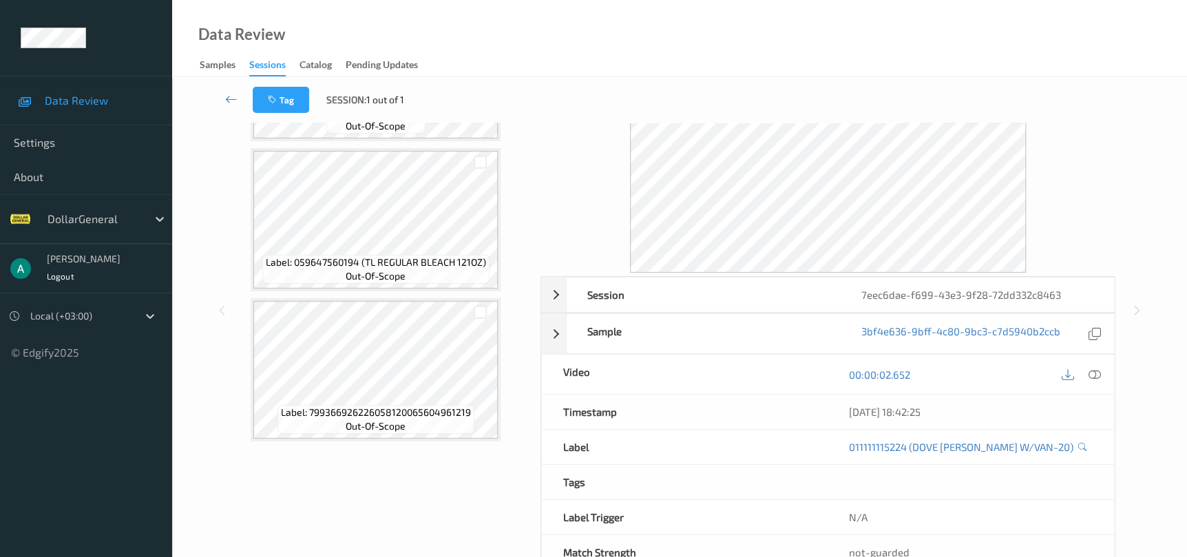
scroll to position [103, 0]
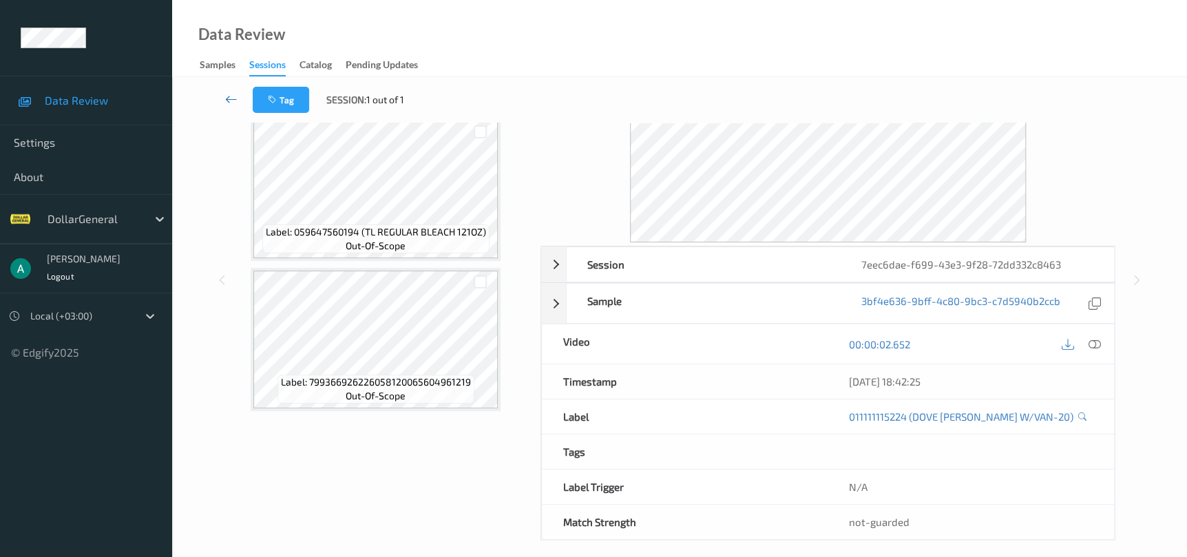
click at [234, 107] on link at bounding box center [231, 100] width 43 height 26
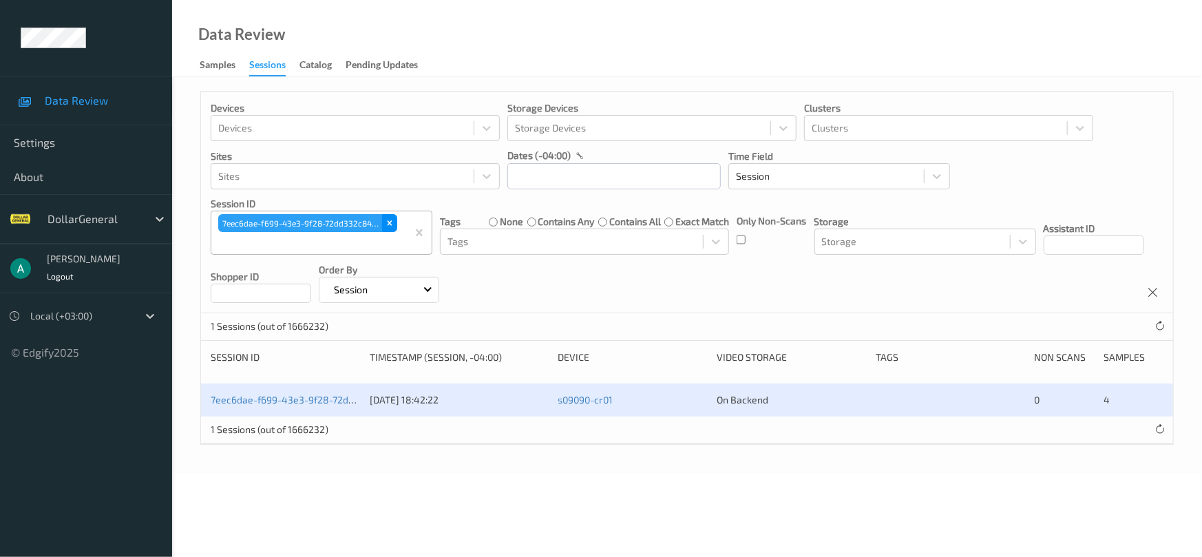
click at [395, 225] on div "Remove 7eec6dae-f699-43e3-9f28-72dd332c8463" at bounding box center [389, 223] width 15 height 18
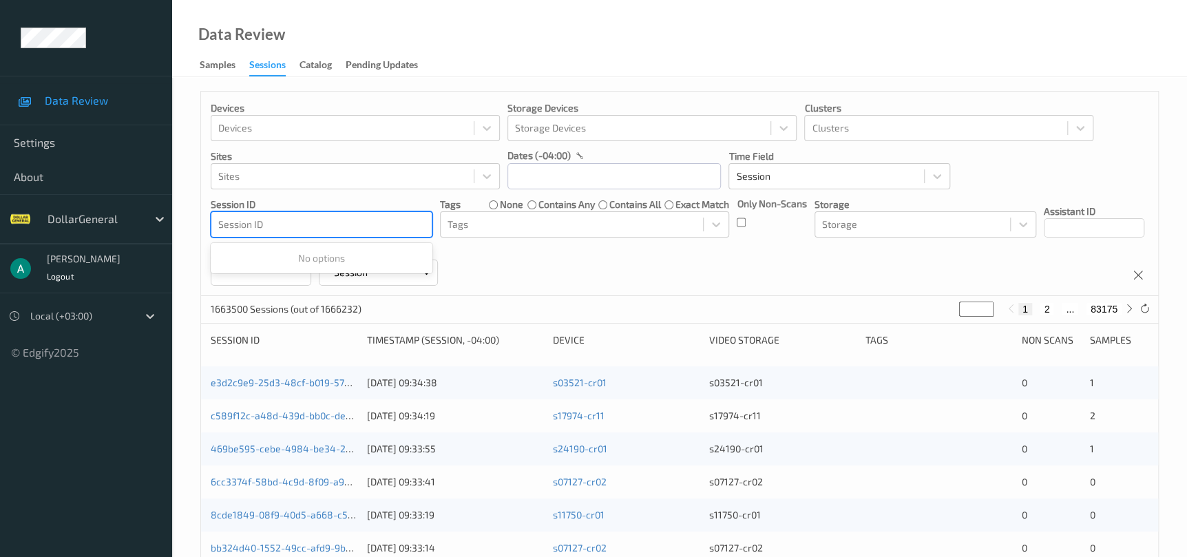
click at [380, 226] on div at bounding box center [321, 224] width 207 height 17
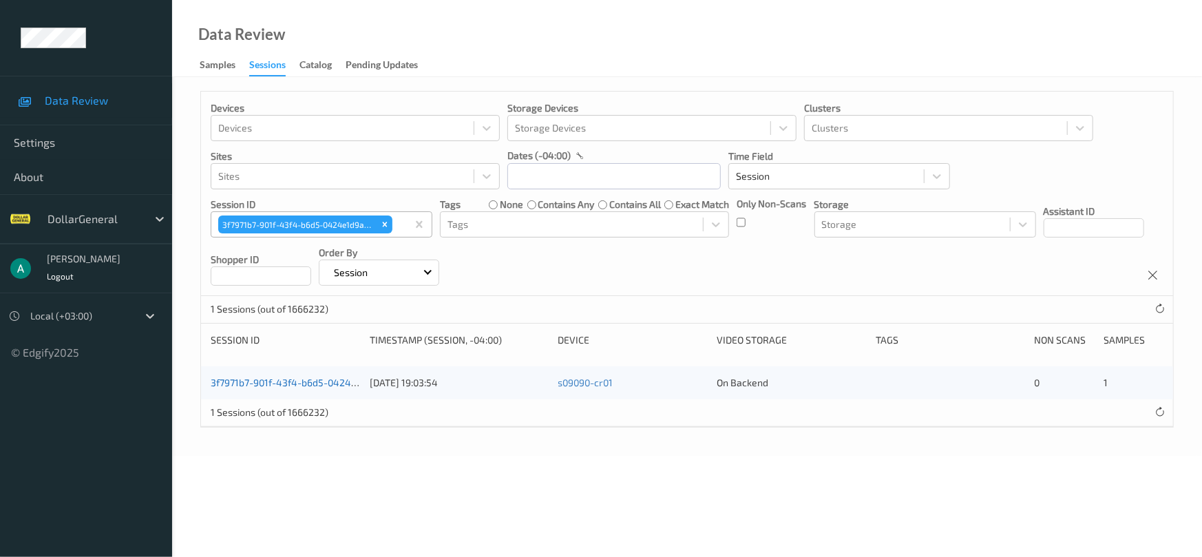
click at [303, 384] on link "3f7971b7-901f-43f4-b6d5-0424e1d9aafb" at bounding box center [301, 383] width 181 height 12
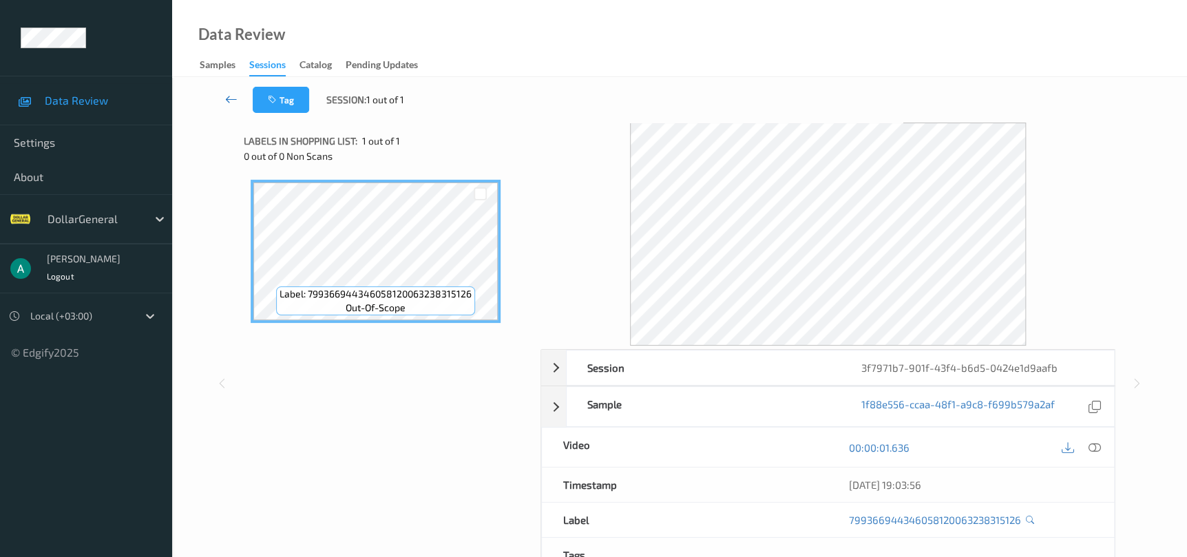
click at [231, 94] on icon at bounding box center [231, 99] width 12 height 14
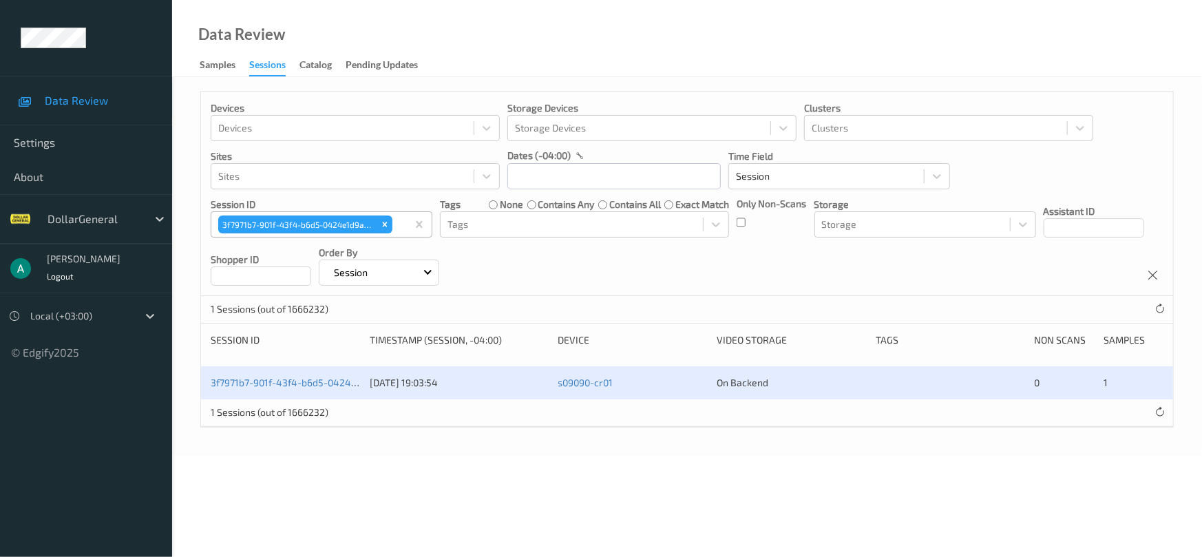
click at [377, 228] on div "Remove 3f7971b7-901f-43f4-b6d5-0424e1d9aafb" at bounding box center [384, 225] width 15 height 18
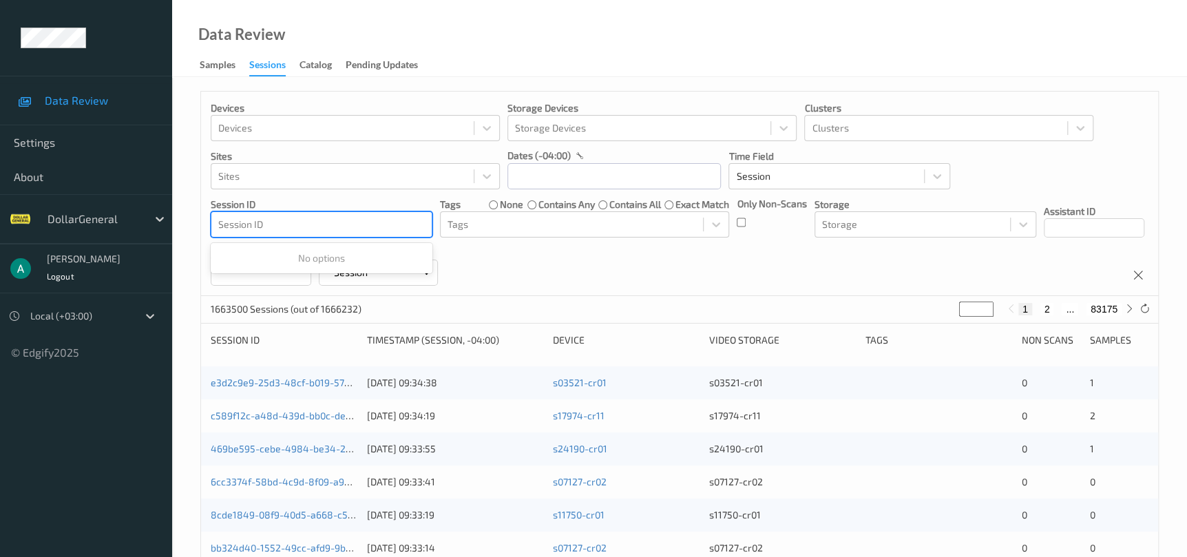
click at [381, 224] on div at bounding box center [321, 224] width 207 height 17
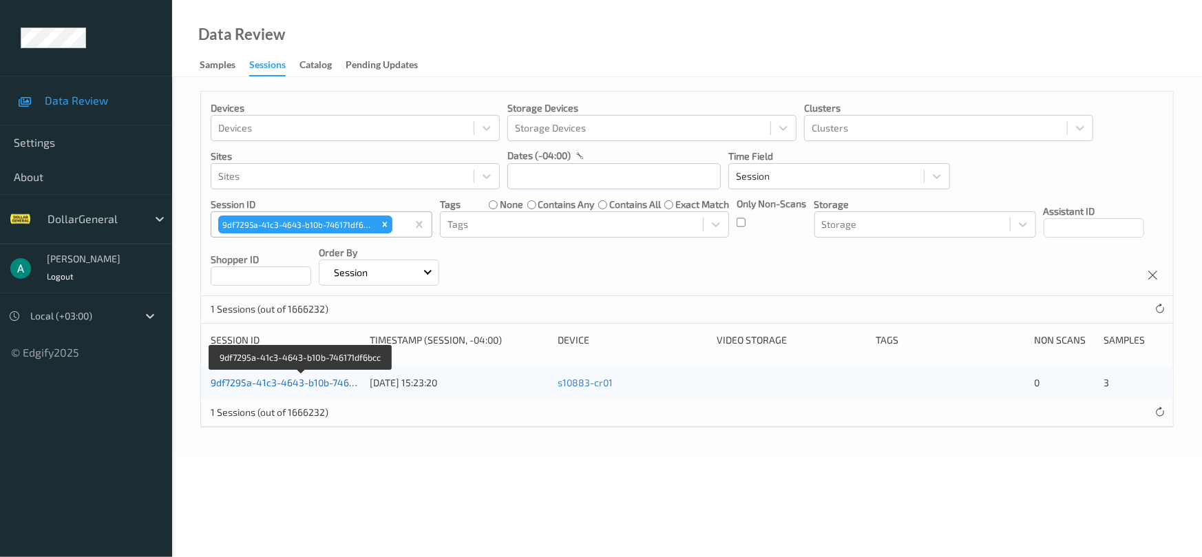
click at [322, 383] on link "9df7295a-41c3-4643-b10b-746171df6bcc" at bounding box center [301, 383] width 181 height 12
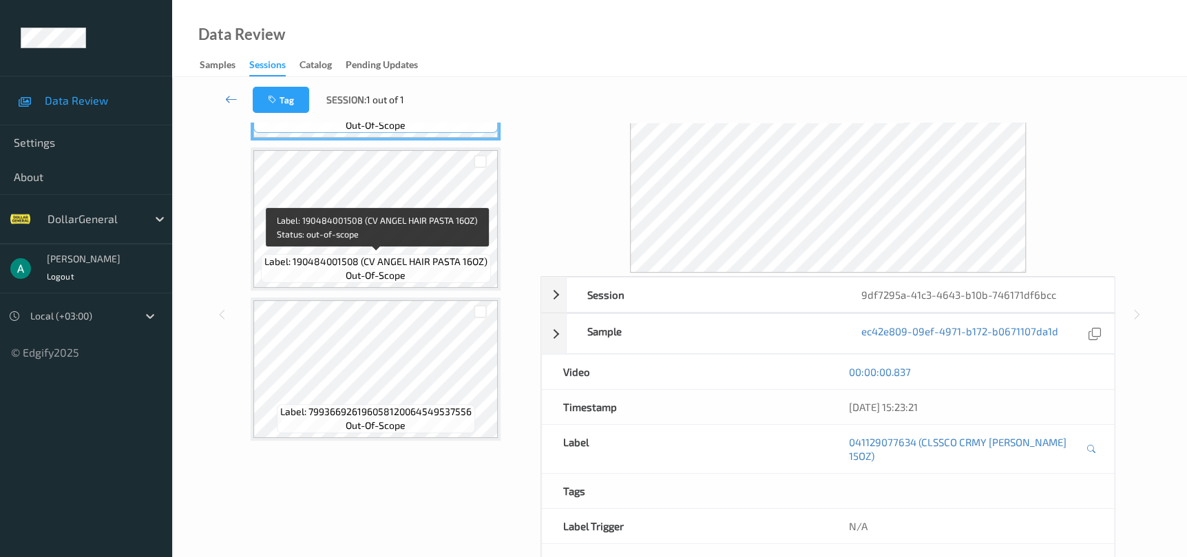
scroll to position [103, 0]
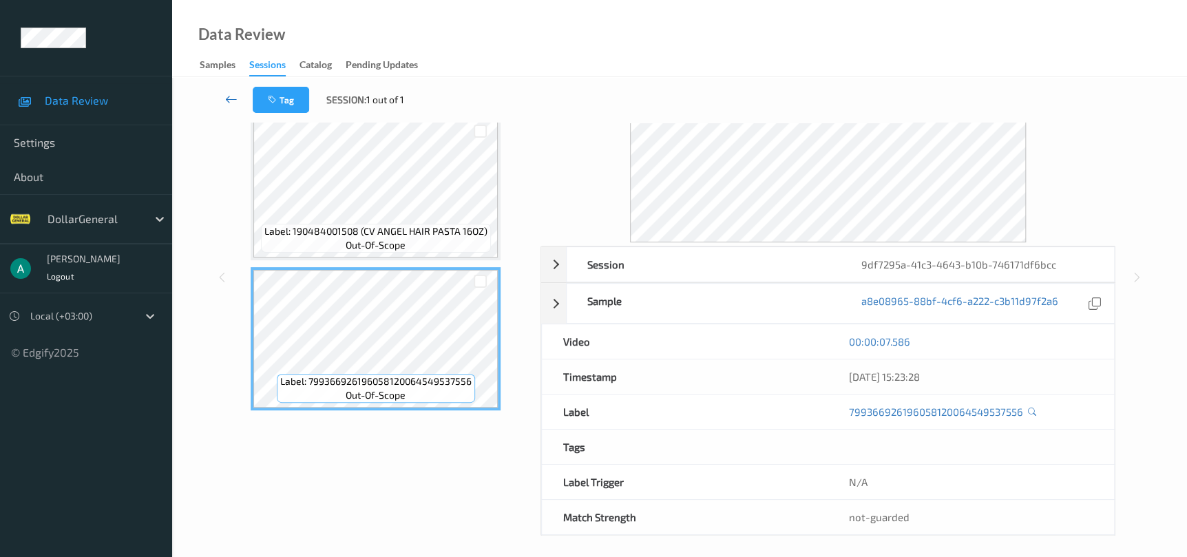
click at [233, 101] on icon at bounding box center [231, 99] width 12 height 14
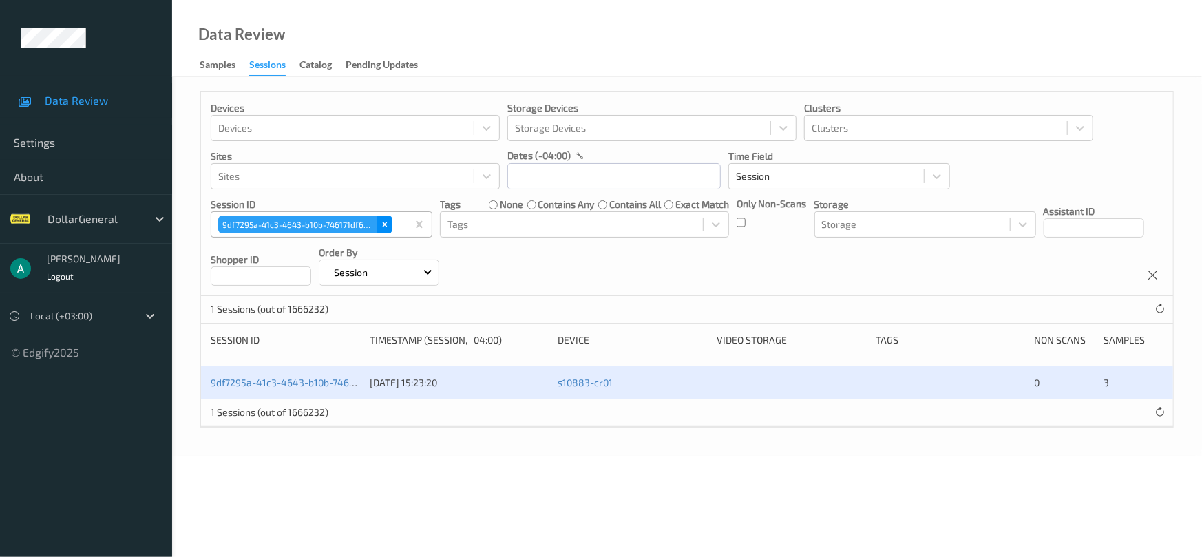
click at [388, 224] on icon "Remove 9df7295a-41c3-4643-b10b-746171df6bcc" at bounding box center [385, 225] width 10 height 10
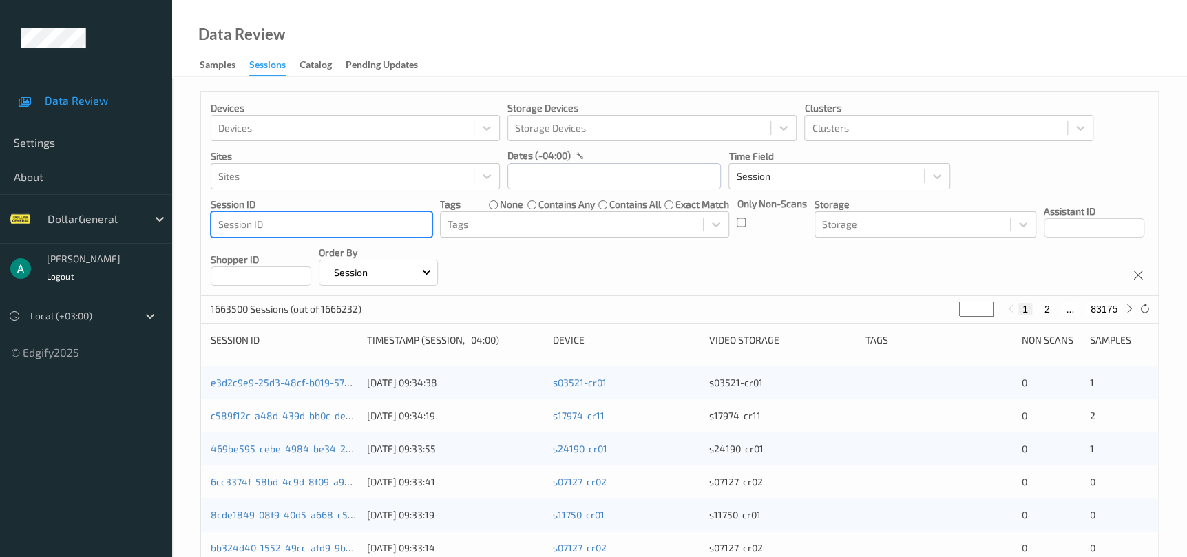
click at [386, 224] on div at bounding box center [321, 224] width 207 height 17
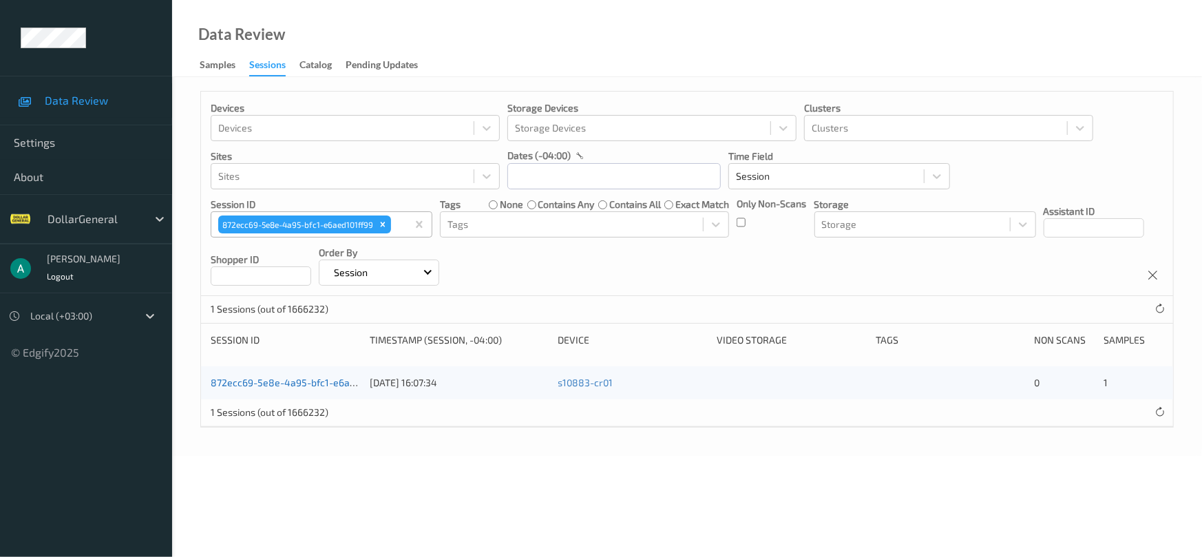
click at [311, 377] on link "872ecc69-5e8e-4a95-bfc1-e6aed101ff99" at bounding box center [302, 383] width 182 height 12
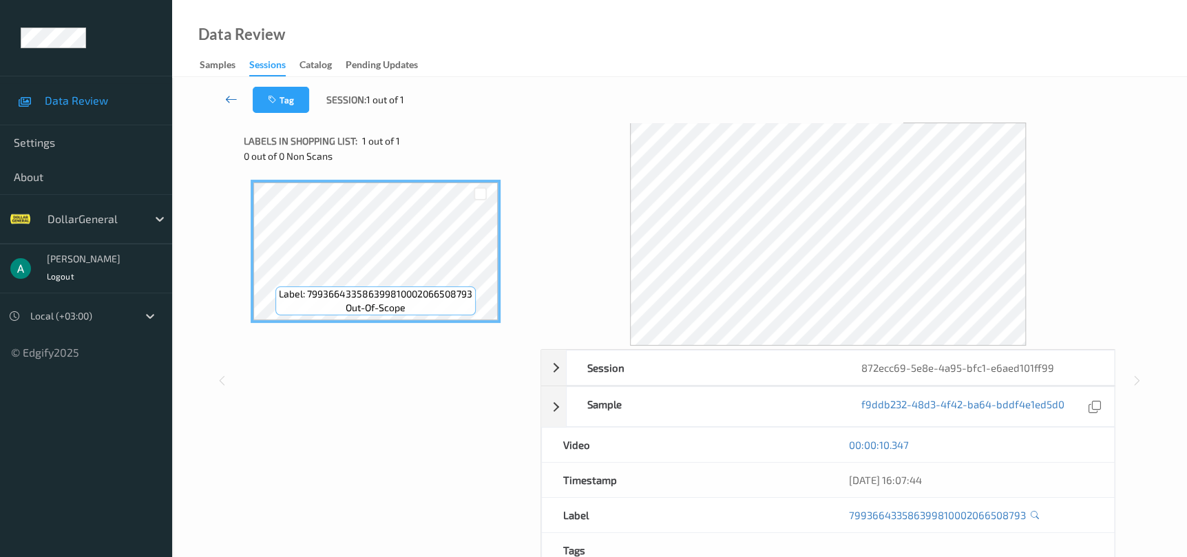
click at [230, 104] on icon at bounding box center [231, 99] width 12 height 14
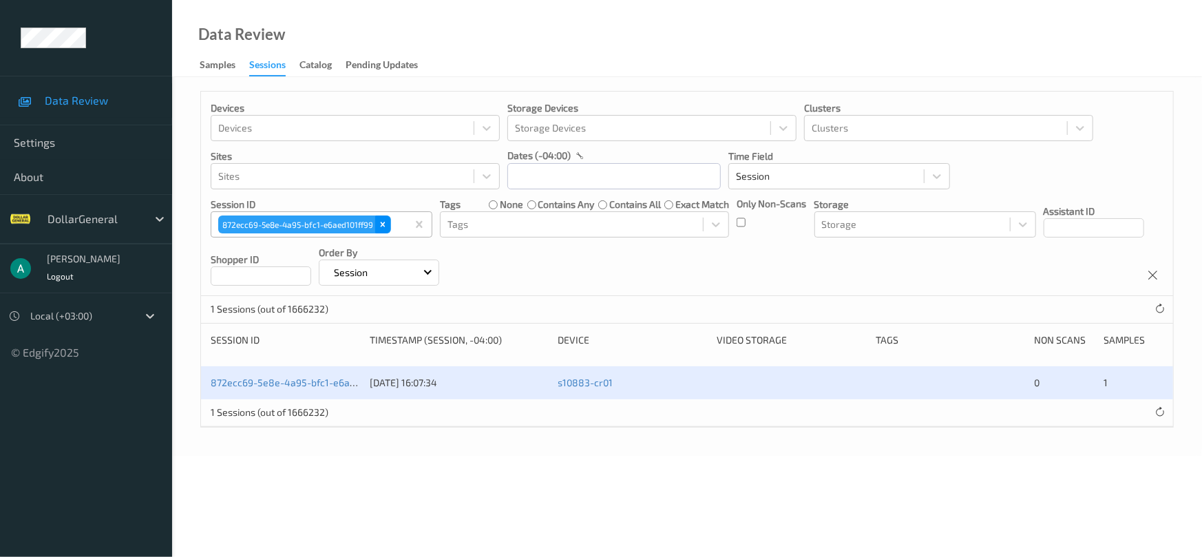
click at [380, 218] on div "Remove 872ecc69-5e8e-4a95-bfc1-e6aed101ff99" at bounding box center [382, 225] width 15 height 18
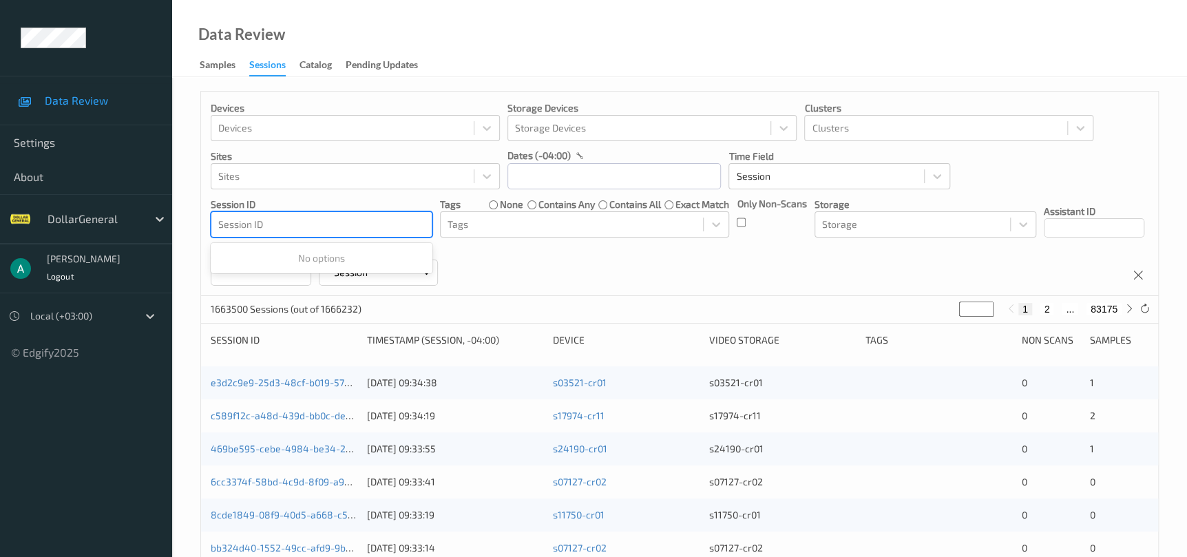
click at [377, 218] on div at bounding box center [321, 224] width 207 height 17
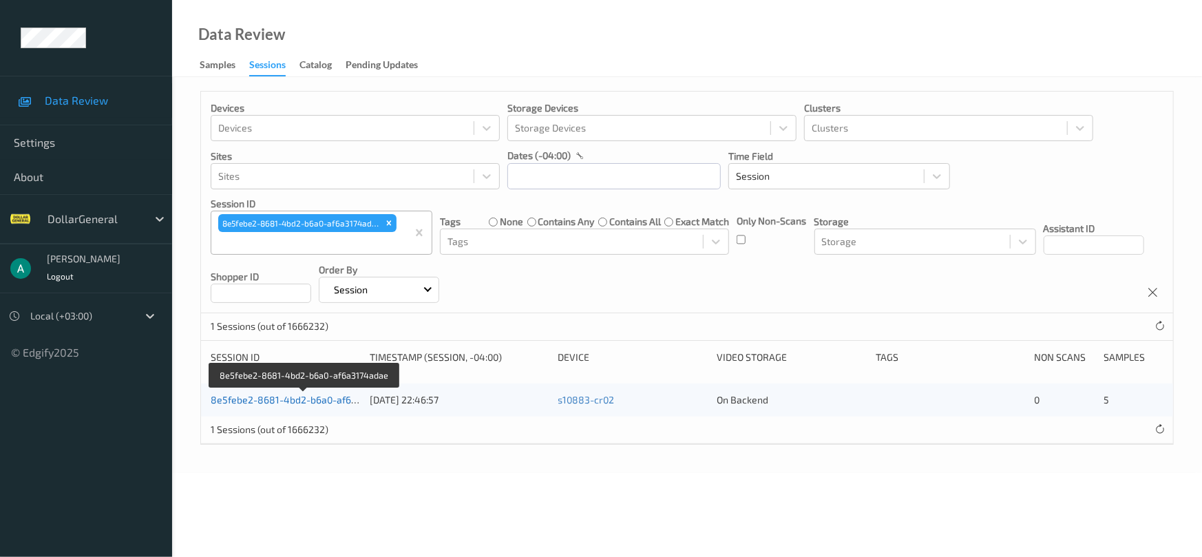
click at [332, 397] on link "8e5febe2-8681-4bd2-b6a0-af6a3174adae" at bounding box center [305, 400] width 189 height 12
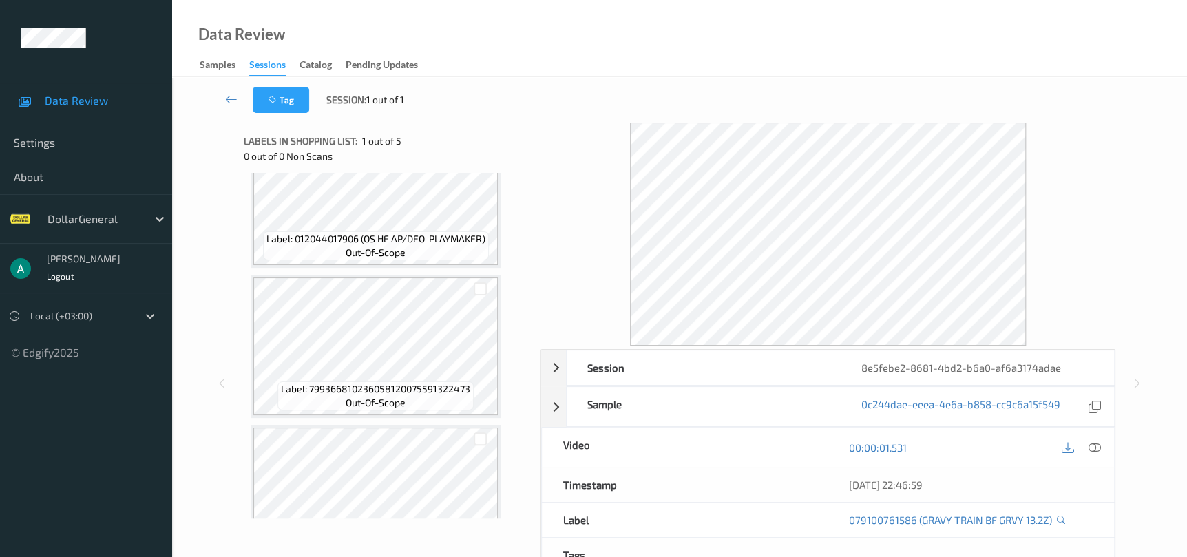
scroll to position [408, 0]
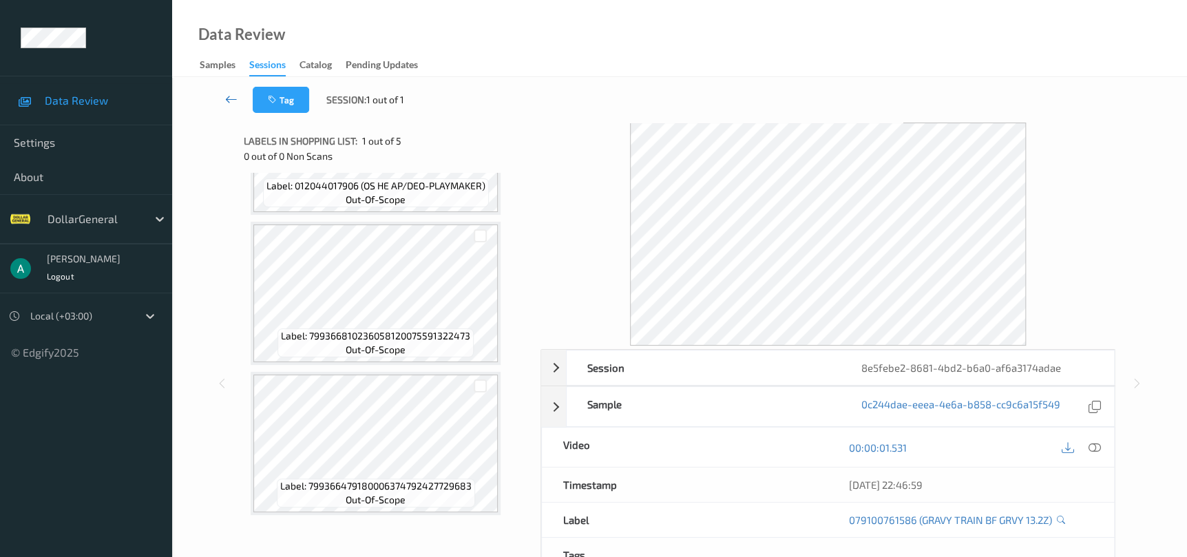
click at [230, 90] on link at bounding box center [231, 100] width 43 height 26
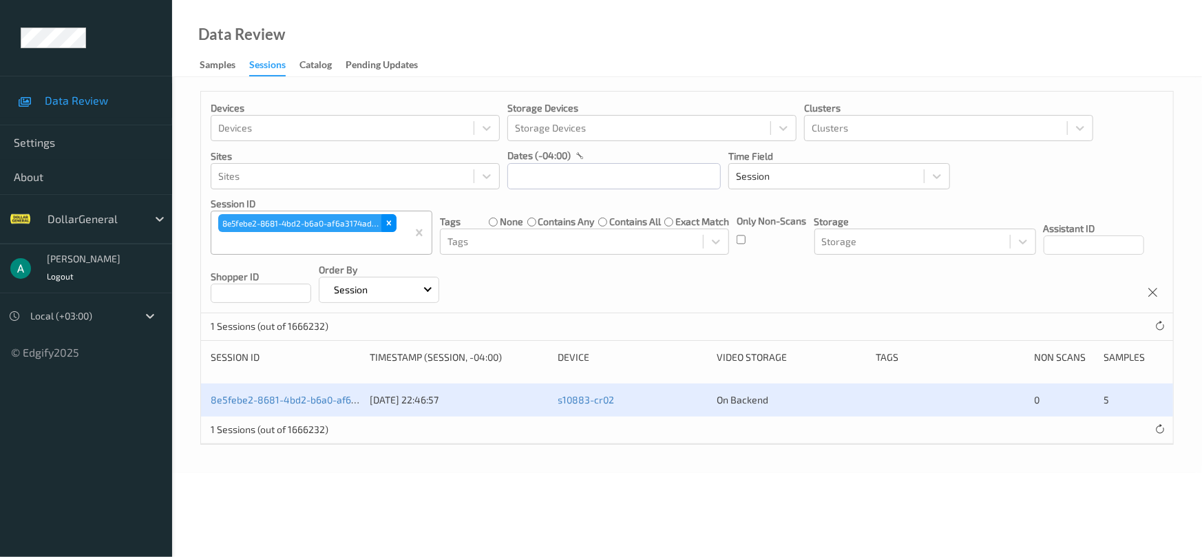
click at [388, 220] on icon "Remove 8e5febe2-8681-4bd2-b6a0-af6a3174adae" at bounding box center [389, 223] width 10 height 10
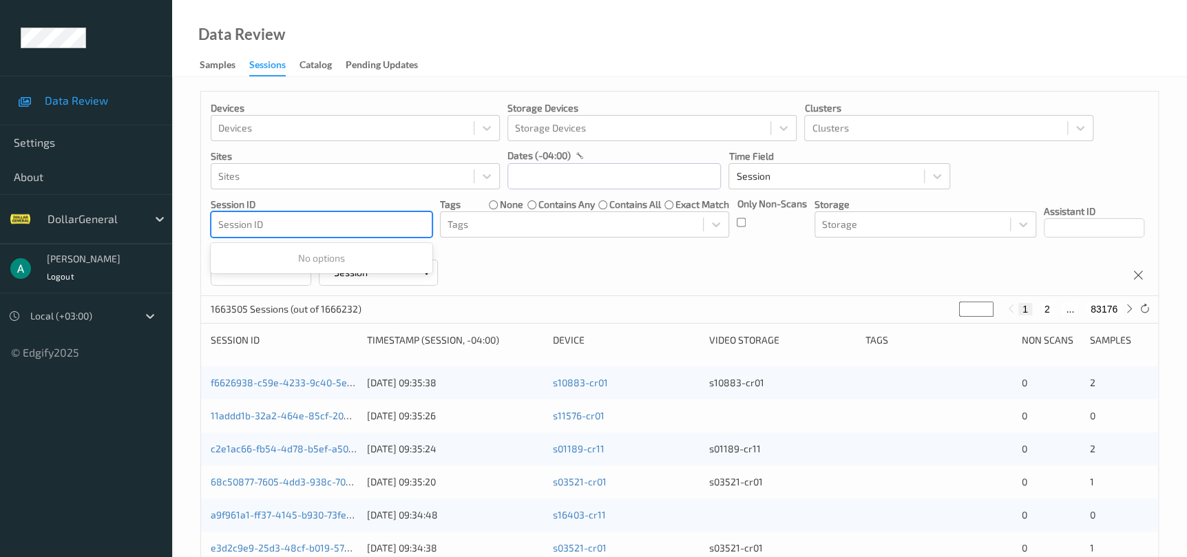
click at [348, 222] on div at bounding box center [321, 224] width 207 height 17
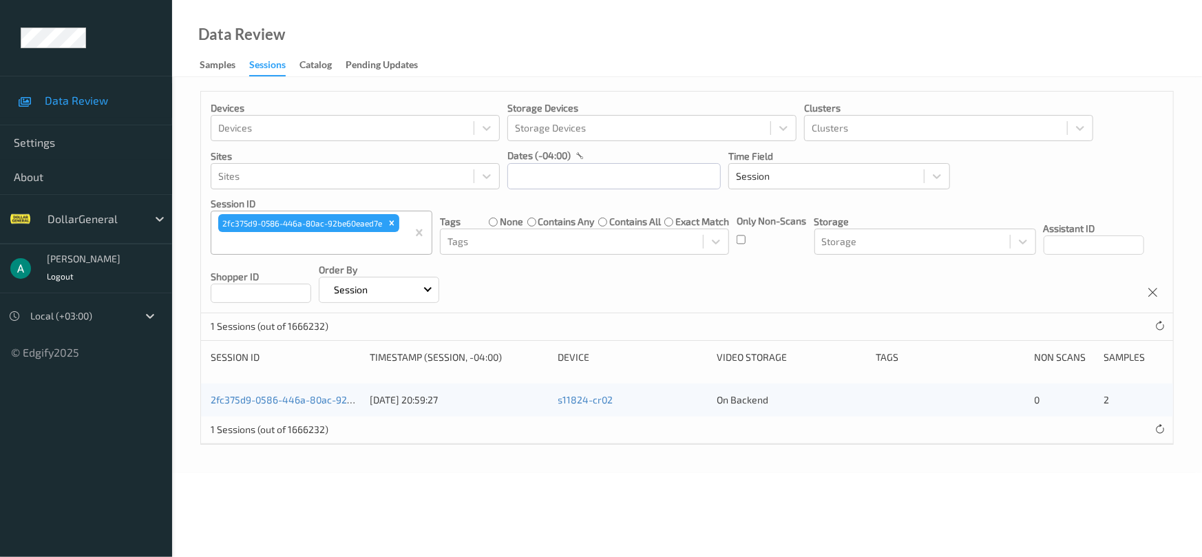
click at [279, 390] on div "2fc375d9-0586-446a-80ac-92be60eaed7e 21/07/2025 20:59:27 s11824-cr02 On Backend…" at bounding box center [687, 400] width 972 height 33
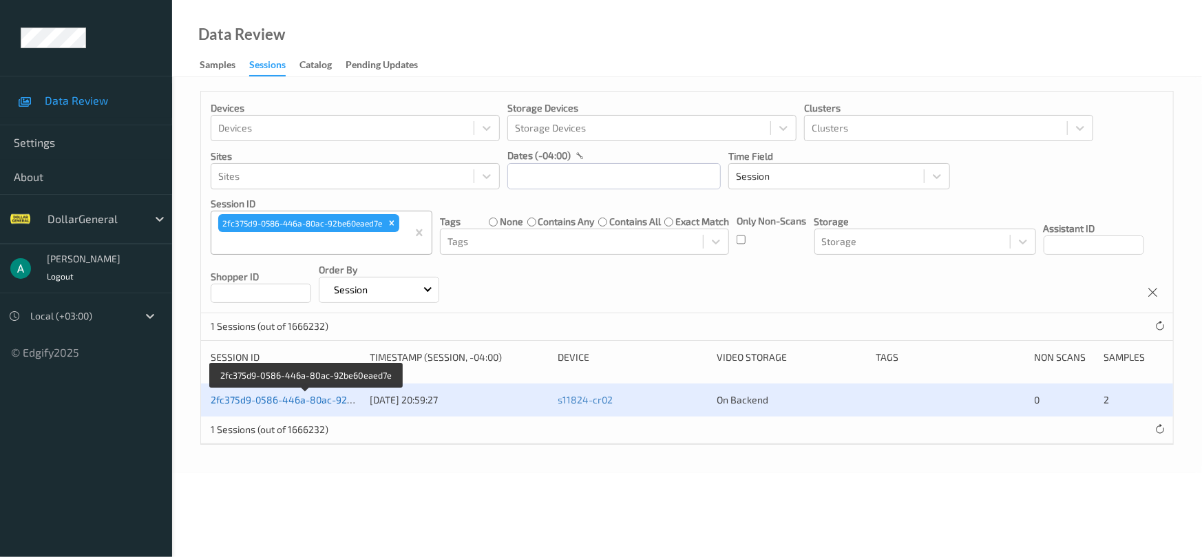
click at [284, 401] on link "2fc375d9-0586-446a-80ac-92be60eaed7e" at bounding box center [306, 400] width 191 height 12
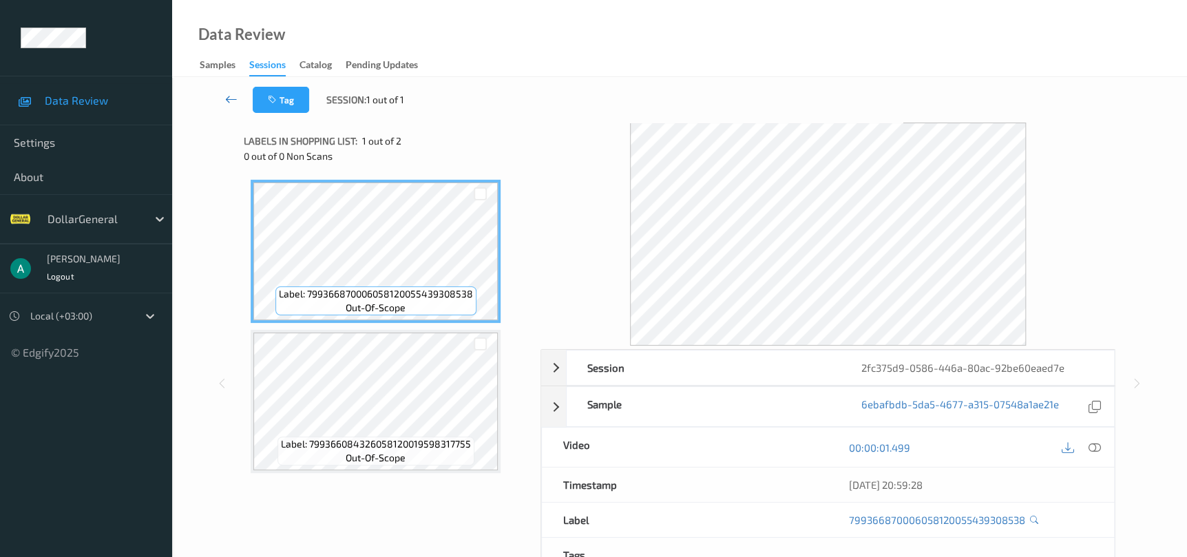
click at [240, 102] on link at bounding box center [231, 100] width 43 height 26
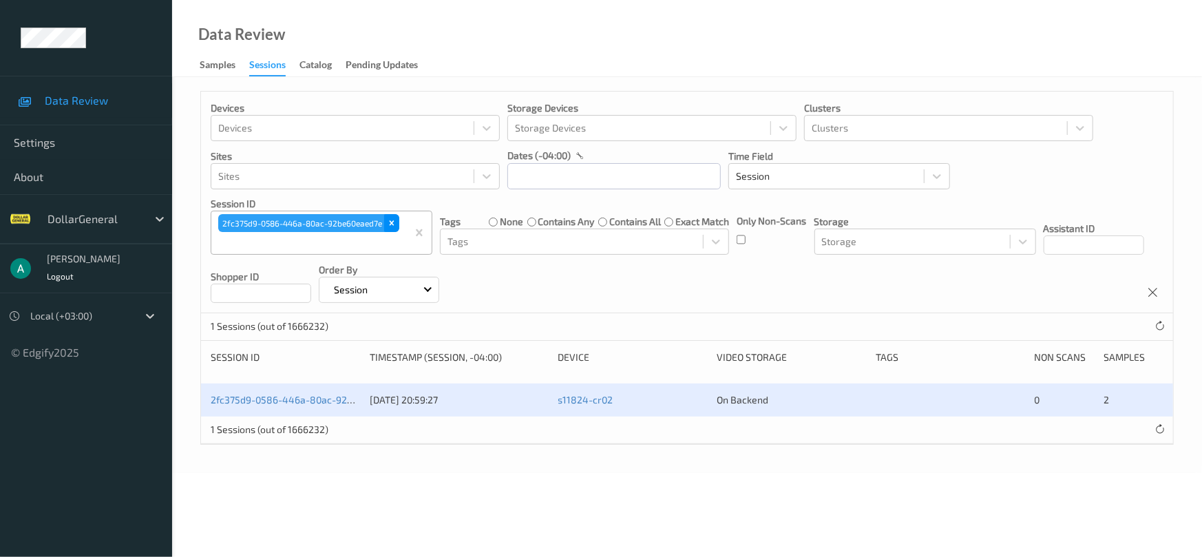
click at [393, 224] on icon "Remove 2fc375d9-0586-446a-80ac-92be60eaed7e" at bounding box center [392, 223] width 5 height 5
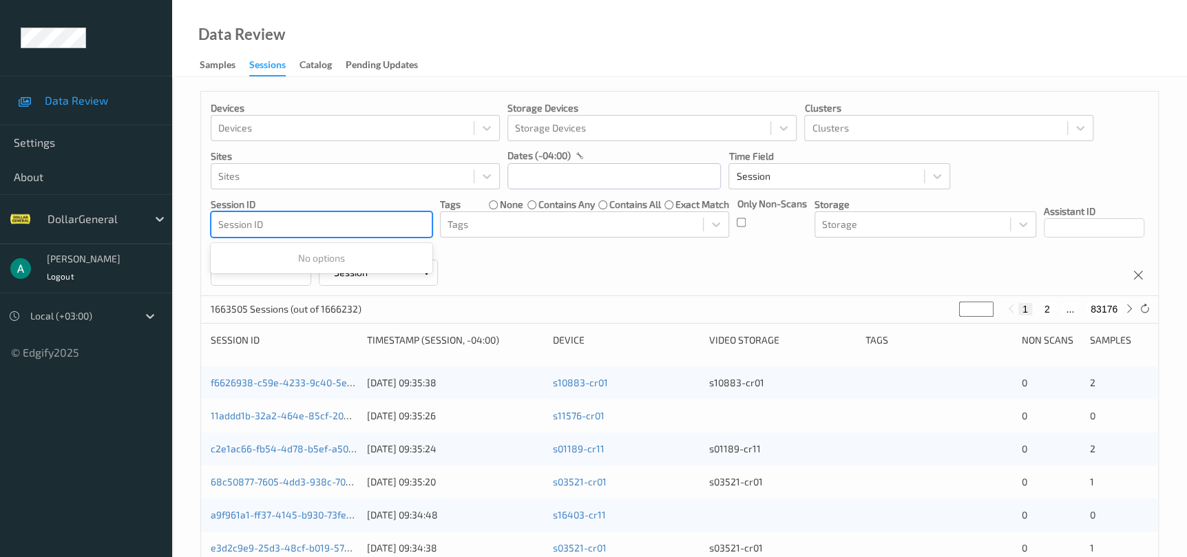
drag, startPoint x: 384, startPoint y: 224, endPoint x: 406, endPoint y: 227, distance: 22.2
click at [406, 227] on div at bounding box center [321, 224] width 207 height 17
click at [394, 226] on div at bounding box center [321, 224] width 207 height 17
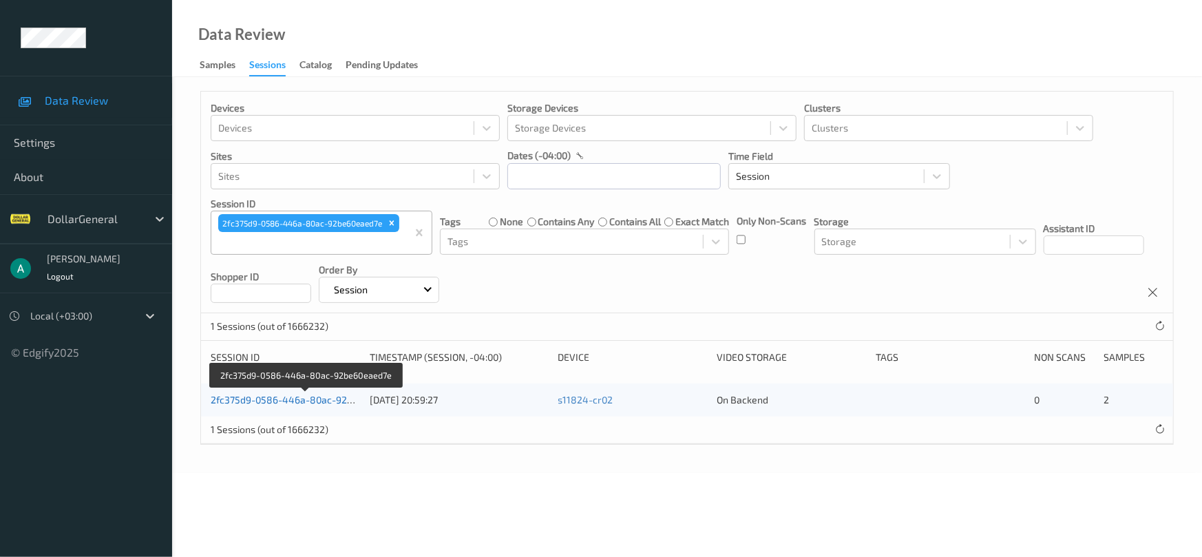
click at [295, 399] on link "2fc375d9-0586-446a-80ac-92be60eaed7e" at bounding box center [306, 400] width 191 height 12
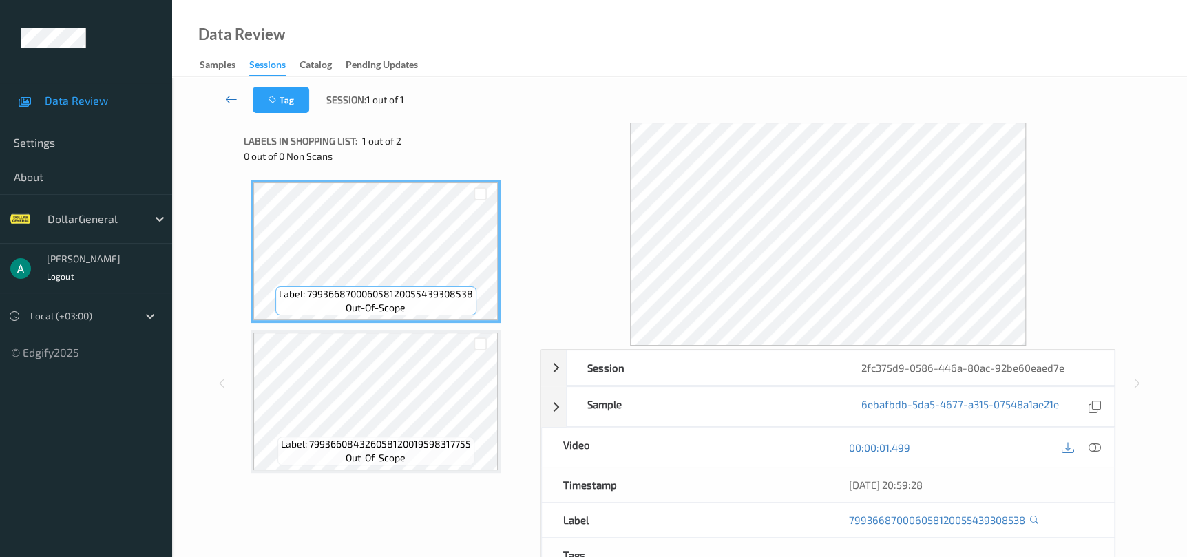
click at [234, 96] on icon at bounding box center [231, 99] width 12 height 14
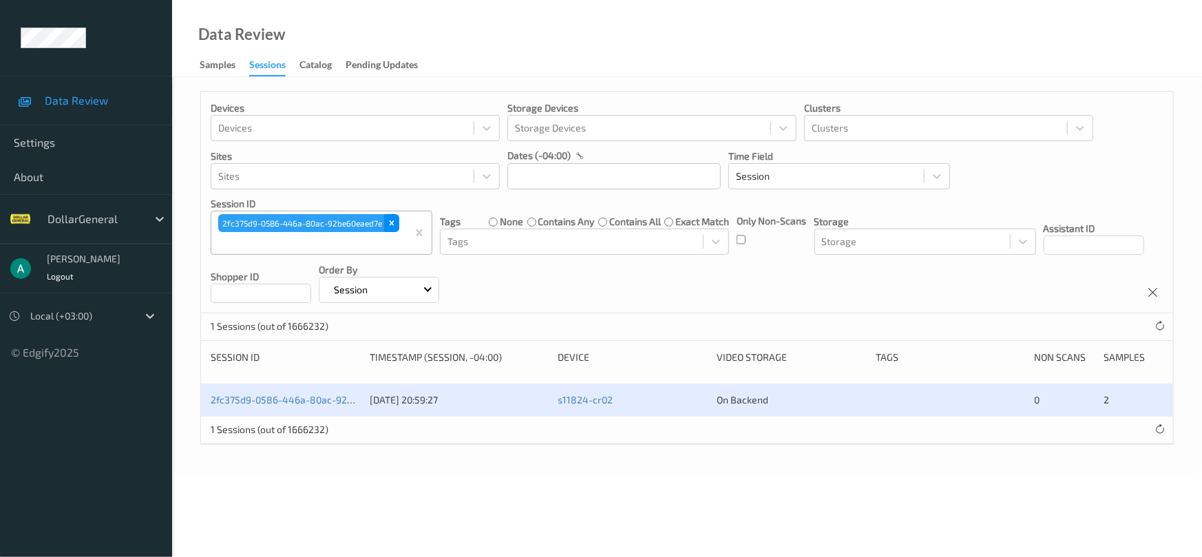
click at [392, 218] on icon "Remove 2fc375d9-0586-446a-80ac-92be60eaed7e" at bounding box center [392, 223] width 10 height 10
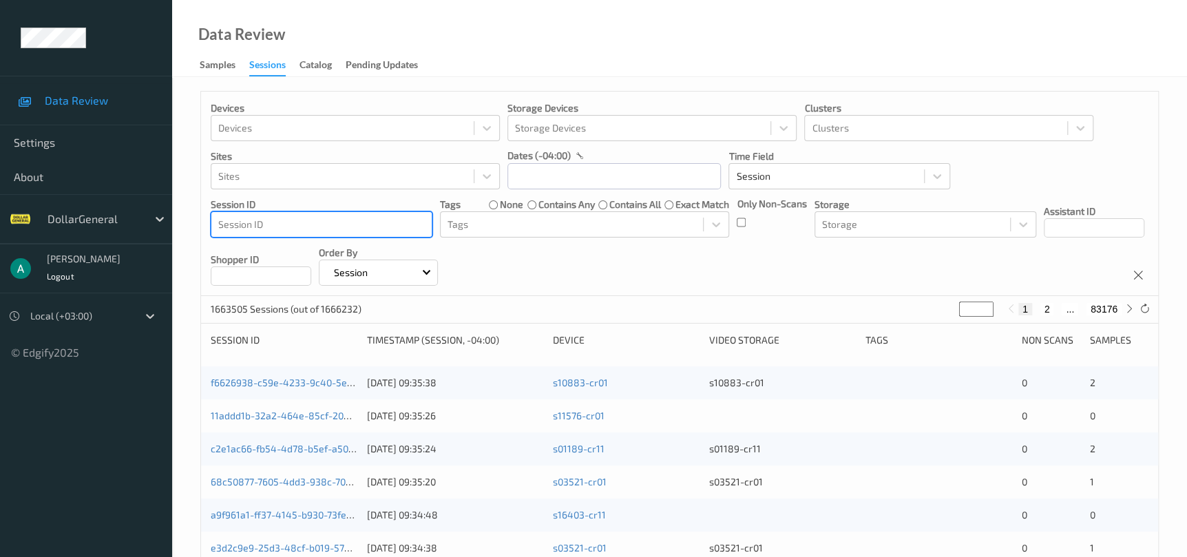
click at [317, 202] on p "Session ID" at bounding box center [322, 205] width 222 height 14
click at [317, 218] on div at bounding box center [321, 224] width 207 height 17
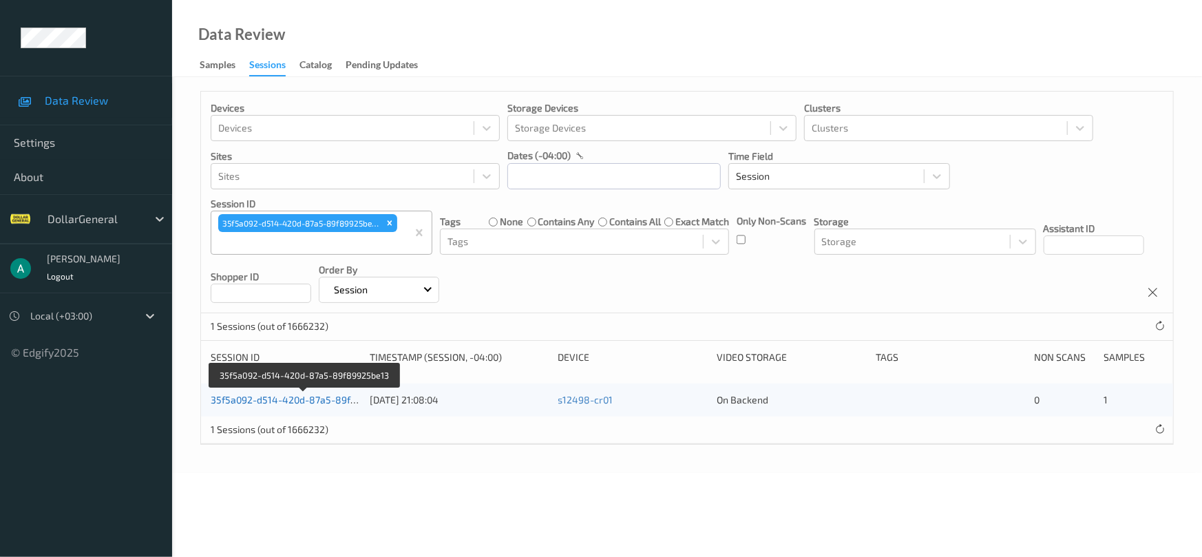
click at [284, 400] on link "35f5a092-d514-420d-87a5-89f89925be13" at bounding box center [305, 400] width 189 height 12
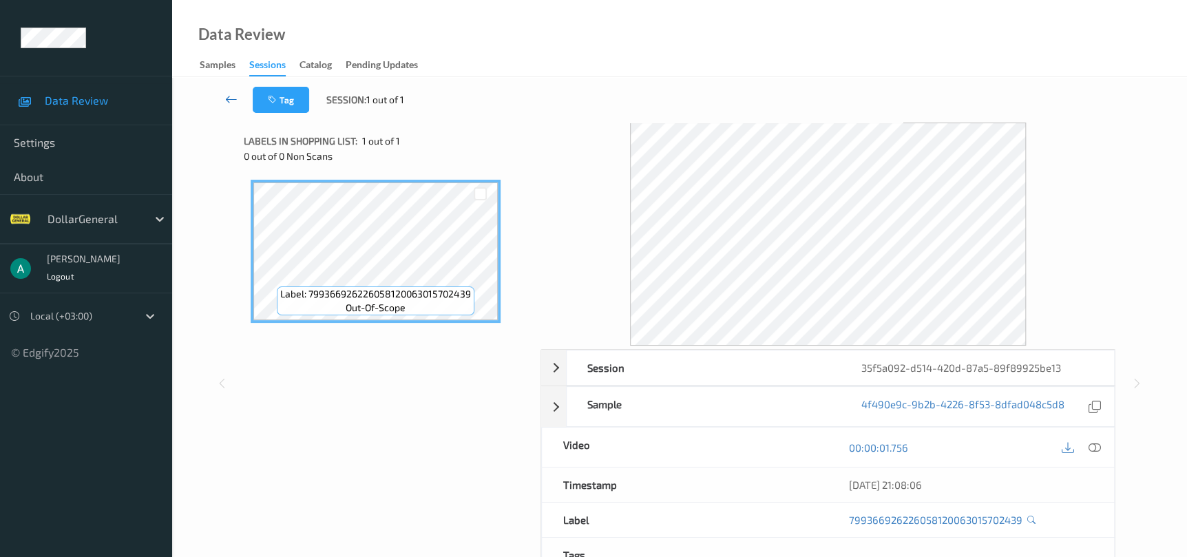
click at [232, 94] on icon at bounding box center [231, 99] width 12 height 14
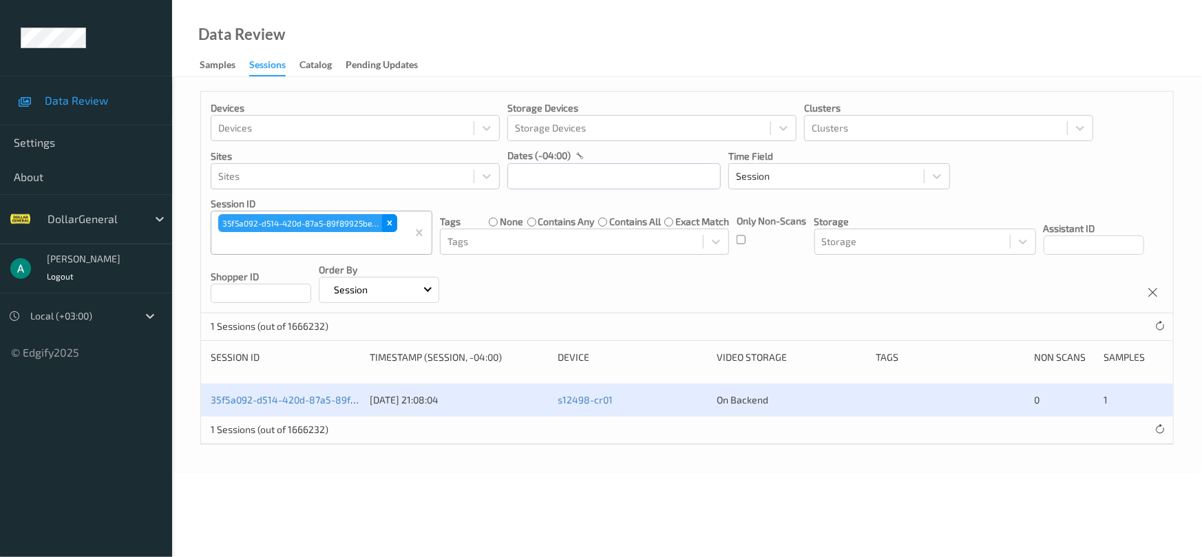
click at [387, 218] on icon "Remove 35f5a092-d514-420d-87a5-89f89925be13" at bounding box center [390, 223] width 10 height 10
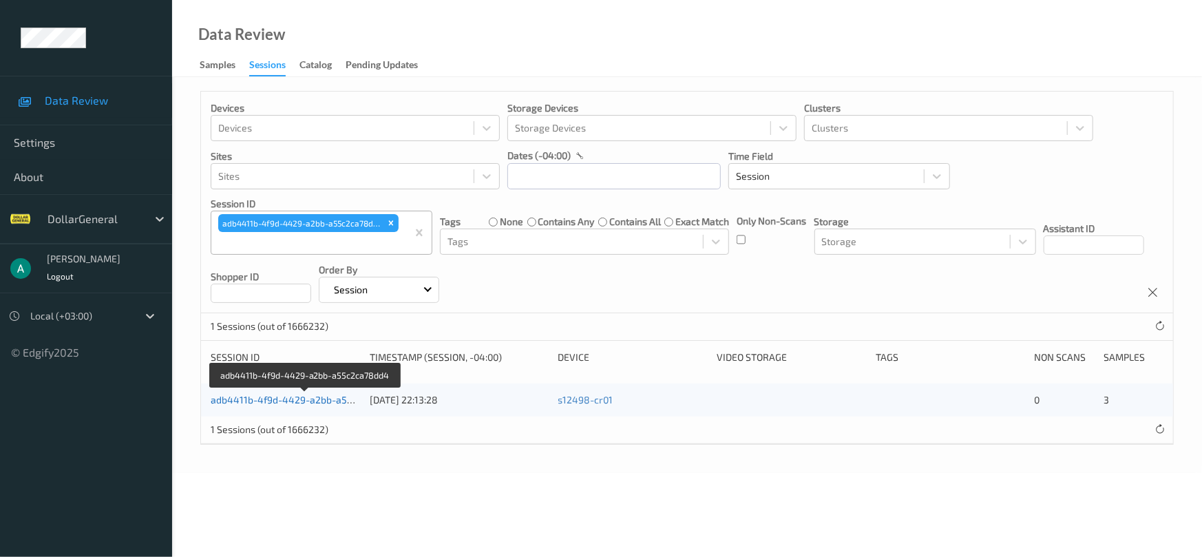
click at [309, 400] on link "adb4411b-4f9d-4429-a2bb-a55c2ca78dd4" at bounding box center [306, 400] width 191 height 12
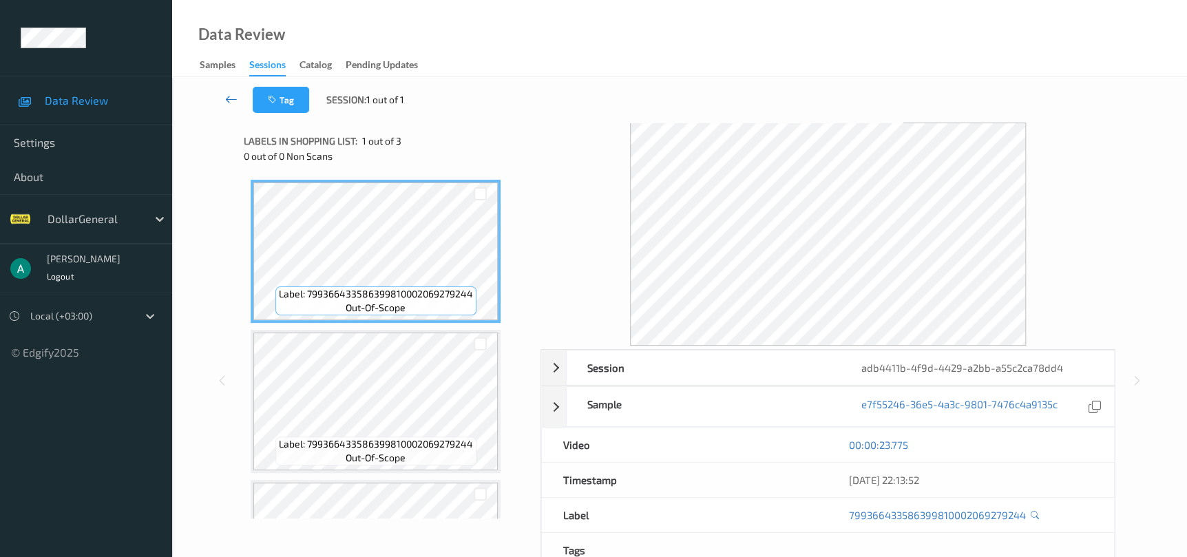
click at [227, 102] on icon at bounding box center [231, 99] width 12 height 14
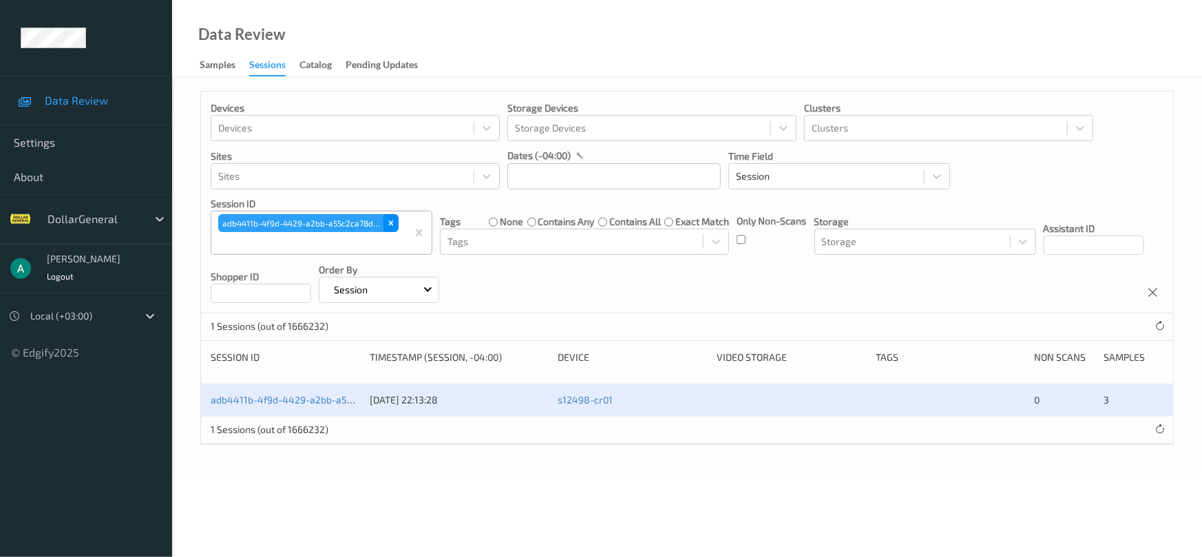
click at [388, 217] on div "Remove adb4411b-4f9d-4429-a2bb-a55c2ca78dd4" at bounding box center [391, 223] width 15 height 18
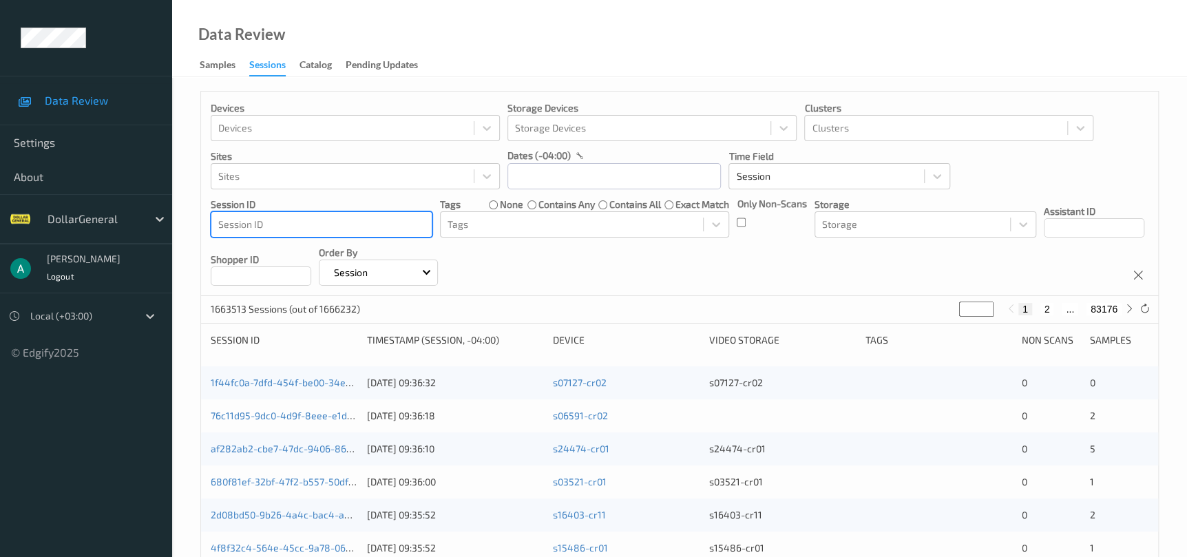
click at [368, 220] on div at bounding box center [321, 224] width 207 height 17
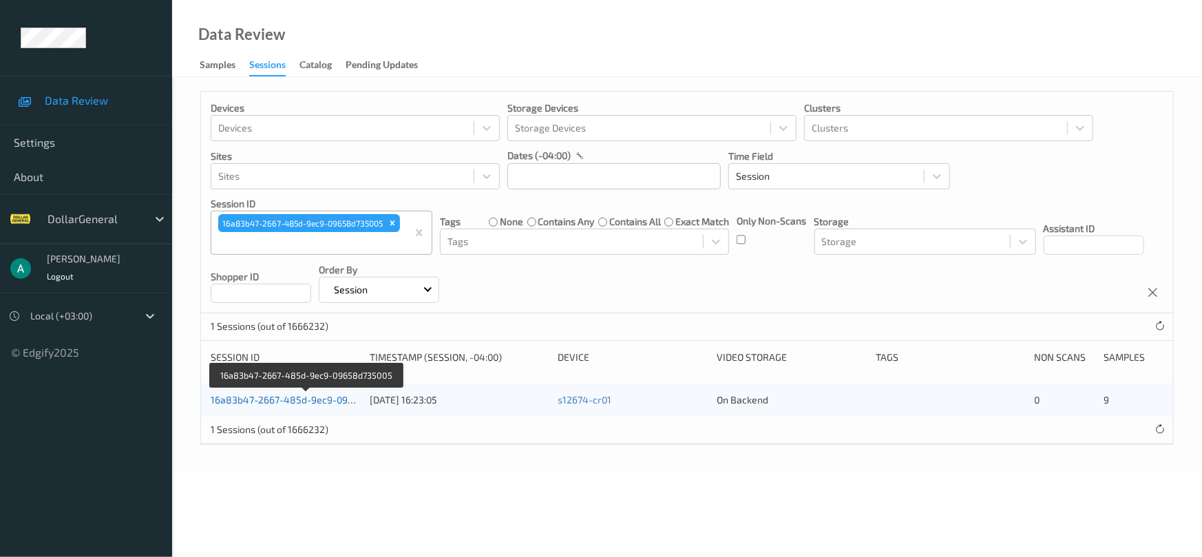
click at [313, 398] on link "16a83b47-2667-485d-9ec9-09658d735005" at bounding box center [307, 400] width 192 height 12
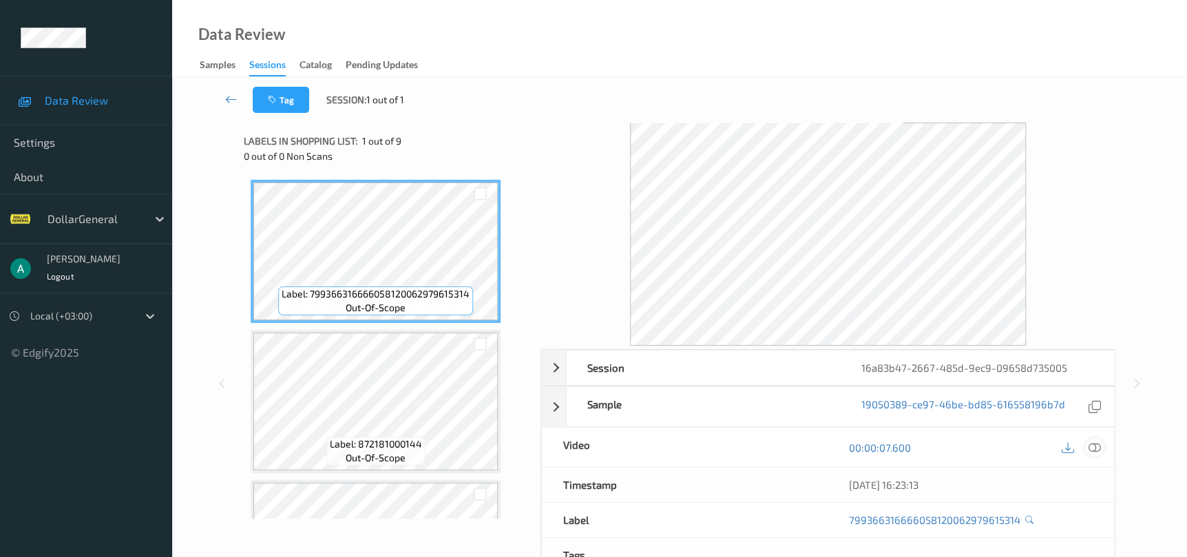
click at [1093, 446] on icon at bounding box center [1094, 447] width 12 height 12
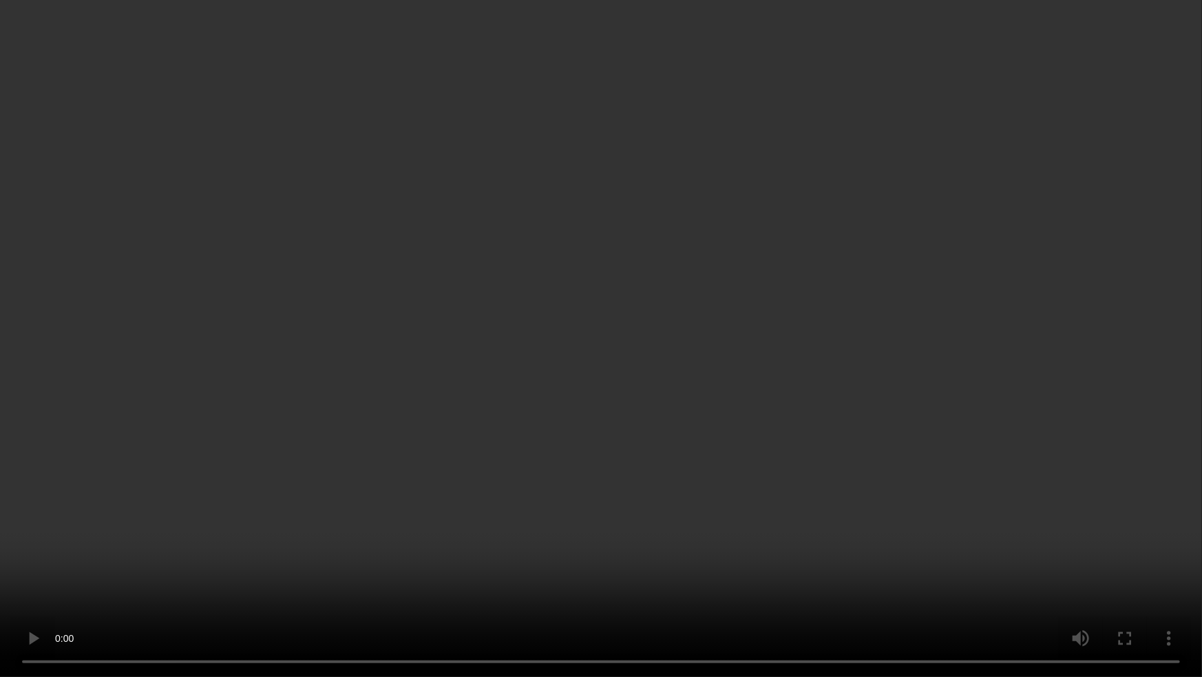
click at [565, 283] on video at bounding box center [601, 338] width 1202 height 677
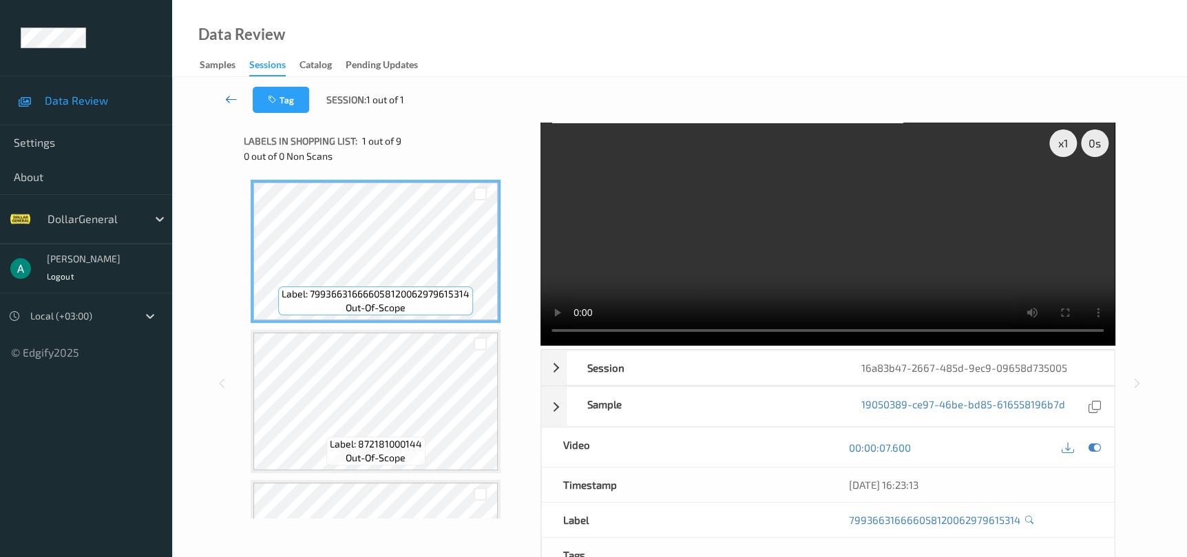
click at [240, 96] on link at bounding box center [231, 100] width 43 height 26
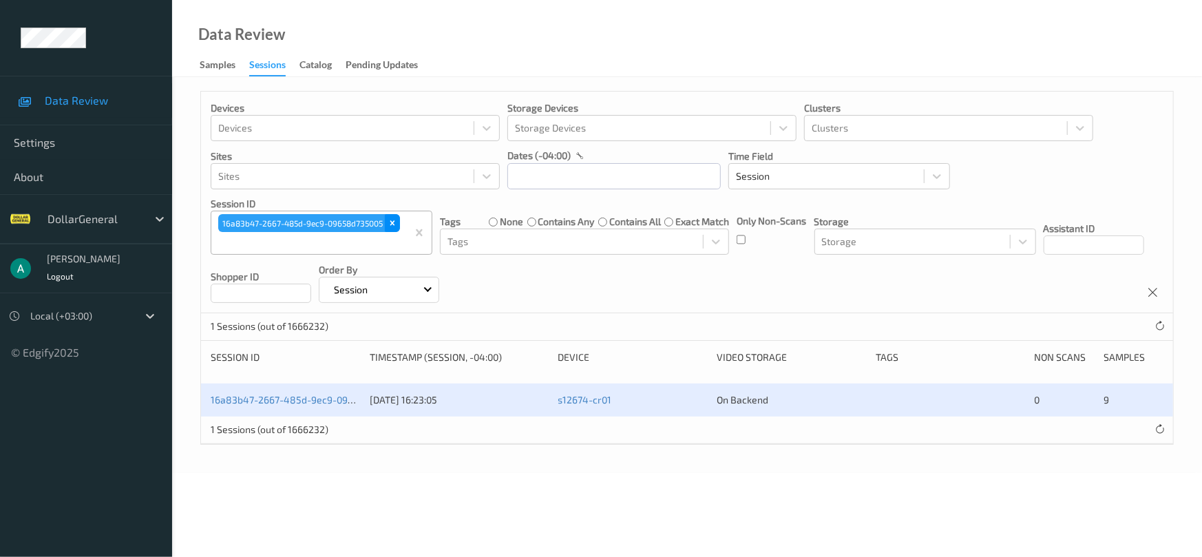
click at [394, 223] on icon "Remove 16a83b47-2667-485d-9ec9-09658d735005" at bounding box center [393, 223] width 10 height 10
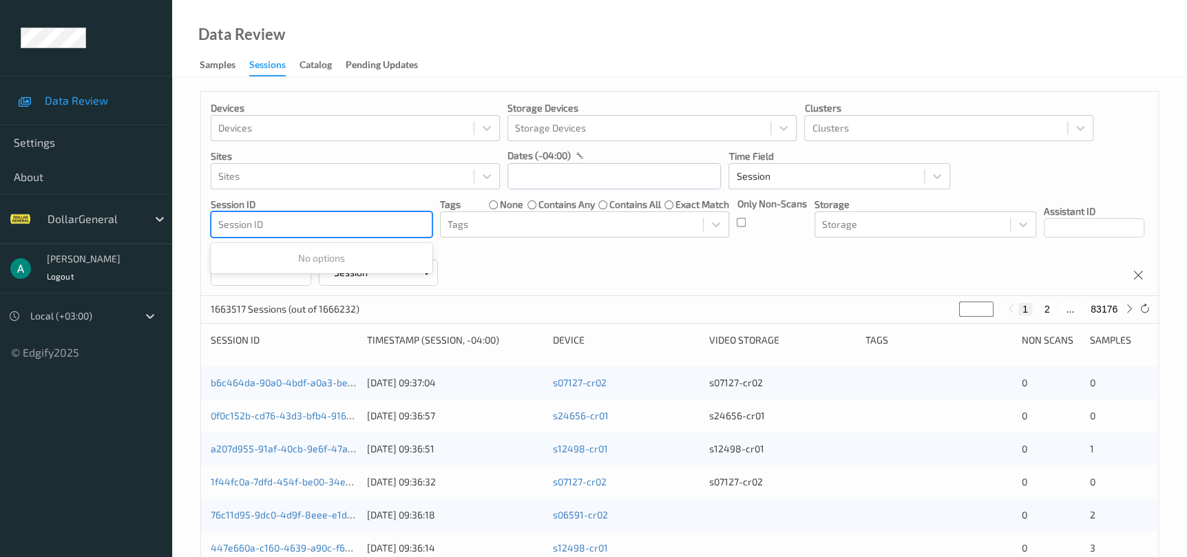
click at [373, 229] on div at bounding box center [321, 224] width 207 height 17
click at [372, 229] on div at bounding box center [321, 224] width 207 height 17
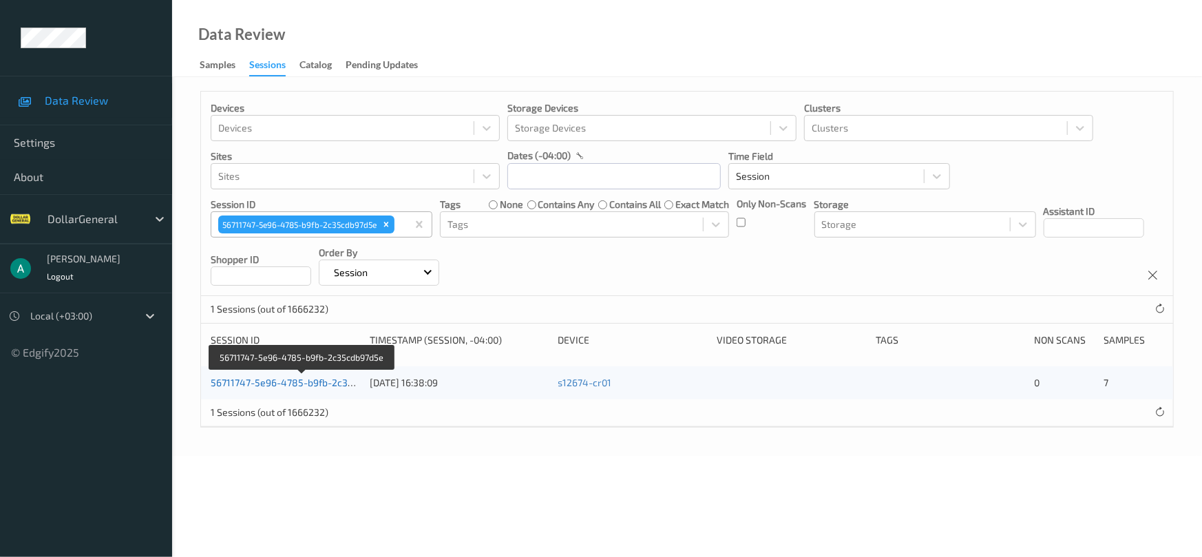
click at [315, 379] on link "56711747-5e96-4785-b9fb-2c35cdb97d5e" at bounding box center [303, 383] width 185 height 12
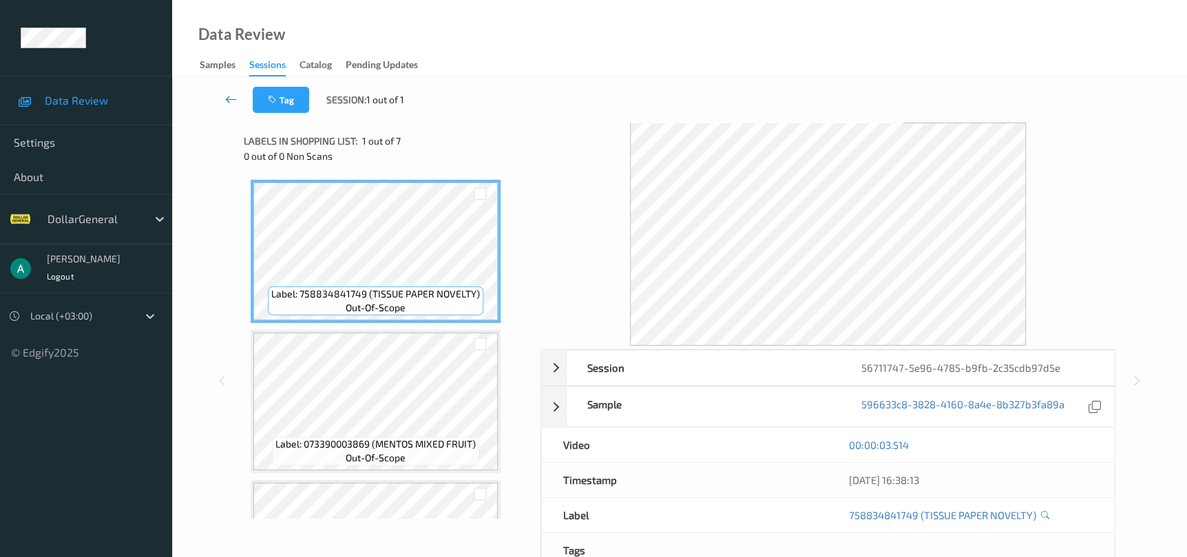
click at [227, 90] on link at bounding box center [231, 100] width 43 height 26
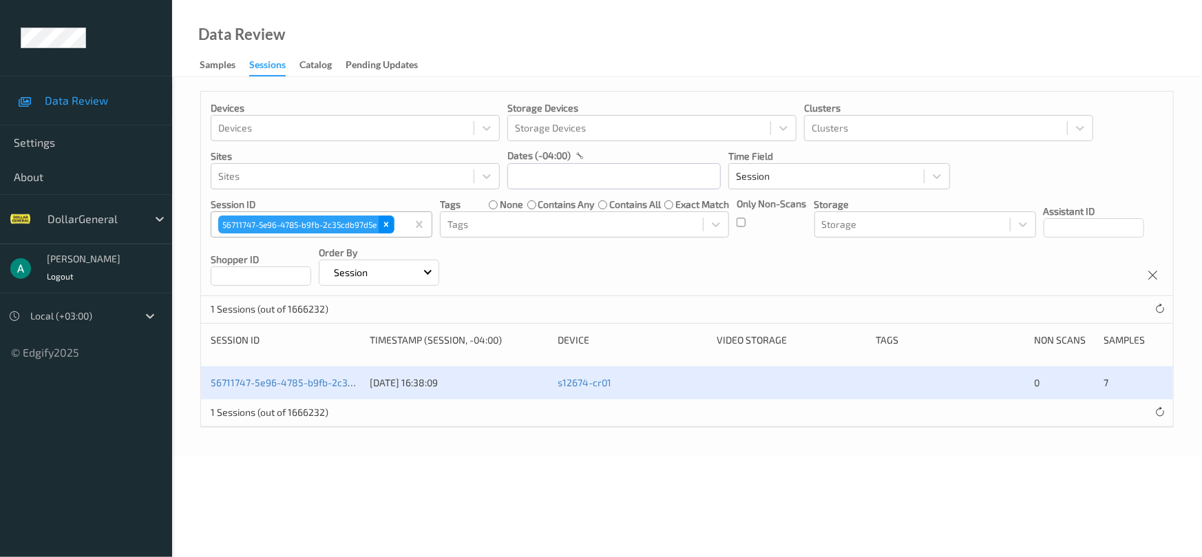
click at [387, 223] on icon "Remove 56711747-5e96-4785-b9fb-2c35cdb97d5e" at bounding box center [386, 224] width 5 height 5
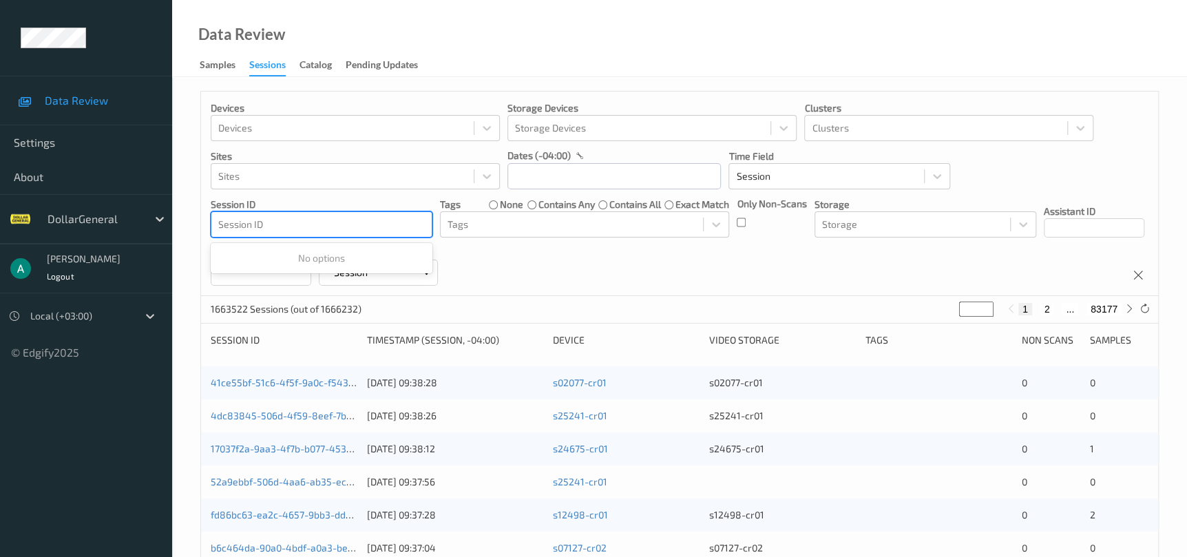
click at [344, 235] on div "Session ID" at bounding box center [322, 224] width 222 height 26
click at [344, 236] on div "Session ID" at bounding box center [322, 224] width 222 height 26
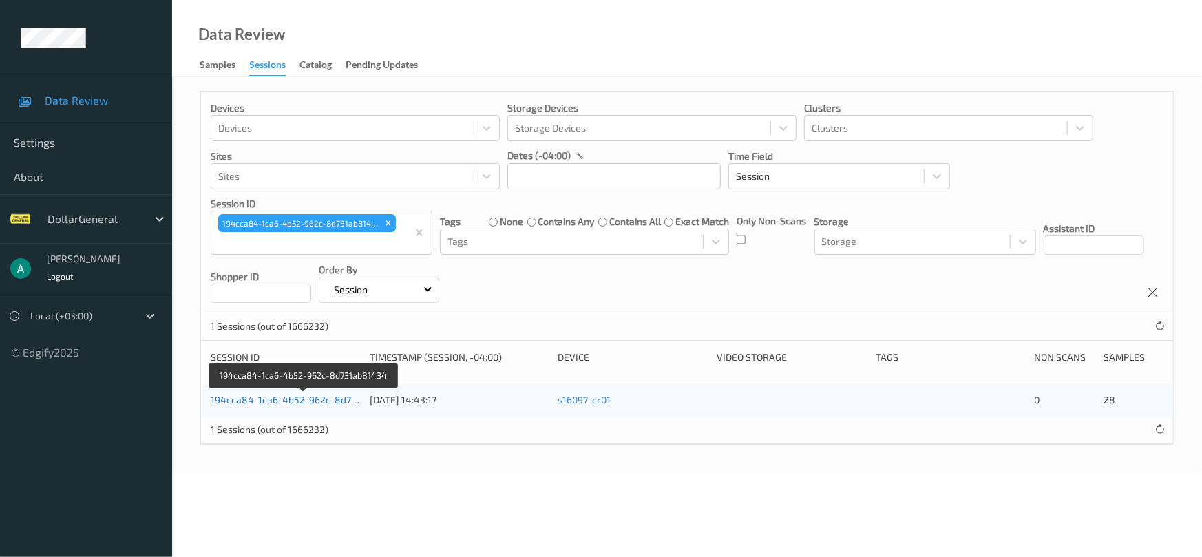
click at [302, 398] on link "194cca84-1ca6-4b52-962c-8d731ab81434" at bounding box center [305, 400] width 189 height 12
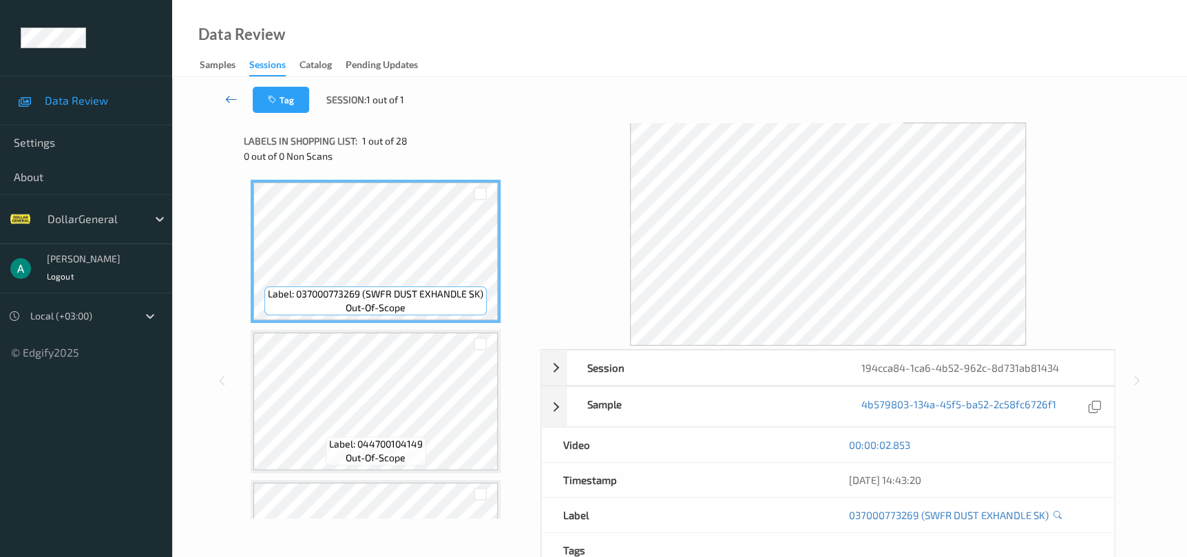
click at [229, 98] on icon at bounding box center [231, 99] width 12 height 14
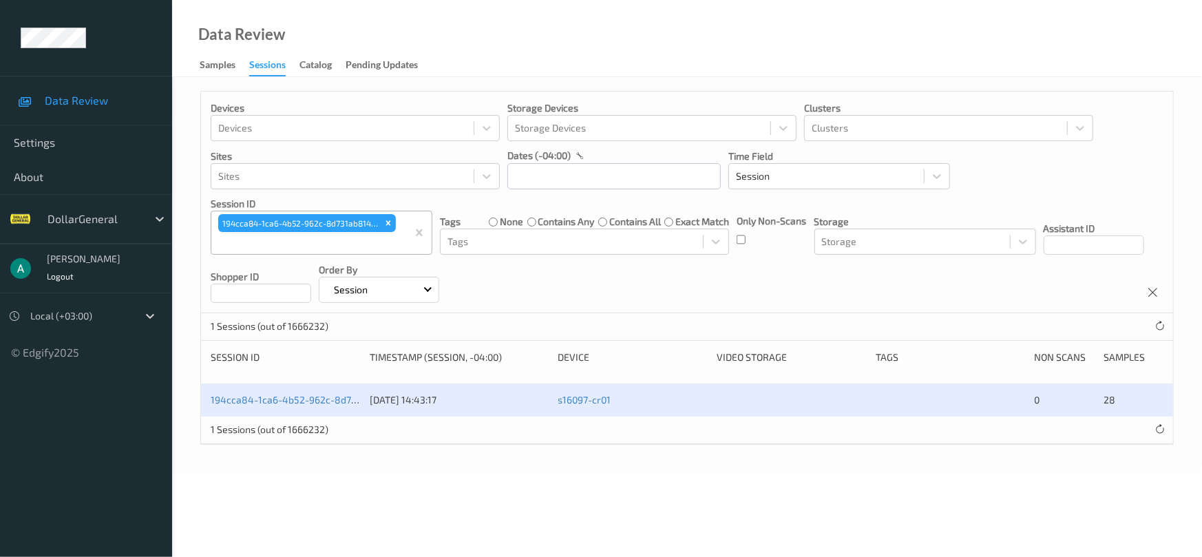
click at [391, 233] on div "194cca84-1ca6-4b52-962c-8d731ab81434" at bounding box center [307, 223] width 180 height 21
click at [388, 228] on div "Remove 194cca84-1ca6-4b52-962c-8d731ab81434" at bounding box center [388, 223] width 15 height 18
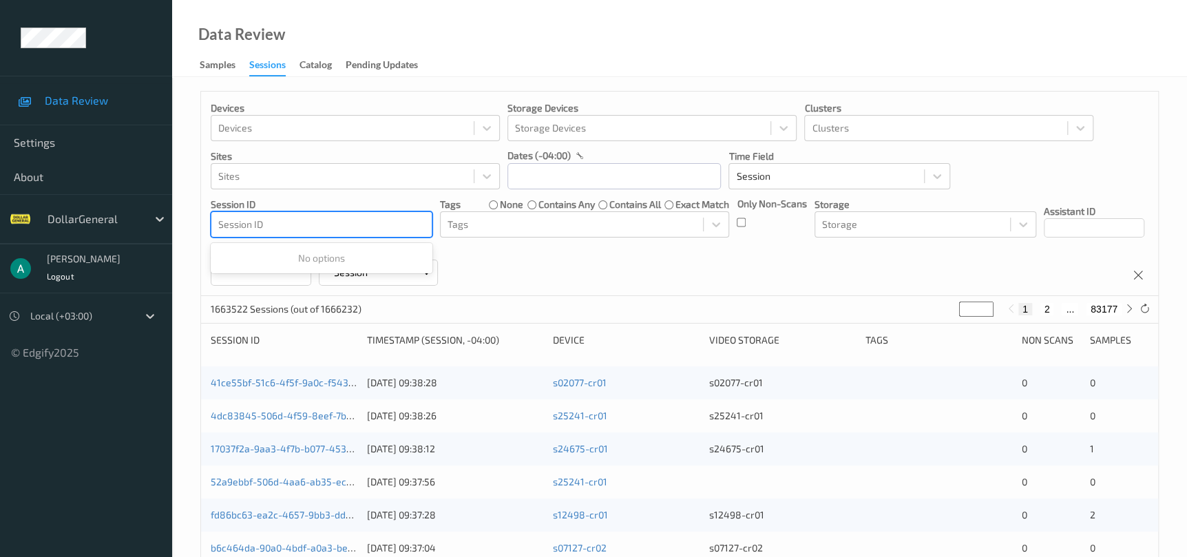
click at [372, 231] on div at bounding box center [321, 224] width 207 height 17
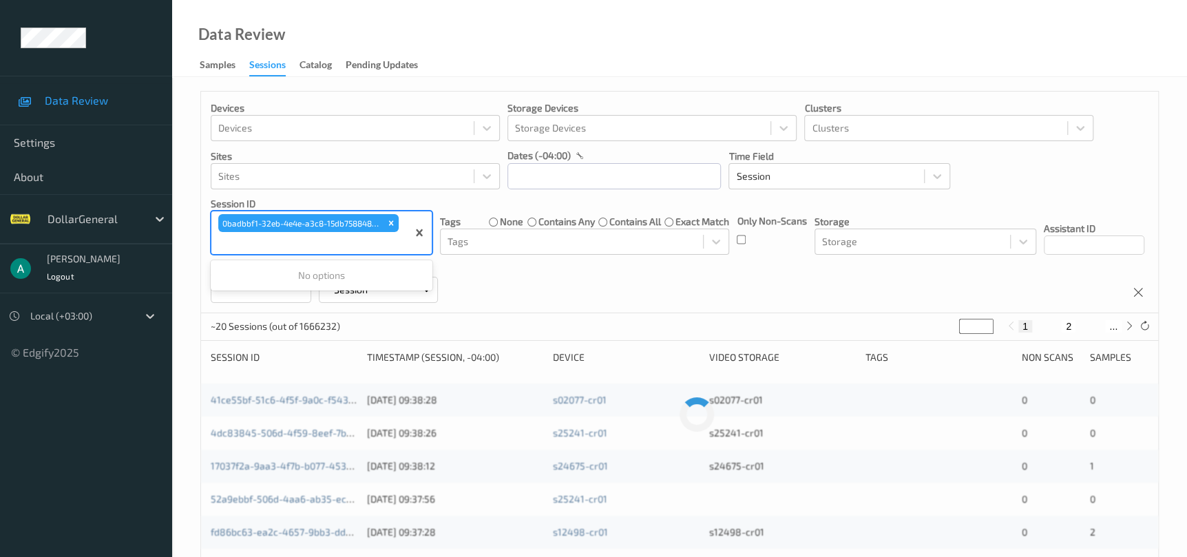
click at [372, 231] on div "0badbbf1-32eb-4e4e-a3c8-15db7588489a" at bounding box center [300, 223] width 165 height 18
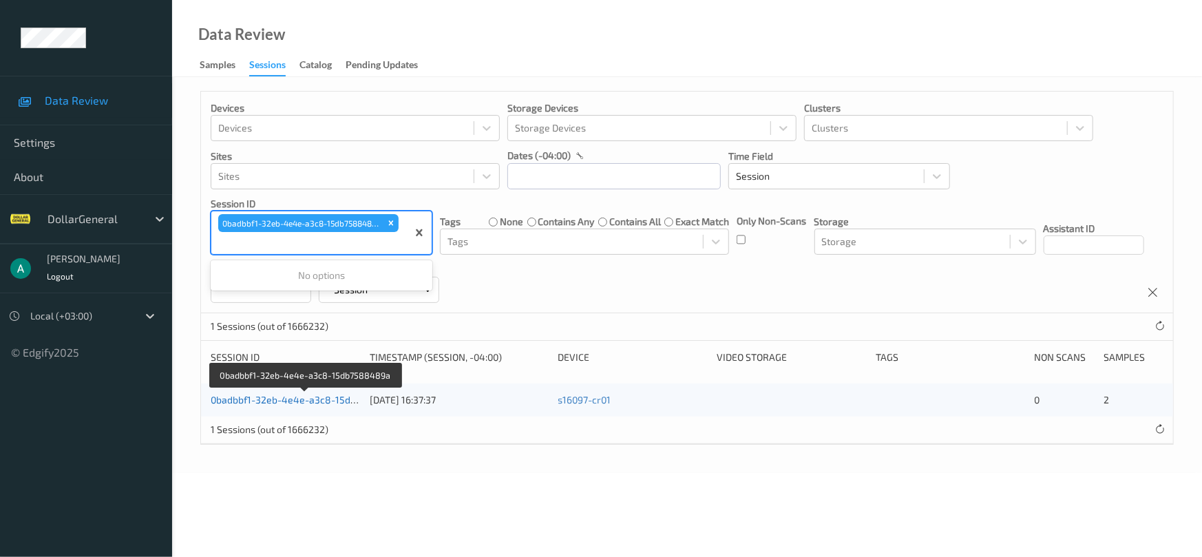
click at [278, 397] on link "0badbbf1-32eb-4e4e-a3c8-15db7588489a" at bounding box center [306, 400] width 191 height 12
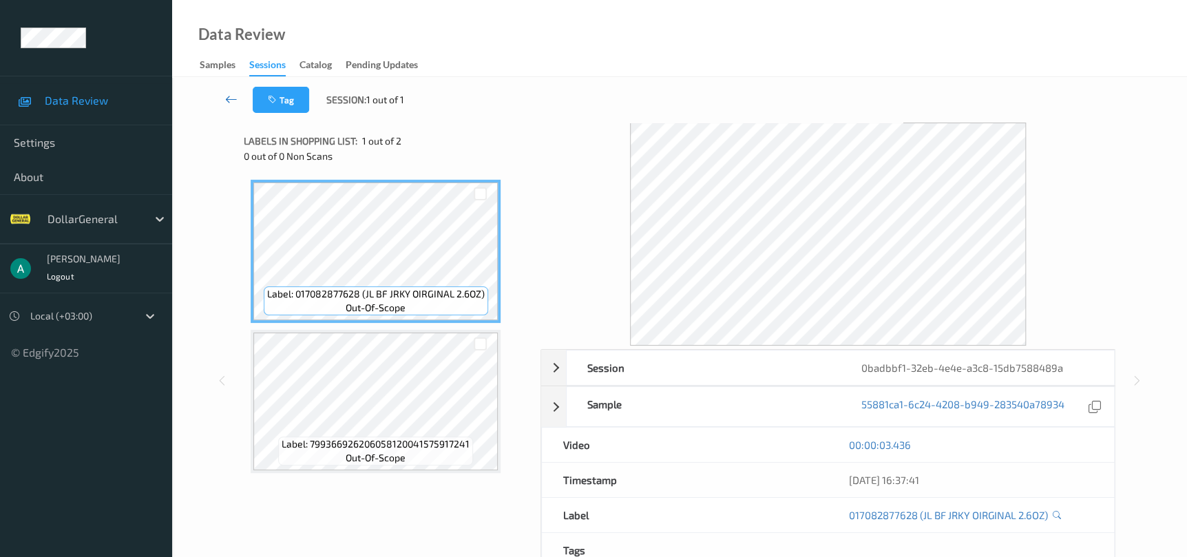
click at [231, 96] on icon at bounding box center [231, 99] width 12 height 14
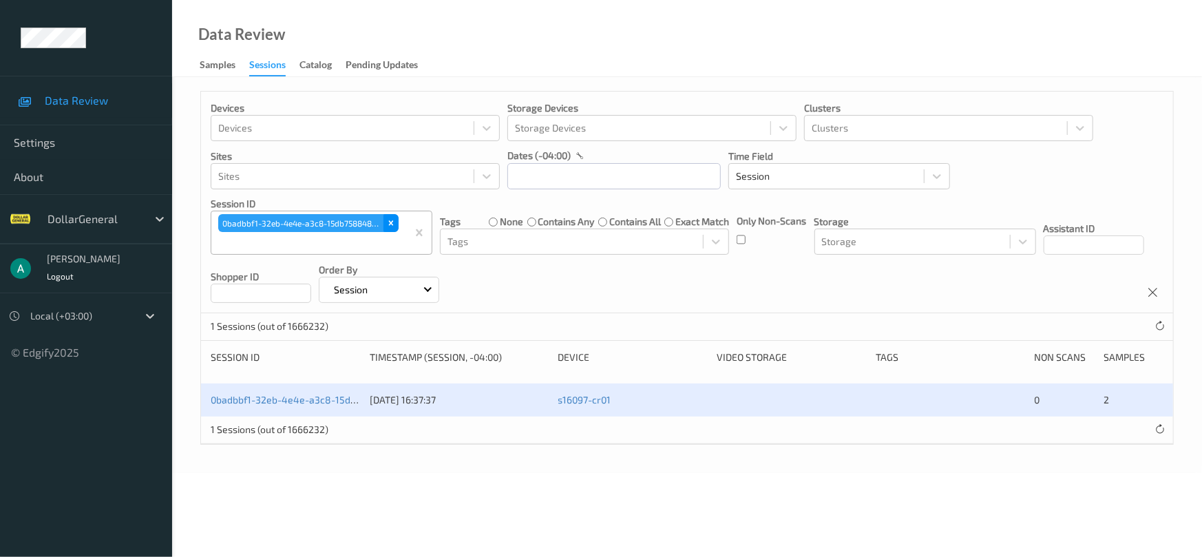
click at [386, 231] on div "Remove 0badbbf1-32eb-4e4e-a3c8-15db7588489a" at bounding box center [391, 223] width 15 height 18
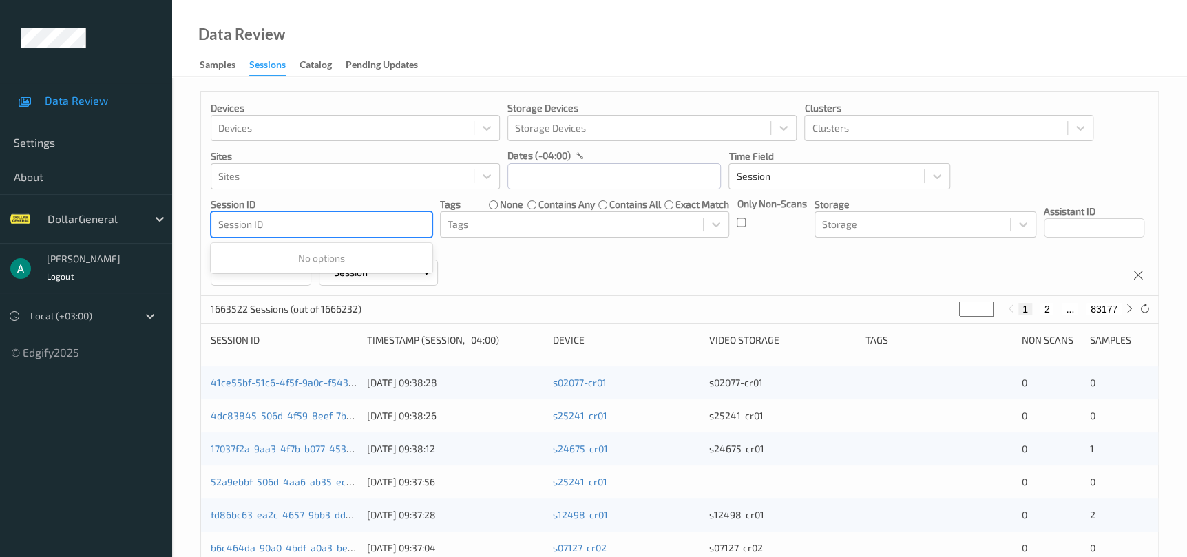
click at [359, 227] on div at bounding box center [321, 224] width 207 height 17
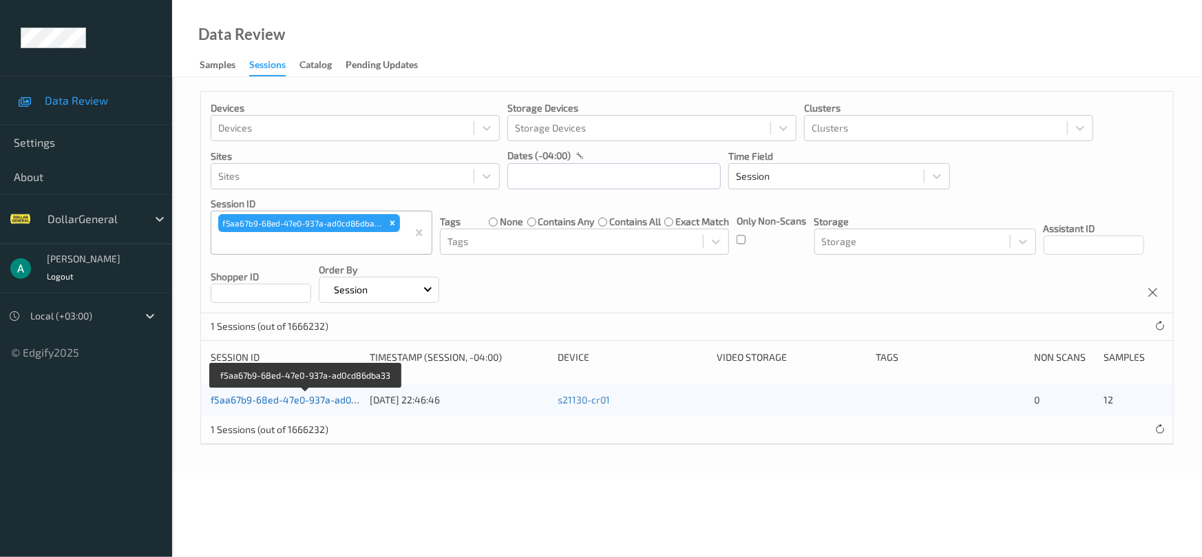
click at [313, 398] on link "f5aa67b9-68ed-47e0-937a-ad0cd86dba33" at bounding box center [306, 400] width 190 height 12
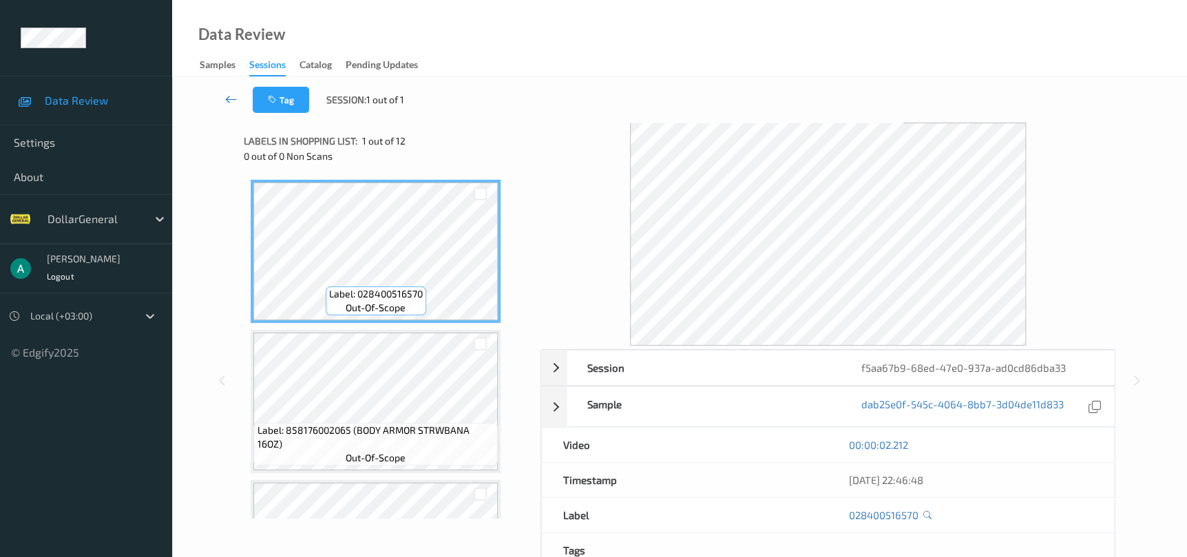
click at [238, 108] on link at bounding box center [231, 100] width 43 height 26
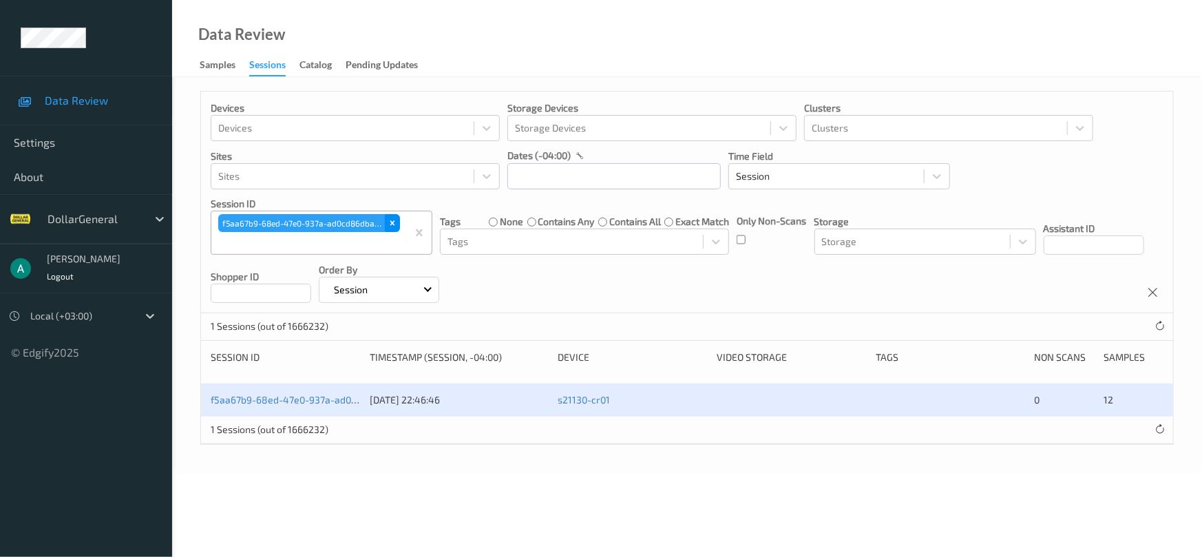
click at [395, 228] on div "Remove f5aa67b9-68ed-47e0-937a-ad0cd86dba33" at bounding box center [392, 223] width 15 height 18
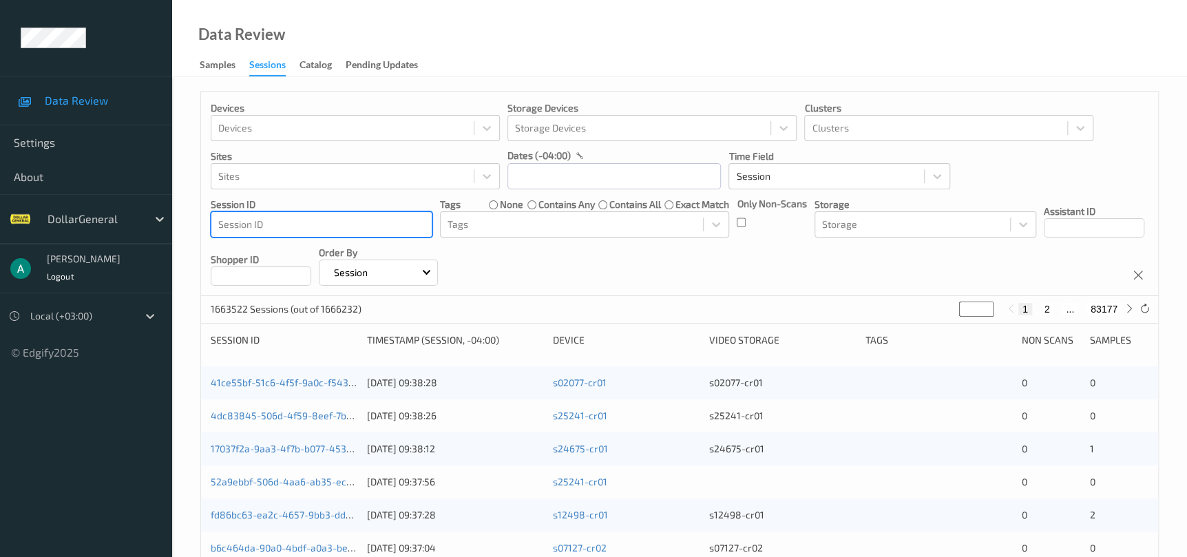
click at [379, 225] on div at bounding box center [321, 224] width 207 height 17
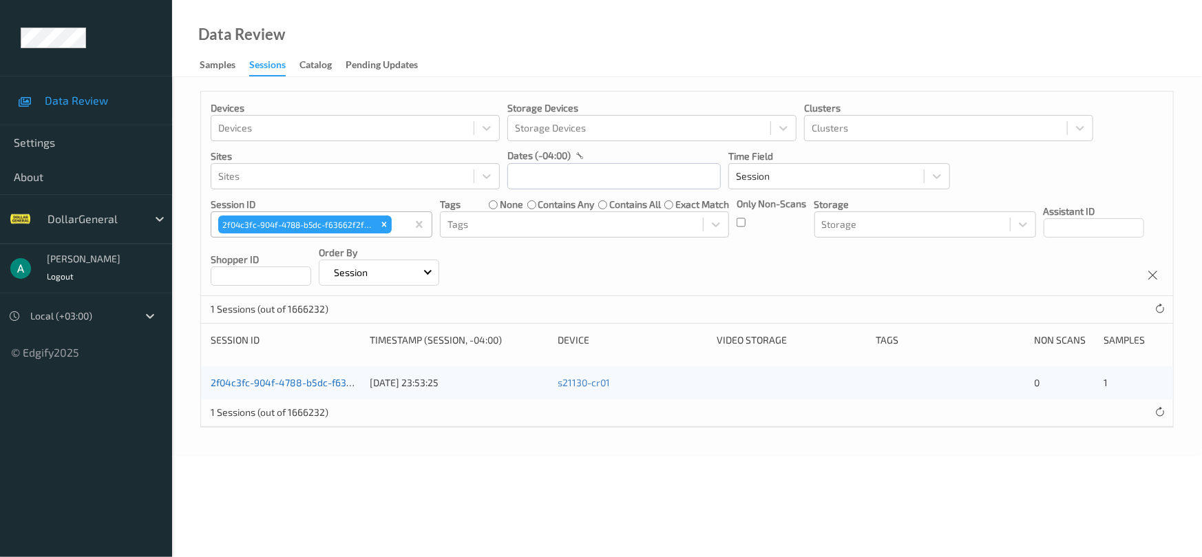
click at [311, 381] on link "2f04c3fc-904f-4788-b5dc-f63662f2f412" at bounding box center [301, 383] width 180 height 12
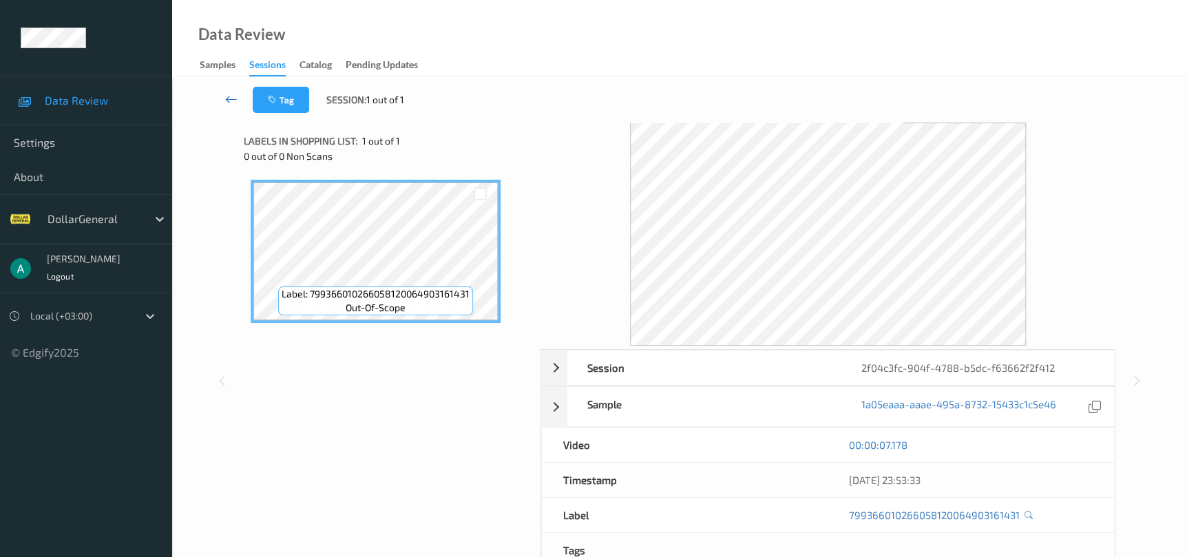
click at [227, 97] on icon at bounding box center [231, 99] width 12 height 14
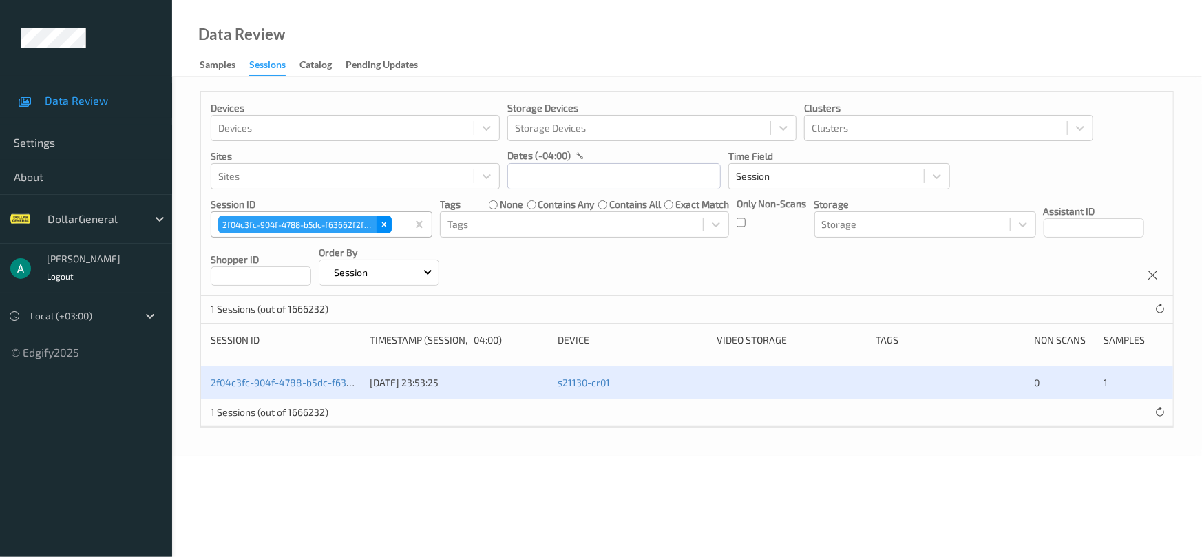
click at [386, 229] on div "Remove 2f04c3fc-904f-4788-b5dc-f63662f2f412" at bounding box center [384, 225] width 15 height 18
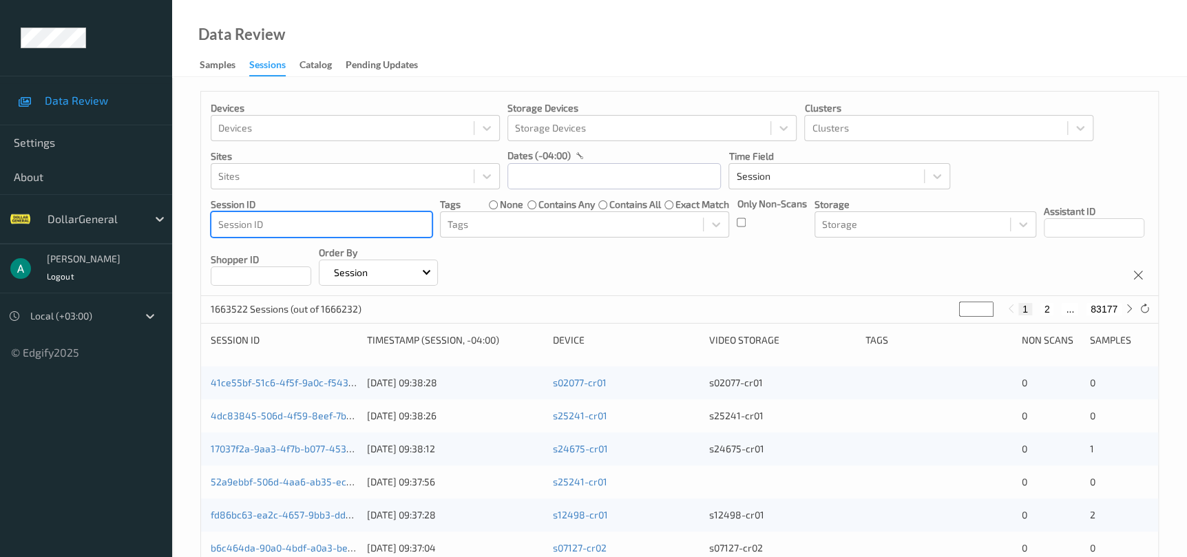
click at [381, 228] on div at bounding box center [321, 224] width 207 height 17
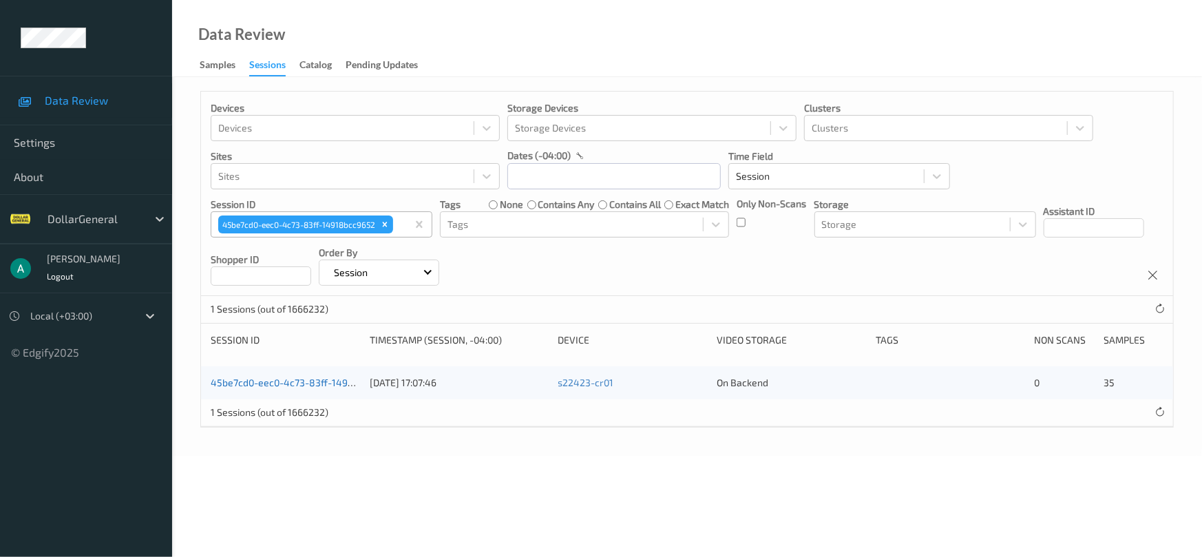
click at [337, 377] on link "45be7cd0-eec0-4c73-83ff-14918bcc9652" at bounding box center [303, 383] width 185 height 12
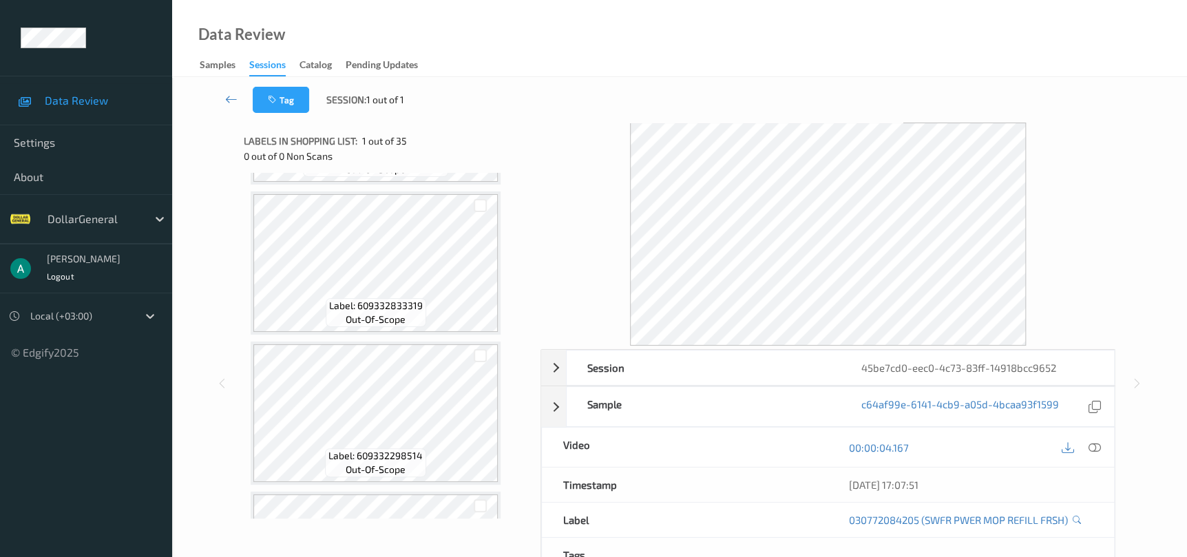
scroll to position [1756, 0]
